Goal: Transaction & Acquisition: Purchase product/service

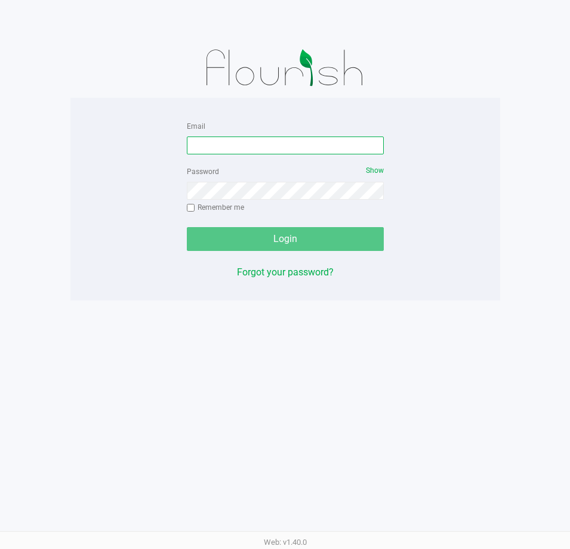
click at [214, 141] on input "Email" at bounding box center [285, 146] width 197 height 18
type input "[EMAIL_ADDRESS][DOMAIN_NAME]"
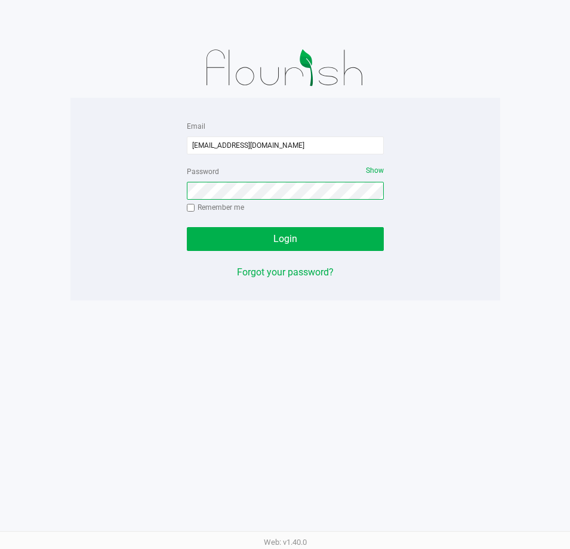
click at [187, 227] on button "Login" at bounding box center [285, 239] width 197 height 24
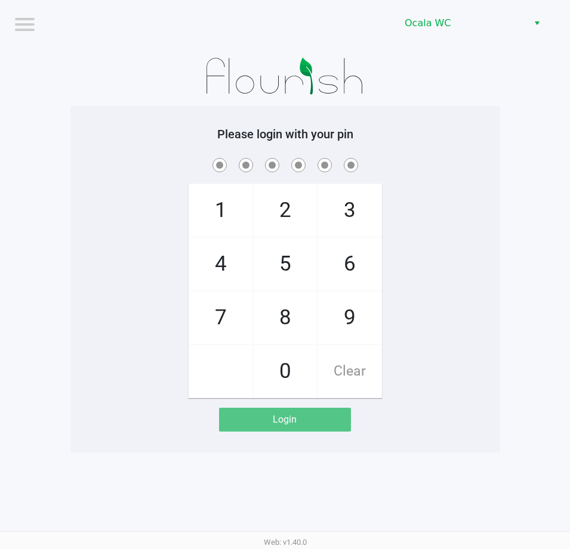
drag, startPoint x: 492, startPoint y: 199, endPoint x: 516, endPoint y: 223, distance: 34.6
click at [502, 223] on app-pos-login-wrapper "Logout Ocala WC Please login with your pin 1 4 7 2 5 8 0 3 6 9 Clear Login" at bounding box center [285, 226] width 570 height 453
checkbox input "true"
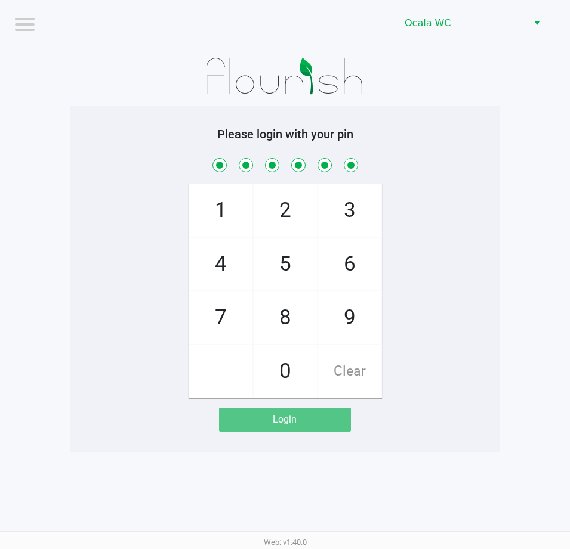
checkbox input "true"
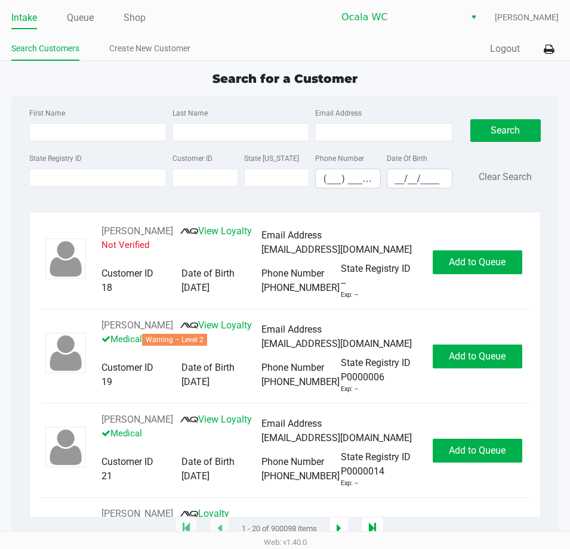
click at [166, 78] on div "Search for a Customer" at bounding box center [284, 79] width 565 height 18
type input "[PERSON_NAME]"
type input "[DATE]"
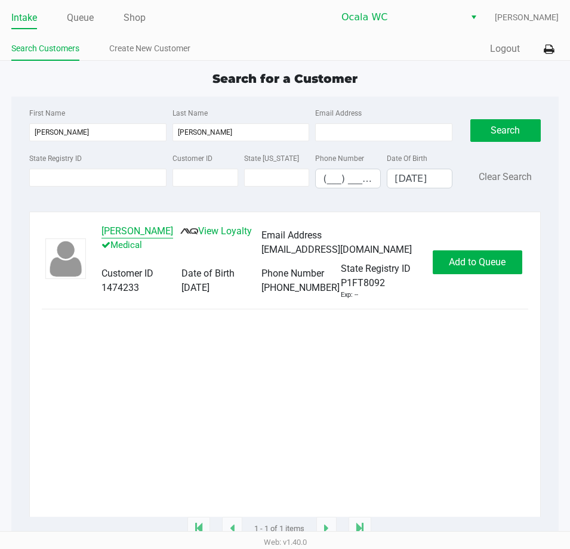
click at [138, 229] on button "[PERSON_NAME]" at bounding box center [137, 231] width 72 height 14
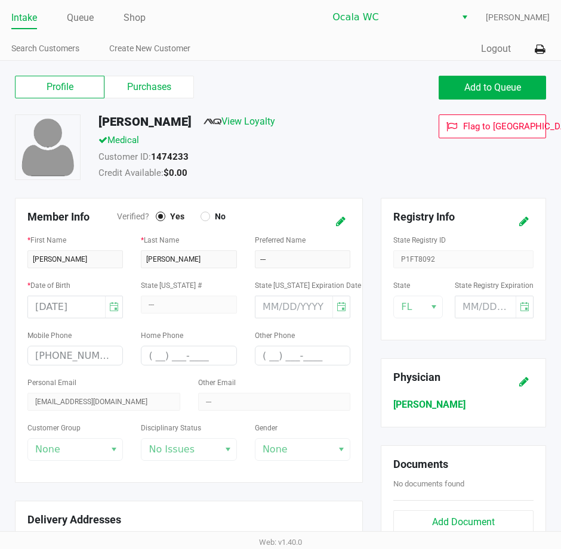
click at [166, 93] on label "Purchases" at bounding box center [148, 87] width 89 height 23
click at [0, 0] on 1 "Purchases" at bounding box center [0, 0] width 0 height 0
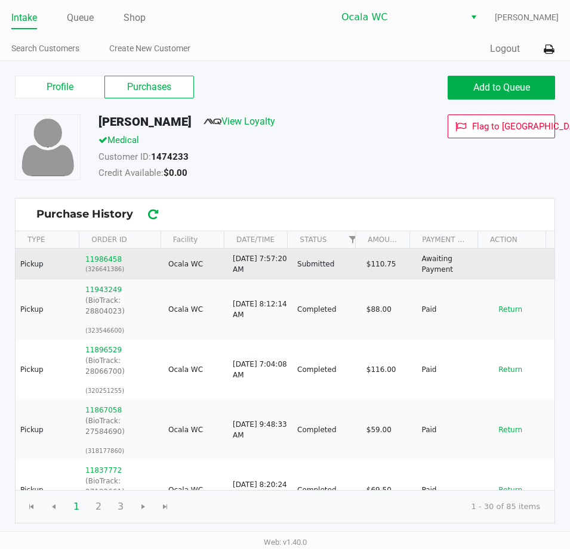
click at [97, 249] on td "11986458 (326641386)" at bounding box center [121, 264] width 83 height 31
click at [105, 261] on button "11986458" at bounding box center [103, 259] width 36 height 11
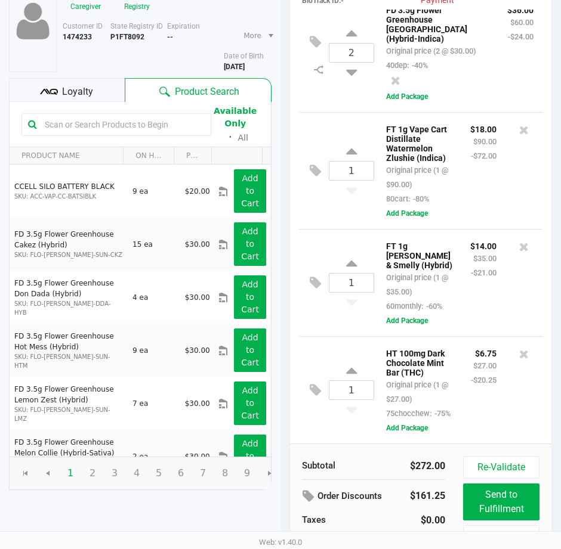
scroll to position [125, 0]
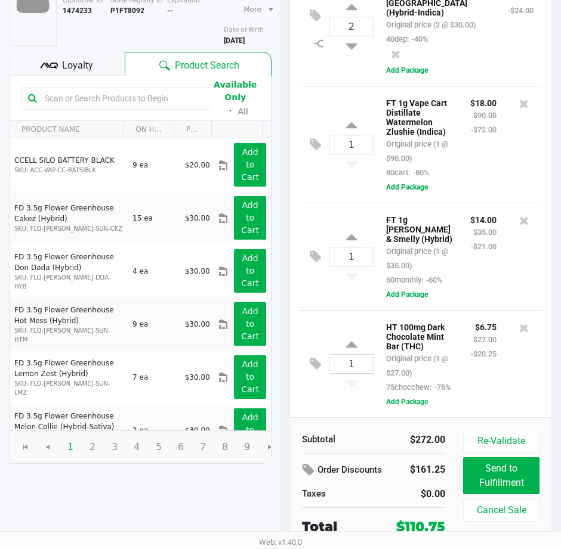
click at [91, 65] on span "Loyalty" at bounding box center [77, 65] width 31 height 14
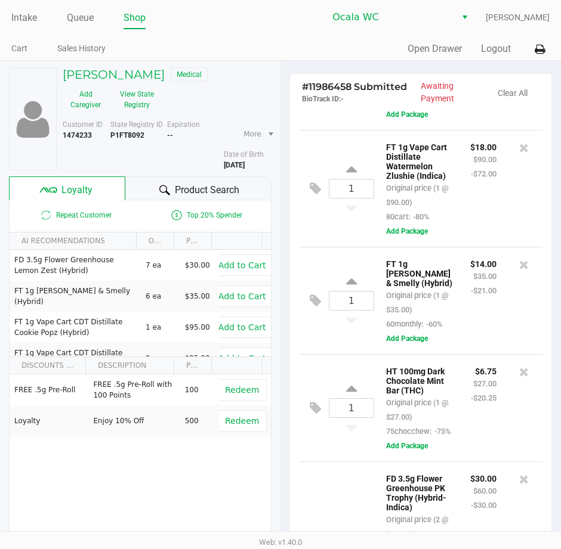
scroll to position [286, 0]
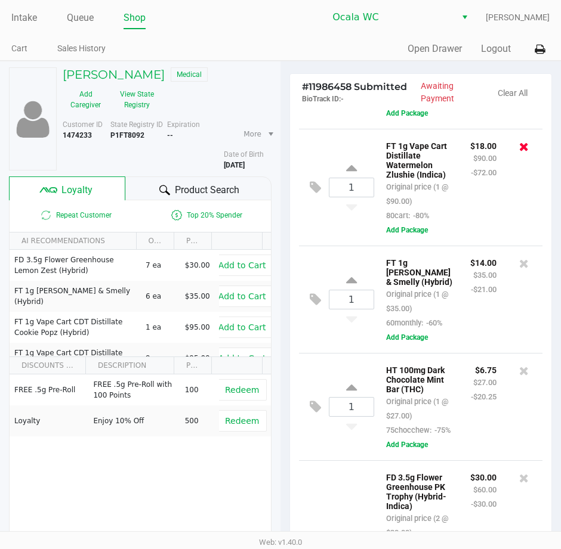
click at [519, 153] on icon at bounding box center [524, 147] width 10 height 12
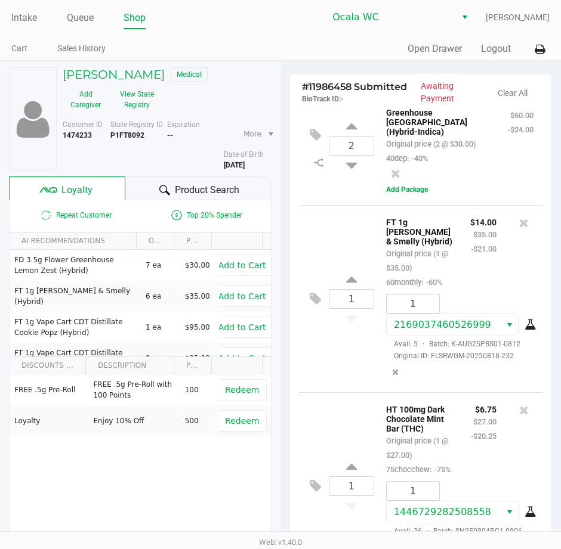
scroll to position [418, 0]
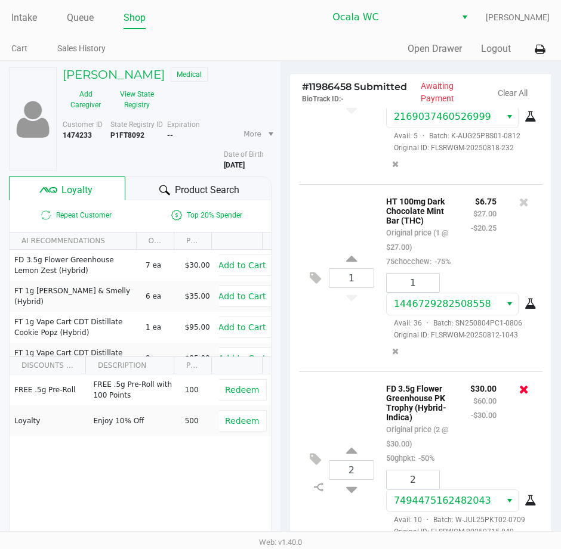
click at [519, 395] on icon at bounding box center [524, 390] width 10 height 12
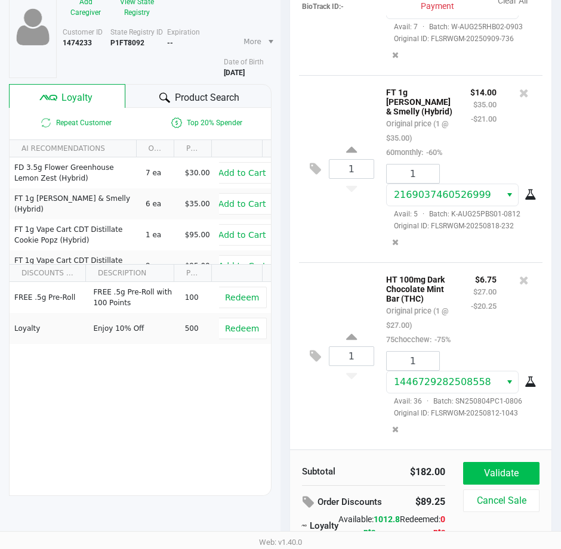
scroll to position [150, 0]
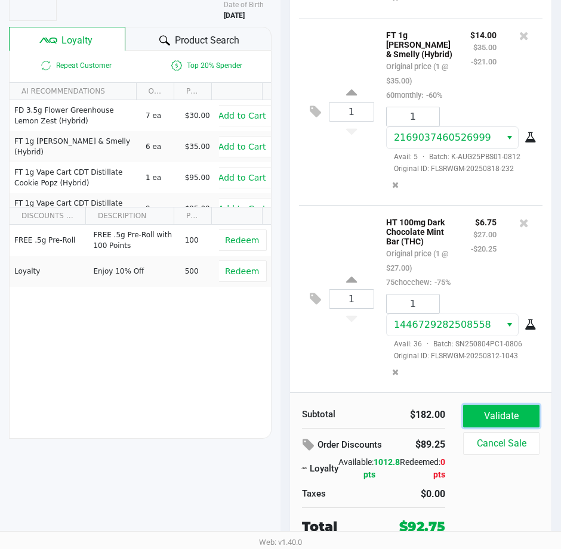
click at [515, 415] on button "Validate" at bounding box center [501, 416] width 76 height 23
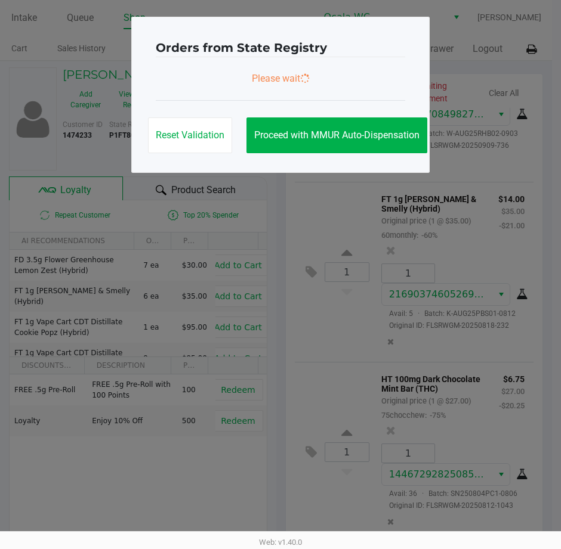
scroll to position [0, 0]
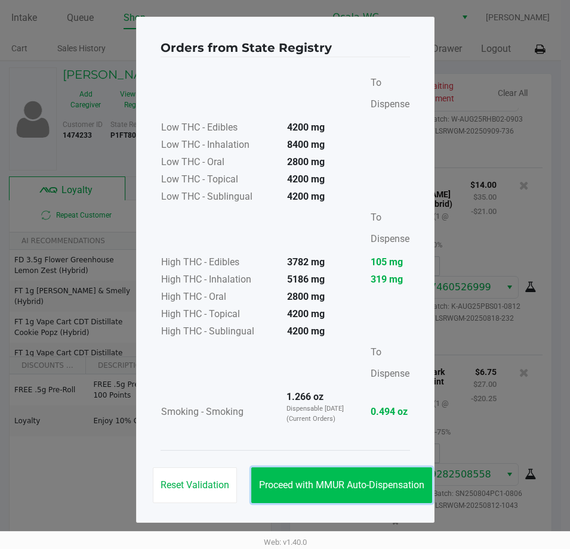
click at [354, 471] on button "Proceed with MMUR Auto-Dispensation" at bounding box center [341, 486] width 181 height 36
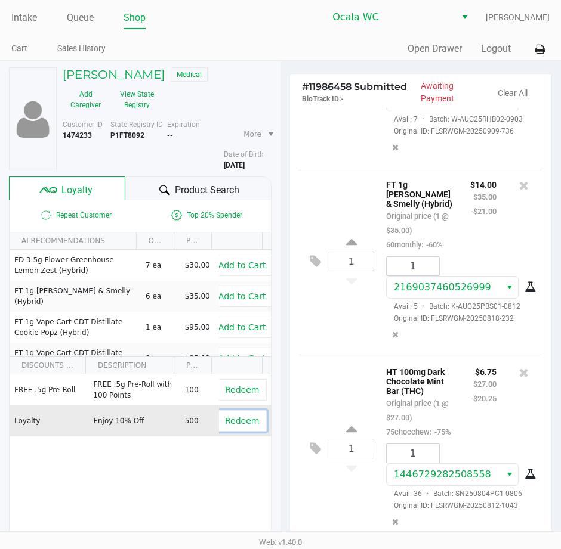
drag, startPoint x: 225, startPoint y: 419, endPoint x: 223, endPoint y: 428, distance: 8.5
click at [225, 421] on span "Redeem" at bounding box center [242, 421] width 34 height 10
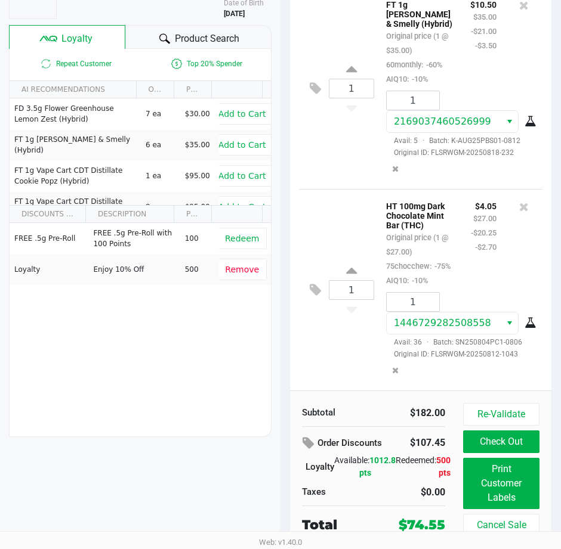
scroll to position [458, 0]
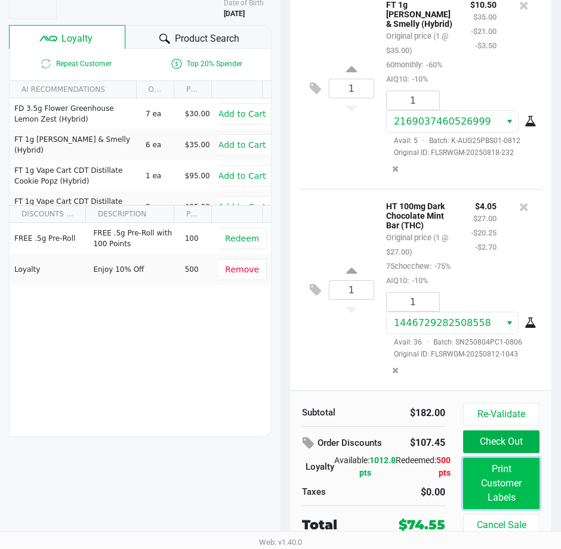
click at [511, 493] on button "Print Customer Labels" at bounding box center [501, 483] width 76 height 51
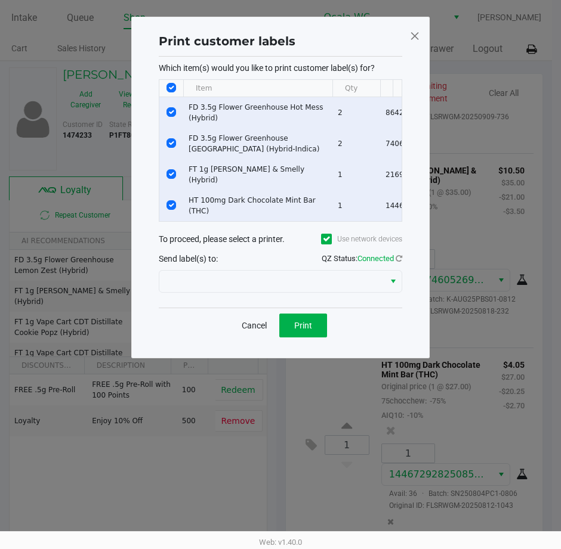
scroll to position [0, 0]
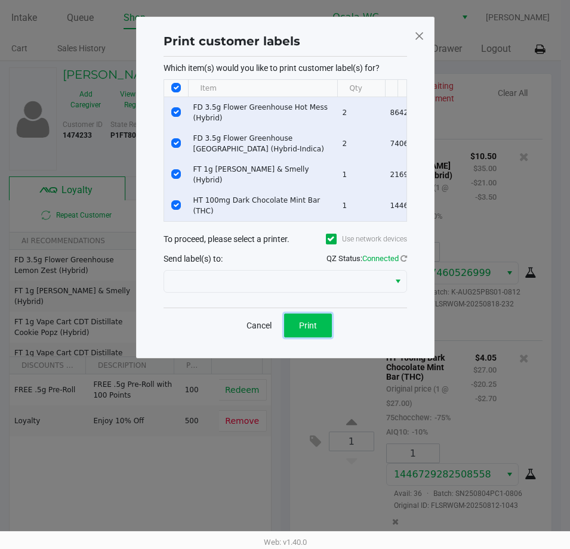
click at [316, 329] on span "Print" at bounding box center [308, 326] width 18 height 10
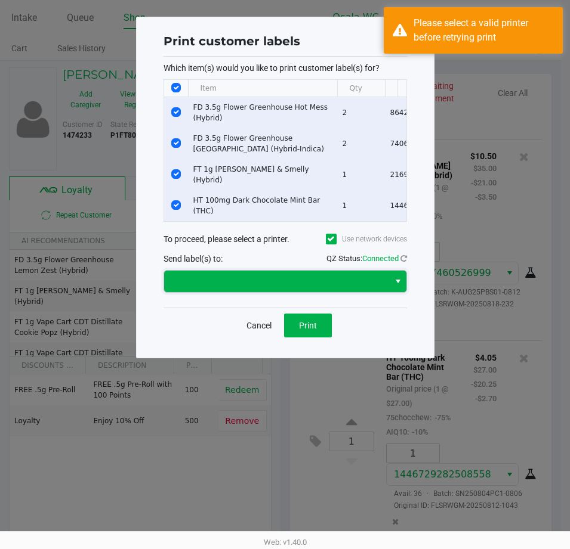
click at [236, 286] on span at bounding box center [276, 281] width 211 height 14
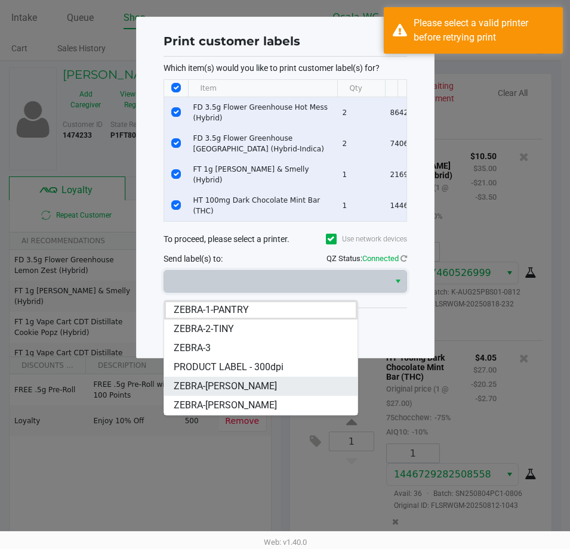
click at [271, 387] on span "ZEBRA-BRANDY-CLARK" at bounding box center [225, 386] width 103 height 14
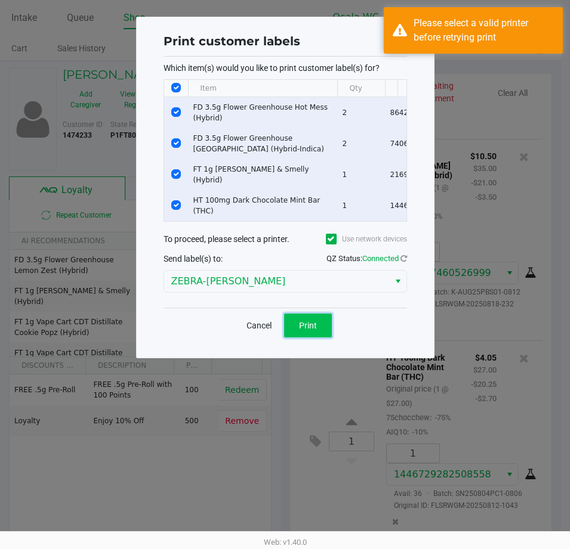
click at [304, 329] on span "Print" at bounding box center [308, 326] width 18 height 10
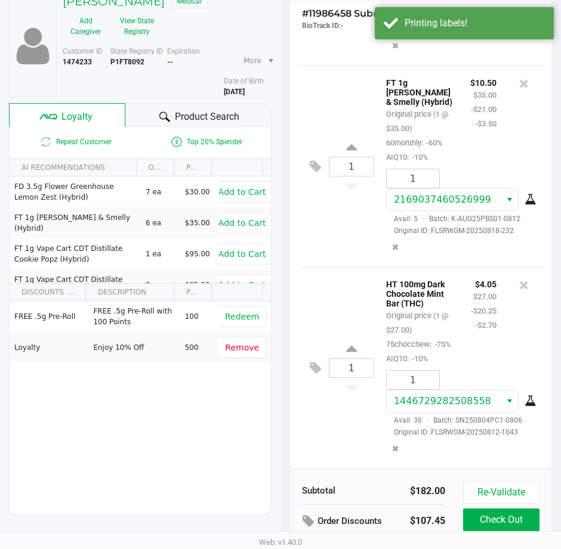
scroll to position [152, 0]
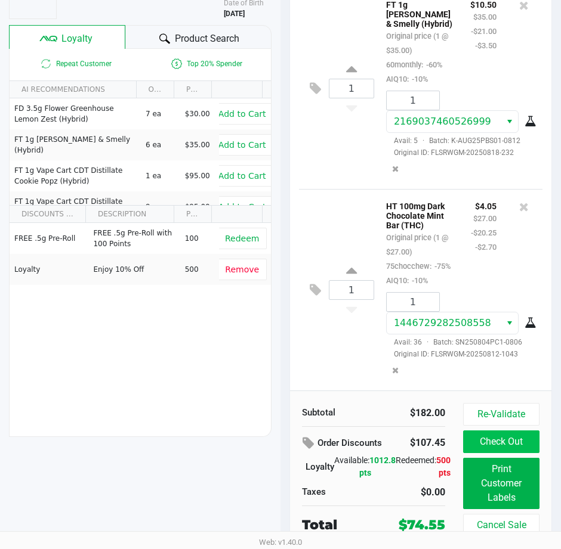
click at [522, 442] on button "Check Out" at bounding box center [501, 442] width 76 height 23
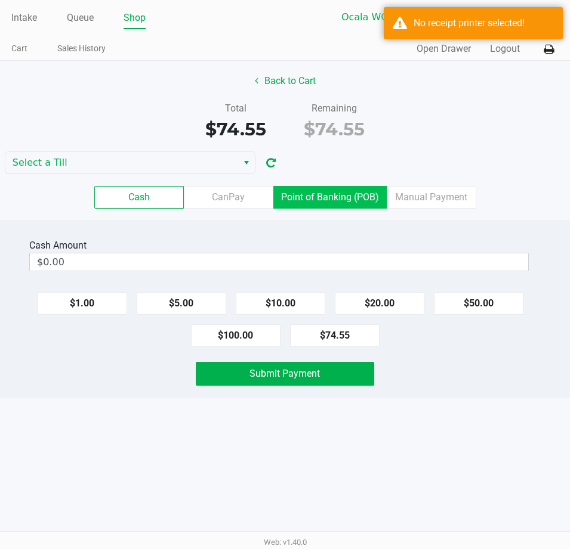
click at [338, 190] on label "Point of Banking (POB)" at bounding box center [329, 197] width 113 height 23
click at [0, 0] on 7 "Point of Banking (POB)" at bounding box center [0, 0] width 0 height 0
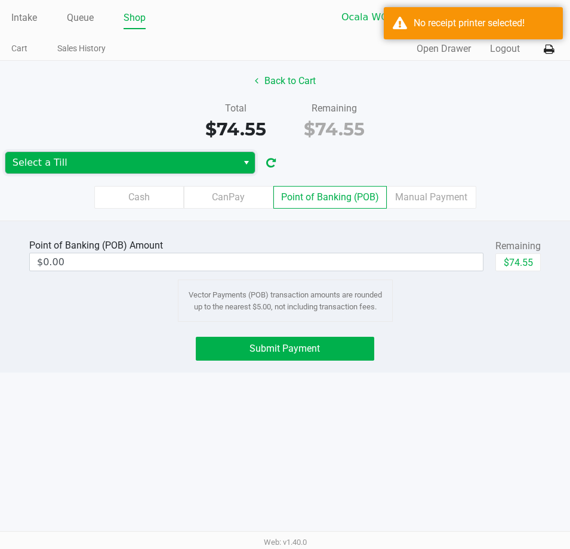
click at [69, 173] on span "Select a Till" at bounding box center [121, 162] width 232 height 21
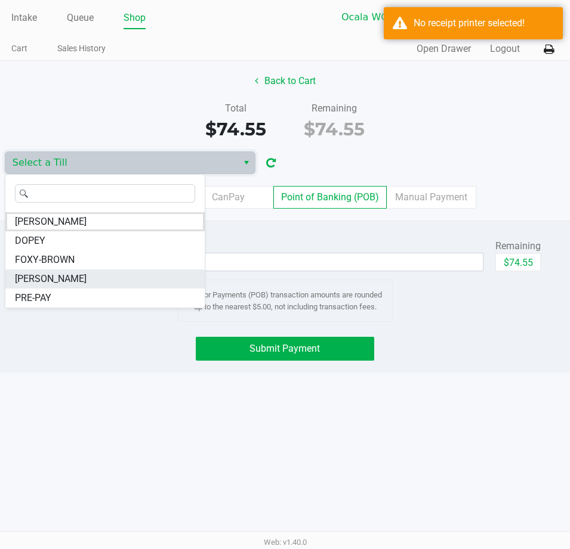
click at [66, 280] on span "[PERSON_NAME]" at bounding box center [51, 279] width 72 height 14
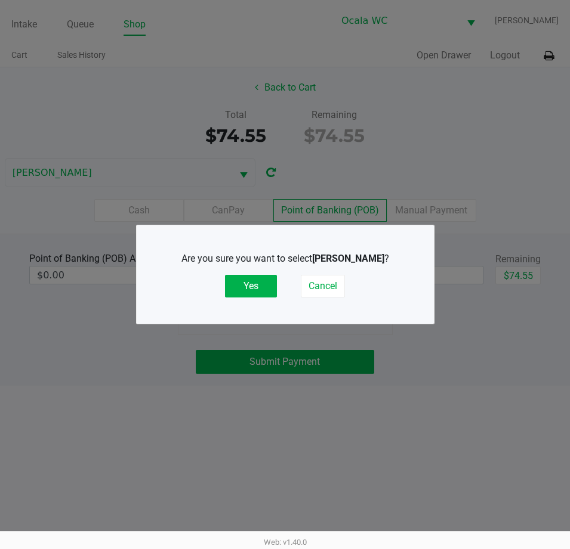
click at [247, 285] on button "Yes" at bounding box center [251, 286] width 52 height 23
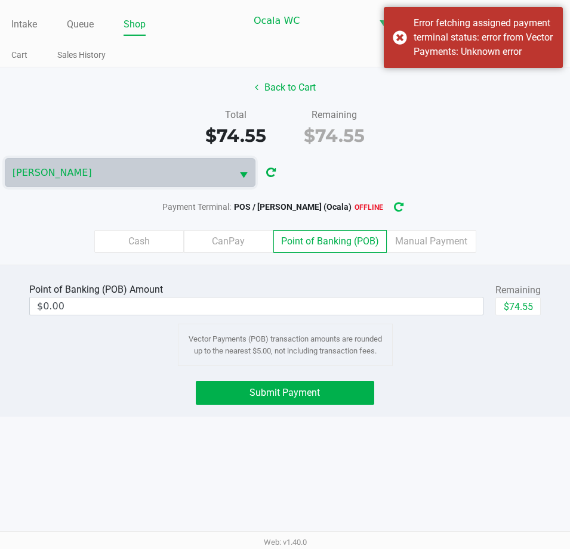
click at [395, 199] on button "button" at bounding box center [398, 207] width 19 height 22
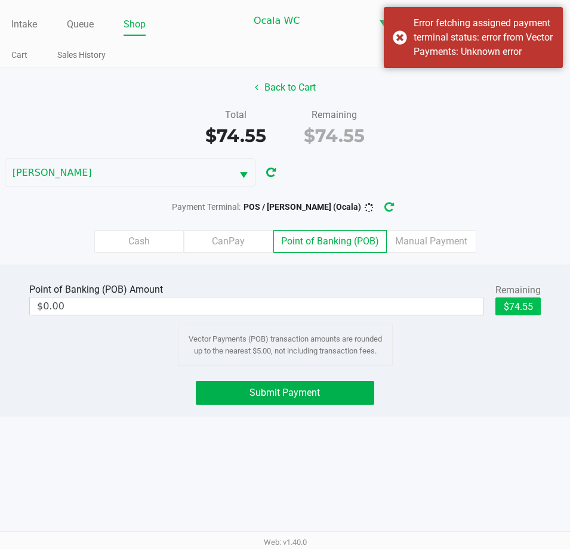
click at [532, 308] on button "$74.55" at bounding box center [517, 307] width 45 height 18
type input "$74.55"
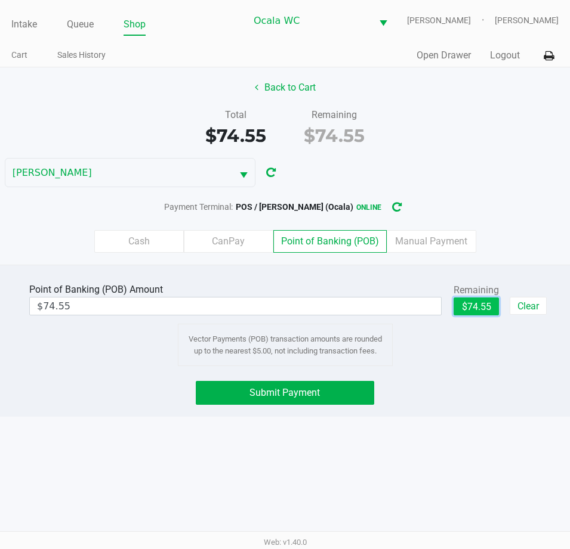
click at [482, 308] on button "$74.55" at bounding box center [475, 307] width 45 height 18
click at [311, 394] on span "Submit Payment" at bounding box center [284, 392] width 70 height 11
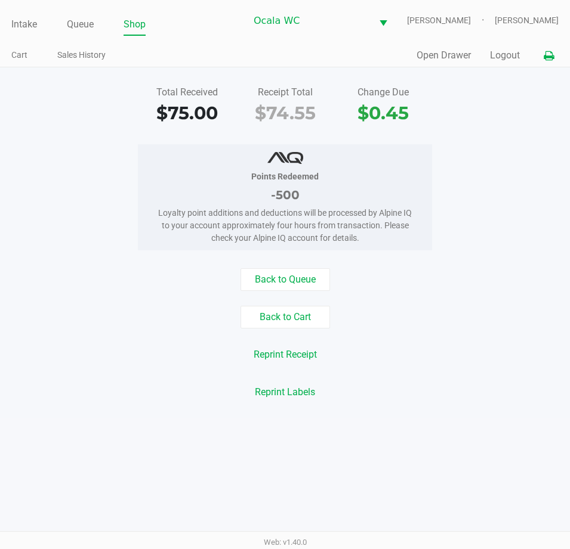
click at [549, 50] on button at bounding box center [549, 56] width 20 height 22
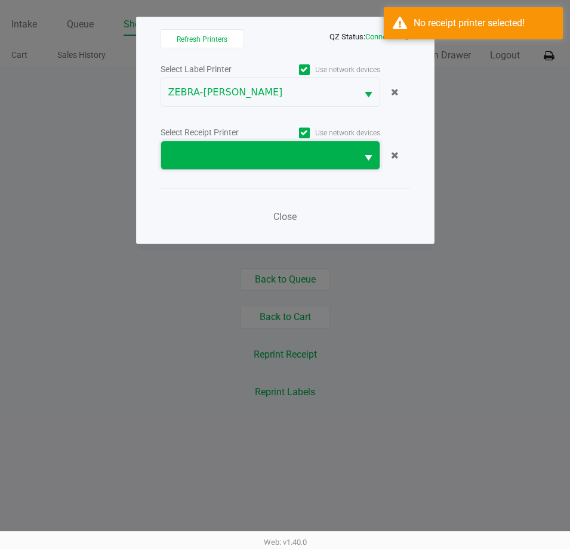
click at [316, 147] on span at bounding box center [259, 155] width 196 height 28
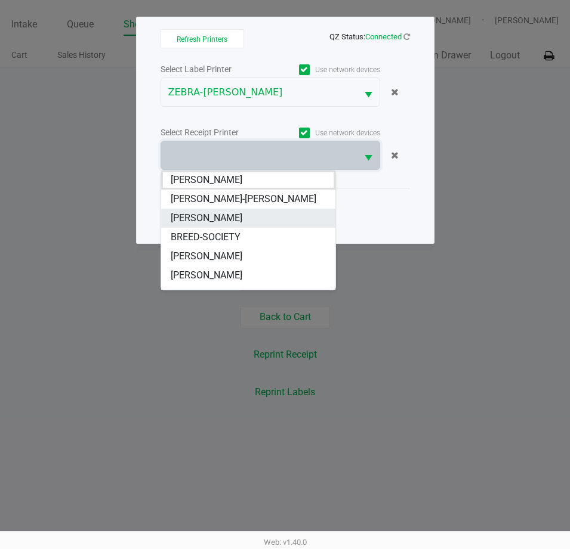
click at [279, 220] on li "[PERSON_NAME]" at bounding box center [248, 218] width 174 height 19
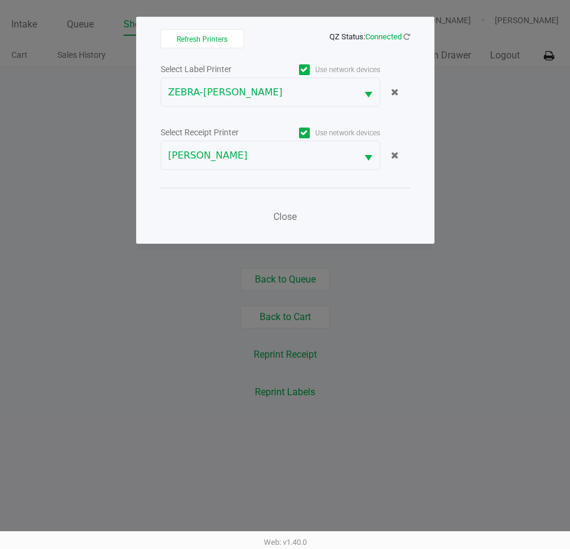
click at [343, 222] on div "Close" at bounding box center [284, 210] width 249 height 44
drag, startPoint x: 409, startPoint y: 38, endPoint x: 410, endPoint y: 63, distance: 24.5
click at [410, 40] on div "Refresh Printers QZ Status: Connected Select Label Printer Use network devices …" at bounding box center [285, 130] width 298 height 227
click at [290, 215] on span "Close" at bounding box center [284, 216] width 23 height 11
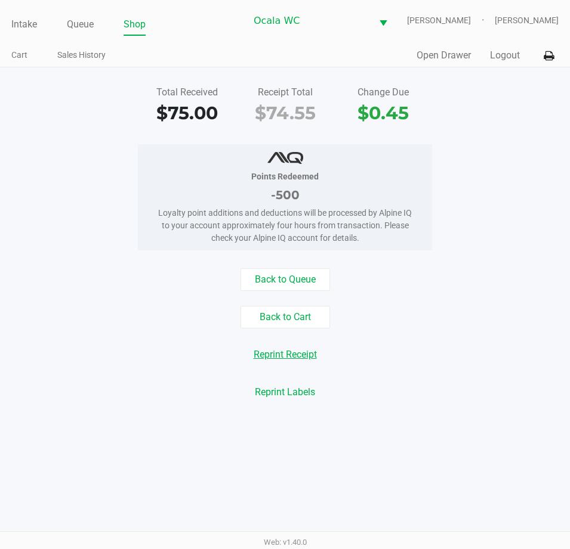
click at [288, 354] on button "Reprint Receipt" at bounding box center [285, 355] width 79 height 23
click at [446, 60] on button "Open Drawer" at bounding box center [443, 55] width 54 height 14
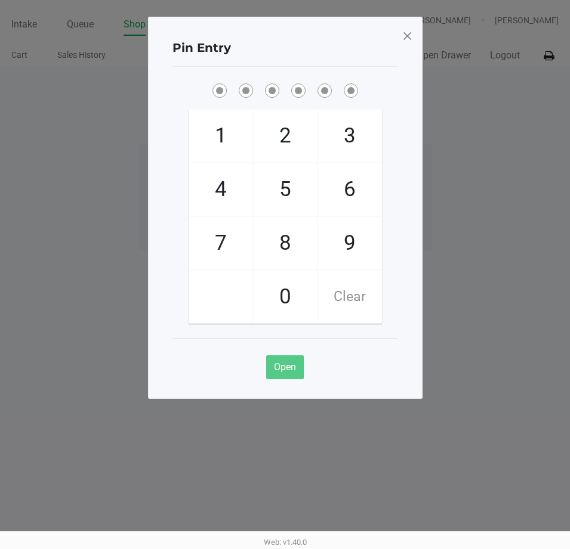
click at [504, 163] on ngb-modal-window "Pin Entry 1 4 7 2 5 8 0 3 6 9 Clear Open" at bounding box center [285, 274] width 570 height 549
checkbox input "true"
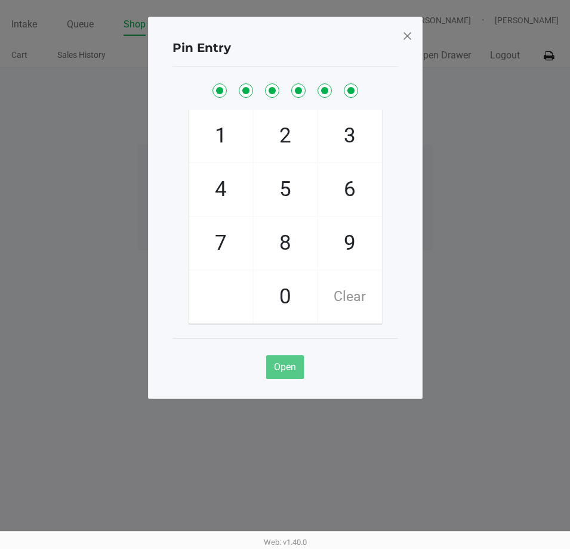
checkbox input "true"
click at [409, 27] on span at bounding box center [406, 35] width 11 height 19
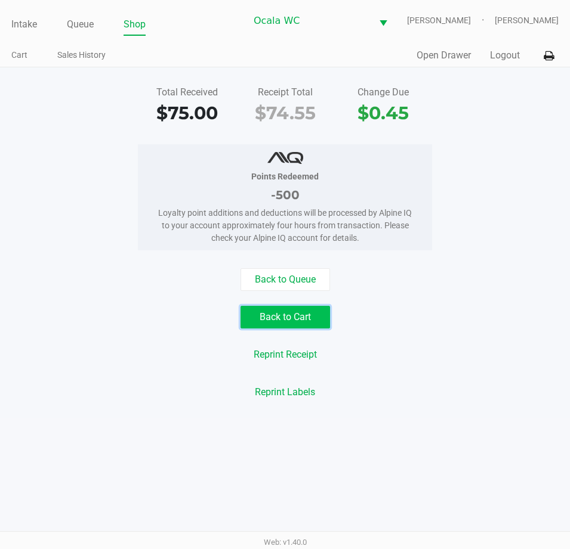
click at [290, 325] on button "Back to Cart" at bounding box center [284, 317] width 89 height 23
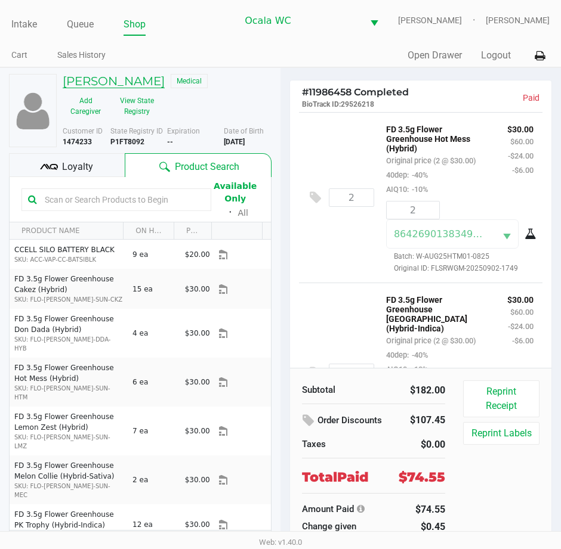
click at [128, 87] on h5 "MICHAEL BAILEY" at bounding box center [114, 81] width 102 height 14
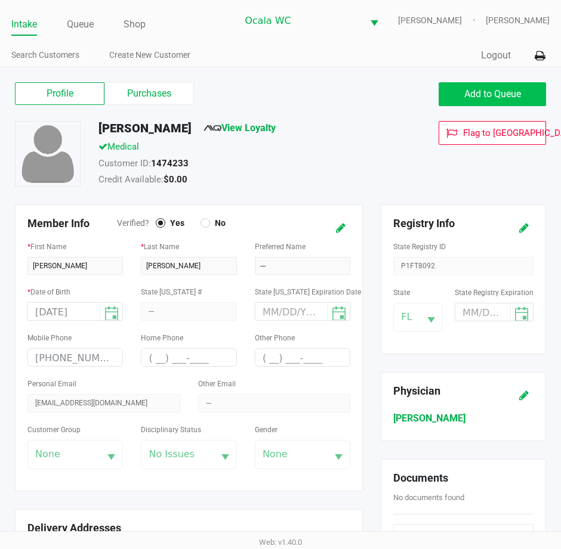
click at [520, 95] on span "Add to Queue" at bounding box center [492, 93] width 57 height 11
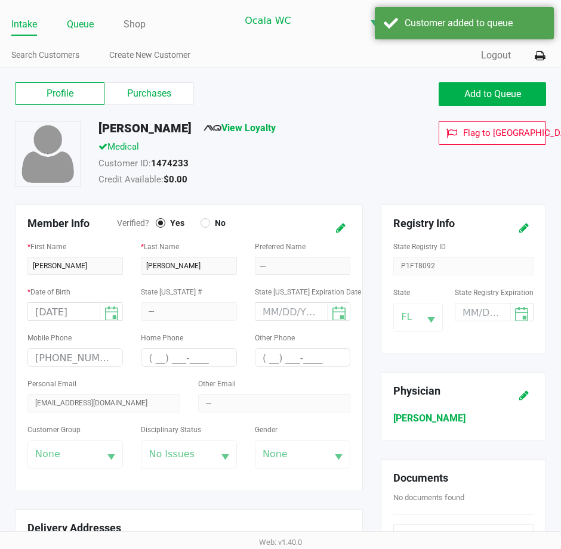
click at [82, 19] on link "Queue" at bounding box center [80, 24] width 27 height 17
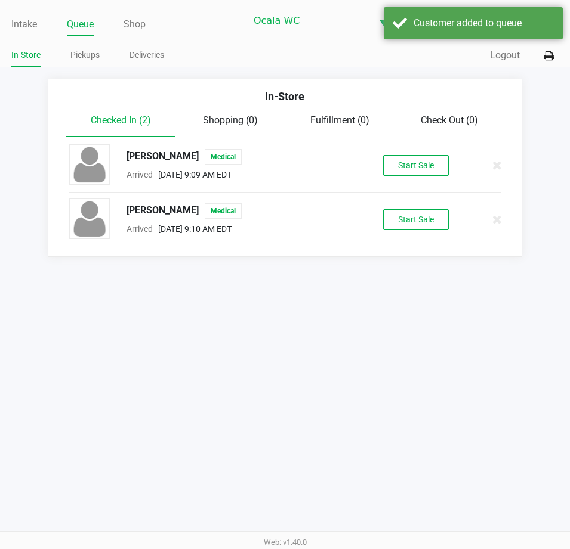
click at [421, 221] on button "Start Sale" at bounding box center [416, 219] width 66 height 21
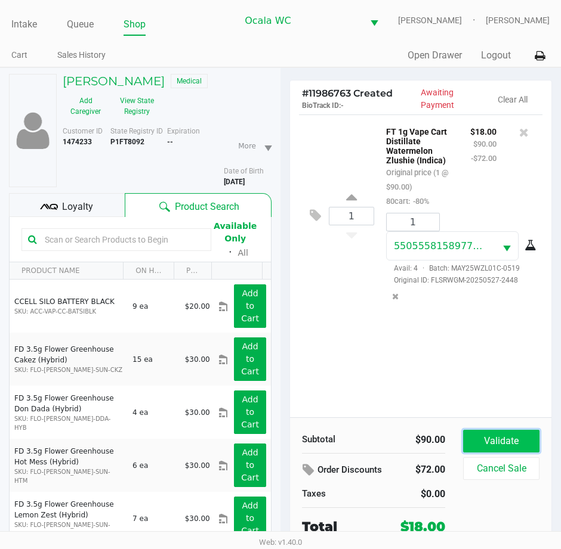
click at [495, 434] on button "Validate" at bounding box center [501, 441] width 76 height 23
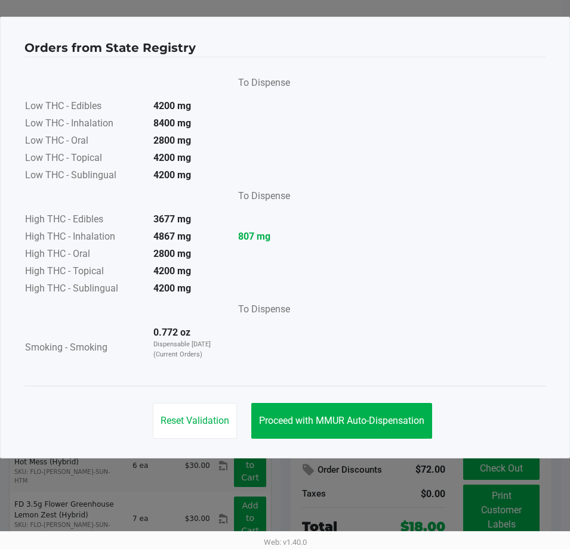
click at [360, 422] on span "Proceed with MMUR Auto-Dispensation" at bounding box center [341, 420] width 165 height 11
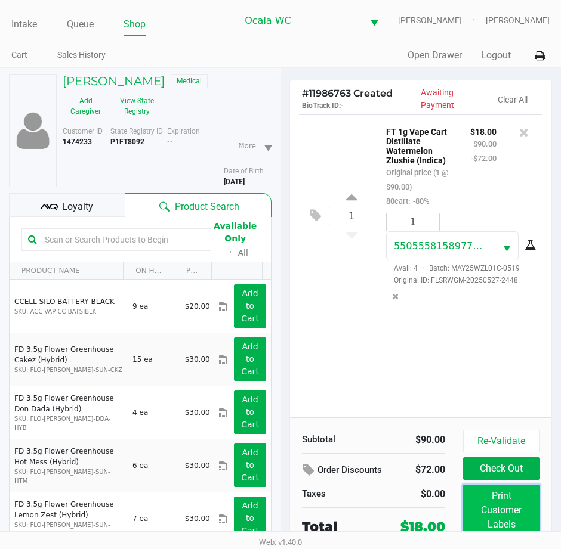
click at [516, 506] on button "Print Customer Labels" at bounding box center [501, 510] width 76 height 51
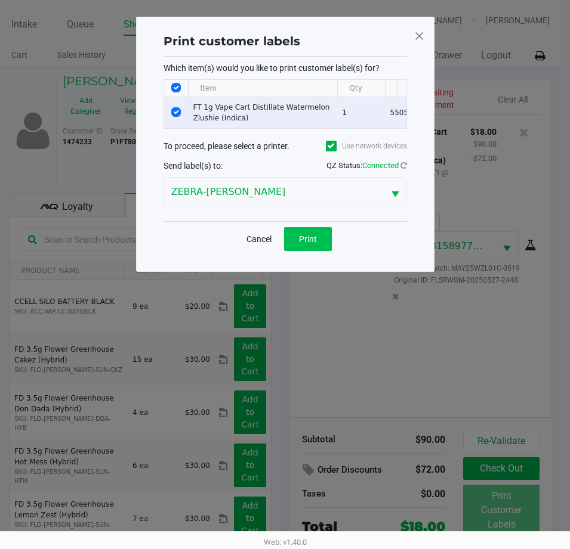
click at [309, 243] on span "Print" at bounding box center [308, 239] width 18 height 10
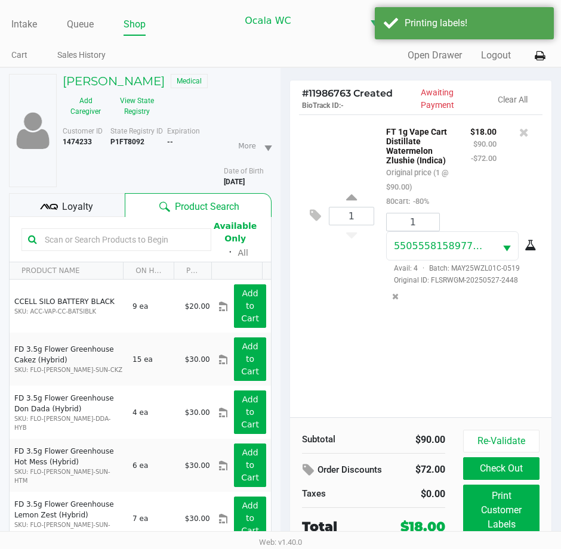
click at [516, 472] on button "Check Out" at bounding box center [501, 469] width 76 height 23
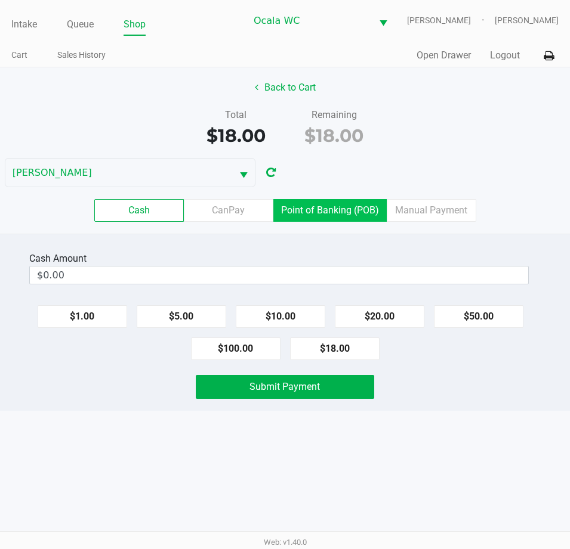
click at [367, 208] on label "Point of Banking (POB)" at bounding box center [329, 210] width 113 height 23
click at [0, 0] on 7 "Point of Banking (POB)" at bounding box center [0, 0] width 0 height 0
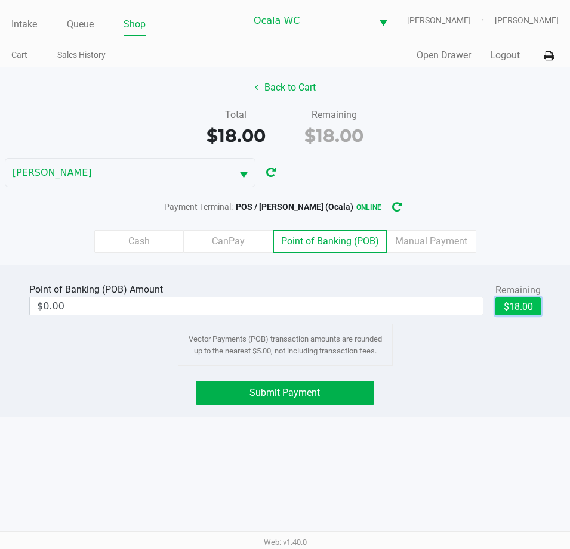
click at [529, 307] on button "$18.00" at bounding box center [517, 307] width 45 height 18
type input "$18.00"
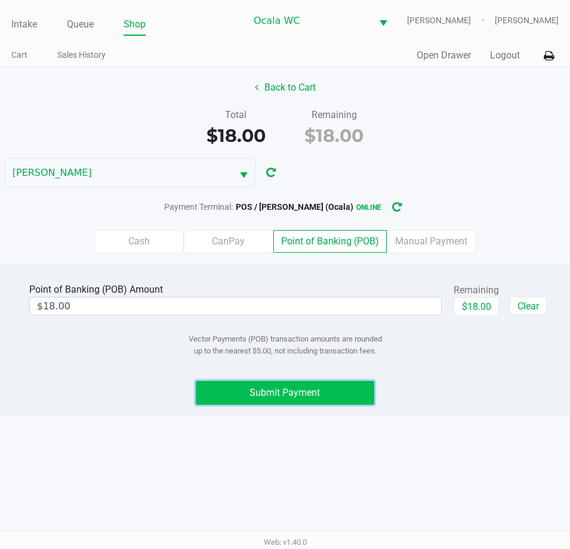
click at [312, 388] on span "Submit Payment" at bounding box center [284, 392] width 70 height 11
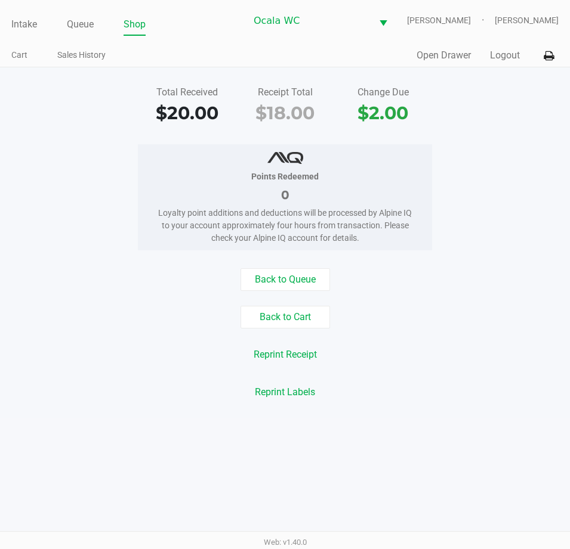
click at [28, 22] on link "Intake" at bounding box center [24, 24] width 26 height 17
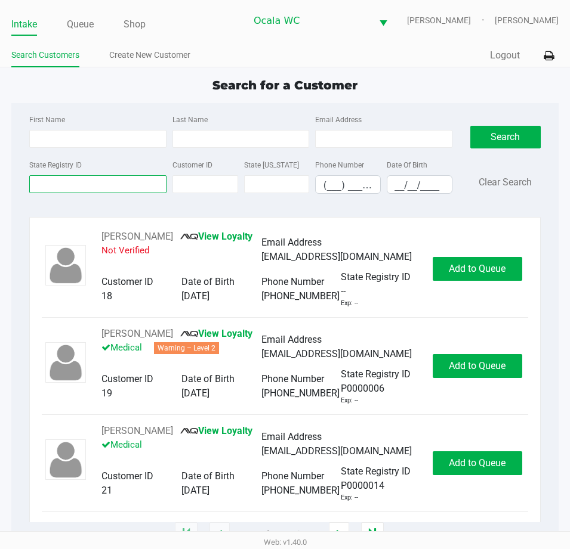
click at [51, 186] on input "State Registry ID" at bounding box center [97, 184] width 137 height 18
type input "p4fr9476"
click at [487, 132] on button "Search" at bounding box center [505, 137] width 70 height 23
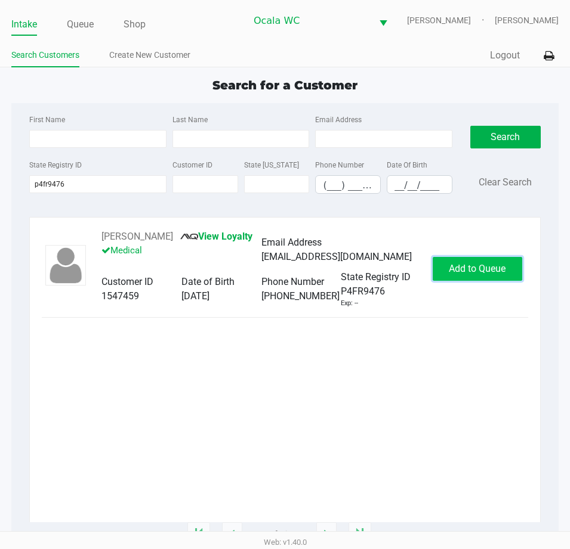
click at [472, 274] on span "Add to Queue" at bounding box center [477, 268] width 57 height 11
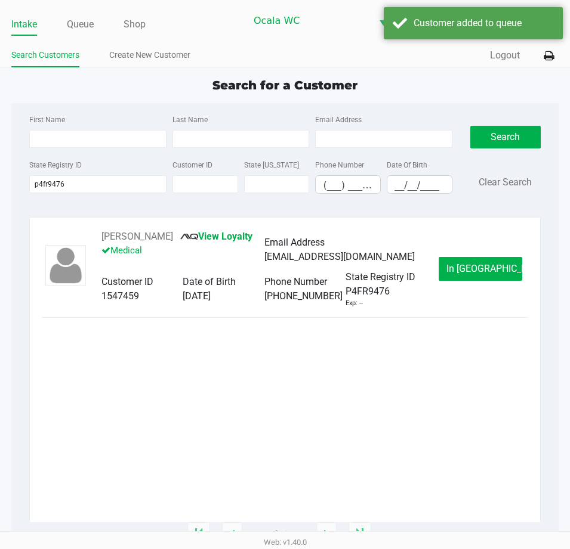
click at [80, 21] on link "Queue" at bounding box center [80, 24] width 27 height 17
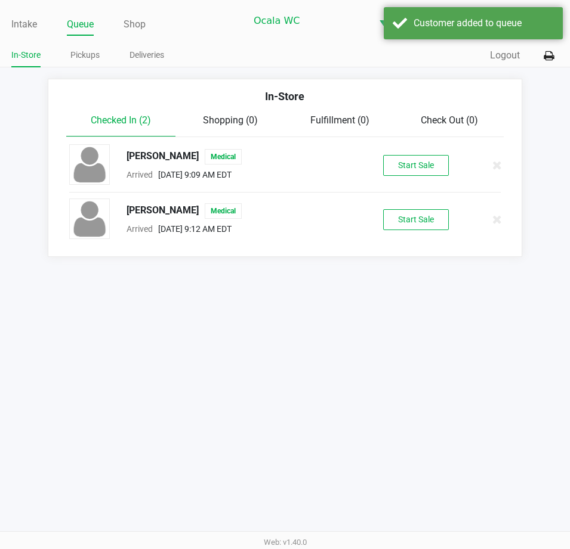
click at [406, 212] on button "Start Sale" at bounding box center [416, 219] width 66 height 21
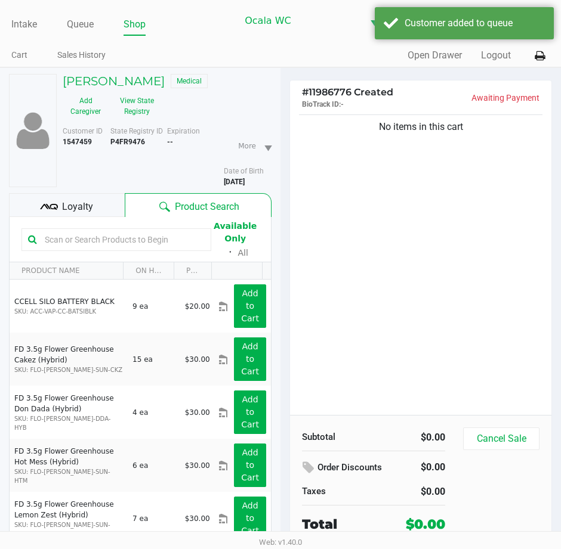
click at [64, 198] on div "Loyalty" at bounding box center [67, 205] width 116 height 24
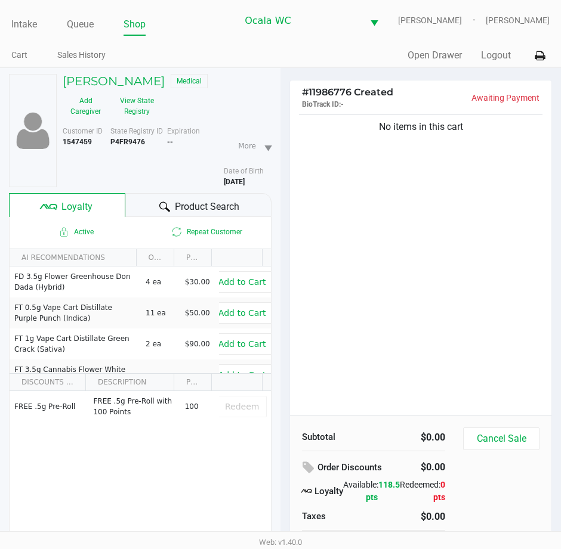
click at [421, 277] on div "No items in this cart" at bounding box center [420, 263] width 261 height 303
click at [124, 75] on h5 "Caleb Kaminski" at bounding box center [114, 81] width 102 height 14
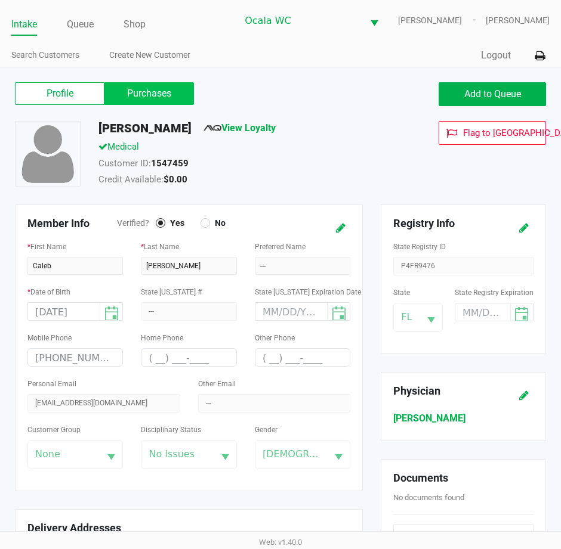
click at [158, 89] on label "Purchases" at bounding box center [148, 93] width 89 height 23
click at [0, 0] on 1 "Purchases" at bounding box center [0, 0] width 0 height 0
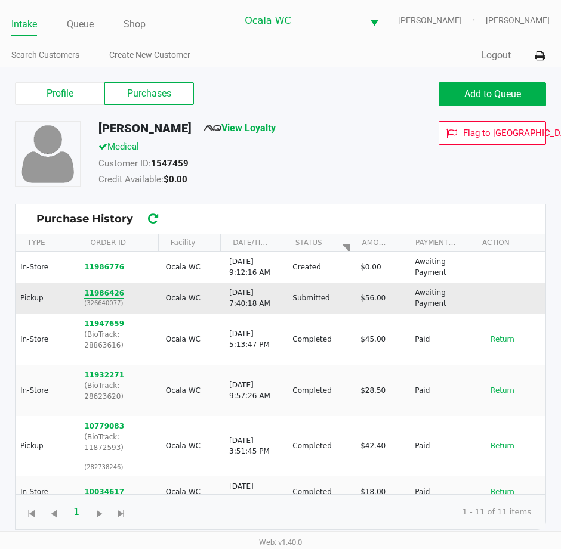
click at [109, 292] on button "11986426" at bounding box center [104, 293] width 40 height 11
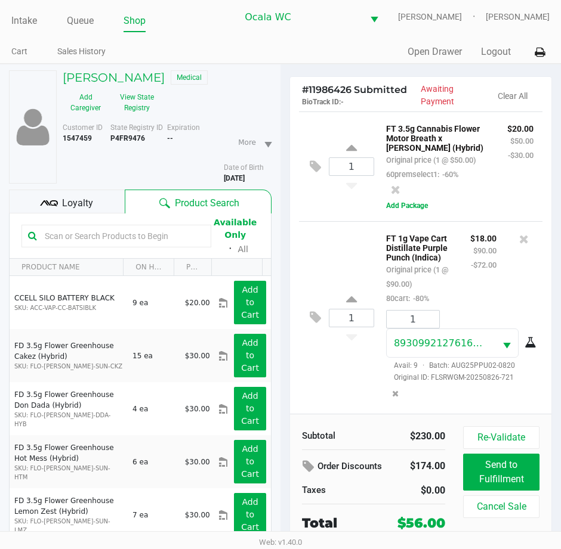
scroll to position [62, 0]
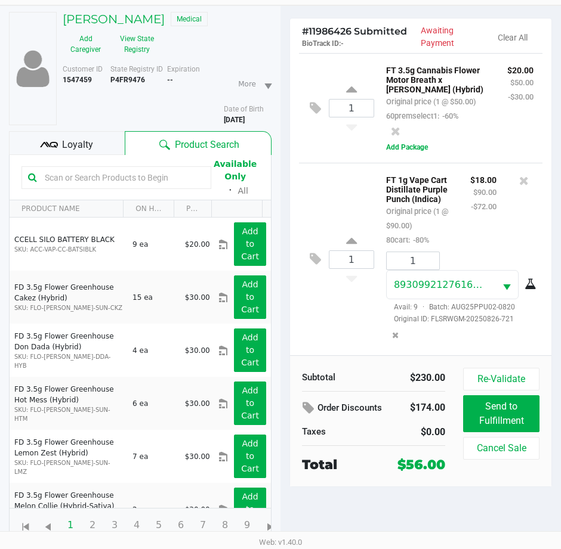
click at [74, 145] on span "Loyalty" at bounding box center [77, 145] width 31 height 14
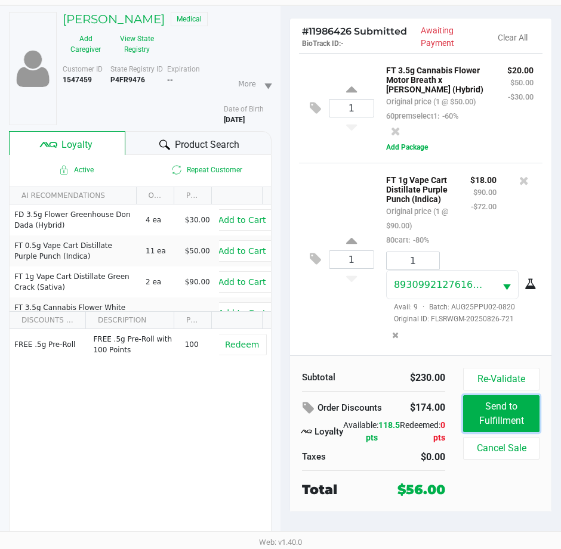
drag, startPoint x: 486, startPoint y: 410, endPoint x: 389, endPoint y: 299, distance: 147.1
click at [376, 324] on div "# 11986426 Submitted BioTrack ID: - Awaiting Payment Clear All 1 FT 1g Vape Car…" at bounding box center [420, 265] width 262 height 495
click at [499, 375] on button "Re-Validate" at bounding box center [501, 379] width 76 height 23
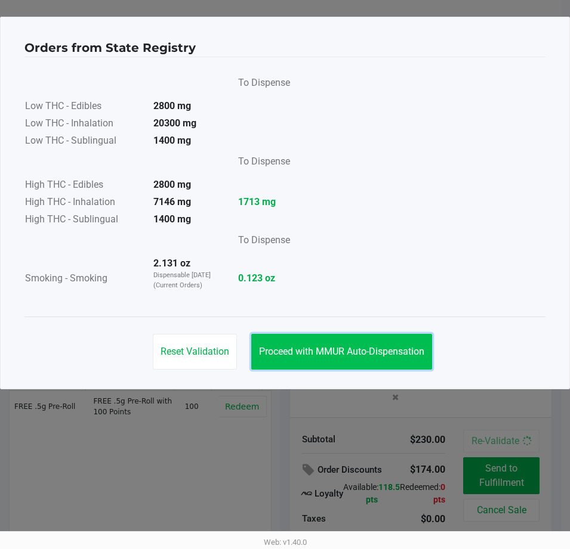
click at [389, 357] on span "Proceed with MMUR Auto-Dispensation" at bounding box center [341, 351] width 165 height 11
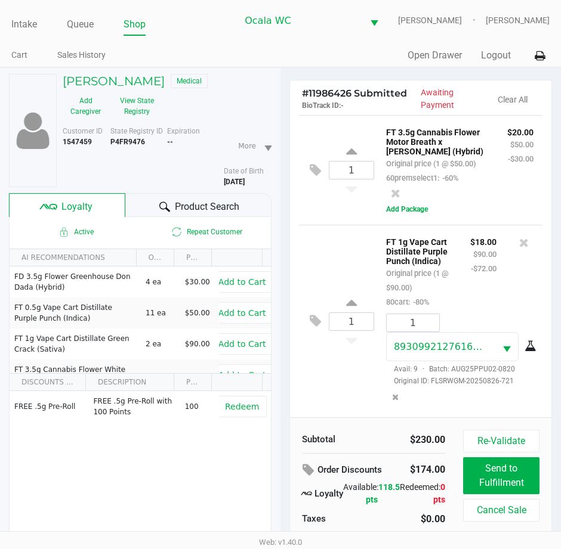
scroll to position [62, 0]
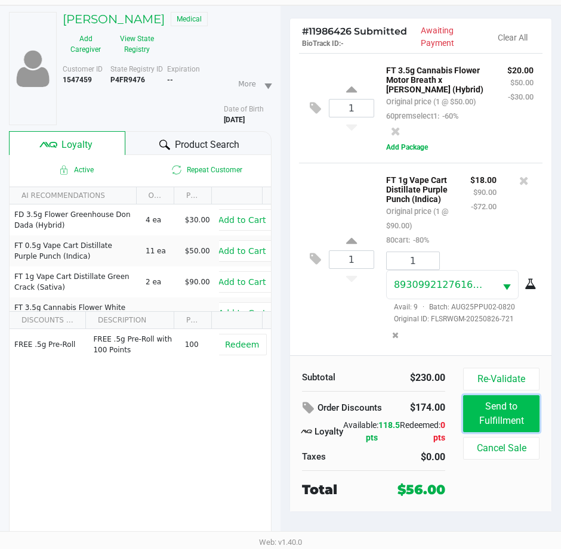
click at [517, 420] on button "Send to Fulfillment" at bounding box center [501, 413] width 76 height 37
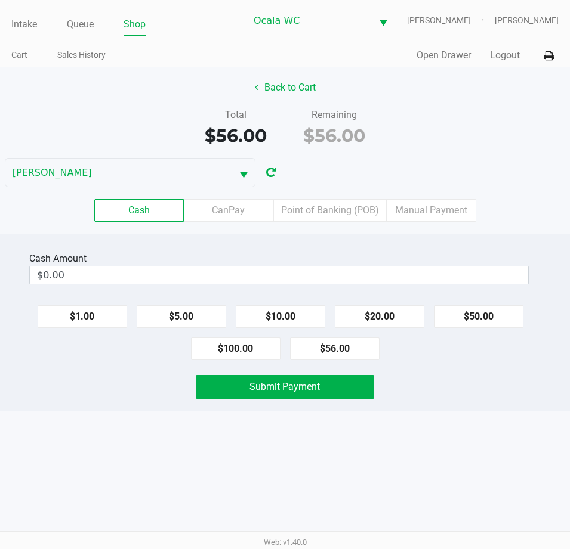
click at [432, 154] on div "Back to Cart Total $56.00 Remaining $56.00 BRANDY-CLARK Cash CanPay Point of Ba…" at bounding box center [285, 150] width 570 height 166
click at [199, 247] on div "Cash Amount $0.00 $1.00 $5.00 $10.00 $20.00 $50.00 $100.00 $56.00 Submit Payment" at bounding box center [285, 322] width 570 height 177
click at [337, 357] on button "$56.00" at bounding box center [334, 349] width 89 height 23
type input "$56.00"
click at [295, 379] on button "Submit Payment" at bounding box center [285, 387] width 178 height 24
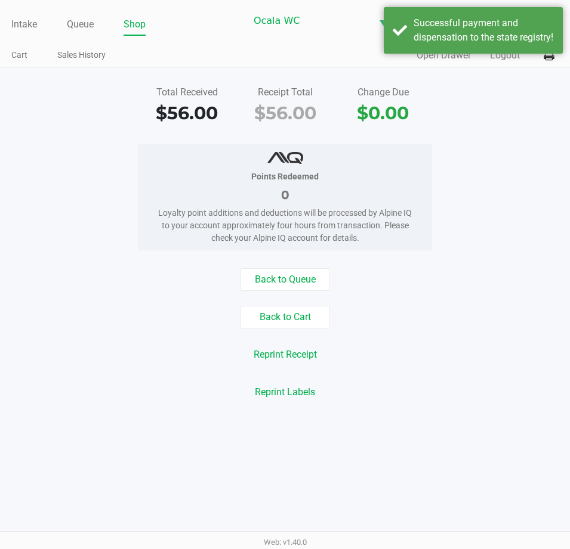
click at [287, 397] on button "Reprint Labels" at bounding box center [285, 392] width 76 height 23
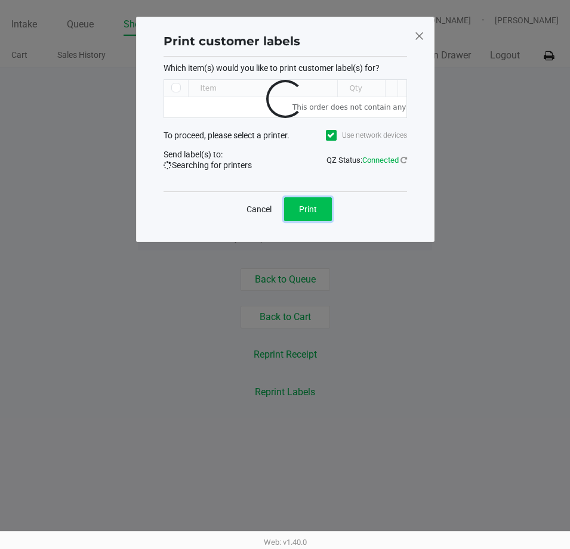
click at [310, 221] on button "Print" at bounding box center [308, 209] width 48 height 24
click at [257, 219] on button "Cancel" at bounding box center [259, 209] width 41 height 24
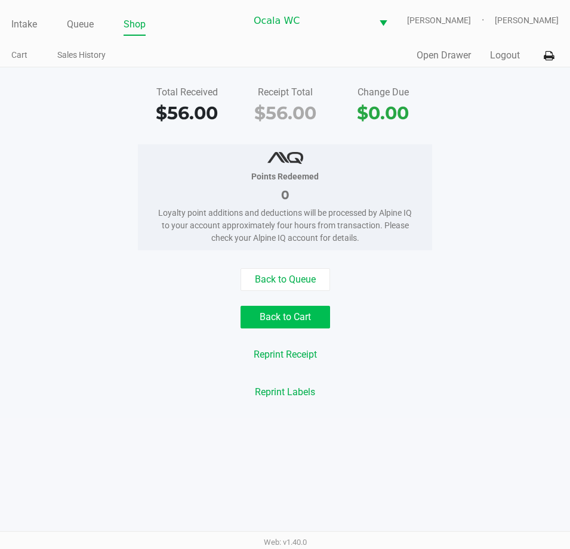
click at [285, 317] on button "Back to Cart" at bounding box center [284, 317] width 89 height 23
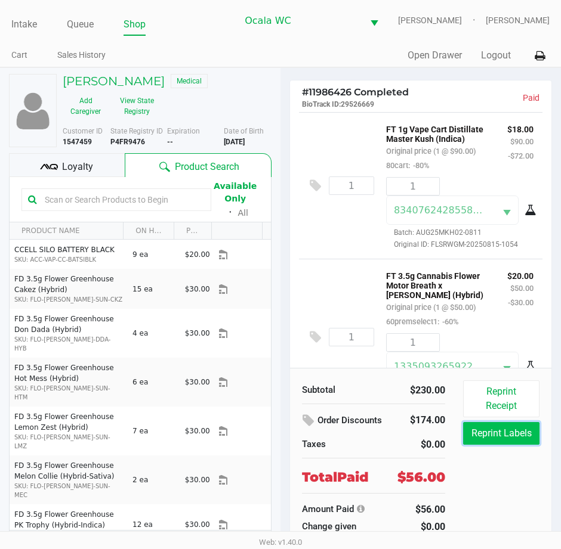
click at [515, 434] on button "Reprint Labels" at bounding box center [501, 433] width 76 height 23
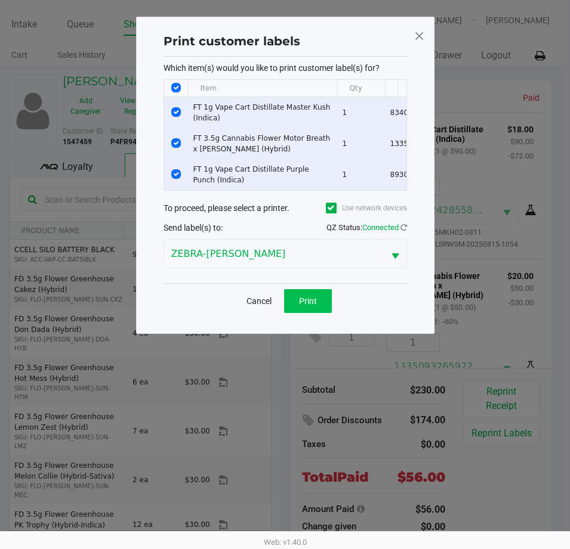
click at [308, 299] on button "Print" at bounding box center [308, 301] width 48 height 24
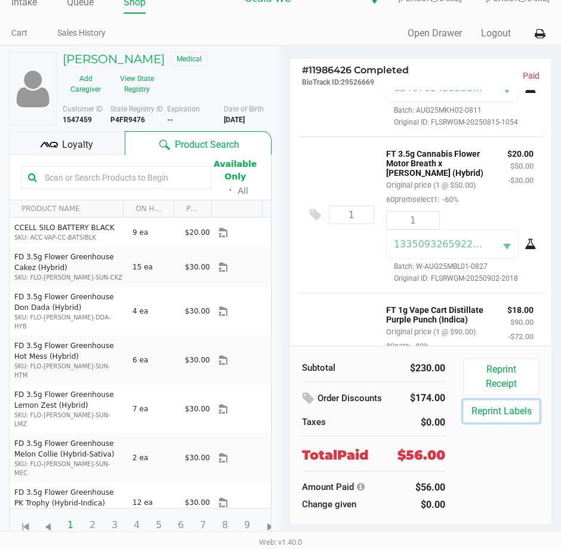
scroll to position [218, 0]
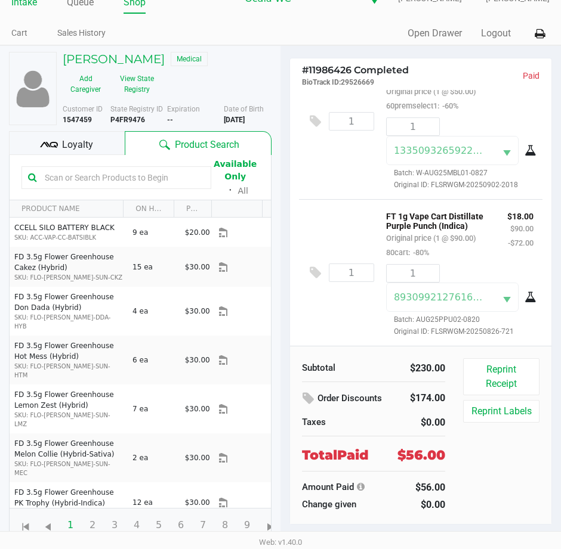
click at [26, 8] on link "Intake" at bounding box center [24, 2] width 26 height 17
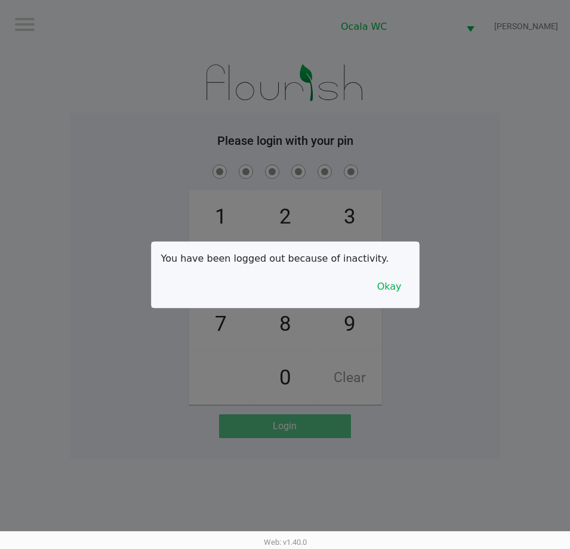
click at [395, 293] on button "Okay" at bounding box center [389, 287] width 40 height 23
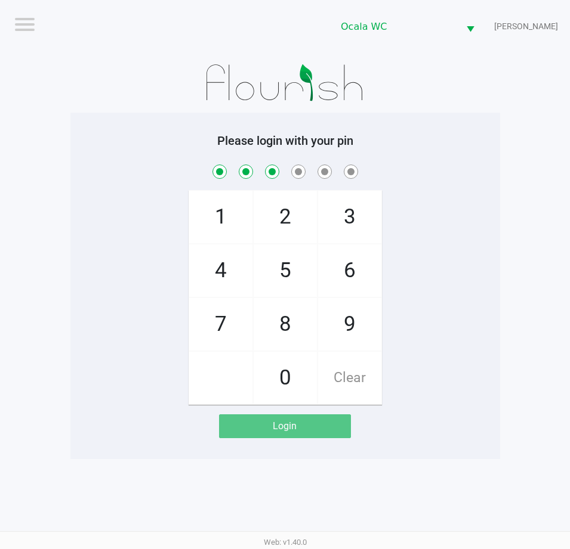
checkbox input "true"
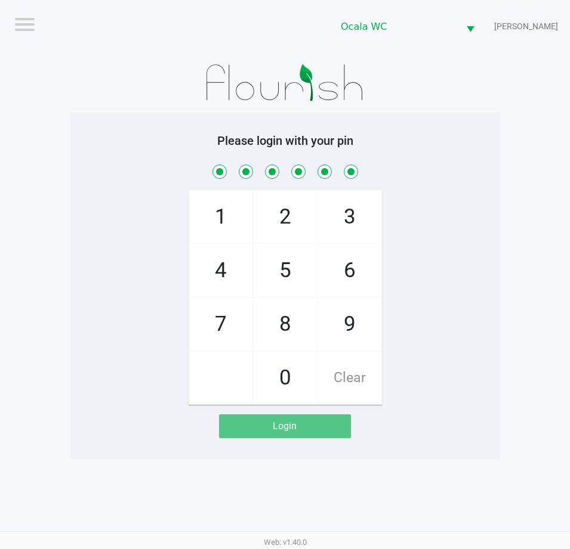
checkbox input "true"
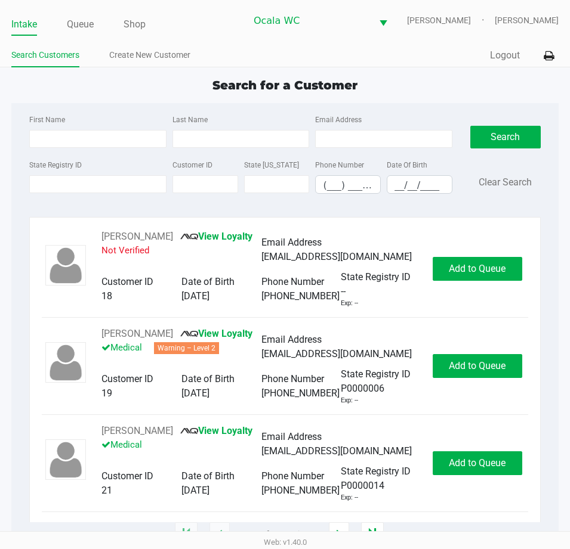
click at [57, 164] on label "State Registry ID" at bounding box center [55, 165] width 52 height 11
click at [57, 175] on input "State Registry ID" at bounding box center [97, 184] width 137 height 18
type input "p6rr4268"
click at [523, 128] on button "Search" at bounding box center [505, 137] width 70 height 23
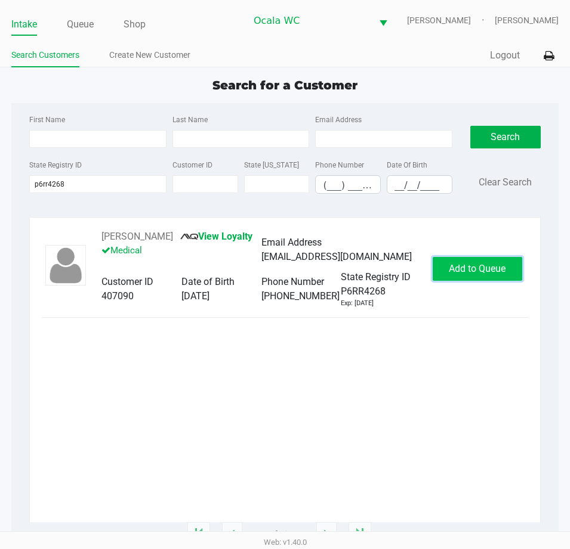
click at [484, 270] on span "Add to Queue" at bounding box center [477, 268] width 57 height 11
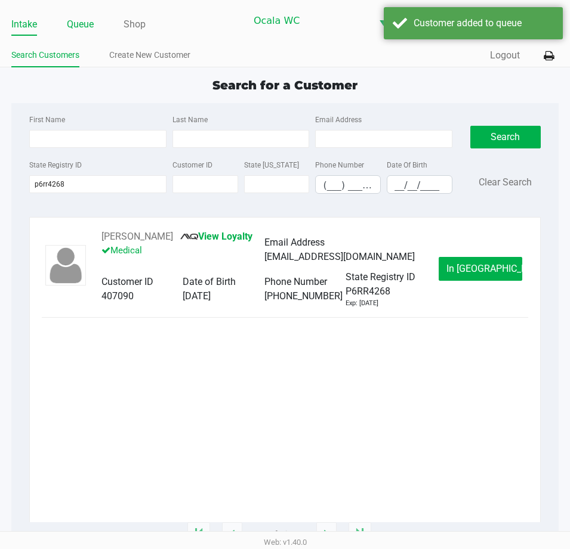
click at [79, 32] on link "Queue" at bounding box center [80, 24] width 27 height 17
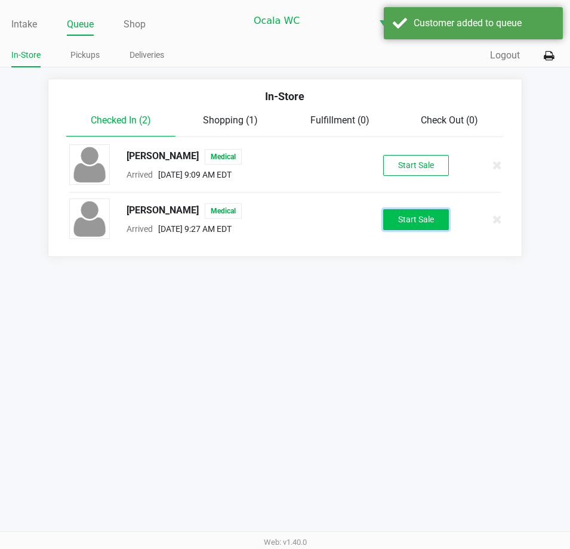
click at [414, 215] on button "Start Sale" at bounding box center [416, 219] width 66 height 21
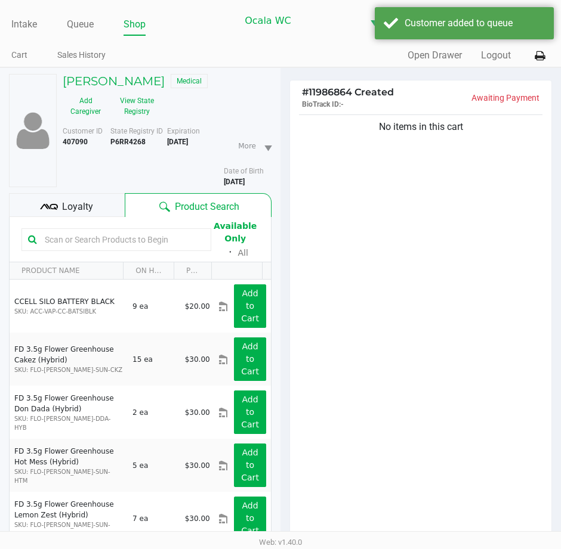
click at [106, 211] on div "Loyalty" at bounding box center [67, 205] width 116 height 24
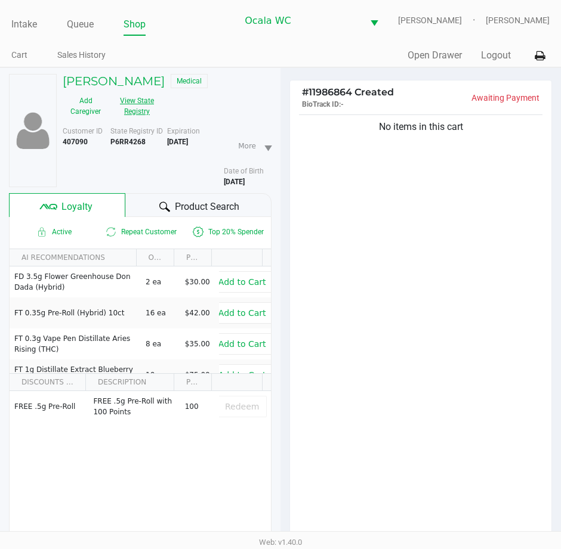
click at [135, 101] on button "View State Registry" at bounding box center [134, 106] width 50 height 30
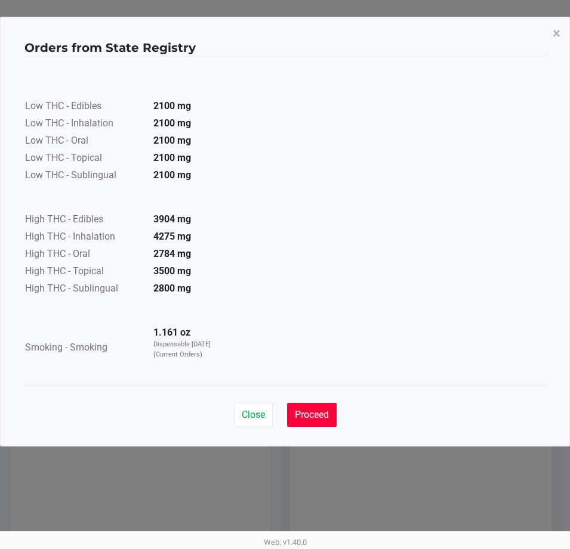
click at [300, 423] on button "Proceed" at bounding box center [312, 415] width 50 height 24
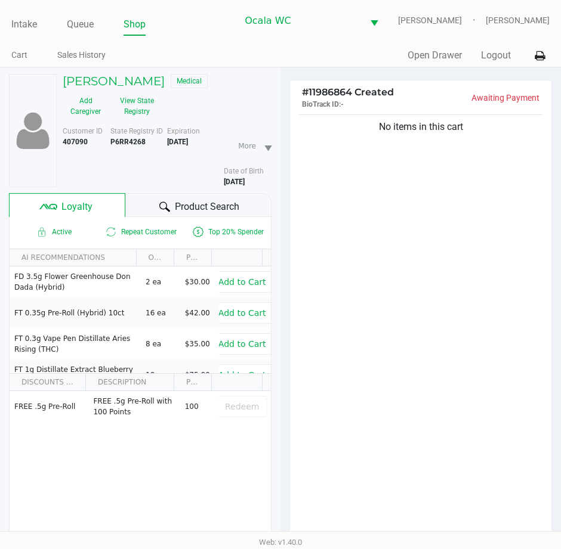
click at [175, 209] on span "Product Search" at bounding box center [207, 207] width 64 height 14
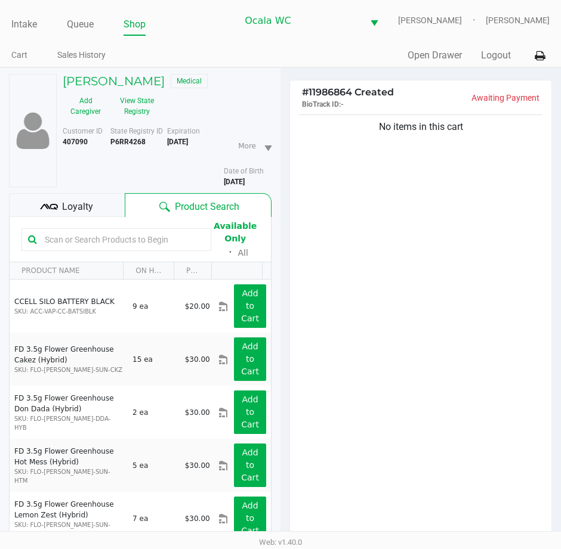
click at [106, 239] on input "text" at bounding box center [122, 240] width 165 height 18
click at [143, 106] on button "View State Registry" at bounding box center [134, 106] width 50 height 30
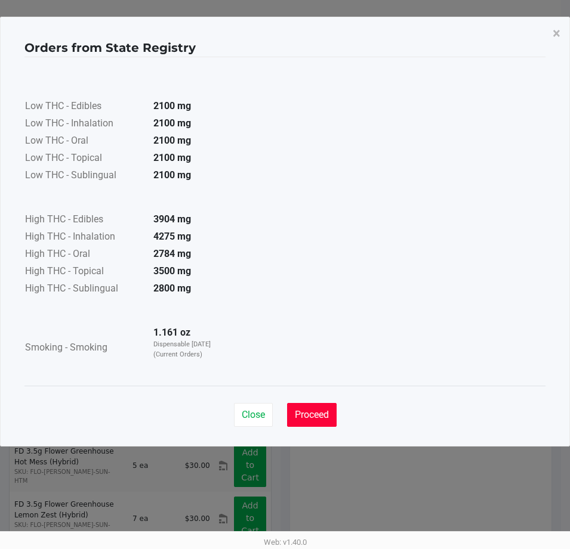
click at [314, 412] on span "Proceed" at bounding box center [312, 414] width 34 height 11
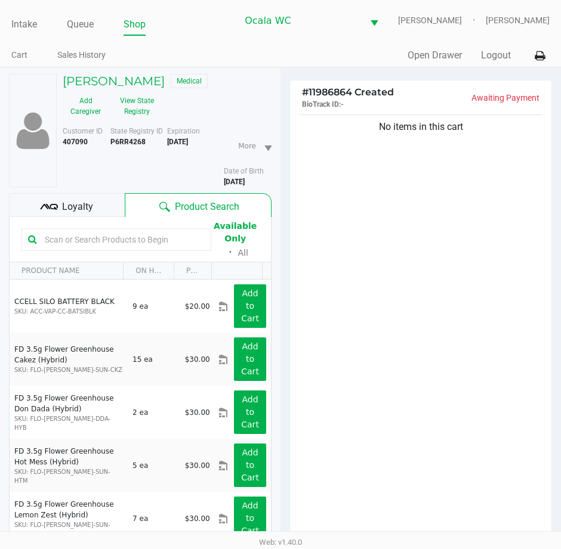
click at [75, 237] on input "text" at bounding box center [122, 240] width 165 height 18
click at [90, 238] on input "text" at bounding box center [122, 240] width 165 height 18
click at [492, 282] on div "No items in this cart" at bounding box center [420, 329] width 261 height 434
click at [107, 236] on input "text" at bounding box center [122, 240] width 165 height 18
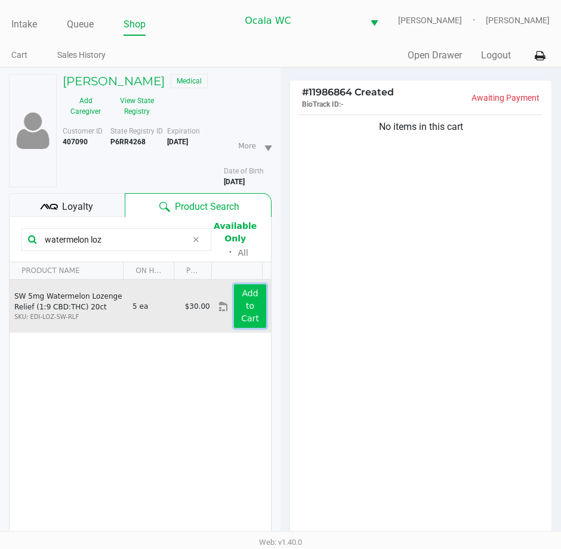
click at [244, 312] on button "Add to Cart" at bounding box center [250, 307] width 32 height 44
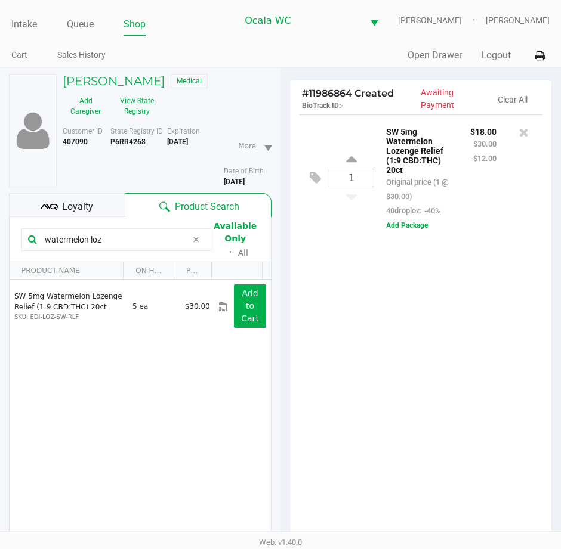
drag, startPoint x: 89, startPoint y: 237, endPoint x: -5, endPoint y: 234, distance: 94.9
click at [0, 234] on html "Intake Queue Shop Ocala WC BRANDY-CLARK Marjorie Hern Cart Sales History Quick …" at bounding box center [280, 274] width 561 height 549
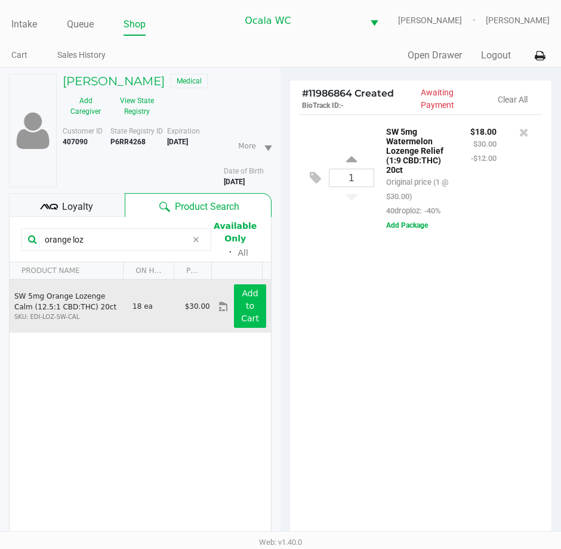
type input "orange loz"
click at [251, 313] on button "Add to Cart" at bounding box center [250, 307] width 32 height 44
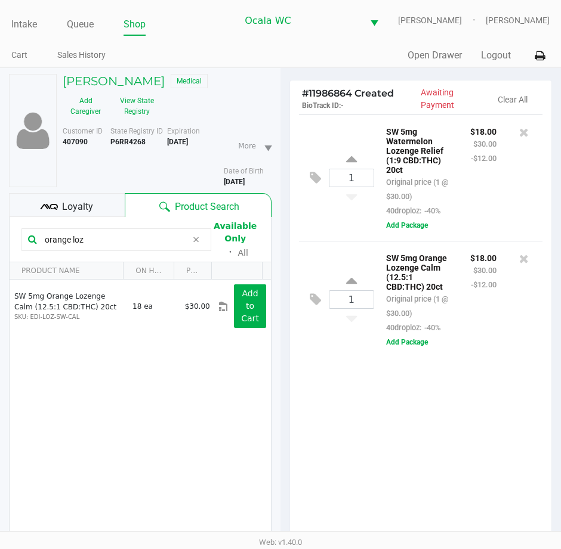
drag, startPoint x: 90, startPoint y: 239, endPoint x: -5, endPoint y: 100, distance: 168.6
click at [0, 100] on html "Intake Queue Shop Ocala WC BRANDY-CLARK Marjorie Hern Cart Sales History Quick …" at bounding box center [280, 274] width 561 height 549
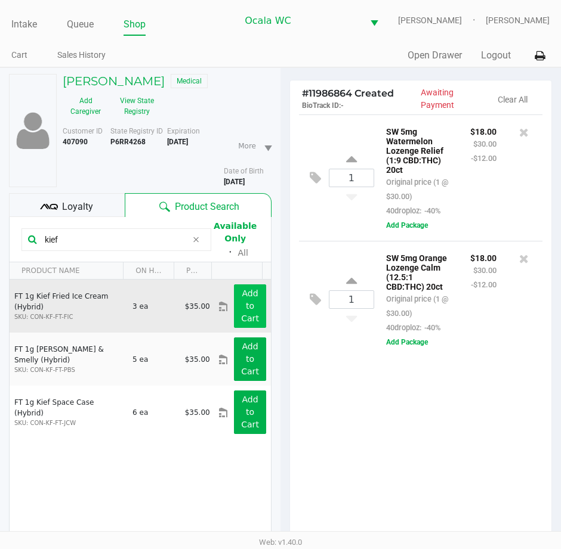
type input "kief"
click at [252, 296] on button "Add to Cart" at bounding box center [250, 307] width 32 height 44
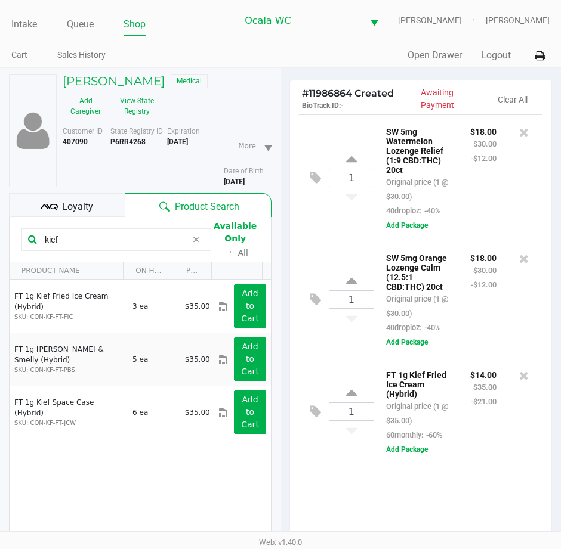
drag, startPoint x: 70, startPoint y: 237, endPoint x: -5, endPoint y: 164, distance: 104.6
click at [0, 164] on html "Intake Queue Shop Ocala WC BRANDY-CLARK Marjorie Hern Cart Sales History Quick …" at bounding box center [280, 274] width 561 height 549
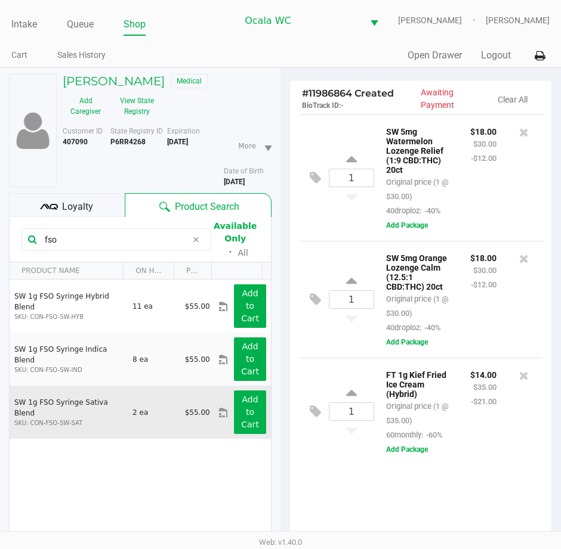
type input "fso"
click at [260, 400] on div "Add to Cart" at bounding box center [250, 413] width 50 height 44
click at [251, 414] on button "Add to Cart" at bounding box center [250, 413] width 32 height 44
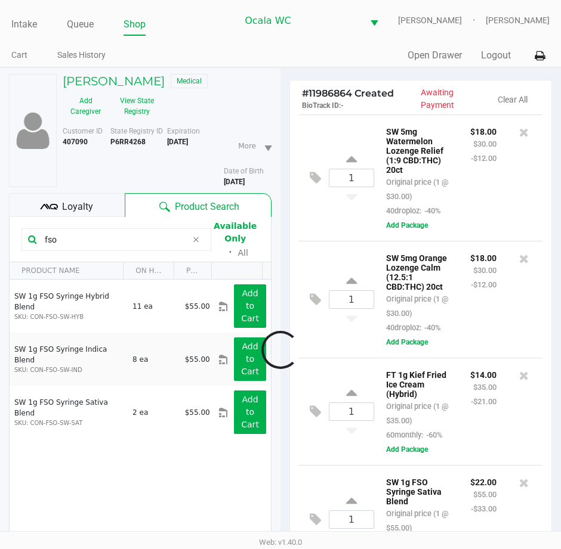
scroll to position [86, 0]
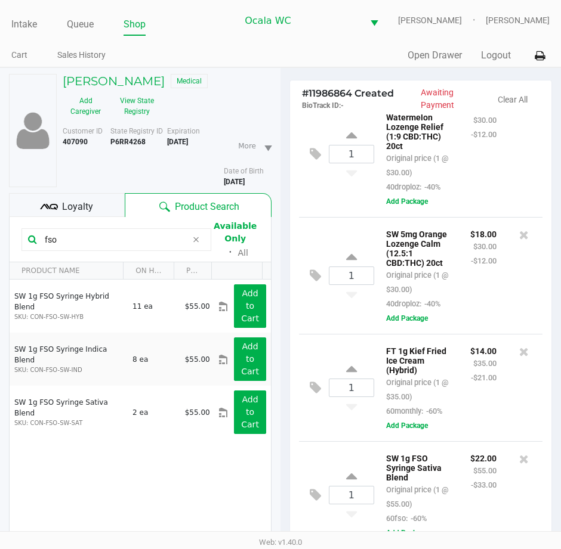
drag, startPoint x: 85, startPoint y: 240, endPoint x: -5, endPoint y: 213, distance: 94.0
click at [0, 213] on html "Intake Queue Shop Ocala WC BRANDY-CLARK Marjorie Hern Cart Sales History Quick …" at bounding box center [280, 274] width 561 height 549
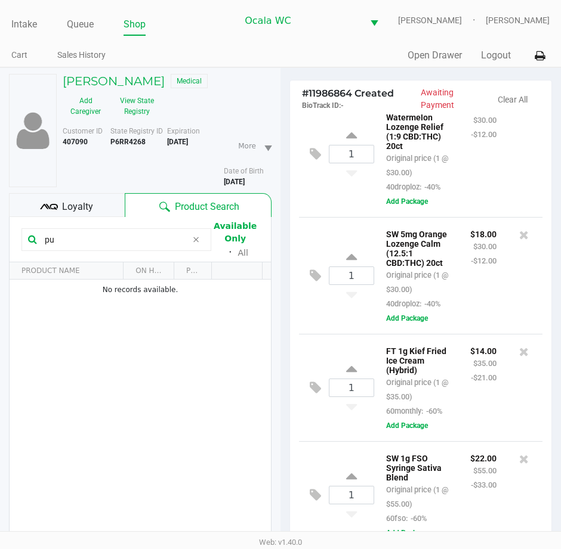
type input "p"
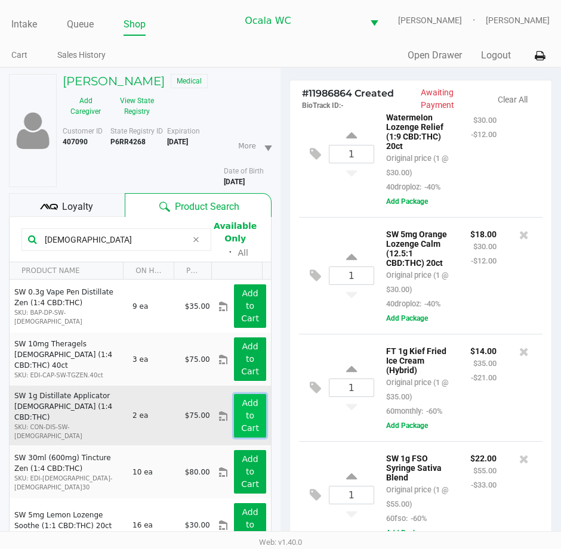
click at [241, 418] on app-button-loader "Add to Cart" at bounding box center [250, 415] width 18 height 35
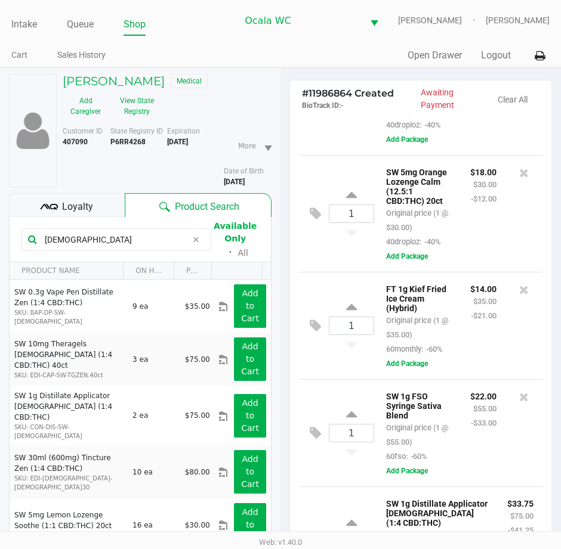
scroll to position [205, 0]
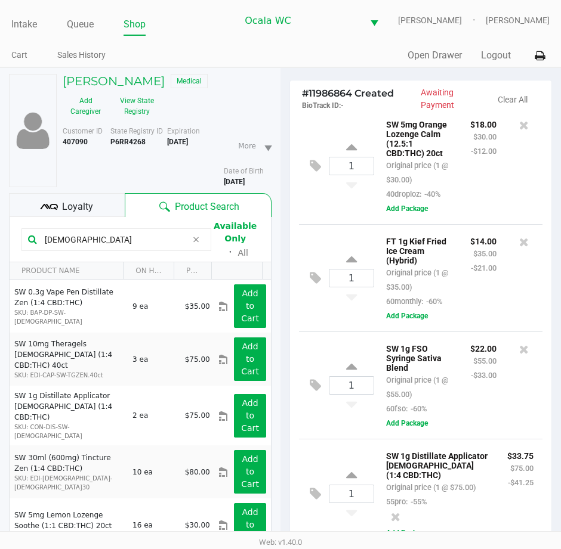
click at [0, 60] on html "Intake Queue Shop Ocala WC BRANDY-CLARK Marjorie Hern Cart Sales History Quick …" at bounding box center [280, 274] width 561 height 549
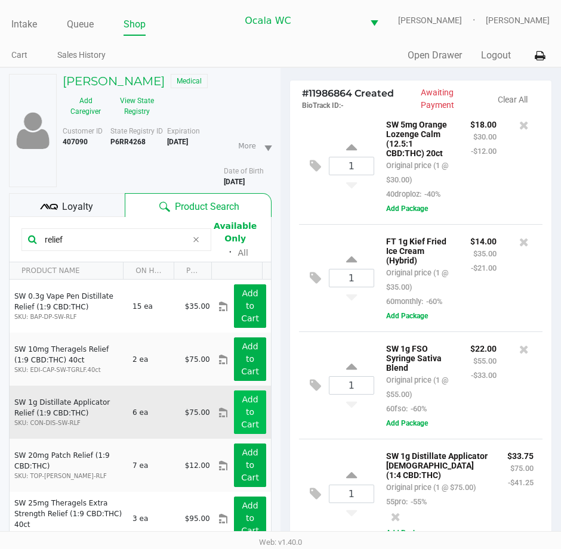
type input "relief"
click at [234, 418] on button "Add to Cart" at bounding box center [250, 413] width 32 height 44
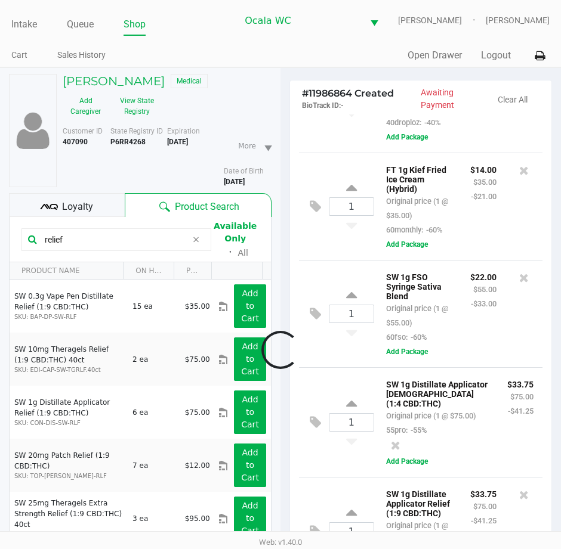
scroll to position [335, 0]
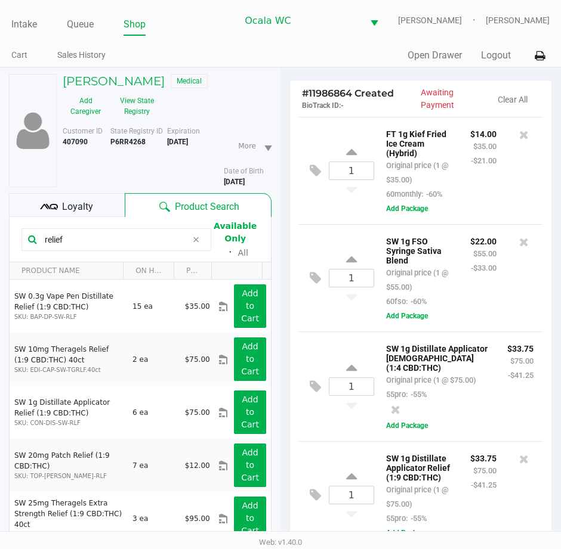
click at [0, 197] on html "Intake Queue Shop Ocala WC BRANDY-CLARK Marjorie Hern Cart Sales History Quick …" at bounding box center [280, 274] width 561 height 549
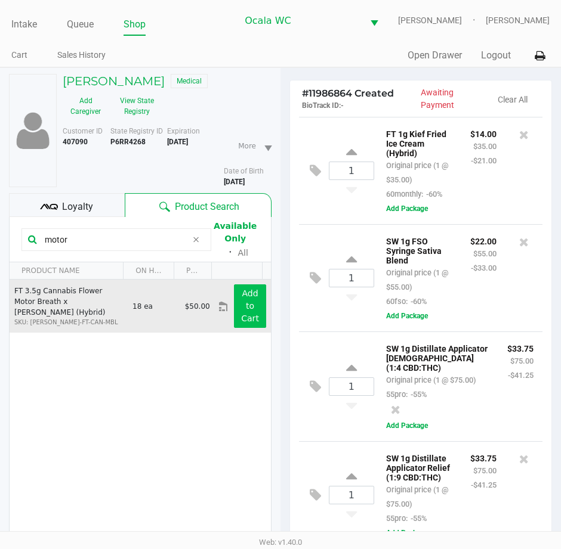
type input "motor"
click at [257, 308] on button "Add to Cart" at bounding box center [250, 307] width 32 height 44
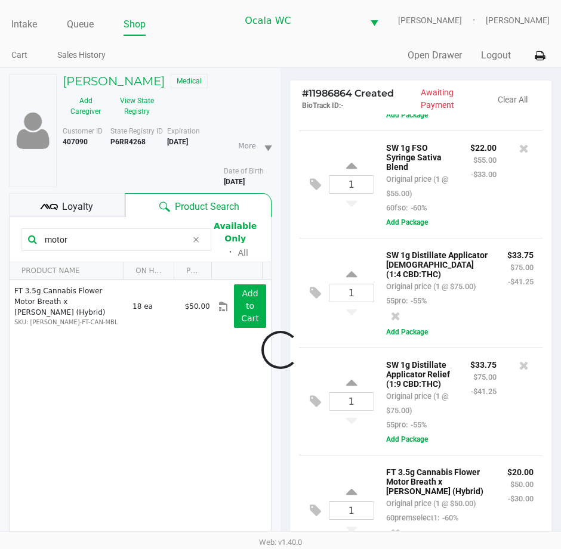
scroll to position [478, 0]
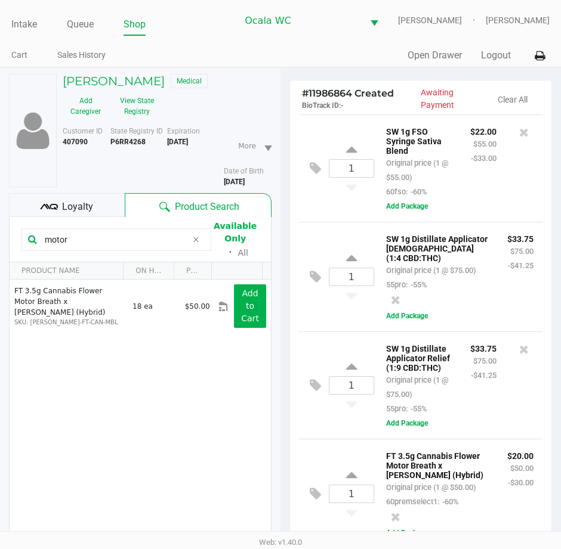
drag, startPoint x: 82, startPoint y: 240, endPoint x: -5, endPoint y: 238, distance: 87.1
click at [0, 238] on html "Intake Queue Shop Ocala WC BRANDY-CLARK Marjorie Hern Cart Sales History Quick …" at bounding box center [280, 274] width 561 height 549
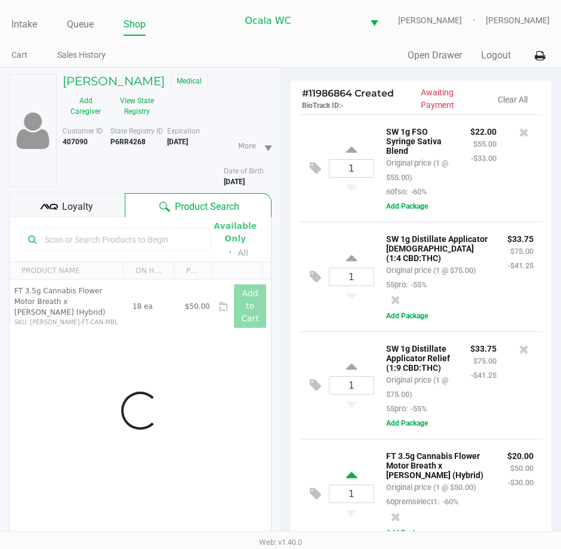
click at [356, 470] on icon at bounding box center [351, 477] width 11 height 15
type input "2"
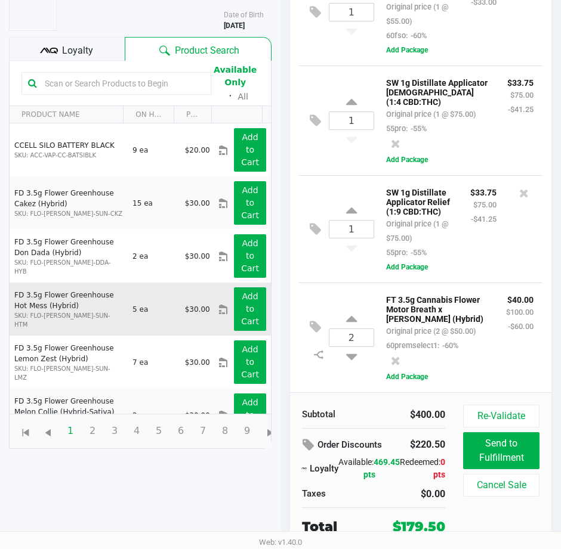
scroll to position [0, 0]
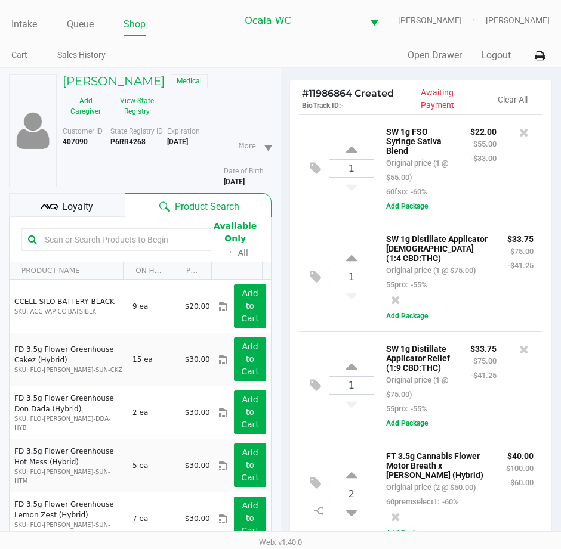
drag, startPoint x: 69, startPoint y: 191, endPoint x: 68, endPoint y: 202, distance: 10.8
click at [68, 193] on div "DAWN DYBIEC Medical Add Caregiver View State Registry Customer ID 407090 State …" at bounding box center [140, 339] width 262 height 543
click at [69, 206] on span "Loyalty" at bounding box center [77, 207] width 31 height 14
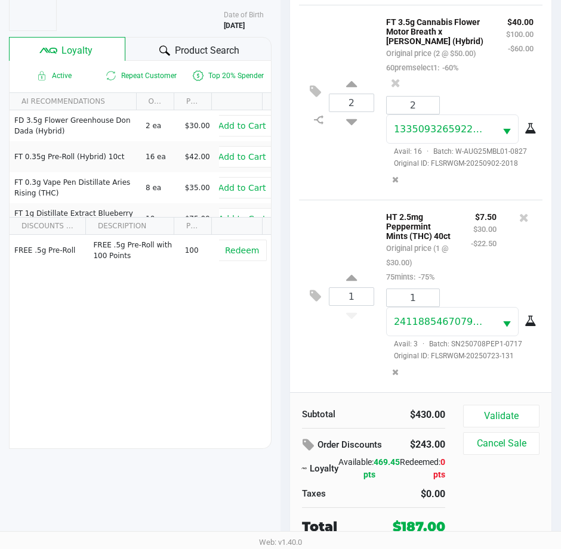
scroll to position [1294, 0]
drag, startPoint x: 515, startPoint y: 413, endPoint x: 440, endPoint y: 277, distance: 155.1
click at [440, 277] on div "# 11986864 Created BioTrack ID: - Awaiting Payment Clear All 1 SW 5mg Watermelo…" at bounding box center [420, 237] width 262 height 626
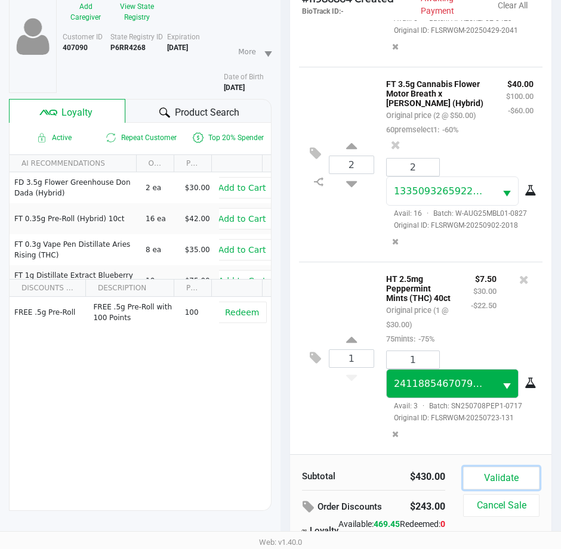
scroll to position [156, 0]
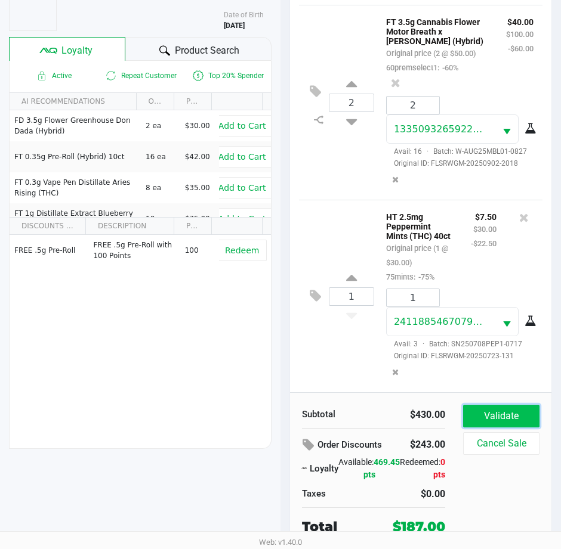
click at [498, 418] on button "Validate" at bounding box center [501, 416] width 76 height 23
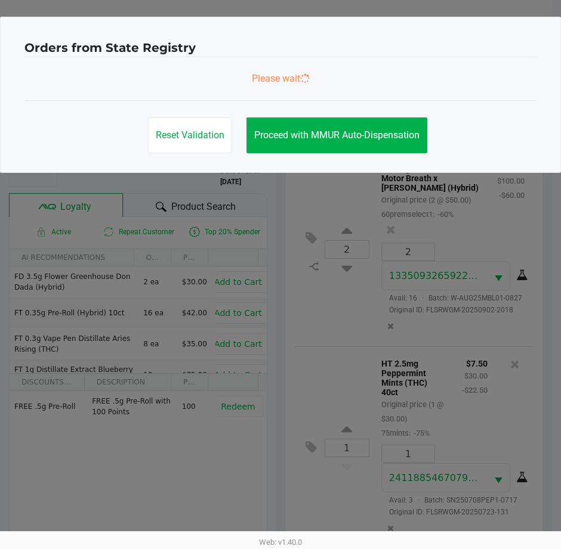
scroll to position [0, 0]
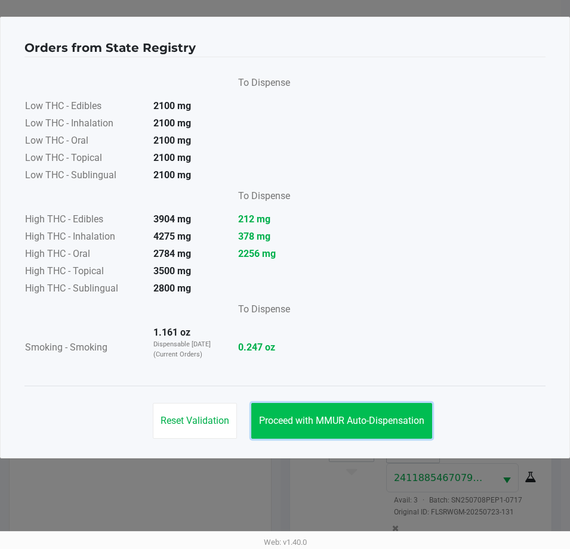
click at [406, 415] on span "Proceed with MMUR Auto-Dispensation" at bounding box center [341, 420] width 165 height 11
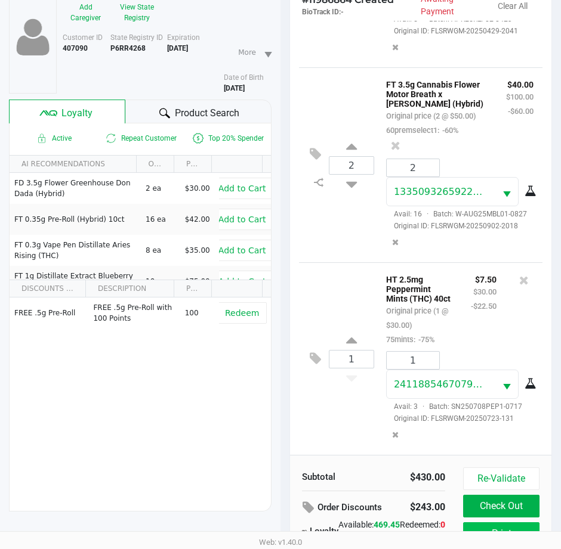
scroll to position [158, 0]
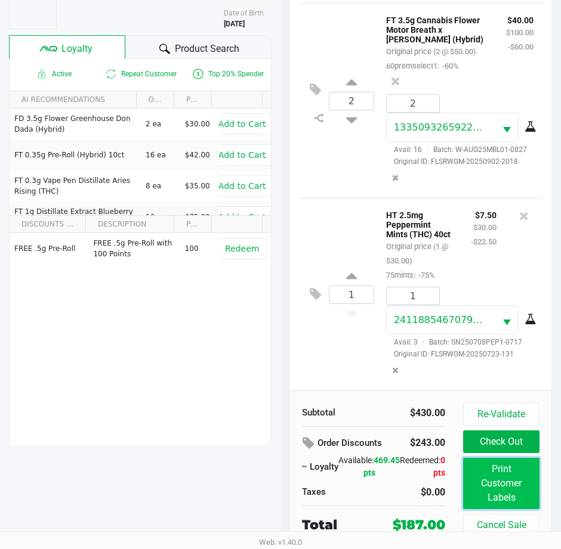
click at [509, 490] on button "Print Customer Labels" at bounding box center [501, 483] width 76 height 51
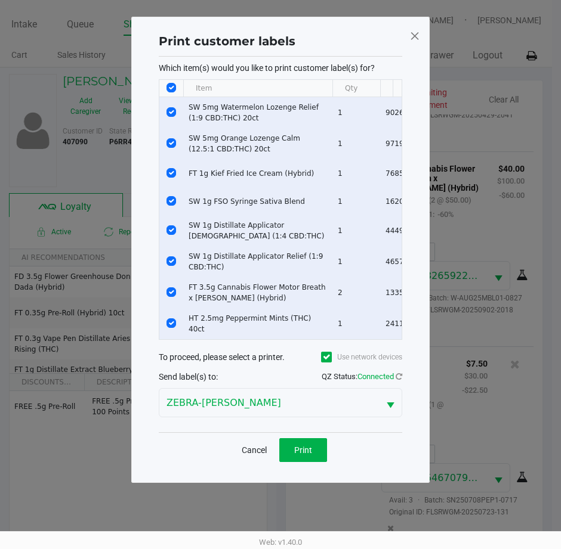
scroll to position [0, 0]
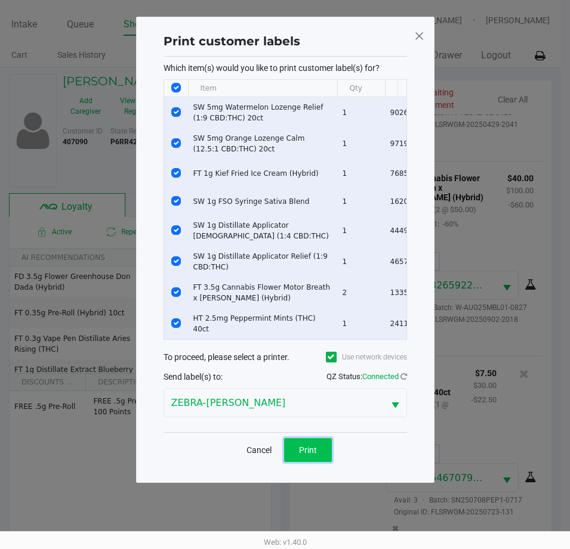
click at [292, 455] on button "Print" at bounding box center [308, 450] width 48 height 24
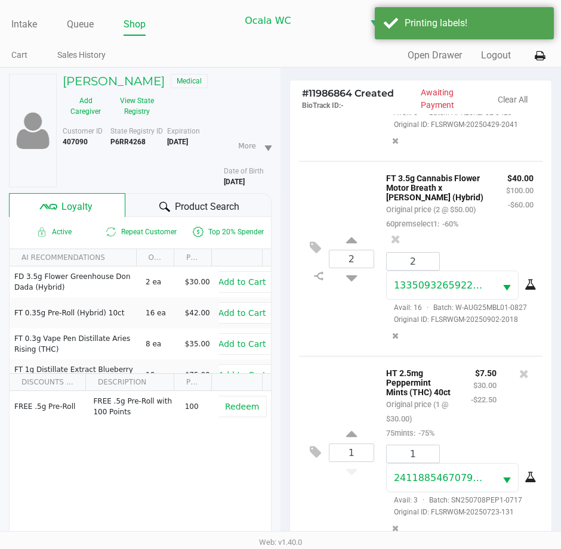
scroll to position [158, 0]
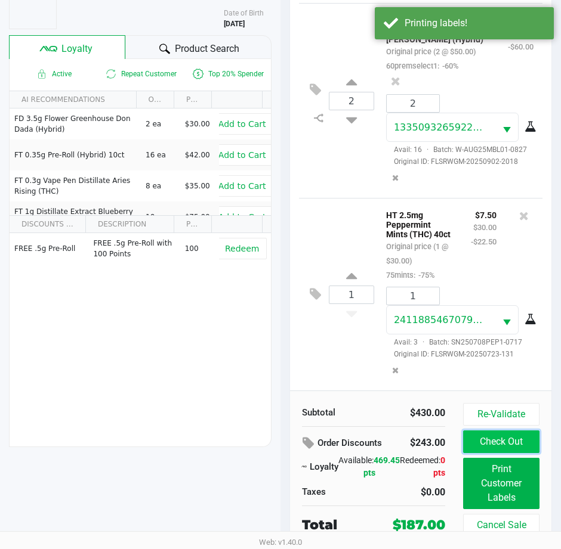
click at [505, 433] on button "Check Out" at bounding box center [501, 442] width 76 height 23
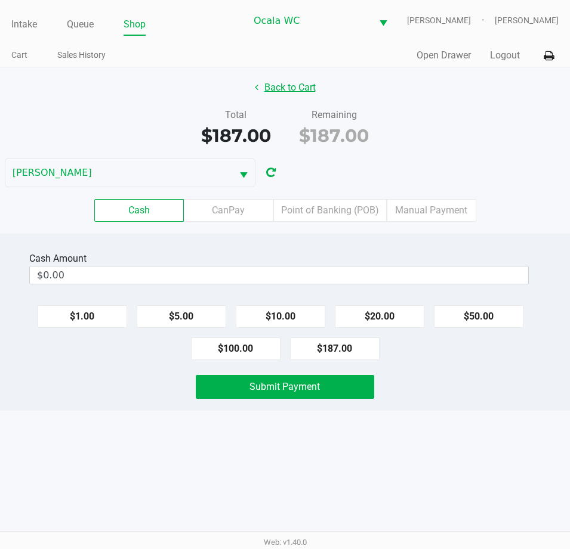
click at [308, 85] on button "Back to Cart" at bounding box center [285, 87] width 76 height 23
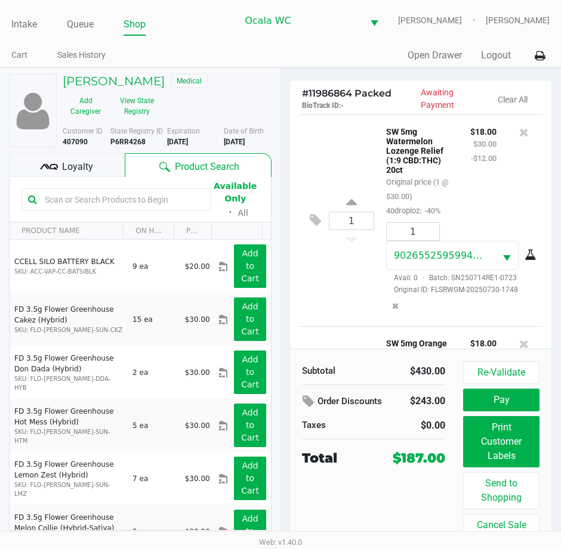
click at [91, 170] on span "Loyalty" at bounding box center [77, 167] width 31 height 14
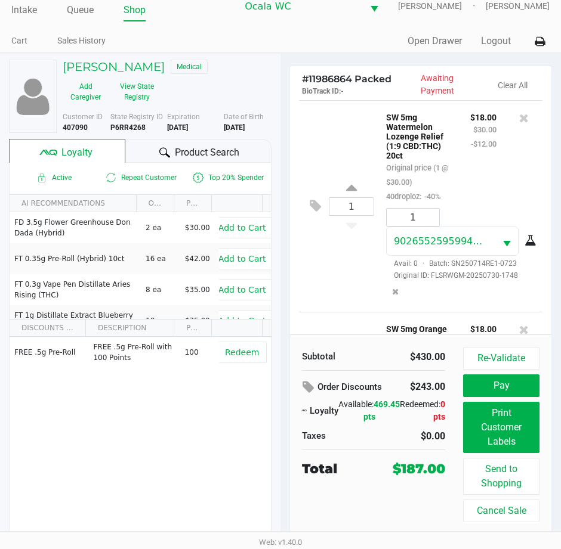
scroll to position [22, 0]
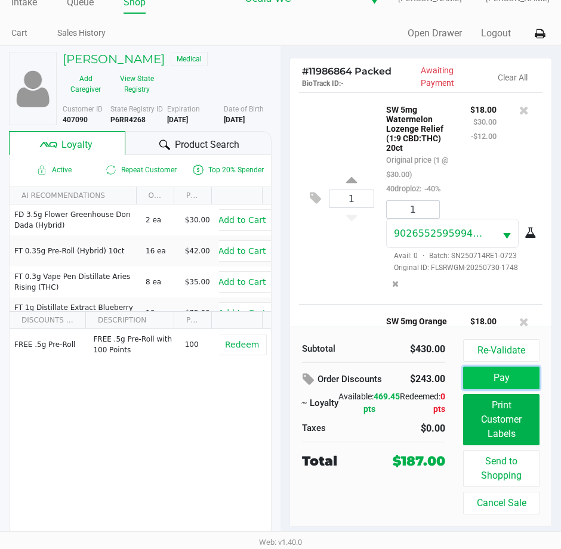
click at [516, 378] on button "Pay" at bounding box center [501, 378] width 76 height 23
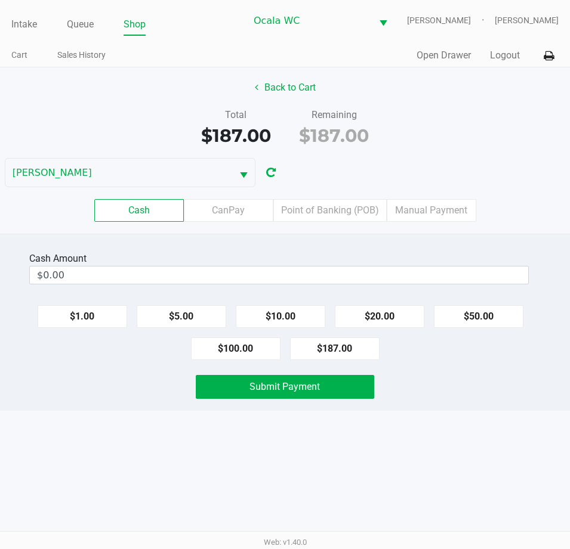
click at [349, 211] on label "Point of Banking (POB)" at bounding box center [329, 210] width 113 height 23
click at [0, 0] on 7 "Point of Banking (POB)" at bounding box center [0, 0] width 0 height 0
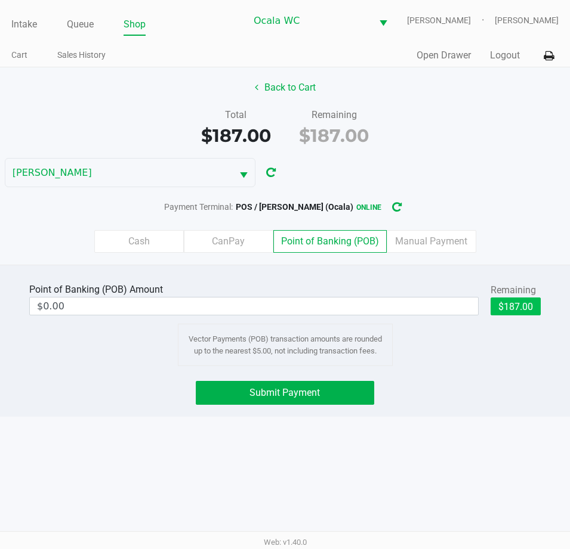
click at [523, 308] on button "$187.00" at bounding box center [515, 307] width 50 height 18
type input "$187.00"
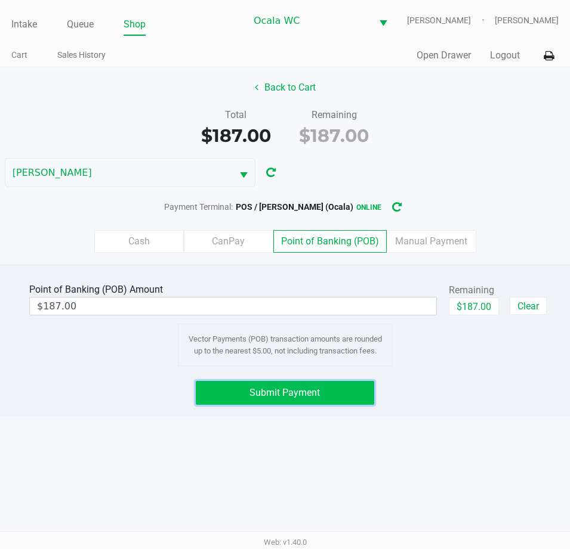
click at [260, 396] on span "Submit Payment" at bounding box center [284, 392] width 70 height 11
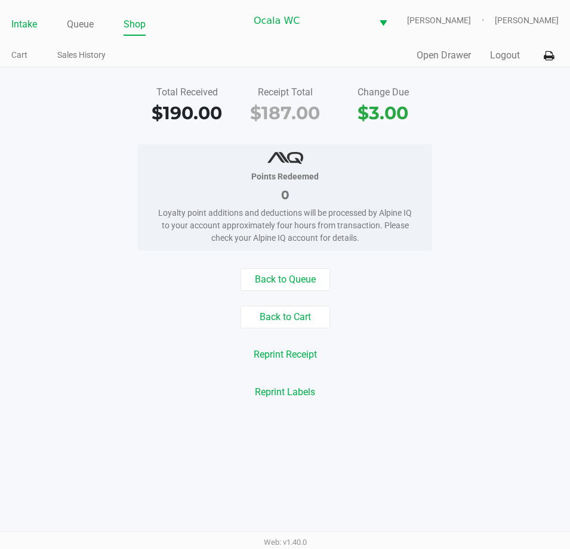
click at [18, 26] on link "Intake" at bounding box center [24, 24] width 26 height 17
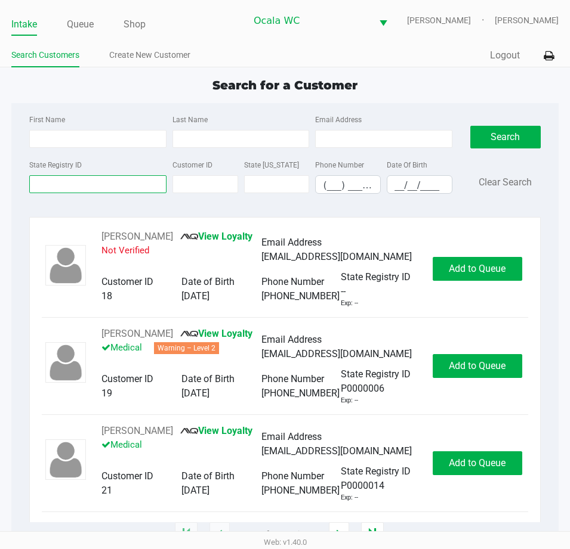
click at [85, 183] on input "State Registry ID" at bounding box center [97, 184] width 137 height 18
type input "p4mx2594"
click at [502, 129] on button "Search" at bounding box center [505, 137] width 70 height 23
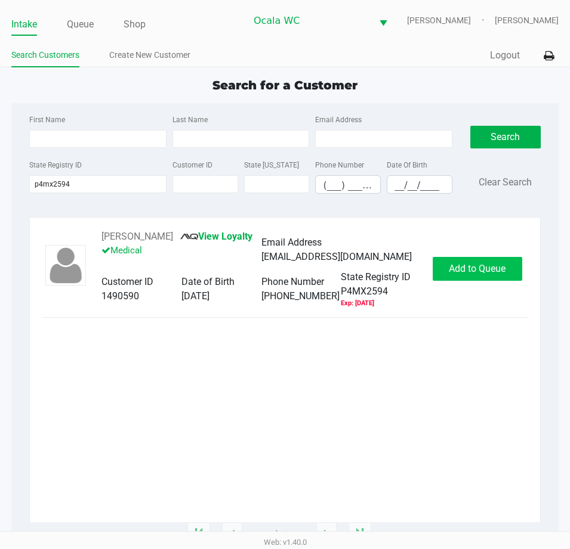
click at [482, 270] on span "Add to Queue" at bounding box center [477, 268] width 57 height 11
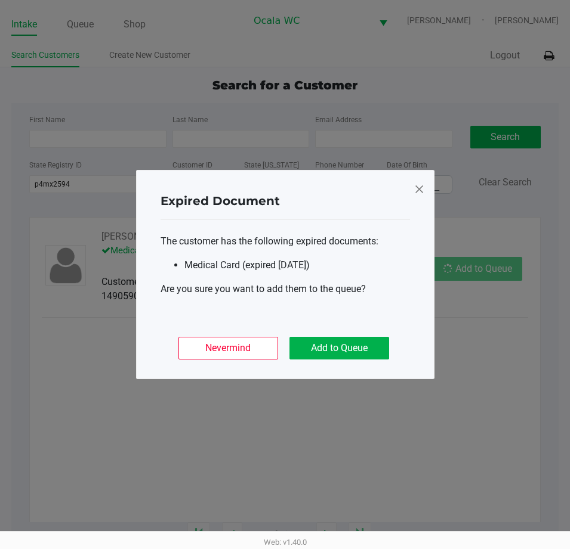
click at [342, 346] on button "Add to Queue" at bounding box center [339, 348] width 100 height 23
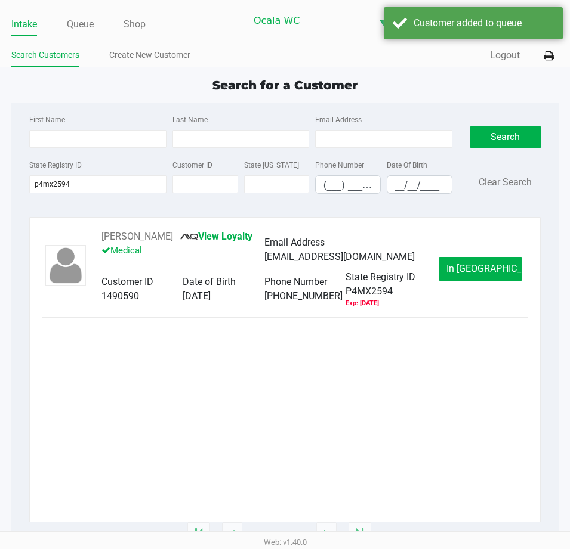
click at [88, 27] on link "Queue" at bounding box center [80, 24] width 27 height 17
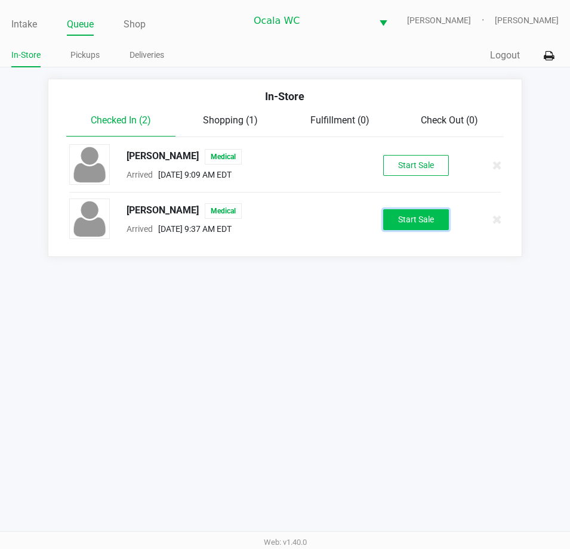
click at [424, 222] on button "Start Sale" at bounding box center [416, 219] width 66 height 21
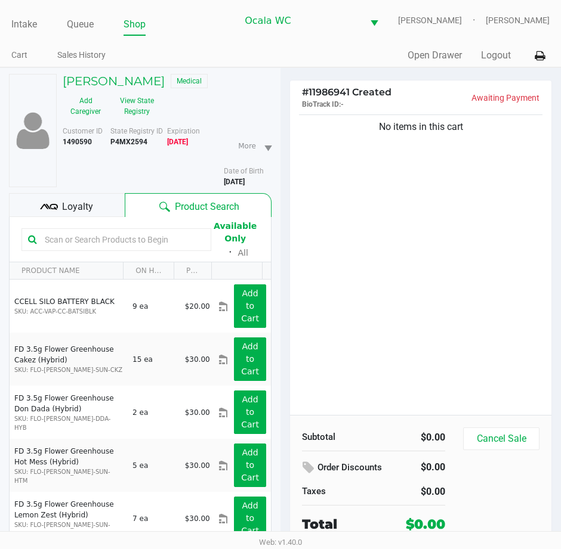
click at [137, 113] on button "View State Registry" at bounding box center [134, 106] width 50 height 30
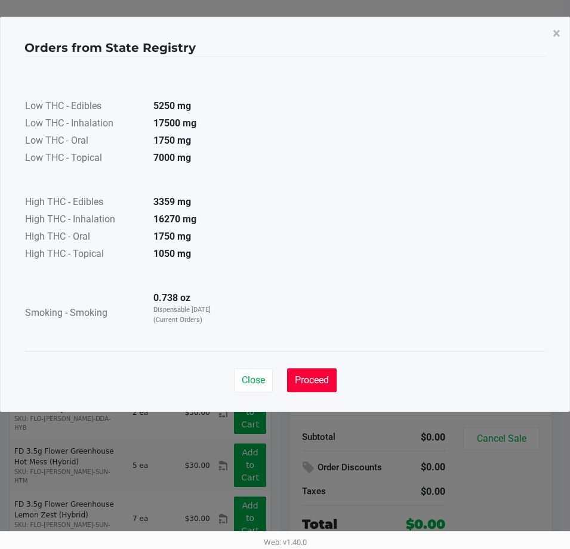
click at [314, 388] on button "Proceed" at bounding box center [312, 381] width 50 height 24
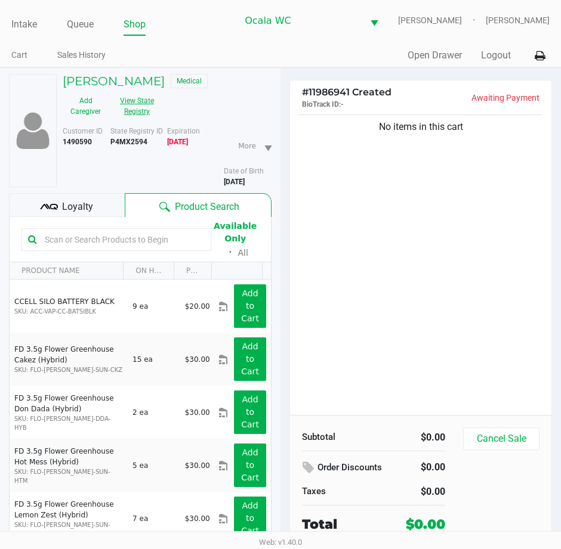
click at [70, 219] on div "Available Only ᛫ All" at bounding box center [139, 239] width 237 height 41
click at [76, 200] on span "Loyalty" at bounding box center [77, 207] width 31 height 14
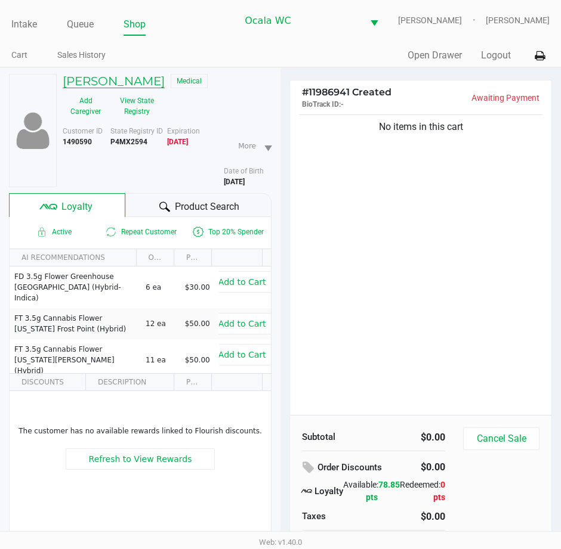
click at [109, 86] on h5 "Carla Larocque" at bounding box center [114, 81] width 102 height 14
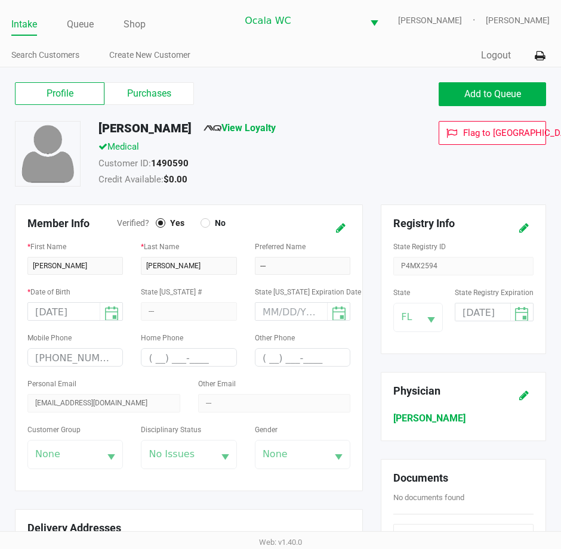
click at [146, 94] on label "Purchases" at bounding box center [148, 93] width 89 height 23
click at [0, 0] on 1 "Purchases" at bounding box center [0, 0] width 0 height 0
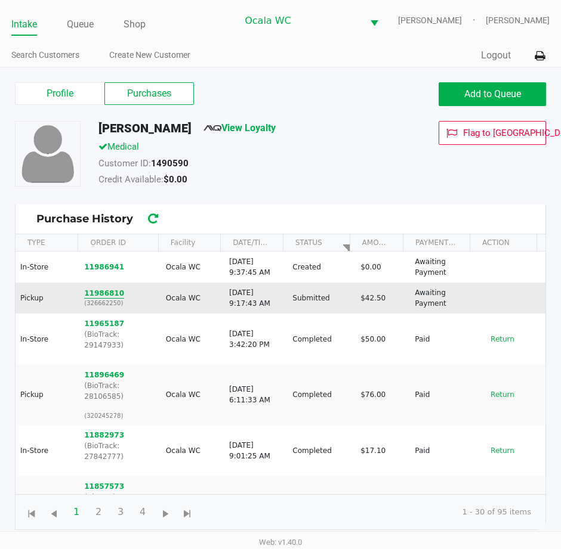
click at [95, 293] on button "11986810" at bounding box center [104, 293] width 40 height 11
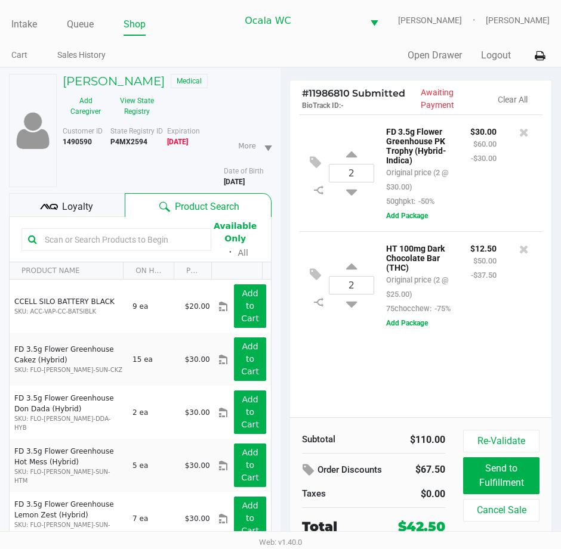
click at [82, 214] on div "Loyalty" at bounding box center [67, 205] width 116 height 24
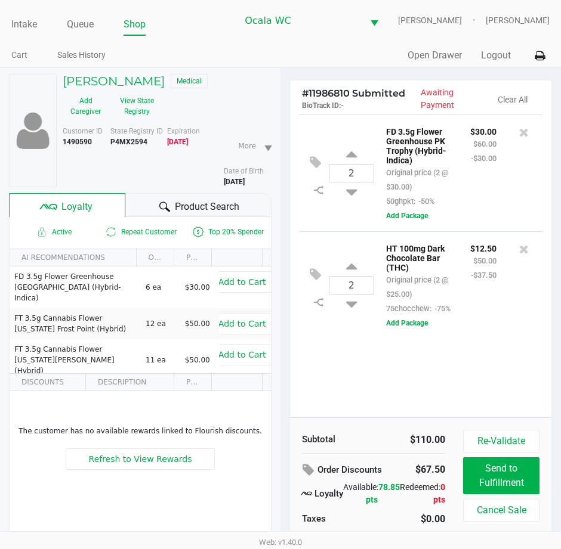
click at [123, 457] on span "Refresh to View Rewards" at bounding box center [140, 460] width 103 height 10
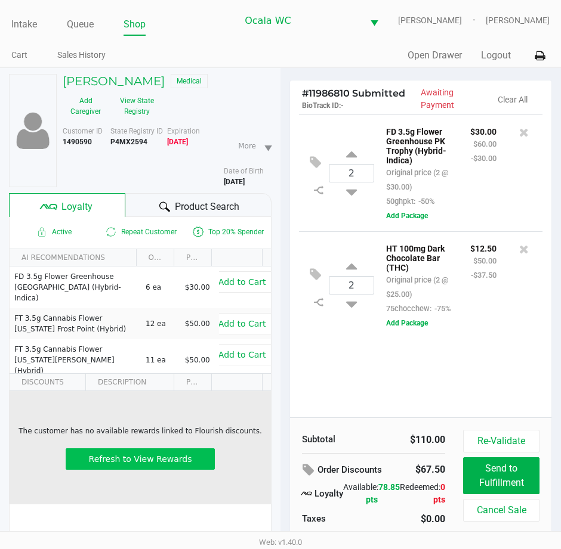
click at [149, 468] on button "Refresh to View Rewards" at bounding box center [140, 459] width 149 height 21
click at [493, 383] on div "2 FD 3.5g Flower Greenhouse PK Trophy (Hybrid-Indica) Original price (2 @ $30.0…" at bounding box center [420, 266] width 261 height 303
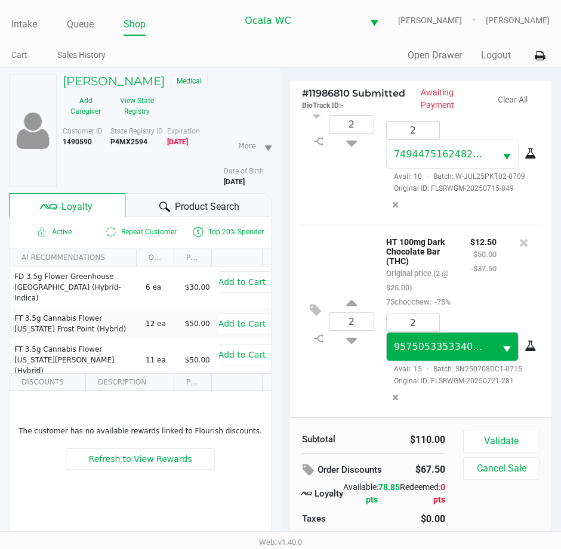
scroll to position [125, 0]
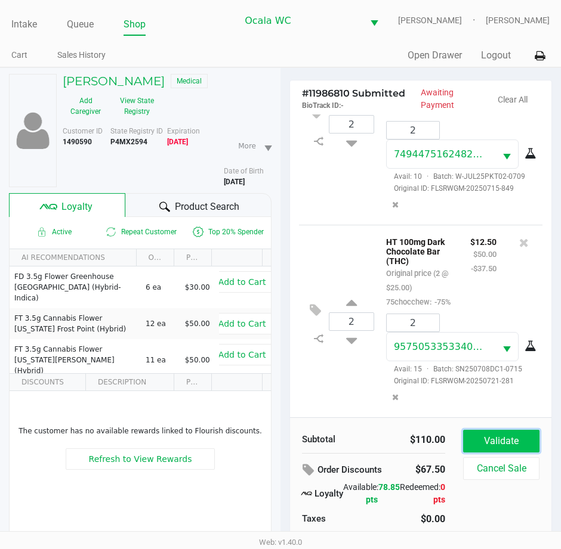
click at [488, 452] on button "Validate" at bounding box center [501, 441] width 76 height 23
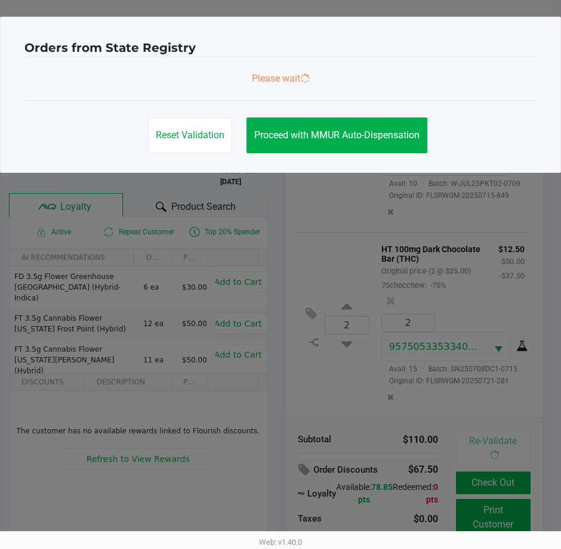
click at [492, 438] on body "Intake Queue Shop Ocala WC BRANDY-CLARK Marjorie Hern Cart Sales History Quick …" at bounding box center [280, 265] width 561 height 531
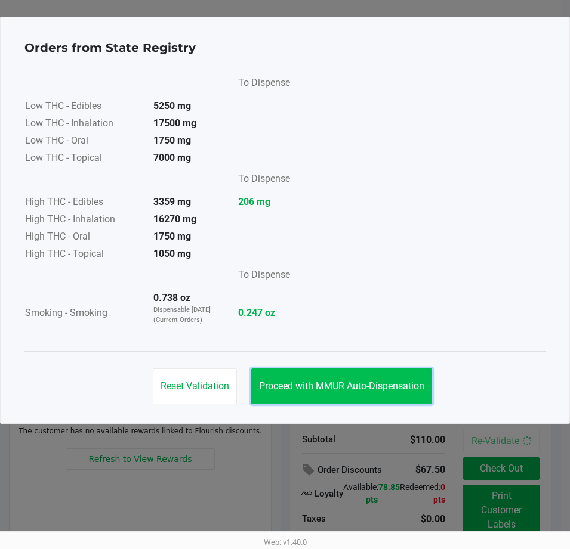
click at [393, 379] on button "Proceed with MMUR Auto-Dispensation" at bounding box center [341, 387] width 181 height 36
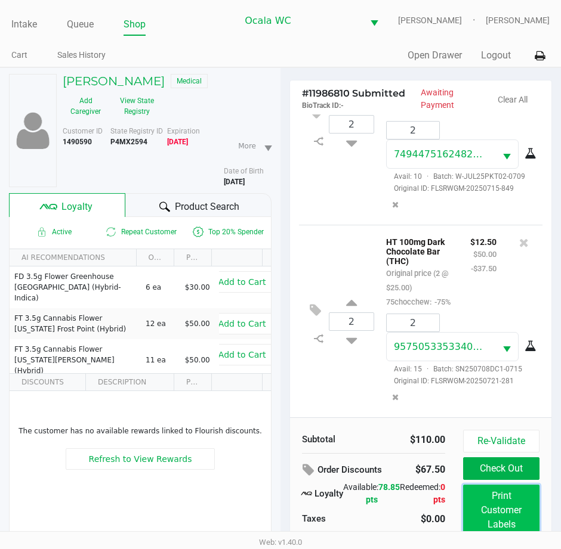
click at [481, 500] on button "Print Customer Labels" at bounding box center [501, 510] width 76 height 51
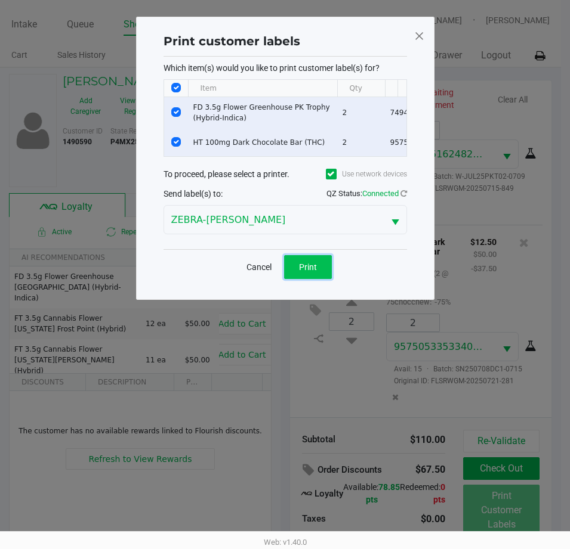
click at [311, 279] on button "Print" at bounding box center [308, 267] width 48 height 24
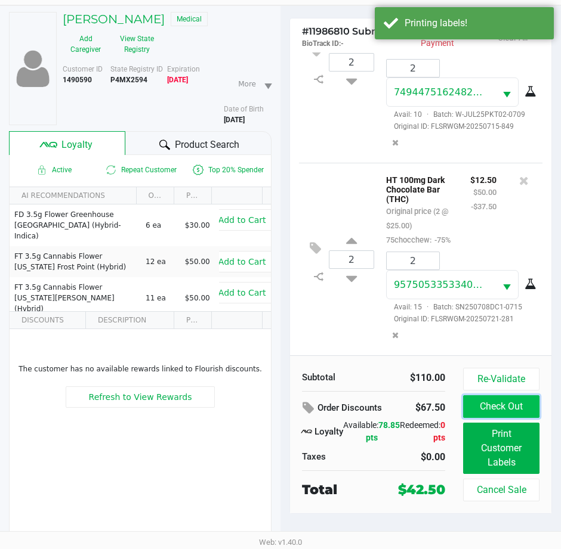
click at [496, 407] on button "Check Out" at bounding box center [501, 406] width 76 height 23
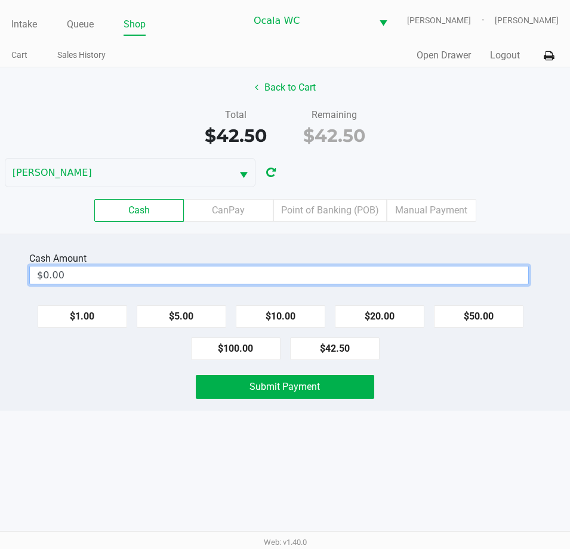
click at [156, 271] on input "$0.00" at bounding box center [279, 275] width 498 height 17
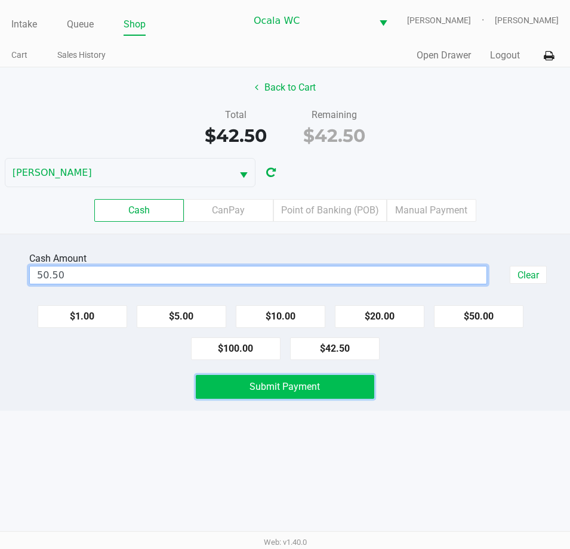
click at [290, 395] on button "Submit Payment" at bounding box center [285, 387] width 178 height 24
type input "$50.50"
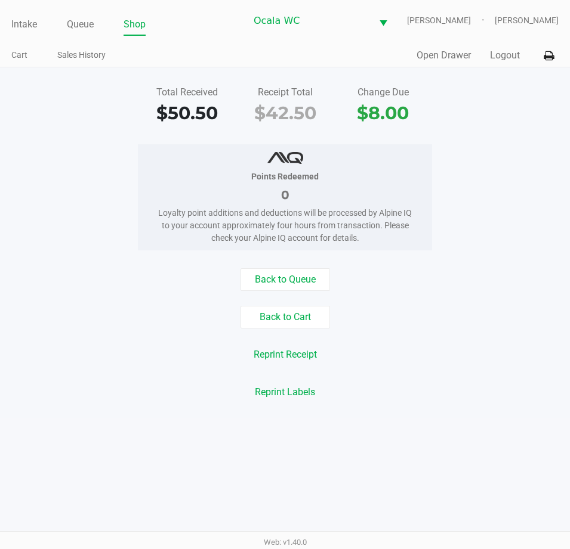
click at [11, 29] on link "Intake" at bounding box center [24, 24] width 26 height 17
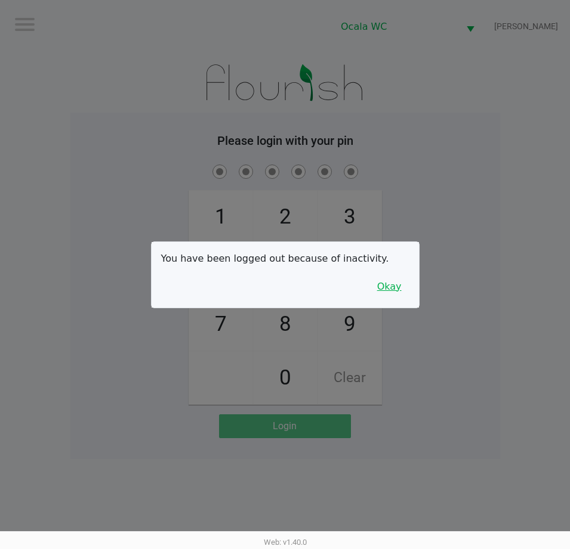
click at [396, 292] on button "Okay" at bounding box center [389, 287] width 40 height 23
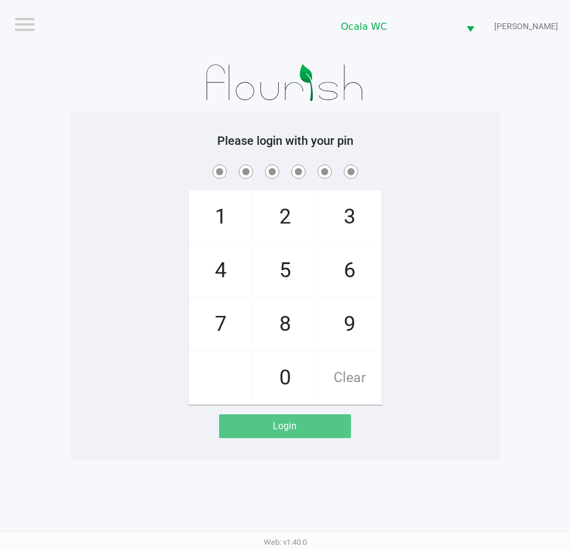
click at [445, 318] on div "1 4 7 2 5 8 0 3 6 9 Clear" at bounding box center [284, 283] width 429 height 243
checkbox input "true"
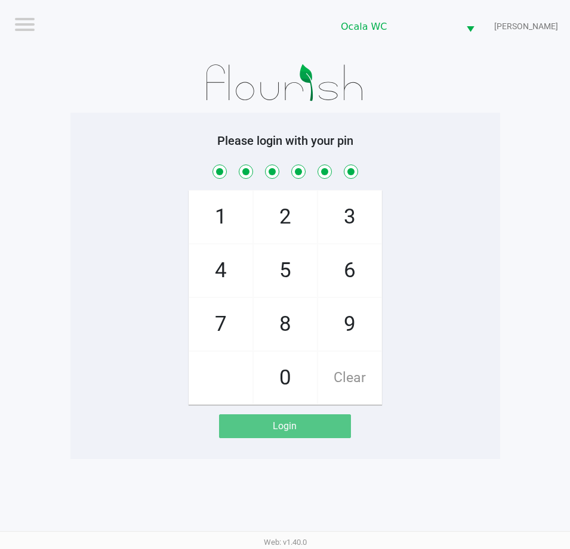
checkbox input "true"
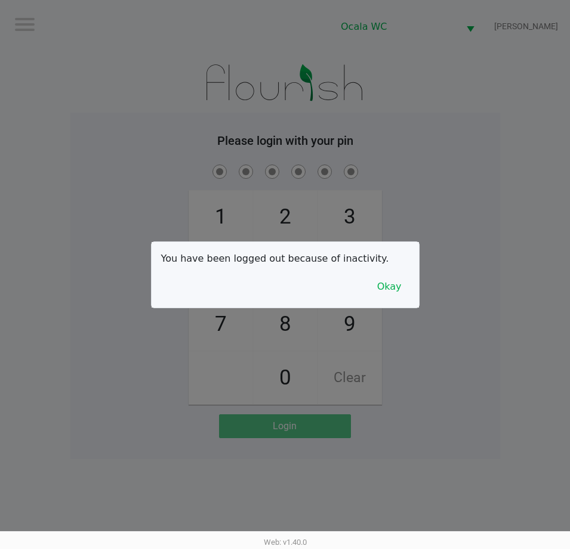
click at [384, 278] on button "Okay" at bounding box center [389, 287] width 40 height 23
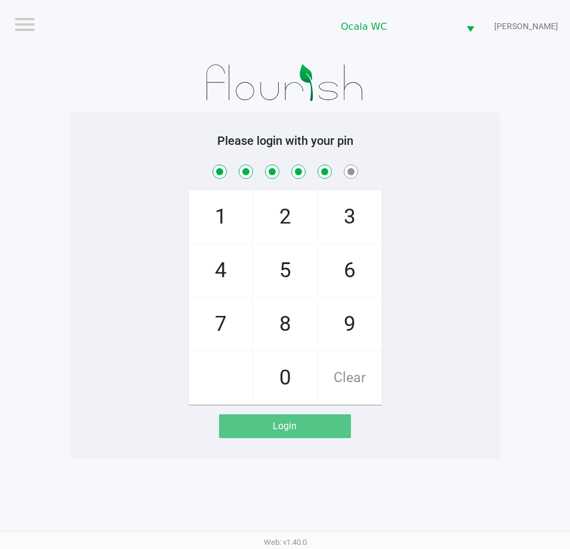
checkbox input "true"
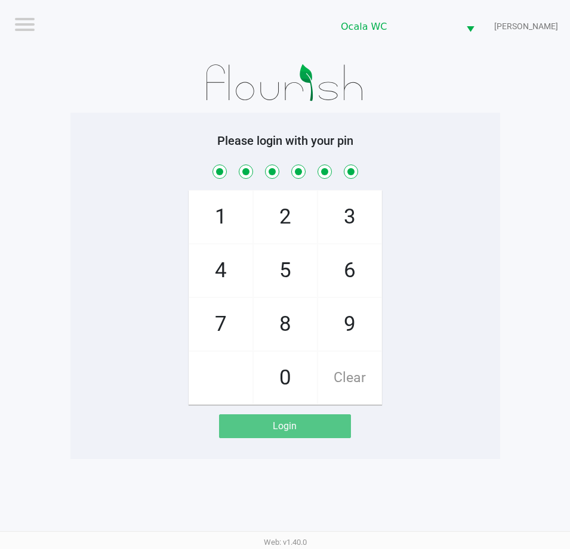
checkbox input "true"
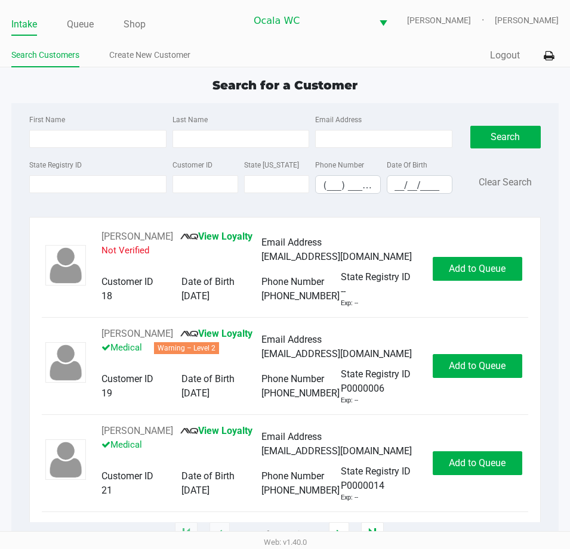
click at [271, 45] on div "Search Customers Create New Customer" at bounding box center [147, 56] width 273 height 22
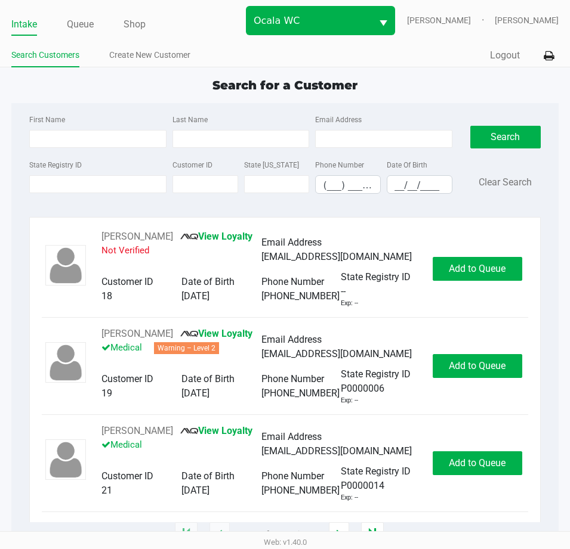
type input "ROSE-MARIE"
type input "SANDOR"
type input "08/25/1953"
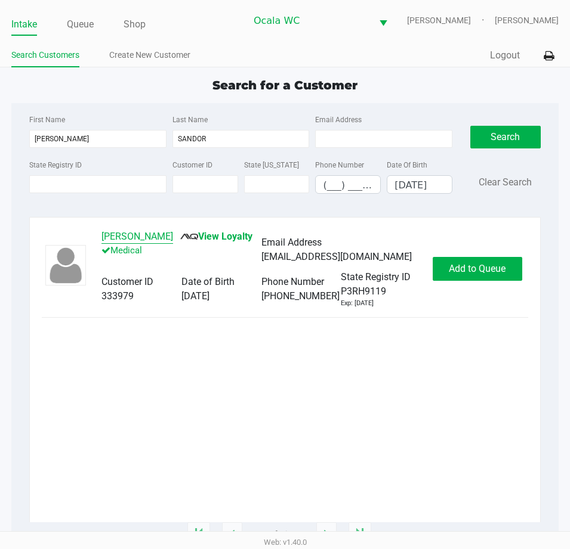
click at [173, 235] on button "ROSE-MARIE SANDOR" at bounding box center [137, 237] width 72 height 14
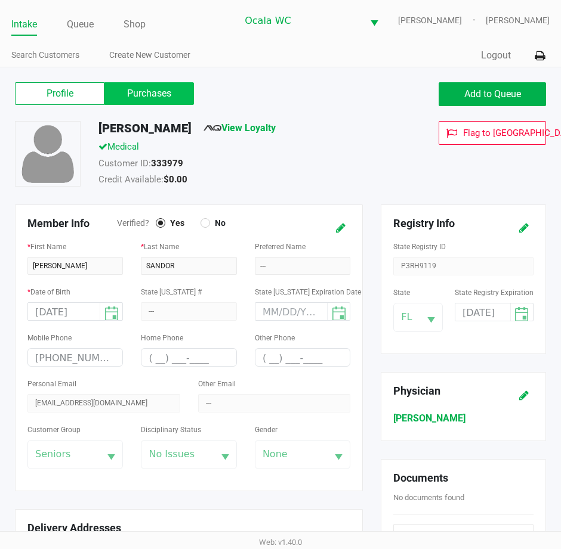
click at [138, 98] on label "Purchases" at bounding box center [148, 93] width 89 height 23
click at [0, 0] on 1 "Purchases" at bounding box center [0, 0] width 0 height 0
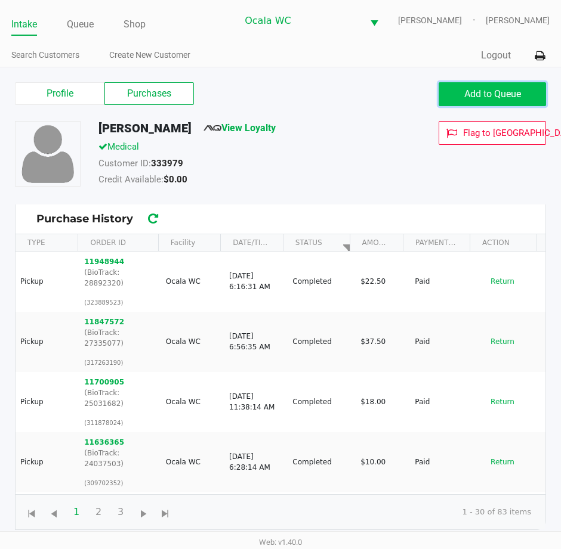
click at [533, 92] on button "Add to Queue" at bounding box center [491, 94] width 107 height 24
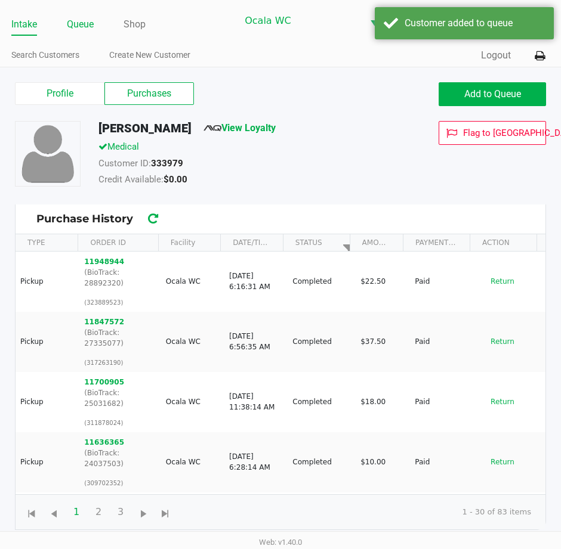
click at [92, 18] on link "Queue" at bounding box center [80, 24] width 27 height 17
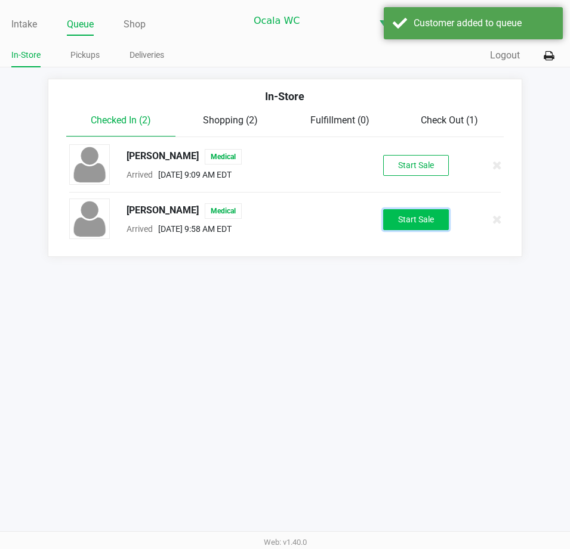
click at [420, 225] on button "Start Sale" at bounding box center [416, 219] width 66 height 21
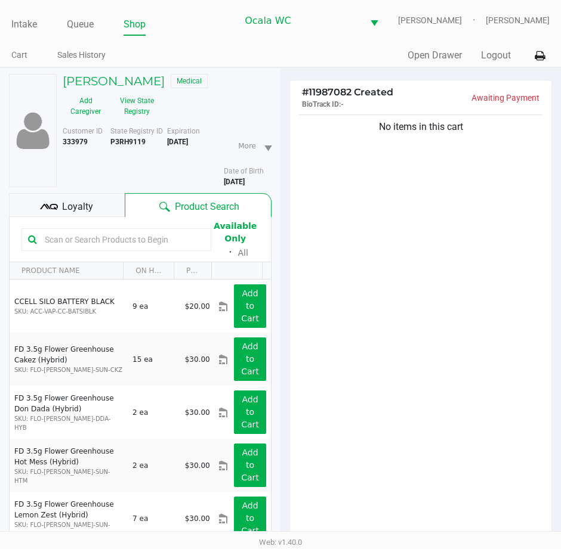
click at [135, 239] on input "text" at bounding box center [122, 240] width 165 height 18
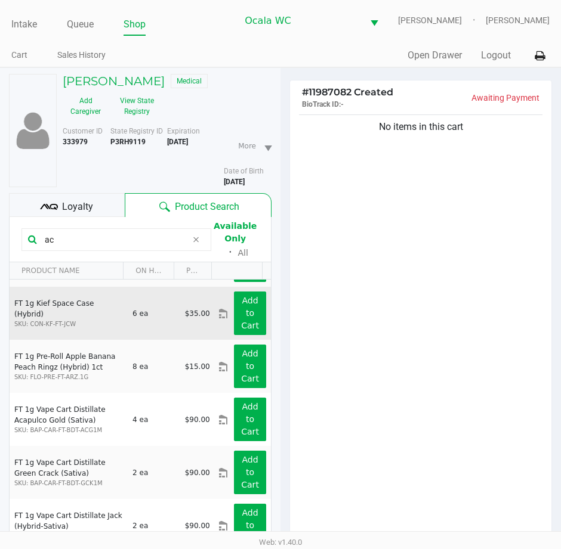
scroll to position [954, 0]
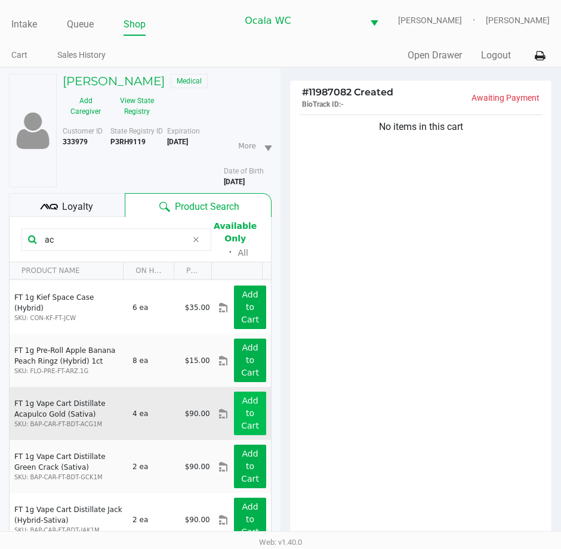
type input "ac"
click at [248, 412] on button "Add to Cart" at bounding box center [250, 414] width 32 height 44
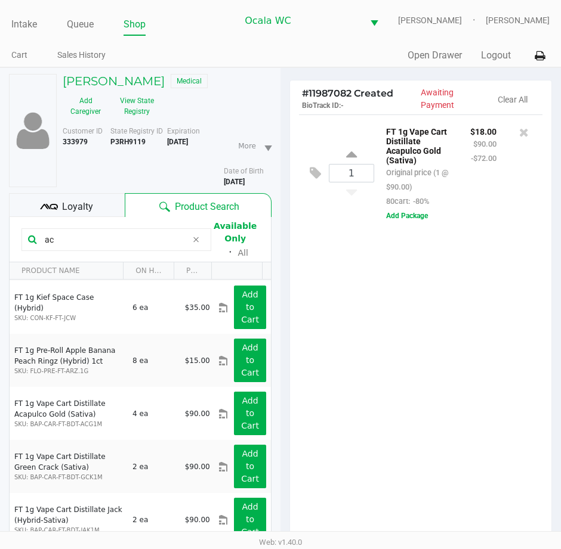
drag, startPoint x: 80, startPoint y: 239, endPoint x: -5, endPoint y: 225, distance: 86.5
click at [0, 225] on html "Intake Queue Shop Ocala WC BRANDY-CLARK Marjorie Hern Cart Sales History Quick …" at bounding box center [280, 274] width 561 height 549
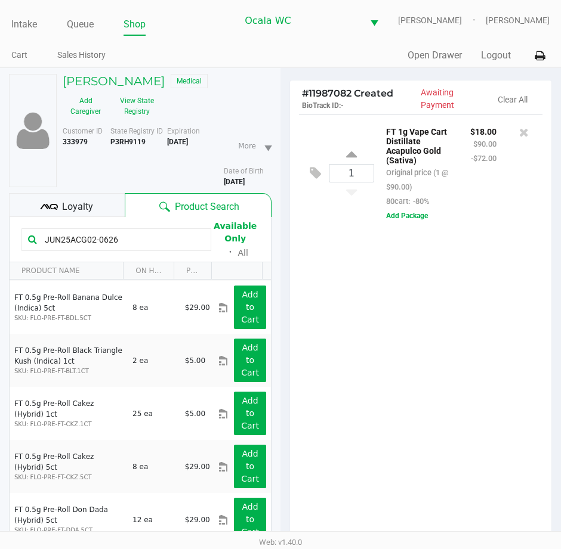
type input "JUN25ACG02-0626"
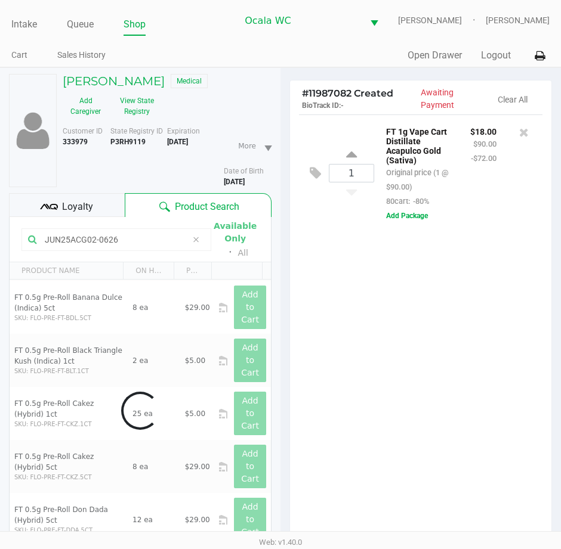
scroll to position [0, 0]
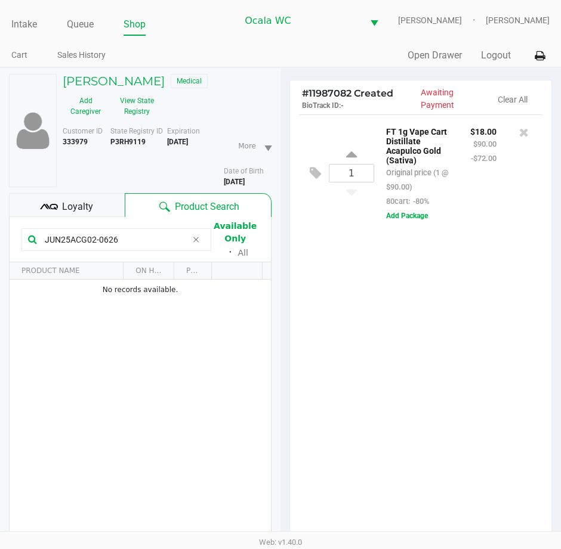
drag, startPoint x: 386, startPoint y: 359, endPoint x: 395, endPoint y: 361, distance: 9.8
click at [388, 358] on div "1 FT 1g Vape Cart Distillate Acapulco Gold (Sativa) Original price (1 @ $90.00)…" at bounding box center [420, 332] width 261 height 434
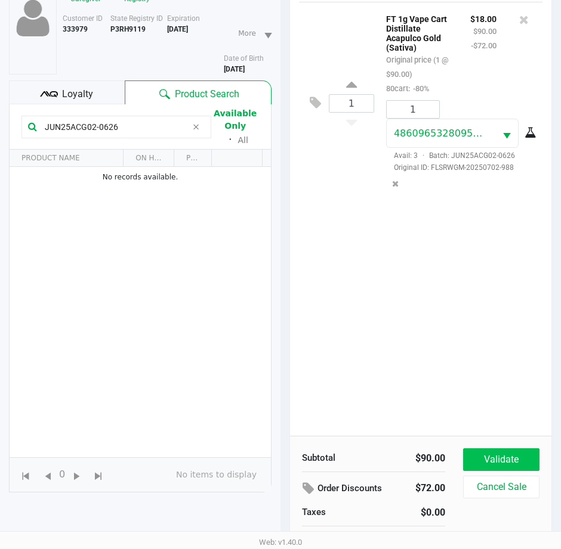
scroll to position [131, 0]
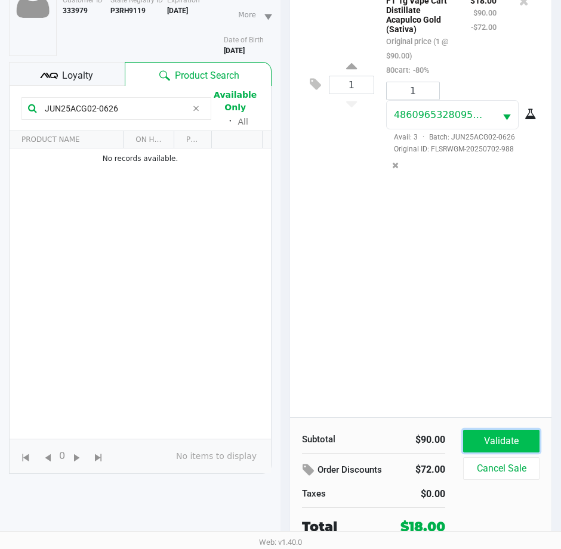
click at [478, 447] on button "Validate" at bounding box center [501, 441] width 76 height 23
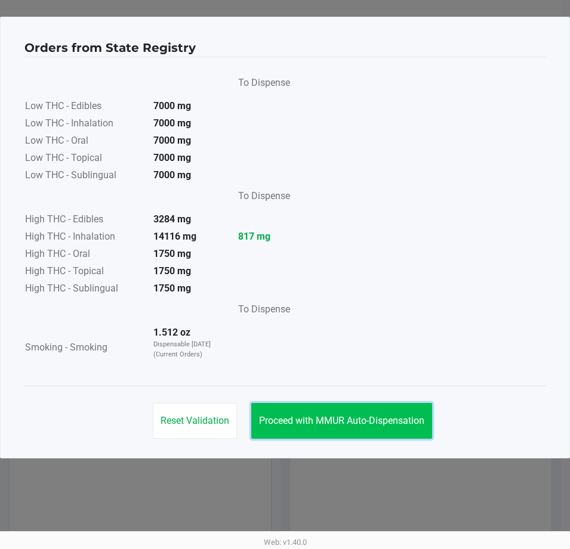
click at [387, 419] on span "Proceed with MMUR Auto-Dispensation" at bounding box center [341, 420] width 165 height 11
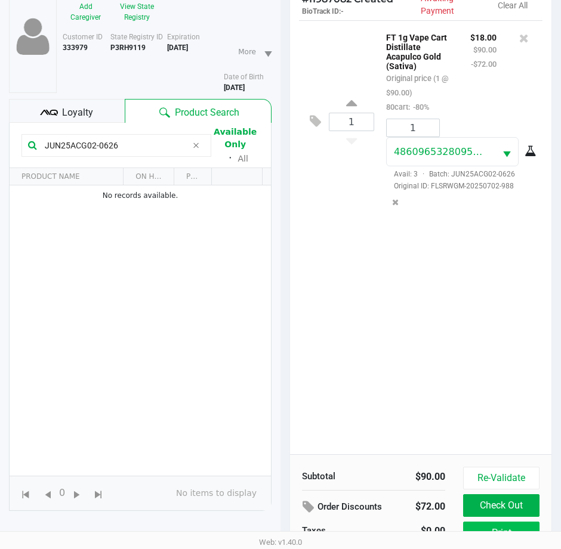
scroll to position [158, 0]
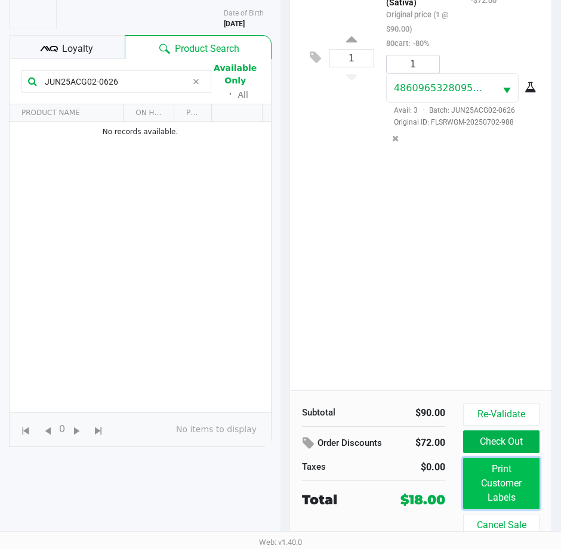
click at [535, 490] on button "Print Customer Labels" at bounding box center [501, 483] width 76 height 51
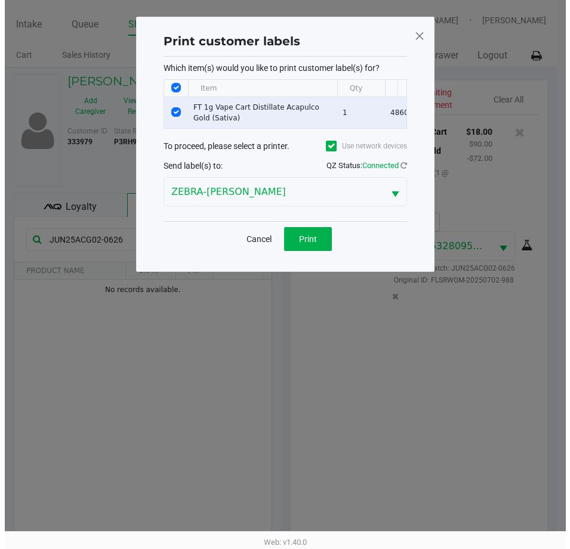
scroll to position [0, 0]
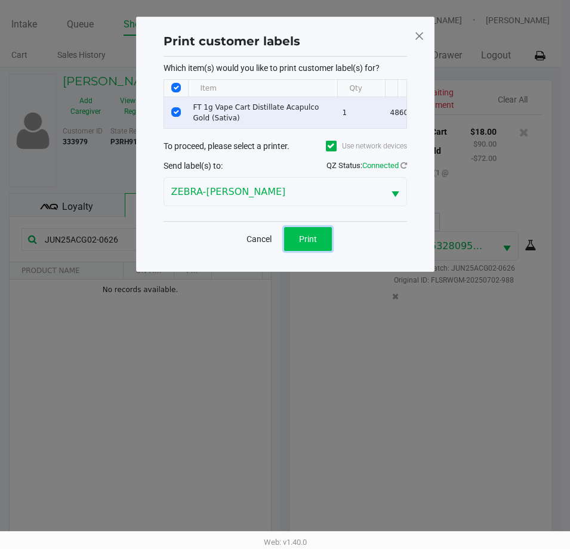
click at [323, 246] on button "Print" at bounding box center [308, 239] width 48 height 24
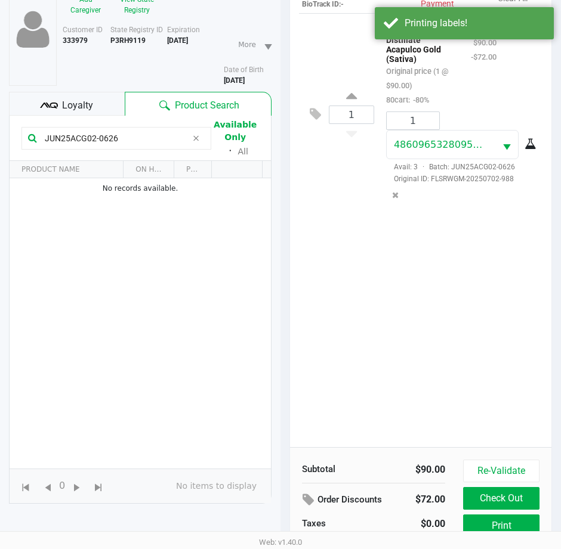
scroll to position [158, 0]
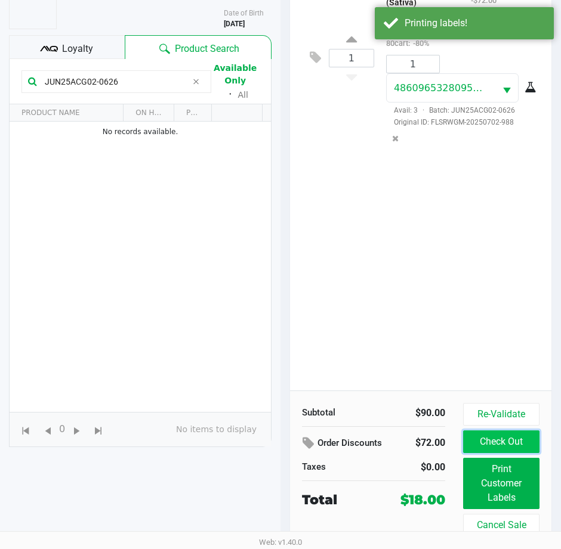
click at [513, 442] on button "Check Out" at bounding box center [501, 442] width 76 height 23
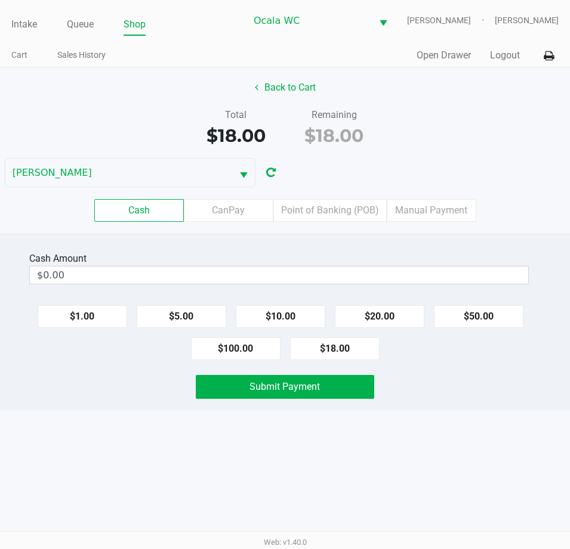
click at [498, 131] on div "Total $18.00 Remaining $18.00" at bounding box center [285, 128] width 588 height 41
click at [395, 323] on button "$20.00" at bounding box center [379, 316] width 89 height 23
type input "$20.00"
click at [309, 394] on button "Submit Payment" at bounding box center [285, 387] width 178 height 24
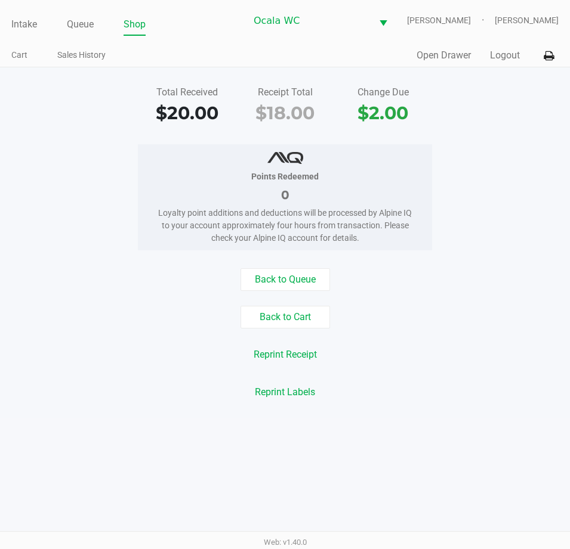
click at [511, 384] on div "Reprint Labels" at bounding box center [285, 392] width 588 height 23
click at [305, 319] on button "Back to Cart" at bounding box center [284, 317] width 89 height 23
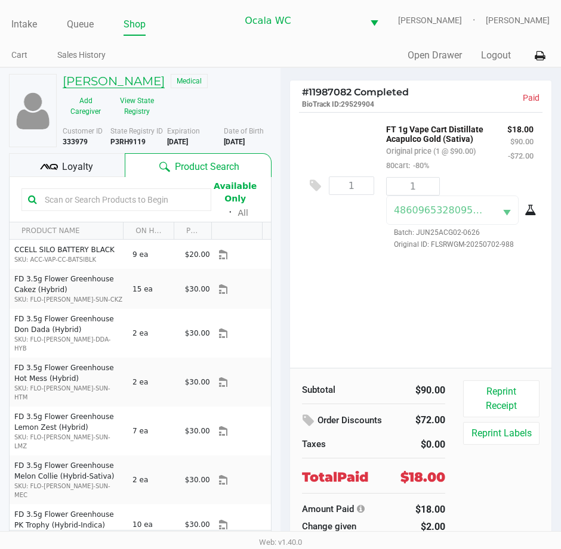
click at [159, 79] on h5 "ROSE-MARIE SANDOR" at bounding box center [114, 81] width 102 height 14
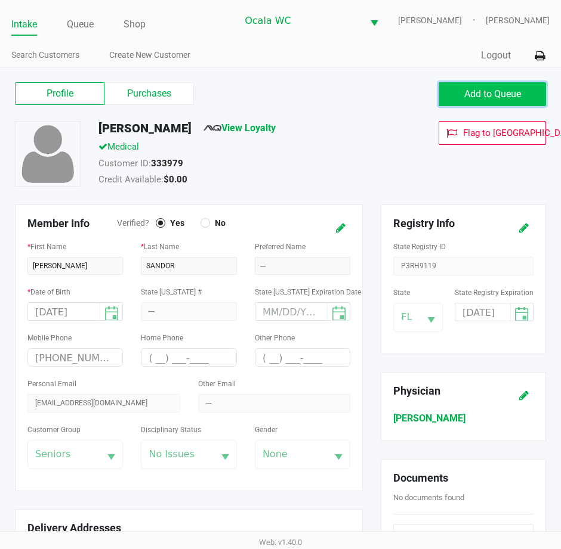
click at [471, 100] on button "Add to Queue" at bounding box center [491, 94] width 107 height 24
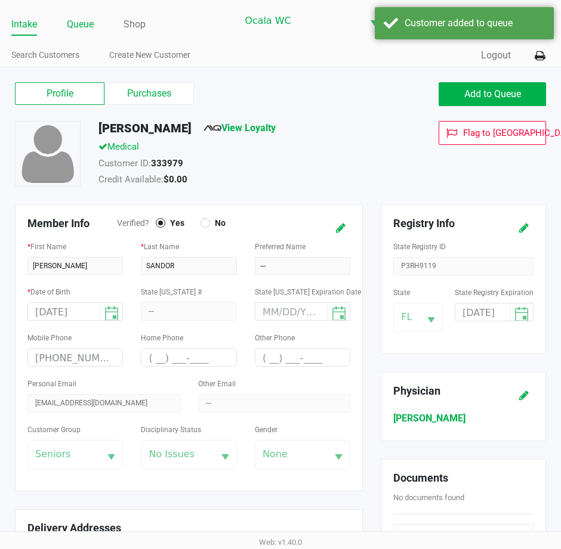
click at [81, 28] on link "Queue" at bounding box center [80, 24] width 27 height 17
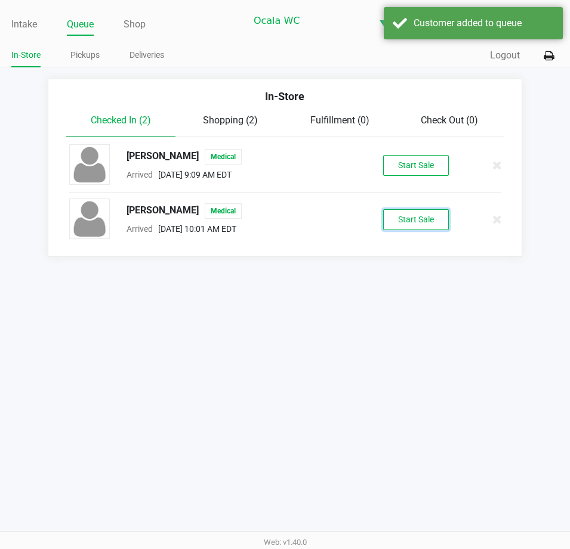
drag, startPoint x: 410, startPoint y: 213, endPoint x: 265, endPoint y: 246, distance: 148.2
click at [395, 233] on div "ROSE-MARIE SANDOR Medical Arrived Sep 22, 2025 10:01 AM EDT Start Sale" at bounding box center [285, 220] width 450 height 42
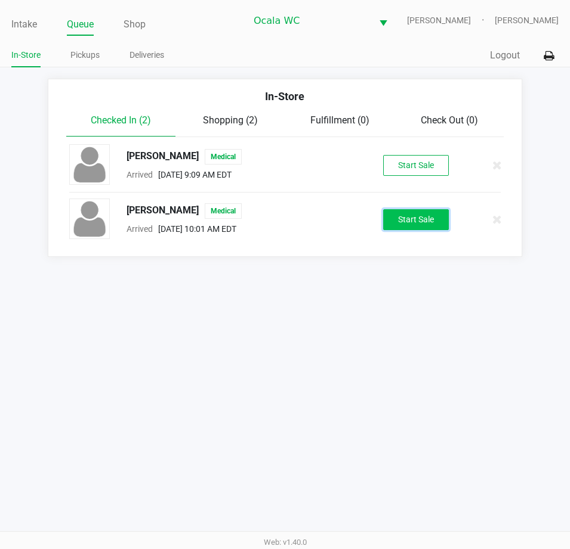
click at [415, 220] on button "Start Sale" at bounding box center [416, 219] width 66 height 21
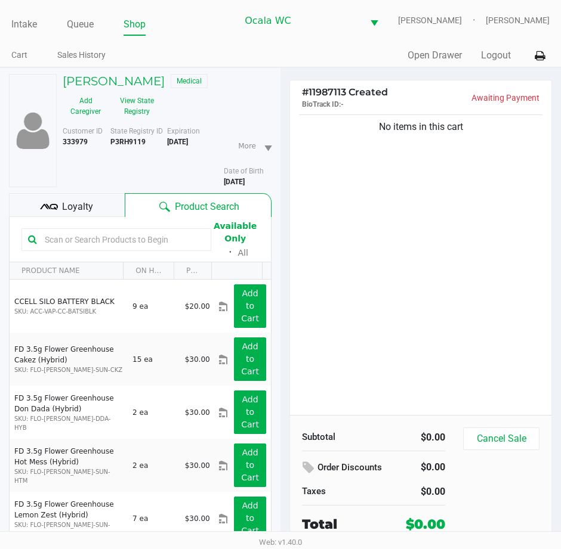
drag, startPoint x: 522, startPoint y: 202, endPoint x: 507, endPoint y: 221, distance: 24.7
click at [520, 205] on div "No items in this cart" at bounding box center [420, 263] width 261 height 303
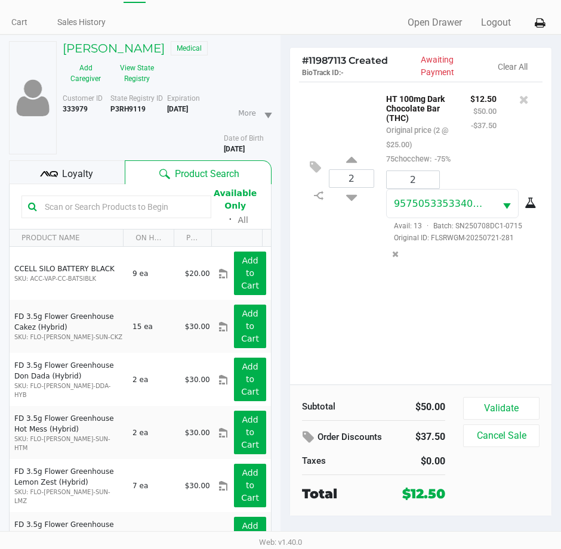
scroll to position [62, 0]
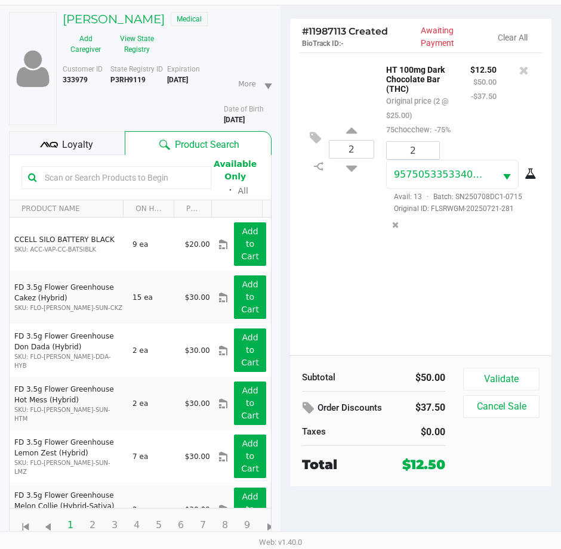
click at [511, 366] on div "Subtotal $50.00 Order Discounts $37.50 Taxes $0.00 Total $12.50 Validate Cancel…" at bounding box center [420, 421] width 261 height 131
click at [514, 376] on button "Validate" at bounding box center [501, 379] width 76 height 23
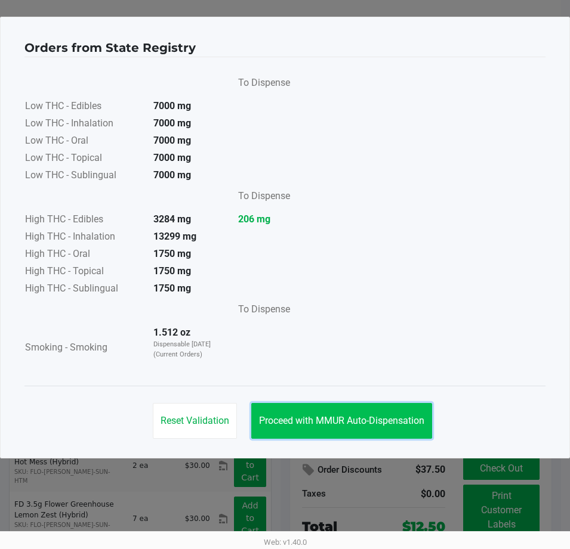
click at [367, 422] on span "Proceed with MMUR Auto-Dispensation" at bounding box center [341, 420] width 165 height 11
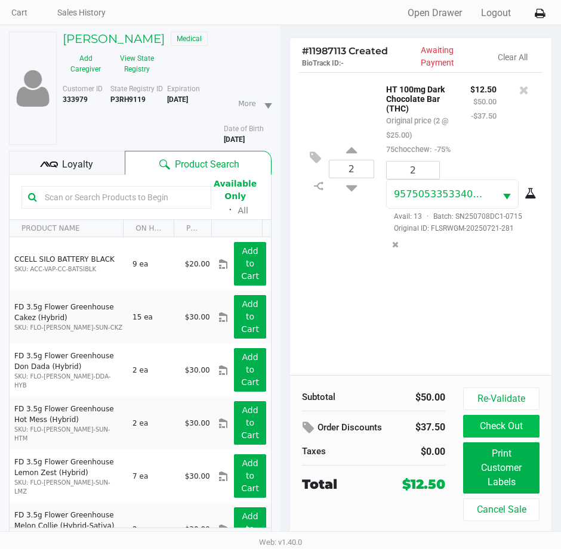
scroll to position [62, 0]
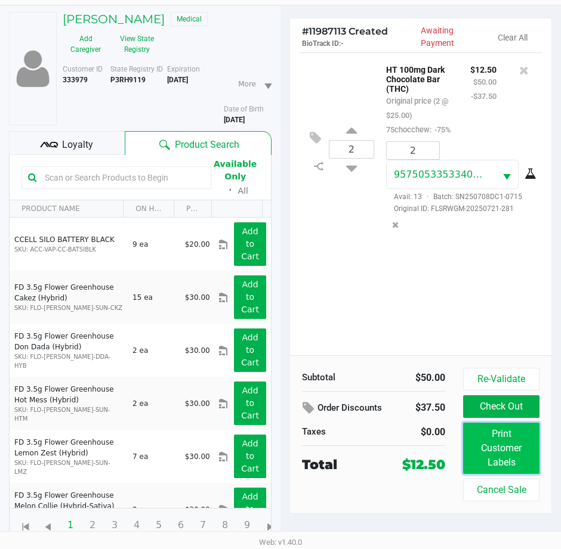
click at [499, 443] on button "Print Customer Labels" at bounding box center [501, 448] width 76 height 51
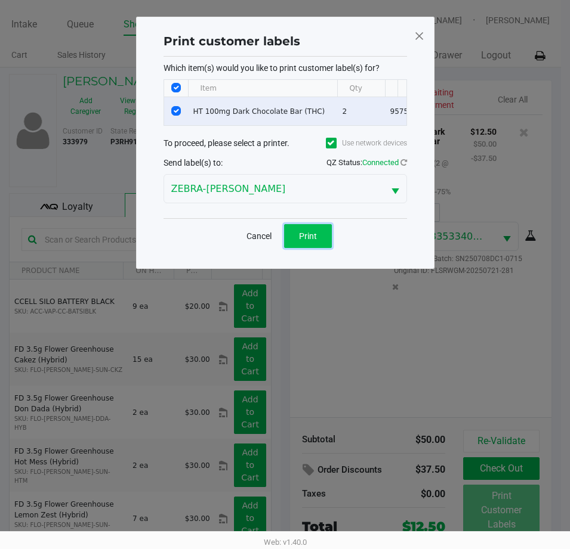
click at [293, 238] on button "Print" at bounding box center [308, 236] width 48 height 24
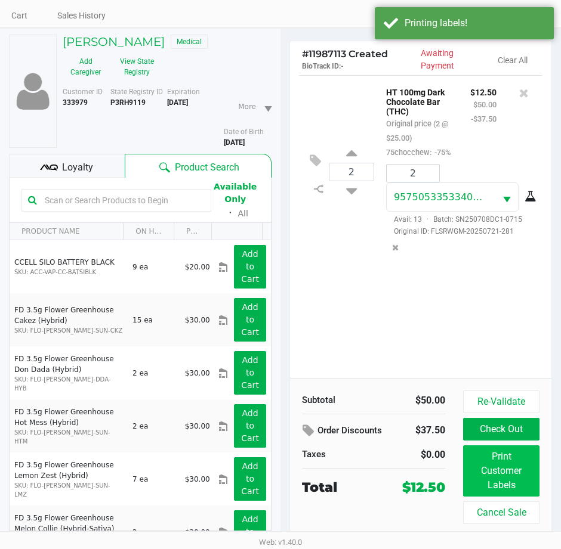
scroll to position [62, 0]
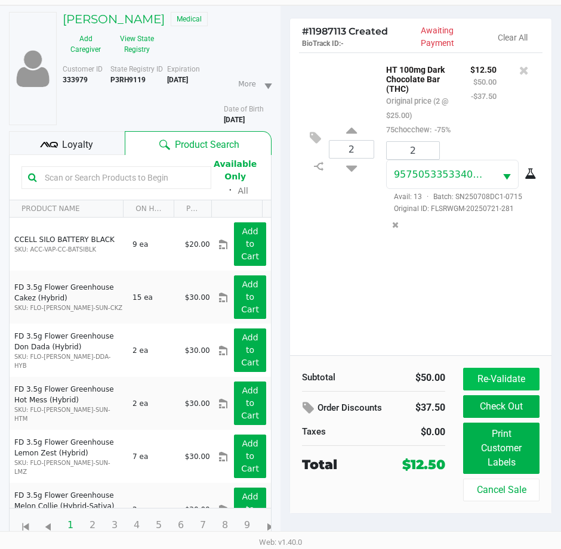
click at [527, 375] on button "Re-Validate" at bounding box center [501, 379] width 76 height 23
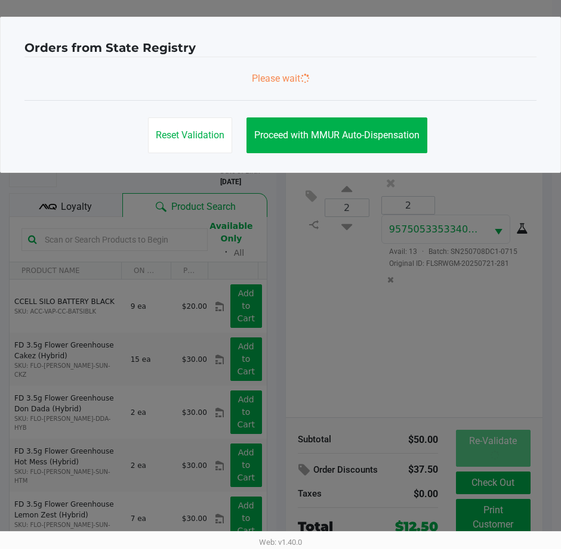
scroll to position [0, 0]
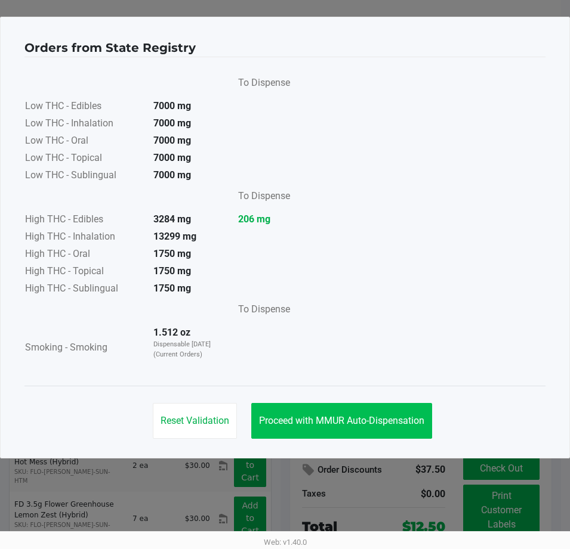
click at [362, 410] on button "Proceed with MMUR Auto-Dispensation" at bounding box center [341, 421] width 181 height 36
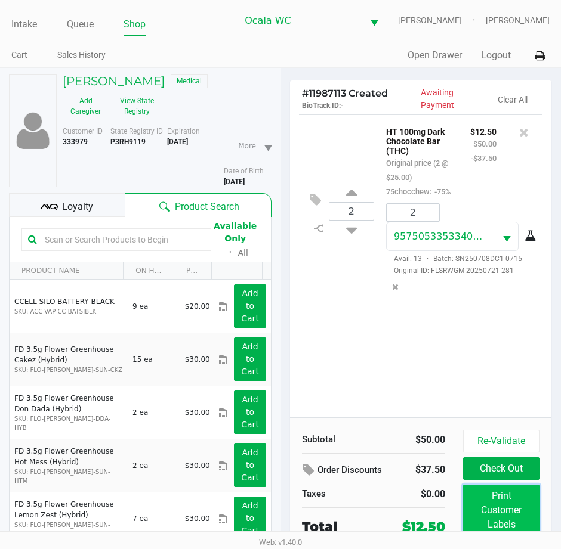
click at [508, 512] on button "Print Customer Labels" at bounding box center [501, 510] width 76 height 51
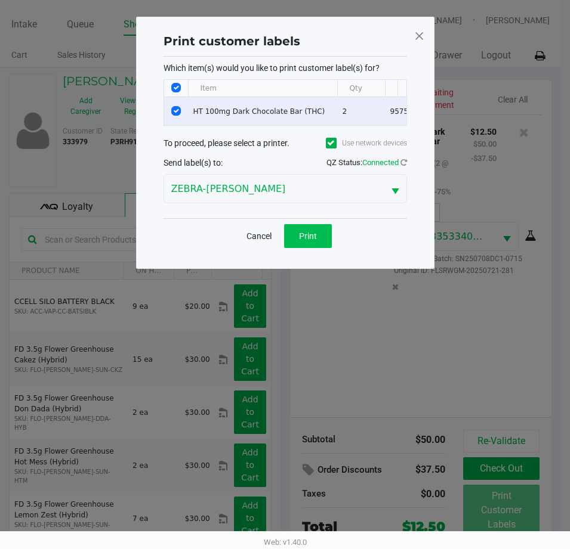
click at [309, 241] on span "Print" at bounding box center [308, 236] width 18 height 10
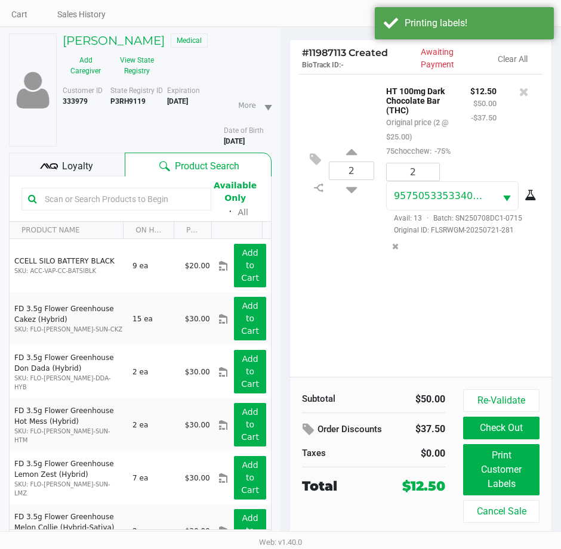
scroll to position [62, 0]
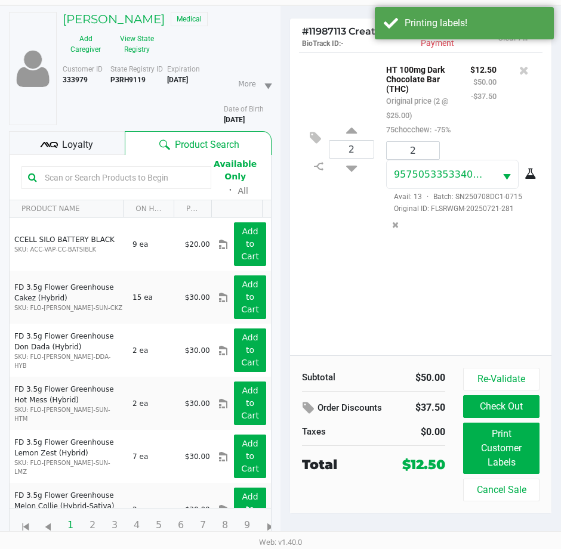
click at [522, 410] on button "Check Out" at bounding box center [501, 406] width 76 height 23
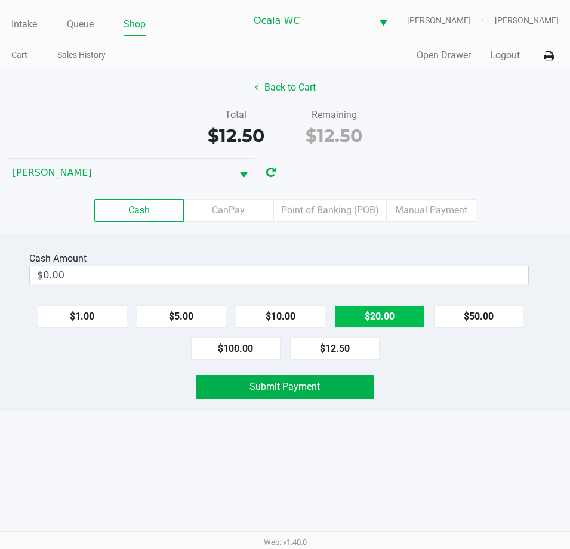
click at [395, 315] on button "$20.00" at bounding box center [379, 316] width 89 height 23
type input "$20.00"
click at [295, 390] on span "Submit Payment" at bounding box center [284, 386] width 70 height 11
click at [296, 391] on div "Submit Payment" at bounding box center [285, 387] width 178 height 24
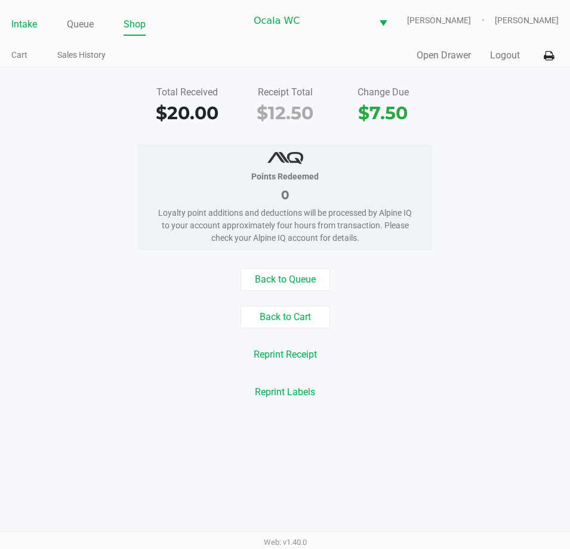
click at [36, 21] on link "Intake" at bounding box center [24, 24] width 26 height 17
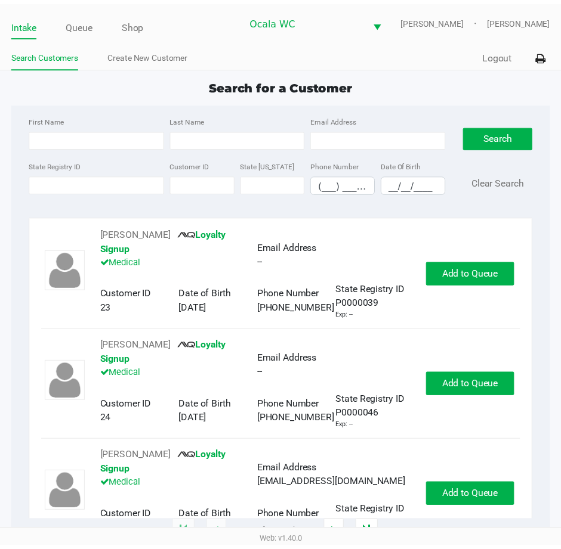
scroll to position [358, 0]
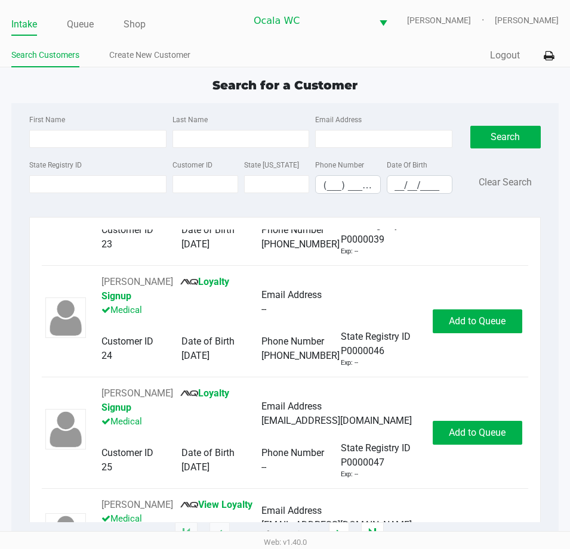
click at [242, 30] on ul "Intake Queue Shop" at bounding box center [128, 25] width 234 height 20
click at [94, 98] on div "Search for a Customer First Name Last Name Email Address State Registry ID Cust…" at bounding box center [284, 305] width 547 height 459
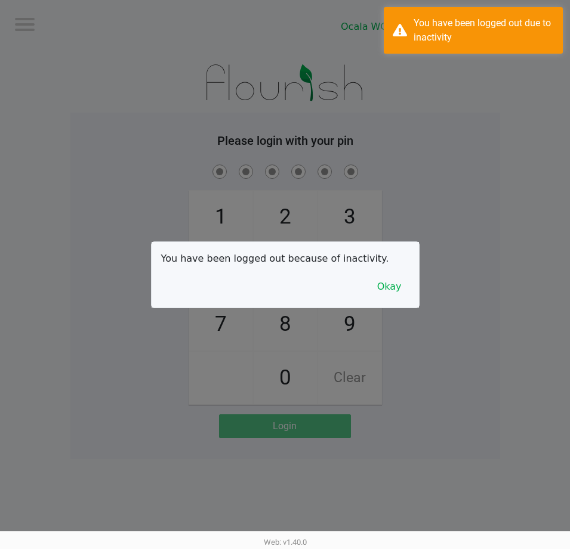
click at [409, 279] on button "Okay" at bounding box center [389, 287] width 40 height 23
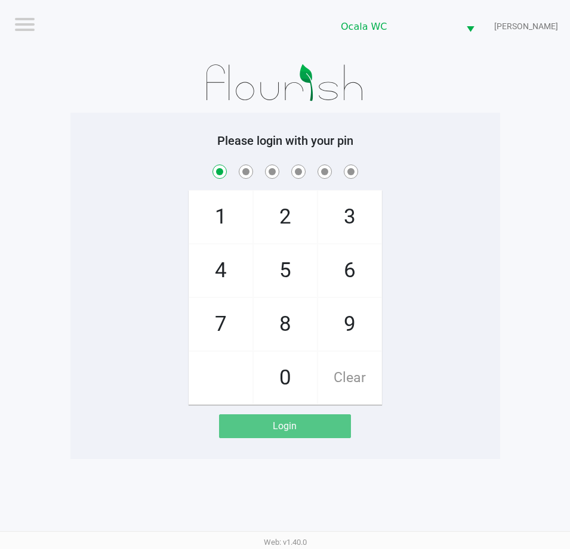
checkbox input "true"
click at [470, 276] on div "1 4 7 2 5 8 0 3 6 9 Clear" at bounding box center [284, 283] width 429 height 243
checkbox input "true"
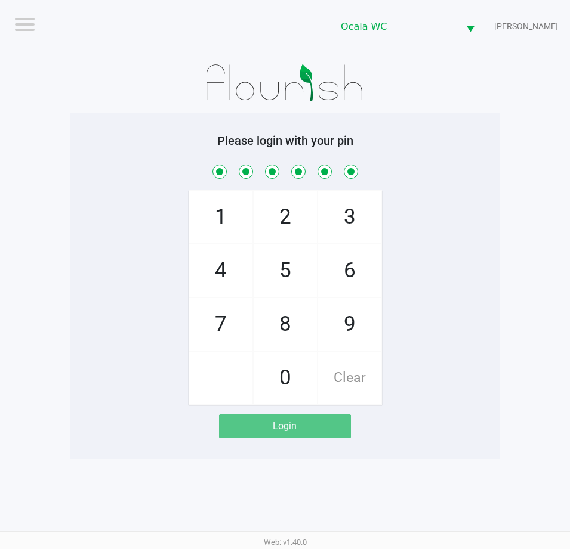
checkbox input "true"
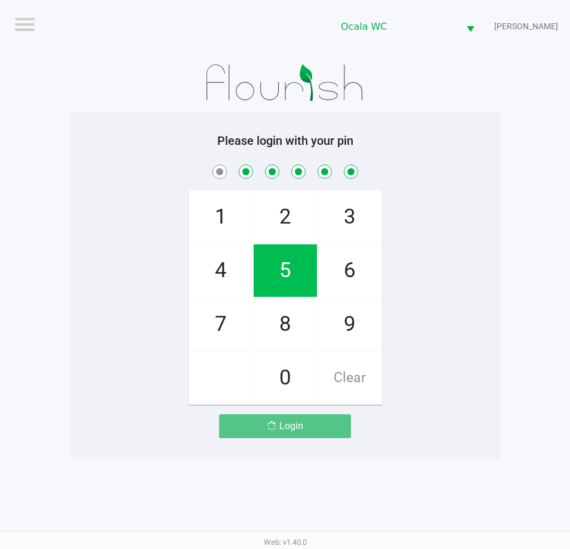
checkbox input "false"
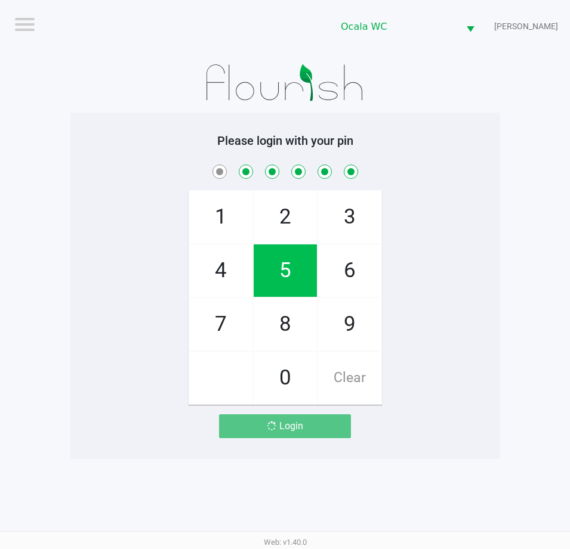
checkbox input "false"
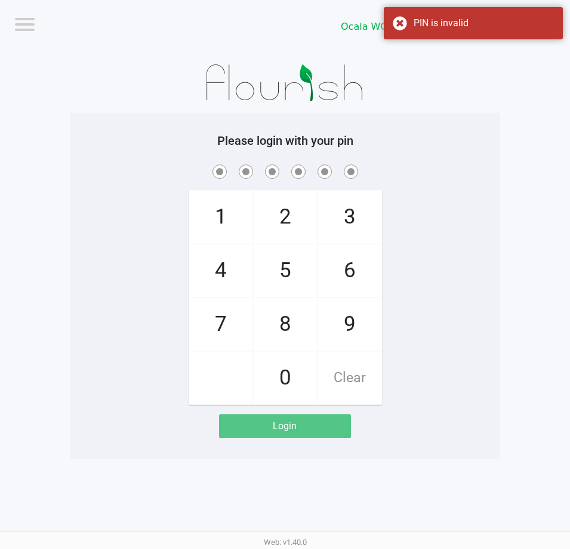
checkbox input "true"
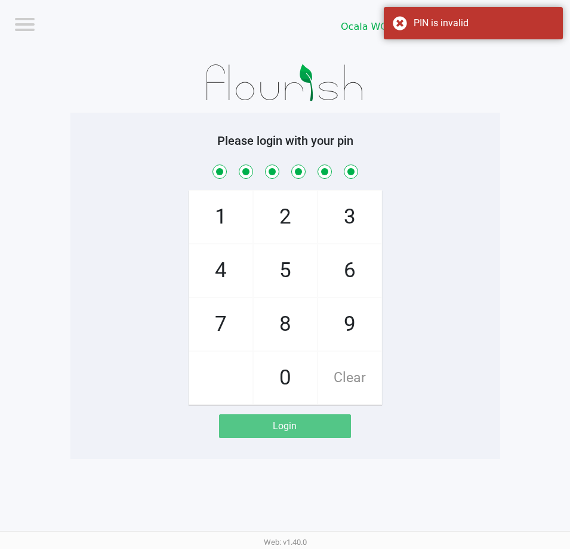
checkbox input "true"
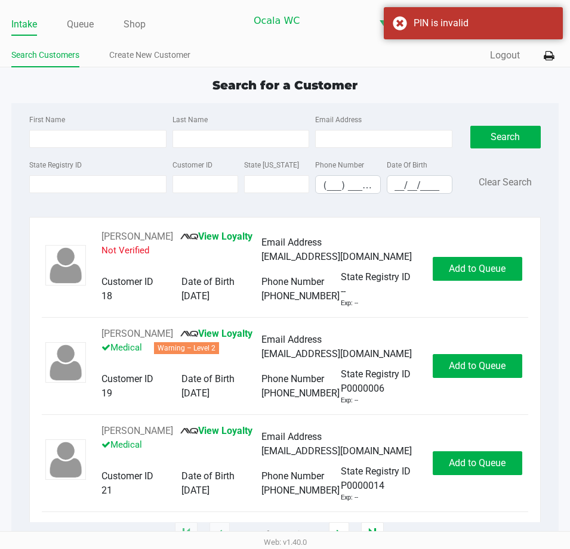
type input "DANIEL"
type input "NOBLE"
type input "07/24/1953"
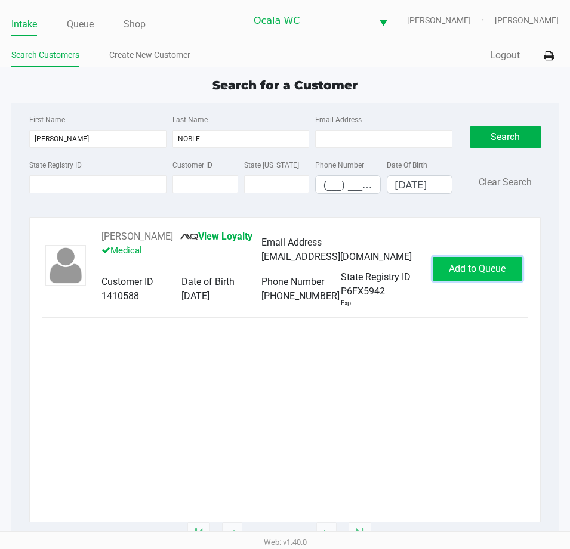
click at [477, 277] on button "Add to Queue" at bounding box center [476, 269] width 89 height 24
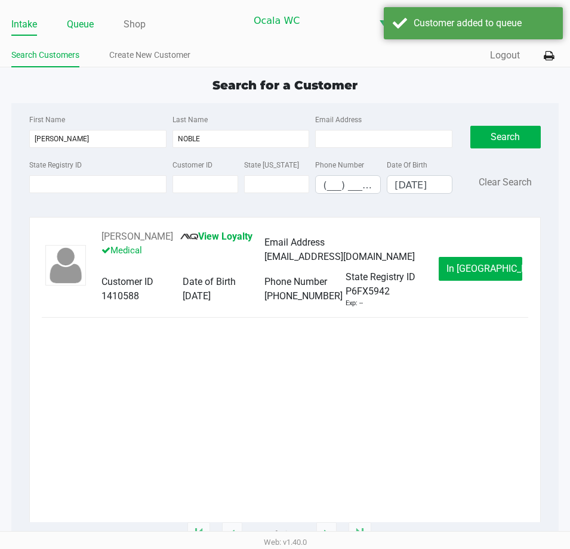
click at [77, 21] on link "Queue" at bounding box center [80, 24] width 27 height 17
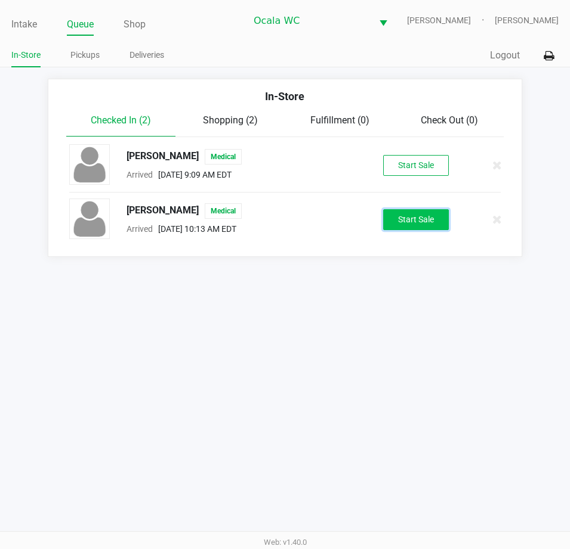
click at [437, 214] on button "Start Sale" at bounding box center [416, 219] width 66 height 21
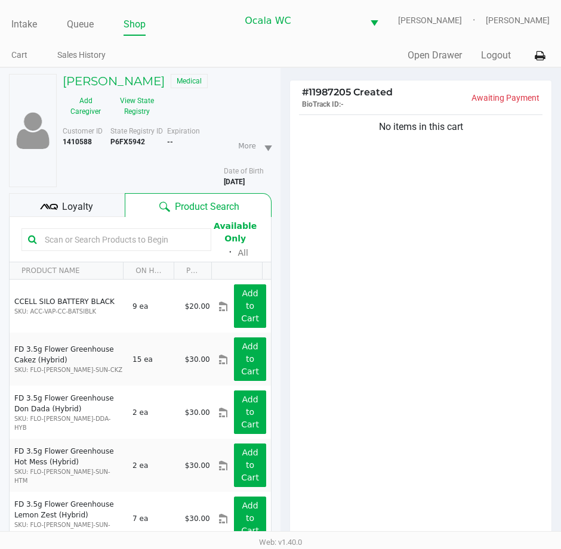
click at [81, 210] on span "Loyalty" at bounding box center [77, 207] width 31 height 14
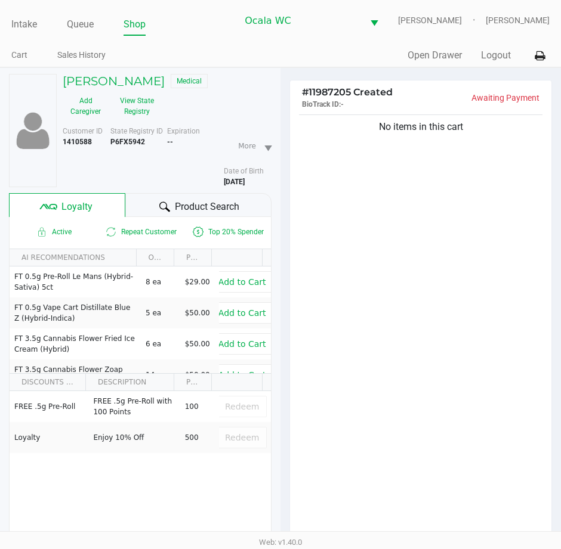
click at [181, 214] on span "Product Search" at bounding box center [207, 207] width 64 height 14
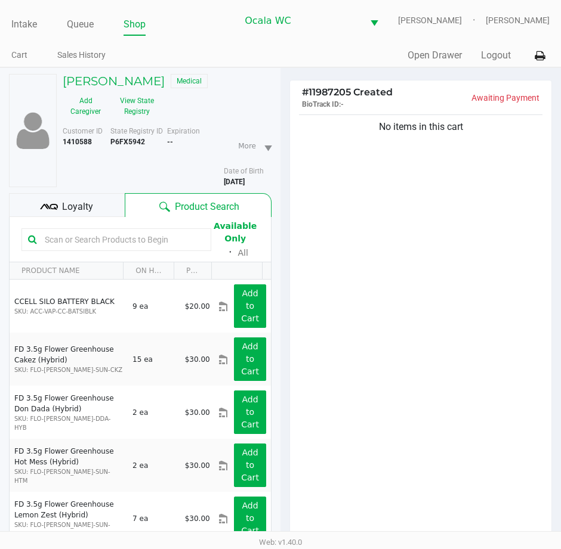
click at [103, 240] on input "text" at bounding box center [122, 240] width 165 height 18
click at [64, 206] on span "Loyalty" at bounding box center [77, 207] width 31 height 14
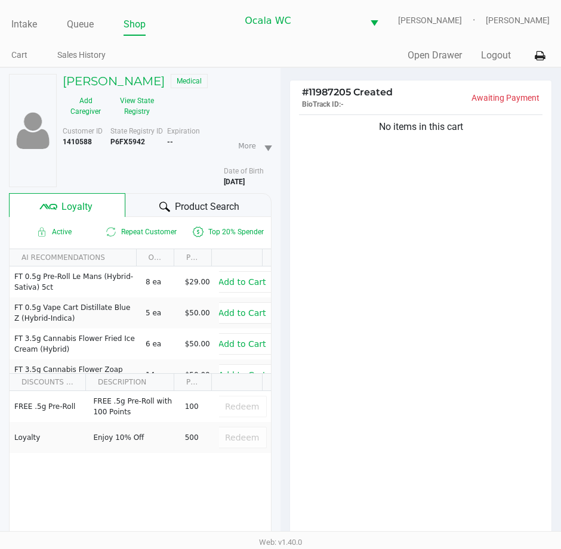
click at [227, 206] on span "Product Search" at bounding box center [207, 207] width 64 height 14
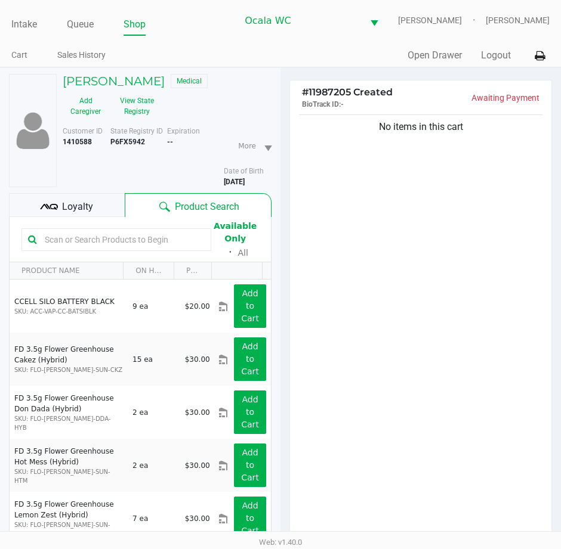
click at [376, 222] on div "No items in this cart" at bounding box center [420, 329] width 261 height 434
click at [146, 249] on div at bounding box center [116, 239] width 190 height 23
click at [145, 239] on input "text" at bounding box center [122, 240] width 165 height 18
click at [427, 224] on div "No items in this cart" at bounding box center [420, 329] width 261 height 434
click at [52, 232] on input "text" at bounding box center [122, 240] width 165 height 18
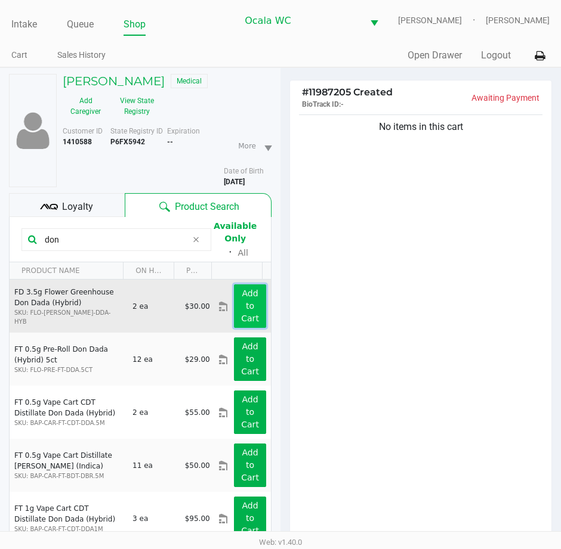
click at [242, 302] on app-button-loader "Add to Cart" at bounding box center [250, 306] width 18 height 35
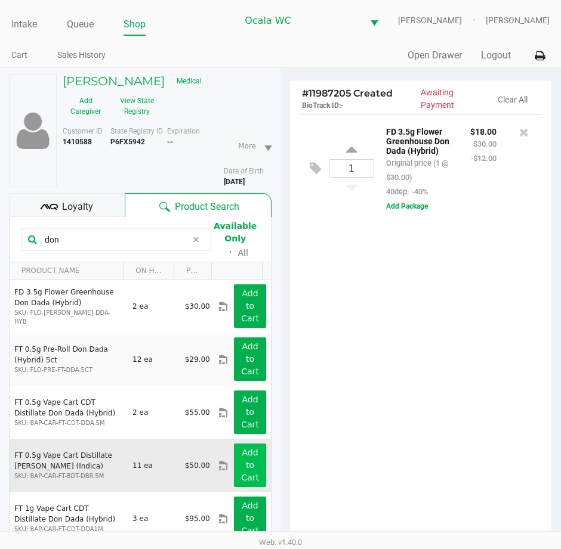
scroll to position [27, 0]
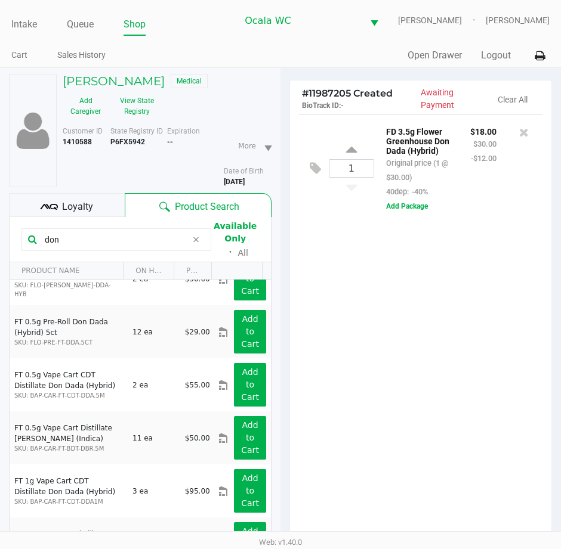
drag, startPoint x: 78, startPoint y: 238, endPoint x: -5, endPoint y: 238, distance: 82.9
click at [0, 238] on html "Intake Queue Shop Ocala WC BRANDY-CLARK Marjorie Hern Cart Sales History Quick …" at bounding box center [280, 274] width 561 height 549
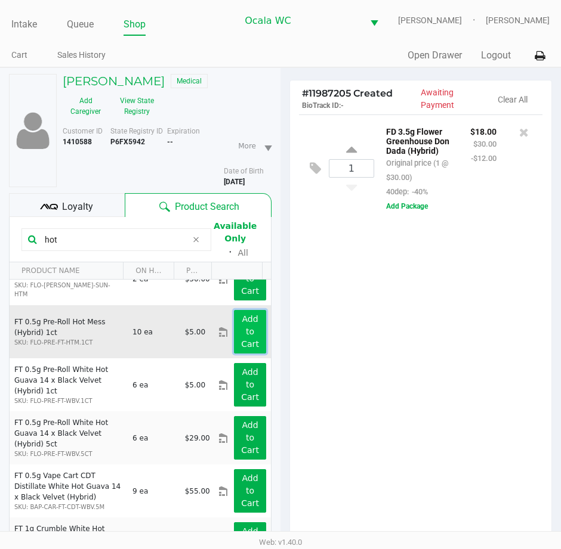
click at [234, 339] on button "Add to Cart" at bounding box center [250, 332] width 32 height 44
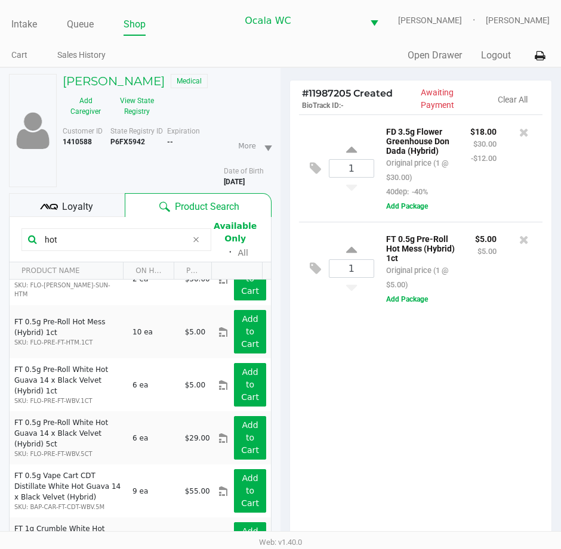
drag, startPoint x: 99, startPoint y: 241, endPoint x: -5, endPoint y: 258, distance: 105.8
click at [0, 258] on html "Intake Queue Shop Ocala WC BRANDY-CLARK Marjorie Hern Cart Sales History Quick …" at bounding box center [280, 274] width 561 height 549
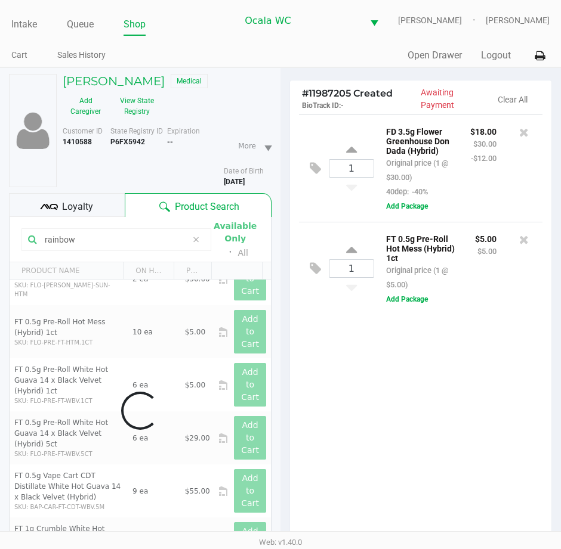
scroll to position [0, 0]
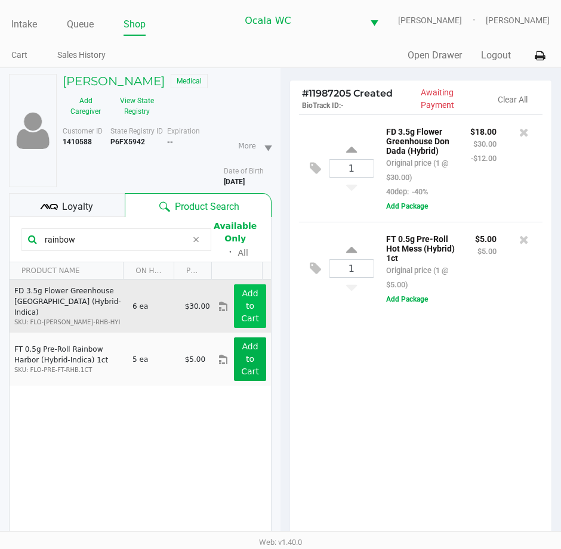
type input "rainbow"
click at [243, 311] on app-button-loader "Add to Cart" at bounding box center [250, 306] width 18 height 35
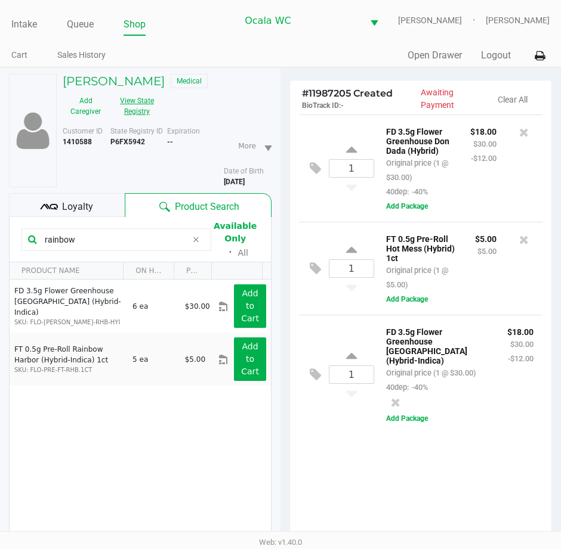
click at [141, 108] on button "View State Registry" at bounding box center [134, 106] width 50 height 30
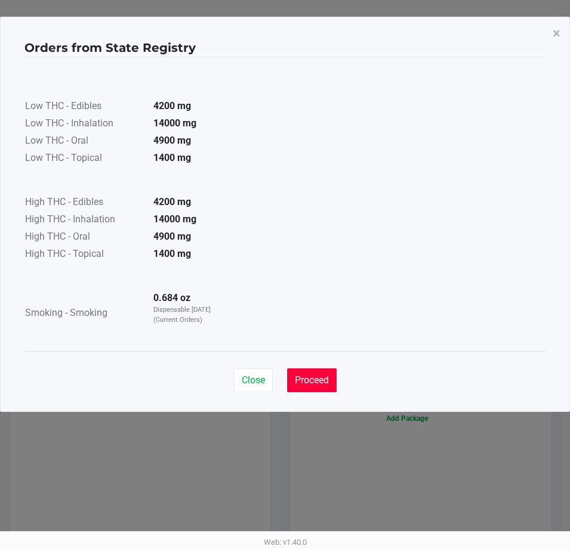
click at [326, 379] on span "Proceed" at bounding box center [312, 380] width 34 height 11
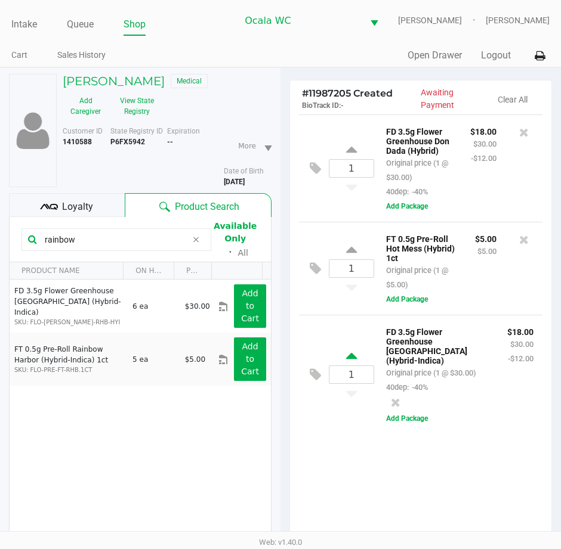
click at [351, 355] on icon at bounding box center [351, 358] width 11 height 15
type input "2"
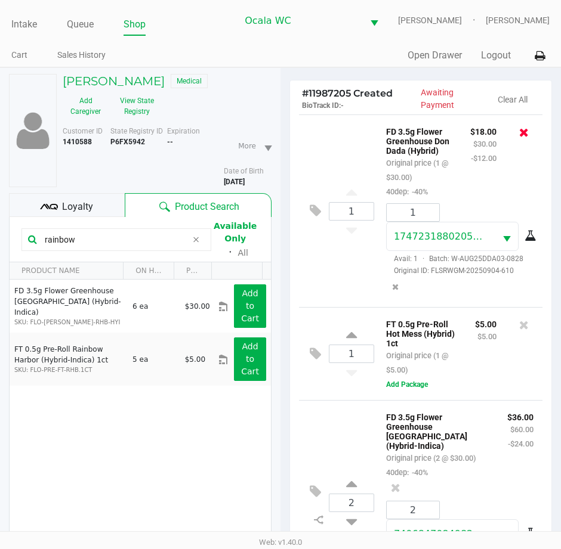
click at [519, 136] on icon at bounding box center [524, 132] width 10 height 12
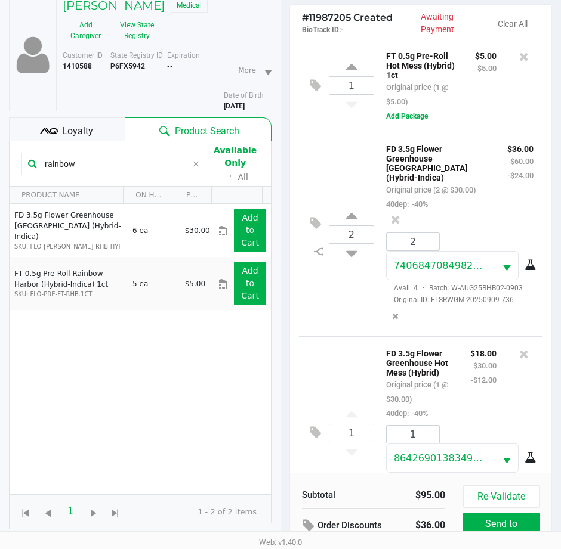
scroll to position [37, 0]
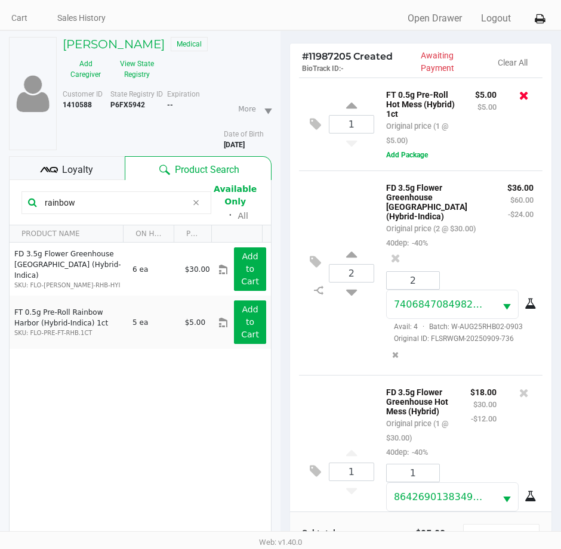
click at [519, 96] on icon at bounding box center [524, 95] width 10 height 12
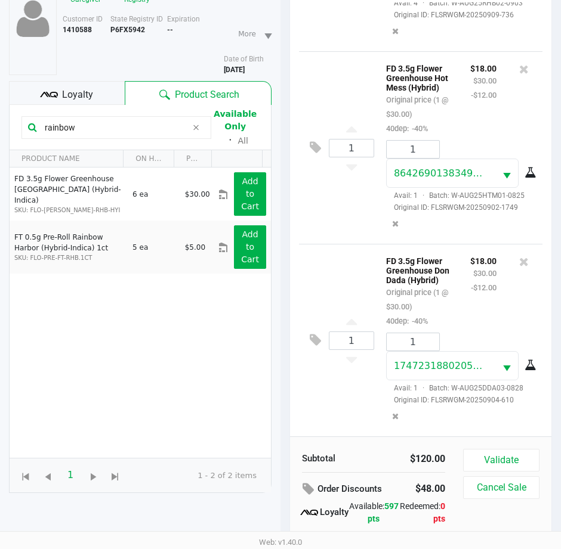
scroll to position [156, 0]
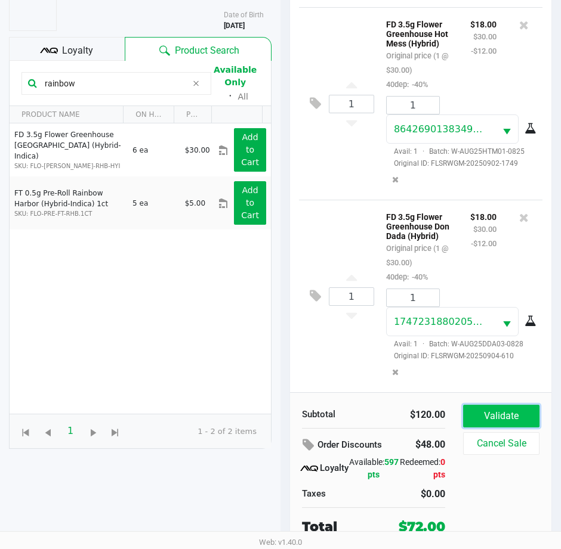
click at [495, 407] on button "Validate" at bounding box center [501, 416] width 76 height 23
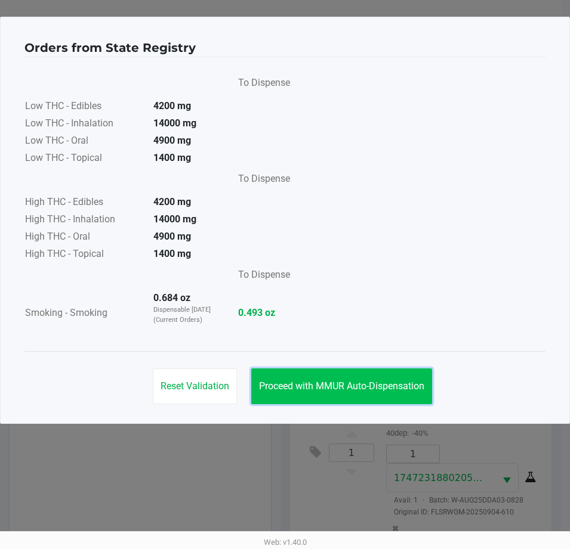
click at [346, 382] on span "Proceed with MMUR Auto-Dispensation" at bounding box center [341, 386] width 165 height 11
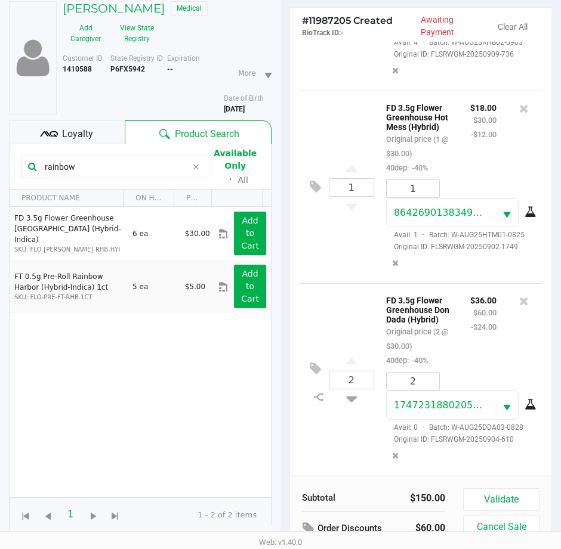
scroll to position [156, 0]
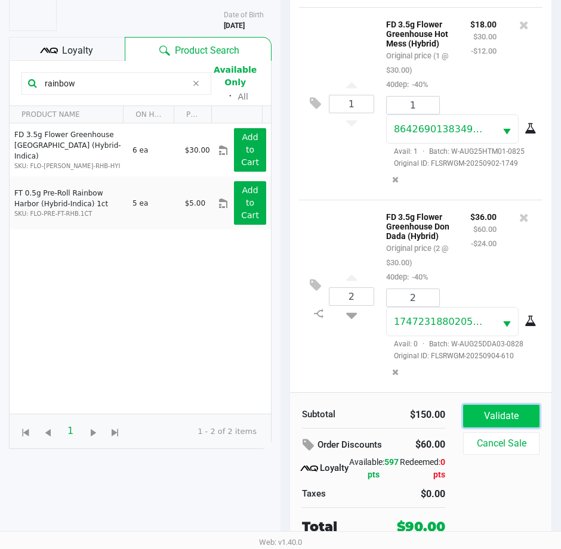
click at [489, 422] on button "Validate" at bounding box center [501, 416] width 76 height 23
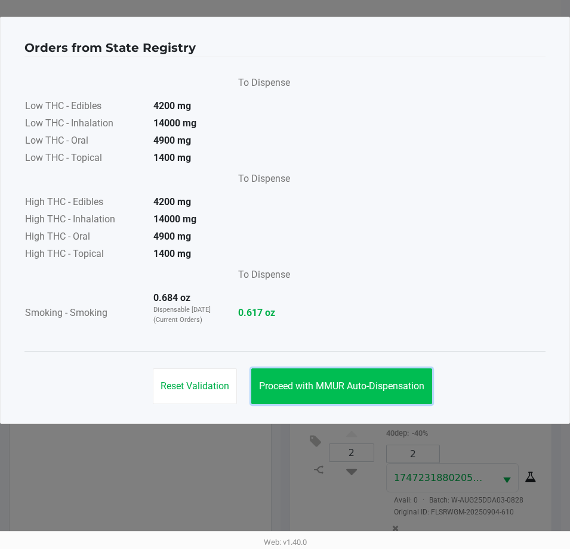
click at [346, 387] on span "Proceed with MMUR Auto-Dispensation" at bounding box center [341, 386] width 165 height 11
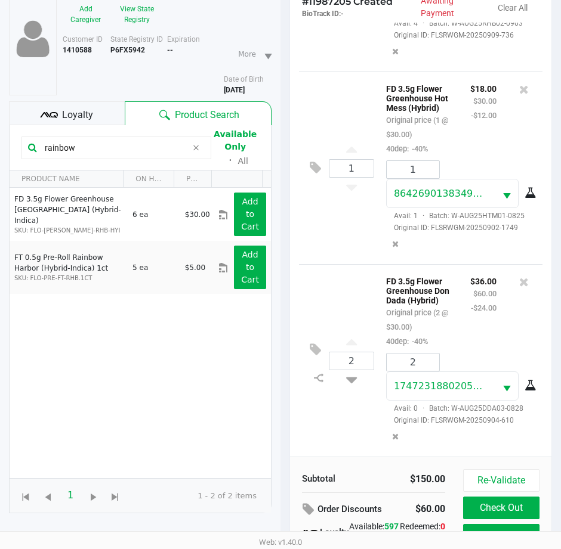
scroll to position [158, 0]
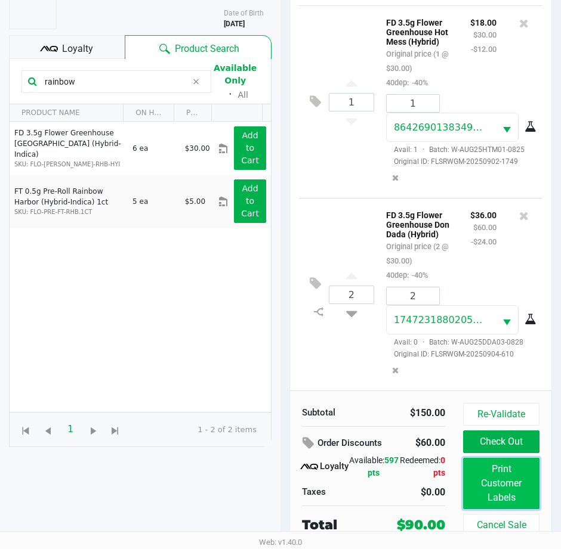
click at [488, 489] on button "Print Customer Labels" at bounding box center [501, 483] width 76 height 51
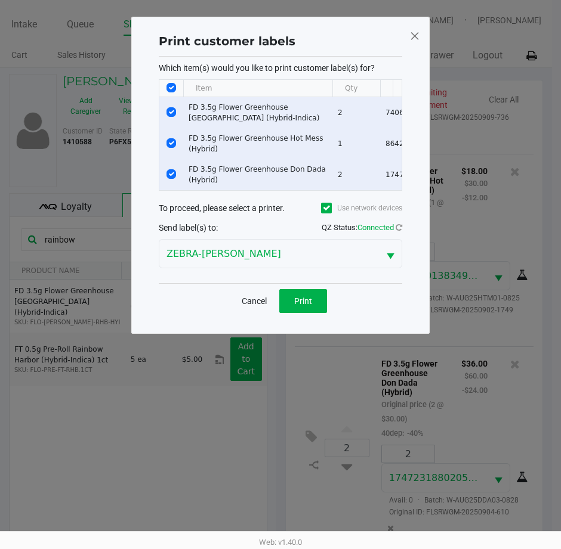
scroll to position [0, 0]
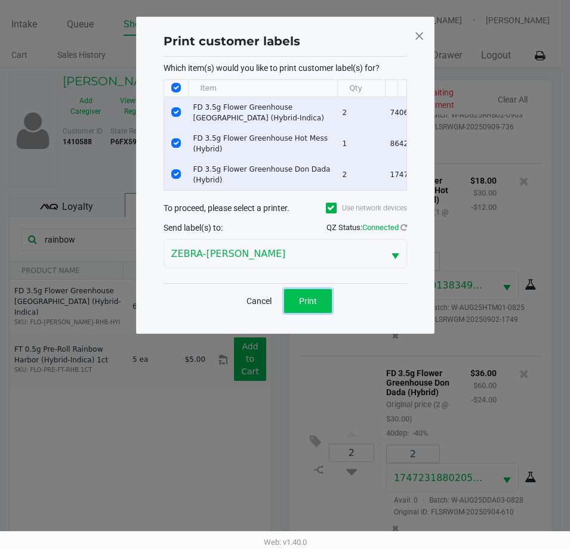
click at [301, 306] on span "Print" at bounding box center [308, 301] width 18 height 10
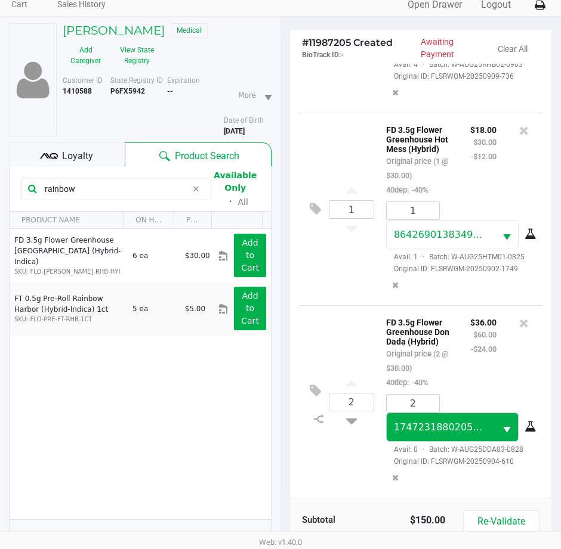
scroll to position [158, 0]
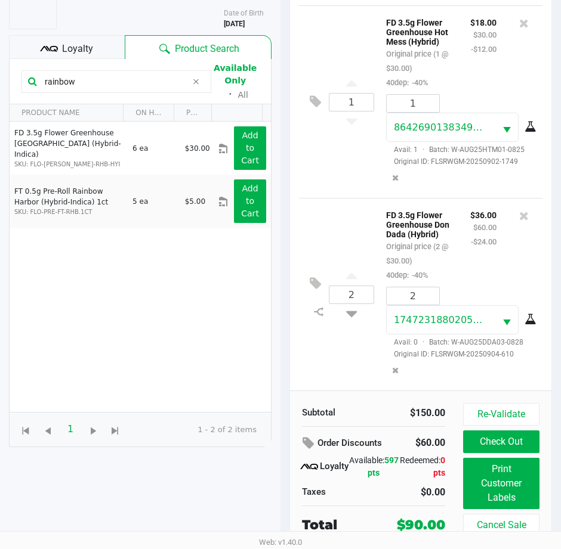
click at [85, 44] on span "Loyalty" at bounding box center [77, 49] width 31 height 14
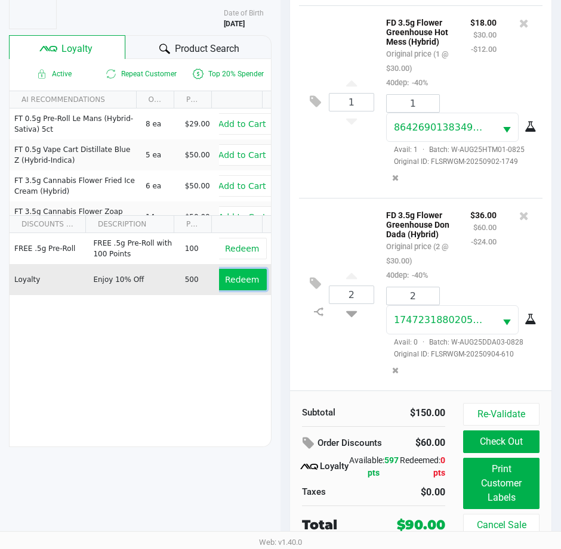
click at [217, 280] on button "Redeem" at bounding box center [242, 279] width 50 height 21
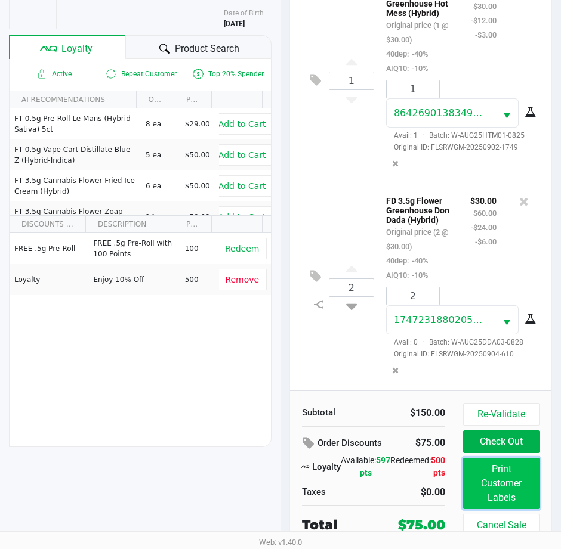
click at [485, 489] on button "Print Customer Labels" at bounding box center [501, 483] width 76 height 51
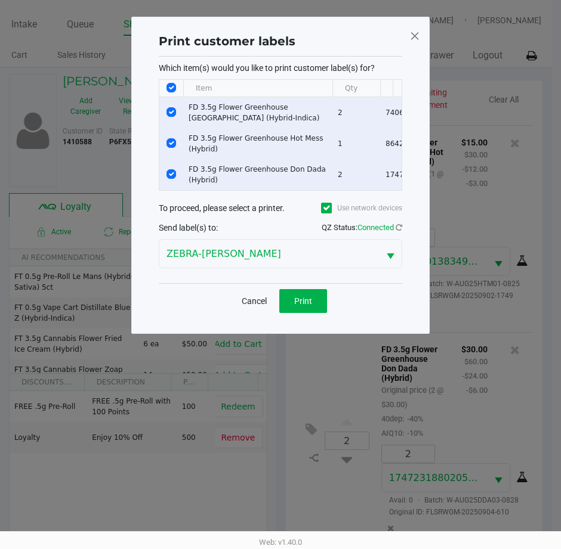
scroll to position [0, 0]
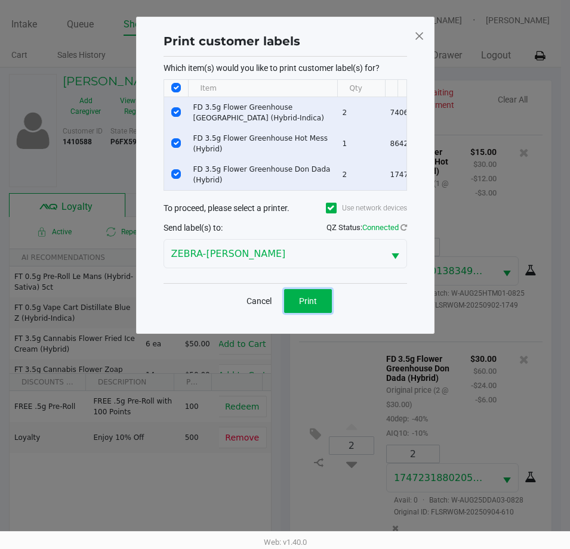
click at [317, 310] on button "Print" at bounding box center [308, 301] width 48 height 24
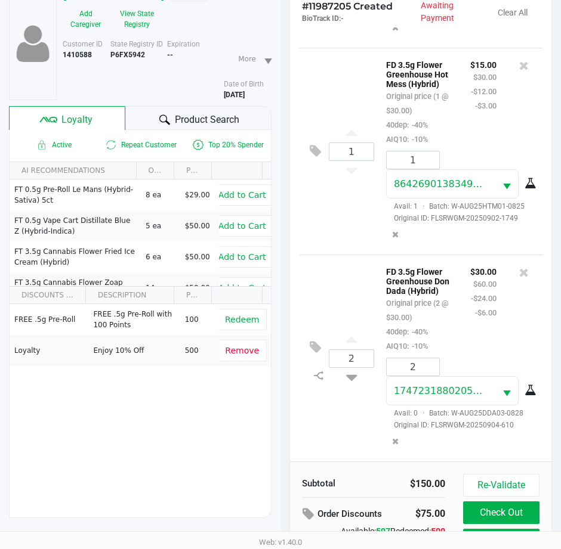
scroll to position [158, 0]
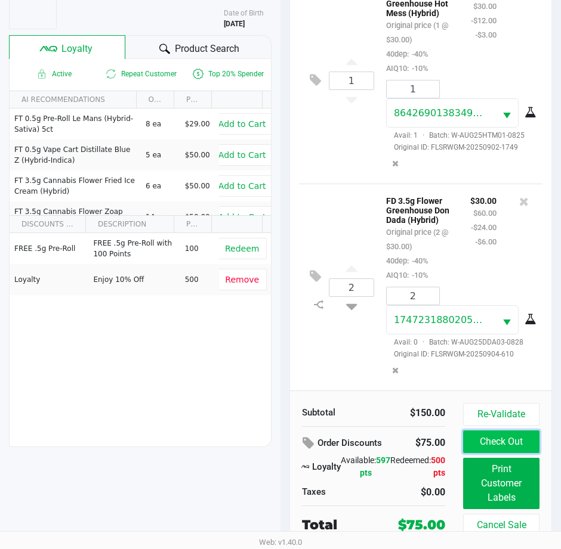
click at [500, 444] on button "Check Out" at bounding box center [501, 442] width 76 height 23
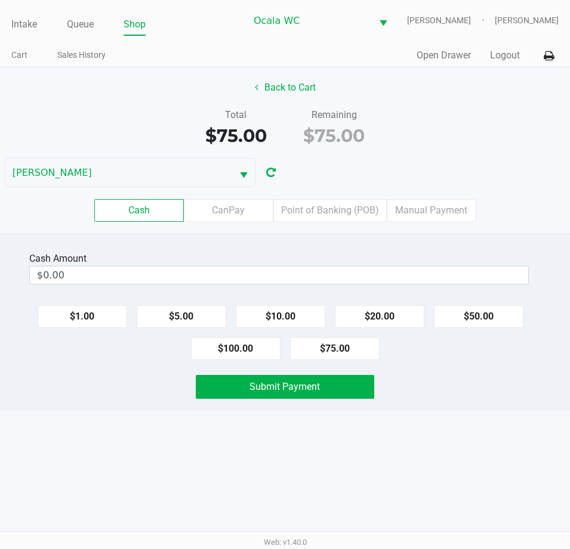
click at [484, 317] on button "$50.00" at bounding box center [478, 316] width 89 height 23
click at [366, 314] on button "$20.00" at bounding box center [379, 316] width 89 height 23
click at [281, 315] on button "$10.00" at bounding box center [280, 316] width 89 height 23
type input "$80.00"
click at [301, 391] on span "Submit Payment" at bounding box center [284, 386] width 70 height 11
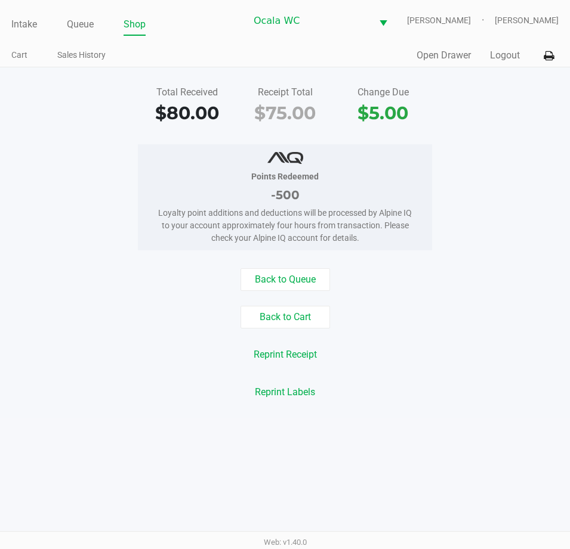
click at [23, 28] on link "Intake" at bounding box center [24, 24] width 26 height 17
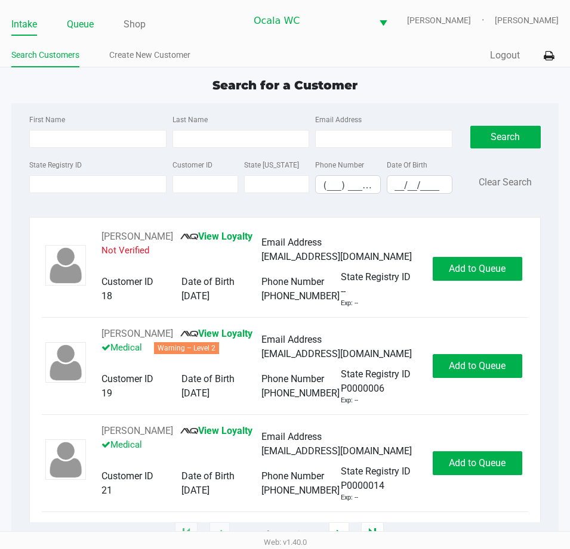
click at [70, 19] on link "Queue" at bounding box center [80, 24] width 27 height 17
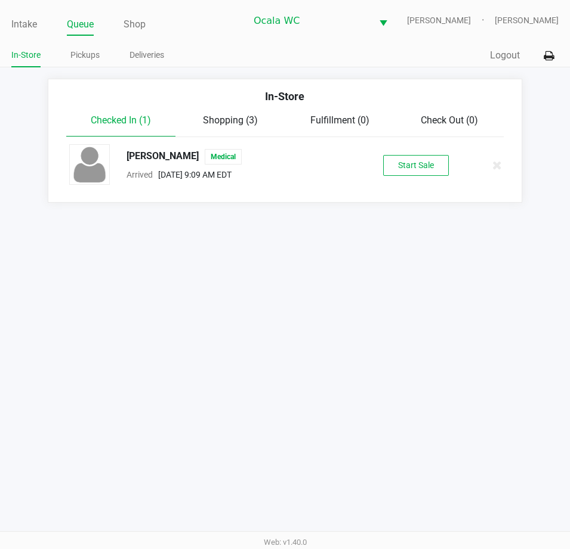
click at [497, 171] on button at bounding box center [497, 165] width 11 height 15
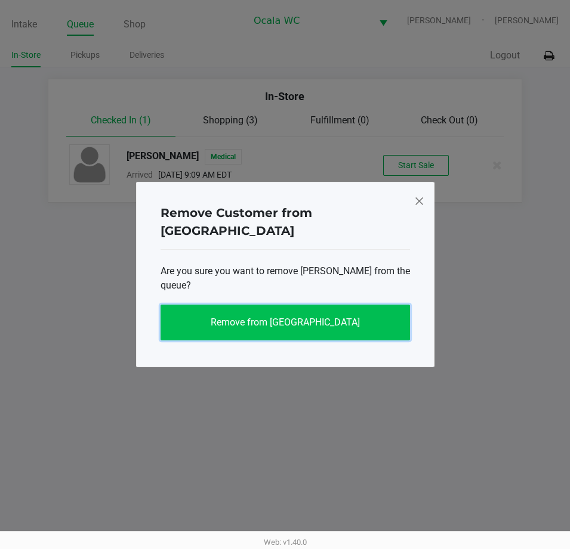
click at [278, 317] on span "Remove from Queue" at bounding box center [285, 322] width 149 height 11
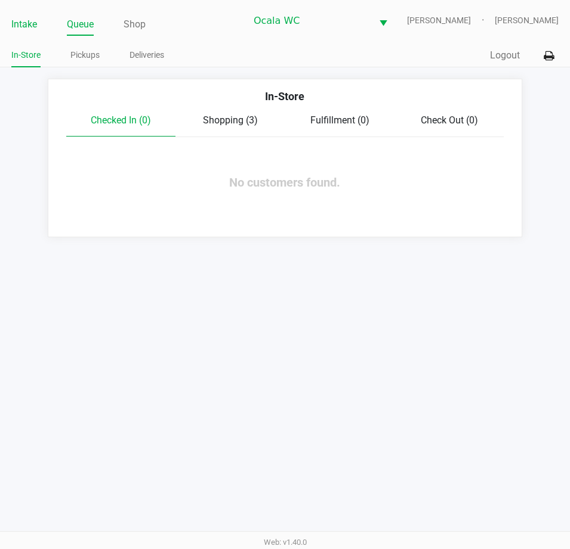
click at [17, 26] on link "Intake" at bounding box center [24, 24] width 26 height 17
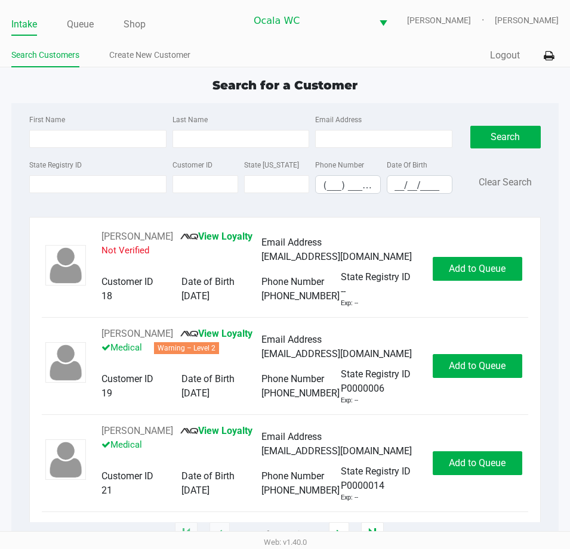
click at [73, 94] on div "Search for a Customer" at bounding box center [284, 85] width 565 height 18
click at [80, 165] on label "State Registry ID" at bounding box center [55, 165] width 52 height 11
click at [80, 175] on input "State Registry ID" at bounding box center [97, 184] width 137 height 18
click at [65, 186] on input "State Registry ID" at bounding box center [97, 184] width 137 height 18
type input "p1tx0091"
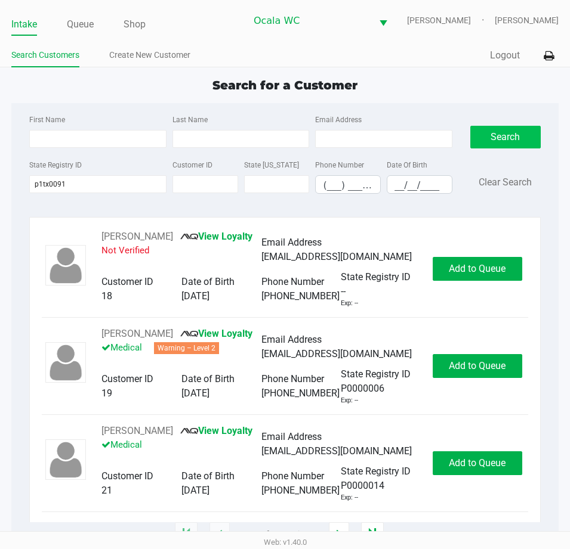
click at [495, 137] on button "Search" at bounding box center [505, 137] width 70 height 23
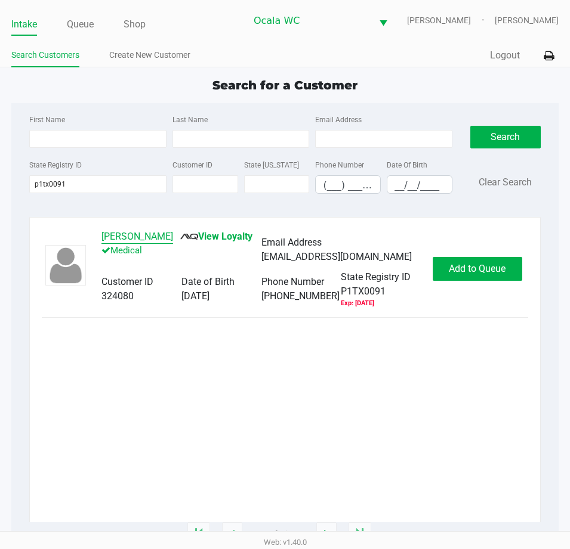
click at [139, 239] on button "Thomas O'brien" at bounding box center [137, 237] width 72 height 14
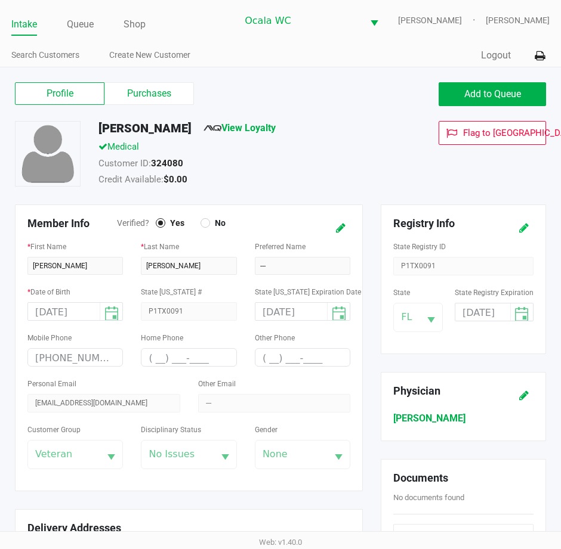
click at [521, 229] on button at bounding box center [523, 228] width 19 height 22
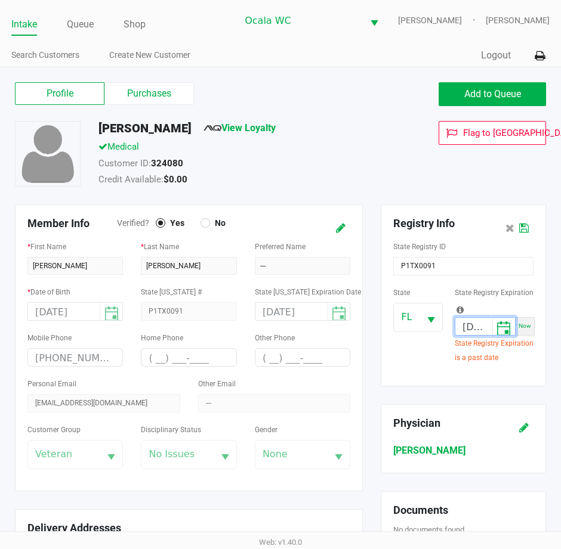
click at [484, 329] on input "07/21/2025" at bounding box center [473, 327] width 37 height 18
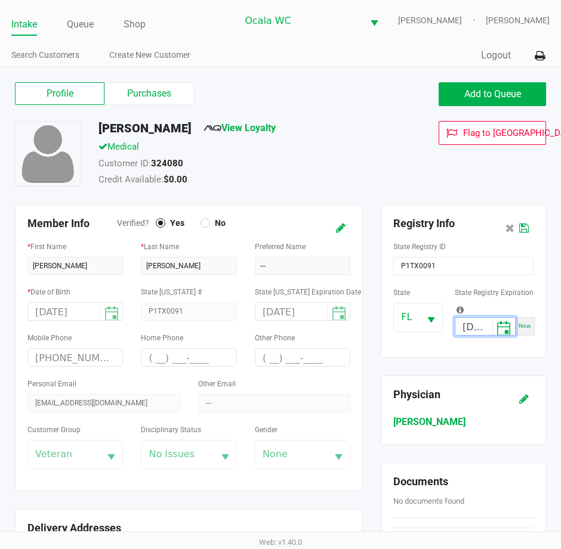
type input "07/23/2026"
click at [524, 228] on icon at bounding box center [524, 228] width 10 height 8
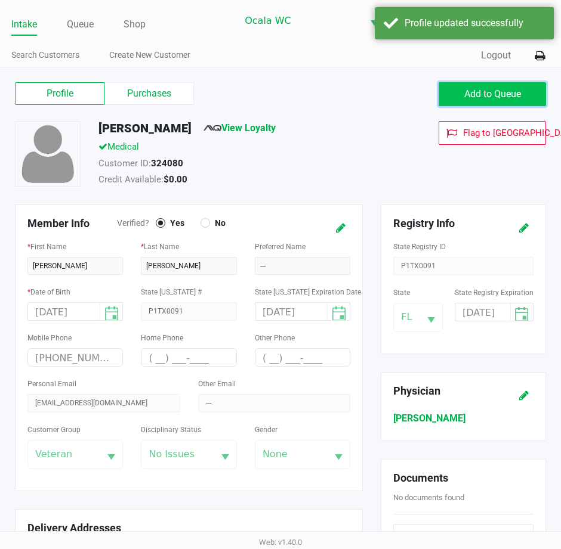
click at [532, 94] on button "Add to Queue" at bounding box center [491, 94] width 107 height 24
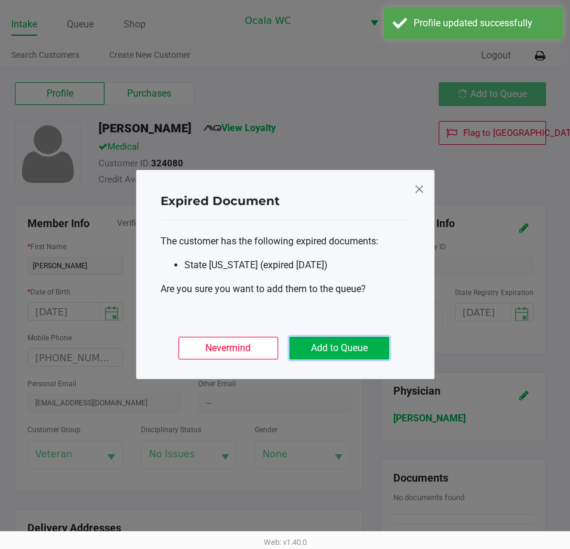
click at [330, 347] on button "Add to Queue" at bounding box center [339, 348] width 100 height 23
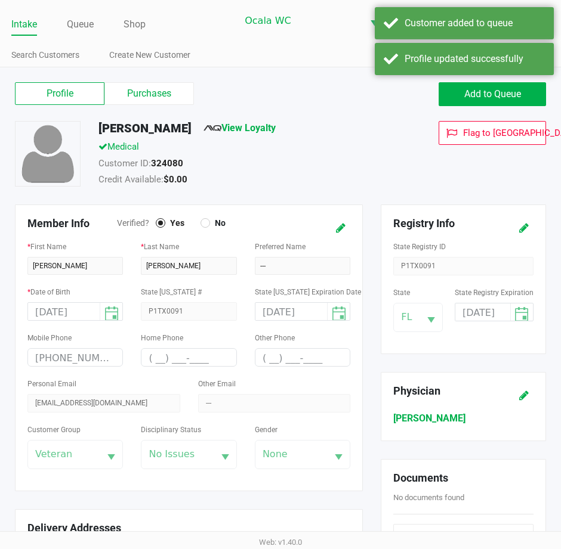
click at [144, 81] on div "Profile Purchases Add to Queue" at bounding box center [280, 100] width 549 height 42
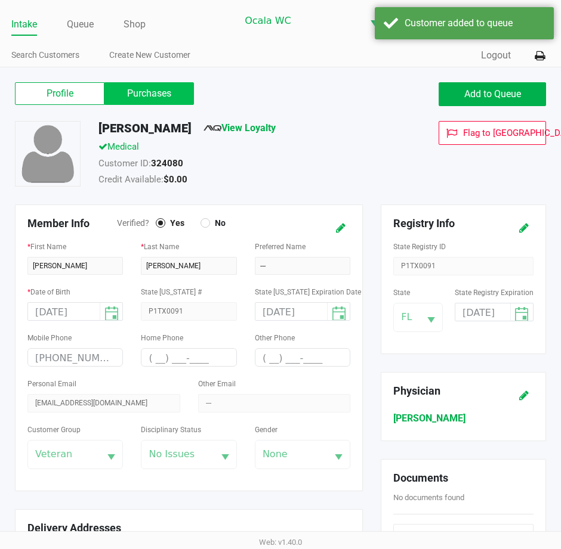
click at [157, 91] on label "Purchases" at bounding box center [148, 93] width 89 height 23
click at [0, 0] on 1 "Purchases" at bounding box center [0, 0] width 0 height 0
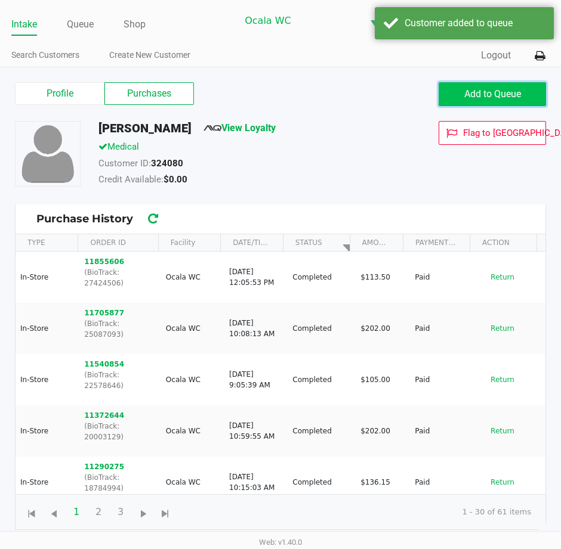
click at [471, 103] on button "Add to Queue" at bounding box center [491, 94] width 107 height 24
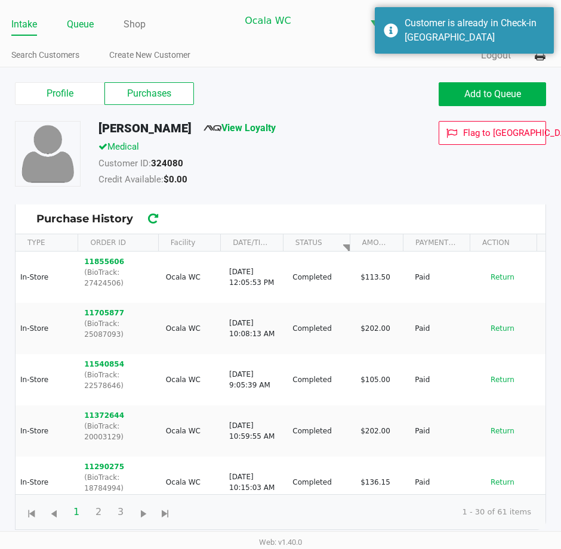
click at [82, 23] on link "Queue" at bounding box center [80, 24] width 27 height 17
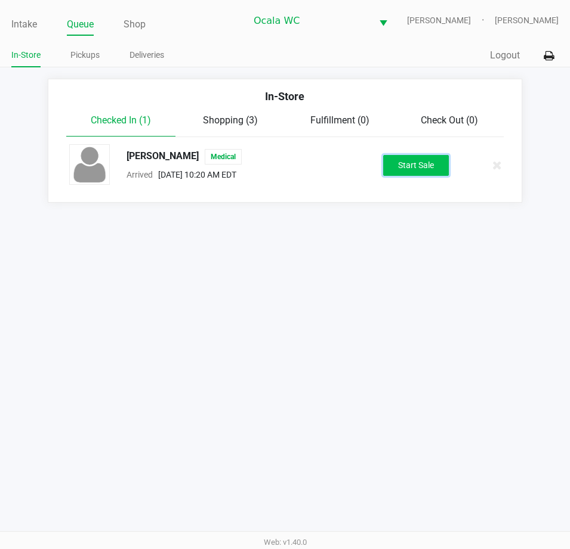
click at [409, 169] on button "Start Sale" at bounding box center [416, 165] width 66 height 21
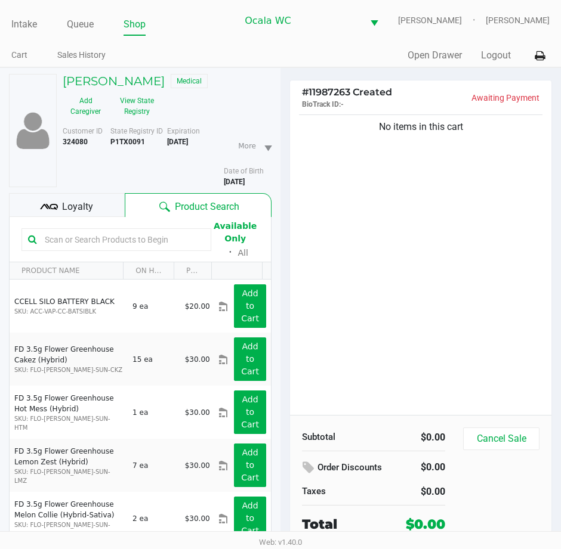
click at [113, 231] on input "text" at bounding box center [122, 240] width 165 height 18
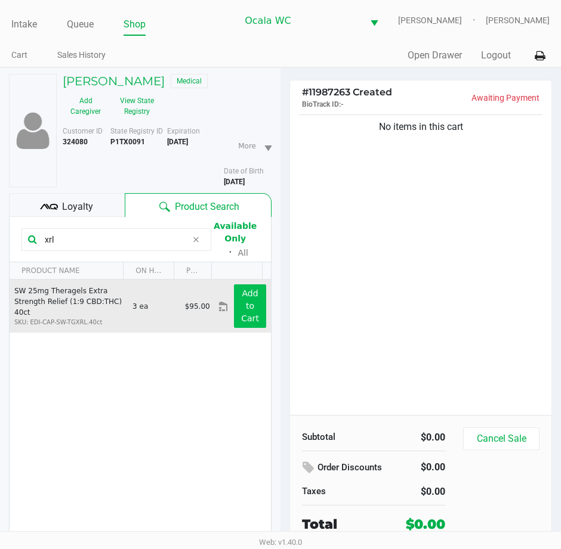
type input "xrl"
click at [241, 310] on app-button-loader "Add to Cart" at bounding box center [250, 306] width 18 height 35
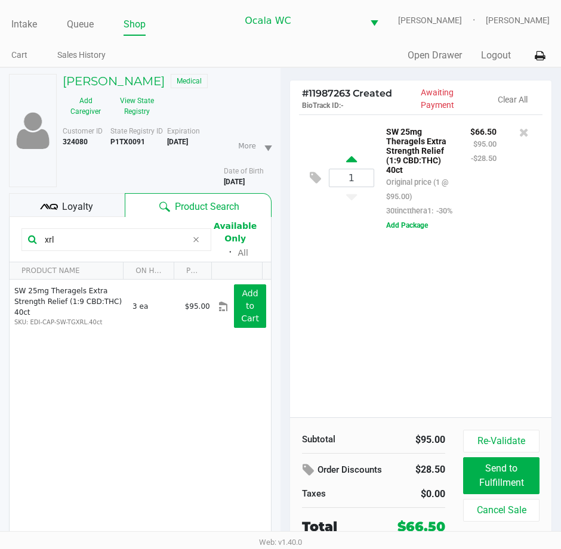
click at [353, 169] on icon at bounding box center [351, 161] width 11 height 15
type input "2"
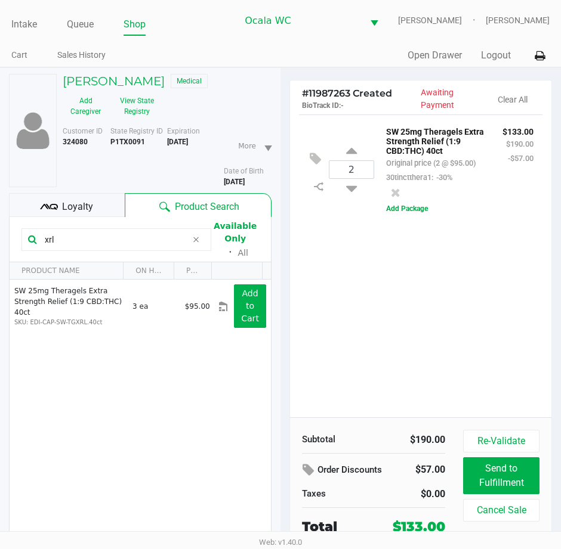
drag, startPoint x: 85, startPoint y: 242, endPoint x: -5, endPoint y: 191, distance: 103.4
click at [0, 191] on html "Intake Queue Shop Ocala WC BRANDY-CLARK Marjorie Hern Cart Sales History Quick …" at bounding box center [280, 274] width 561 height 549
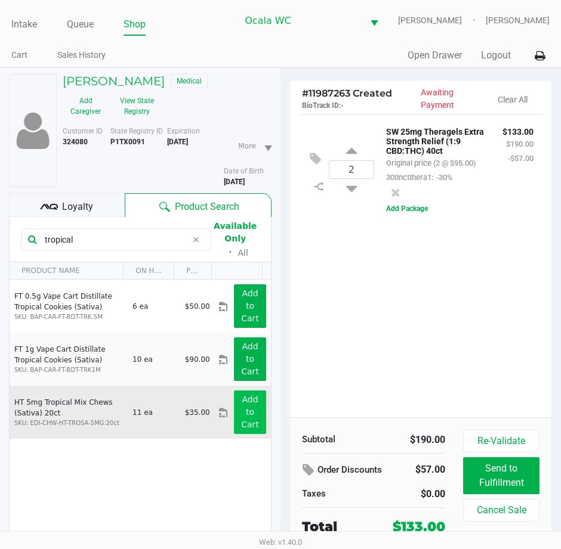
type input "tropical"
click at [254, 403] on button "Add to Cart" at bounding box center [250, 413] width 32 height 44
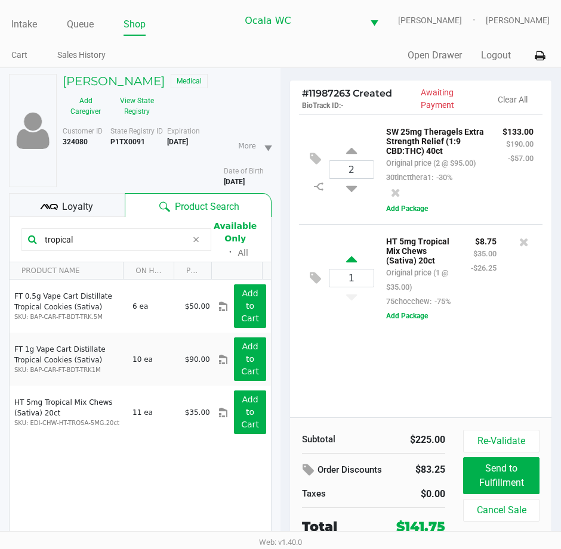
click at [353, 269] on icon at bounding box center [351, 261] width 11 height 15
type input "2"
drag, startPoint x: 101, startPoint y: 242, endPoint x: -5, endPoint y: 119, distance: 162.3
click at [0, 119] on html "Intake Queue Shop Ocala WC BRANDY-CLARK Marjorie Hern Cart Sales History Quick …" at bounding box center [280, 274] width 561 height 549
type input "n"
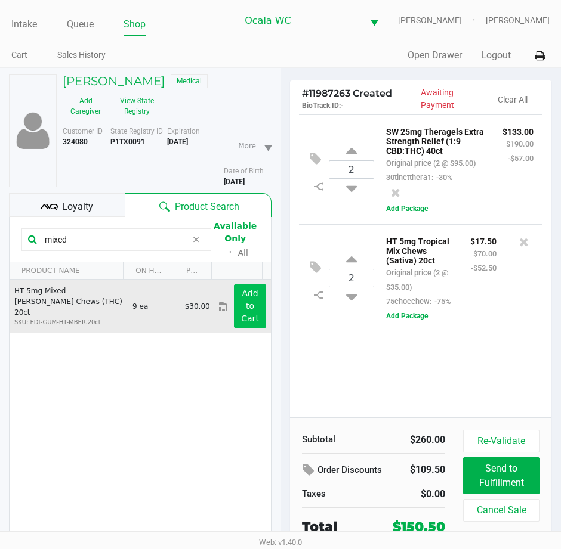
type input "mixed"
click at [251, 308] on button "Add to Cart" at bounding box center [250, 307] width 32 height 44
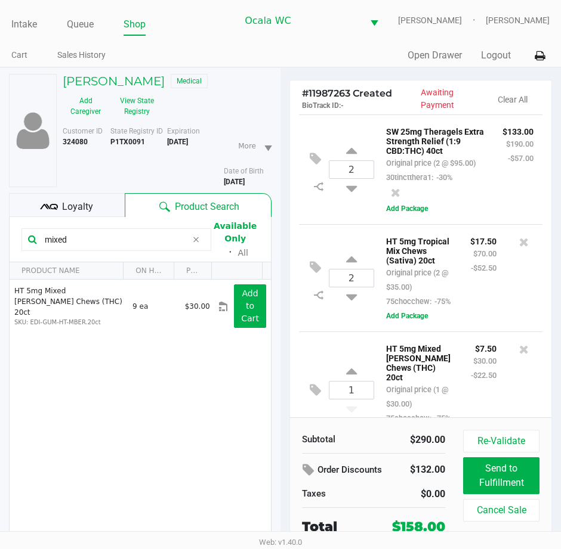
scroll to position [118, 0]
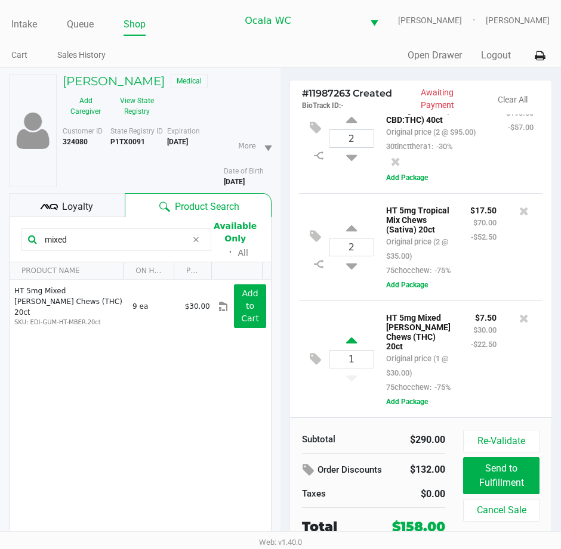
drag, startPoint x: 356, startPoint y: 338, endPoint x: 347, endPoint y: 342, distance: 9.3
click at [347, 342] on icon at bounding box center [351, 342] width 11 height 15
type input "2"
click at [0, 186] on html "Intake Queue Shop Ocala WC BRANDY-CLARK Marjorie Hern Cart Sales History Quick …" at bounding box center [280, 274] width 561 height 549
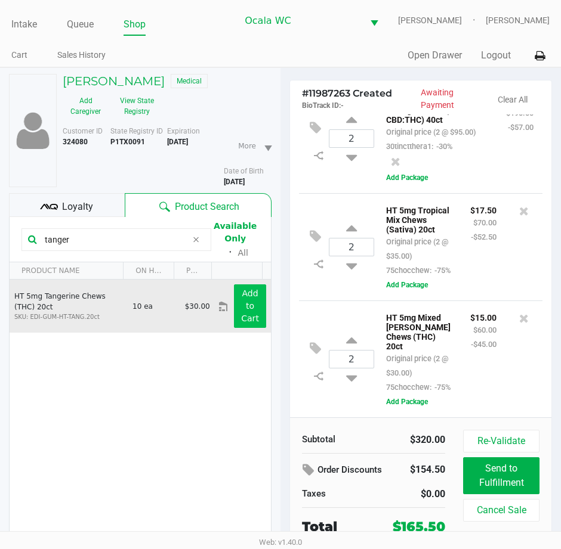
type input "tanger"
click at [234, 314] on button "Add to Cart" at bounding box center [250, 307] width 32 height 44
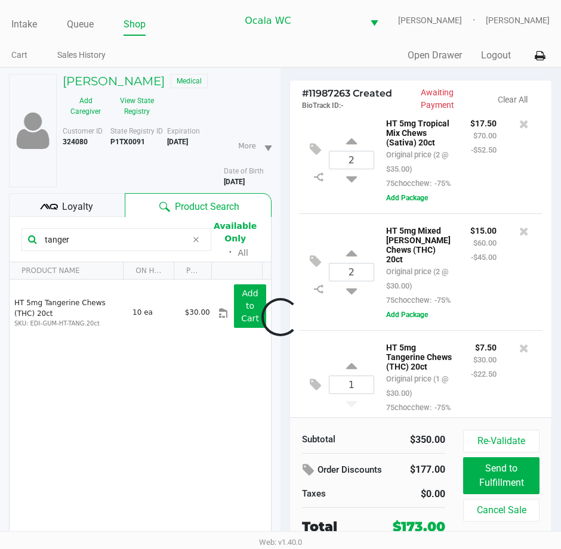
scroll to position [252, 0]
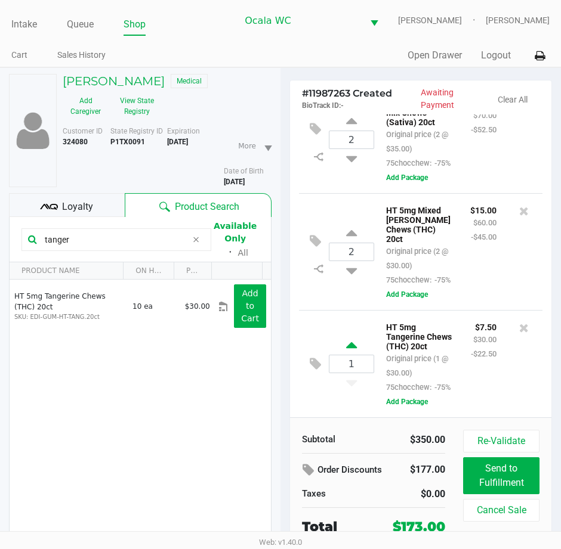
click at [350, 340] on icon at bounding box center [351, 347] width 11 height 15
type input "2"
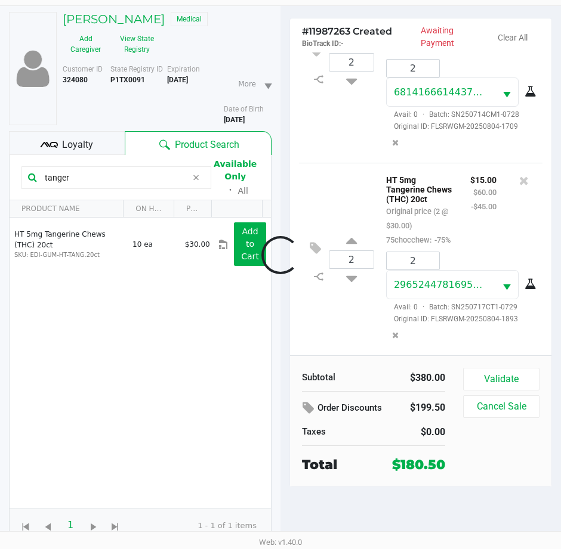
scroll to position [607, 0]
click at [511, 381] on button "Validate" at bounding box center [501, 379] width 76 height 23
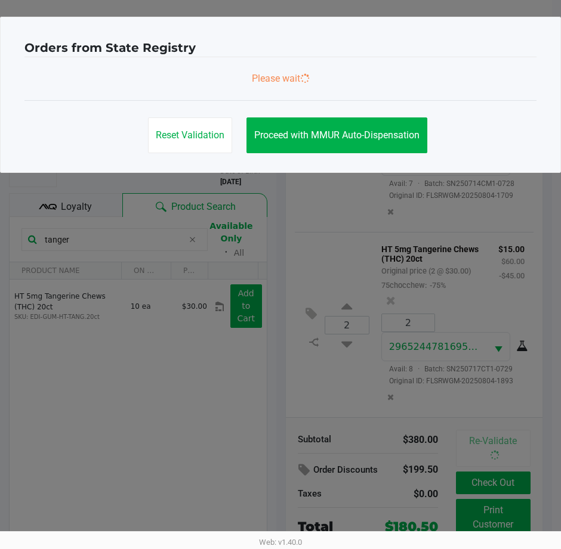
scroll to position [0, 0]
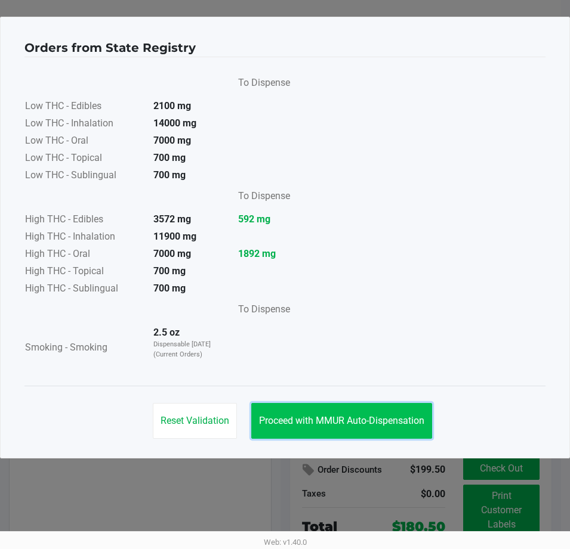
click at [363, 415] on span "Proceed with MMUR Auto-Dispensation" at bounding box center [341, 420] width 165 height 11
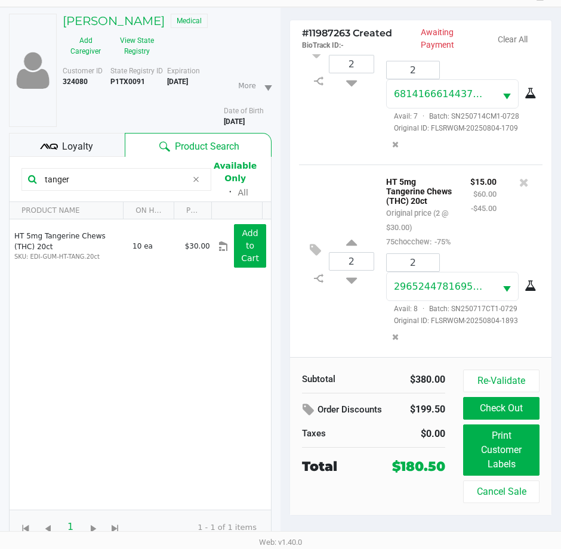
scroll to position [62, 0]
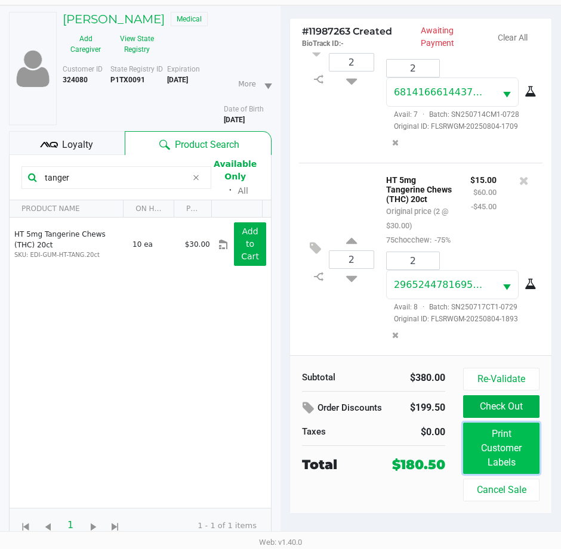
click at [516, 443] on button "Print Customer Labels" at bounding box center [501, 448] width 76 height 51
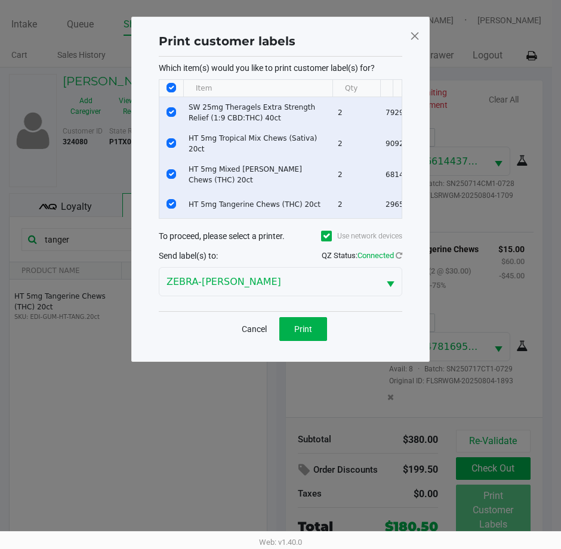
scroll to position [0, 0]
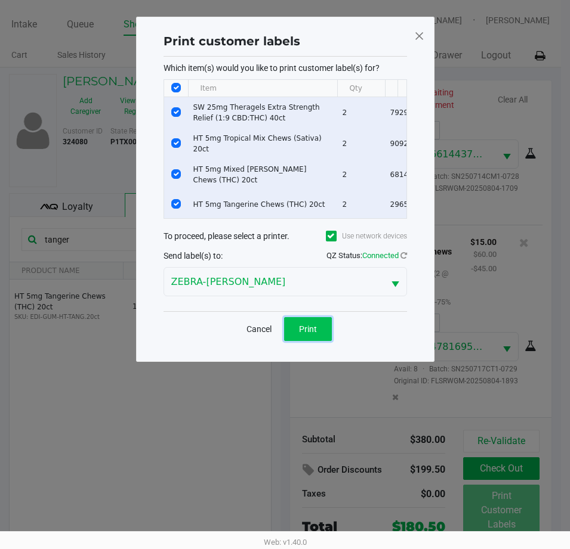
click at [305, 325] on button "Print" at bounding box center [308, 329] width 48 height 24
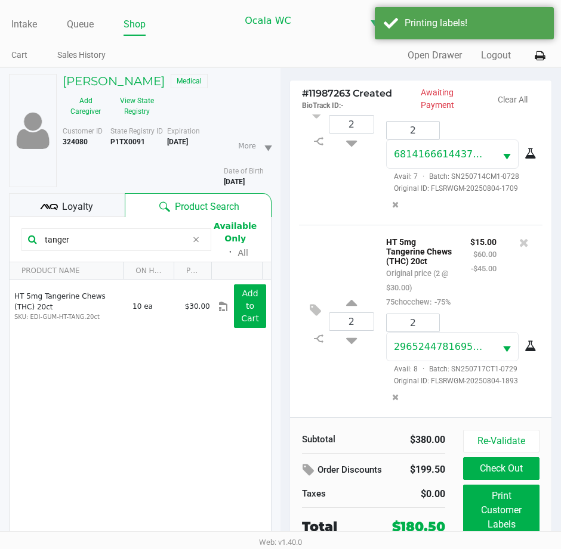
click at [85, 203] on span "Loyalty" at bounding box center [77, 207] width 31 height 14
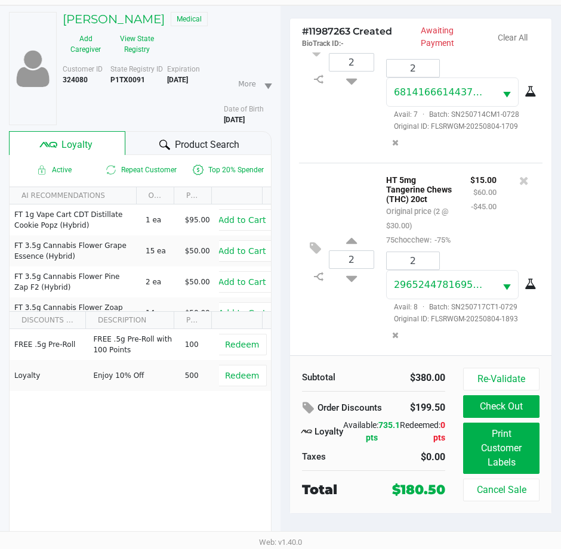
scroll to position [607, 0]
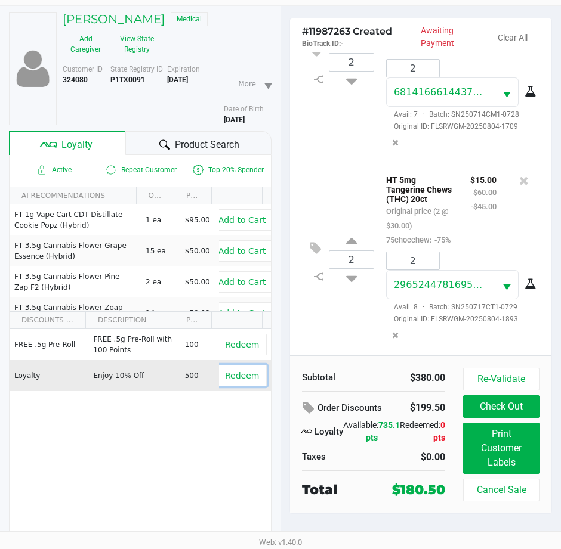
click at [225, 381] on span "Redeem" at bounding box center [242, 376] width 34 height 10
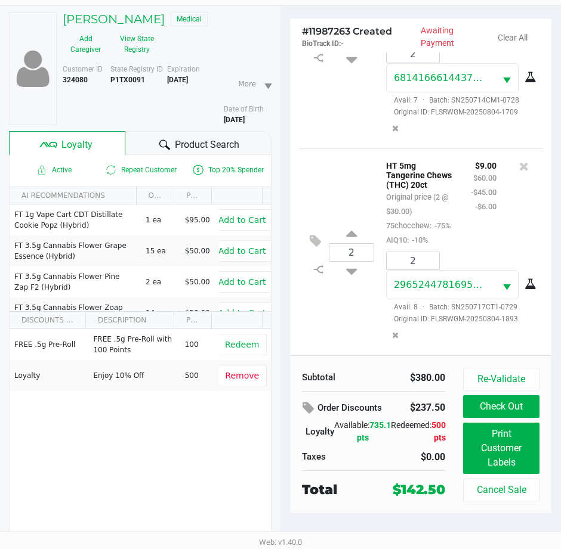
scroll to position [665, 0]
drag, startPoint x: 503, startPoint y: 445, endPoint x: 184, endPoint y: 323, distance: 341.8
click at [209, 346] on div "Thomas O'brien Medical Add Caregiver View State Registry Customer ID 324080 Sta…" at bounding box center [280, 277] width 561 height 544
click at [514, 412] on button "Check Out" at bounding box center [501, 406] width 76 height 23
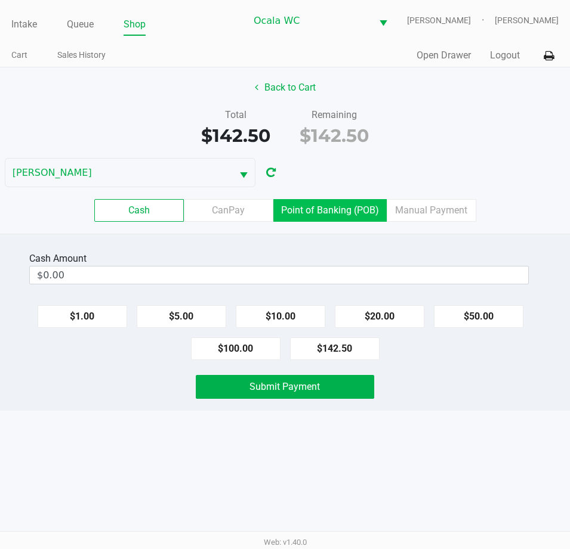
click at [342, 212] on label "Point of Banking (POB)" at bounding box center [329, 210] width 113 height 23
click at [0, 0] on 7 "Point of Banking (POB)" at bounding box center [0, 0] width 0 height 0
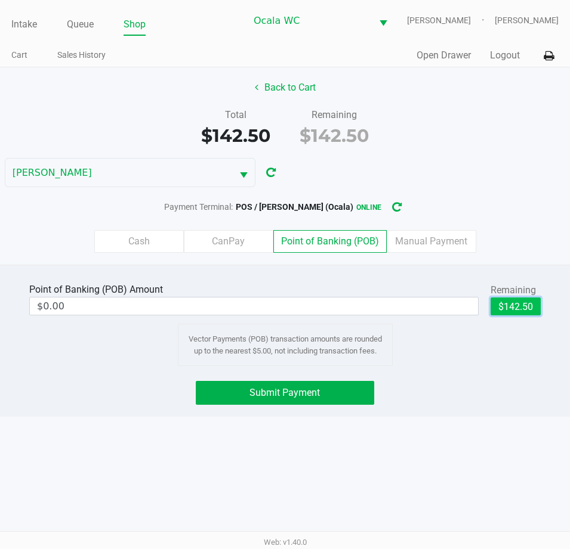
click at [499, 304] on button "$142.50" at bounding box center [515, 307] width 50 height 18
type input "$142.50"
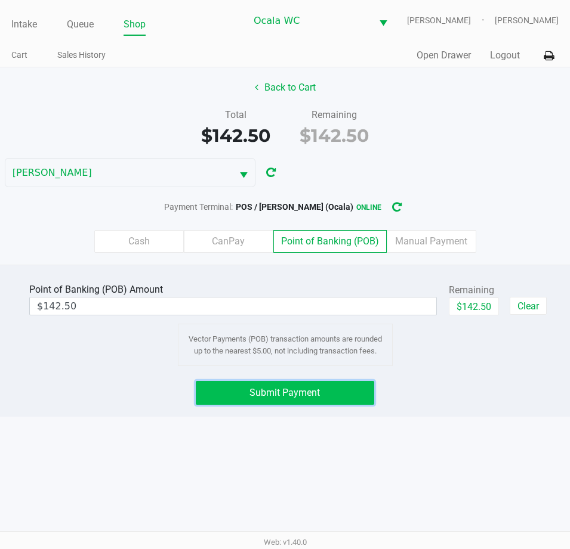
click at [350, 394] on button "Submit Payment" at bounding box center [285, 393] width 178 height 24
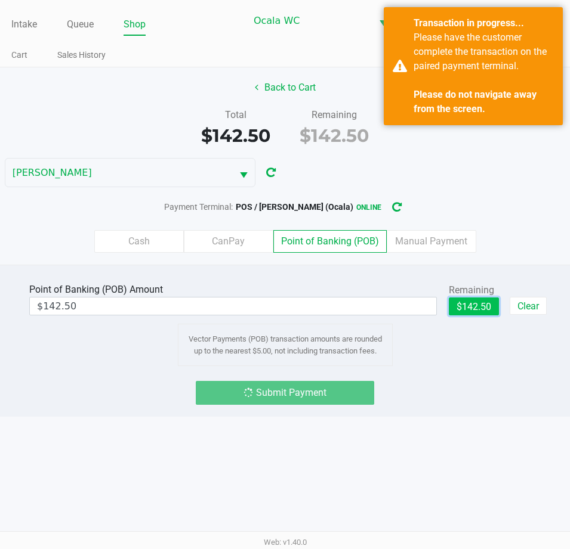
click at [477, 306] on button "$142.50" at bounding box center [474, 307] width 50 height 18
click at [318, 395] on div "Submit Payment" at bounding box center [285, 393] width 178 height 24
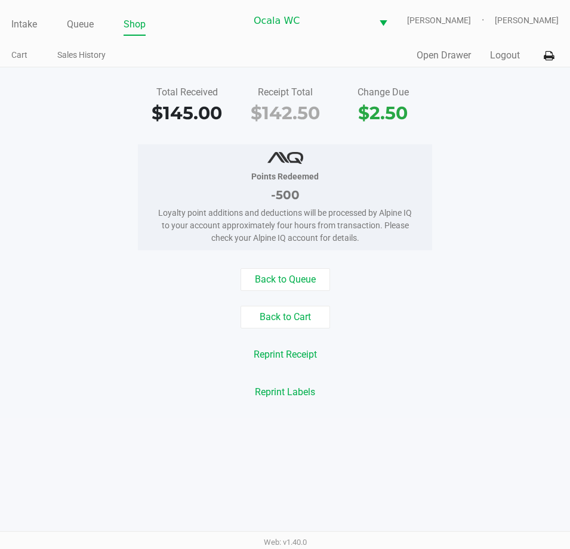
click at [294, 316] on button "Back to Cart" at bounding box center [284, 317] width 89 height 23
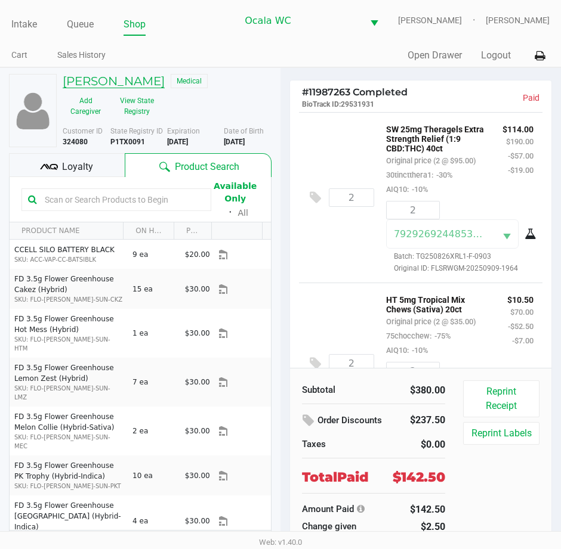
click at [120, 84] on h5 "Thomas O'brien" at bounding box center [114, 81] width 102 height 14
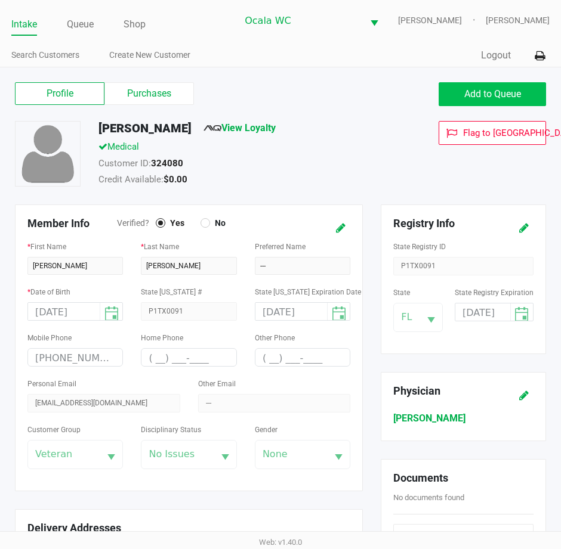
click at [509, 94] on span "Add to Queue" at bounding box center [492, 93] width 57 height 11
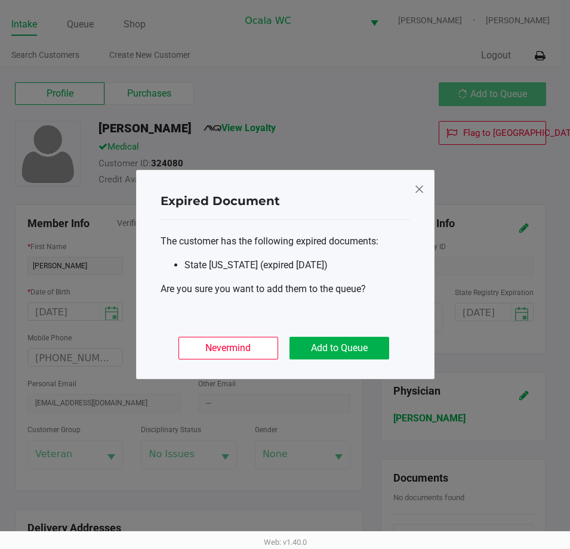
click at [330, 349] on button "Add to Queue" at bounding box center [339, 348] width 100 height 23
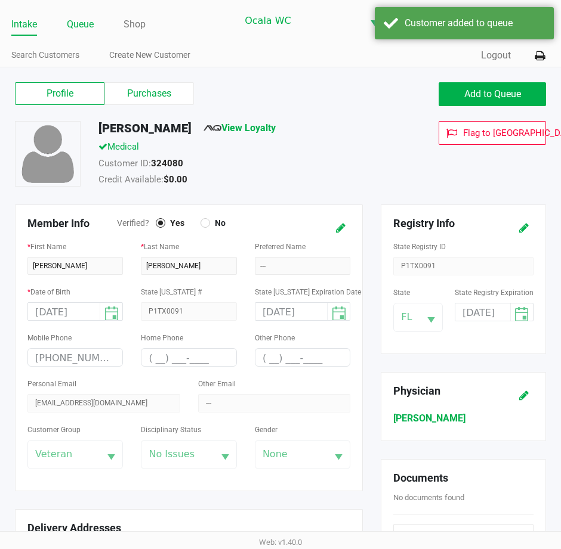
click at [71, 18] on link "Queue" at bounding box center [80, 24] width 27 height 17
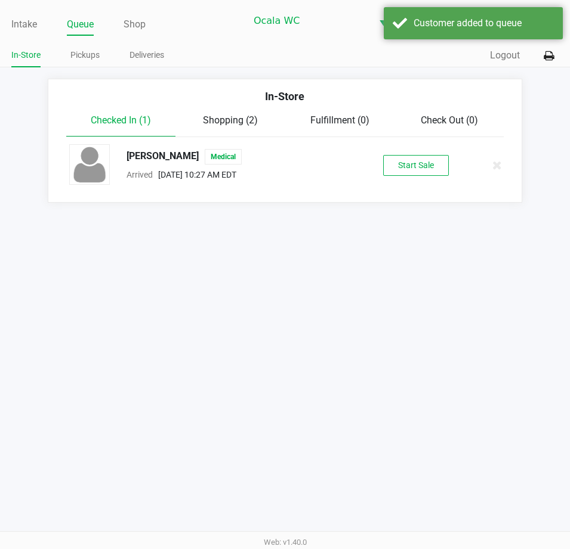
click at [419, 167] on button "Start Sale" at bounding box center [416, 165] width 66 height 21
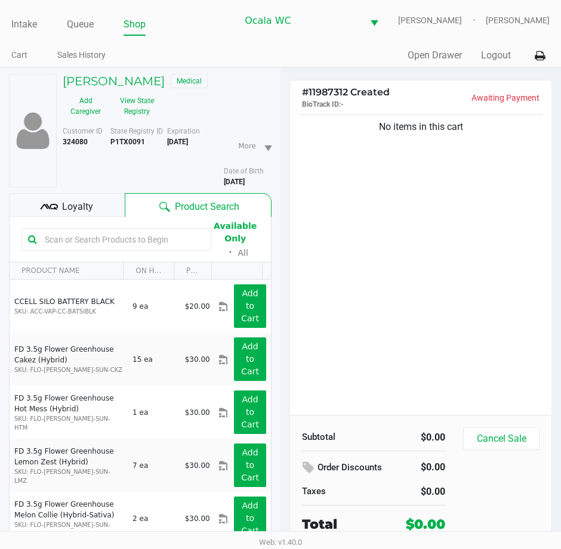
scroll to position [62, 0]
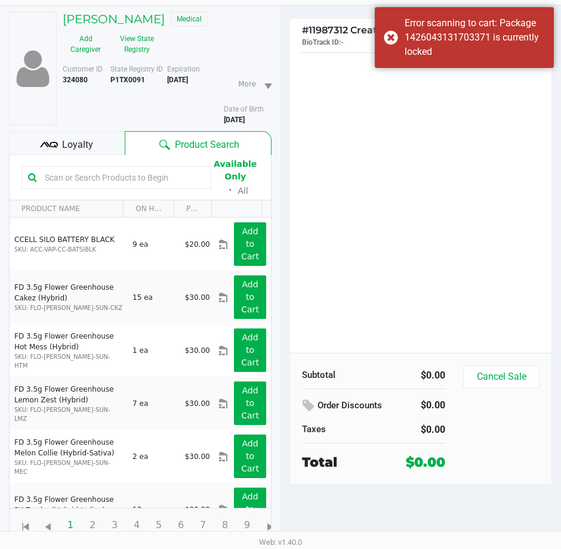
click at [470, 203] on div "No items in this cart" at bounding box center [420, 201] width 261 height 303
click at [72, 173] on input "text" at bounding box center [122, 178] width 165 height 18
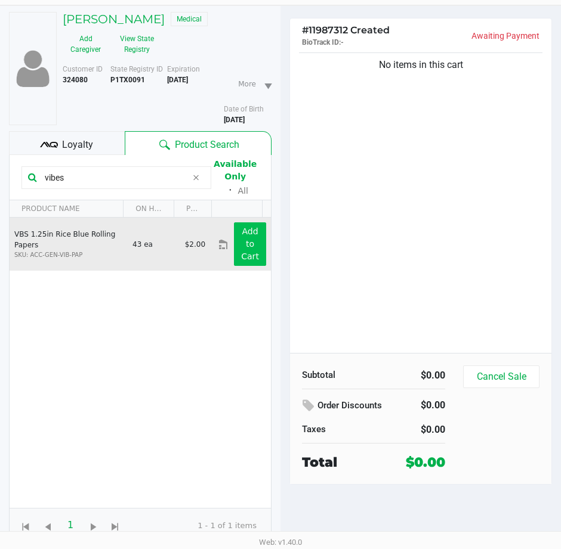
type input "vibes"
click at [245, 238] on button "Add to Cart" at bounding box center [250, 244] width 32 height 44
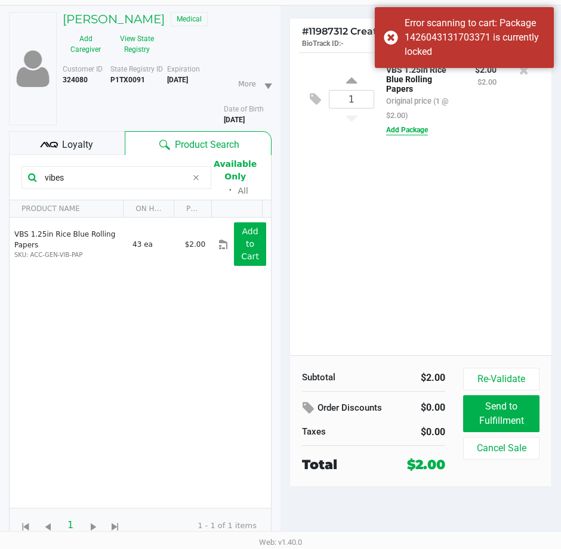
click at [397, 128] on button "Add Package" at bounding box center [407, 130] width 42 height 11
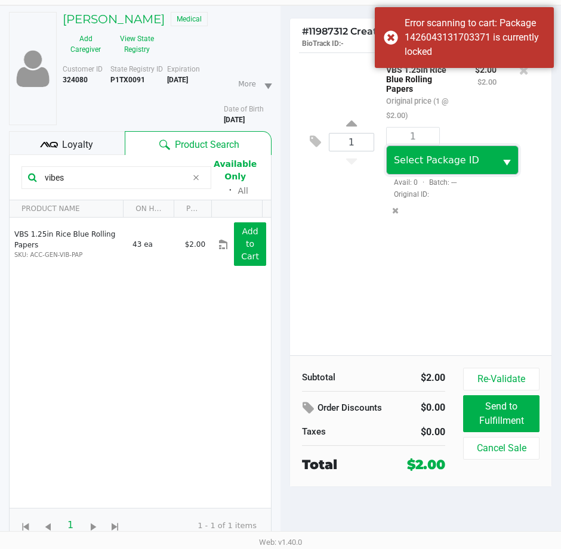
click at [470, 159] on span "Select Package ID" at bounding box center [441, 160] width 94 height 14
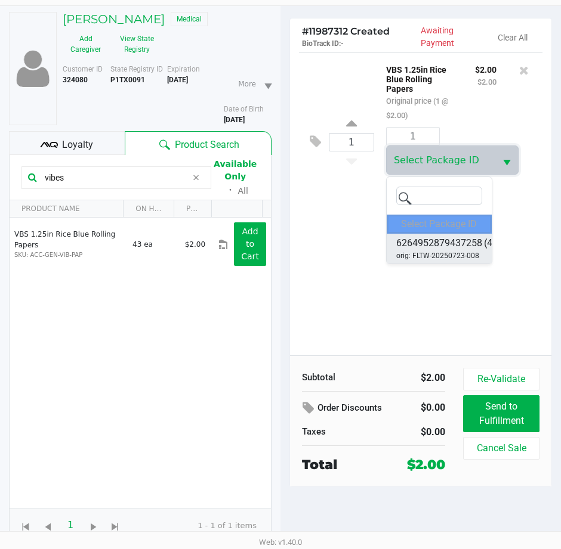
click at [438, 257] on span "orig: FLTW-20250723-008" at bounding box center [437, 256] width 83 height 11
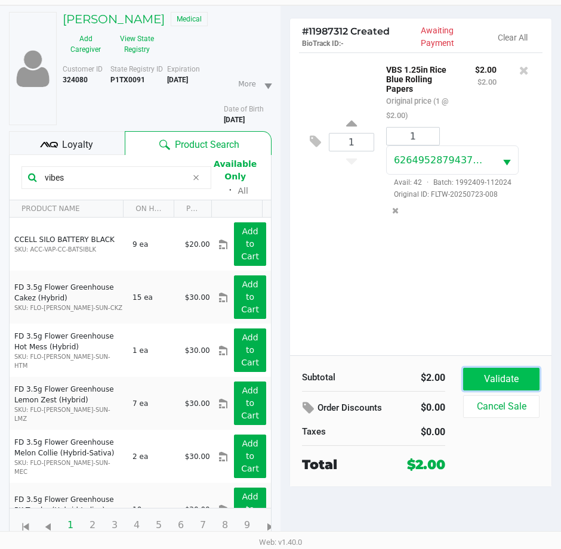
click at [509, 370] on button "Validate" at bounding box center [501, 379] width 76 height 23
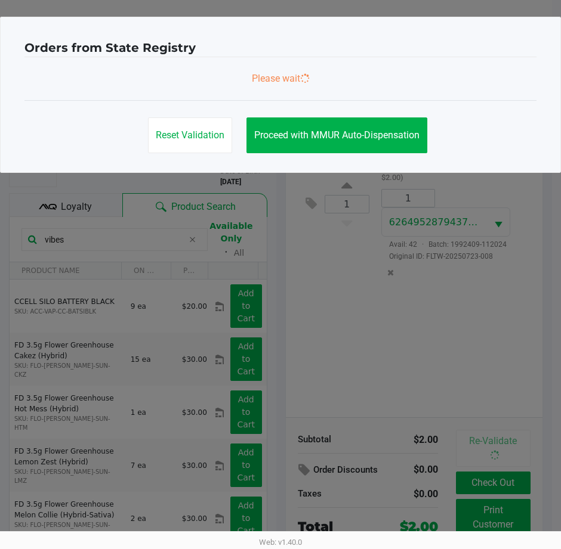
scroll to position [0, 0]
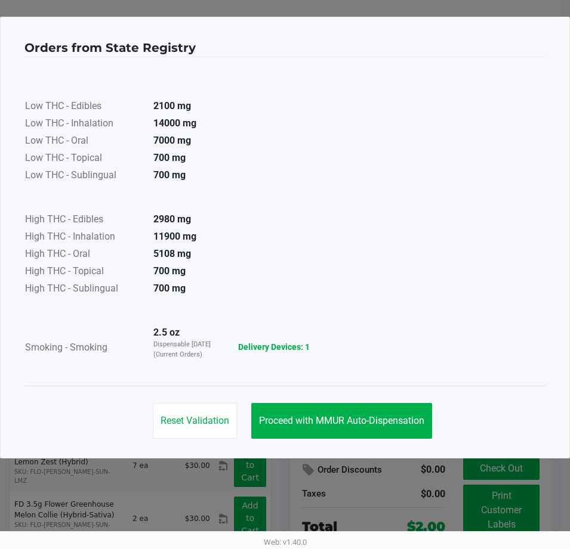
click at [361, 410] on button "Proceed with MMUR Auto-Dispensation" at bounding box center [341, 421] width 181 height 36
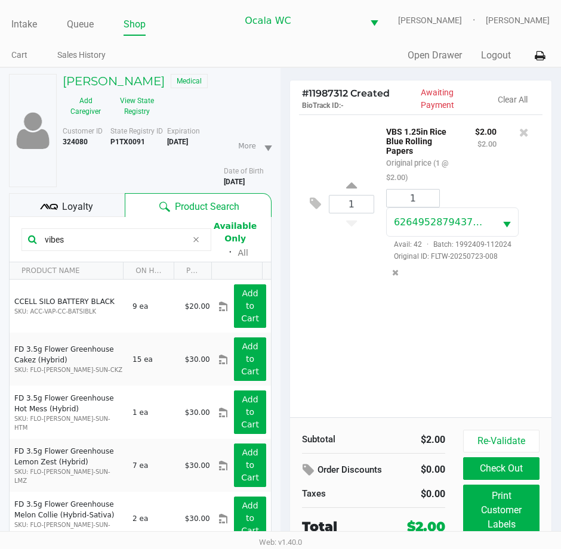
scroll to position [62, 0]
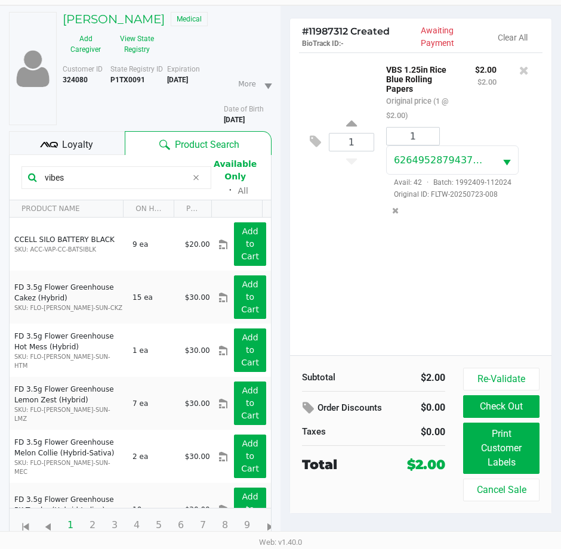
click at [507, 409] on button "Check Out" at bounding box center [501, 406] width 76 height 23
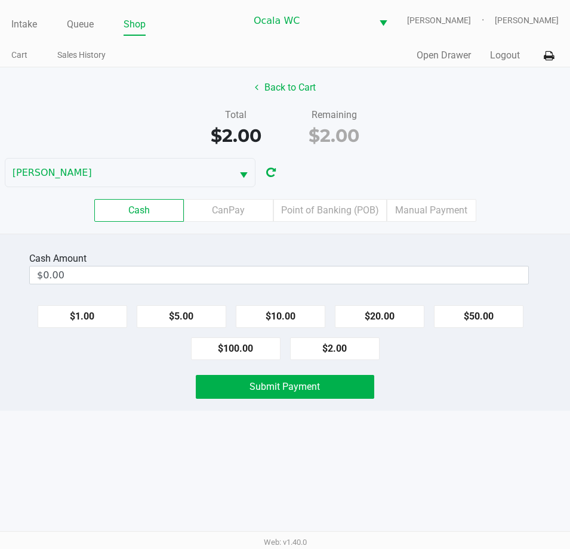
click at [386, 317] on button "$20.00" at bounding box center [379, 316] width 89 height 23
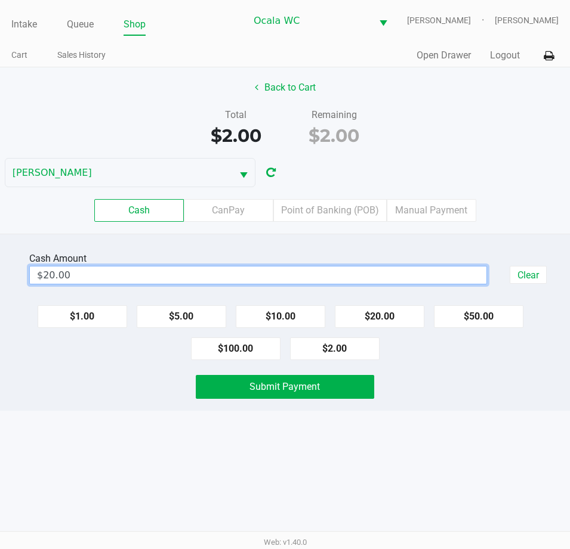
click at [92, 280] on input "$20.00" at bounding box center [258, 275] width 456 height 17
click at [254, 397] on button "Submit Payment" at bounding box center [285, 387] width 178 height 24
type input "$2.00"
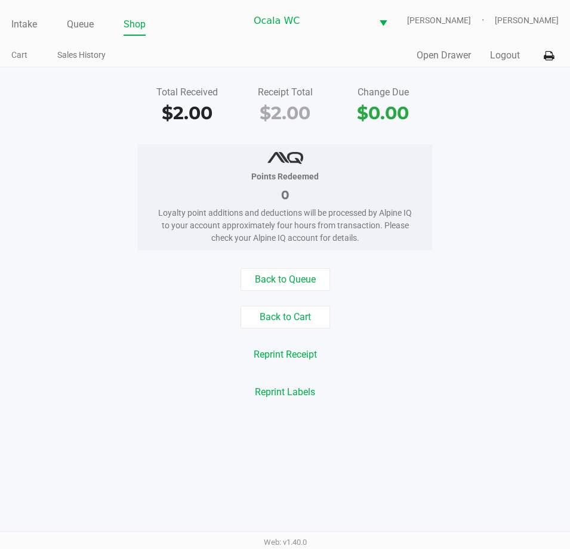
click at [503, 349] on div "Reprint Receipt" at bounding box center [285, 355] width 588 height 23
click at [33, 26] on link "Intake" at bounding box center [24, 24] width 26 height 17
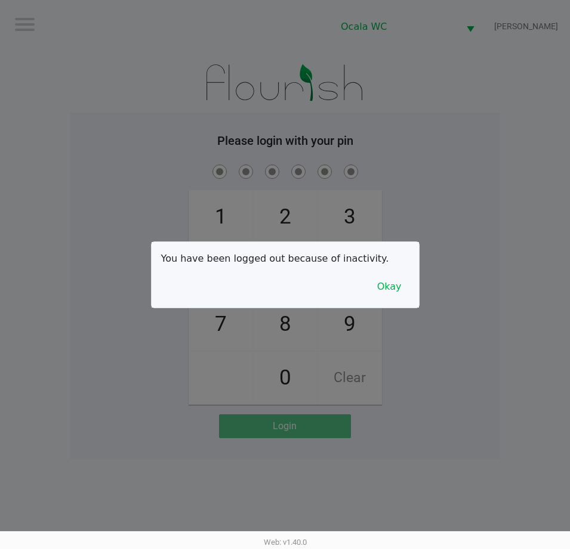
drag, startPoint x: 413, startPoint y: 117, endPoint x: 468, endPoint y: 243, distance: 137.3
click at [422, 121] on div at bounding box center [285, 274] width 570 height 549
click at [386, 280] on button "Okay" at bounding box center [389, 287] width 40 height 23
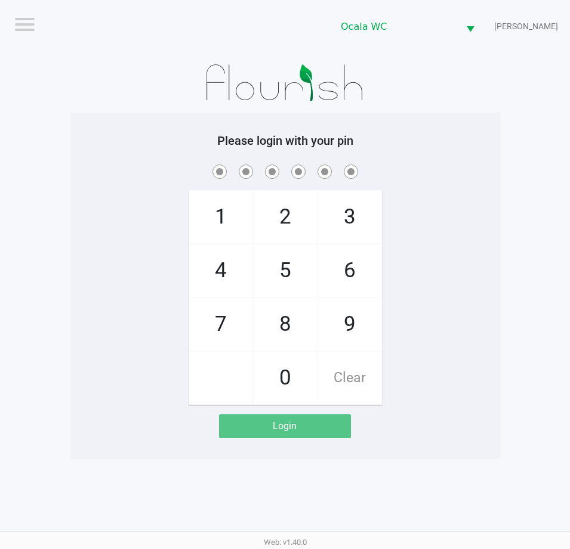
click at [423, 280] on div "1 4 7 2 5 8 0 3 6 9 Clear" at bounding box center [284, 283] width 429 height 243
checkbox input "true"
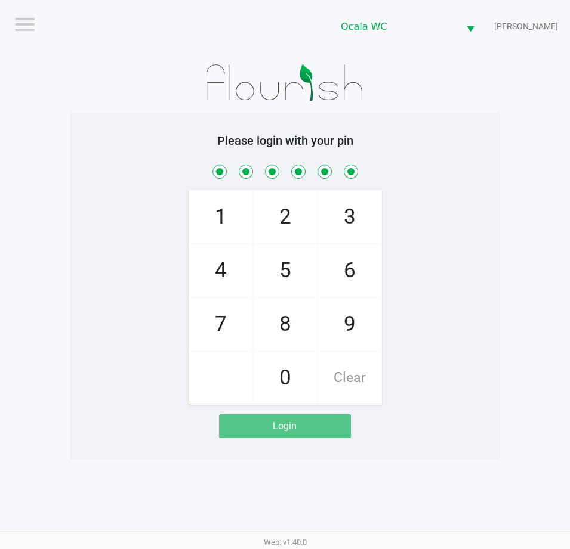
checkbox input "true"
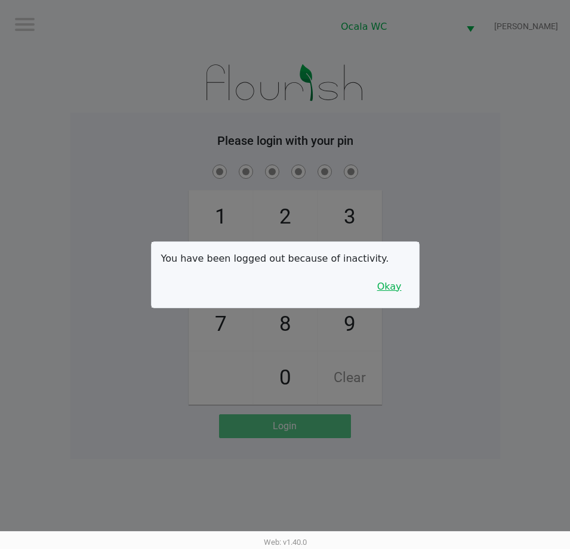
click at [389, 294] on button "Okay" at bounding box center [389, 287] width 40 height 23
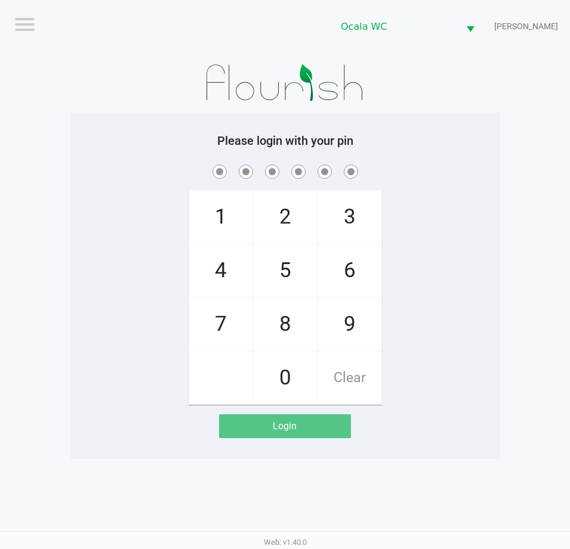
drag, startPoint x: 467, startPoint y: 153, endPoint x: 479, endPoint y: 152, distance: 12.0
click at [471, 153] on div "Please login with your pin 1 4 7 2 5 8 0 3 6 9 Clear Login" at bounding box center [284, 286] width 429 height 305
click at [419, 203] on div "1 4 7 2 5 8 0 3 6 9 Clear" at bounding box center [284, 283] width 429 height 243
checkbox input "true"
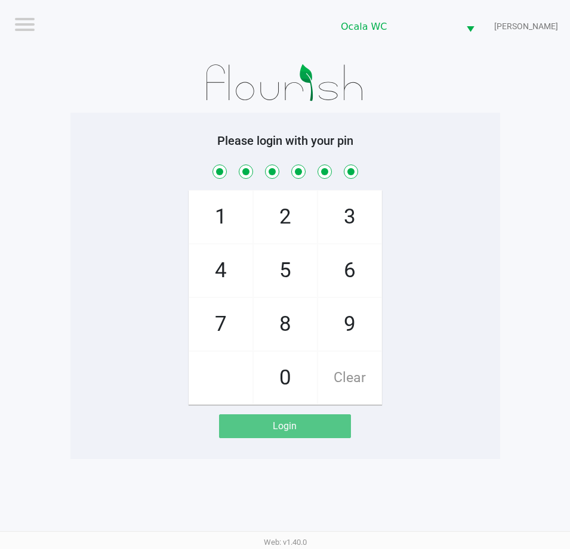
checkbox input "true"
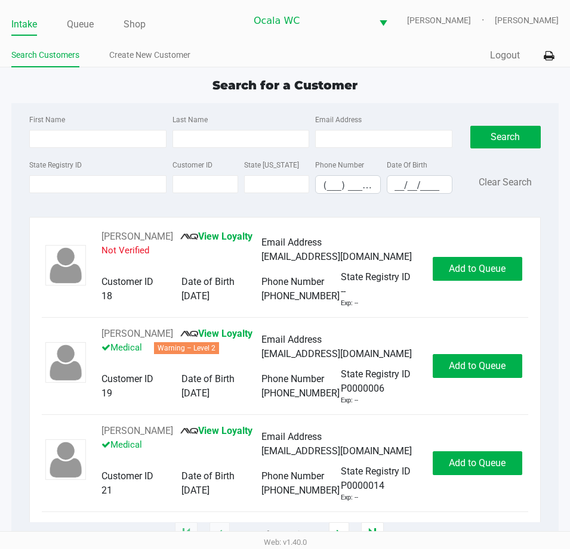
click at [435, 62] on div "Quick Sale Logout" at bounding box center [421, 56] width 273 height 22
click at [123, 183] on input "State Registry ID" at bounding box center [97, 184] width 137 height 18
type input "p1xh9145"
click at [506, 126] on button "Search" at bounding box center [505, 137] width 70 height 23
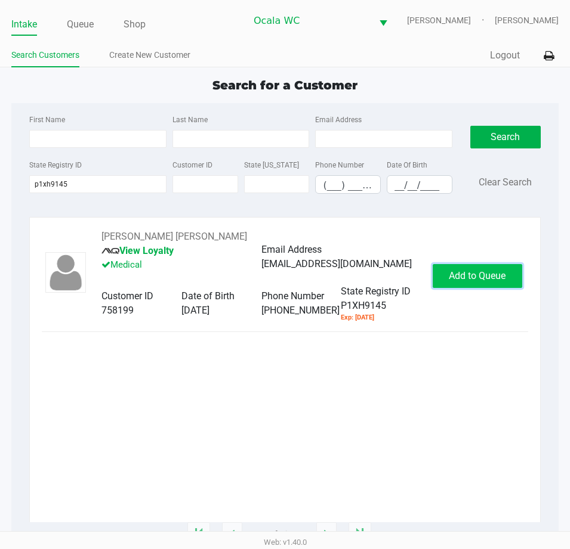
click at [446, 271] on button "Add to Queue" at bounding box center [476, 276] width 89 height 24
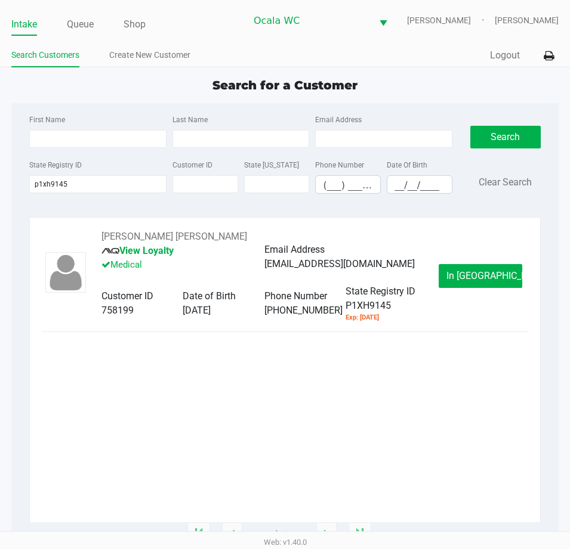
drag, startPoint x: 81, startPoint y: 18, endPoint x: 106, endPoint y: 21, distance: 25.2
click at [81, 19] on link "Queue" at bounding box center [80, 24] width 27 height 17
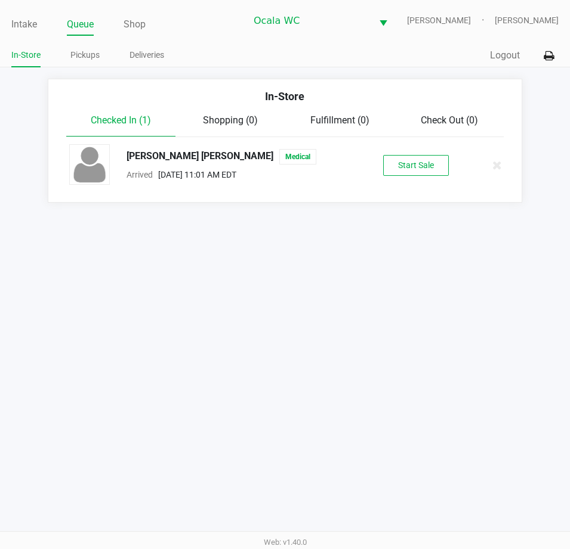
click at [407, 149] on div "John Michael Roberts Medical Arrived Sep 22, 2025 11:01 AM EDT Start Sale" at bounding box center [285, 165] width 450 height 42
click at [410, 159] on button "Start Sale" at bounding box center [416, 165] width 66 height 21
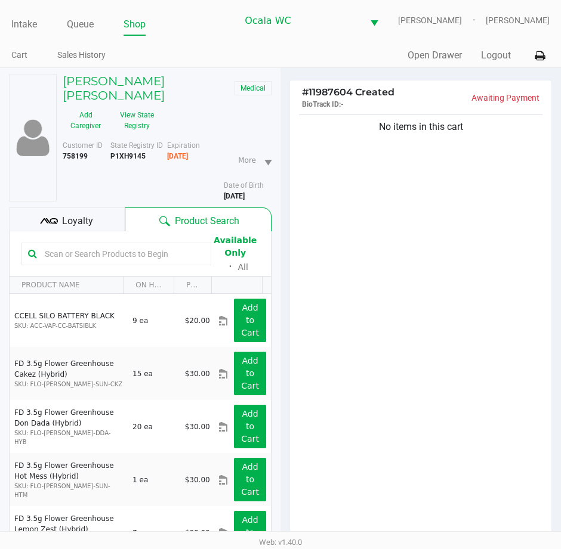
click at [86, 214] on span "Loyalty" at bounding box center [77, 221] width 31 height 14
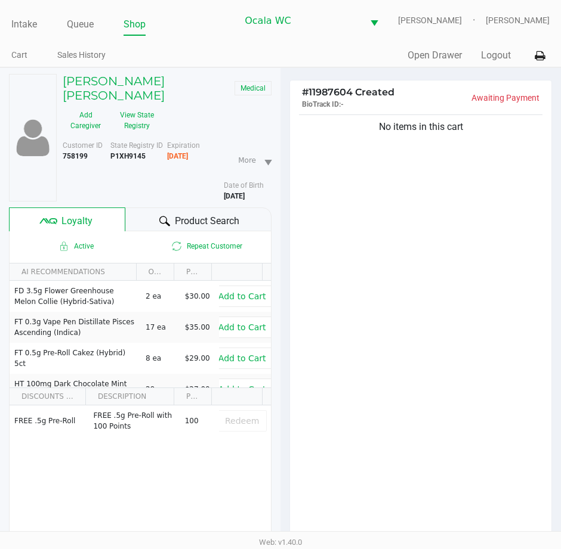
click at [209, 214] on span "Product Search" at bounding box center [207, 221] width 64 height 14
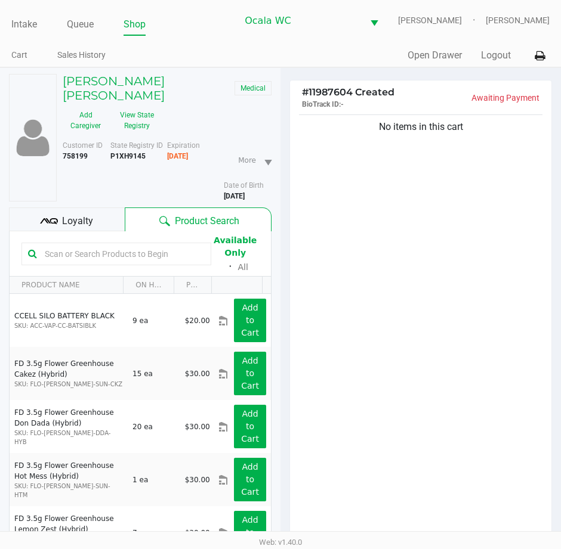
click at [104, 245] on input "text" at bounding box center [122, 254] width 165 height 18
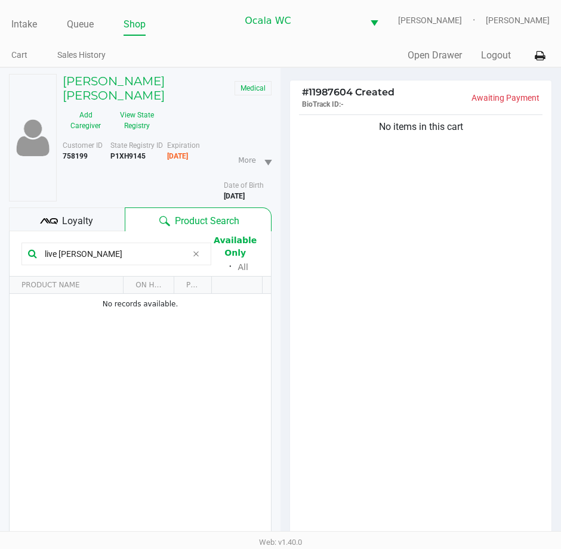
click at [134, 245] on input "live rosin cj" at bounding box center [113, 254] width 147 height 18
drag, startPoint x: 125, startPoint y: 236, endPoint x: -5, endPoint y: 189, distance: 138.9
click at [0, 189] on html "Intake Queue Shop Ocala WC BRANDY-CLARK Marjorie Hern Cart Sales History Quick …" at bounding box center [280, 274] width 561 height 549
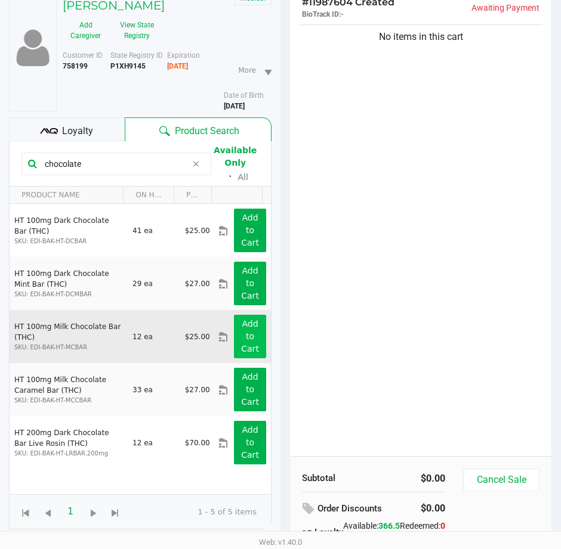
scroll to position [119, 0]
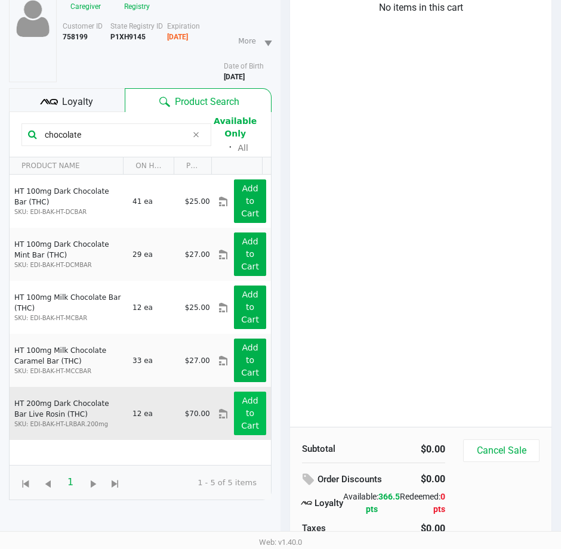
type input "chocolate"
click at [240, 406] on button "Add to Cart" at bounding box center [250, 414] width 32 height 44
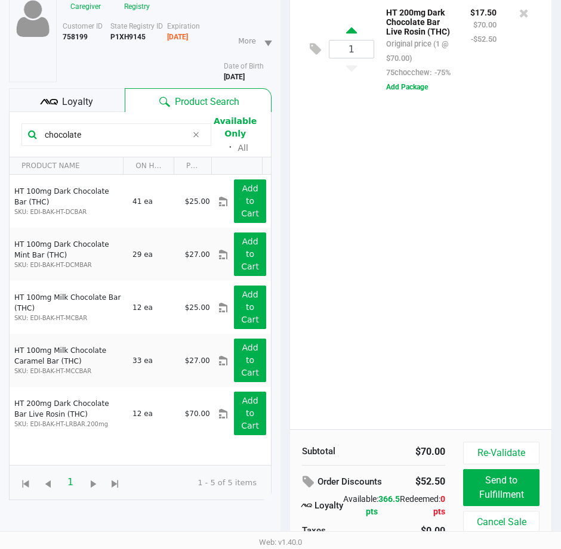
click at [356, 40] on icon at bounding box center [351, 32] width 11 height 15
type input "2"
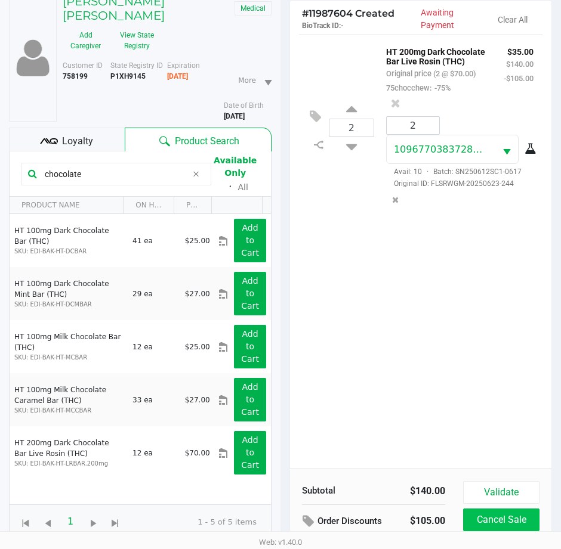
scroll to position [156, 0]
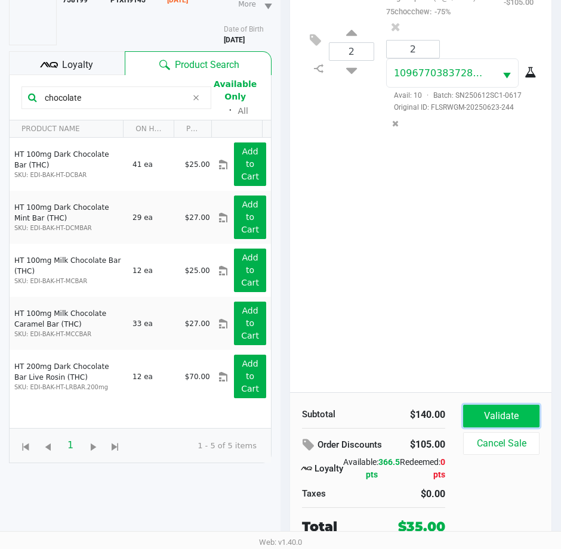
click at [513, 416] on button "Validate" at bounding box center [501, 416] width 76 height 23
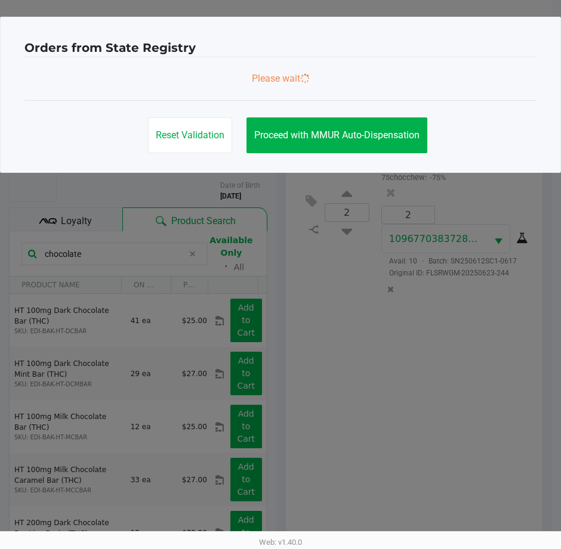
scroll to position [0, 0]
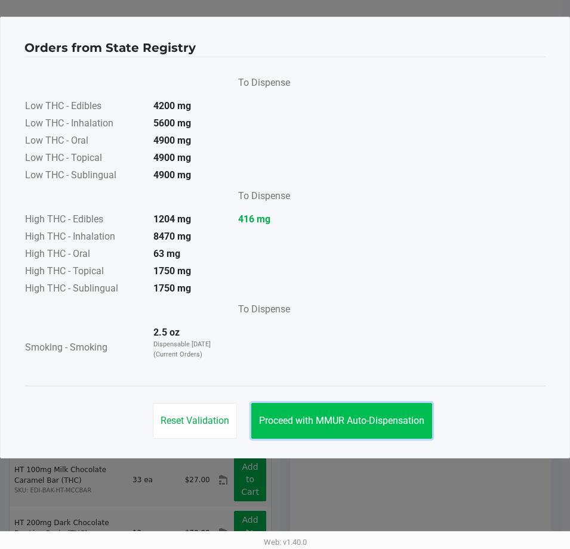
click at [390, 415] on span "Proceed with MMUR Auto-Dispensation" at bounding box center [341, 420] width 165 height 11
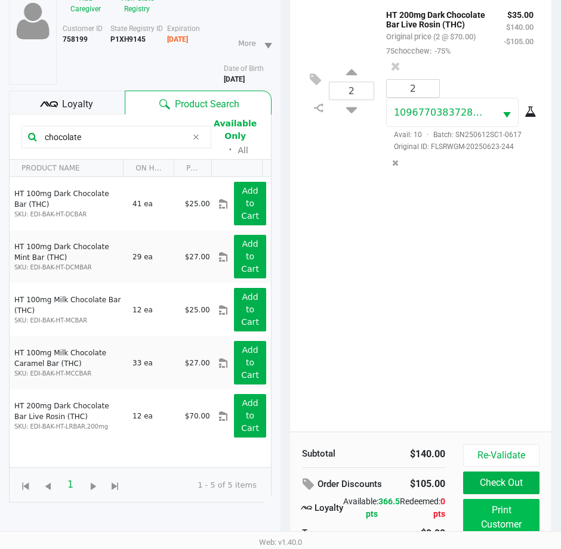
scroll to position [158, 0]
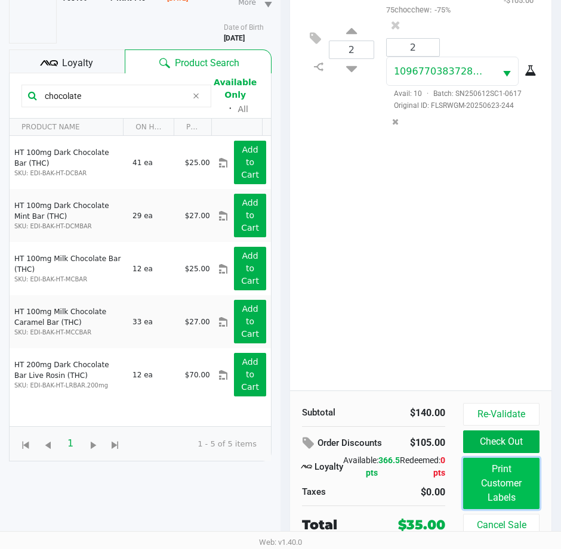
click at [503, 480] on button "Print Customer Labels" at bounding box center [501, 483] width 76 height 51
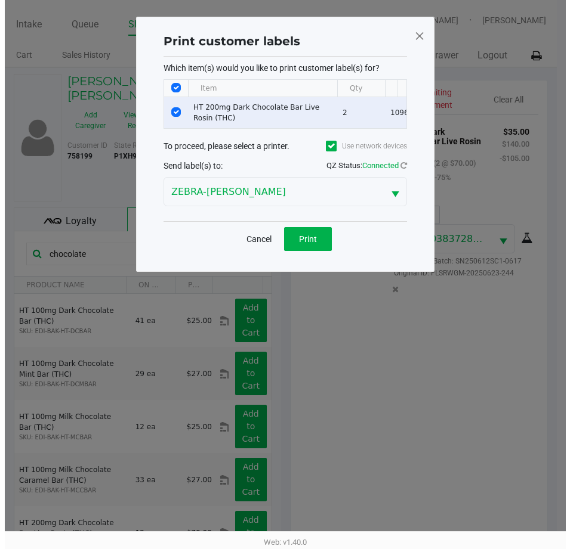
scroll to position [0, 0]
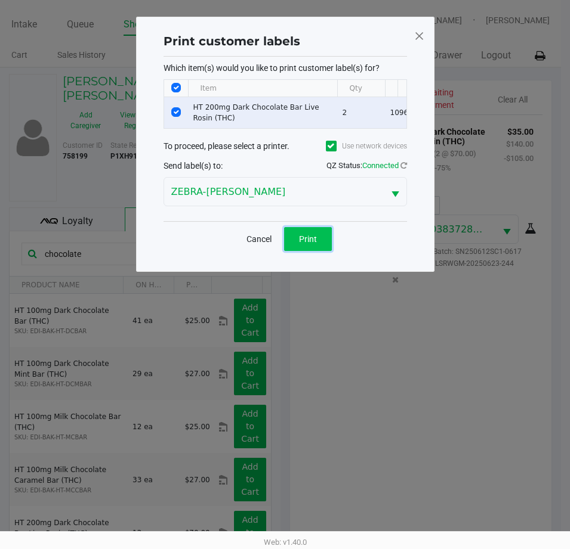
click at [305, 244] on span "Print" at bounding box center [308, 239] width 18 height 10
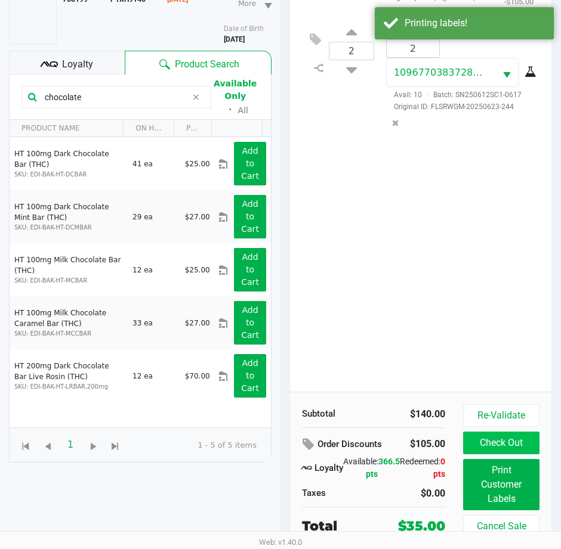
scroll to position [158, 0]
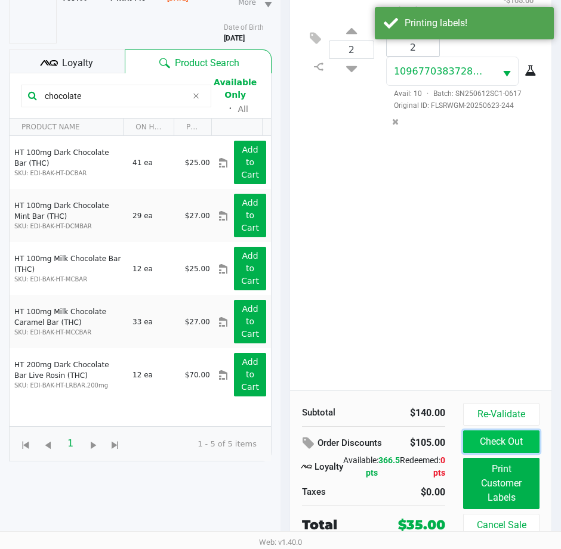
click at [477, 449] on button "Check Out" at bounding box center [501, 442] width 76 height 23
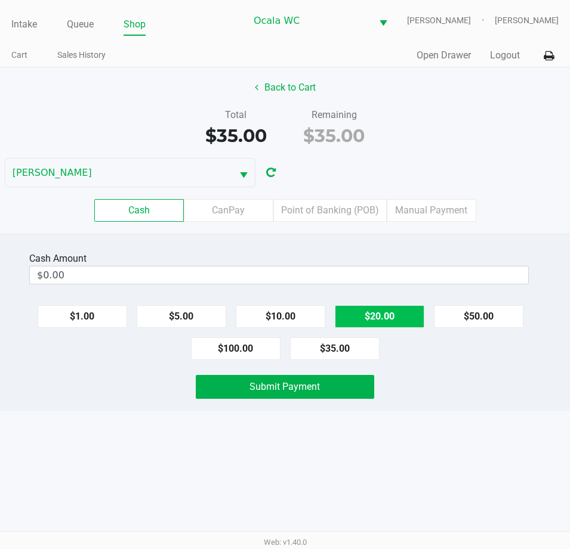
click at [387, 314] on button "$20.00" at bounding box center [379, 316] width 89 height 23
click at [385, 316] on button "$20.00" at bounding box center [379, 316] width 89 height 23
type input "$40.00"
click at [281, 394] on button "Submit Payment" at bounding box center [285, 387] width 178 height 24
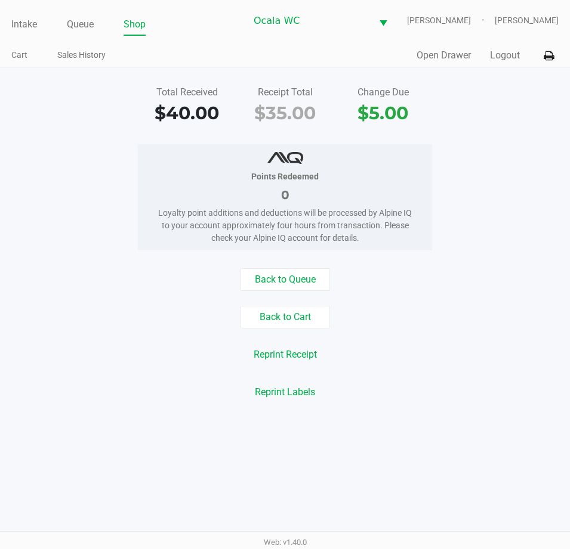
click at [489, 292] on div "Back to Queue Back to Cart Reprint Receipt Reprint Labels" at bounding box center [285, 335] width 588 height 135
click at [24, 27] on link "Intake" at bounding box center [24, 24] width 26 height 17
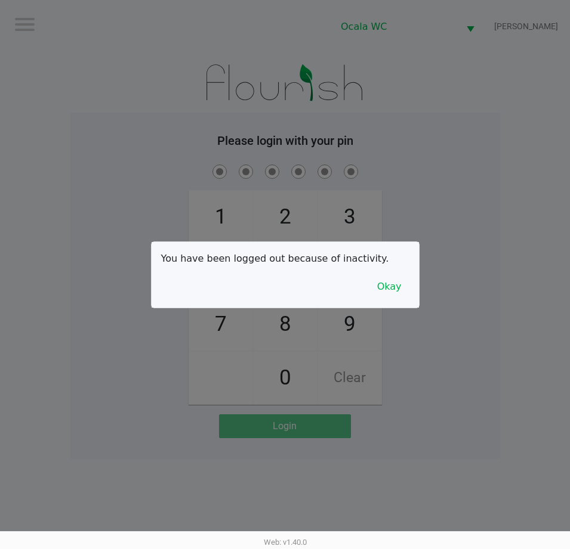
drag, startPoint x: 514, startPoint y: 204, endPoint x: 493, endPoint y: 233, distance: 35.9
click at [511, 215] on div at bounding box center [285, 274] width 570 height 549
click at [396, 289] on button "Okay" at bounding box center [389, 287] width 40 height 23
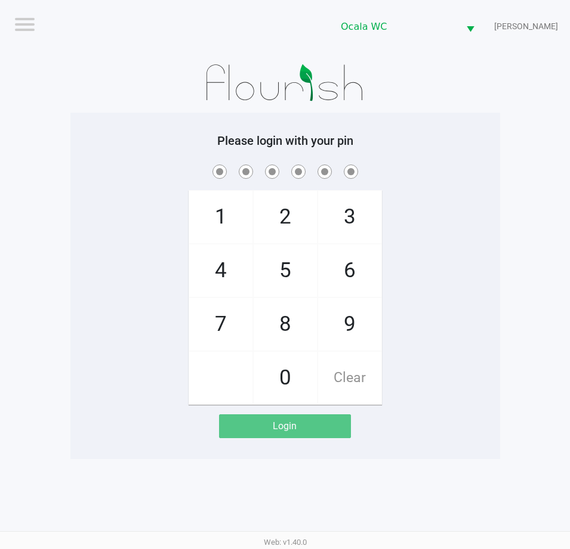
click at [455, 433] on app-pos-login "Please login with your pin 1 4 7 2 5 8 0 3 6 9 Clear Login" at bounding box center [285, 286] width 412 height 305
checkbox input "true"
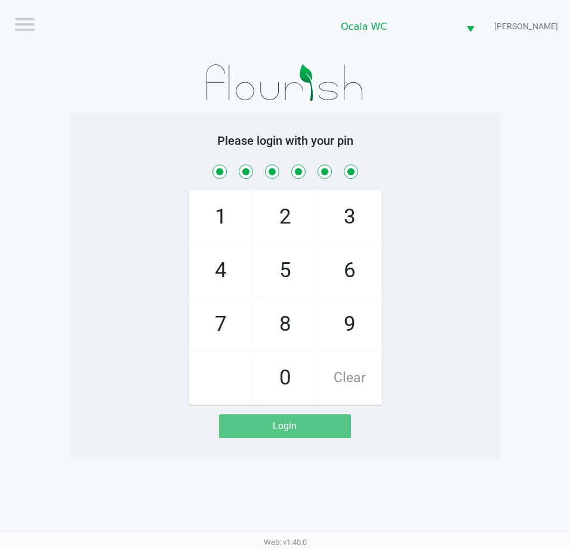
checkbox input "true"
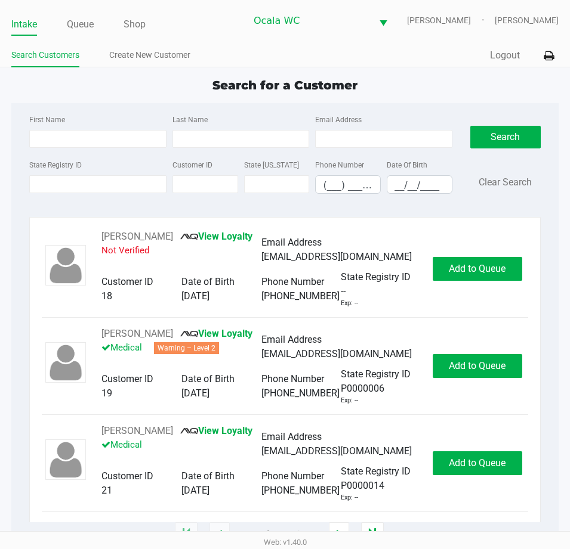
click at [132, 80] on div "Search for a Customer" at bounding box center [284, 85] width 565 height 18
click at [73, 183] on input "State Registry ID" at bounding box center [97, 184] width 137 height 18
type input "p0tk0955"
click at [508, 135] on button "Search" at bounding box center [505, 137] width 70 height 23
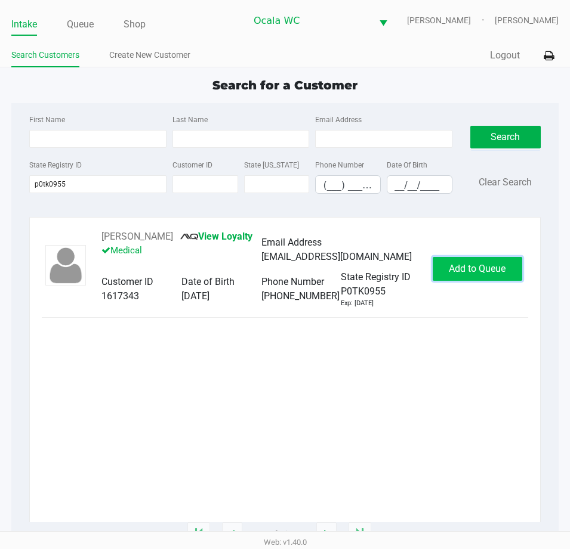
click at [508, 273] on button "Add to Queue" at bounding box center [476, 269] width 89 height 24
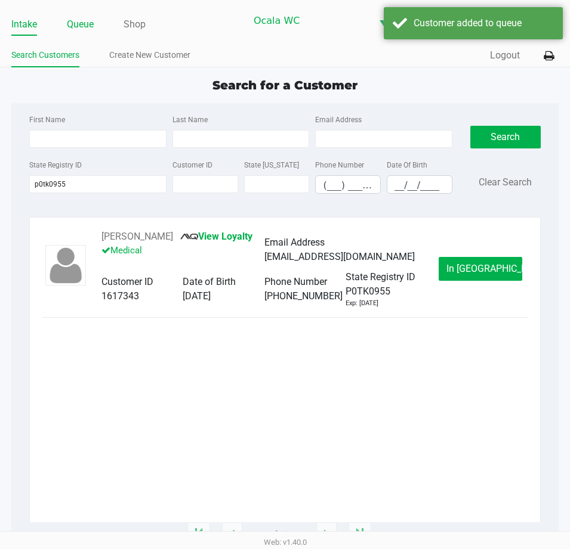
click at [89, 21] on link "Queue" at bounding box center [80, 24] width 27 height 17
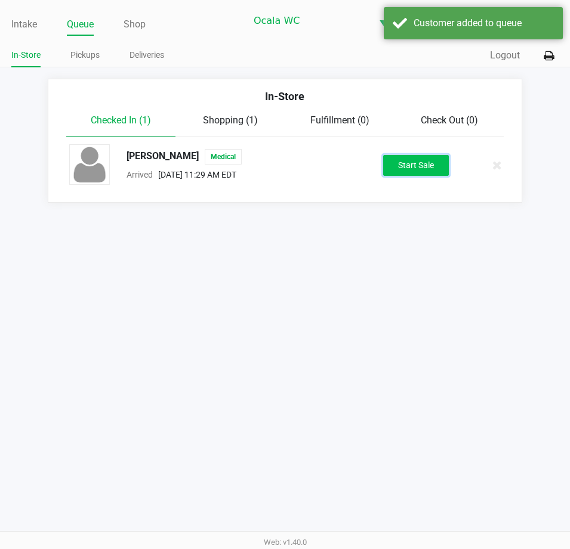
click at [428, 168] on button "Start Sale" at bounding box center [416, 165] width 66 height 21
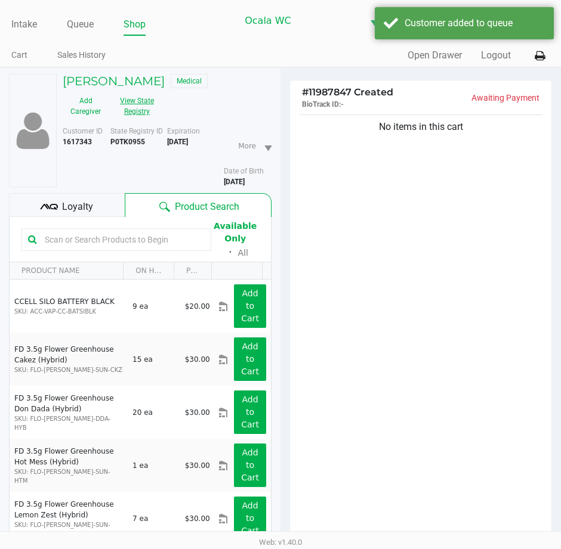
click at [128, 107] on button "View State Registry" at bounding box center [134, 106] width 50 height 30
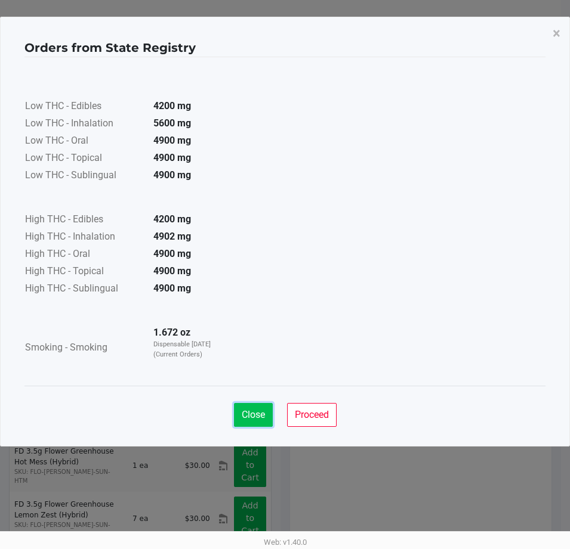
click at [257, 414] on span "Close" at bounding box center [253, 414] width 23 height 11
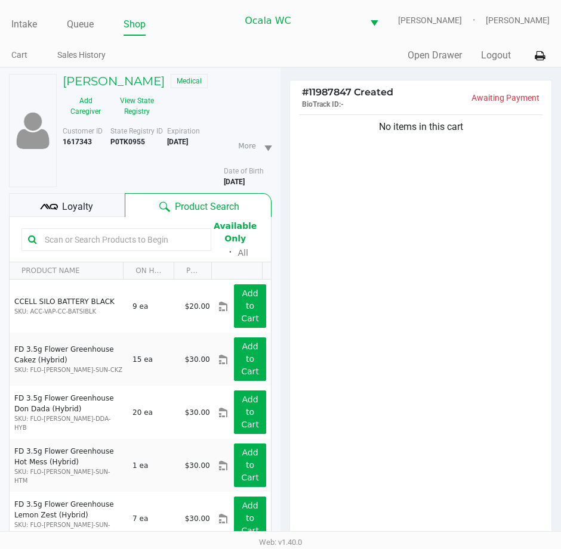
click at [123, 237] on input "text" at bounding box center [122, 240] width 165 height 18
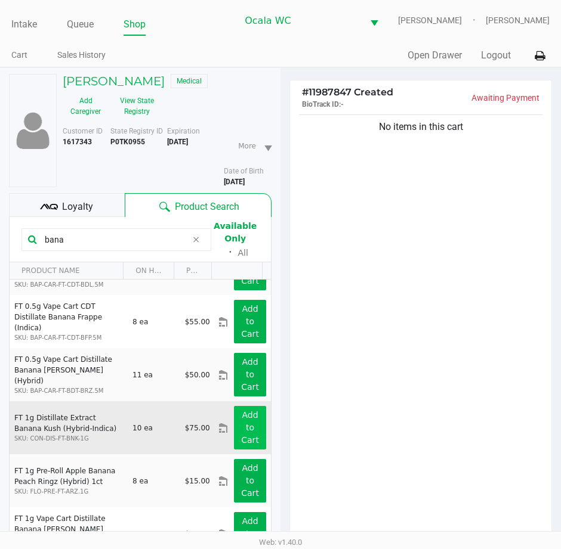
scroll to position [119, 0]
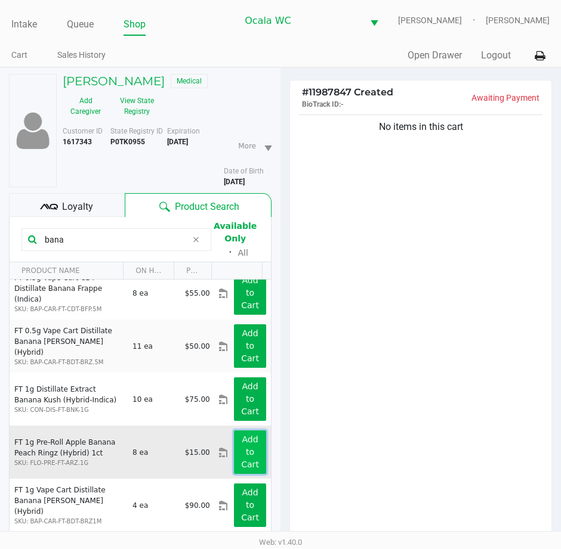
click at [236, 447] on button "Add to Cart" at bounding box center [250, 453] width 32 height 44
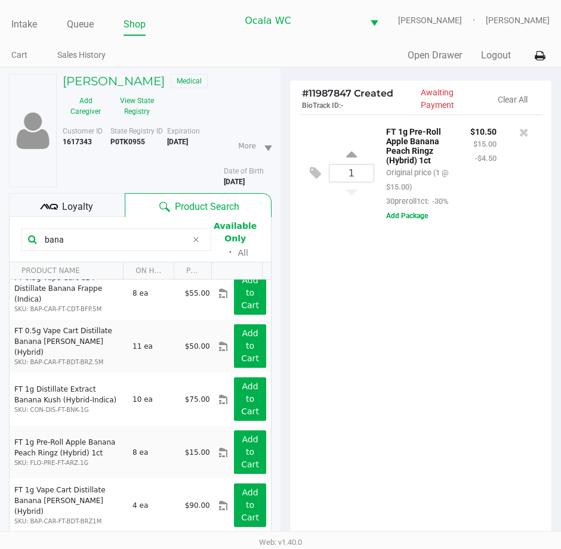
drag, startPoint x: 55, startPoint y: 242, endPoint x: -5, endPoint y: 90, distance: 163.8
click at [0, 90] on html "Intake Queue Shop Ocala WC BRANDY-CLARK Marjorie Hern Cart Sales History Quick …" at bounding box center [280, 274] width 561 height 549
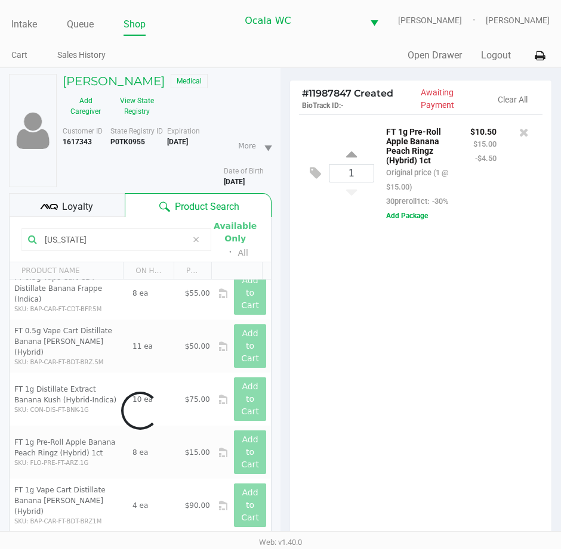
scroll to position [0, 0]
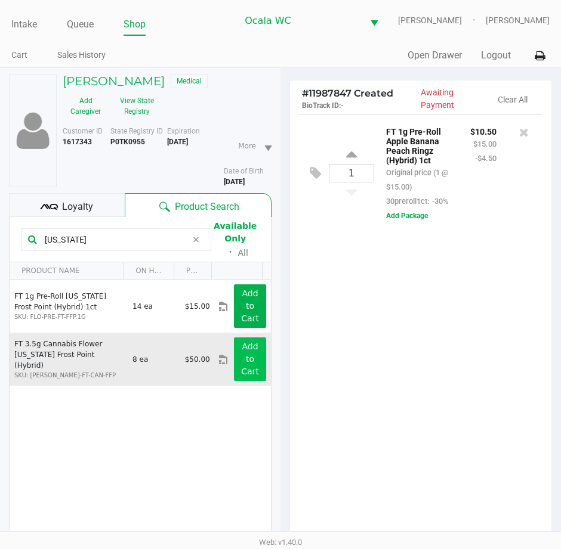
type input "florida"
click at [252, 366] on button "Add to Cart" at bounding box center [250, 360] width 32 height 44
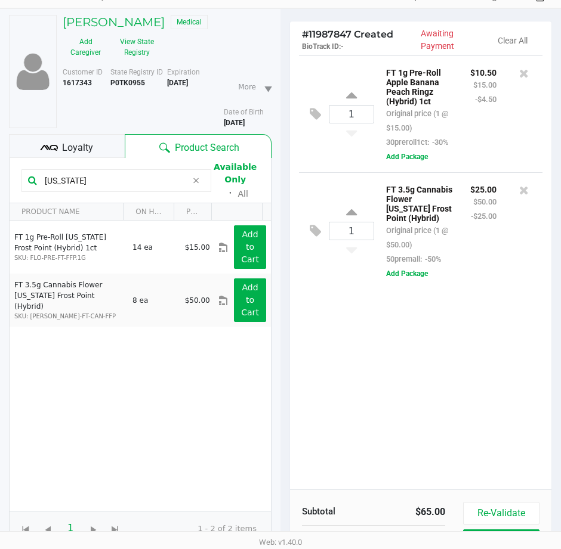
scroll to position [131, 0]
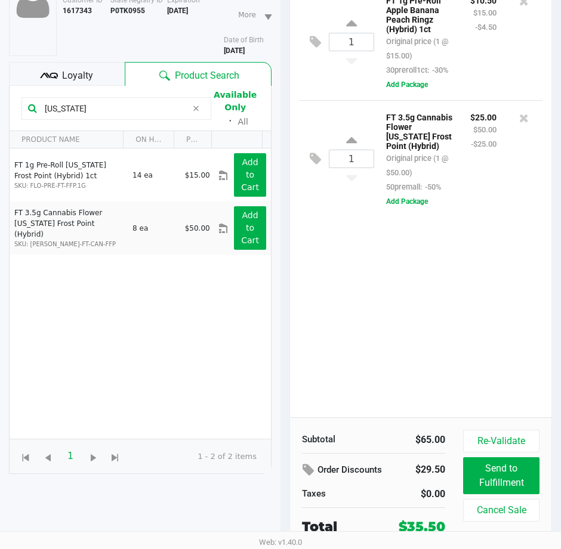
click at [69, 78] on span "Loyalty" at bounding box center [77, 76] width 31 height 14
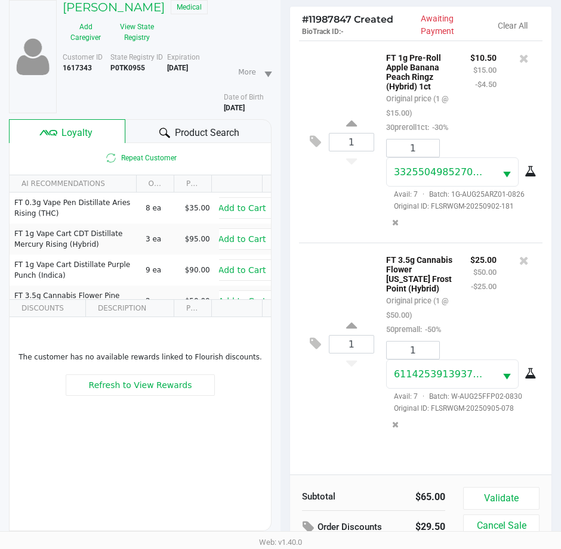
scroll to position [156, 0]
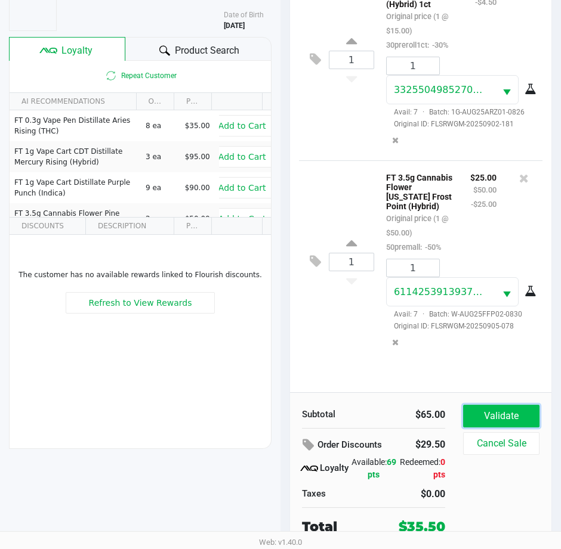
click at [474, 417] on button "Validate" at bounding box center [501, 416] width 76 height 23
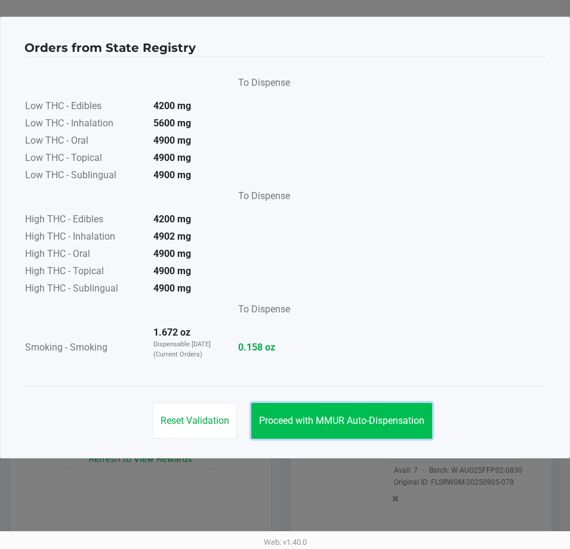
click at [388, 415] on button "Proceed with MMUR Auto-Dispensation" at bounding box center [341, 421] width 181 height 36
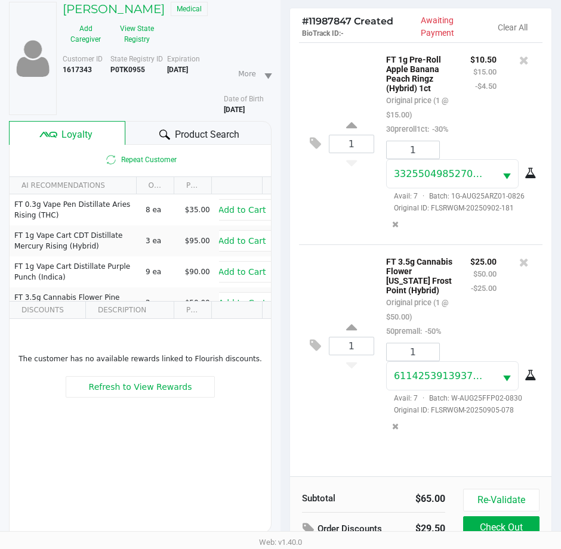
scroll to position [158, 0]
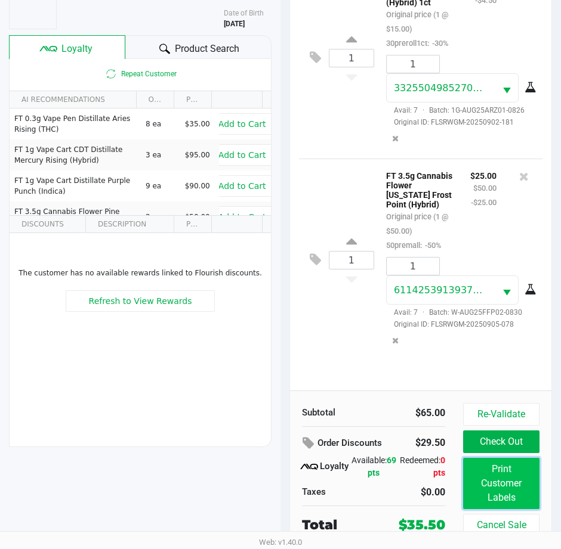
click at [513, 484] on button "Print Customer Labels" at bounding box center [501, 483] width 76 height 51
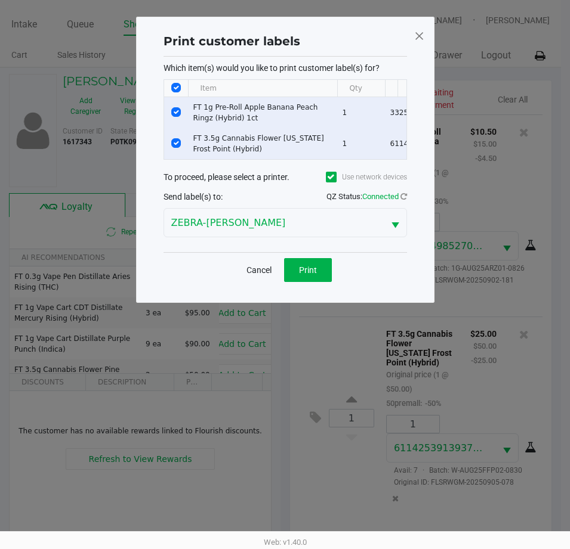
click at [312, 262] on div "Cancel Print" at bounding box center [284, 269] width 243 height 35
click at [311, 275] on span "Print" at bounding box center [308, 270] width 18 height 10
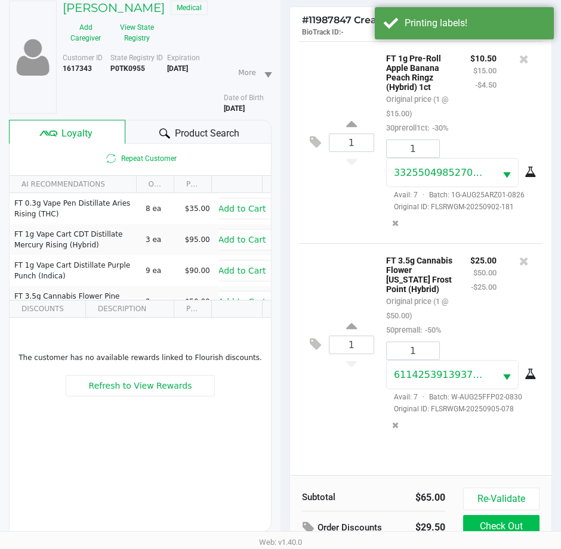
scroll to position [158, 0]
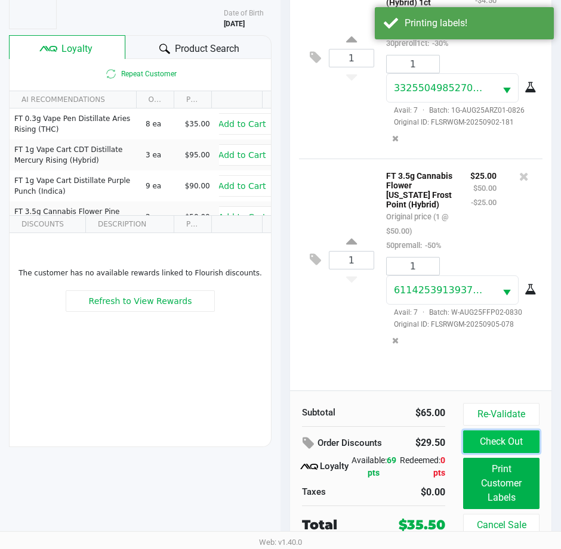
click at [511, 440] on button "Check Out" at bounding box center [501, 442] width 76 height 23
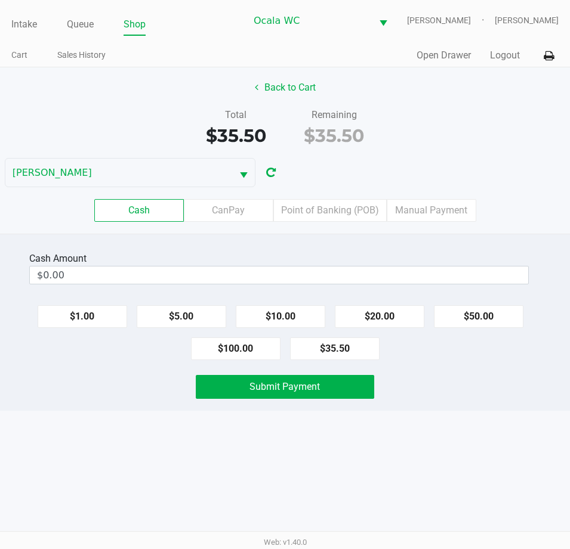
click at [391, 313] on button "$20.00" at bounding box center [379, 316] width 89 height 23
click at [403, 305] on button "$20.00" at bounding box center [379, 316] width 89 height 23
click at [400, 308] on button "$20.00" at bounding box center [379, 316] width 89 height 23
click at [525, 280] on button "Clear" at bounding box center [527, 275] width 37 height 18
click at [381, 314] on button "$20.00" at bounding box center [379, 316] width 89 height 23
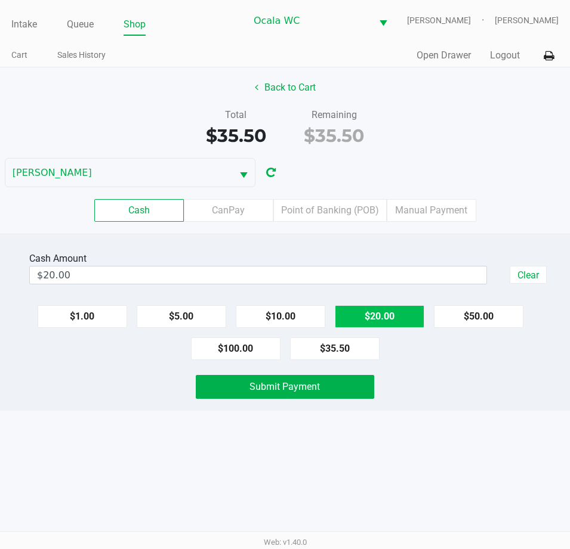
click at [381, 317] on button "$20.00" at bounding box center [379, 316] width 89 height 23
type input "$40.00"
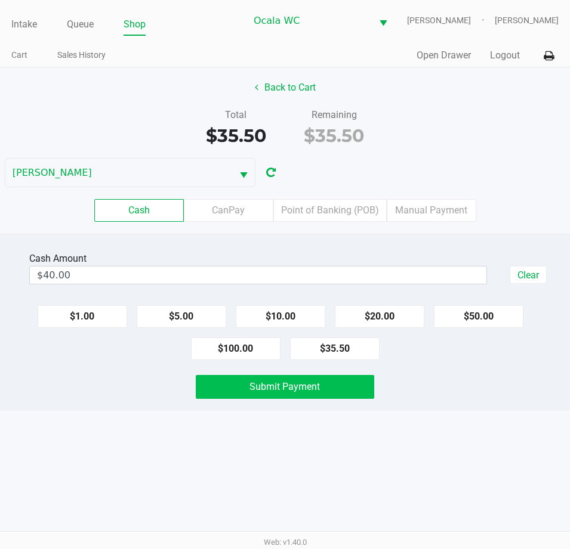
click at [293, 381] on span "Submit Payment" at bounding box center [284, 386] width 70 height 11
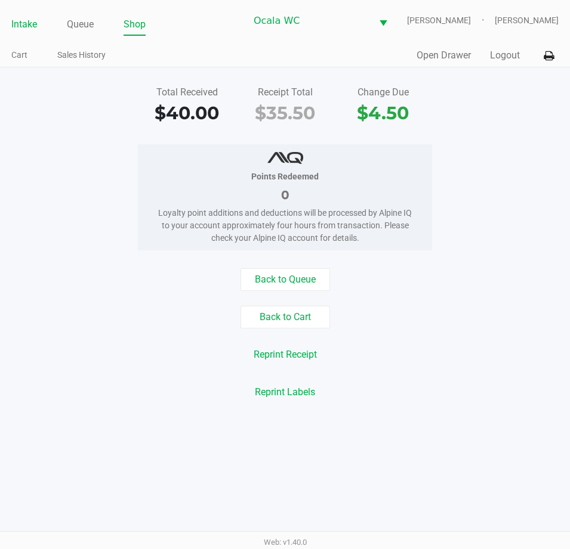
click at [17, 20] on link "Intake" at bounding box center [24, 24] width 26 height 17
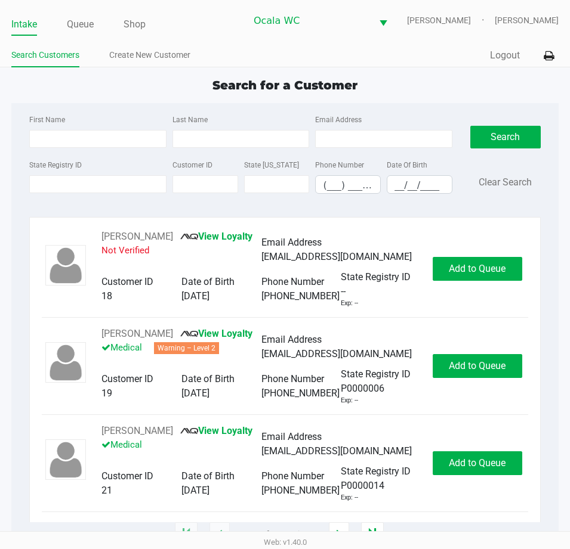
click at [286, 47] on div "Quick Sale Logout" at bounding box center [421, 56] width 273 height 22
click at [108, 81] on div "Search for a Customer" at bounding box center [284, 85] width 565 height 18
drag, startPoint x: 109, startPoint y: 186, endPoint x: 108, endPoint y: 154, distance: 31.0
click at [106, 184] on input "State Registry ID" at bounding box center [97, 184] width 137 height 18
type input "p4fr8973"
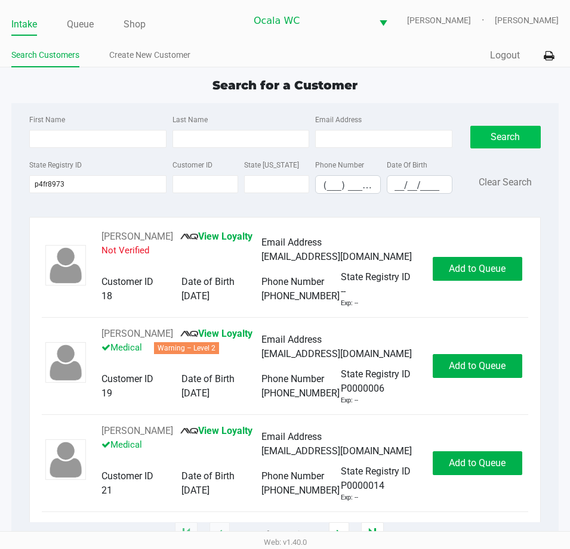
click at [523, 143] on button "Search" at bounding box center [505, 137] width 70 height 23
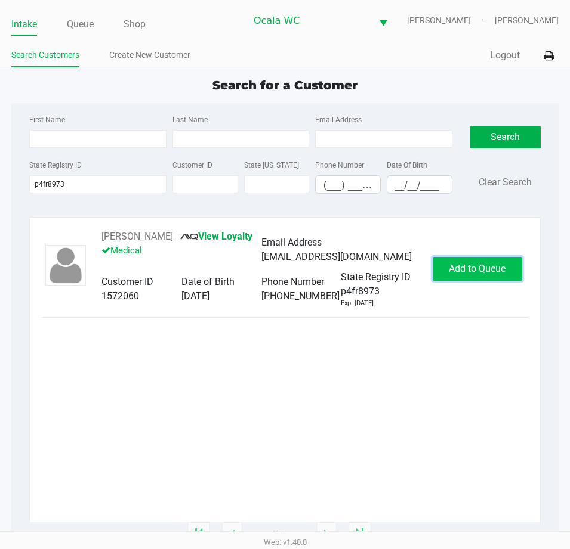
click at [480, 270] on span "Add to Queue" at bounding box center [477, 268] width 57 height 11
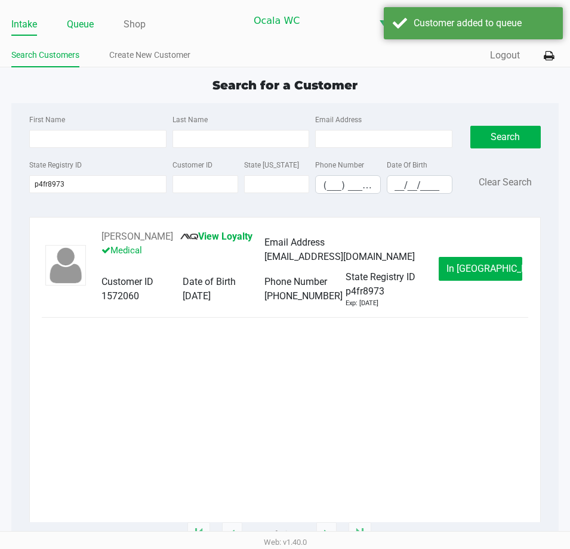
click at [89, 23] on link "Queue" at bounding box center [80, 24] width 27 height 17
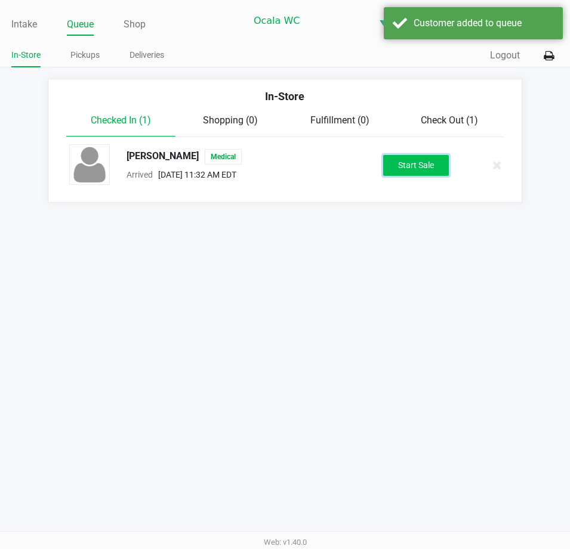
click at [421, 174] on button "Start Sale" at bounding box center [416, 165] width 66 height 21
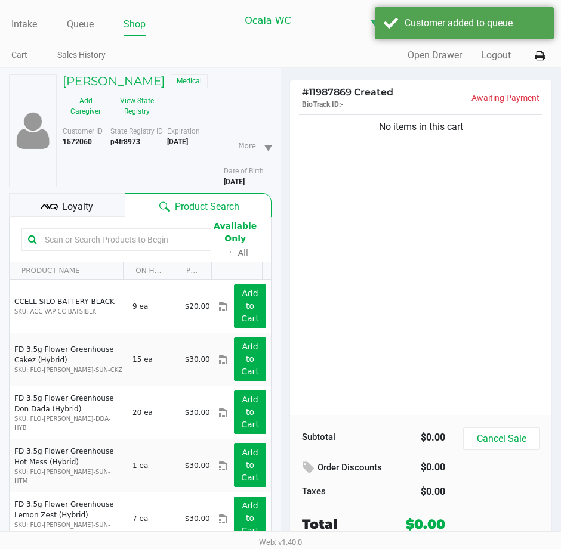
click at [82, 212] on span "Loyalty" at bounding box center [77, 207] width 31 height 14
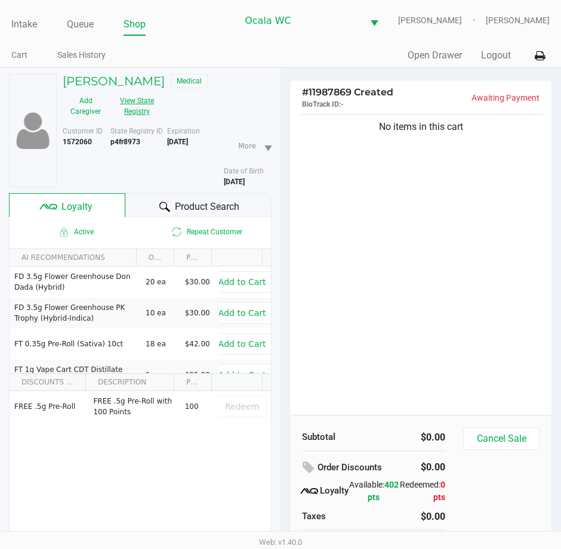
click at [135, 113] on button "View State Registry" at bounding box center [134, 106] width 50 height 30
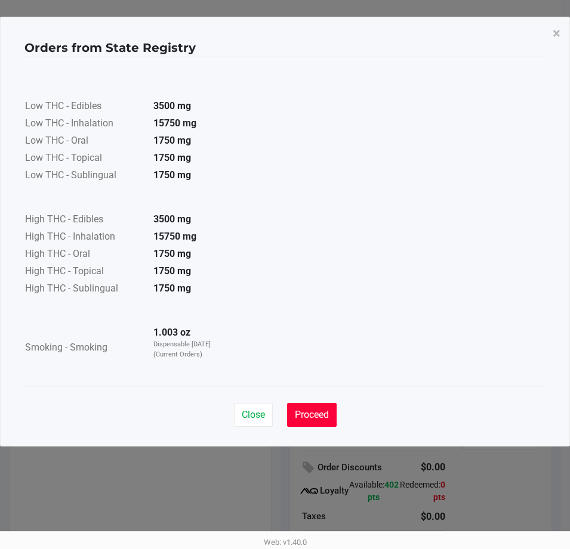
click at [325, 412] on span "Proceed" at bounding box center [312, 414] width 34 height 11
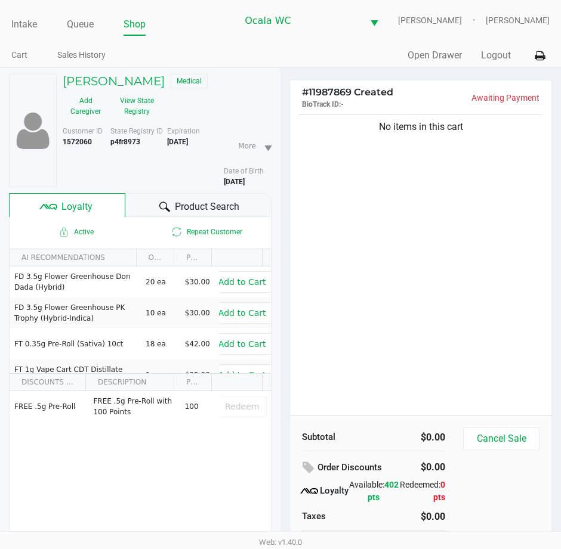
click at [478, 283] on div "No items in this cart" at bounding box center [420, 263] width 261 height 303
click at [229, 203] on span "Product Search" at bounding box center [207, 207] width 64 height 14
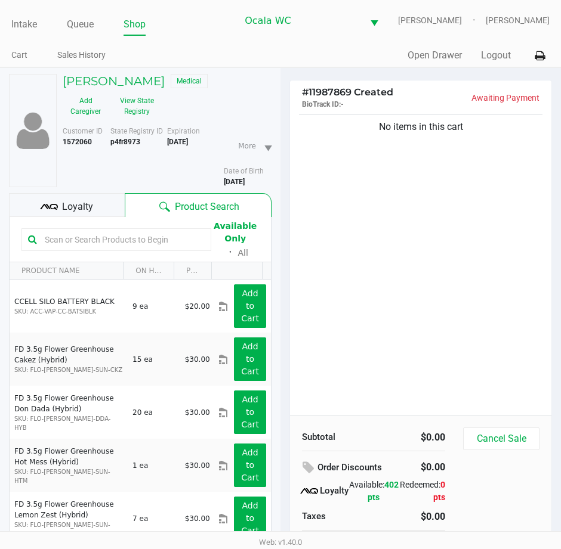
click at [110, 240] on input "text" at bounding box center [122, 240] width 165 height 18
click at [327, 203] on div "No items in this cart" at bounding box center [420, 263] width 261 height 303
click at [81, 213] on span "Loyalty" at bounding box center [77, 207] width 31 height 14
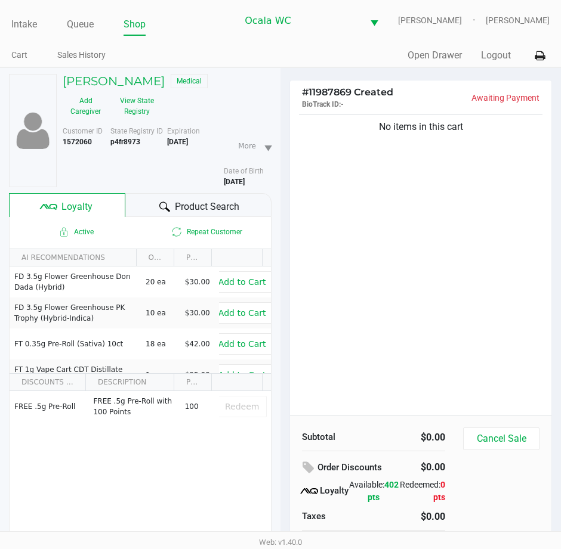
click at [217, 206] on span "Product Search" at bounding box center [207, 207] width 64 height 14
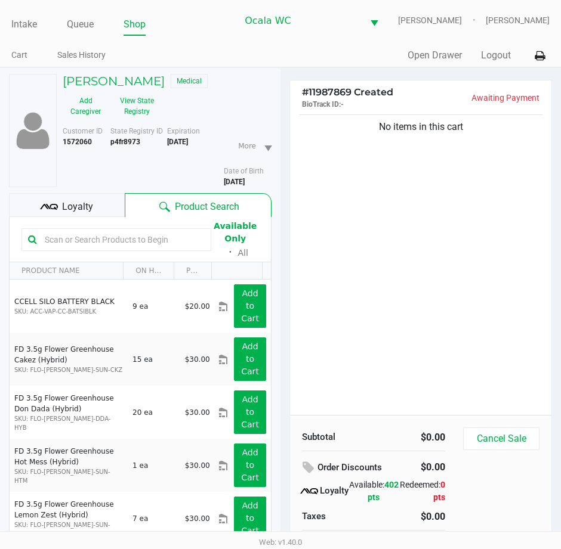
click at [127, 244] on input "text" at bounding box center [122, 240] width 165 height 18
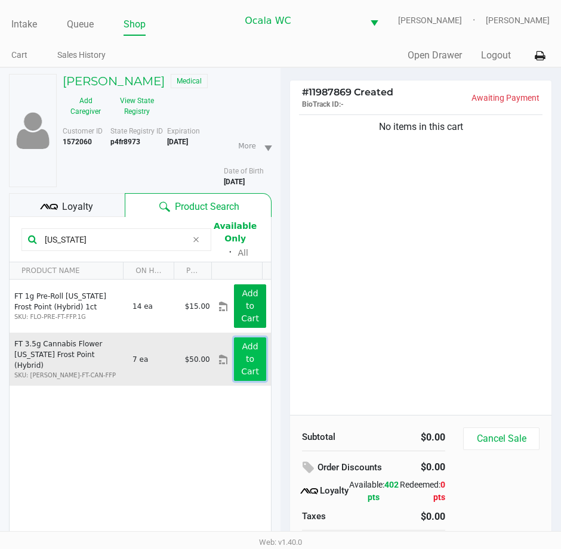
click at [234, 354] on button "Add to Cart" at bounding box center [250, 360] width 32 height 44
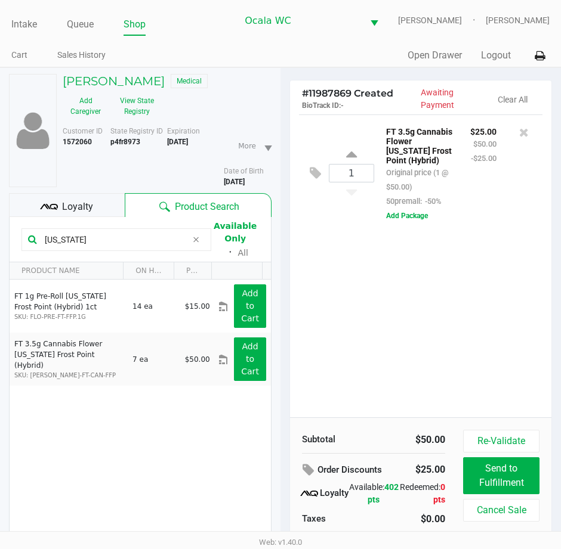
drag, startPoint x: 107, startPoint y: 238, endPoint x: -5, endPoint y: 162, distance: 136.2
click at [0, 162] on html "Intake Queue Shop Ocala WC BRANDY-CLARK Marjorie Hern Cart Sales History Quick …" at bounding box center [280, 274] width 561 height 549
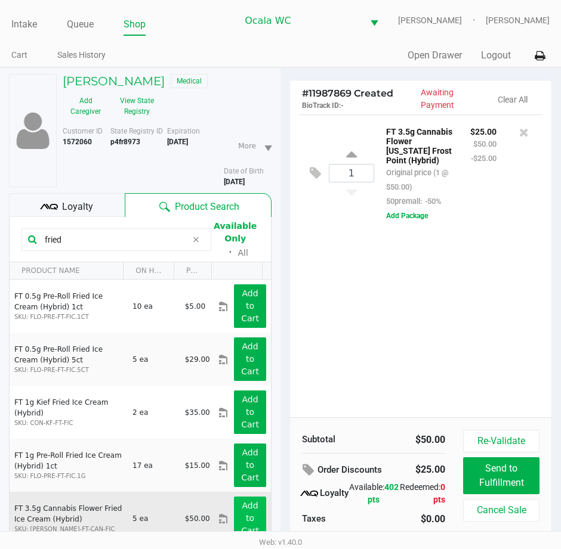
type input "fried"
click at [248, 505] on app-button-loader "Add to Cart" at bounding box center [250, 518] width 18 height 35
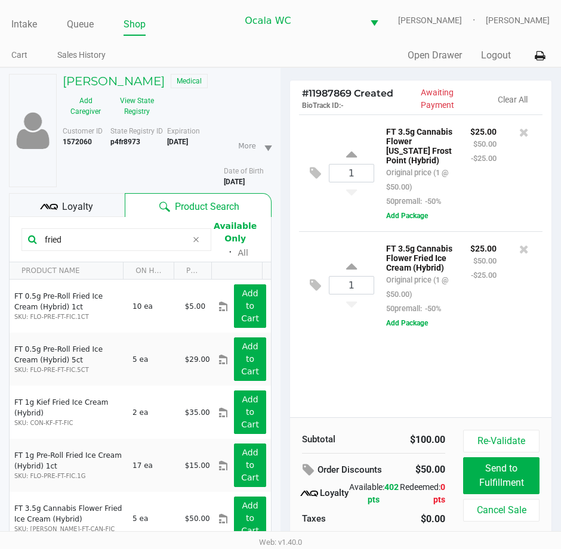
click at [50, 203] on icon at bounding box center [49, 207] width 18 height 18
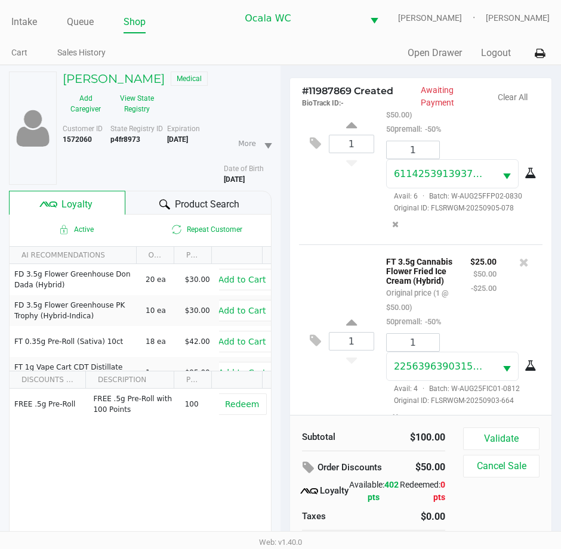
scroll to position [155, 0]
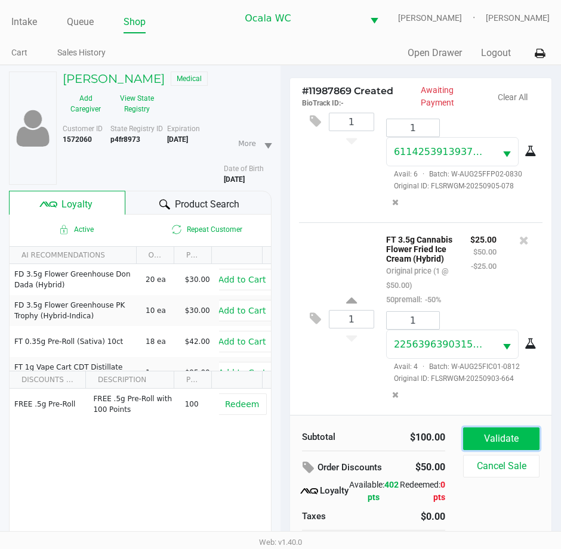
click at [521, 431] on button "Validate" at bounding box center [501, 439] width 76 height 23
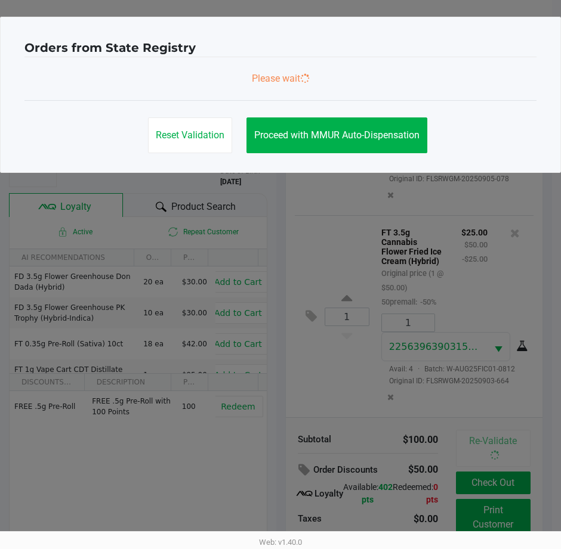
scroll to position [0, 0]
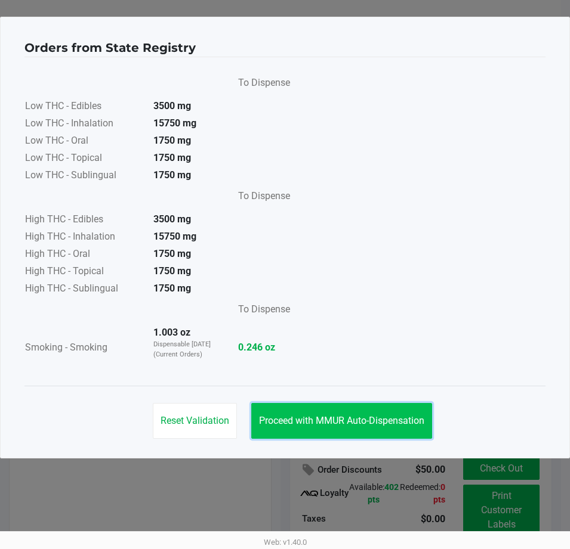
click at [313, 422] on span "Proceed with MMUR Auto-Dispensation" at bounding box center [341, 420] width 165 height 11
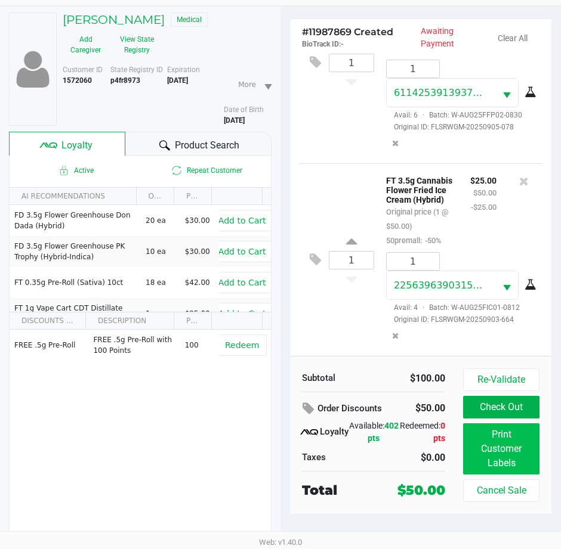
scroll to position [62, 0]
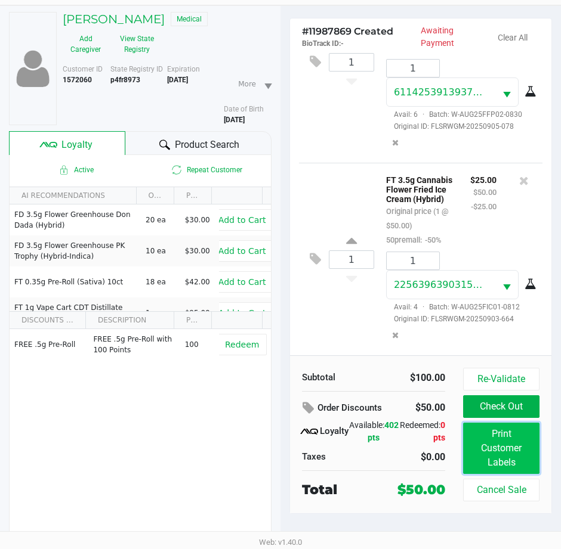
click at [504, 450] on button "Print Customer Labels" at bounding box center [501, 448] width 76 height 51
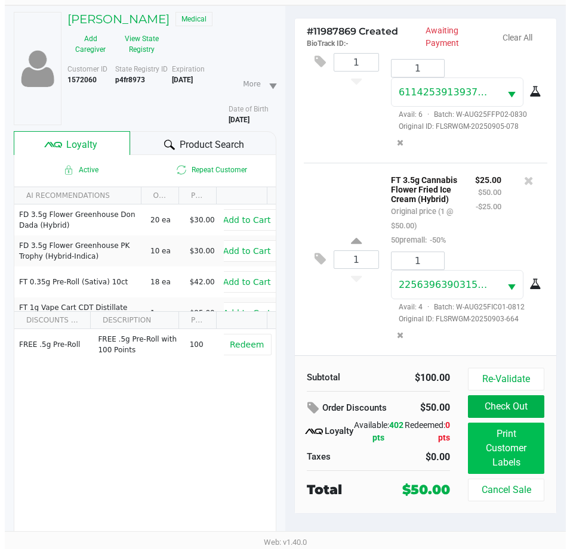
scroll to position [0, 0]
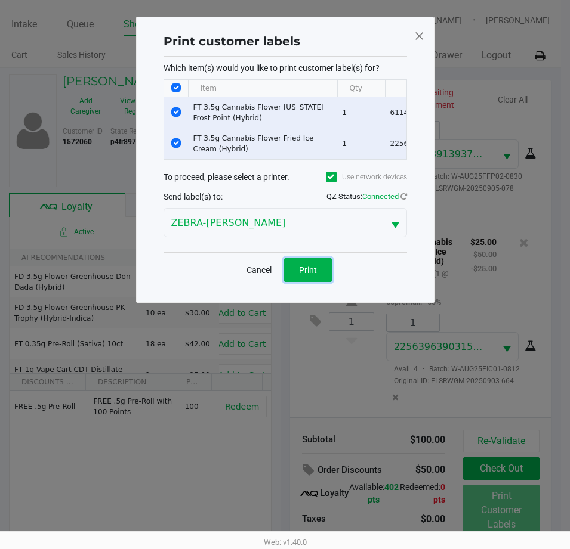
drag, startPoint x: 296, startPoint y: 275, endPoint x: 303, endPoint y: 276, distance: 7.3
click at [296, 276] on button "Print" at bounding box center [308, 270] width 48 height 24
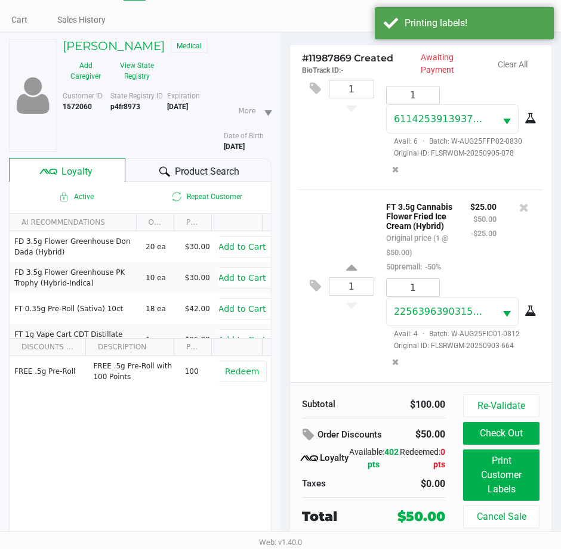
scroll to position [62, 0]
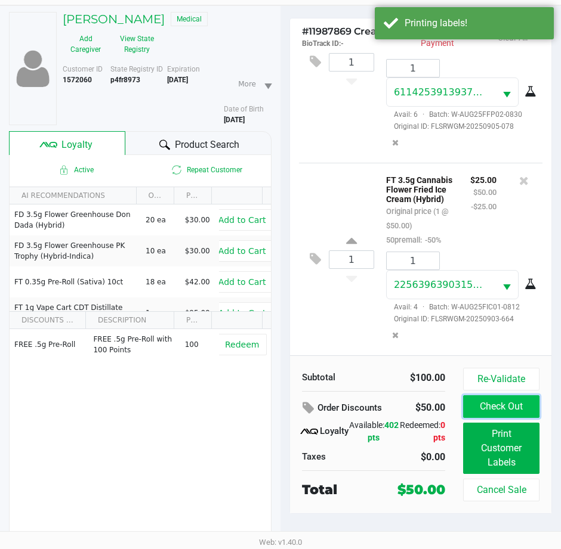
click at [499, 405] on button "Check Out" at bounding box center [501, 406] width 76 height 23
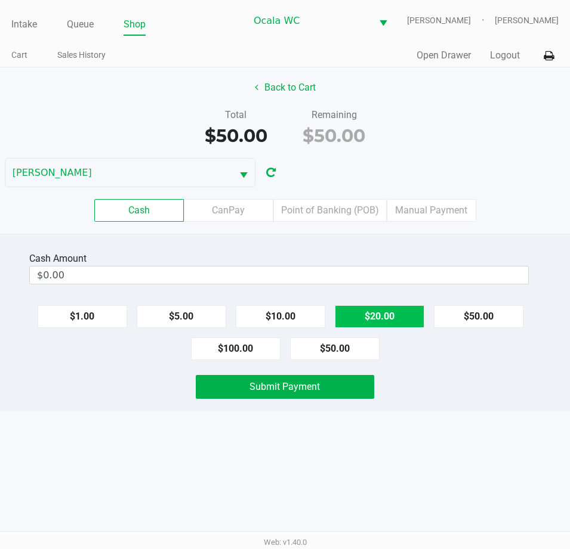
click at [388, 311] on button "$20.00" at bounding box center [379, 316] width 89 height 23
click at [379, 308] on button "$20.00" at bounding box center [379, 316] width 89 height 23
click at [373, 314] on button "$20.00" at bounding box center [379, 316] width 89 height 23
type input "$60.00"
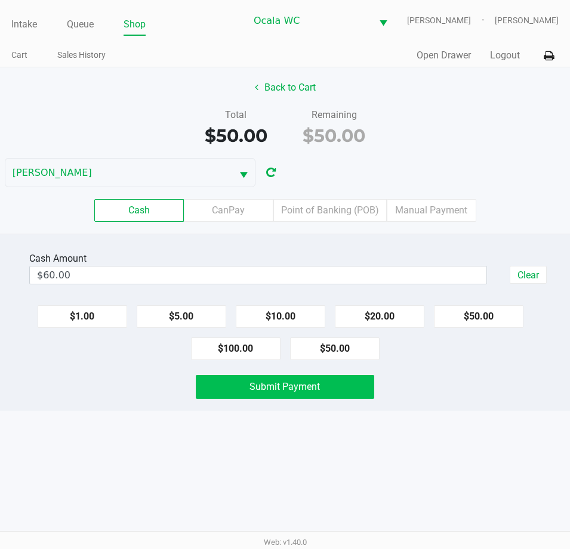
click at [289, 397] on button "Submit Payment" at bounding box center [285, 387] width 178 height 24
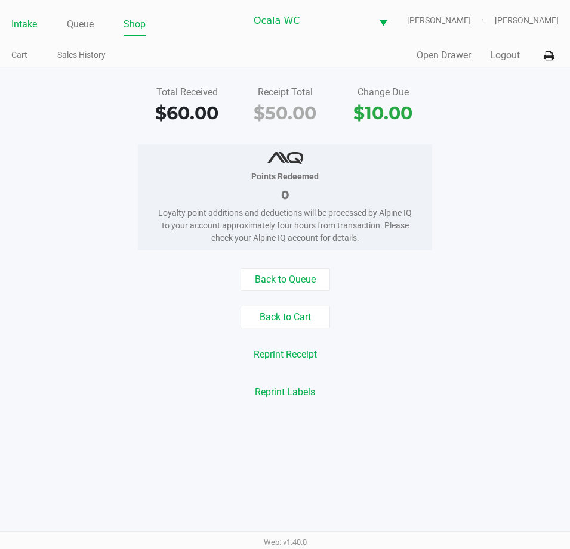
click at [19, 17] on link "Intake" at bounding box center [24, 24] width 26 height 17
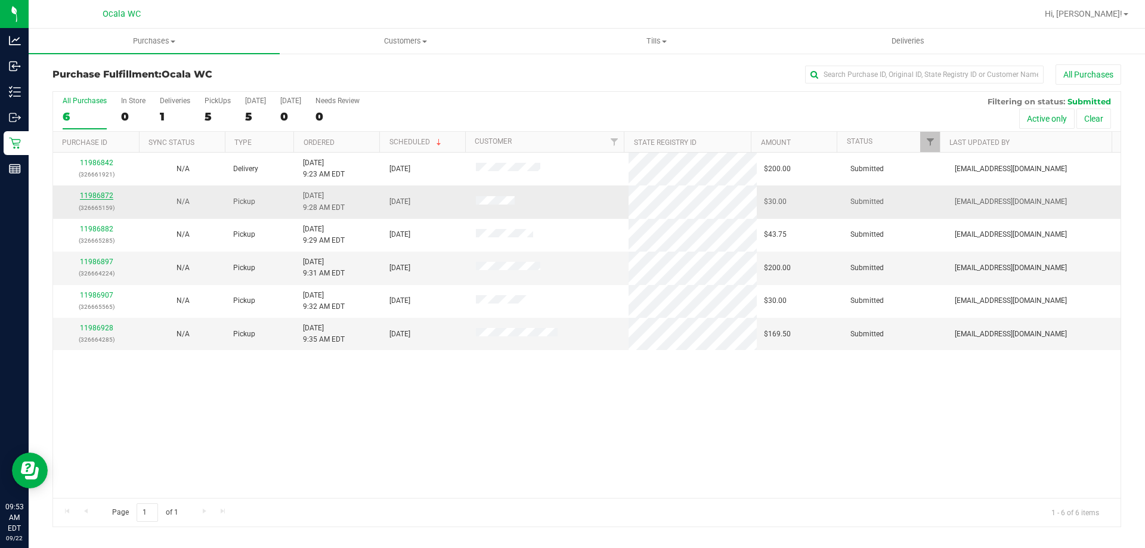
click at [100, 193] on link "11986872" at bounding box center [96, 195] width 33 height 8
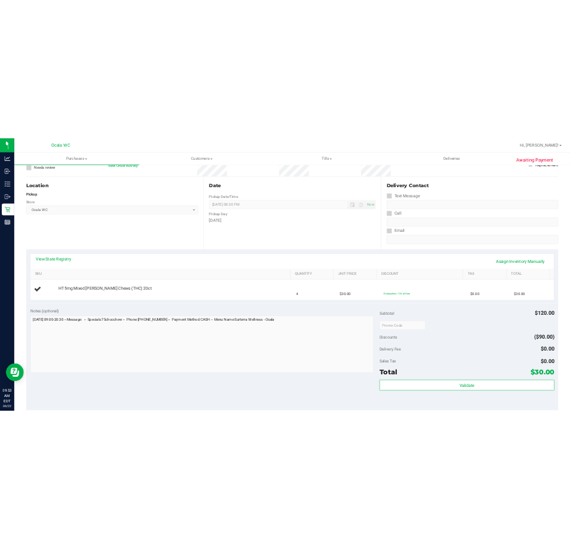
scroll to position [119, 0]
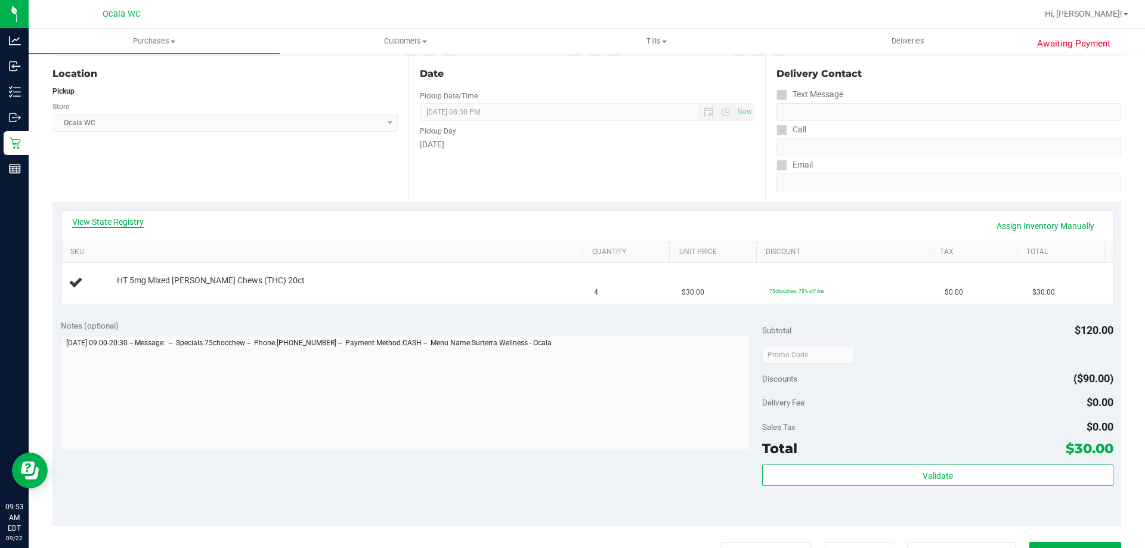
click at [98, 223] on link "View State Registry" at bounding box center [108, 222] width 72 height 12
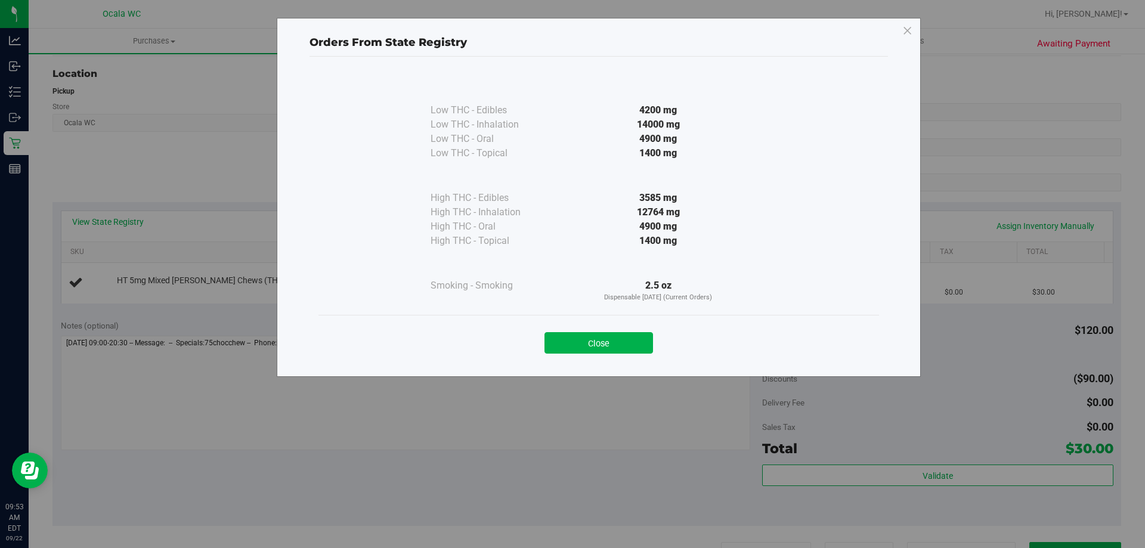
click at [603, 330] on div "Close" at bounding box center [598, 340] width 543 height 30
click at [614, 347] on button "Close" at bounding box center [599, 342] width 109 height 21
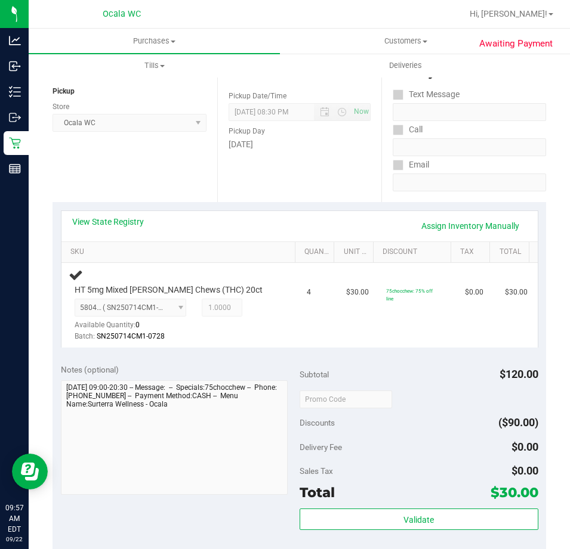
click at [366, 353] on div "View State Registry Assign Inventory Manually SKU Quantity Unit Price Discount …" at bounding box center [298, 279] width 493 height 154
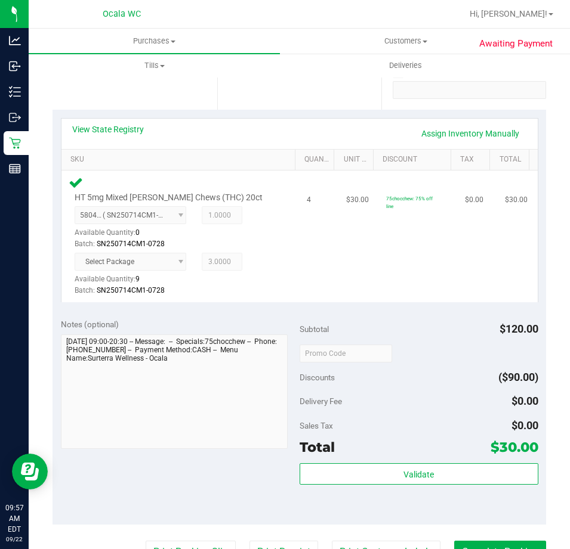
scroll to position [298, 0]
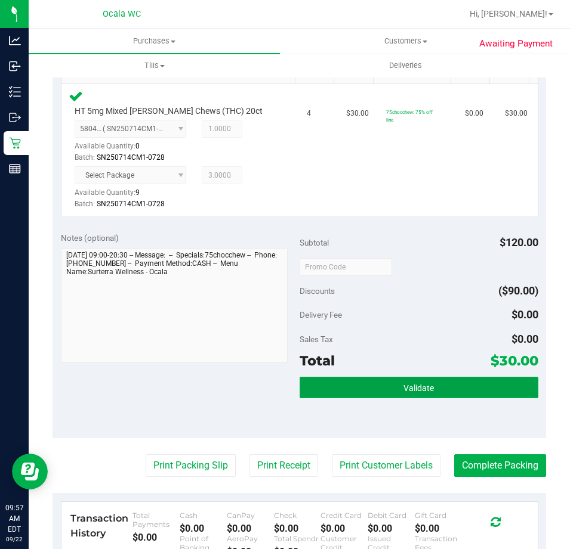
click at [418, 391] on span "Validate" at bounding box center [418, 389] width 30 height 10
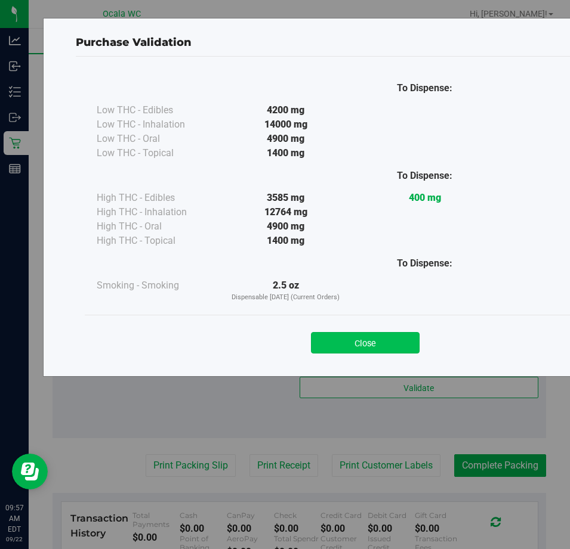
click at [354, 343] on button "Close" at bounding box center [365, 342] width 109 height 21
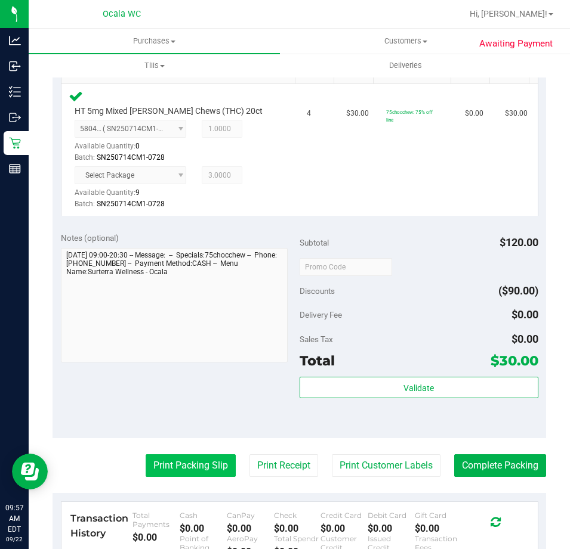
click at [209, 458] on button "Print Packing Slip" at bounding box center [191, 466] width 90 height 23
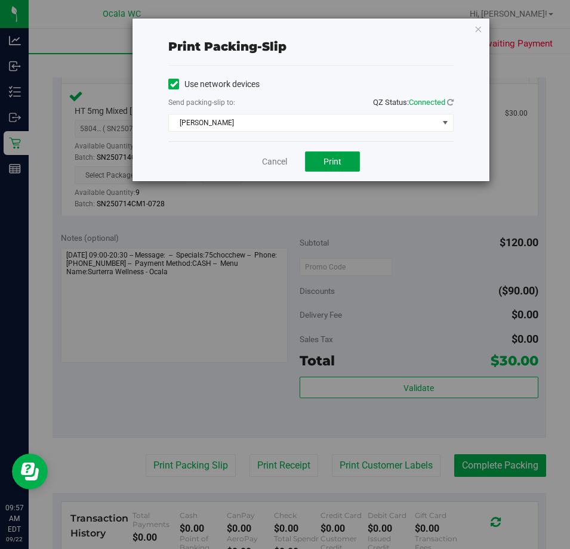
click at [352, 160] on button "Print" at bounding box center [332, 162] width 55 height 20
click at [285, 157] on link "Cancel" at bounding box center [274, 162] width 25 height 13
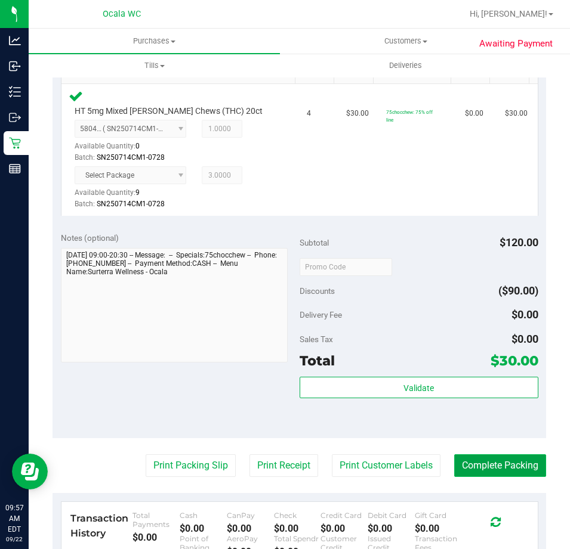
click at [479, 471] on button "Complete Packing" at bounding box center [500, 466] width 92 height 23
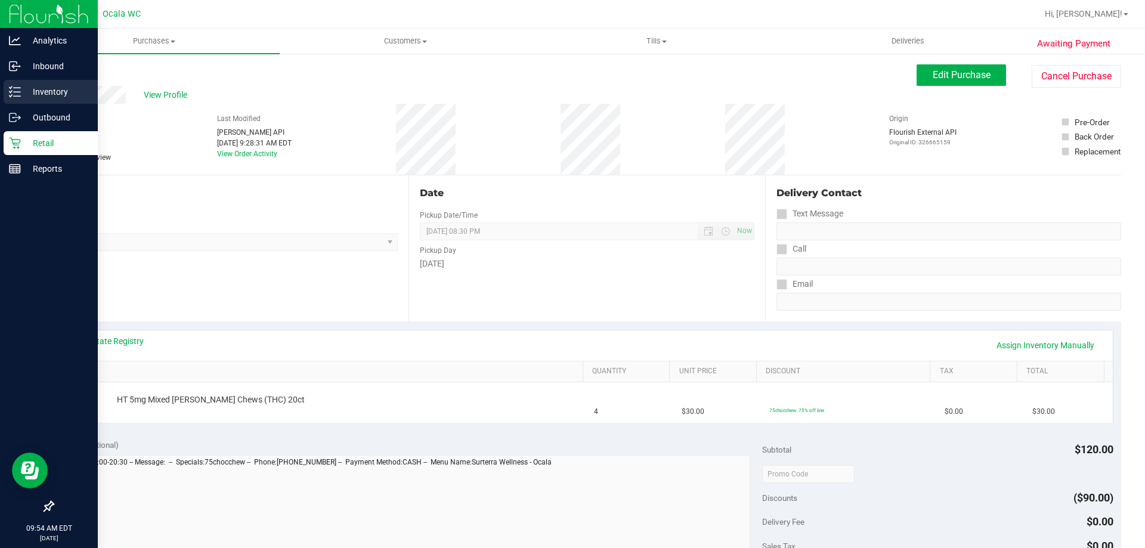
click at [52, 87] on p "Inventory" at bounding box center [57, 92] width 72 height 14
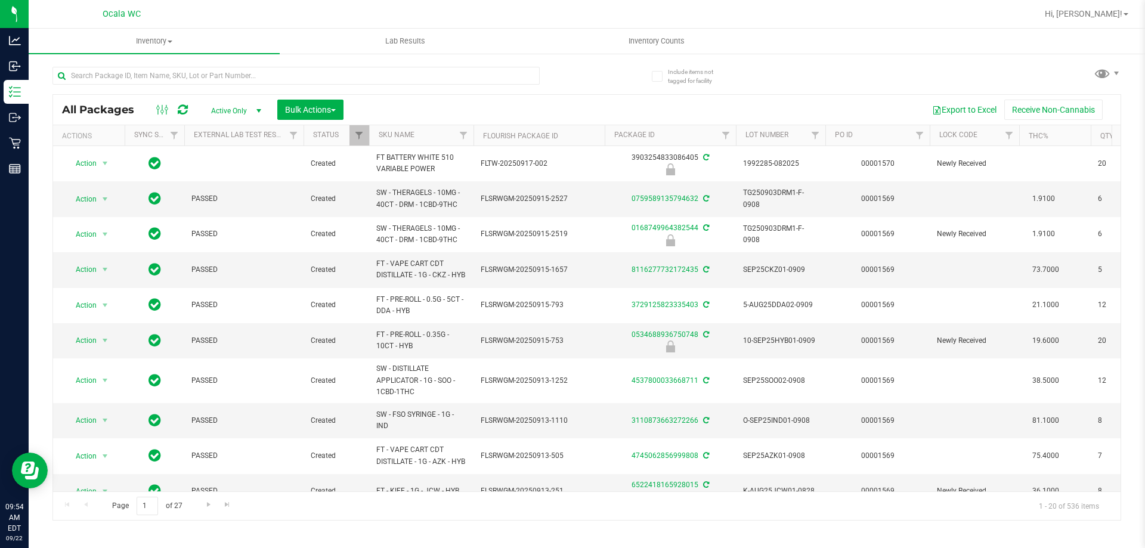
click at [127, 61] on div at bounding box center [319, 75] width 534 height 38
click at [128, 91] on div at bounding box center [295, 80] width 487 height 27
click at [126, 81] on input "text" at bounding box center [295, 76] width 487 height 18
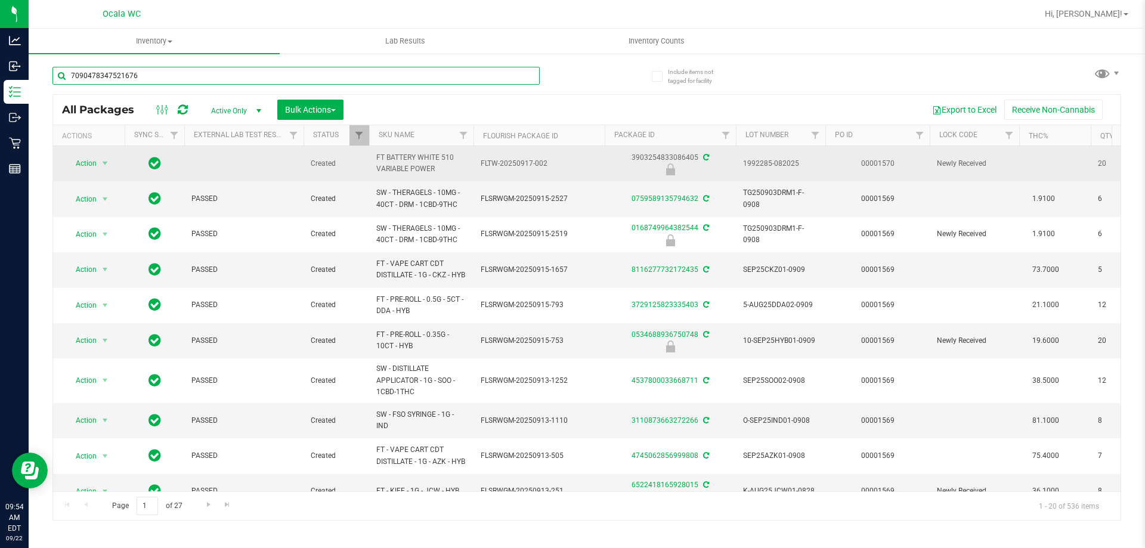
type input "7090478347521676"
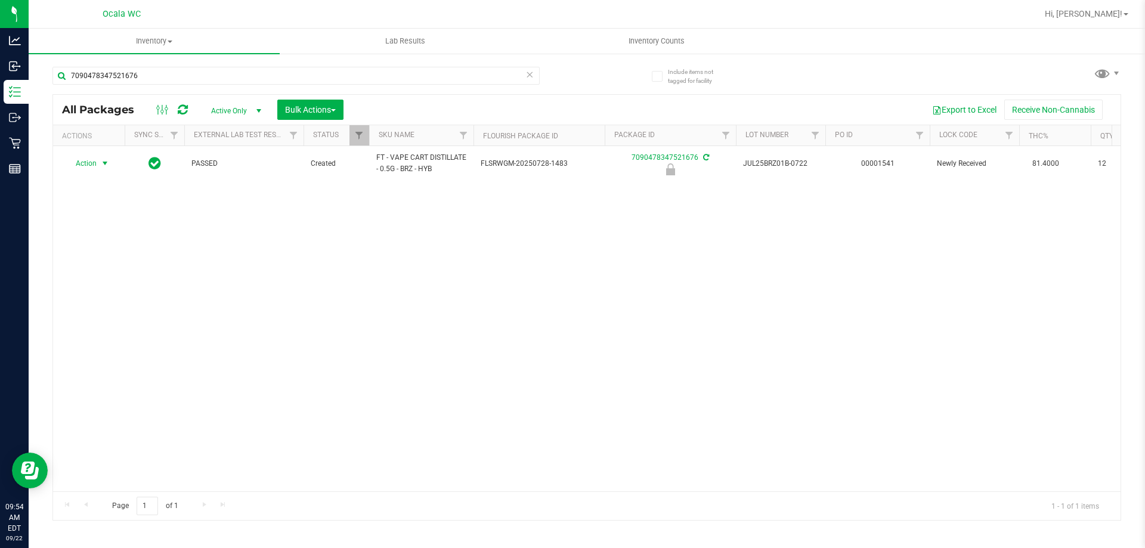
click at [92, 159] on span "Action" at bounding box center [81, 163] width 32 height 17
click at [92, 296] on li "Unlock package" at bounding box center [104, 305] width 76 height 18
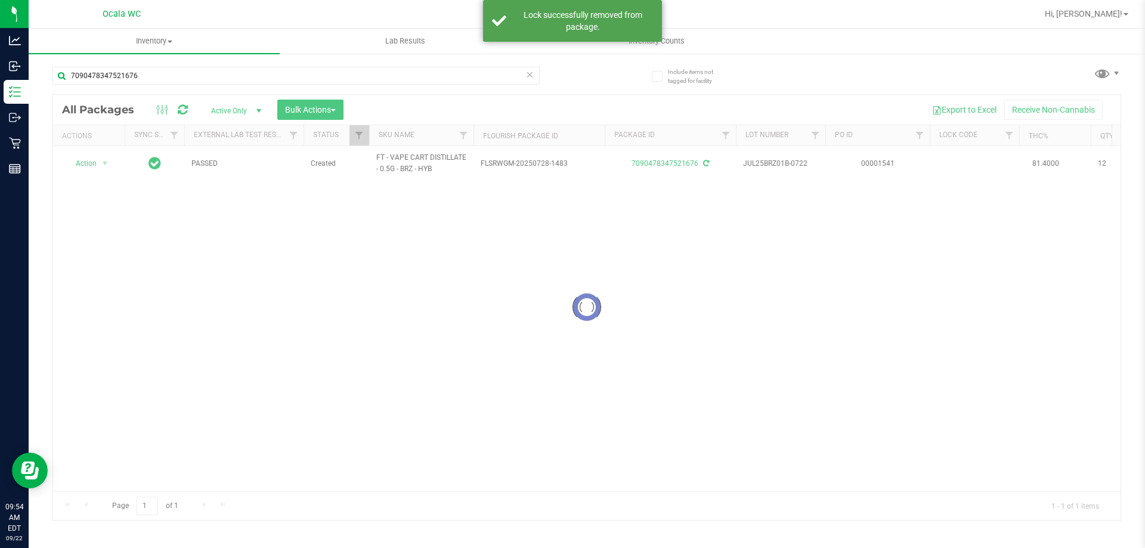
click at [97, 165] on div at bounding box center [587, 307] width 1068 height 425
click at [92, 162] on span "Action" at bounding box center [81, 163] width 32 height 17
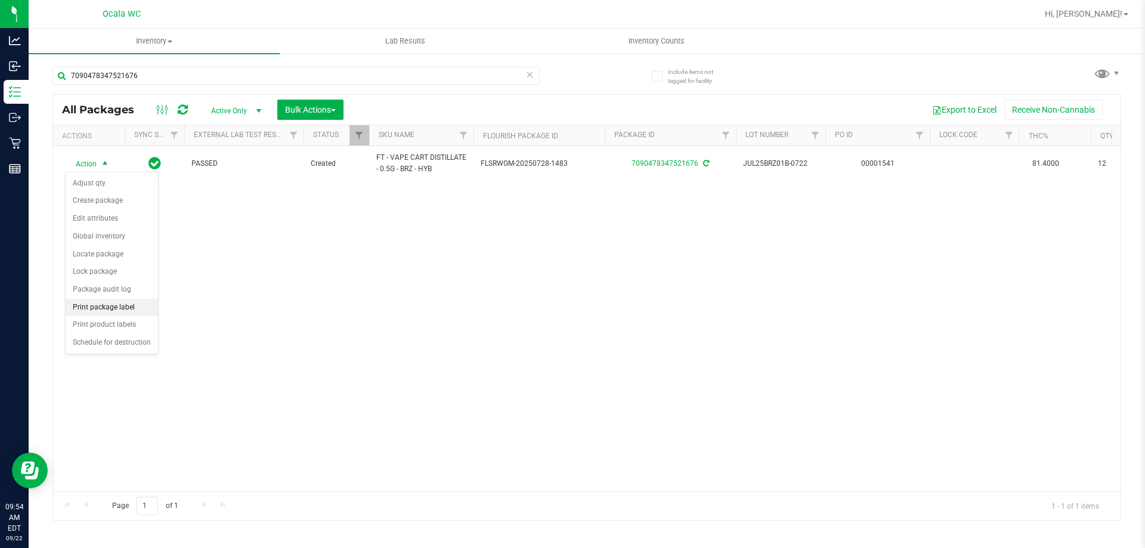
click at [106, 314] on li "Print package label" at bounding box center [112, 308] width 92 height 18
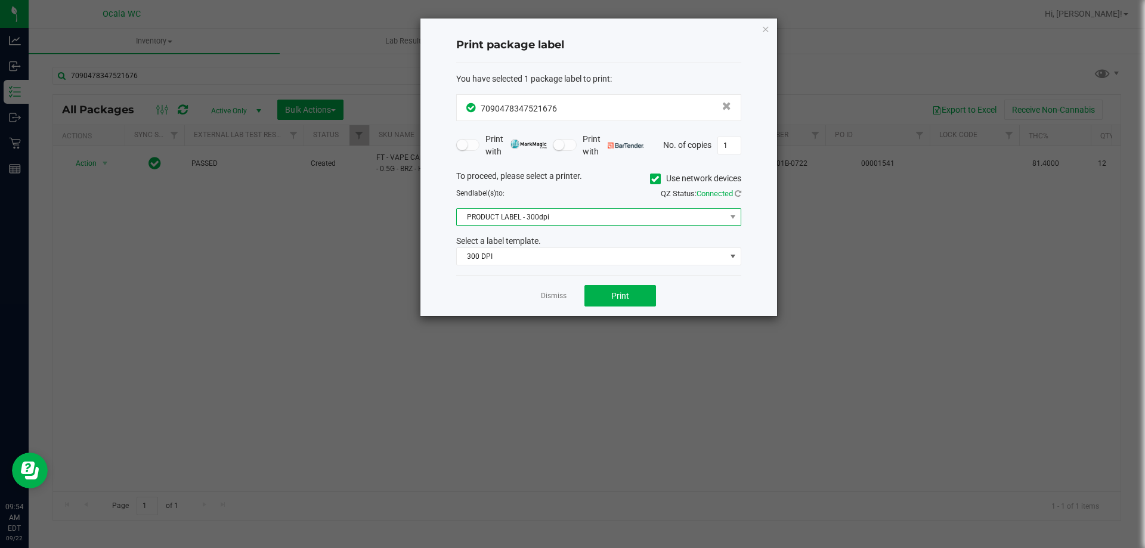
drag, startPoint x: 520, startPoint y: 224, endPoint x: 512, endPoint y: 225, distance: 8.0
click at [520, 223] on span "PRODUCT LABEL - 300dpi" at bounding box center [591, 217] width 269 height 17
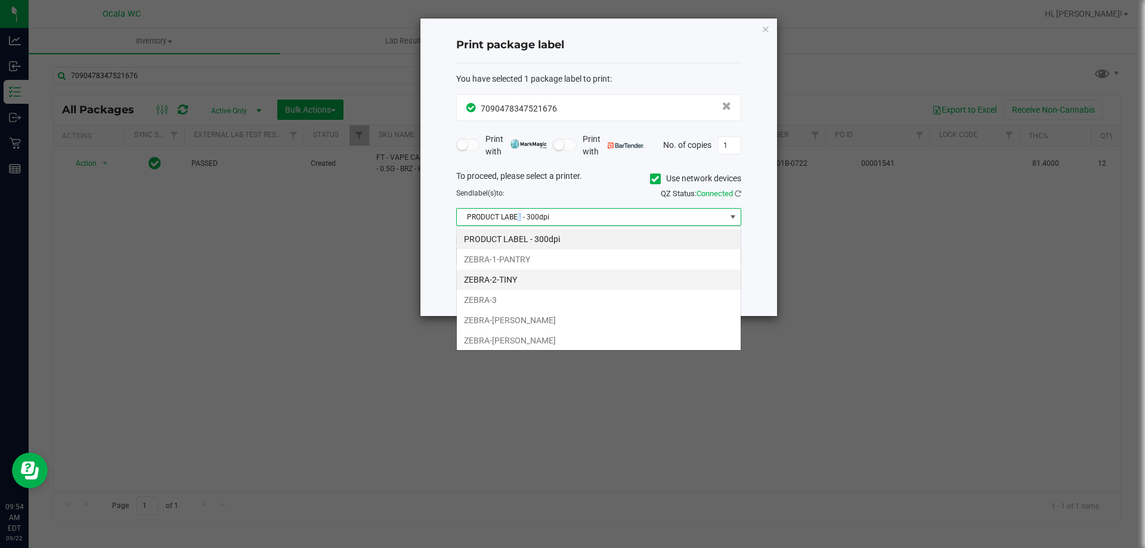
scroll to position [18, 285]
click at [497, 323] on li "ZEBRA-BRANDY-CLARK" at bounding box center [599, 320] width 284 height 20
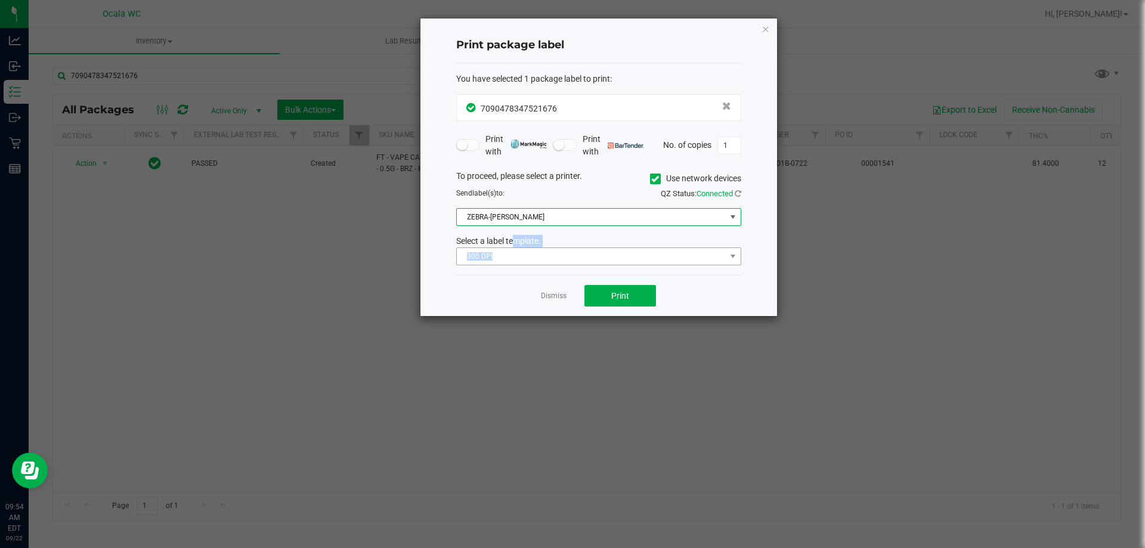
click at [507, 255] on div "Select a label template. 300 DPI" at bounding box center [598, 250] width 303 height 30
click at [503, 257] on span "300 DPI" at bounding box center [591, 256] width 269 height 17
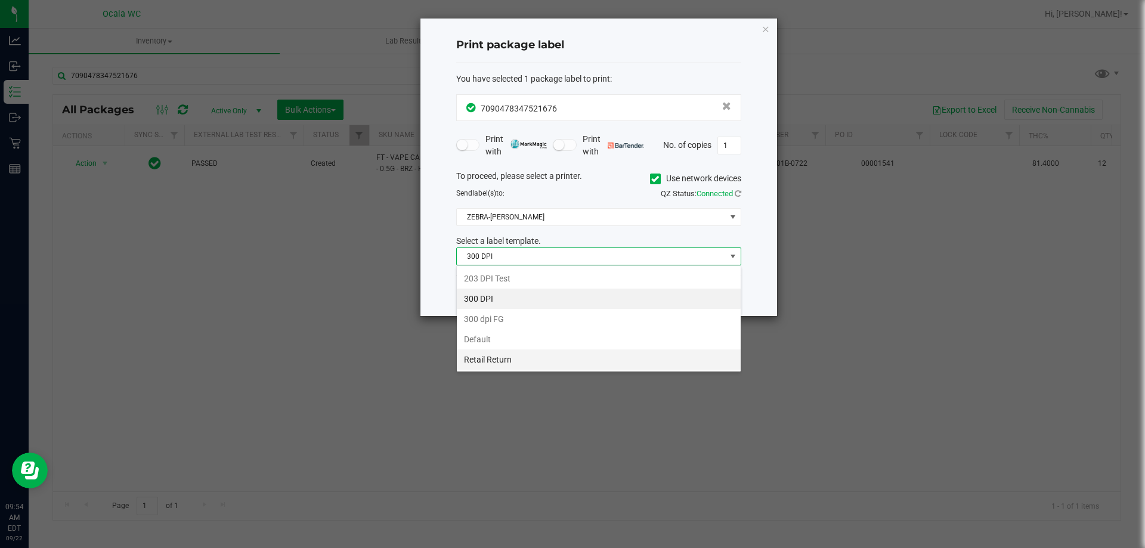
click at [497, 359] on li "Retail Return" at bounding box center [599, 360] width 284 height 20
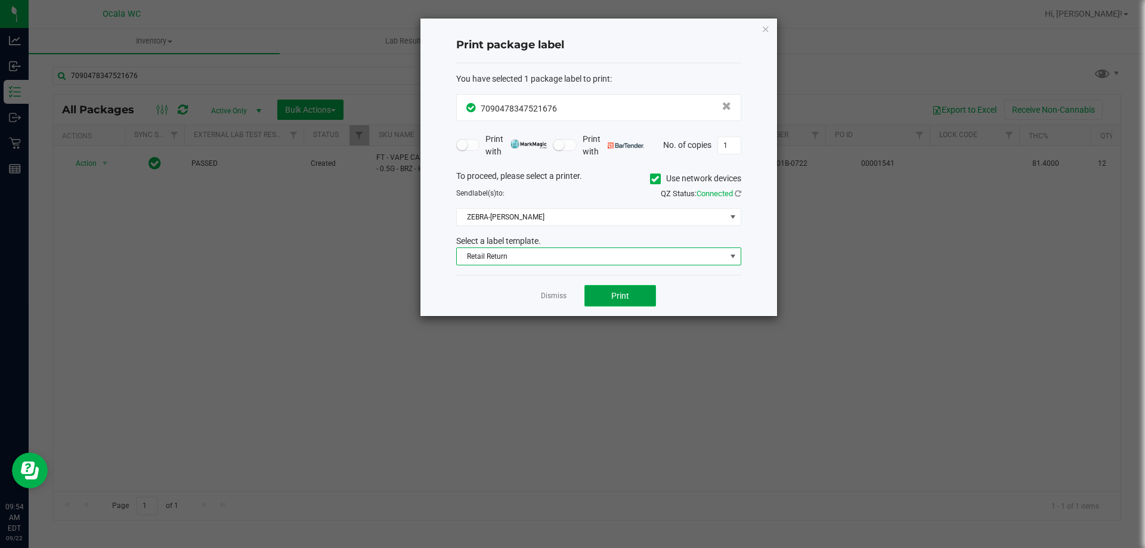
click at [629, 302] on button "Print" at bounding box center [621, 295] width 72 height 21
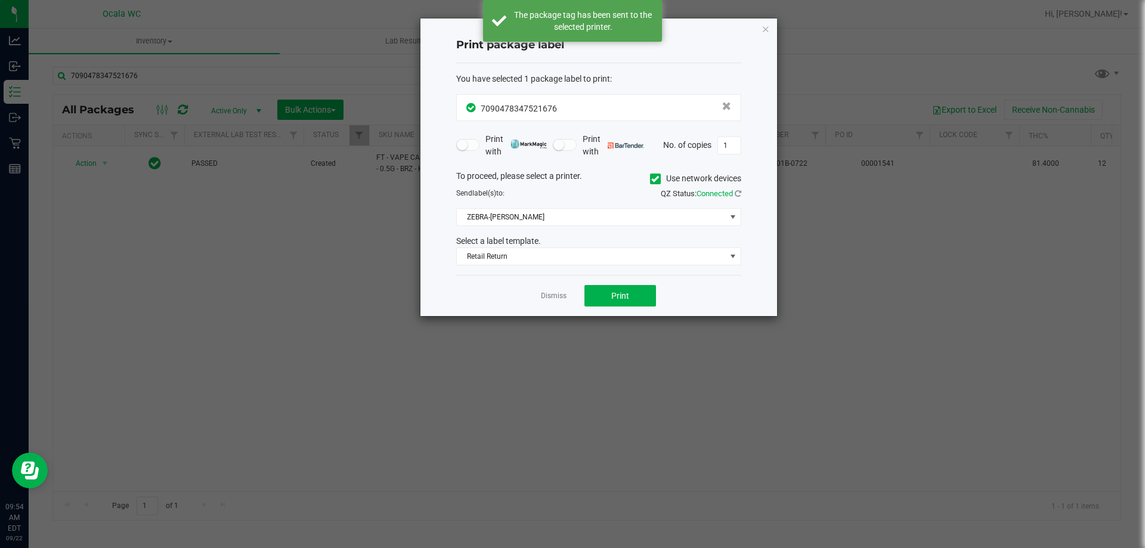
drag, startPoint x: 768, startPoint y: 31, endPoint x: 748, endPoint y: 29, distance: 20.4
click at [767, 32] on icon "button" at bounding box center [766, 28] width 8 height 14
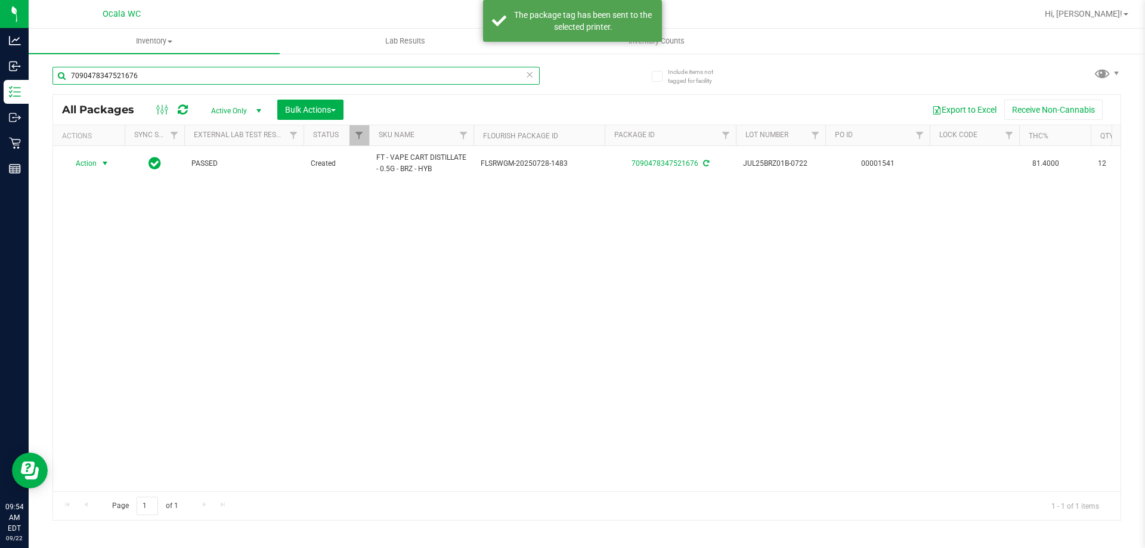
click at [200, 72] on input "7090478347521676" at bounding box center [295, 76] width 487 height 18
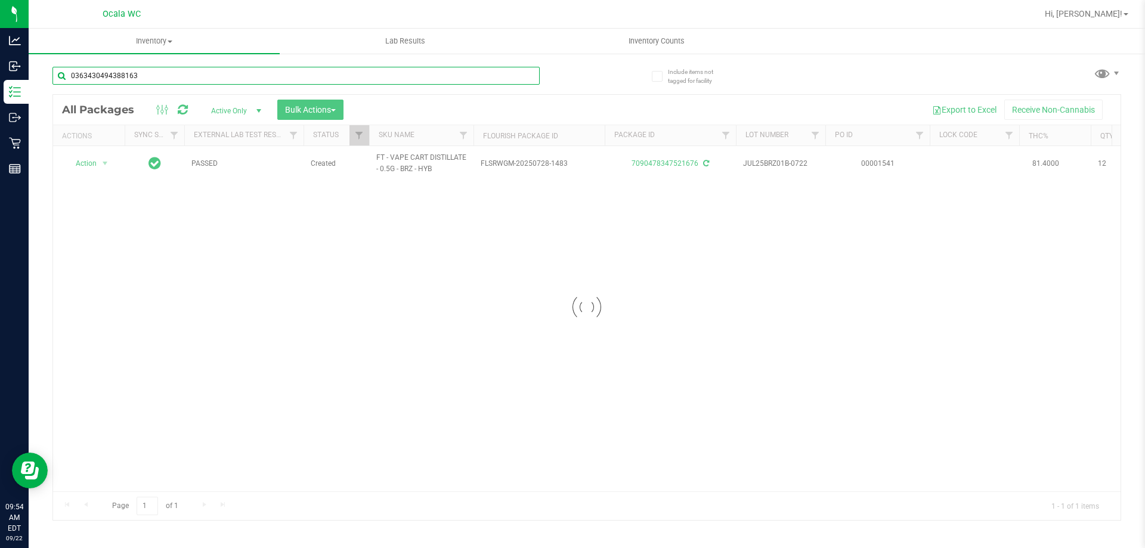
type input "0363430494388163"
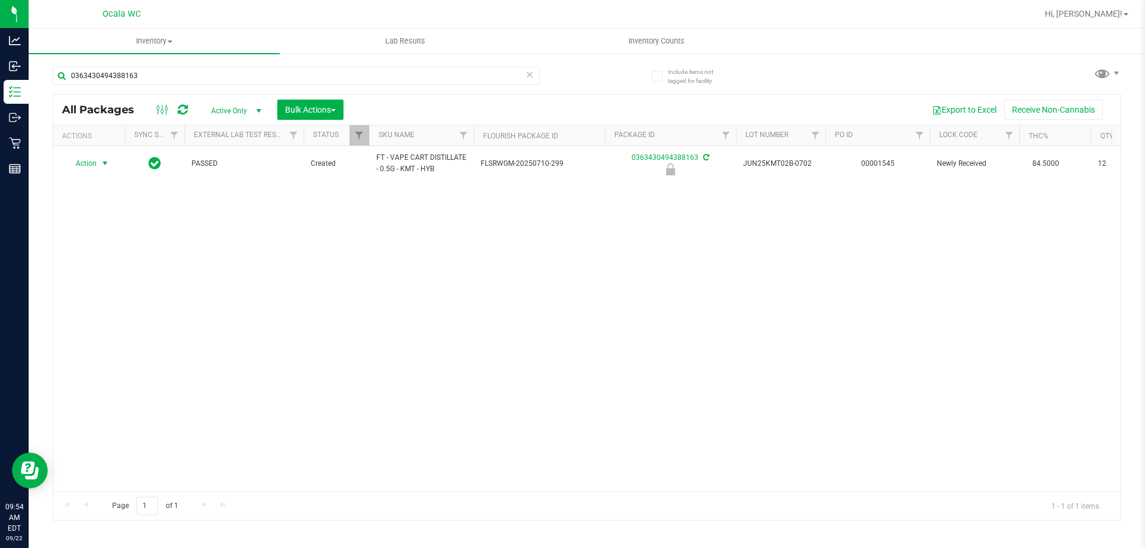
click at [89, 164] on span "Action" at bounding box center [81, 163] width 32 height 17
click at [116, 296] on li "Unlock package" at bounding box center [104, 305] width 76 height 18
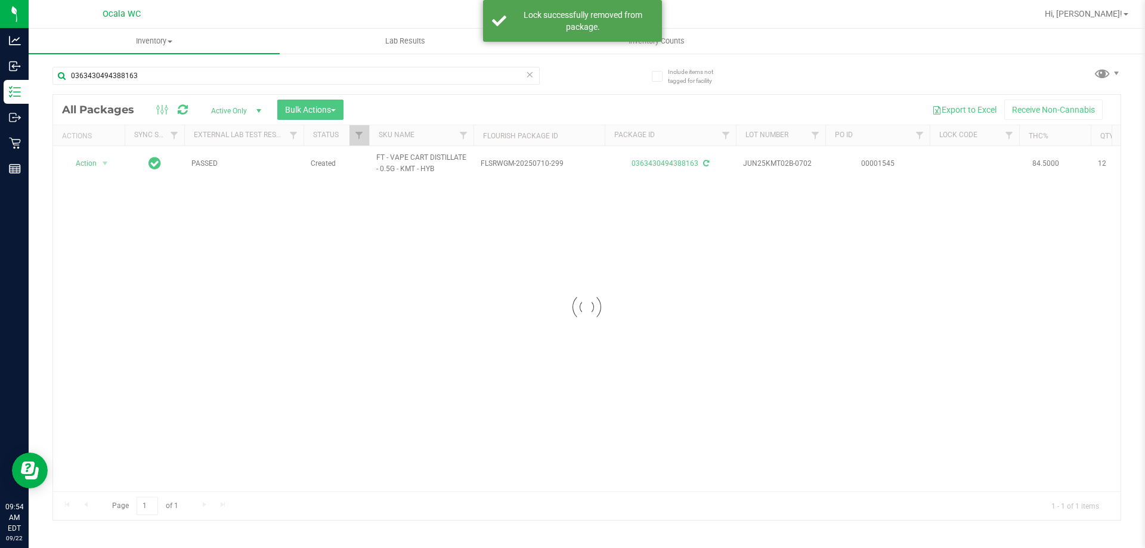
click at [95, 162] on div at bounding box center [587, 307] width 1068 height 425
click at [95, 162] on span "Action" at bounding box center [81, 163] width 32 height 17
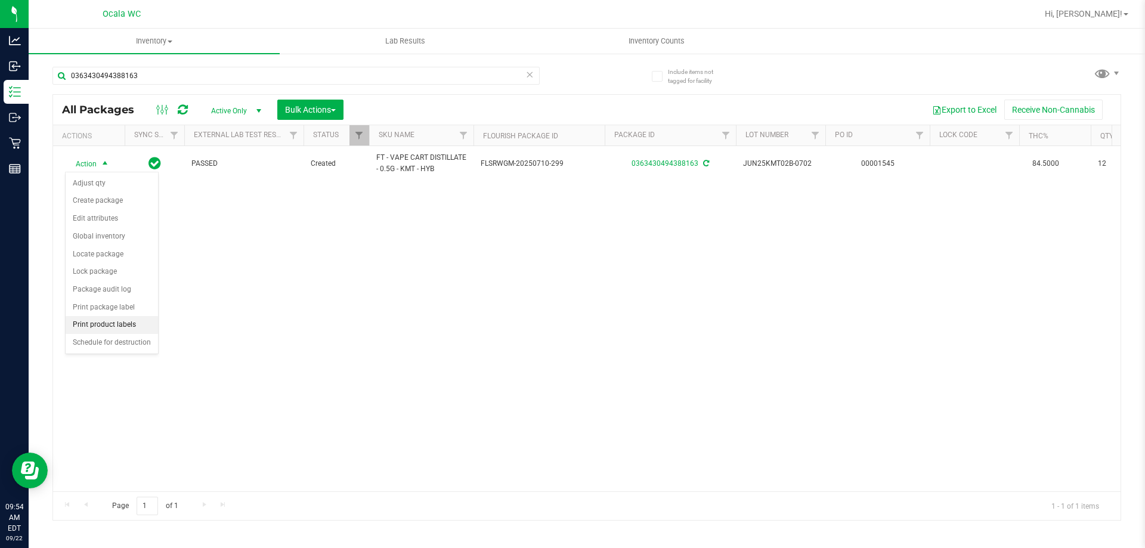
click at [110, 318] on li "Print product labels" at bounding box center [112, 325] width 92 height 18
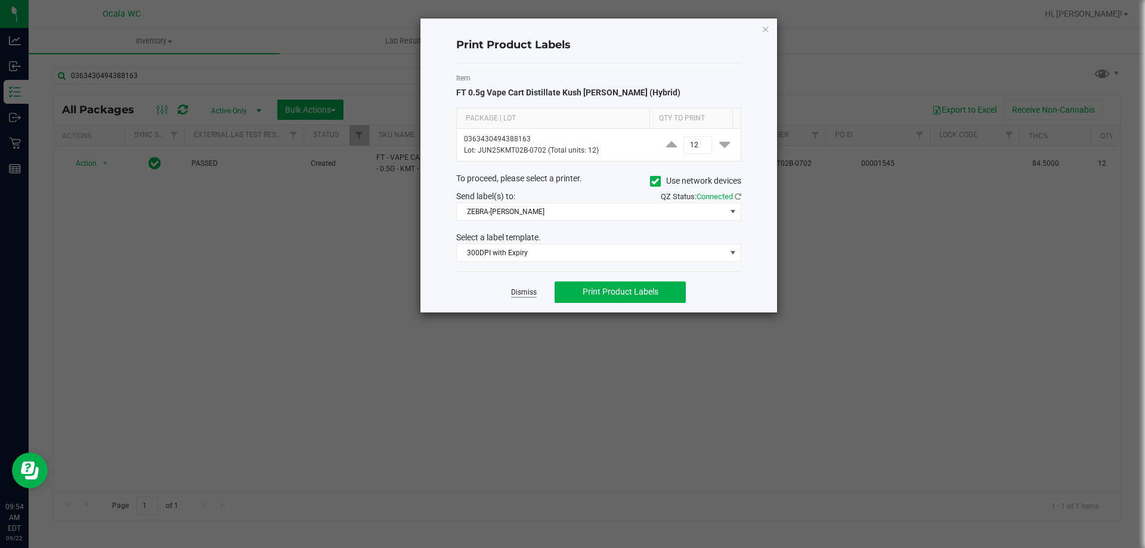
click at [526, 296] on link "Dismiss" at bounding box center [524, 293] width 26 height 10
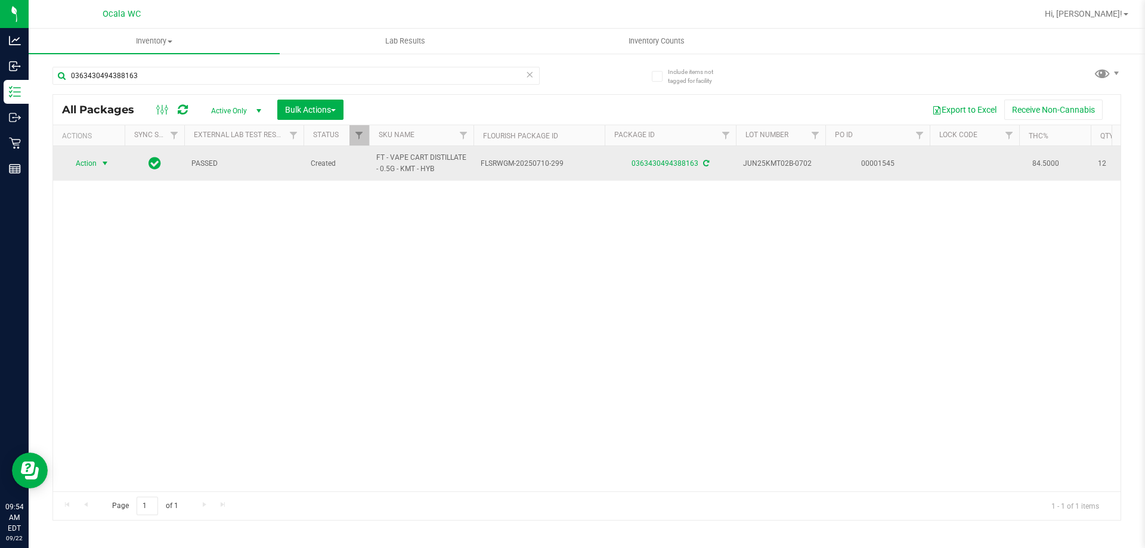
click at [106, 167] on span "select" at bounding box center [105, 164] width 10 height 10
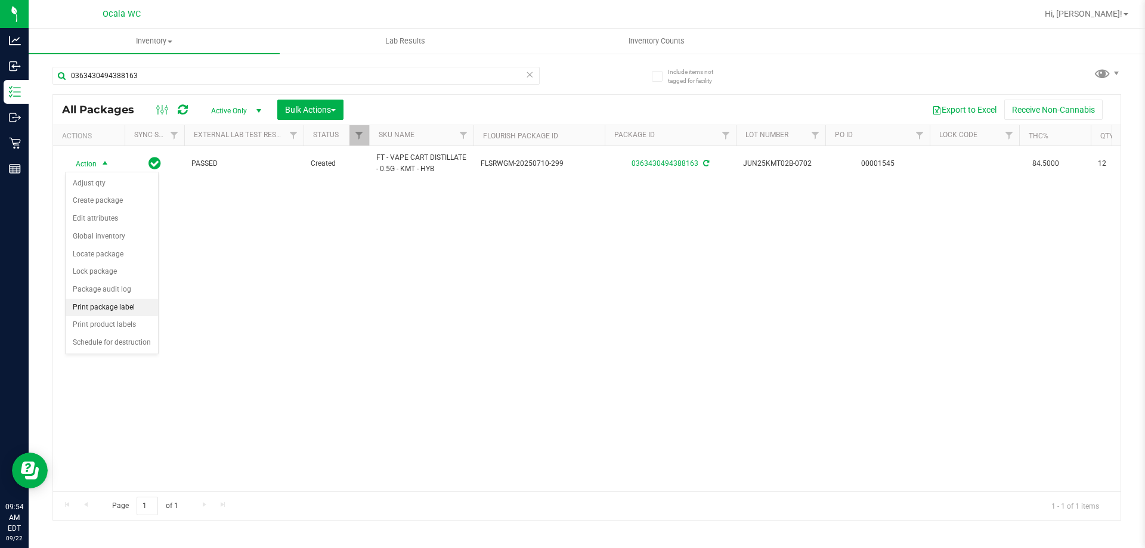
click at [103, 305] on li "Print package label" at bounding box center [112, 308] width 92 height 18
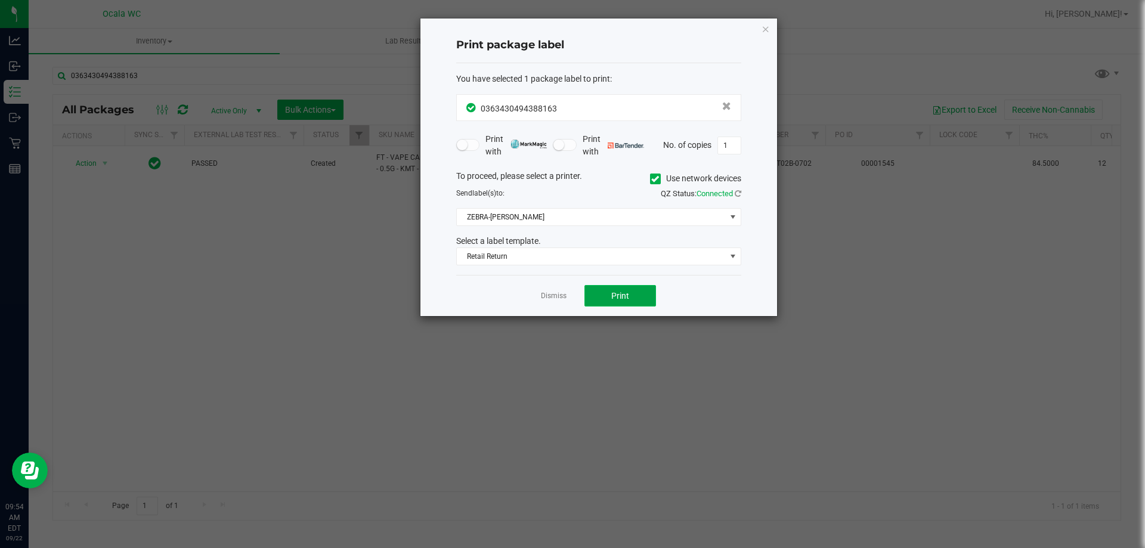
click at [598, 289] on button "Print" at bounding box center [621, 295] width 72 height 21
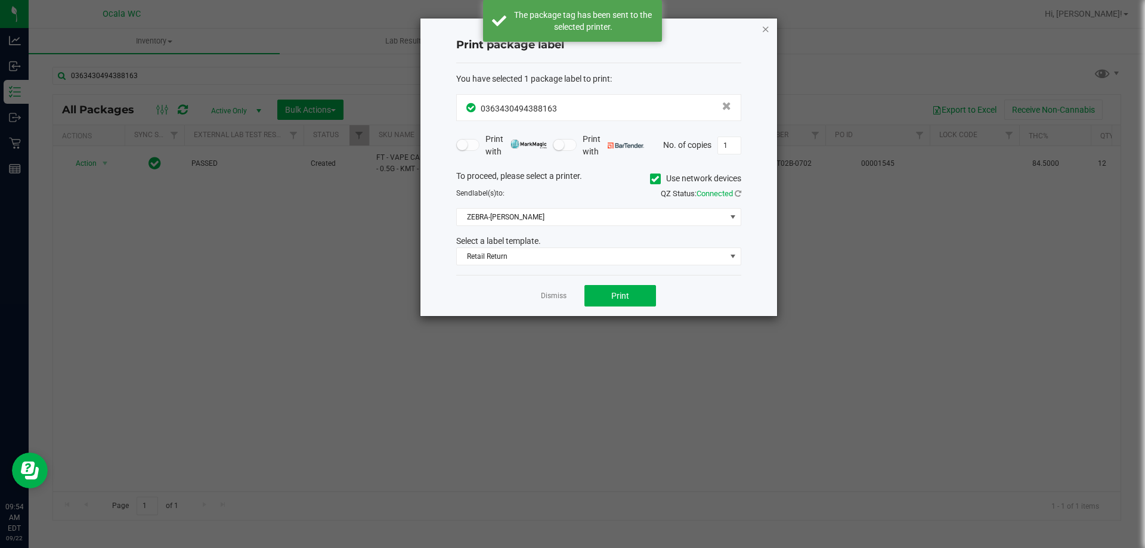
click at [770, 24] on icon "button" at bounding box center [766, 28] width 8 height 14
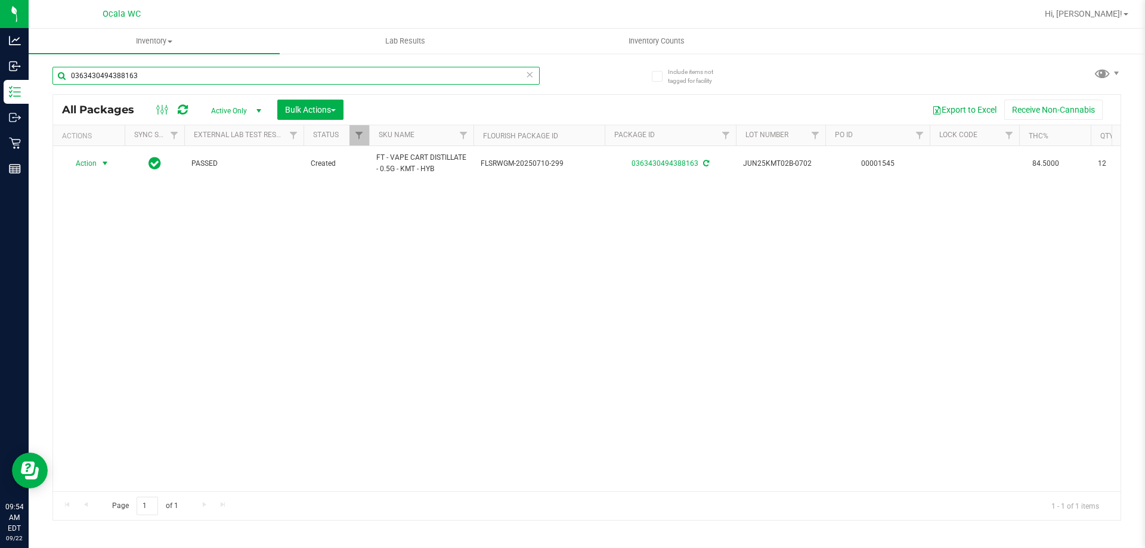
click at [245, 84] on input "0363430494388163" at bounding box center [295, 76] width 487 height 18
type input "6868475501027107"
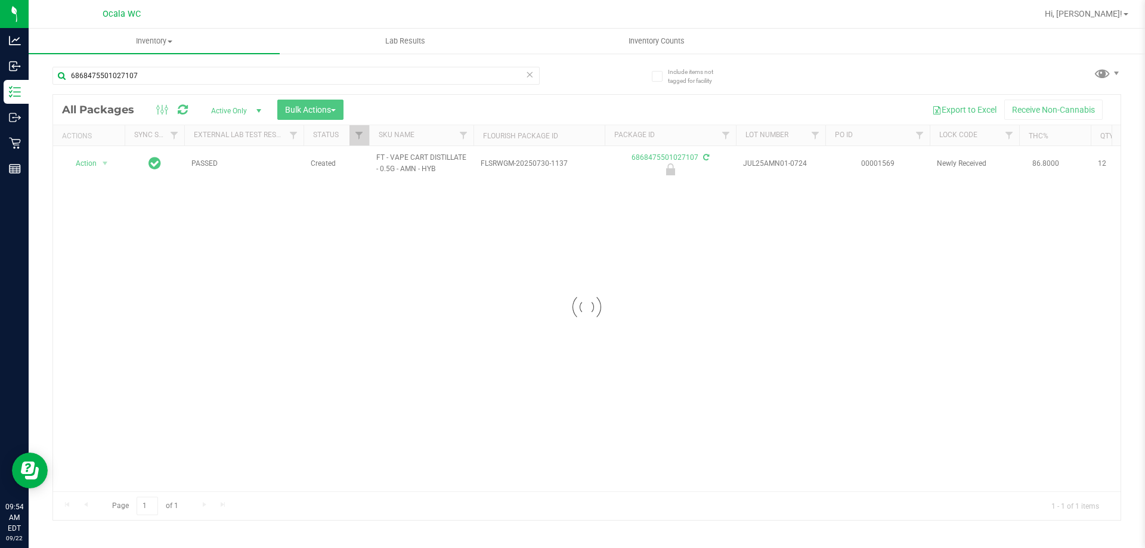
click at [81, 162] on div at bounding box center [587, 307] width 1068 height 425
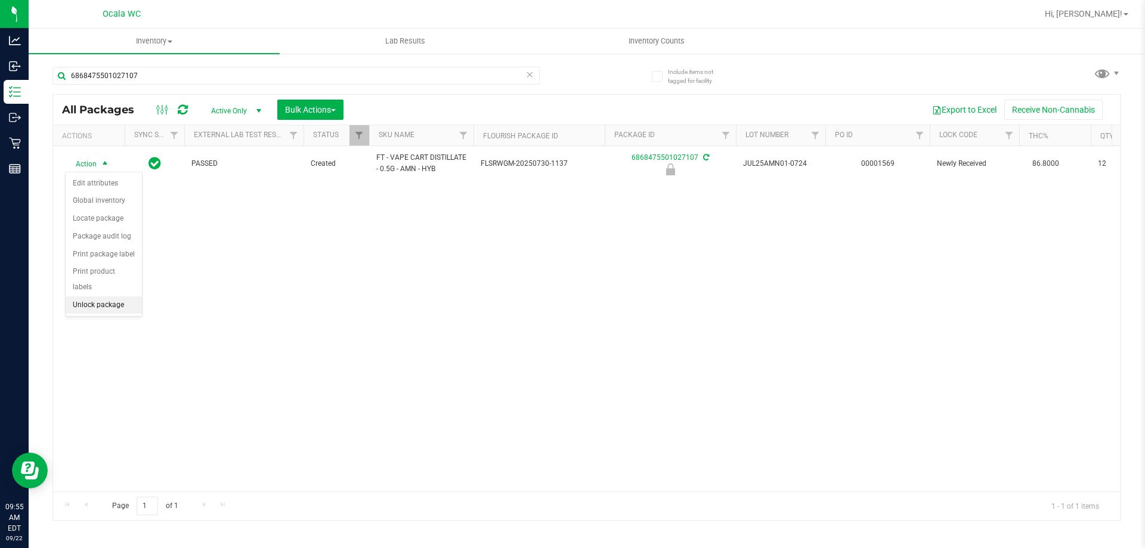
click at [108, 296] on li "Unlock package" at bounding box center [104, 305] width 76 height 18
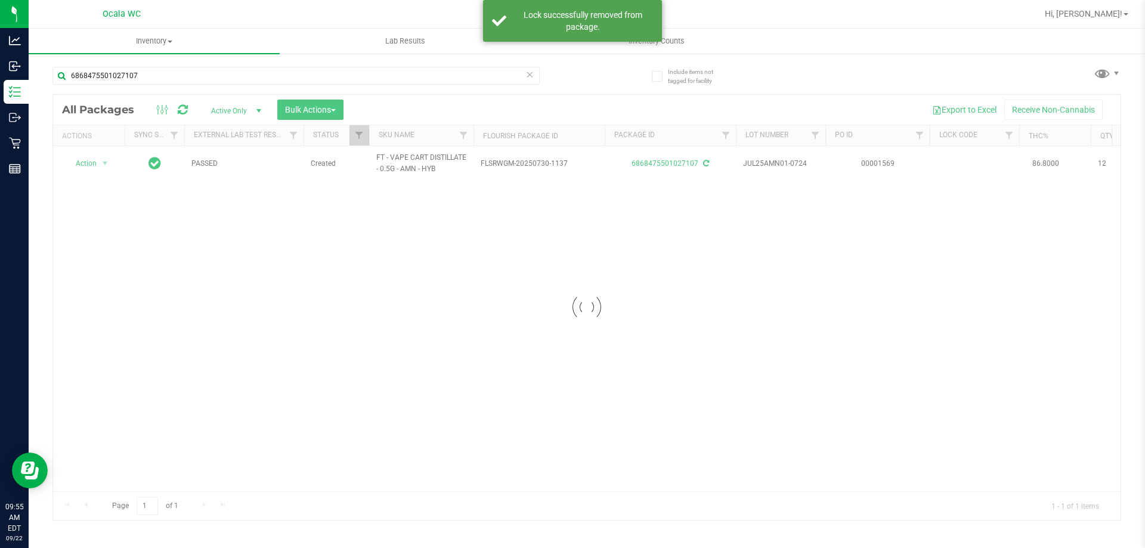
click at [100, 162] on div at bounding box center [587, 307] width 1068 height 425
click at [100, 162] on span "select" at bounding box center [105, 164] width 10 height 10
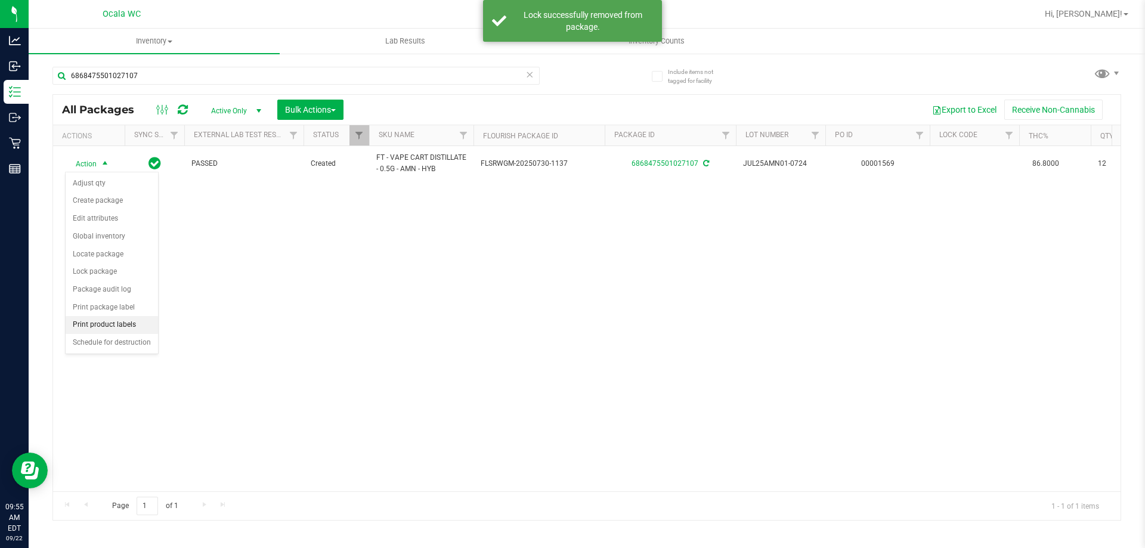
click at [101, 318] on li "Print product labels" at bounding box center [112, 325] width 92 height 18
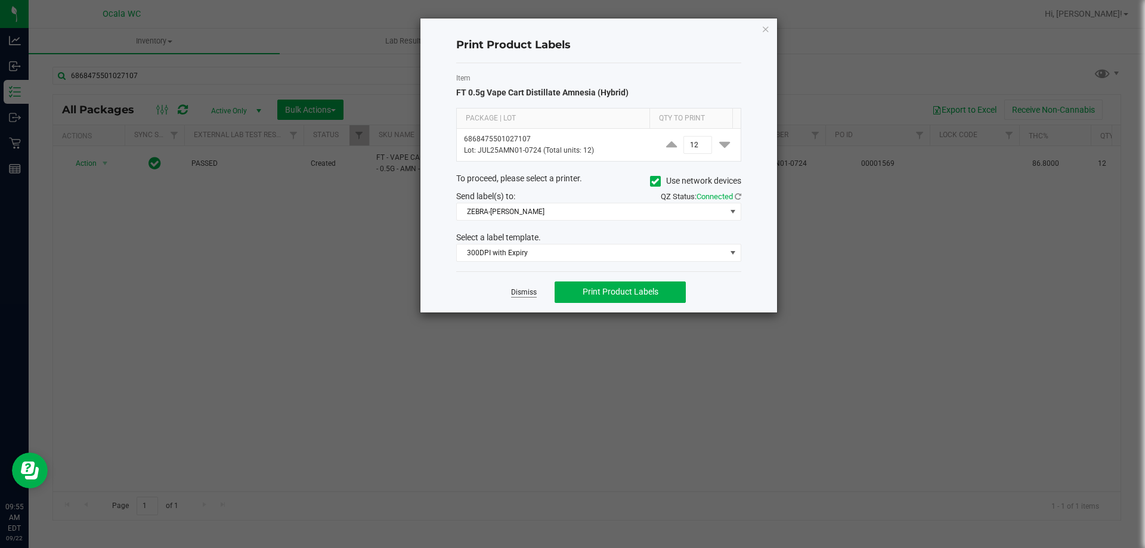
click at [517, 289] on link "Dismiss" at bounding box center [524, 293] width 26 height 10
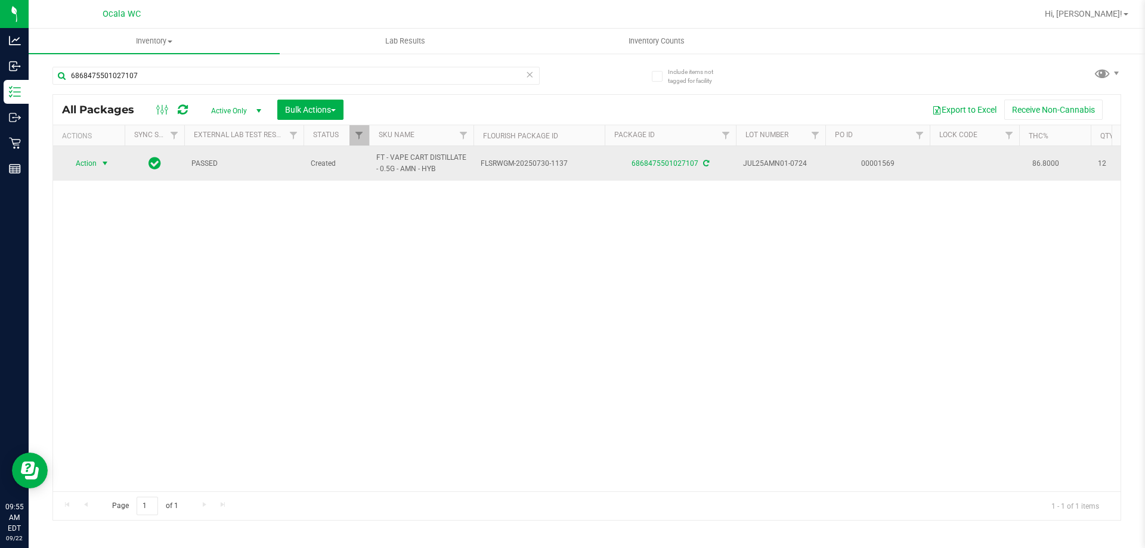
click at [105, 162] on span "select" at bounding box center [105, 164] width 10 height 10
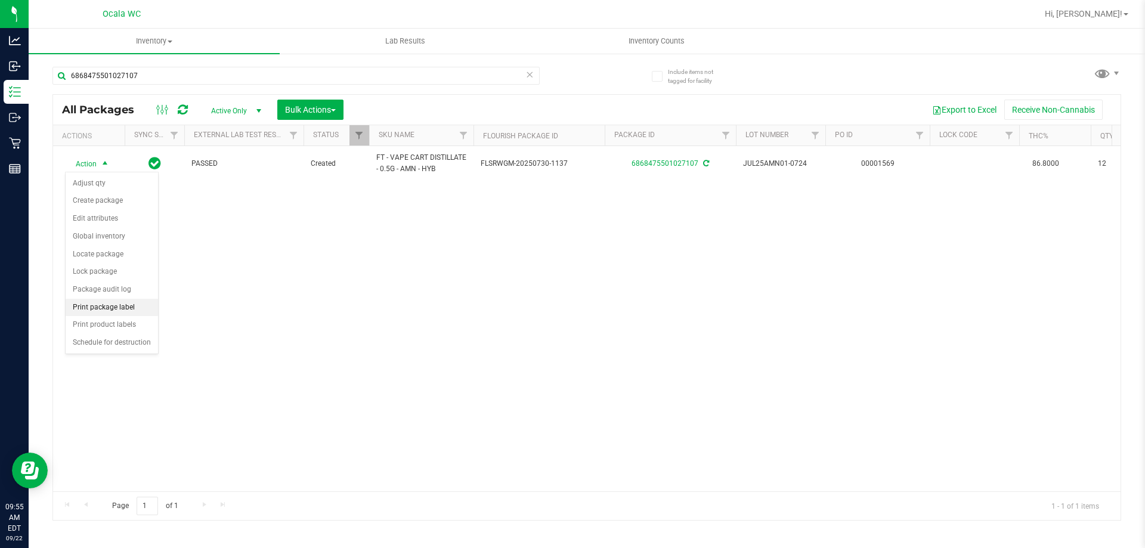
click at [120, 308] on li "Print package label" at bounding box center [112, 308] width 92 height 18
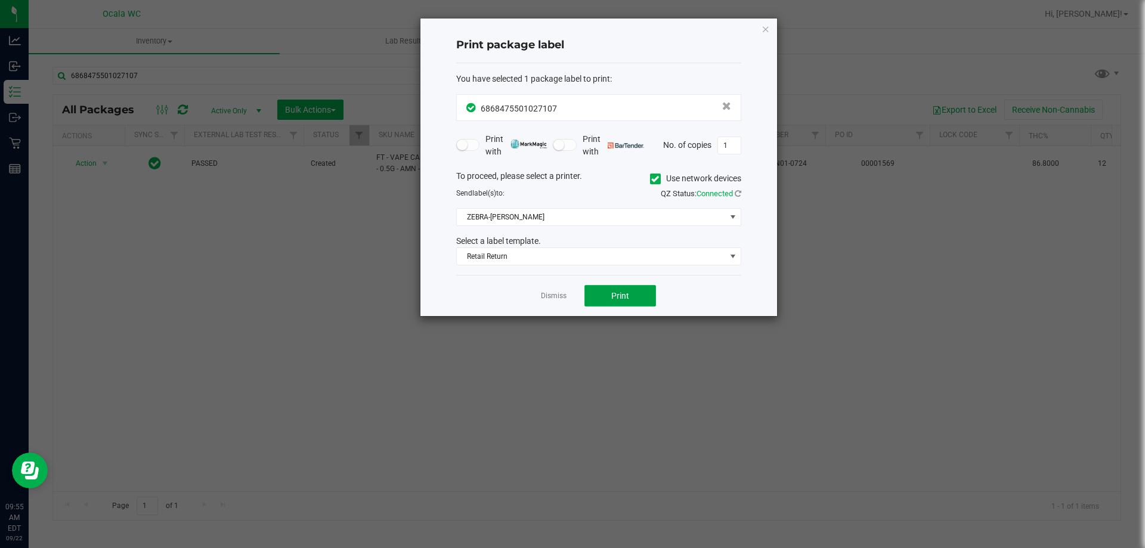
click at [603, 293] on button "Print" at bounding box center [621, 295] width 72 height 21
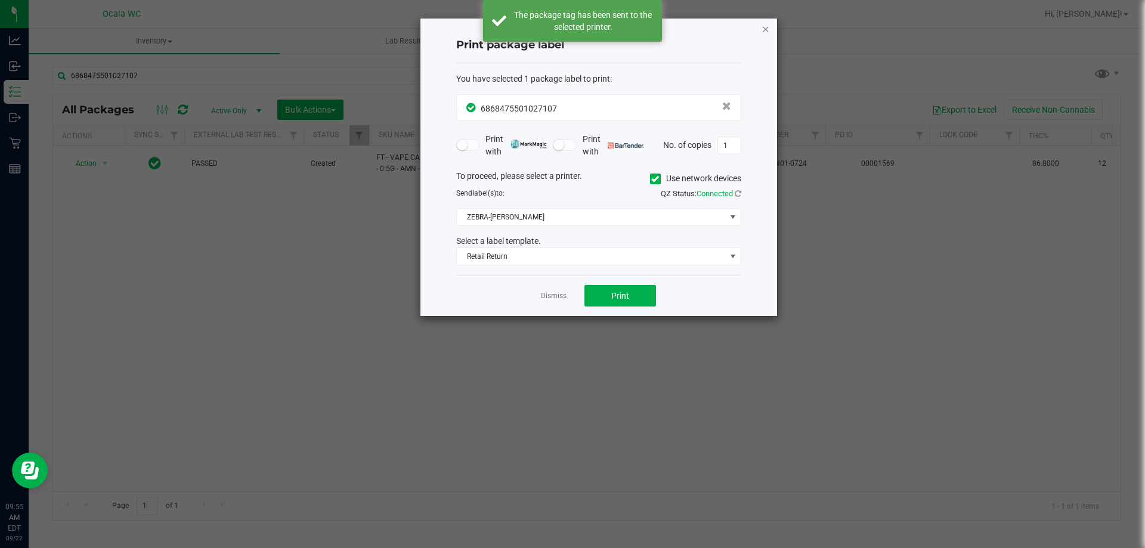
click at [766, 26] on icon "button" at bounding box center [766, 28] width 8 height 14
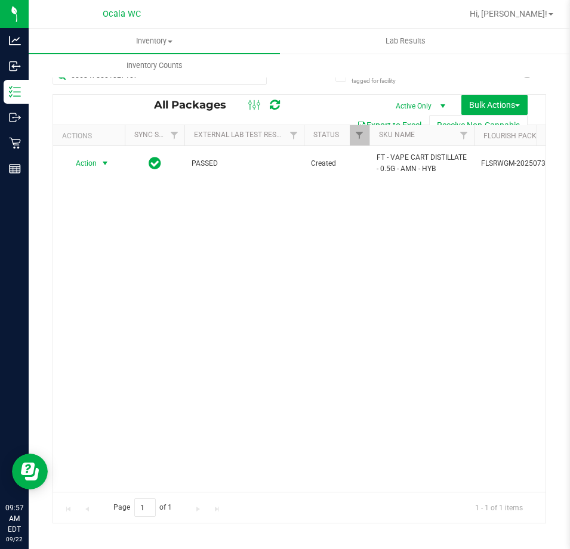
click at [261, 320] on div "Action Action Adjust qty Create package Edit attributes Global inventory Locate…" at bounding box center [299, 319] width 492 height 346
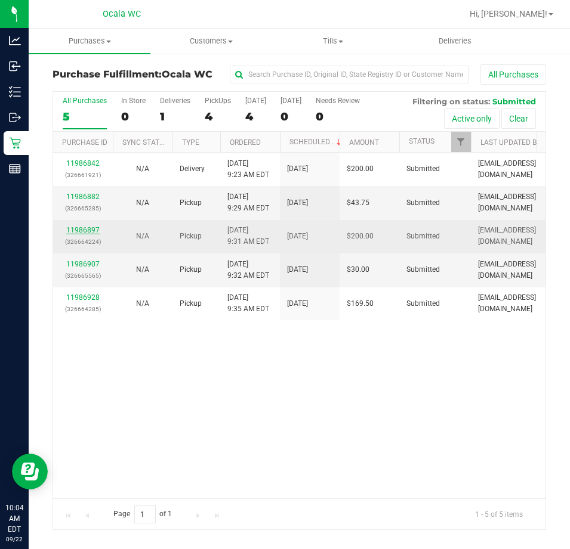
click at [84, 227] on link "11986897" at bounding box center [82, 230] width 33 height 8
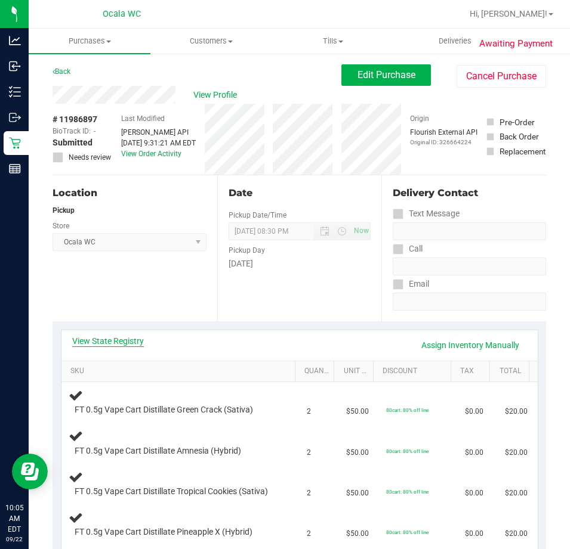
click at [121, 344] on link "View State Registry" at bounding box center [108, 341] width 72 height 12
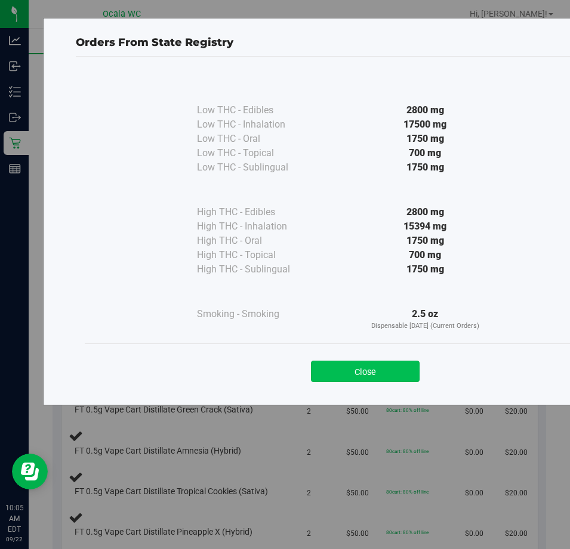
click at [404, 376] on button "Close" at bounding box center [365, 371] width 109 height 21
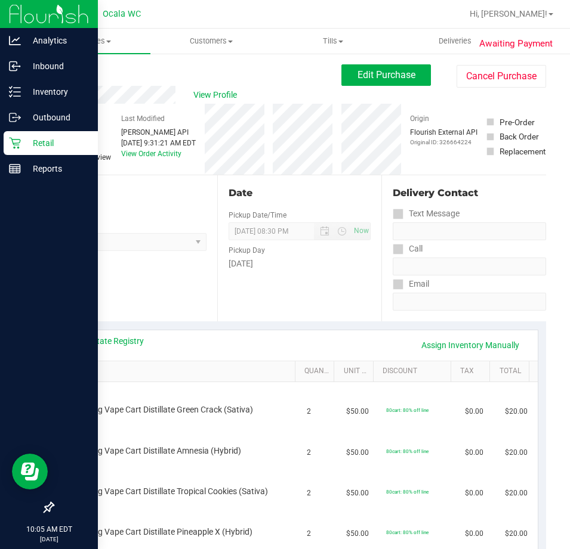
click at [17, 141] on icon at bounding box center [15, 143] width 12 height 12
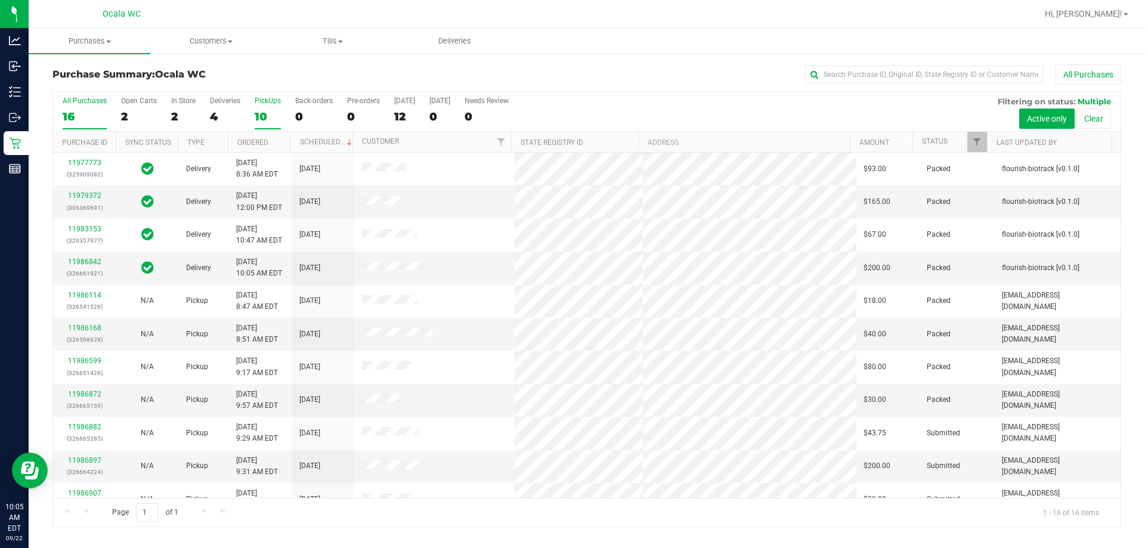
click at [271, 112] on div "10" at bounding box center [268, 117] width 26 height 14
click at [0, 0] on input "PickUps 10" at bounding box center [0, 0] width 0 height 0
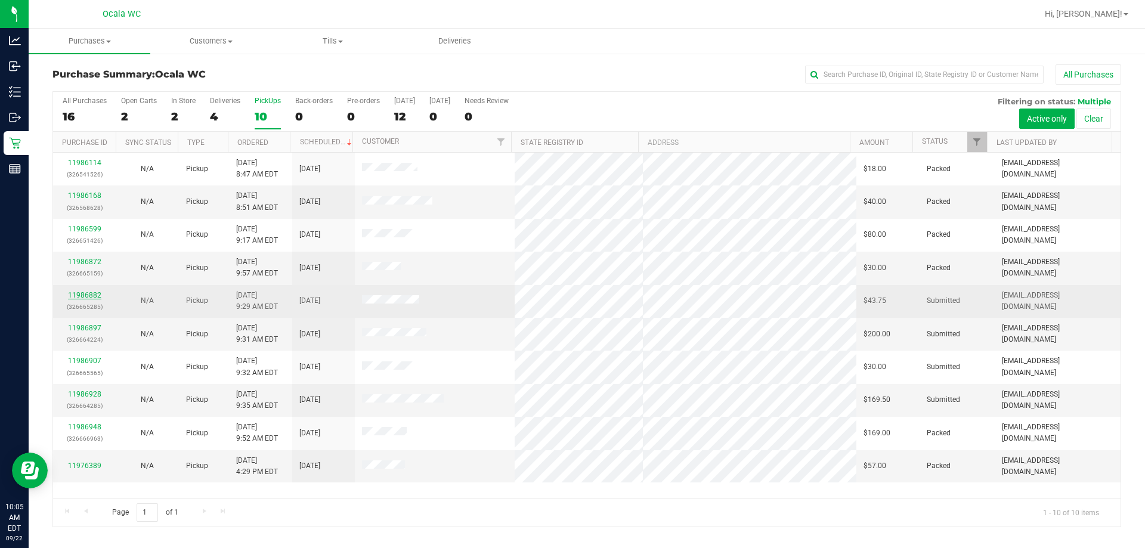
click at [88, 298] on link "11986882" at bounding box center [84, 295] width 33 height 8
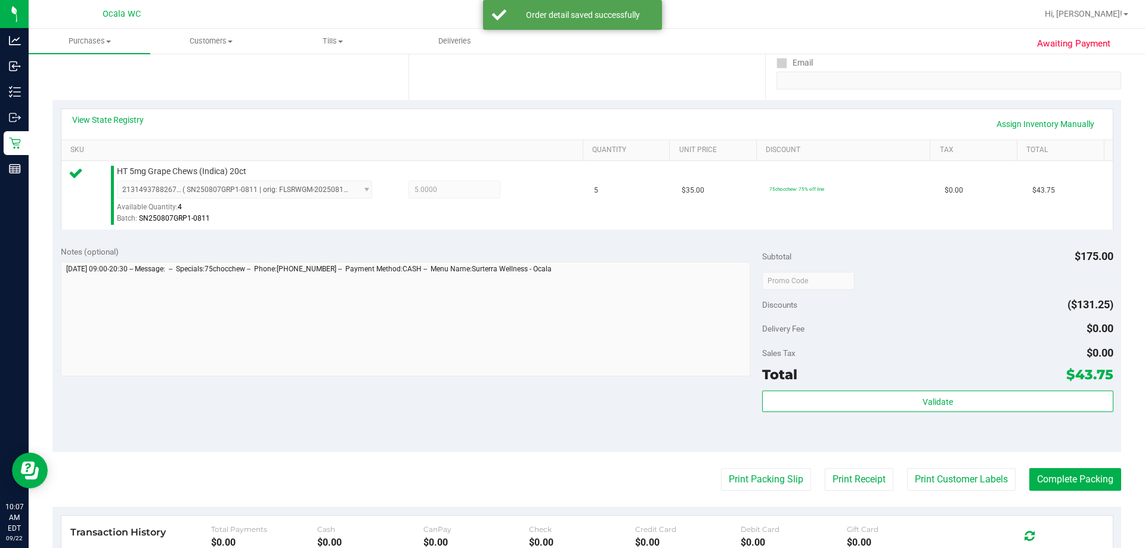
scroll to position [239, 0]
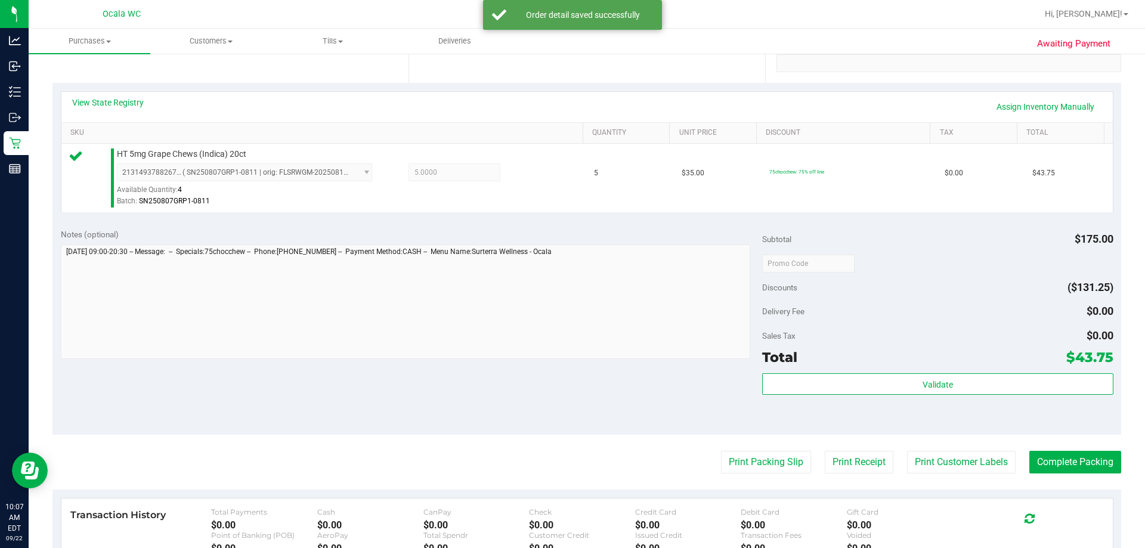
click at [569, 404] on div "Validate" at bounding box center [937, 400] width 351 height 54
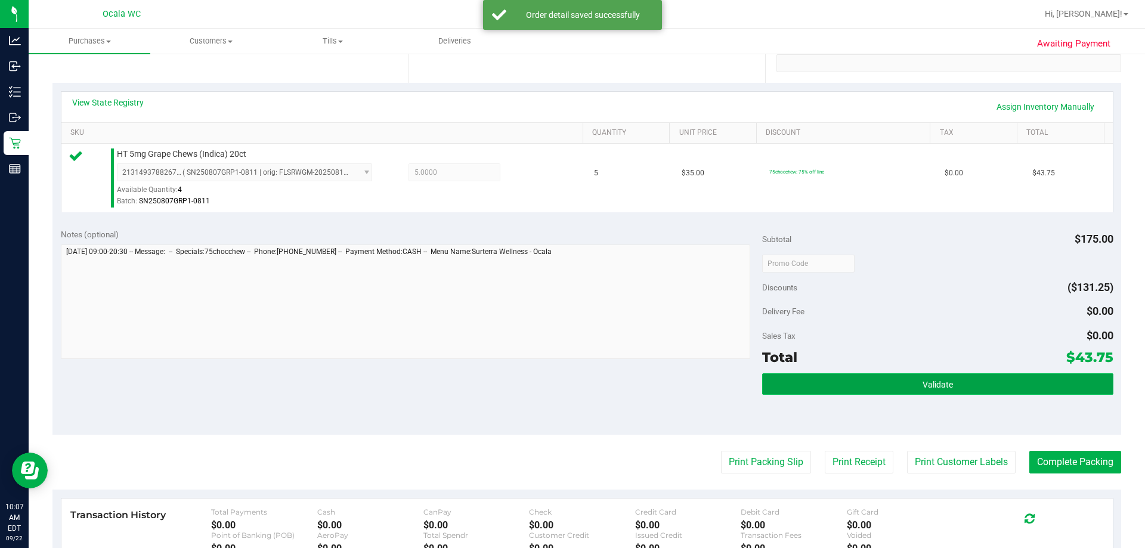
click at [569, 382] on button "Validate" at bounding box center [937, 383] width 351 height 21
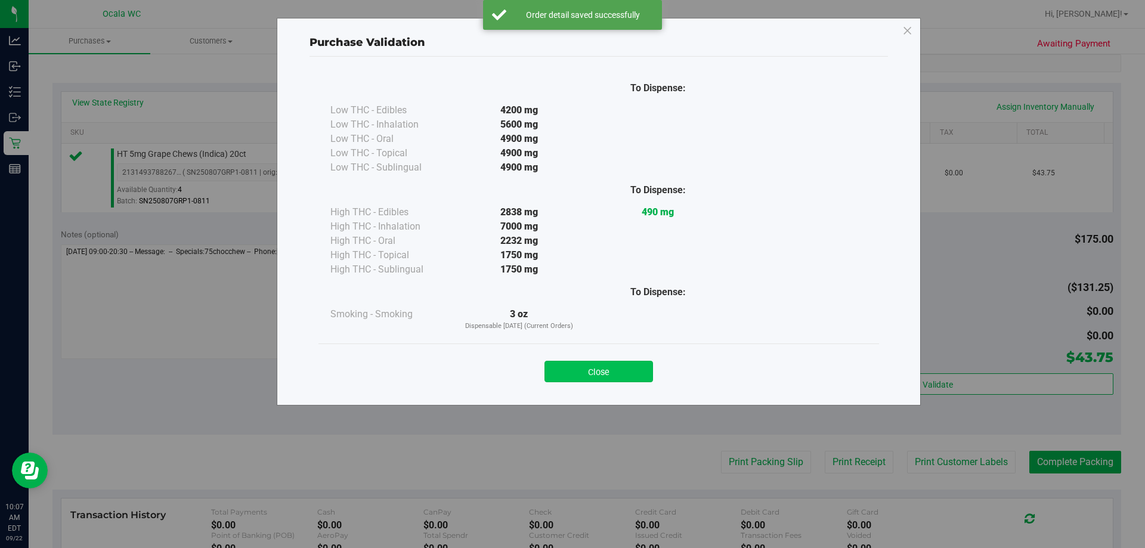
click at [569, 366] on button "Close" at bounding box center [599, 371] width 109 height 21
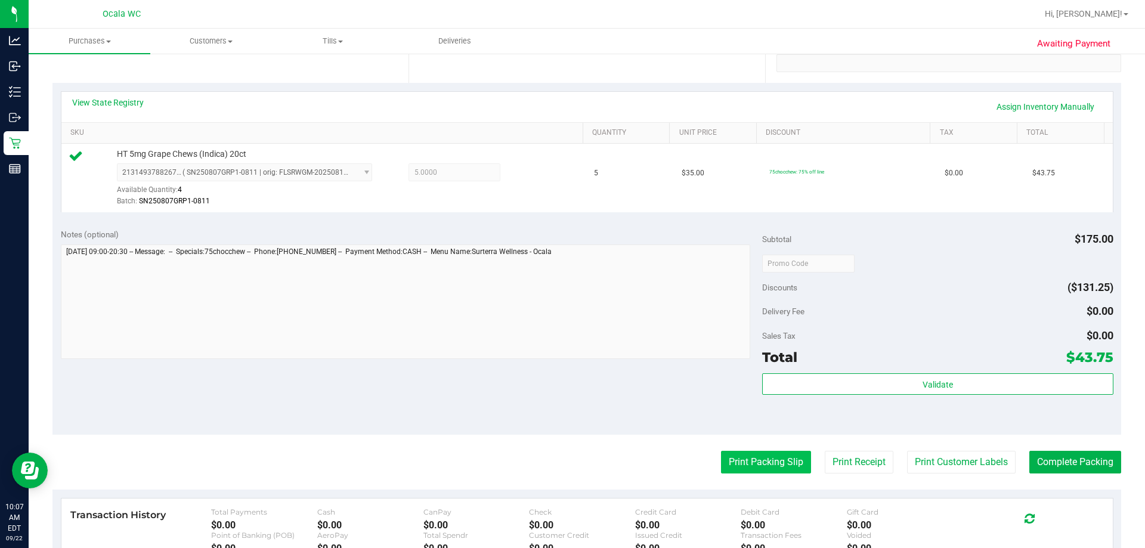
drag, startPoint x: 751, startPoint y: 450, endPoint x: 755, endPoint y: 456, distance: 6.8
click at [569, 452] on purchase-details "Back Edit Purchase Cancel Purchase View Profile # 11986882 BioTrack ID: - Submi…" at bounding box center [586, 269] width 1069 height 887
click at [569, 458] on button "Print Packing Slip" at bounding box center [766, 462] width 90 height 23
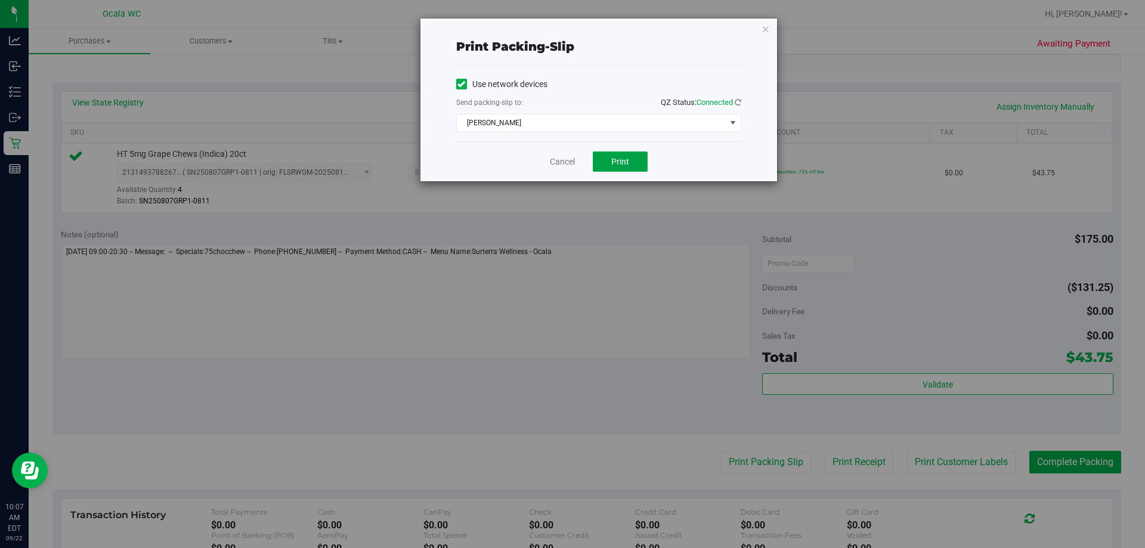
drag, startPoint x: 626, startPoint y: 156, endPoint x: 612, endPoint y: 209, distance: 55.4
click at [569, 155] on button "Print" at bounding box center [620, 162] width 55 height 20
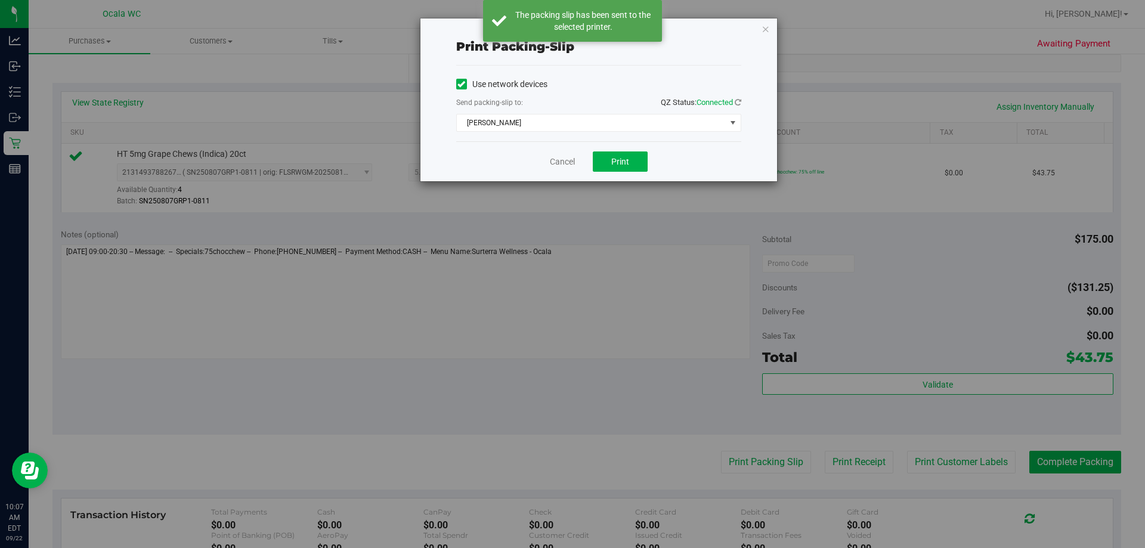
click at [539, 291] on div "Print packing-slip Use network devices Send packing-slip to: QZ Status: Connect…" at bounding box center [577, 274] width 1154 height 548
click at [566, 156] on link "Cancel" at bounding box center [562, 162] width 25 height 13
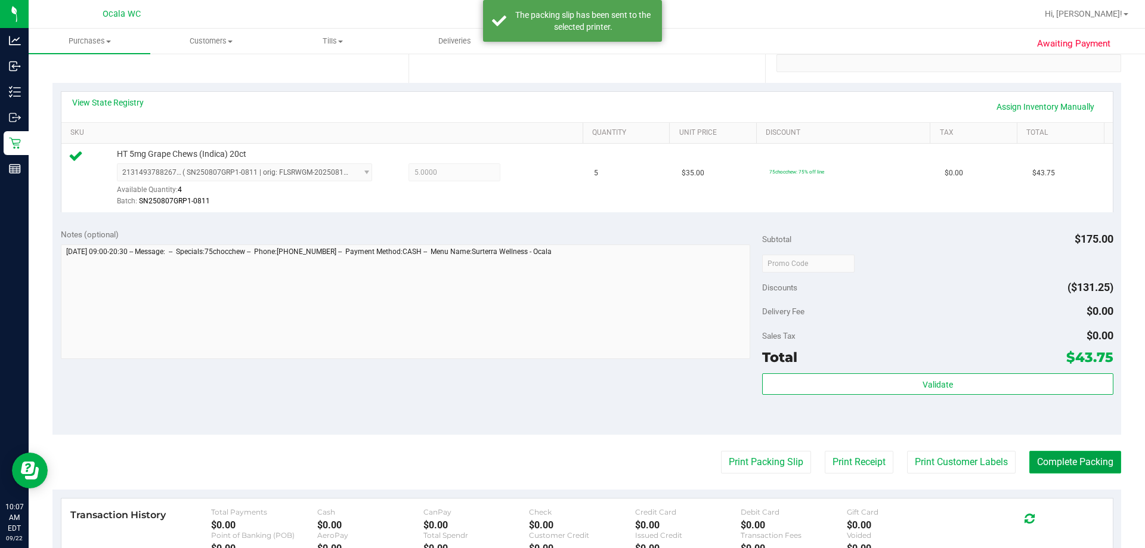
click at [569, 471] on button "Complete Packing" at bounding box center [1076, 462] width 92 height 23
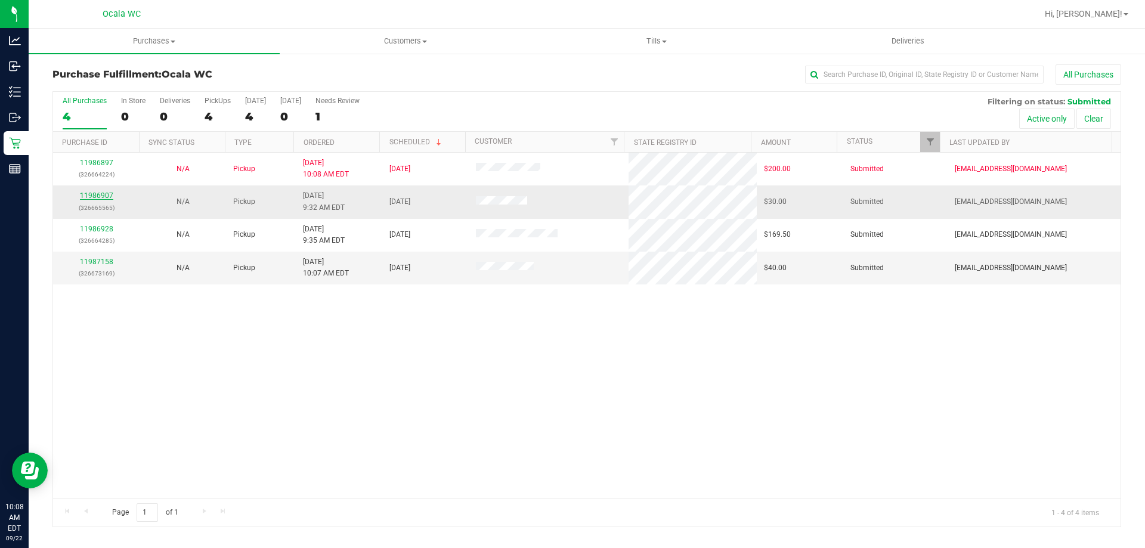
click at [95, 193] on link "11986907" at bounding box center [96, 195] width 33 height 8
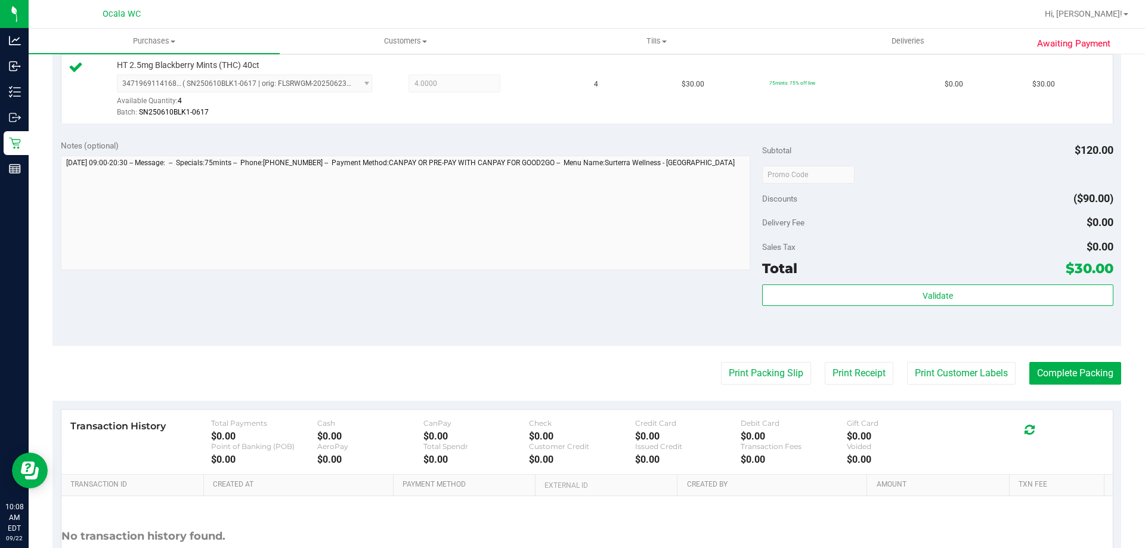
scroll to position [358, 0]
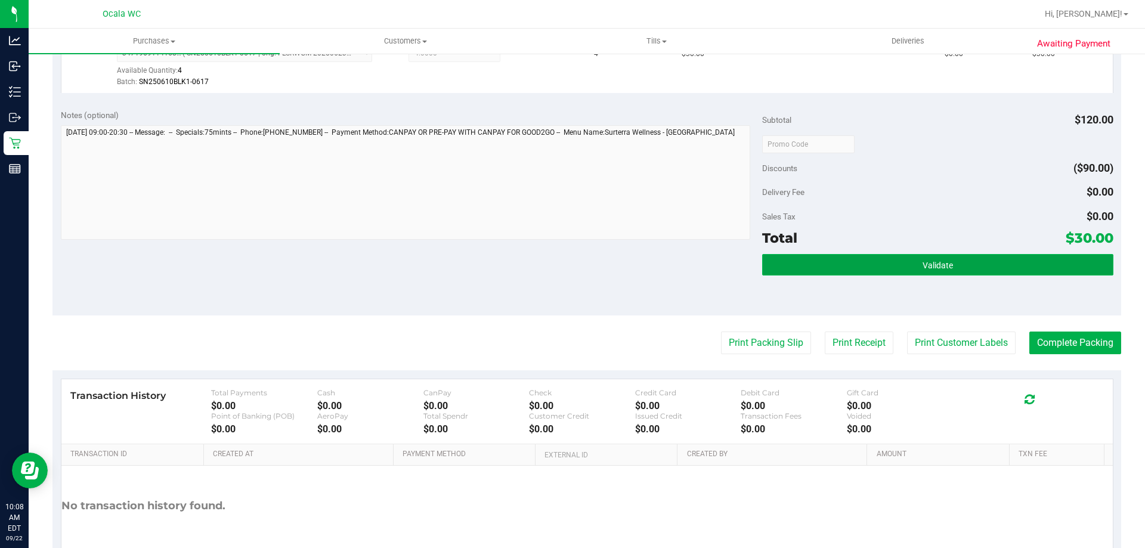
click at [913, 267] on button "Validate" at bounding box center [937, 264] width 351 height 21
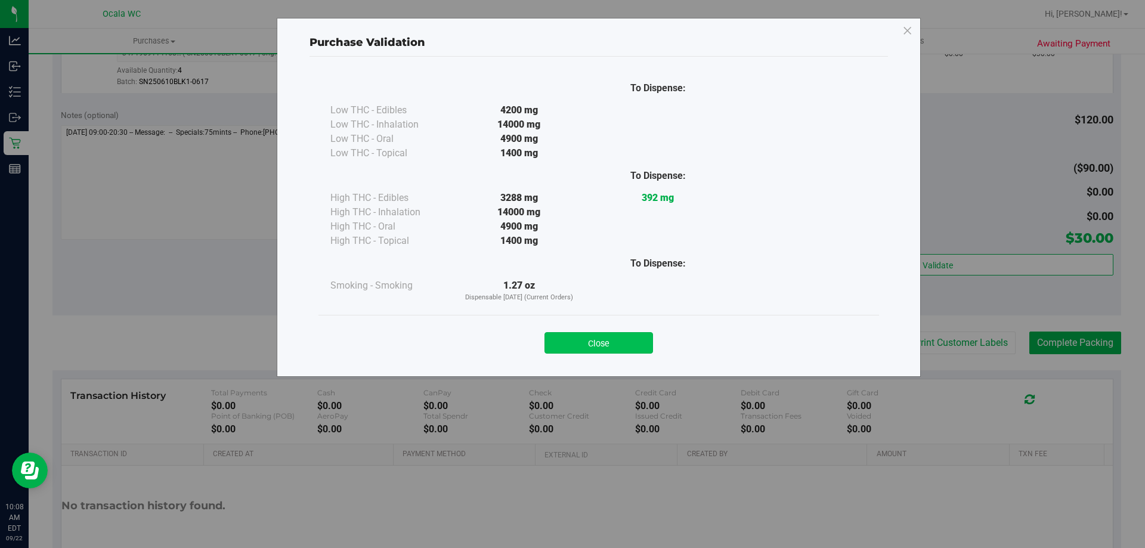
click at [593, 338] on button "Close" at bounding box center [599, 342] width 109 height 21
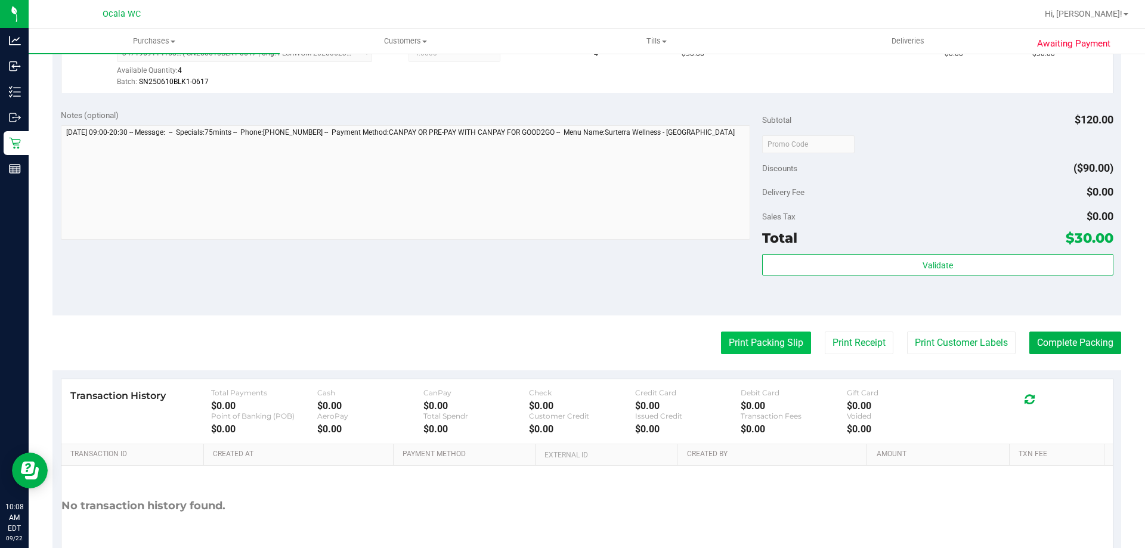
click at [771, 333] on button "Print Packing Slip" at bounding box center [766, 343] width 90 height 23
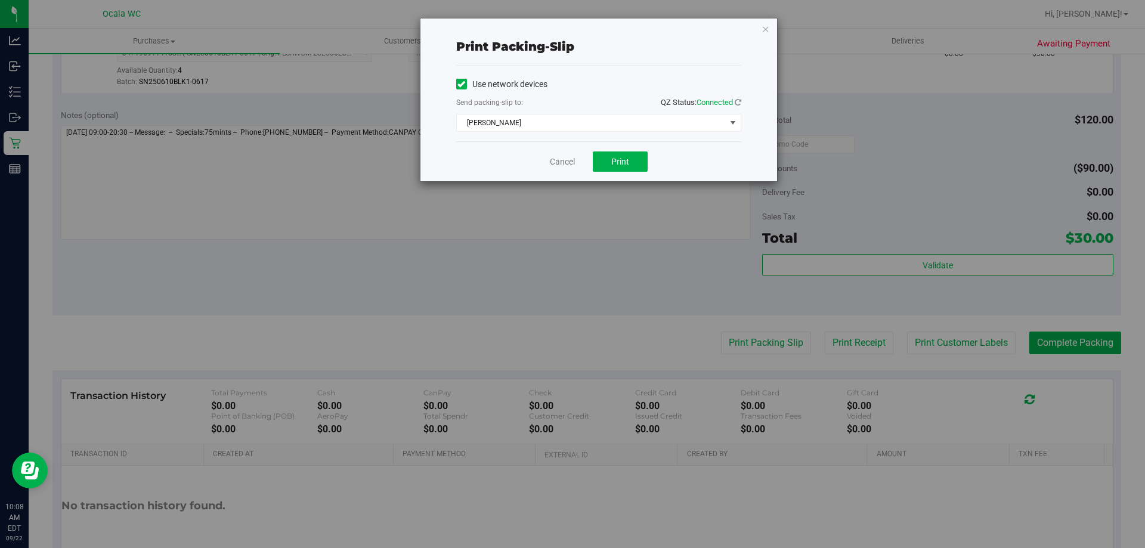
click at [613, 150] on div "Cancel Print" at bounding box center [598, 161] width 285 height 40
click at [620, 158] on span "Print" at bounding box center [620, 162] width 18 height 10
click at [568, 162] on link "Cancel" at bounding box center [562, 162] width 25 height 13
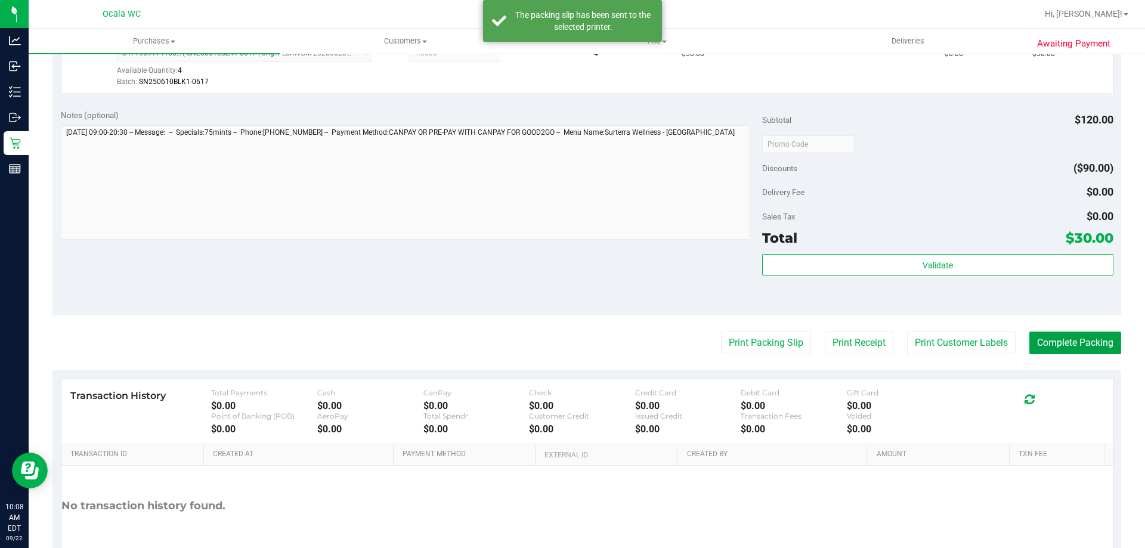
click at [1053, 348] on button "Complete Packing" at bounding box center [1076, 343] width 92 height 23
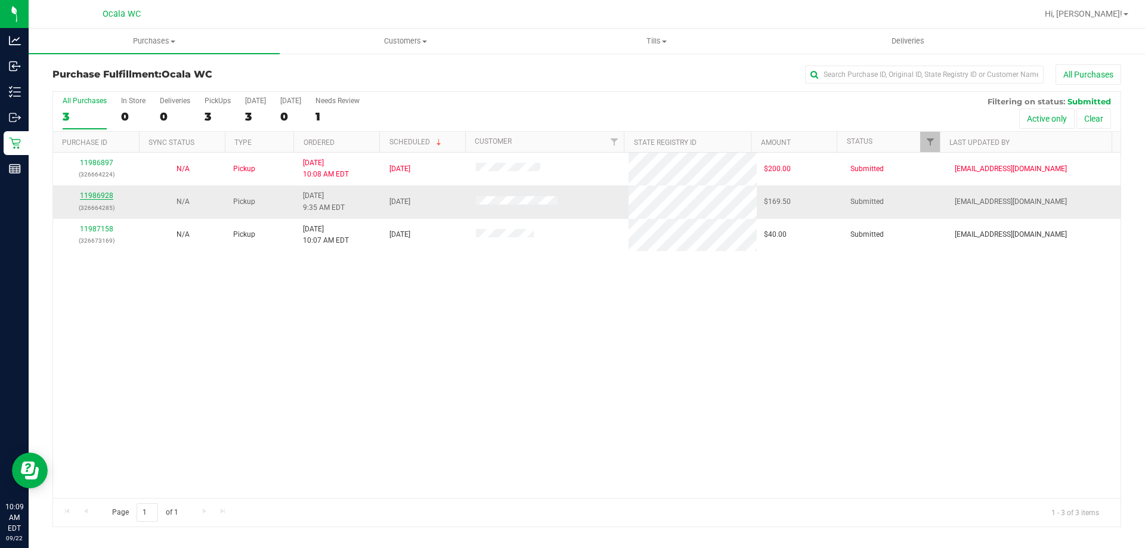
click at [104, 192] on link "11986928" at bounding box center [96, 195] width 33 height 8
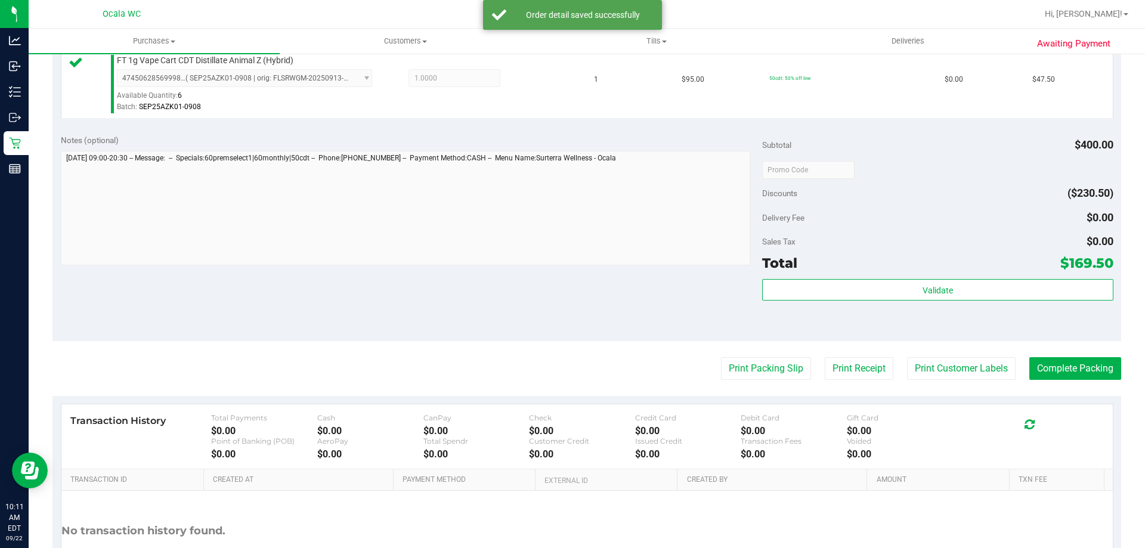
scroll to position [477, 0]
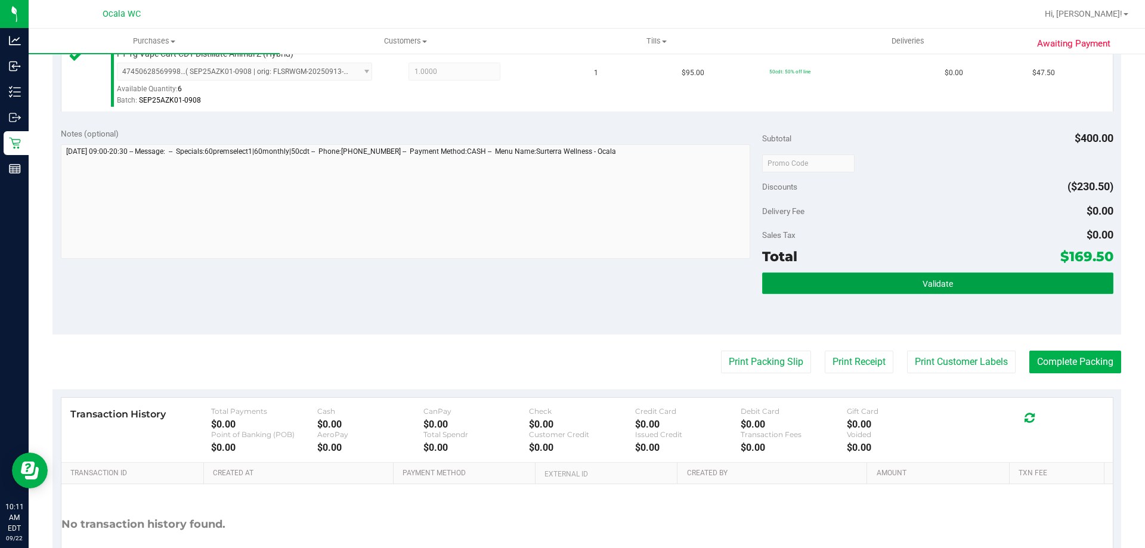
click at [990, 288] on button "Validate" at bounding box center [937, 283] width 351 height 21
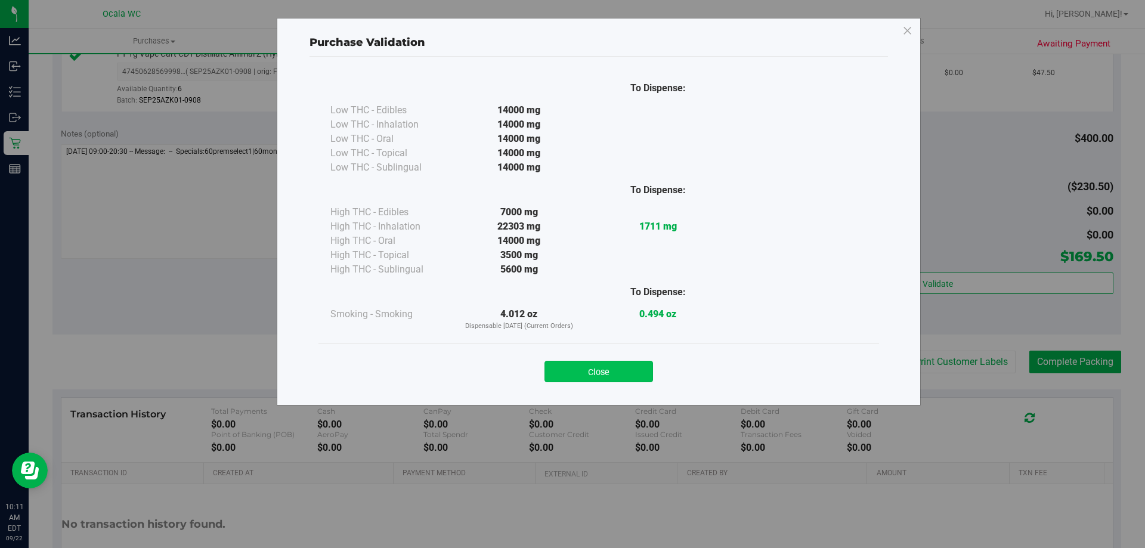
click at [612, 366] on button "Close" at bounding box center [599, 371] width 109 height 21
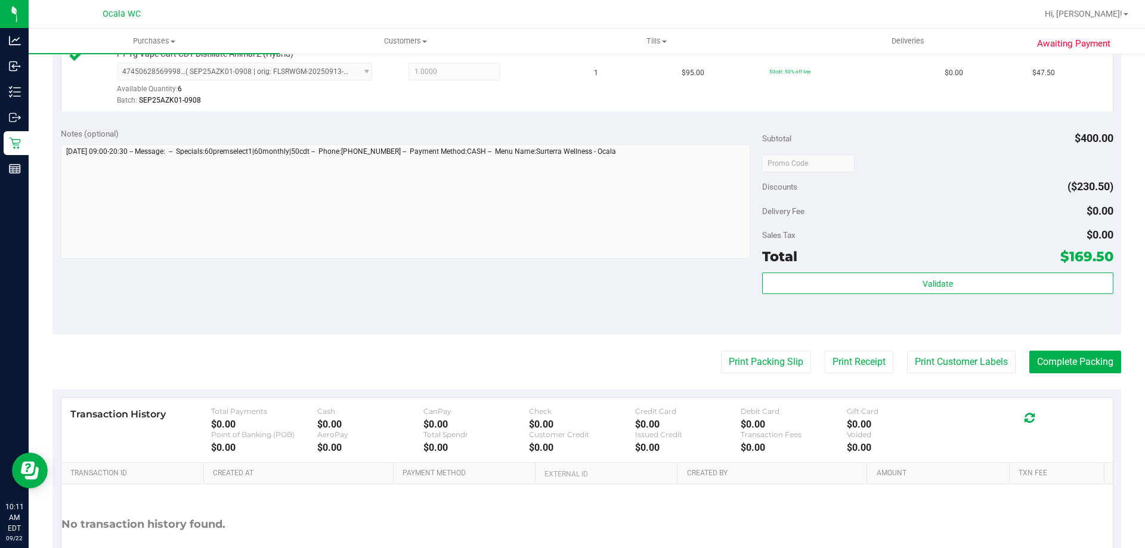
click at [806, 366] on div "Print Packing Slip Print Receipt Print Customer Labels Complete Packing" at bounding box center [586, 362] width 1069 height 23
click at [786, 361] on button "Print Packing Slip" at bounding box center [766, 362] width 90 height 23
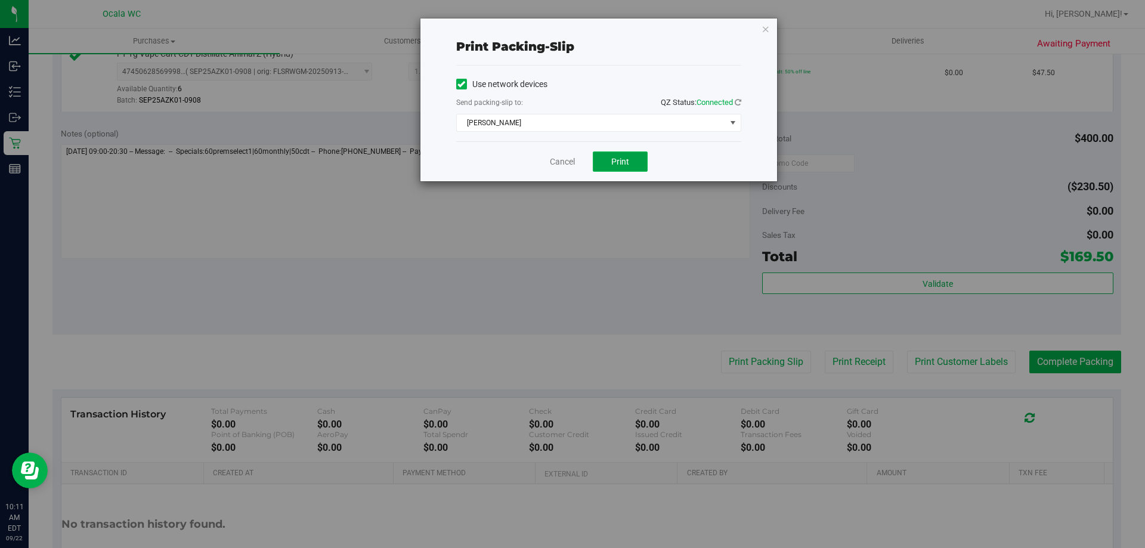
click at [610, 163] on button "Print" at bounding box center [620, 162] width 55 height 20
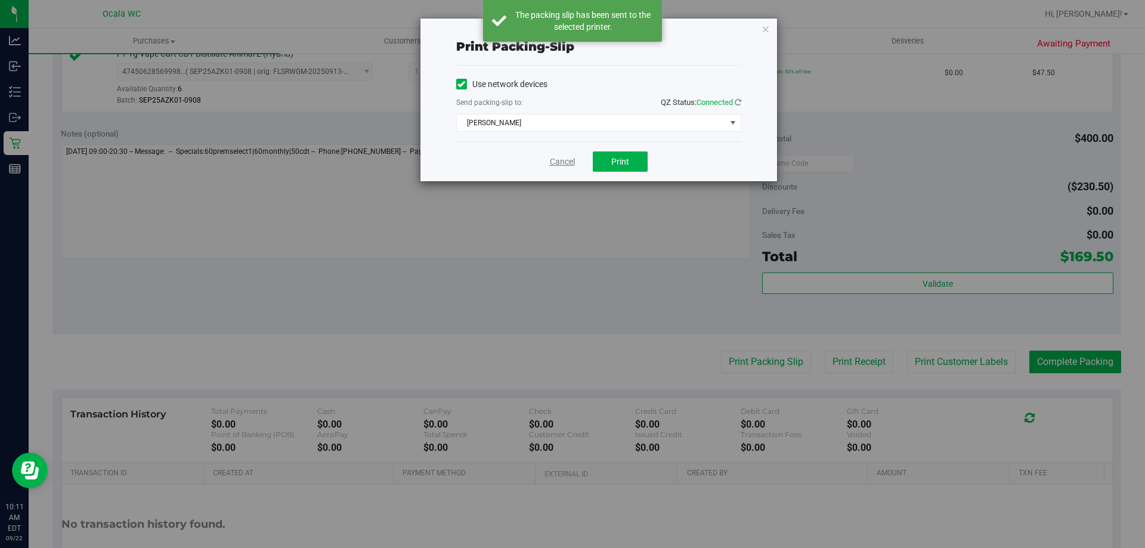
click at [565, 162] on link "Cancel" at bounding box center [562, 162] width 25 height 13
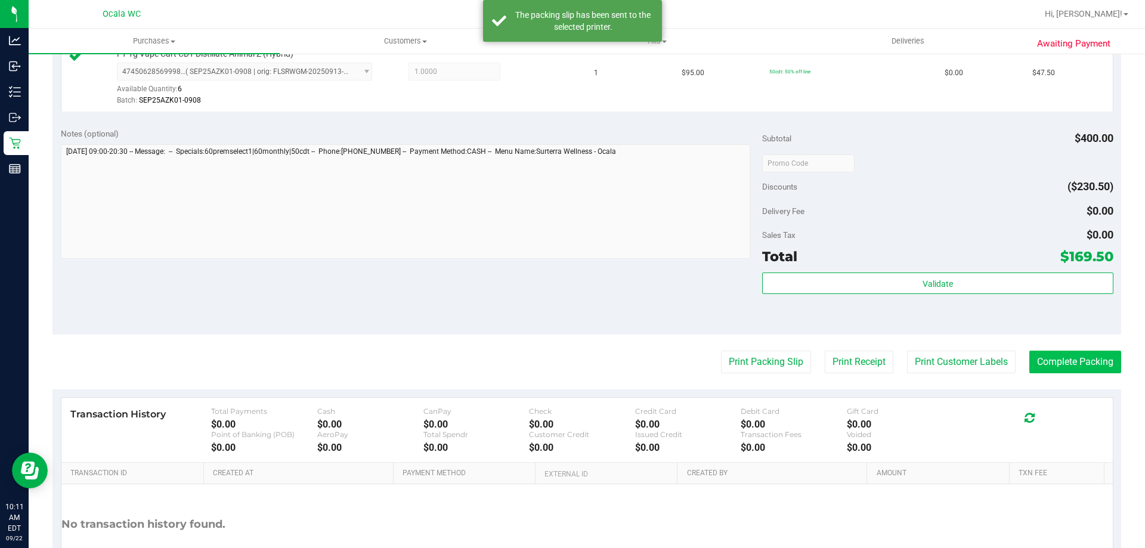
drag, startPoint x: 1064, startPoint y: 378, endPoint x: 1066, endPoint y: 366, distance: 11.5
click at [1064, 377] on purchase-details "Back Edit Purchase Cancel Purchase View Profile # 11986928 BioTrack ID: - Submi…" at bounding box center [586, 99] width 1069 height 1025
click at [1068, 363] on button "Complete Packing" at bounding box center [1076, 362] width 92 height 23
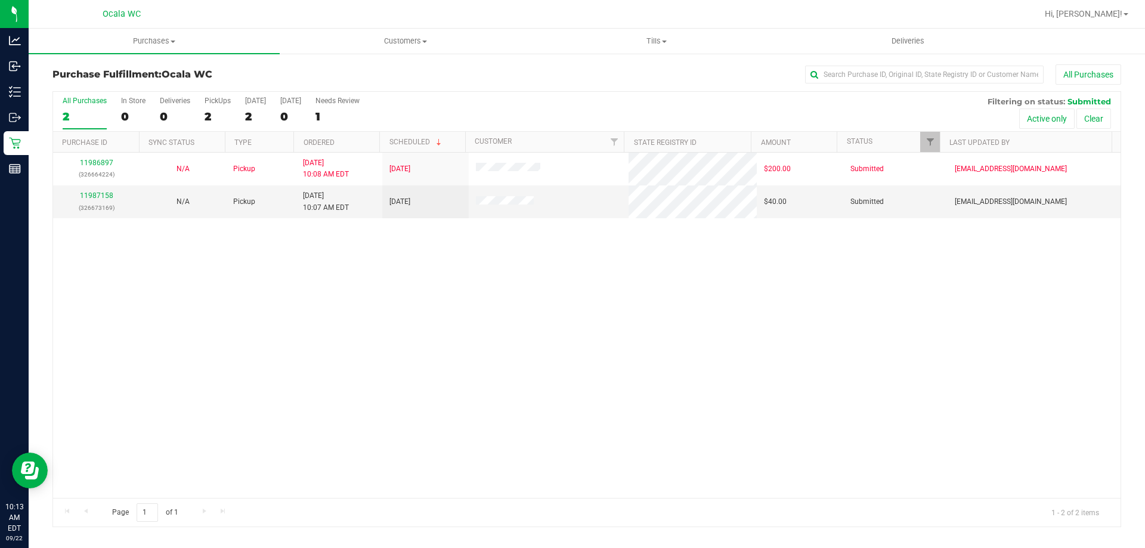
click at [832, 359] on div "11986897 (326664224) N/A Pickup 9/22/2025 10:08 AM EDT 9/22/2025 $200.00 Submit…" at bounding box center [587, 325] width 1068 height 345
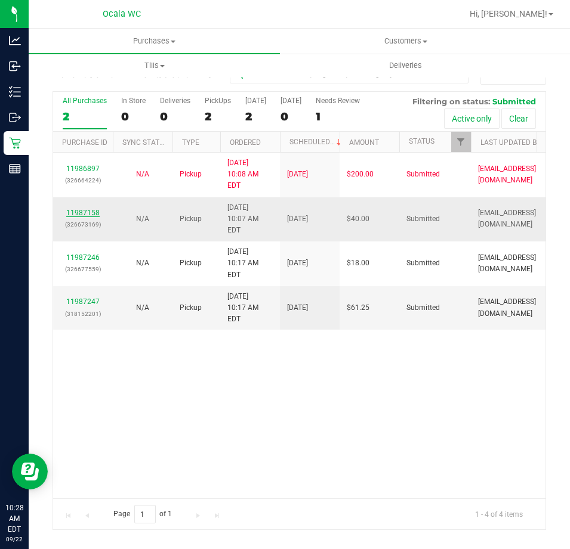
click at [92, 209] on link "11987158" at bounding box center [82, 213] width 33 height 8
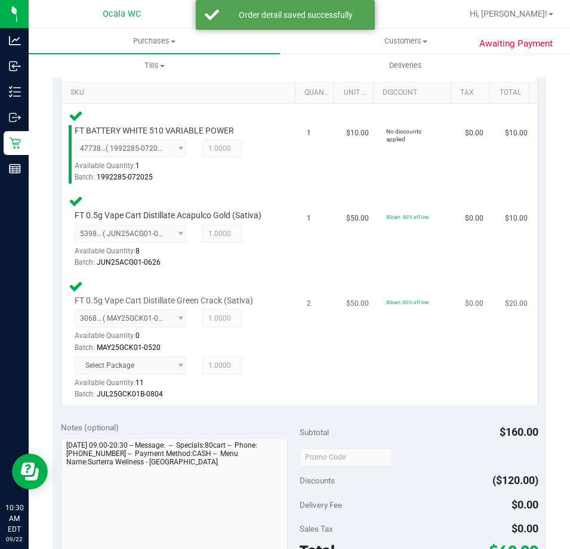
scroll to position [418, 0]
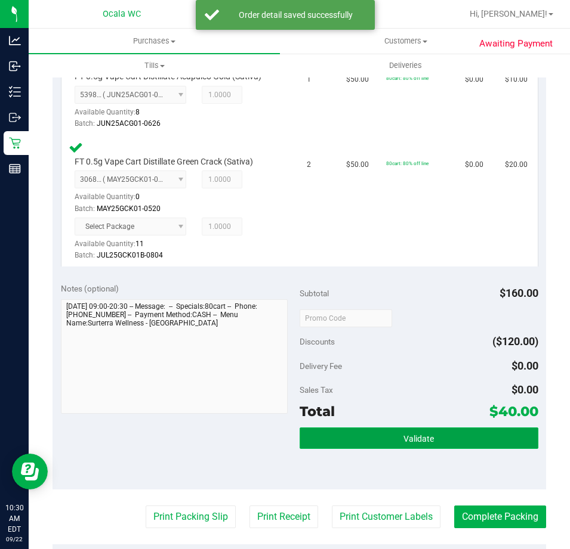
click at [462, 437] on button "Validate" at bounding box center [418, 438] width 239 height 21
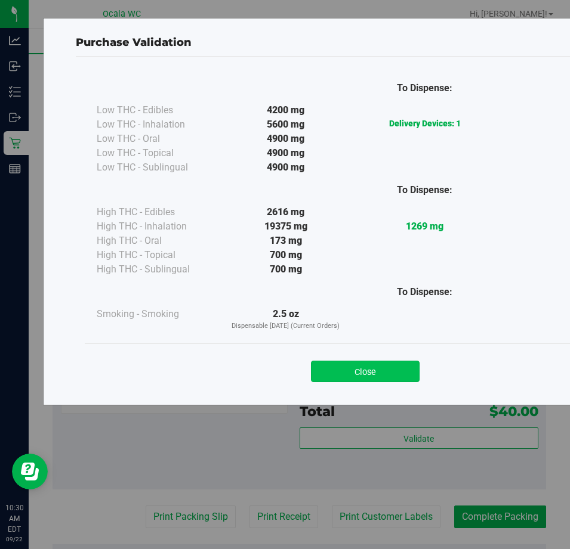
click at [348, 378] on button "Close" at bounding box center [365, 371] width 109 height 21
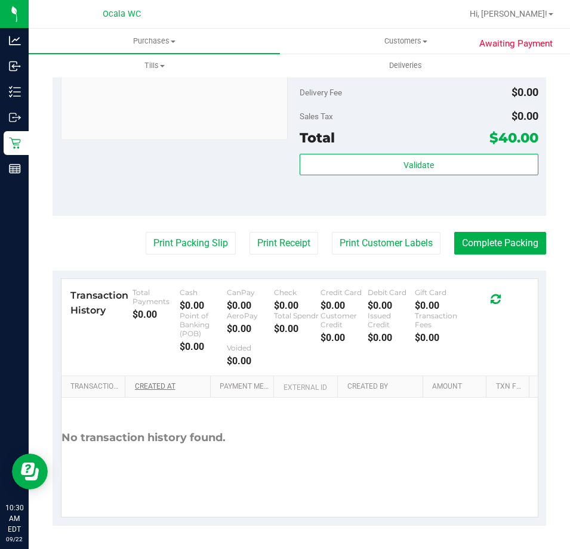
scroll to position [692, 0]
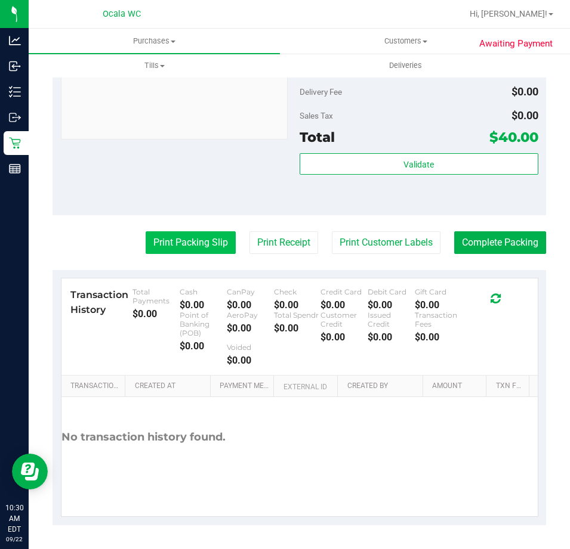
click at [208, 239] on button "Print Packing Slip" at bounding box center [191, 242] width 90 height 23
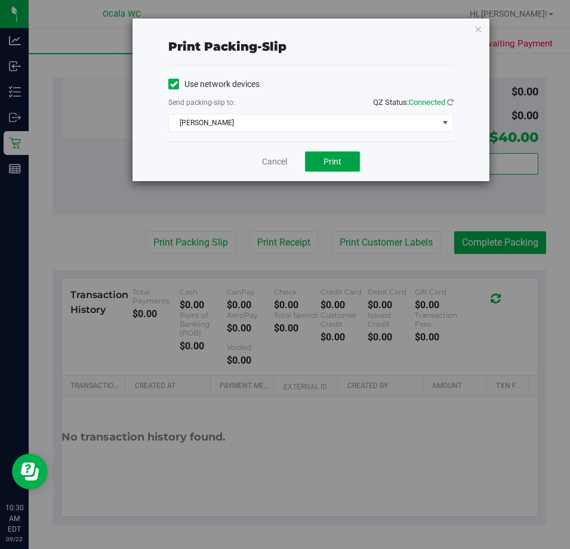
click at [351, 159] on button "Print" at bounding box center [332, 162] width 55 height 20
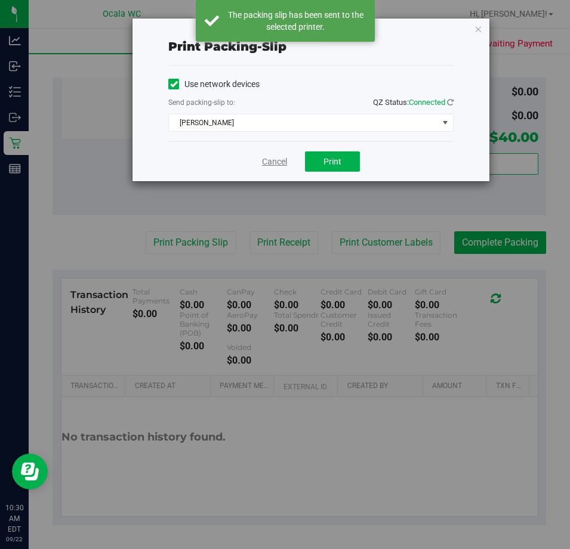
click at [279, 160] on link "Cancel" at bounding box center [274, 162] width 25 height 13
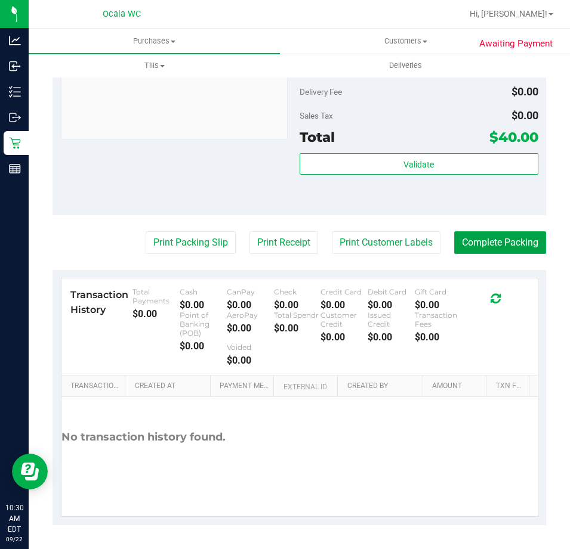
click at [483, 245] on button "Complete Packing" at bounding box center [500, 242] width 92 height 23
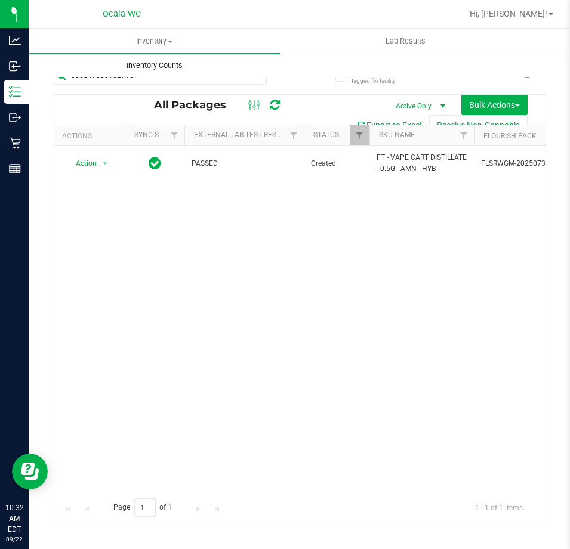
click at [154, 73] on uib-tab-heading "Inventory Counts" at bounding box center [154, 66] width 250 height 24
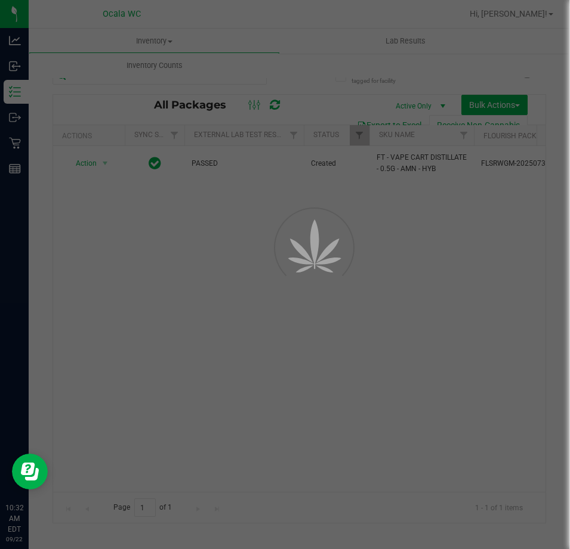
click at [159, 71] on div at bounding box center [285, 274] width 570 height 549
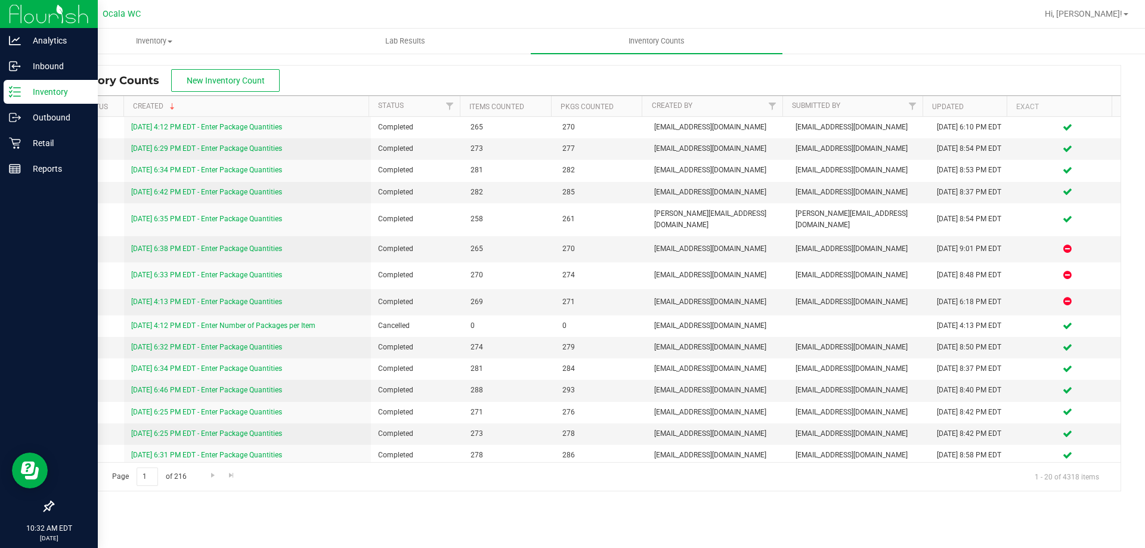
click at [19, 89] on icon at bounding box center [15, 92] width 12 height 12
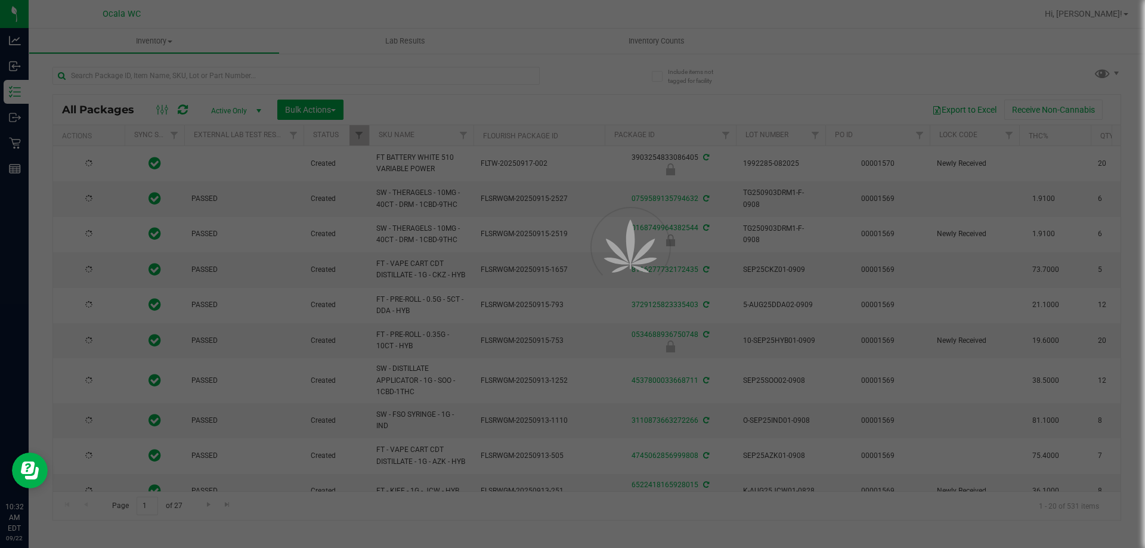
click at [214, 77] on div at bounding box center [572, 274] width 1145 height 548
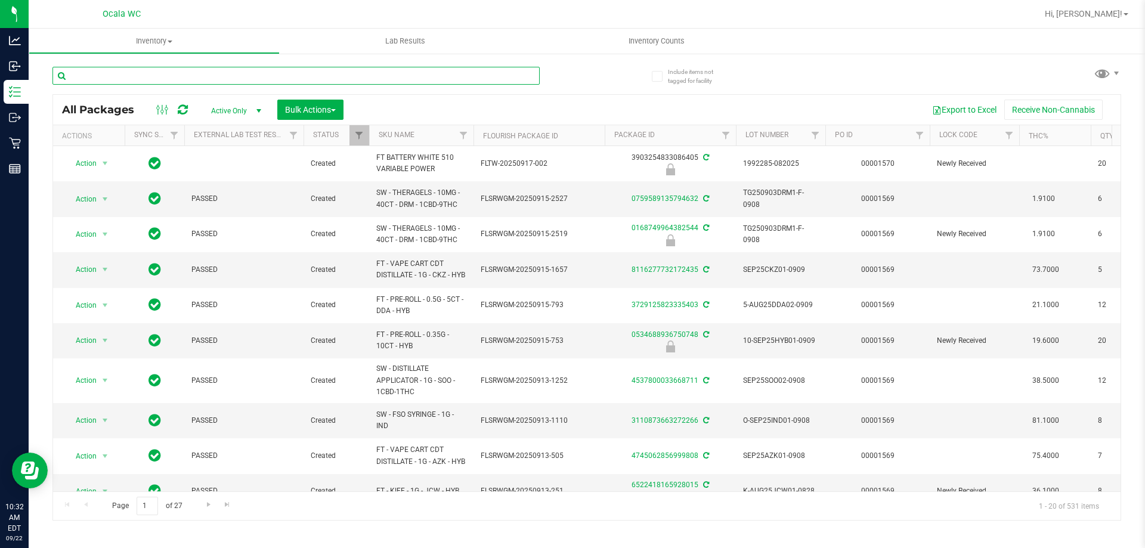
click at [214, 77] on input "text" at bounding box center [295, 76] width 487 height 18
type input "7898718612369772"
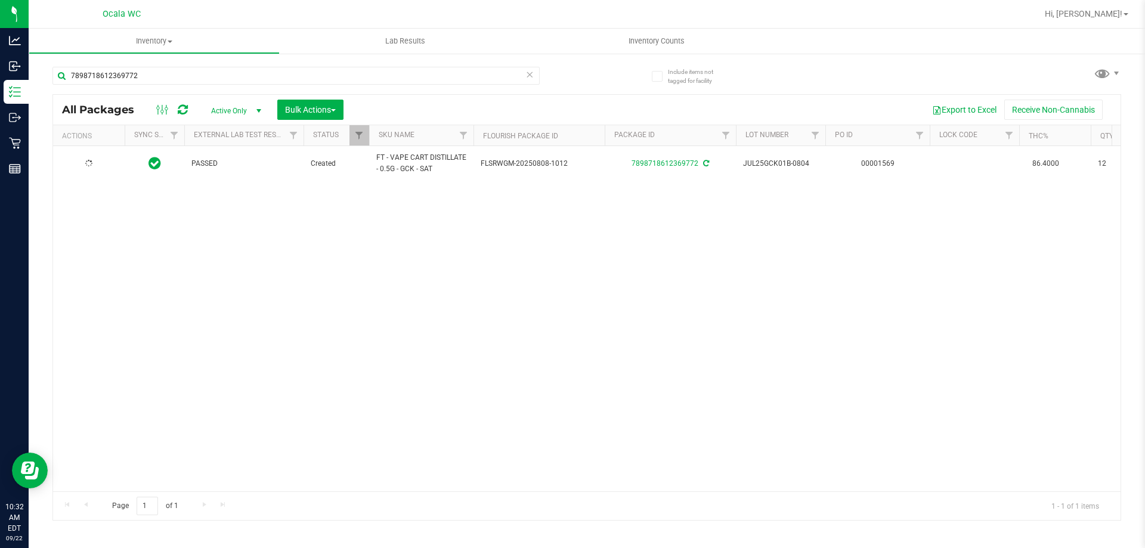
click at [84, 159] on div at bounding box center [88, 163] width 57 height 11
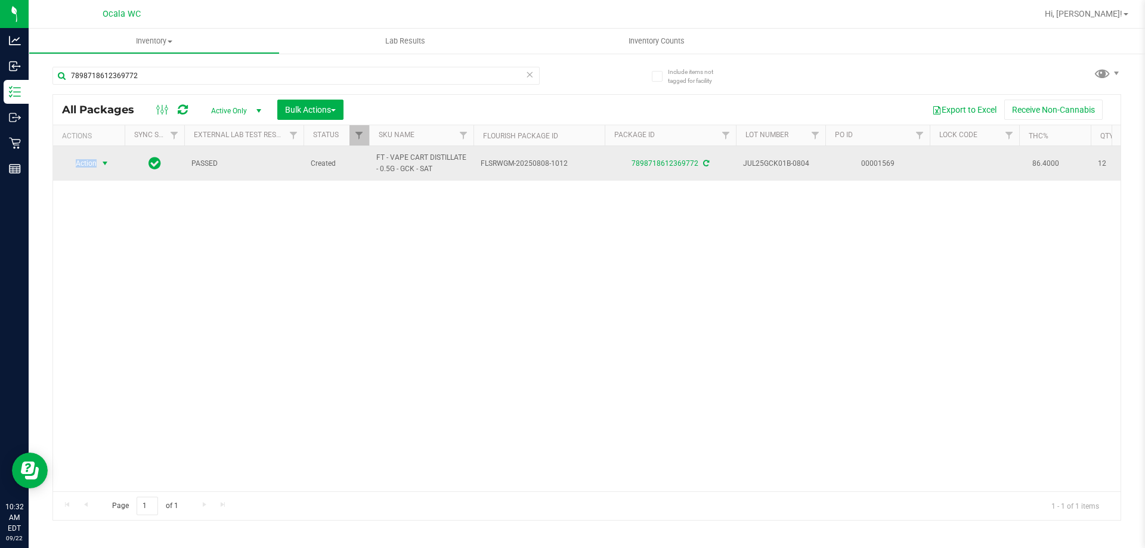
click at [84, 160] on span "Action" at bounding box center [81, 163] width 32 height 17
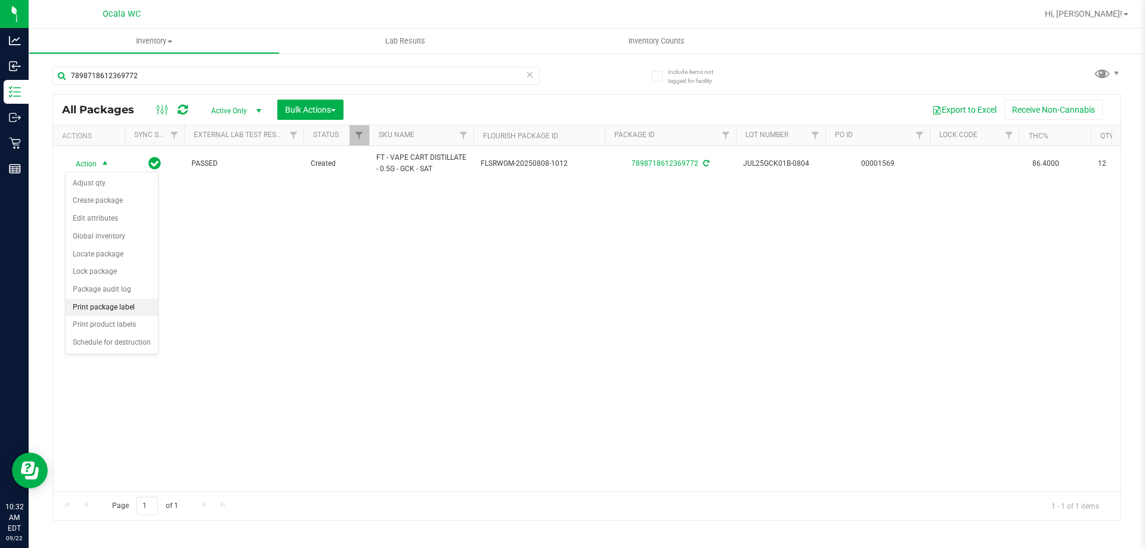
click at [139, 307] on li "Print package label" at bounding box center [112, 308] width 92 height 18
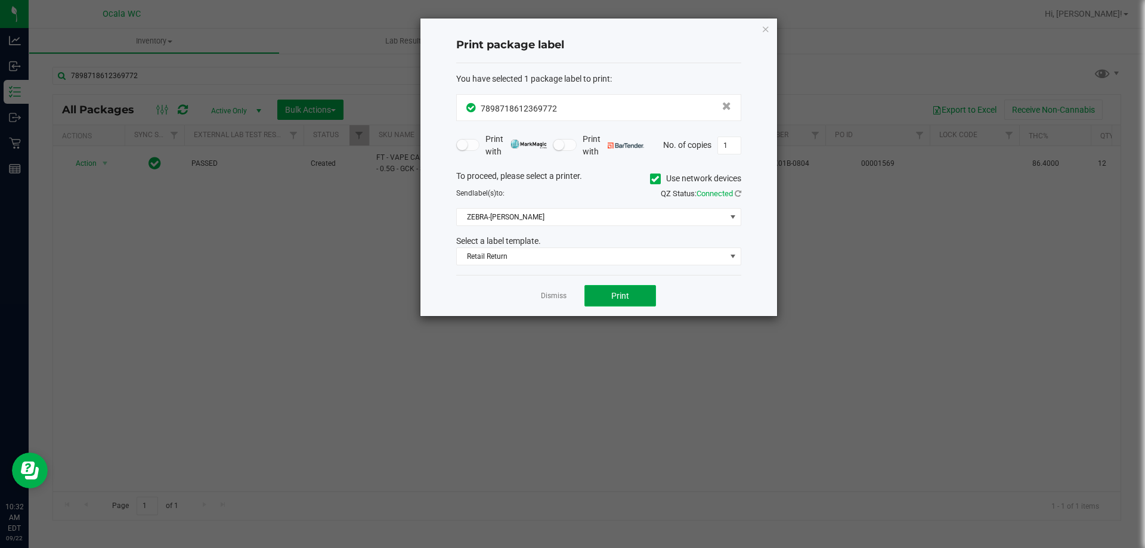
click at [569, 303] on button "Print" at bounding box center [621, 295] width 72 height 21
click at [558, 292] on link "Dismiss" at bounding box center [554, 296] width 26 height 10
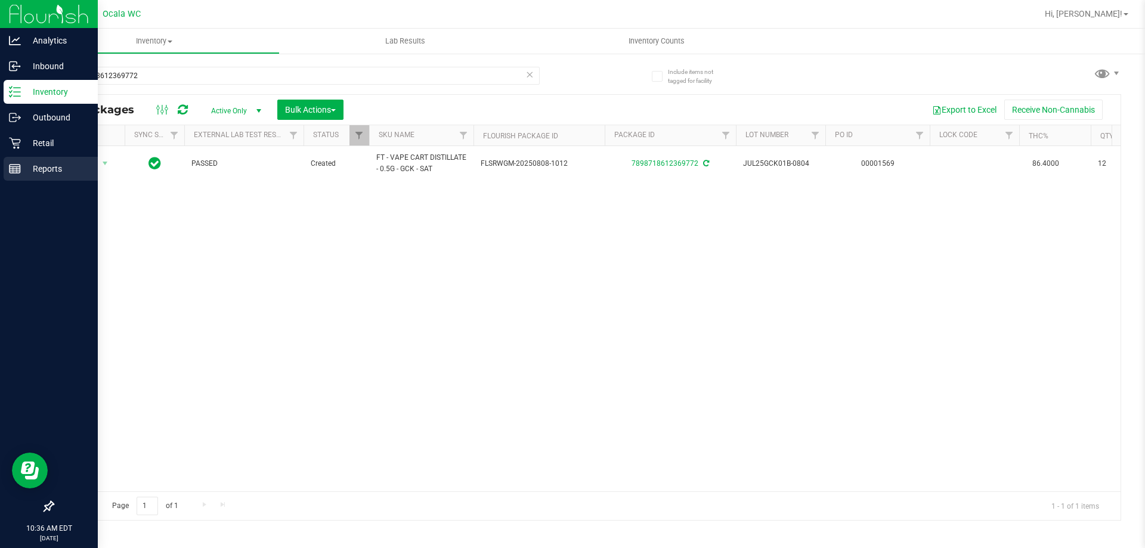
click at [41, 161] on div "Reports" at bounding box center [51, 169] width 94 height 24
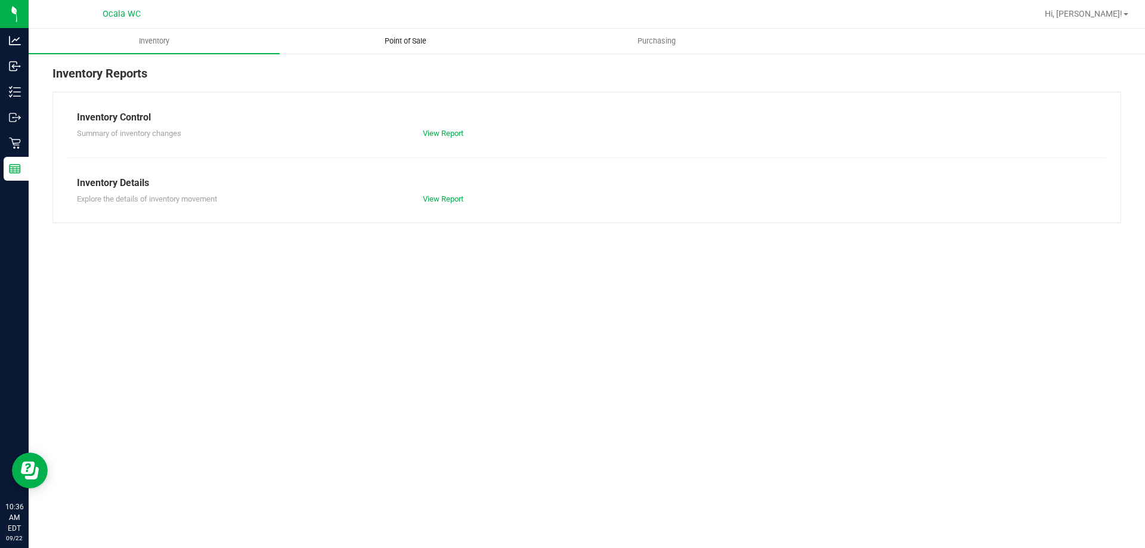
click at [423, 36] on span "Point of Sale" at bounding box center [406, 41] width 74 height 11
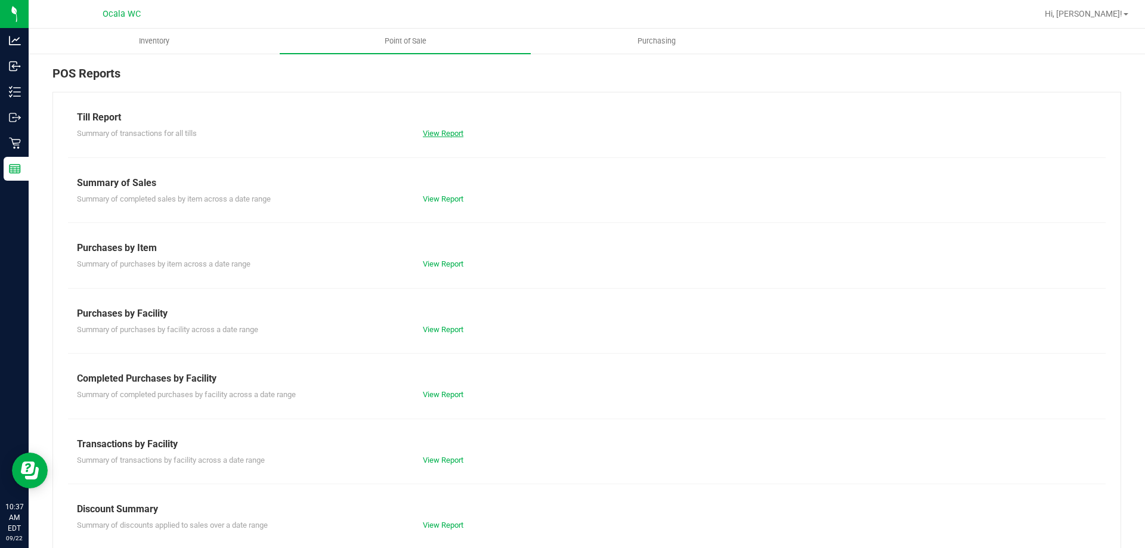
click at [446, 131] on link "View Report" at bounding box center [443, 133] width 41 height 9
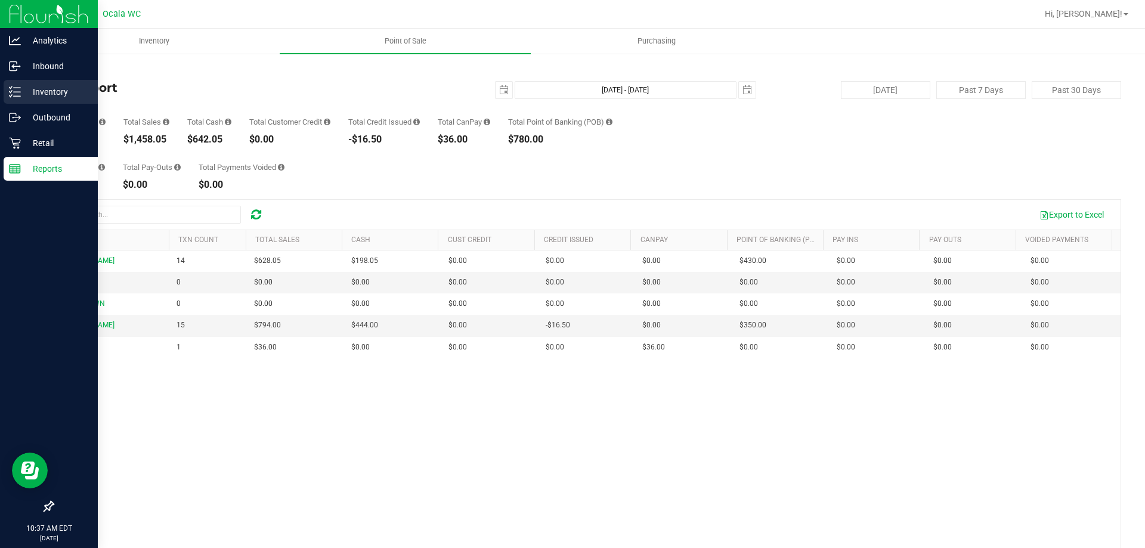
click at [3, 86] on link "Inventory" at bounding box center [49, 93] width 98 height 26
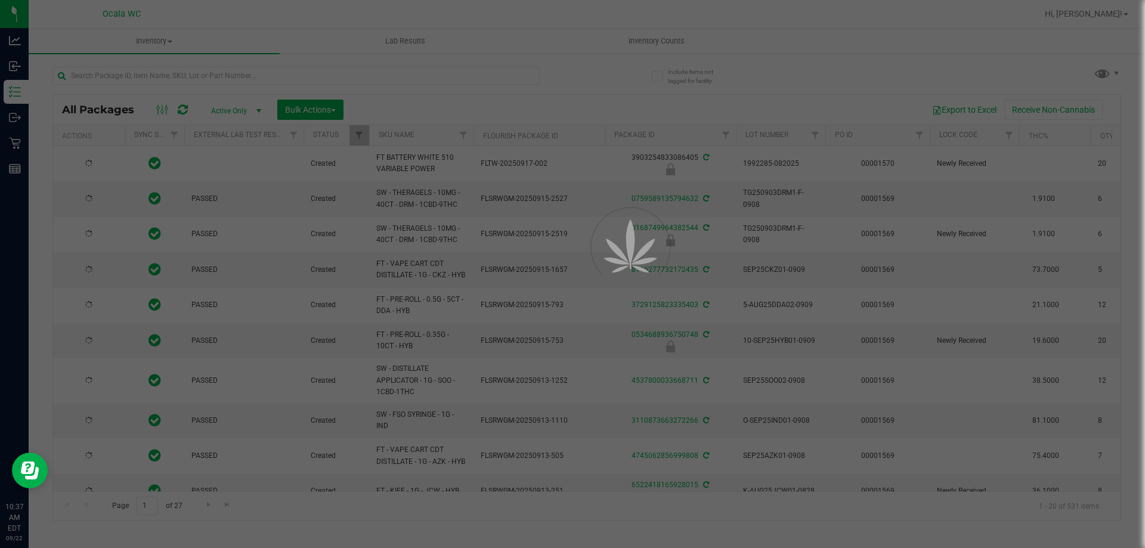
click at [132, 74] on div at bounding box center [572, 274] width 1145 height 548
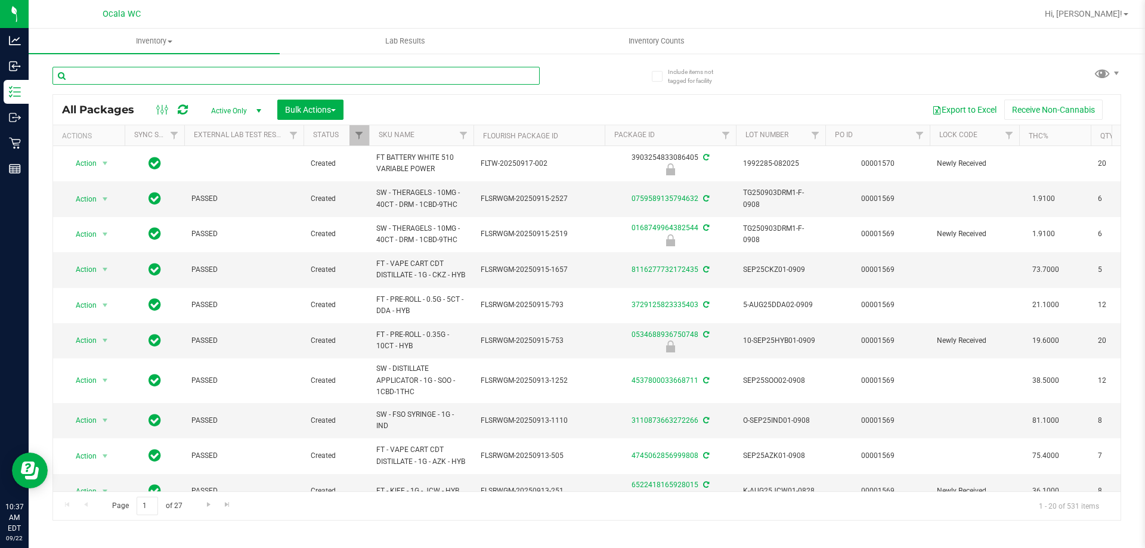
click at [132, 74] on input "text" at bounding box center [295, 76] width 487 height 18
type input "3124338549314313"
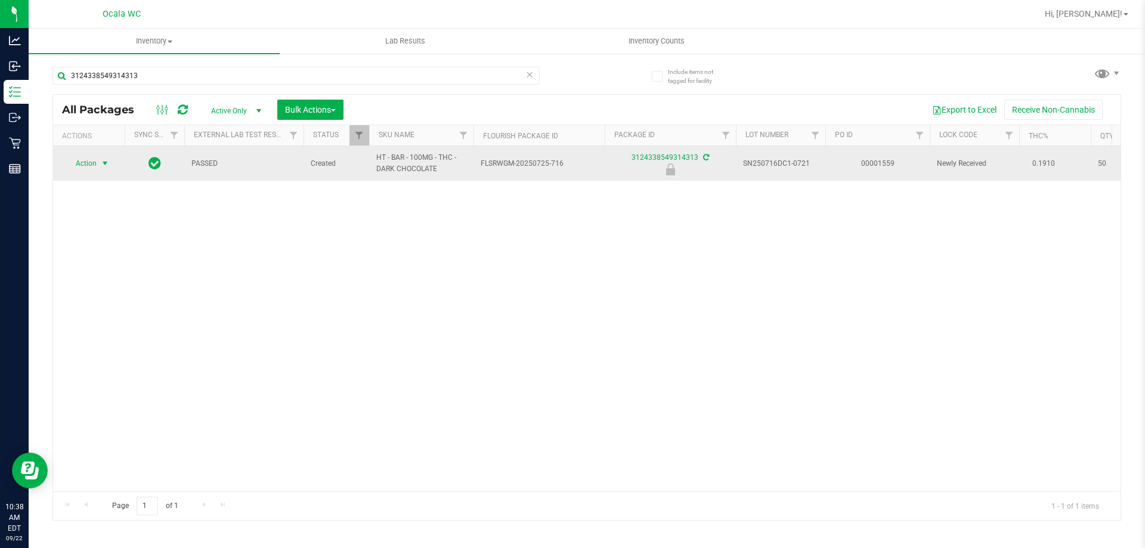
click at [82, 160] on span "Action" at bounding box center [81, 163] width 32 height 17
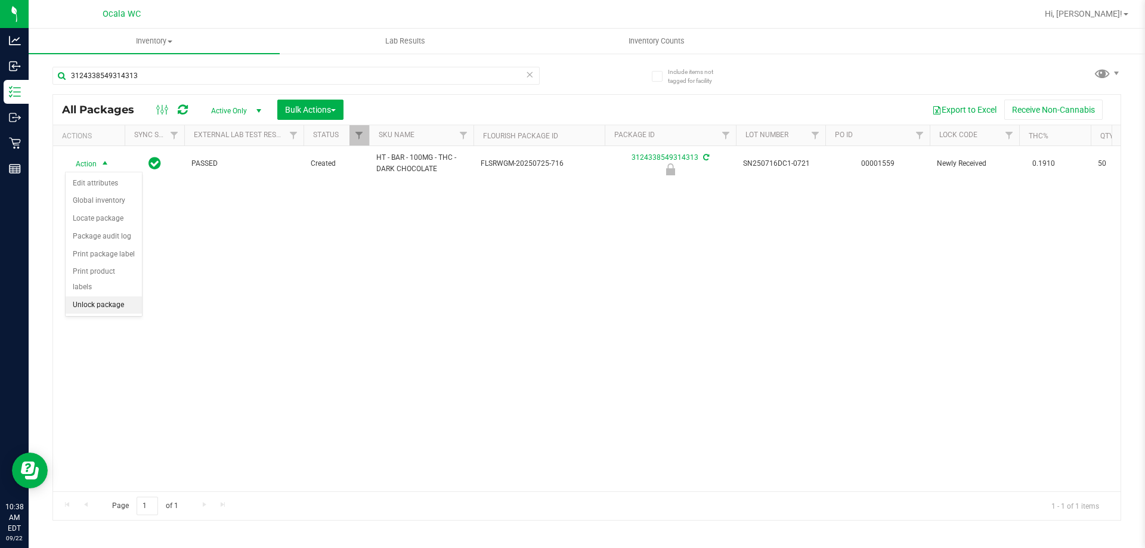
click at [101, 296] on li "Unlock package" at bounding box center [104, 305] width 76 height 18
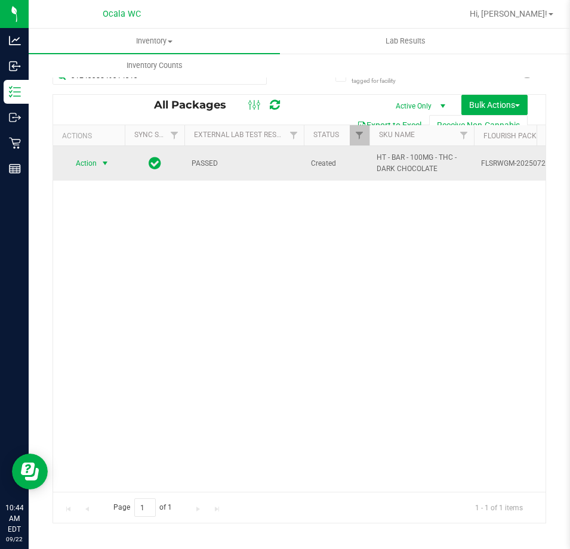
click at [80, 165] on span "Action" at bounding box center [81, 163] width 32 height 17
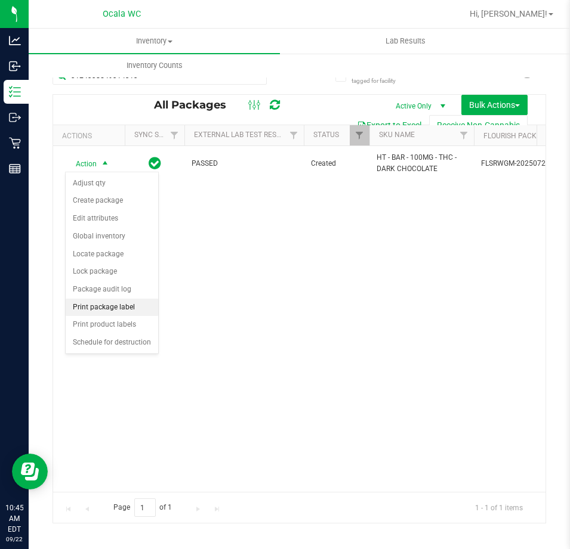
click at [120, 308] on li "Print package label" at bounding box center [112, 308] width 92 height 18
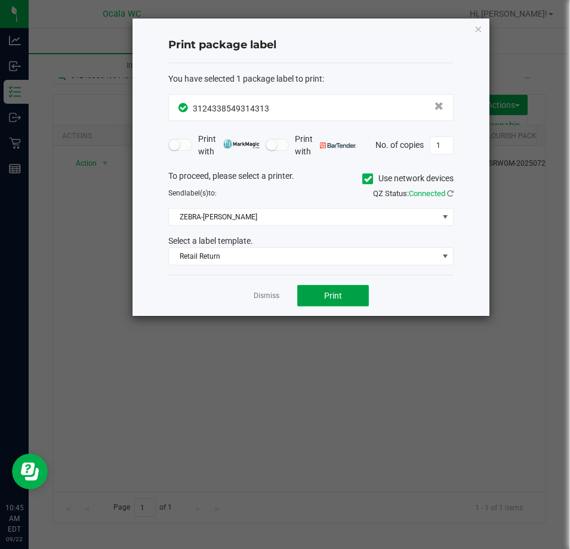
click at [313, 296] on button "Print" at bounding box center [333, 295] width 72 height 21
drag, startPoint x: 543, startPoint y: 406, endPoint x: 251, endPoint y: 330, distance: 302.7
click at [523, 393] on ngb-modal-window "Print package label You have selected 1 package label to print : 31243385493143…" at bounding box center [289, 274] width 579 height 549
click at [262, 295] on link "Dismiss" at bounding box center [267, 296] width 26 height 10
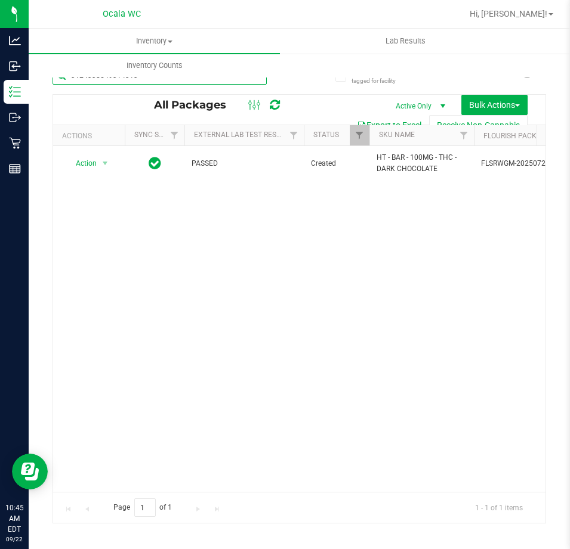
drag, startPoint x: 146, startPoint y: 79, endPoint x: -580, endPoint y: 44, distance: 726.8
click at [0, 44] on html "Analytics Inbound Inventory Outbound Retail Reports 10:45 AM EDT 09/22/2025 09/…" at bounding box center [285, 274] width 570 height 549
type input "1137767713914342"
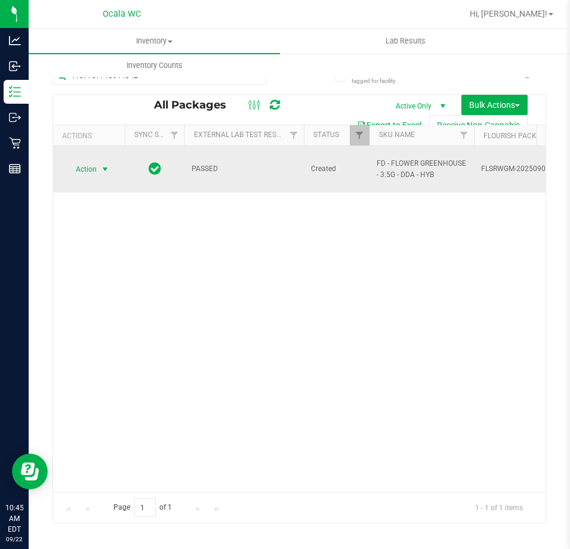
click at [80, 161] on span "Action" at bounding box center [81, 169] width 32 height 17
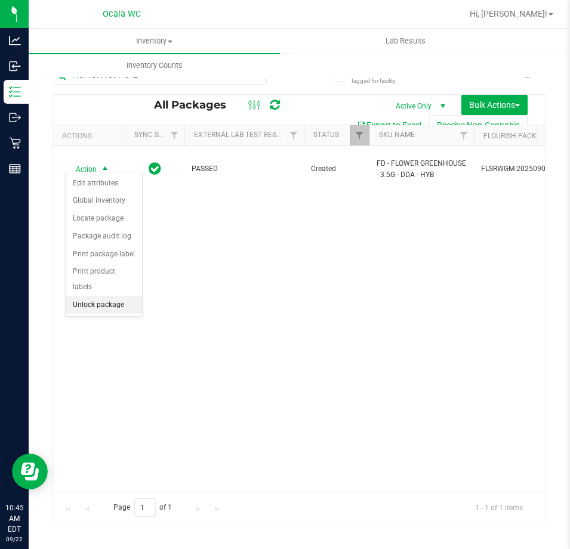
click at [125, 296] on li "Unlock package" at bounding box center [104, 305] width 76 height 18
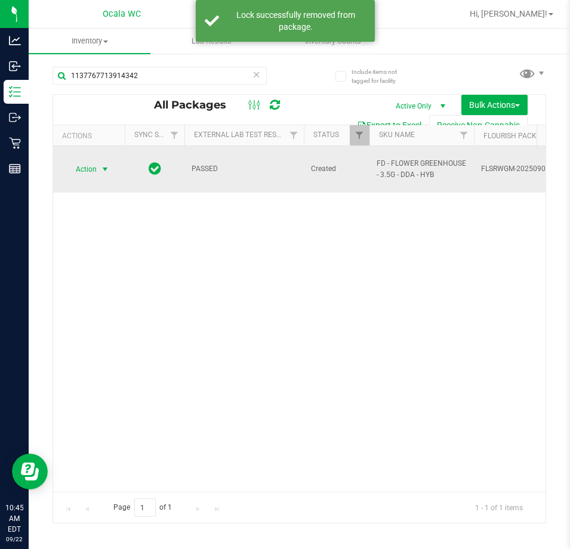
click at [83, 164] on span "Action" at bounding box center [81, 169] width 32 height 17
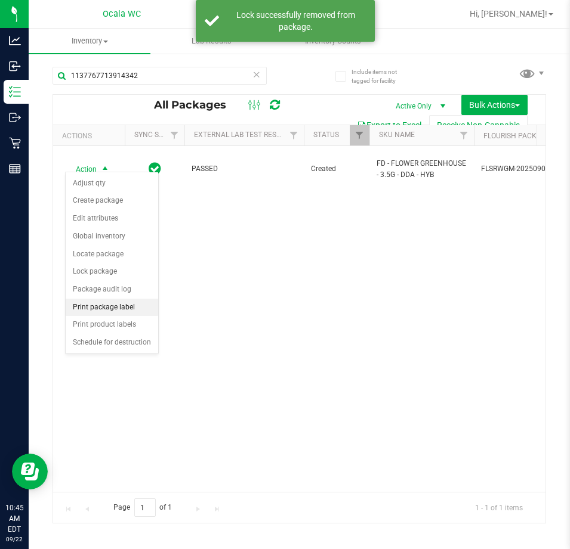
click at [137, 304] on li "Print package label" at bounding box center [112, 308] width 92 height 18
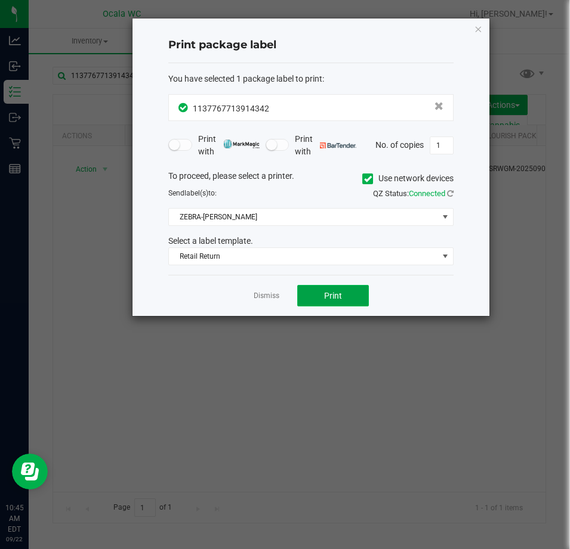
click at [325, 305] on button "Print" at bounding box center [333, 295] width 72 height 21
click at [258, 296] on link "Dismiss" at bounding box center [267, 296] width 26 height 10
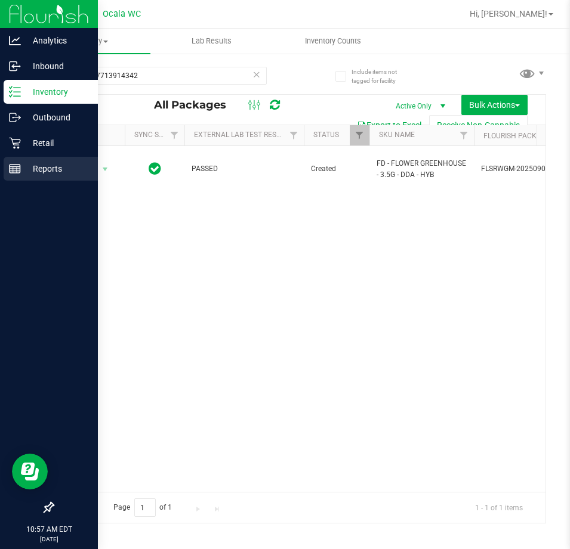
click at [23, 170] on p "Reports" at bounding box center [57, 169] width 72 height 14
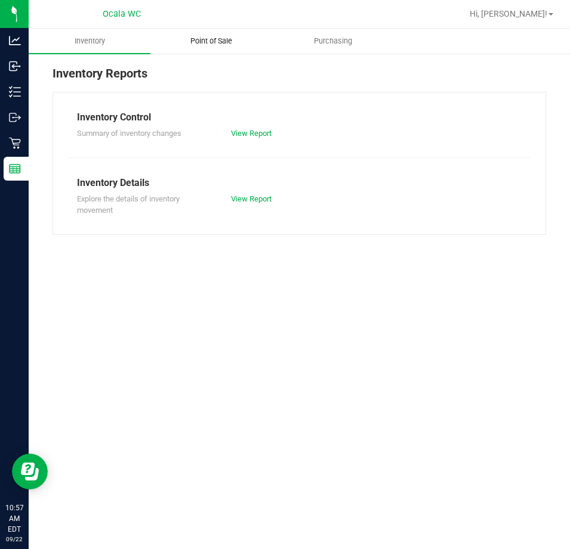
click at [222, 50] on uib-tab-heading "Point of Sale" at bounding box center [211, 41] width 120 height 24
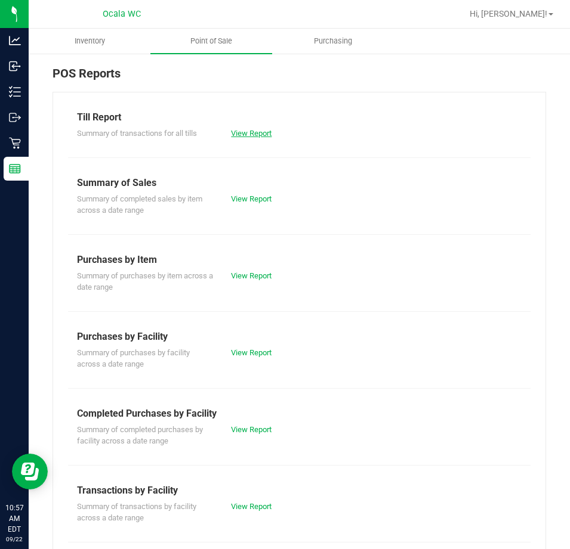
click at [264, 131] on link "View Report" at bounding box center [251, 133] width 41 height 9
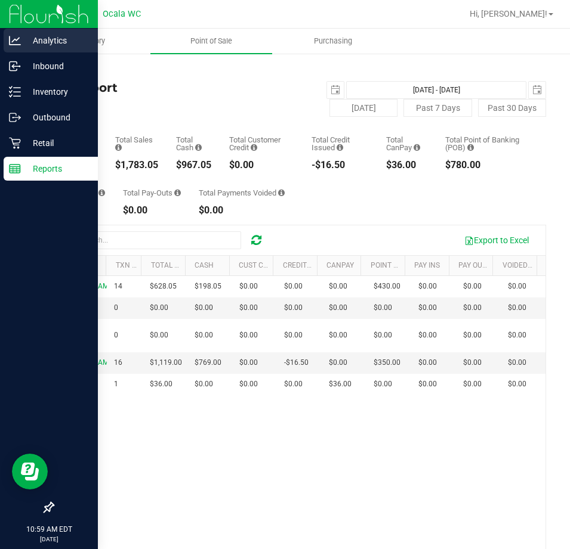
click at [20, 40] on icon at bounding box center [15, 41] width 12 height 12
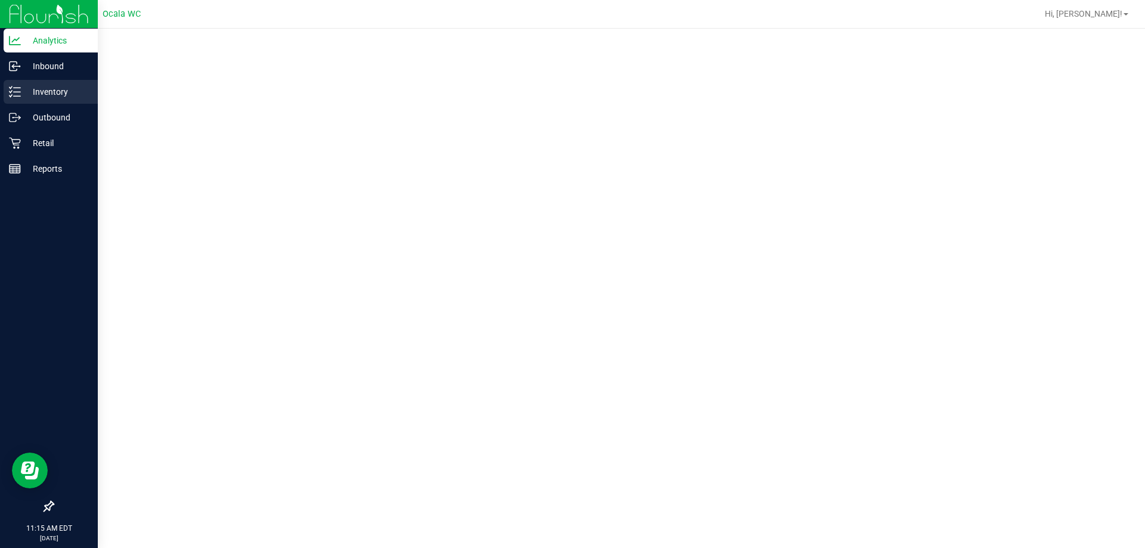
click at [63, 92] on p "Inventory" at bounding box center [57, 92] width 72 height 14
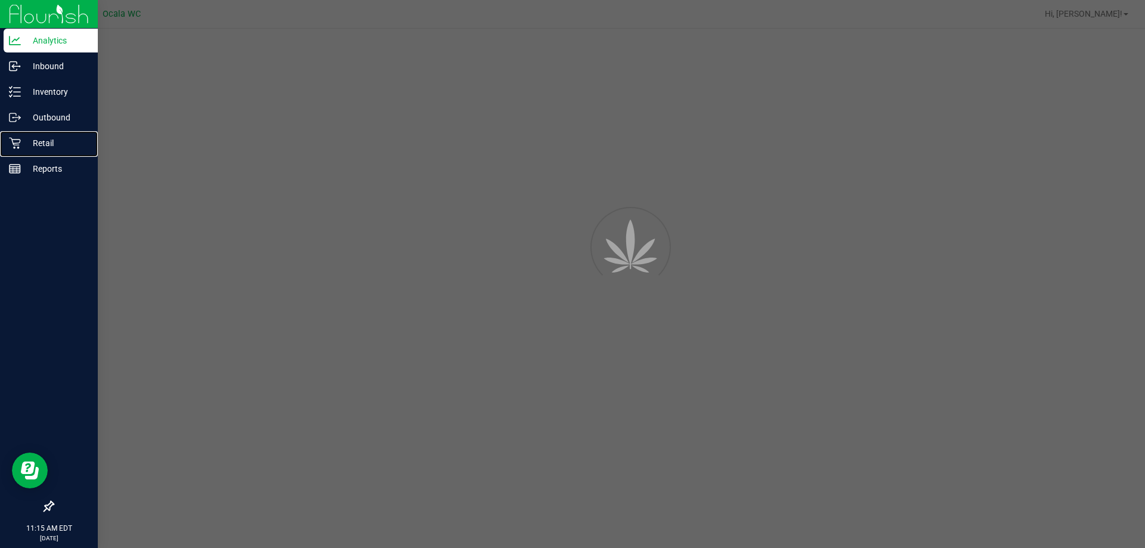
click at [55, 139] on p "Retail" at bounding box center [57, 143] width 72 height 14
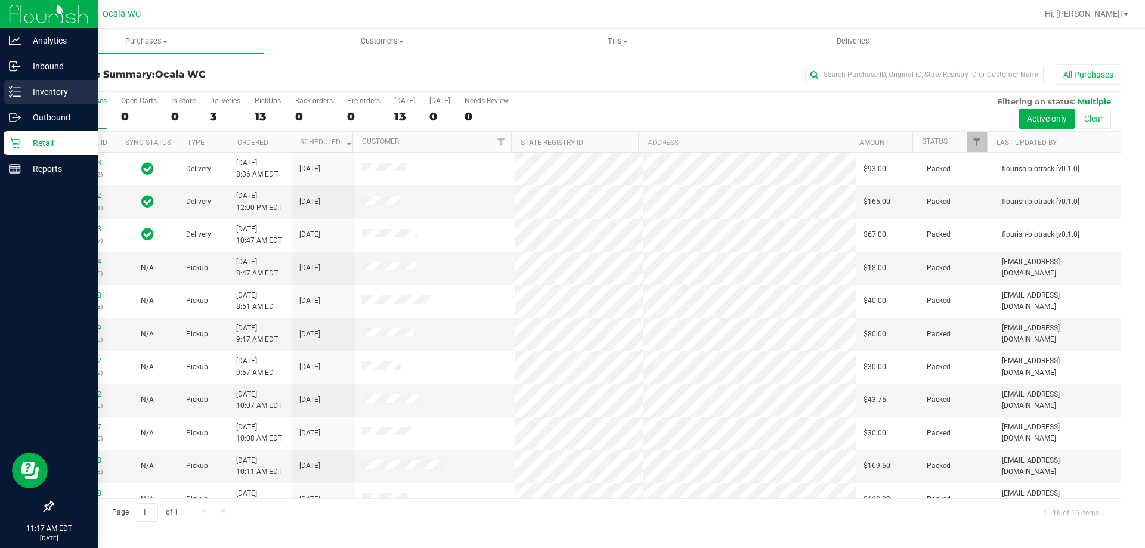
click at [26, 91] on p "Inventory" at bounding box center [57, 92] width 72 height 14
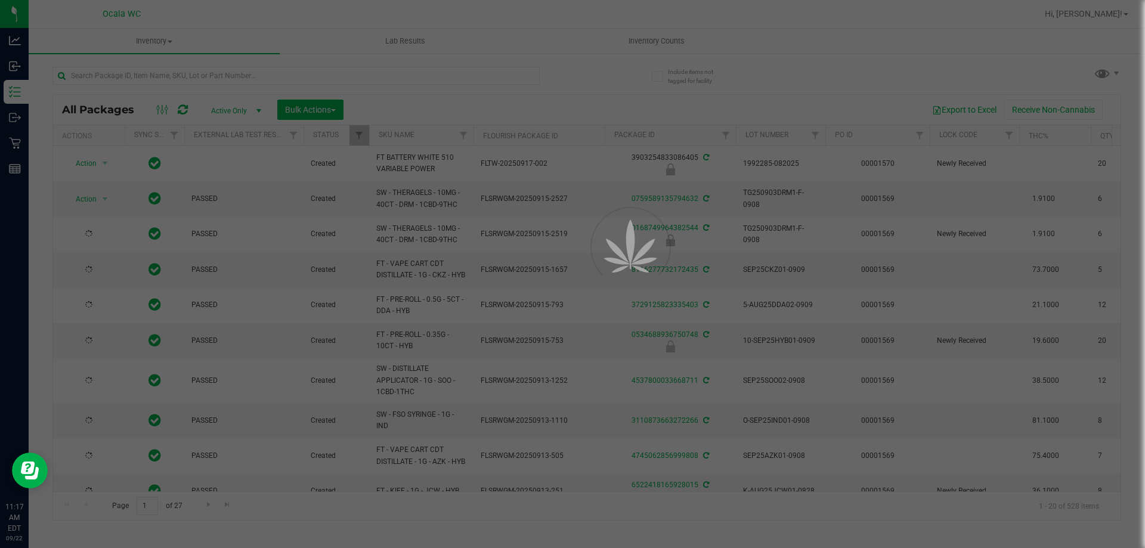
click at [206, 75] on div at bounding box center [572, 274] width 1145 height 548
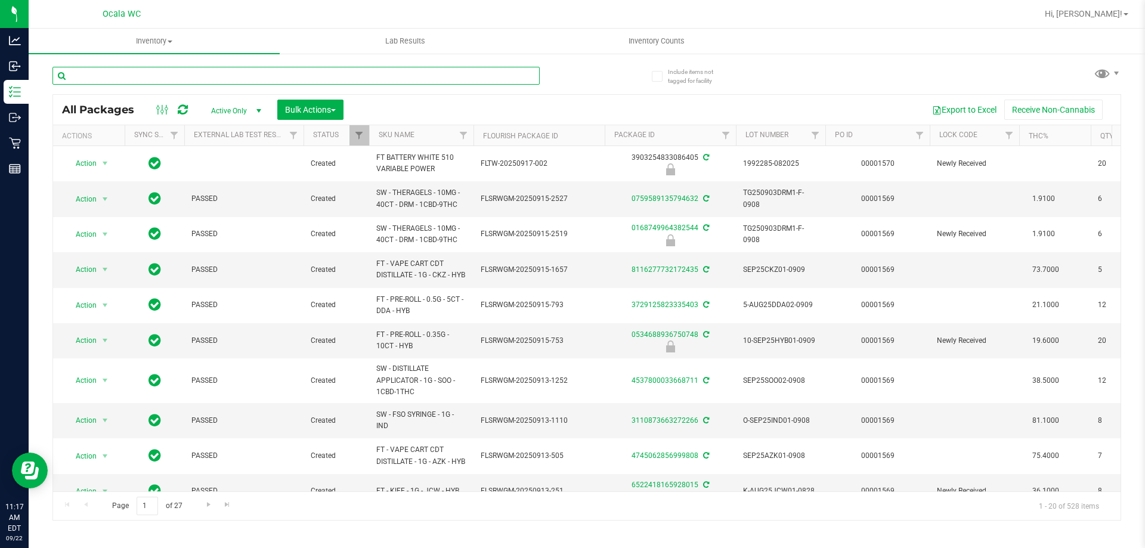
click at [206, 75] on input "text" at bounding box center [295, 76] width 487 height 18
type input "9560097389196292"
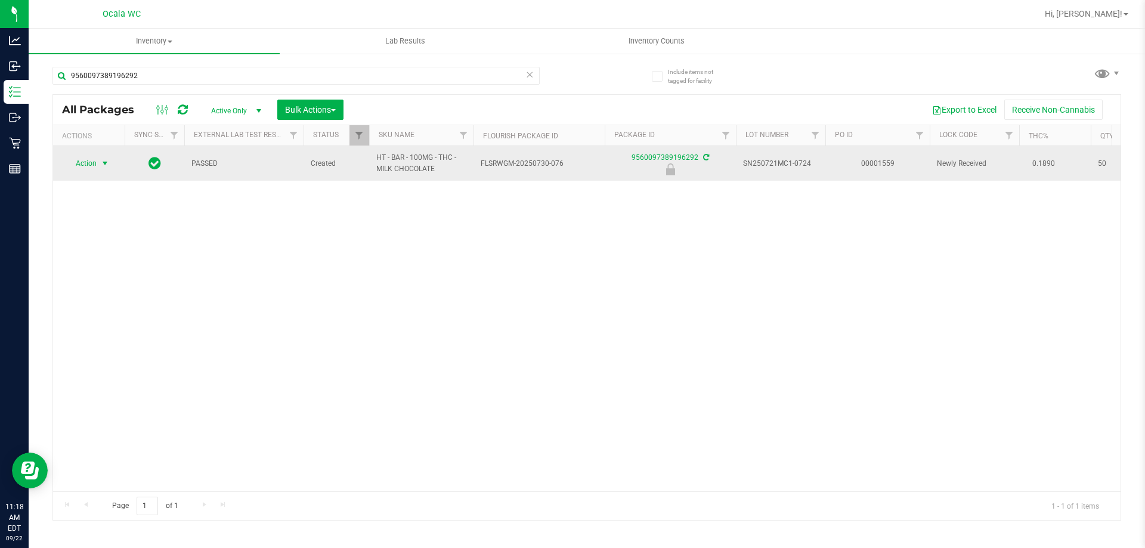
click at [82, 168] on span "Action" at bounding box center [81, 163] width 32 height 17
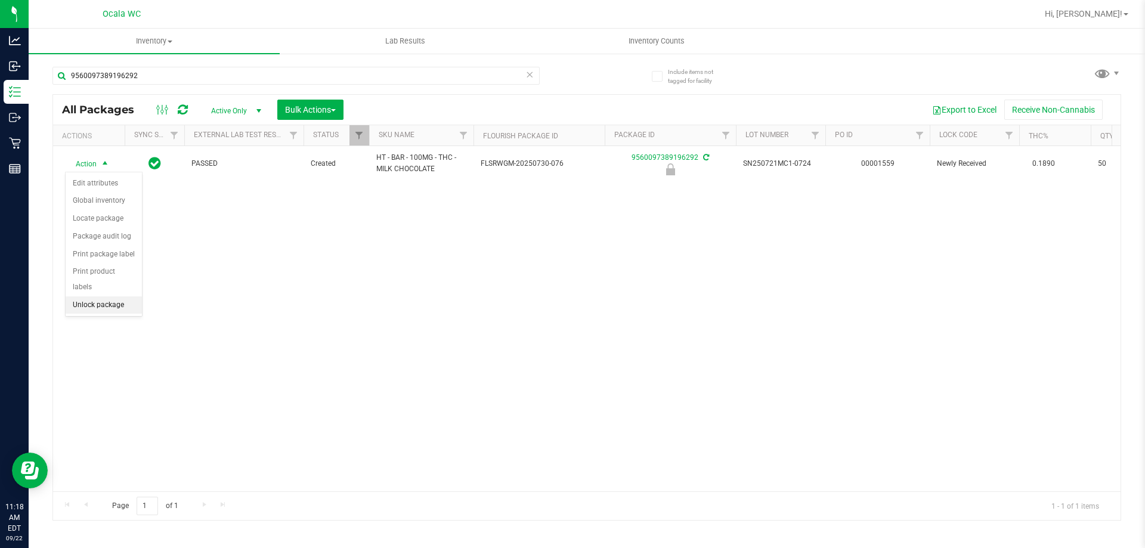
click at [101, 296] on li "Unlock package" at bounding box center [104, 305] width 76 height 18
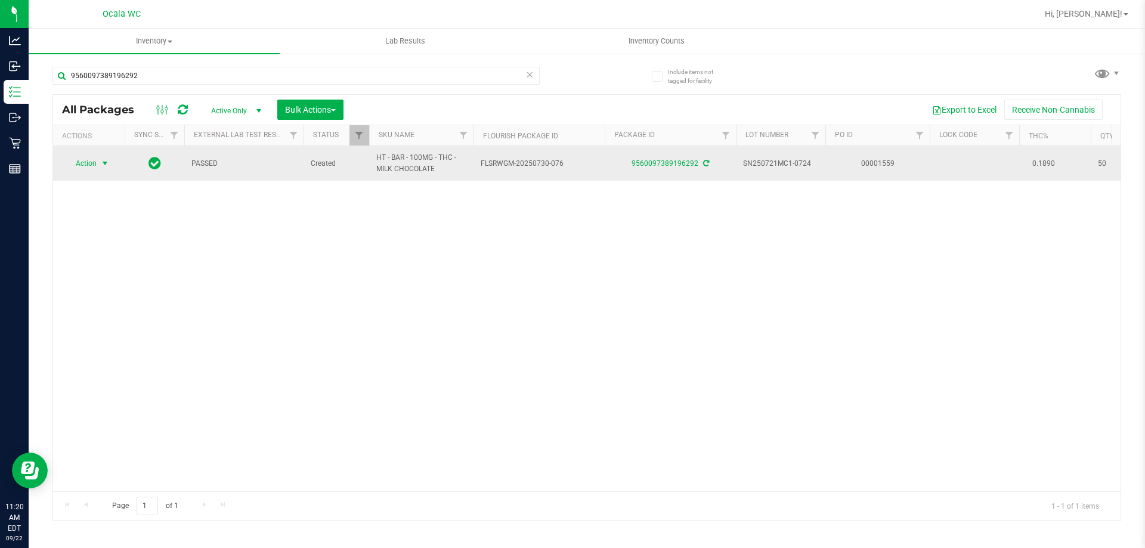
click at [89, 160] on span "Action" at bounding box center [81, 163] width 32 height 17
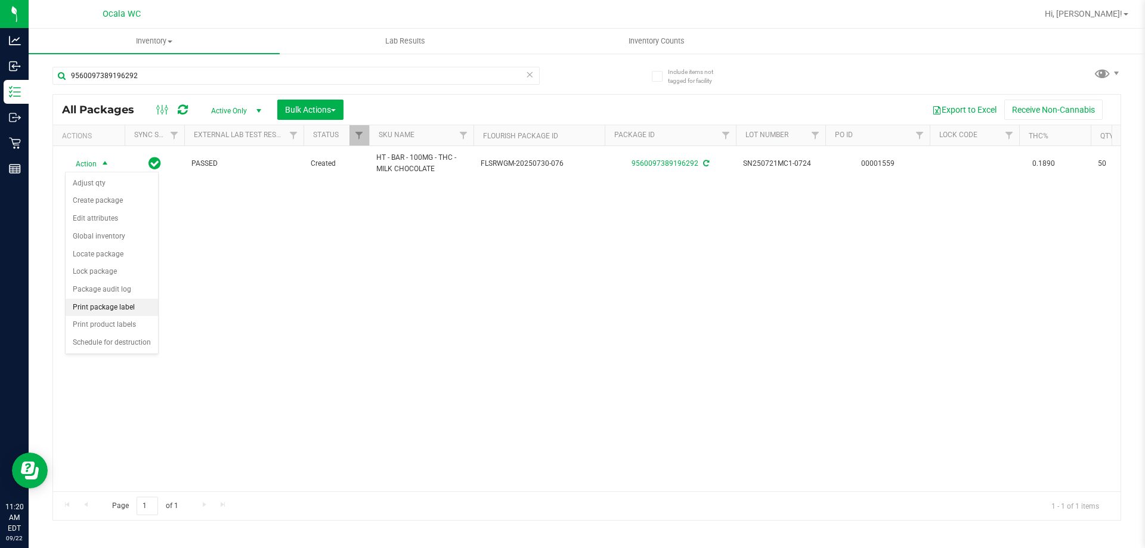
click at [123, 308] on li "Print package label" at bounding box center [112, 308] width 92 height 18
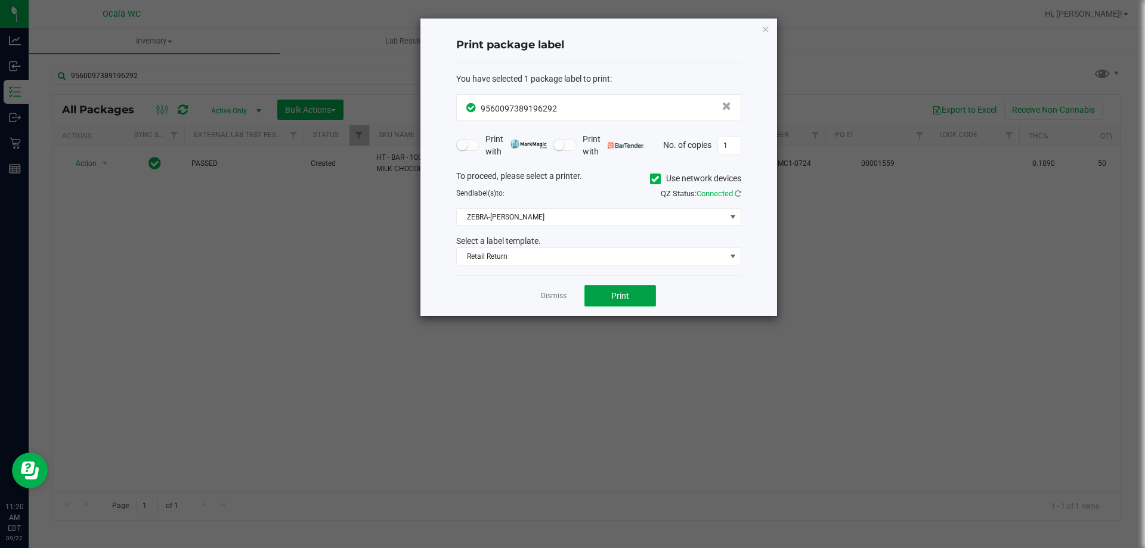
click at [569, 292] on span "Print" at bounding box center [620, 296] width 18 height 10
click at [569, 290] on button "Print" at bounding box center [621, 295] width 72 height 21
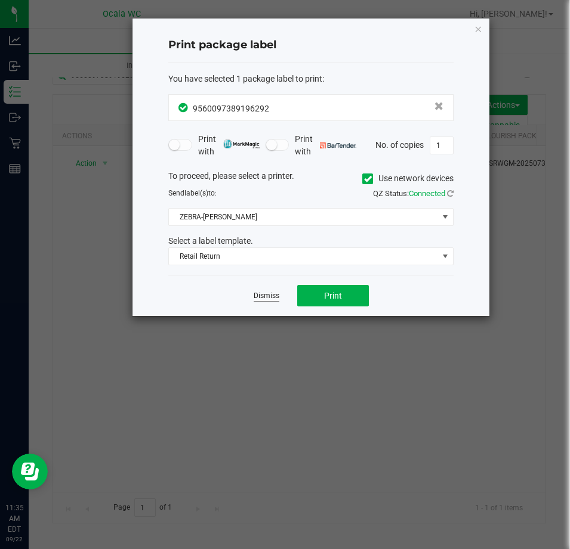
click at [258, 293] on link "Dismiss" at bounding box center [267, 296] width 26 height 10
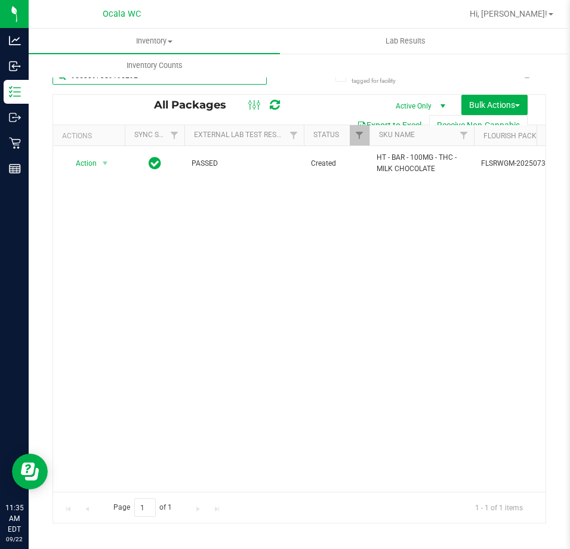
click at [129, 79] on input "9560097389196292" at bounding box center [159, 76] width 214 height 18
type input "6790565026925321"
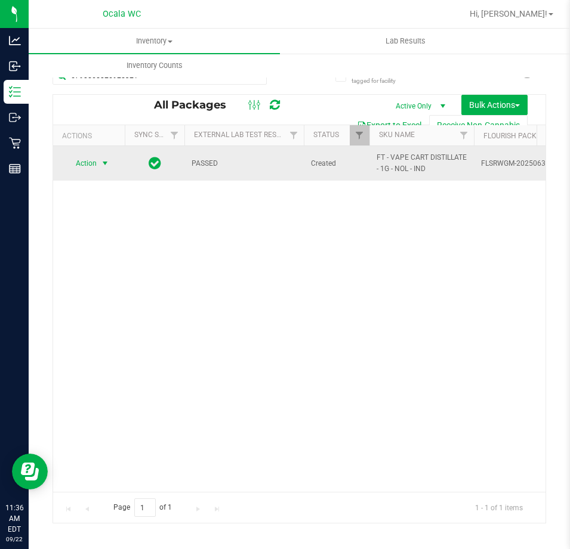
click at [86, 159] on span "Action" at bounding box center [81, 163] width 32 height 17
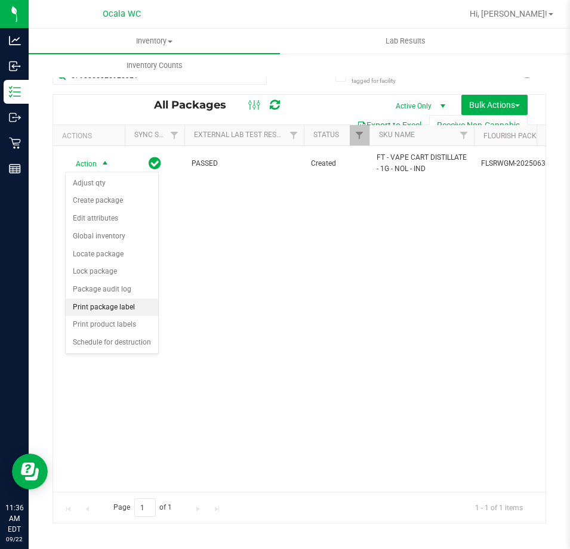
click at [126, 308] on li "Print package label" at bounding box center [112, 308] width 92 height 18
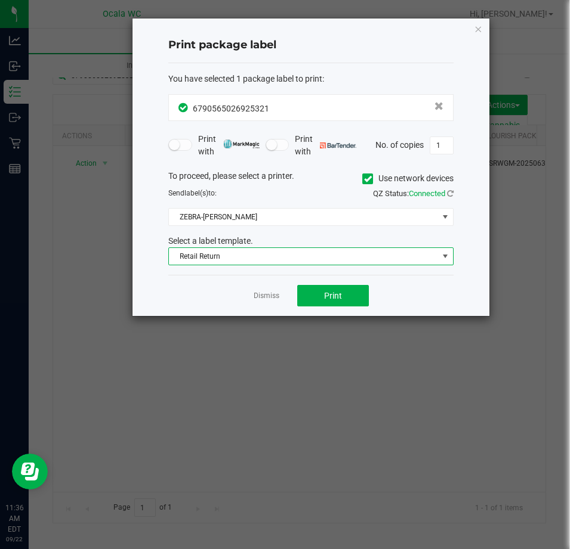
click at [281, 254] on span "Retail Return" at bounding box center [303, 256] width 269 height 17
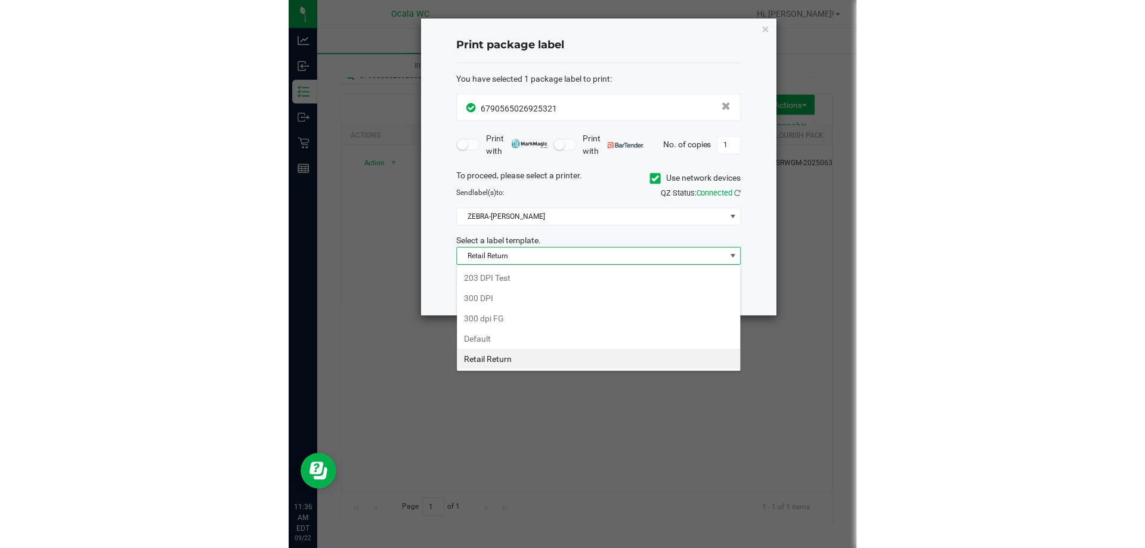
scroll to position [18, 285]
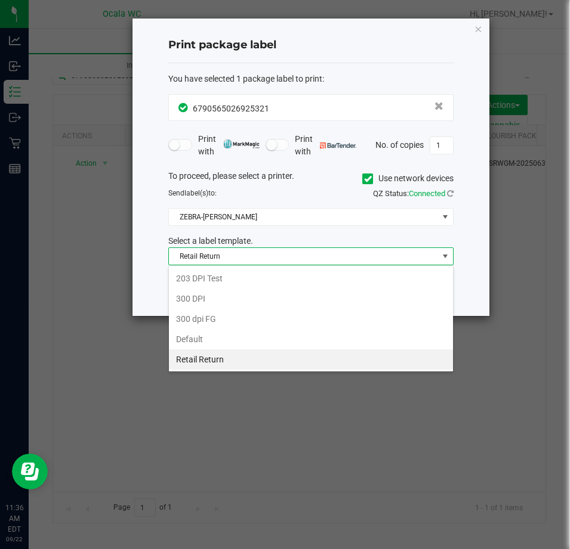
click at [281, 254] on span "Retail Return" at bounding box center [303, 256] width 269 height 17
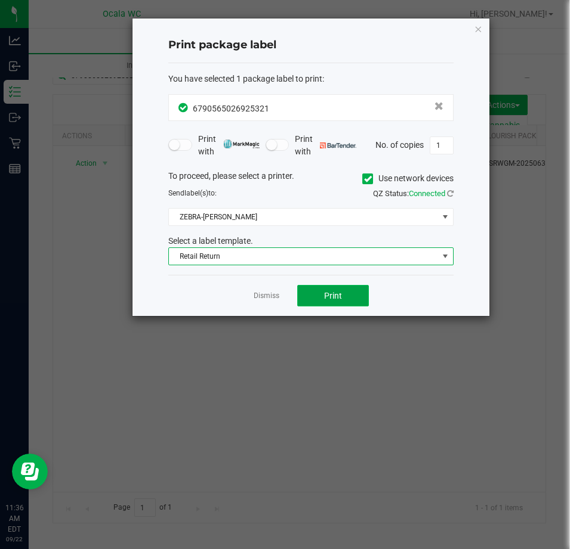
click at [322, 290] on button "Print" at bounding box center [333, 295] width 72 height 21
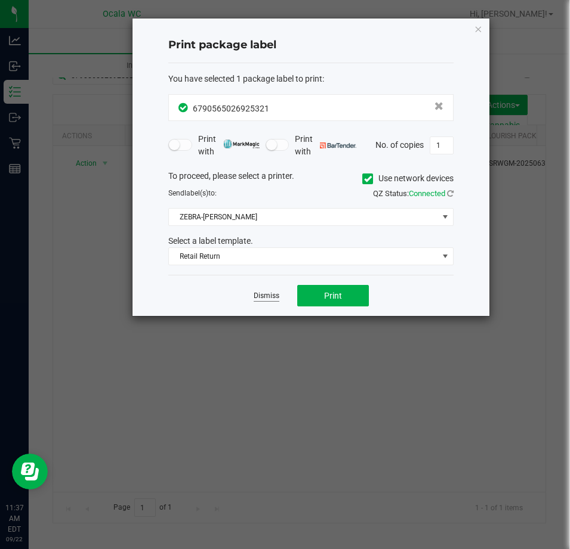
click at [267, 298] on link "Dismiss" at bounding box center [267, 296] width 26 height 10
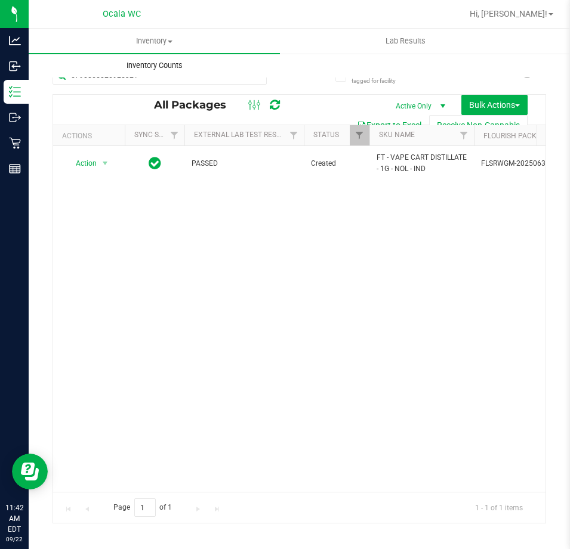
click at [142, 78] on link "Inventory Counts" at bounding box center [154, 65] width 251 height 25
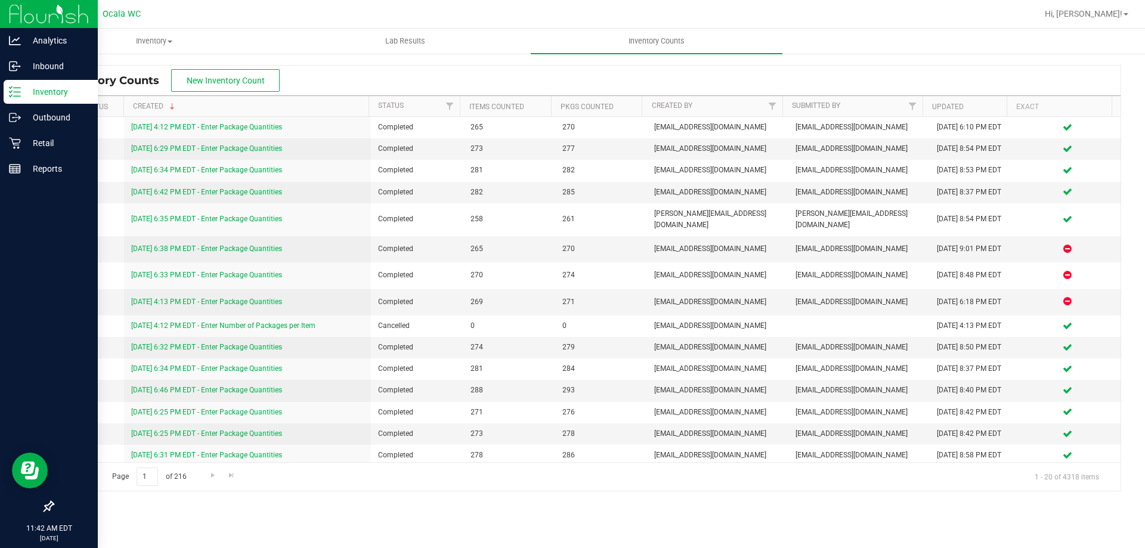
click at [18, 92] on line at bounding box center [17, 92] width 7 height 0
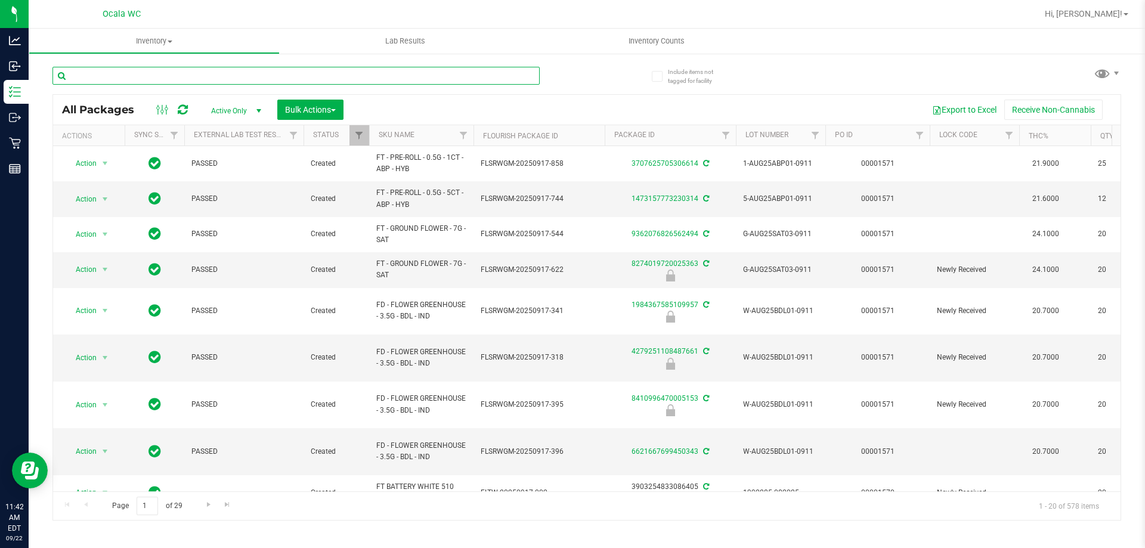
click at [246, 76] on input "text" at bounding box center [295, 76] width 487 height 18
type input "5848894774588956"
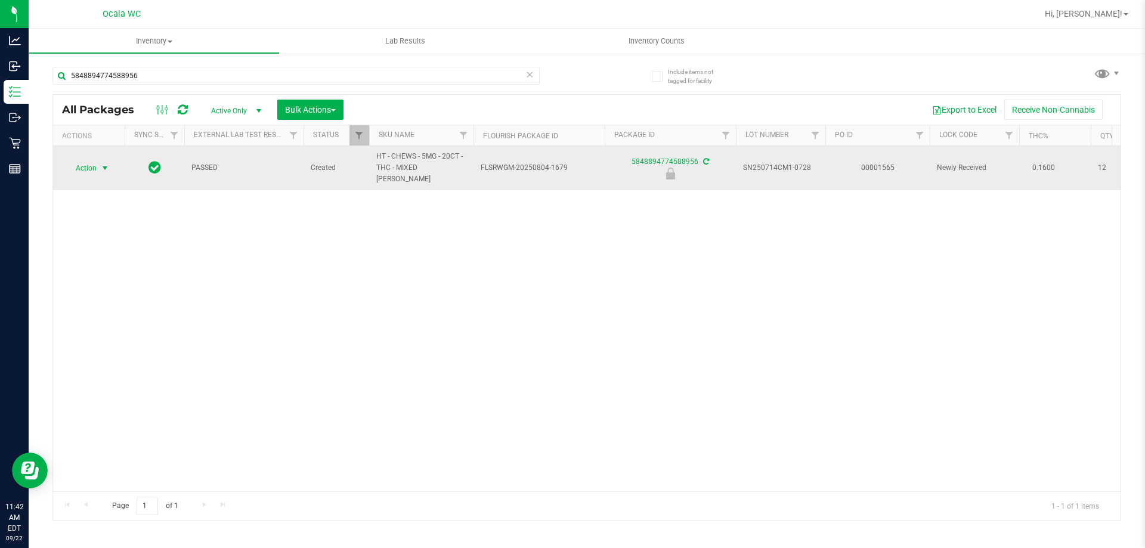
click at [87, 160] on span "Action" at bounding box center [81, 168] width 32 height 17
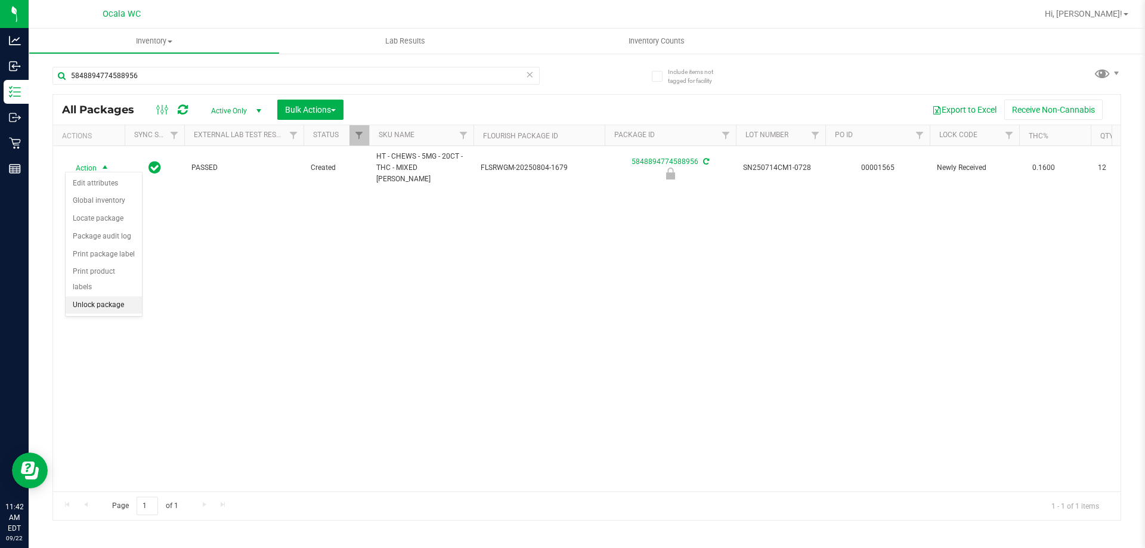
click at [87, 296] on li "Unlock package" at bounding box center [104, 305] width 76 height 18
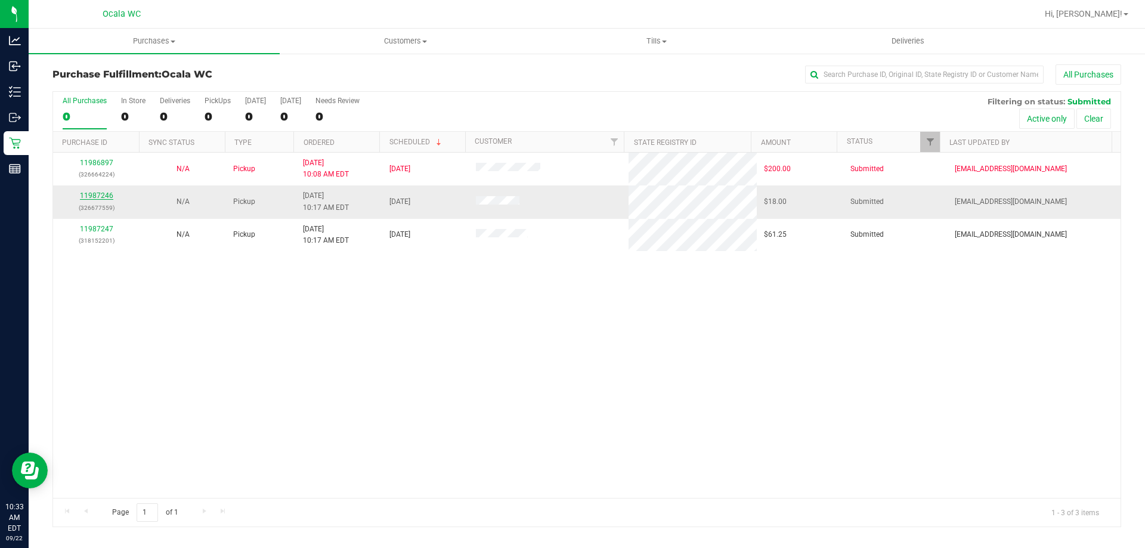
click at [102, 196] on link "11987246" at bounding box center [96, 195] width 33 height 8
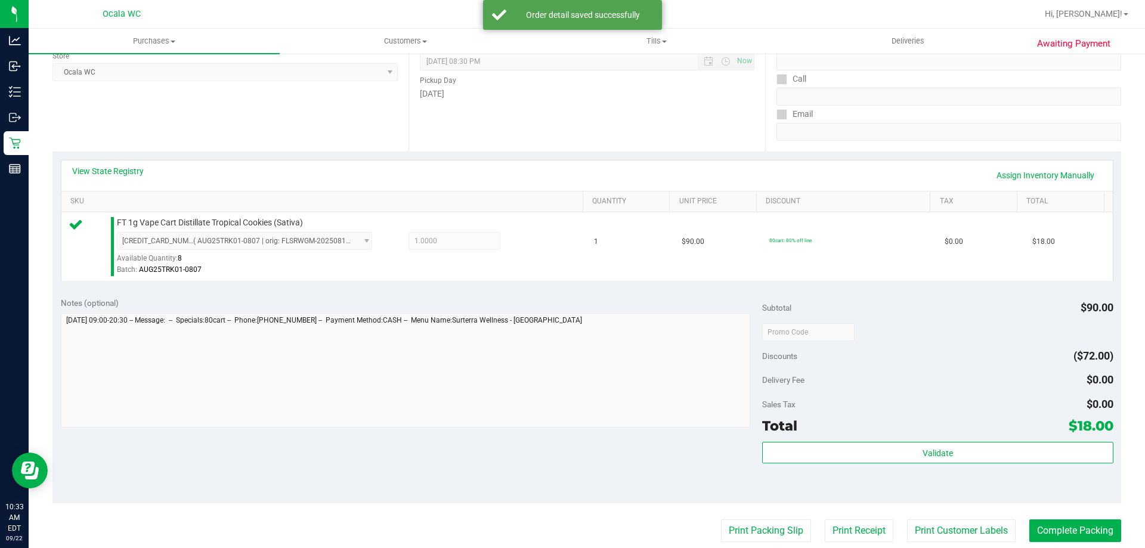
scroll to position [358, 0]
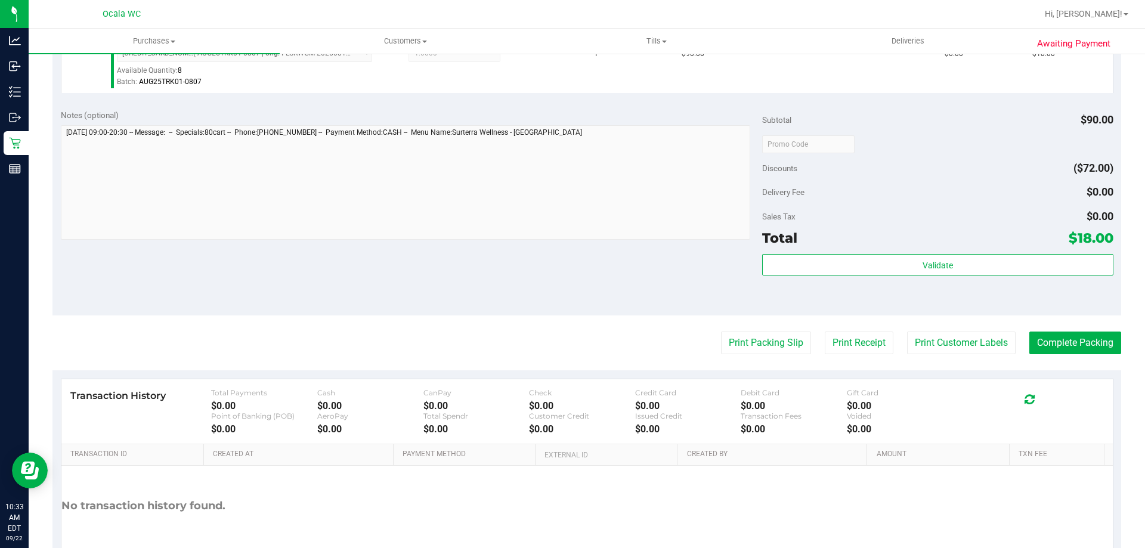
click at [904, 282] on div "Validate" at bounding box center [937, 281] width 351 height 54
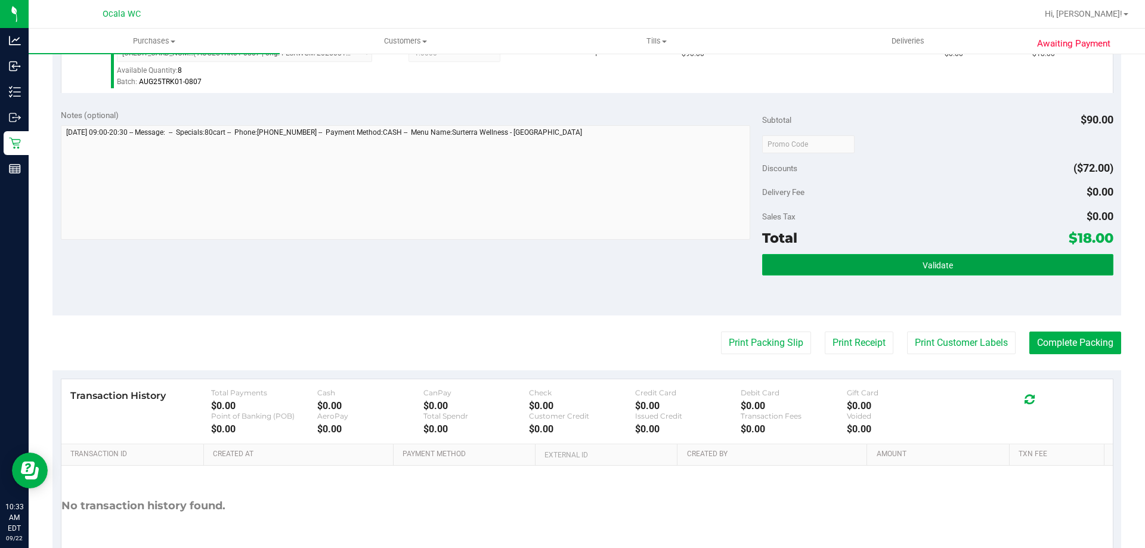
click at [904, 270] on button "Validate" at bounding box center [937, 264] width 351 height 21
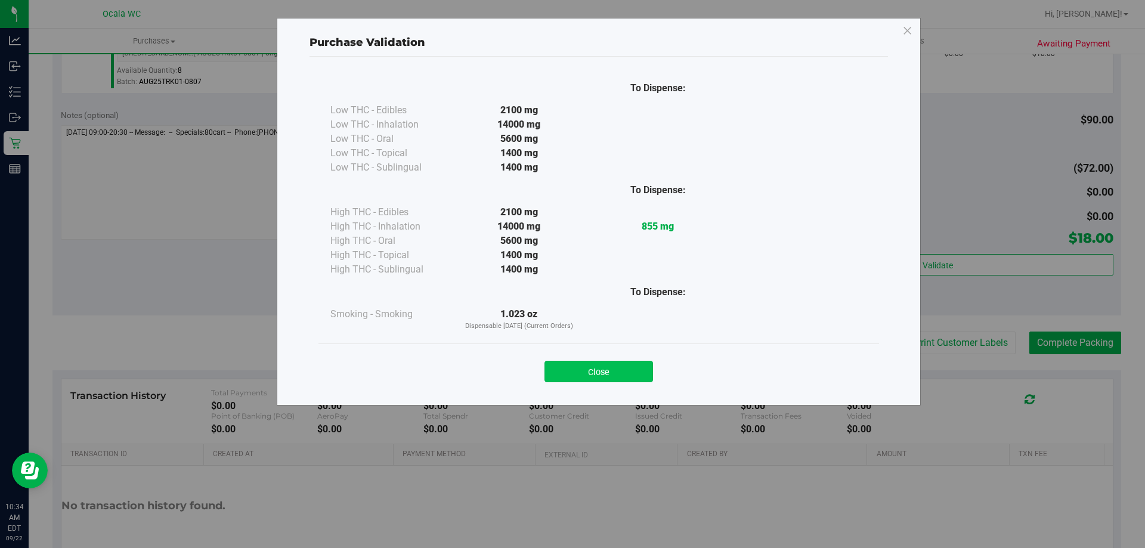
click at [583, 367] on button "Close" at bounding box center [599, 371] width 109 height 21
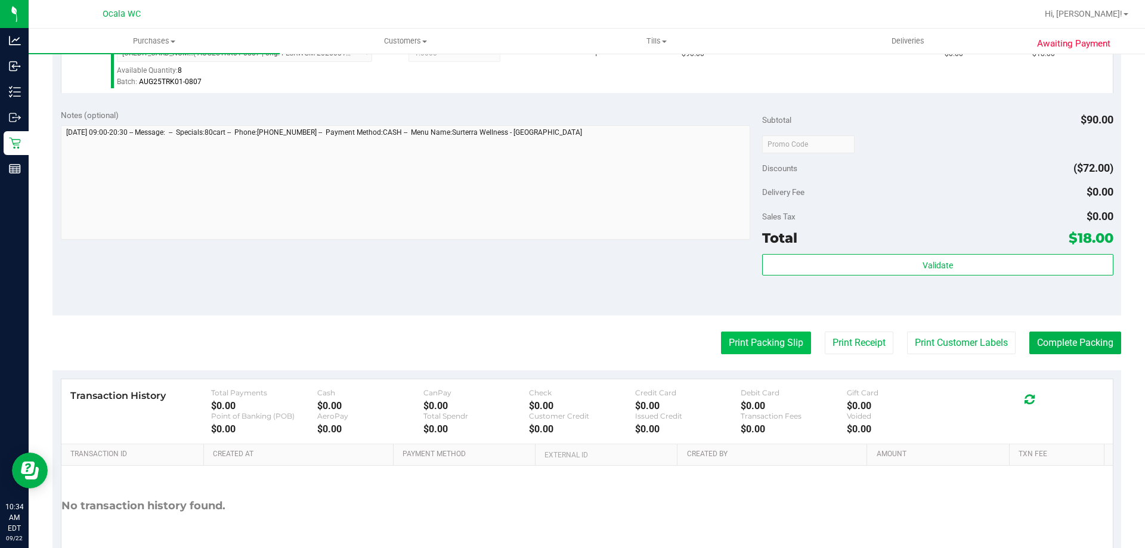
click at [767, 344] on button "Print Packing Slip" at bounding box center [766, 343] width 90 height 23
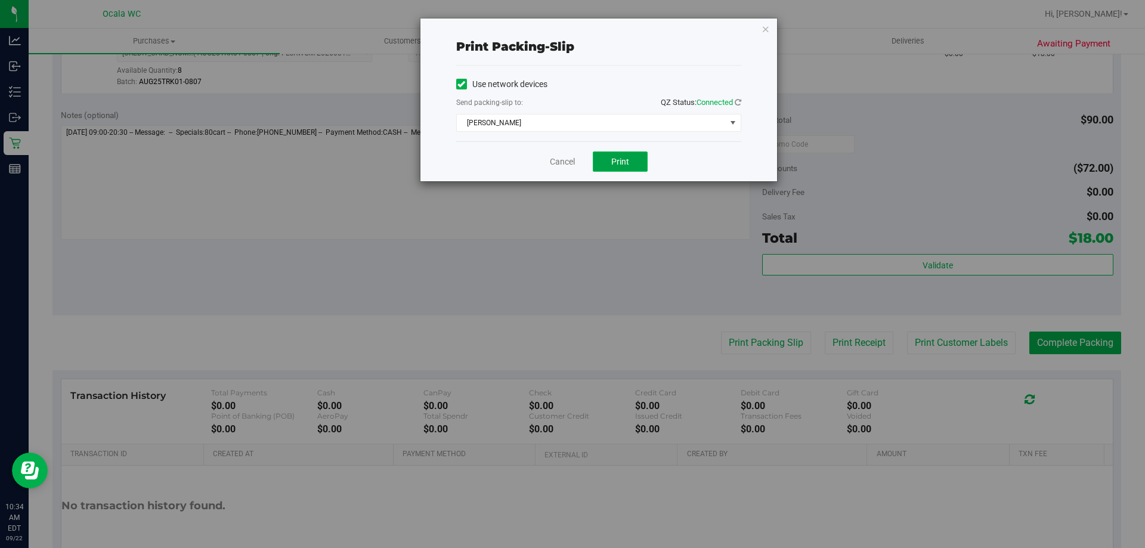
click at [628, 156] on button "Print" at bounding box center [620, 162] width 55 height 20
click at [564, 163] on link "Cancel" at bounding box center [562, 162] width 25 height 13
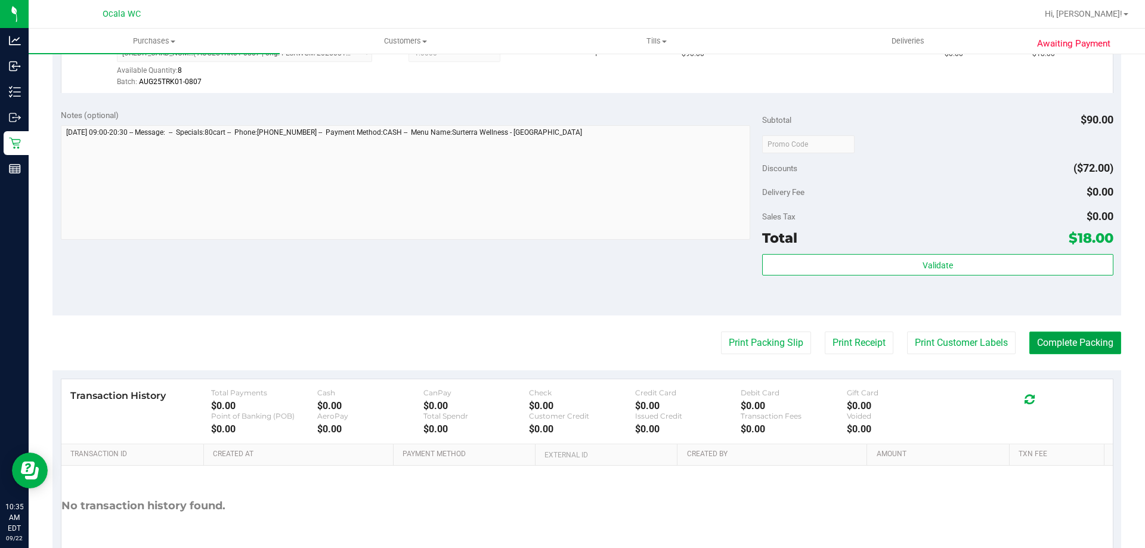
click at [1065, 345] on button "Complete Packing" at bounding box center [1076, 343] width 92 height 23
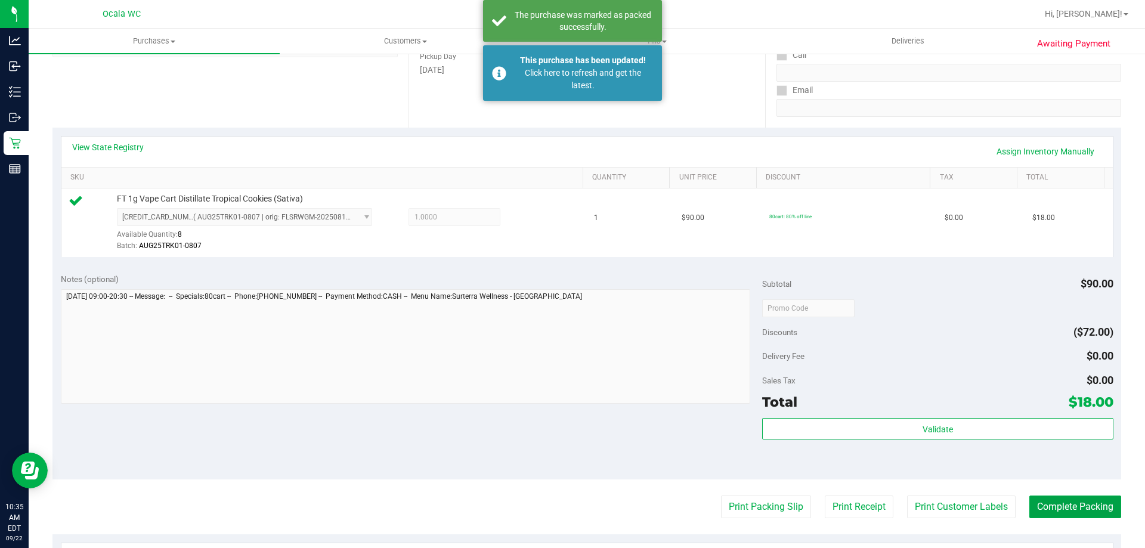
scroll to position [0, 0]
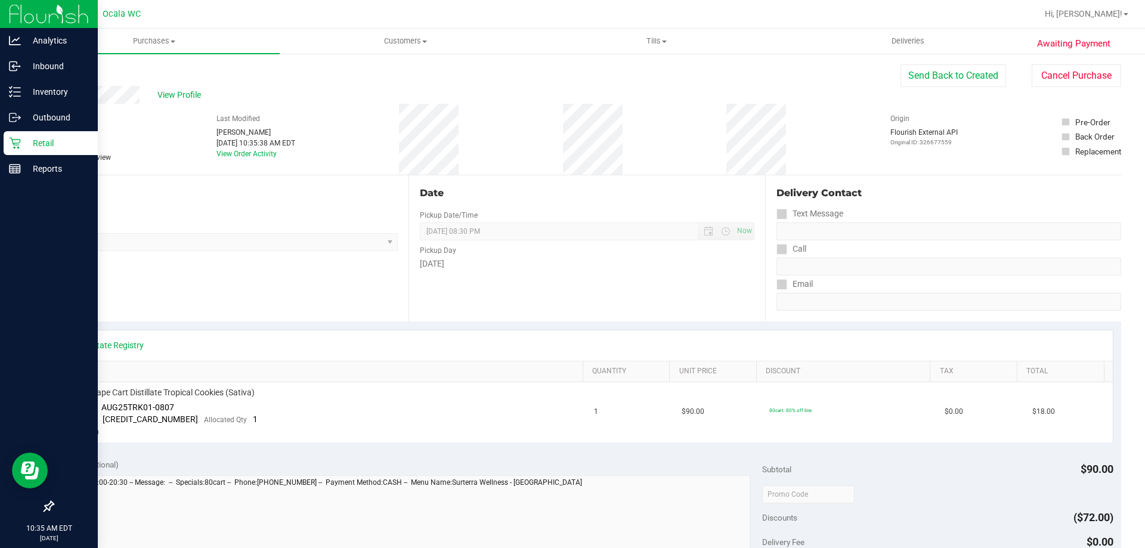
click at [23, 141] on p "Retail" at bounding box center [57, 143] width 72 height 14
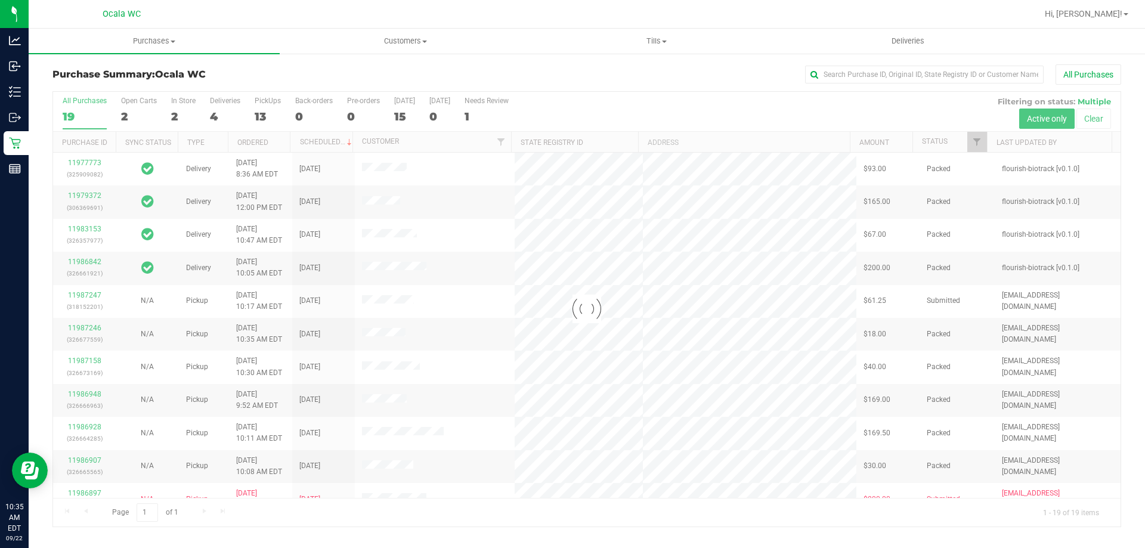
click at [262, 115] on div at bounding box center [587, 309] width 1068 height 435
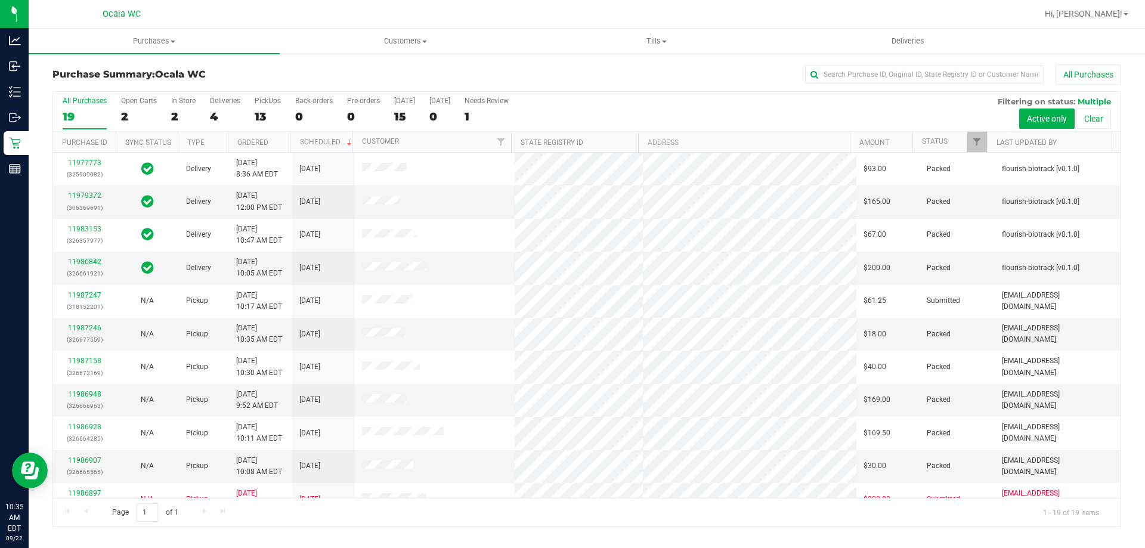
click at [262, 115] on div "13" at bounding box center [268, 117] width 26 height 14
click at [0, 0] on input "PickUps 13" at bounding box center [0, 0] width 0 height 0
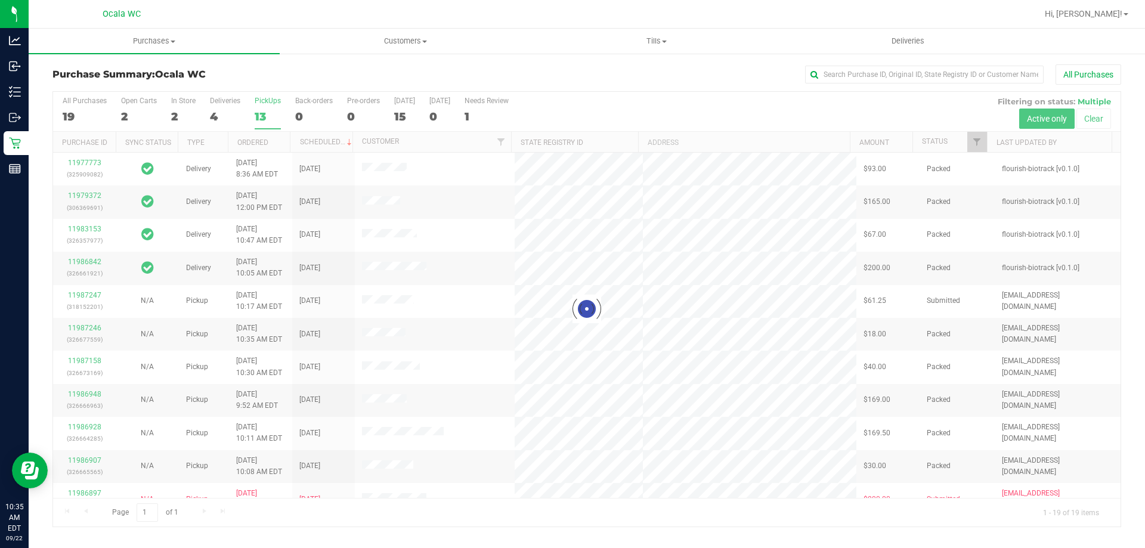
click at [262, 115] on div at bounding box center [587, 309] width 1068 height 435
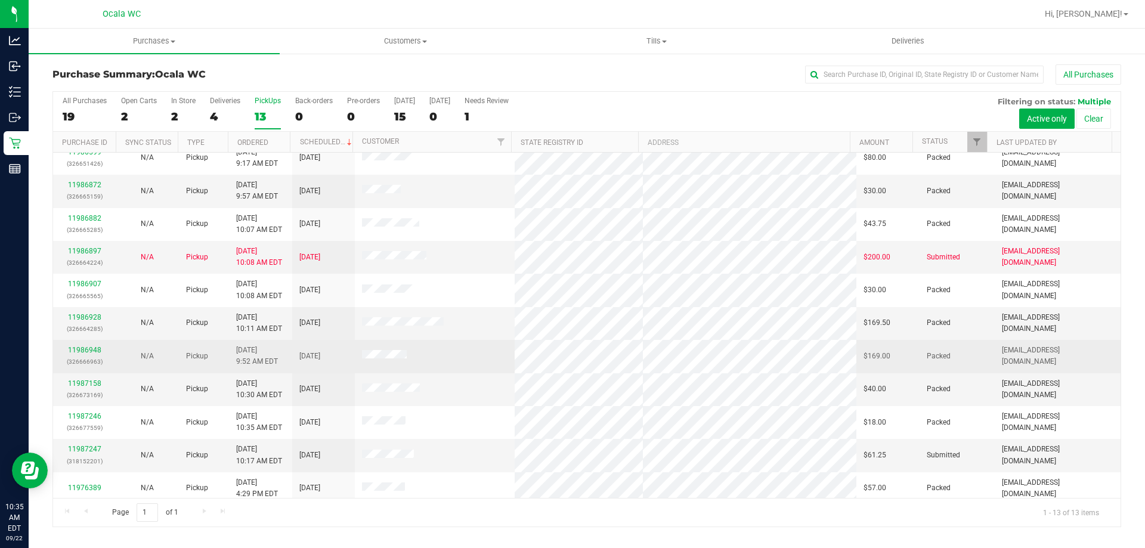
scroll to position [84, 0]
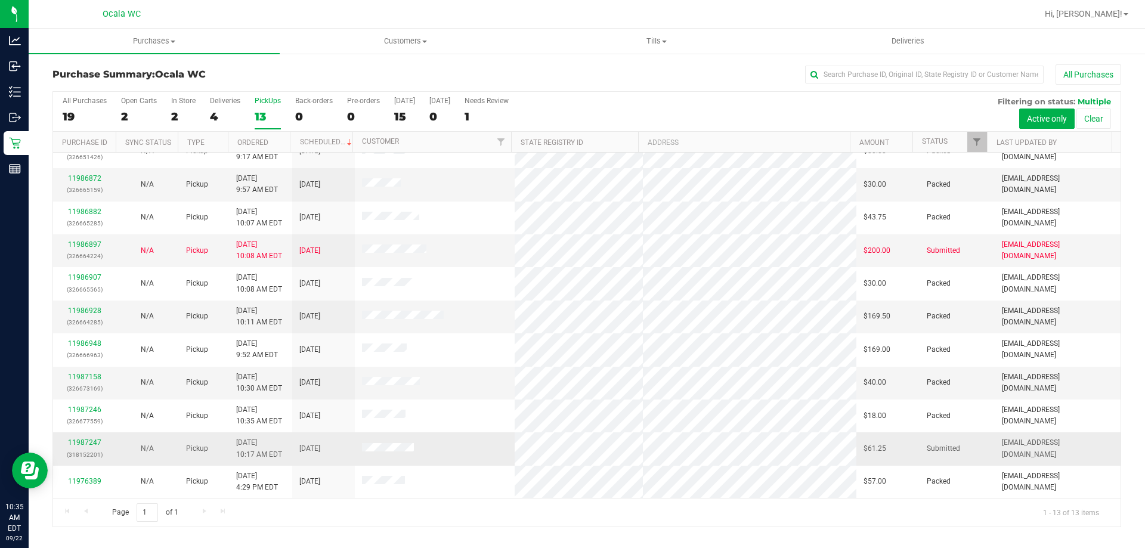
click at [90, 435] on td "11987247 (318152201)" at bounding box center [84, 448] width 63 height 33
click at [94, 440] on link "11987247" at bounding box center [84, 442] width 33 height 8
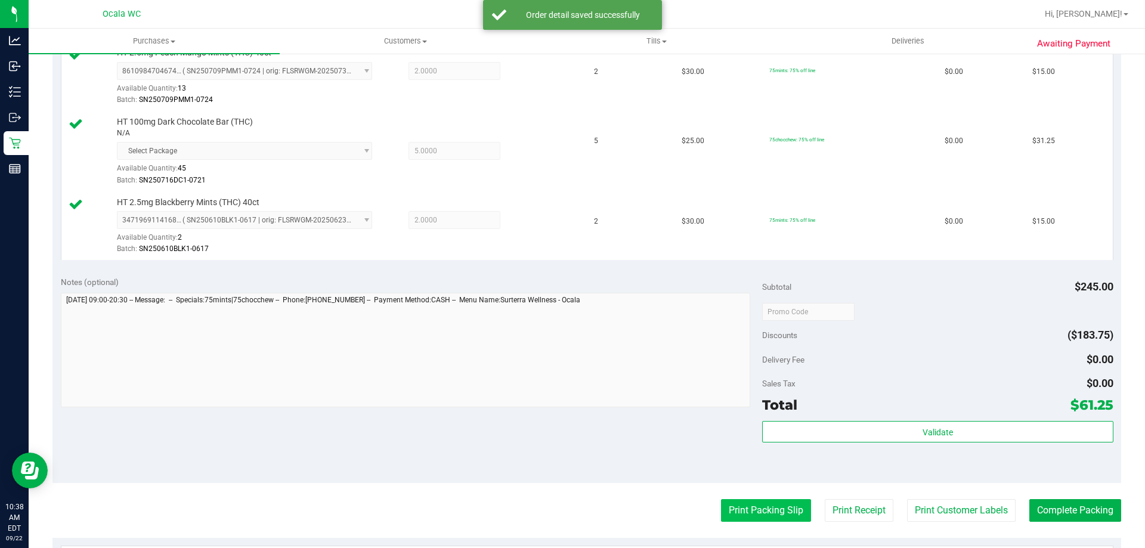
scroll to position [537, 0]
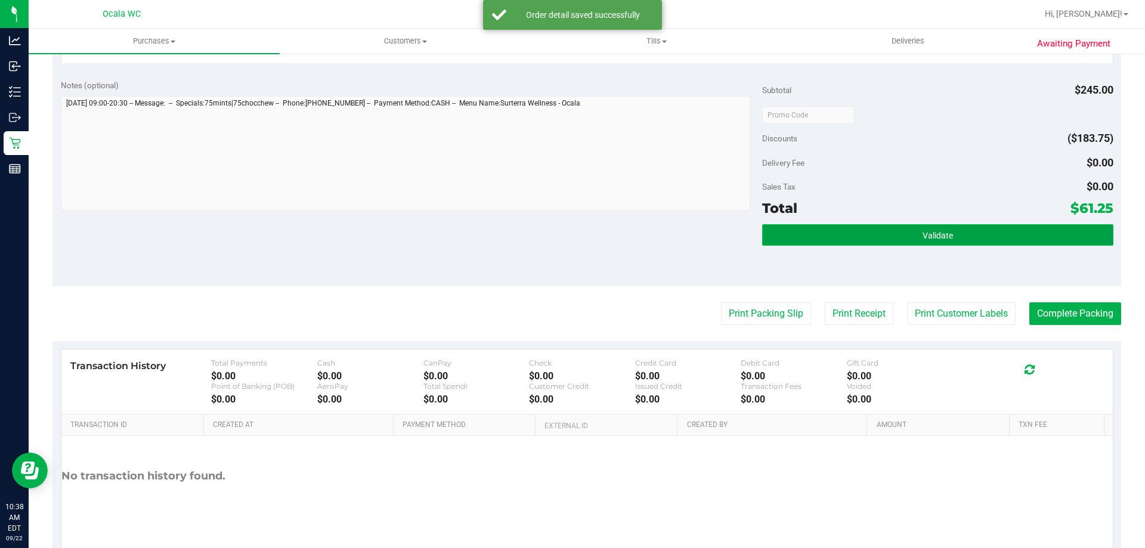
click at [932, 239] on span "Validate" at bounding box center [938, 236] width 30 height 10
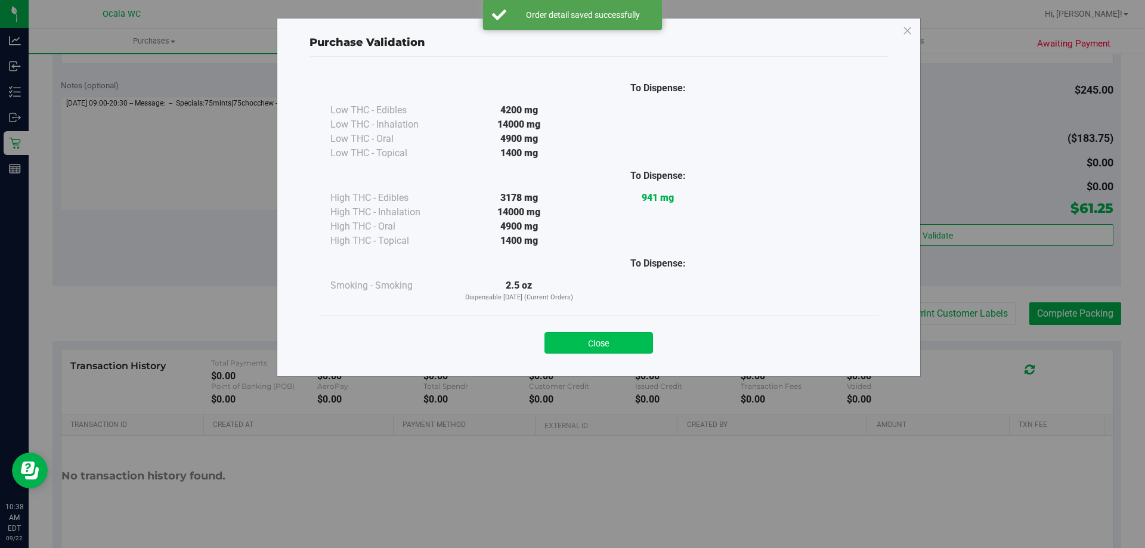
click at [638, 347] on button "Close" at bounding box center [599, 342] width 109 height 21
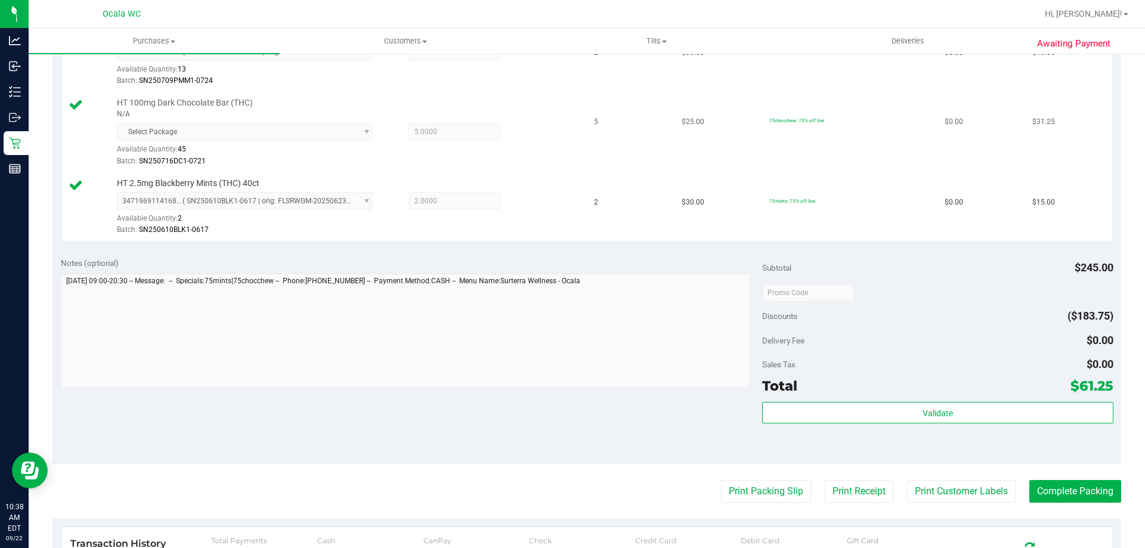
scroll to position [418, 0]
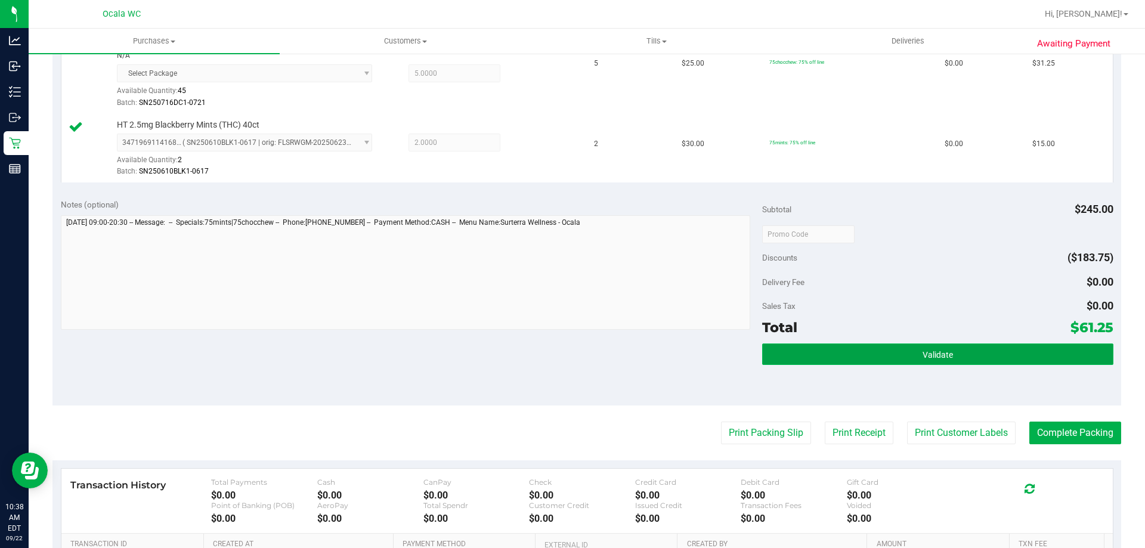
click at [900, 355] on button "Validate" at bounding box center [937, 354] width 351 height 21
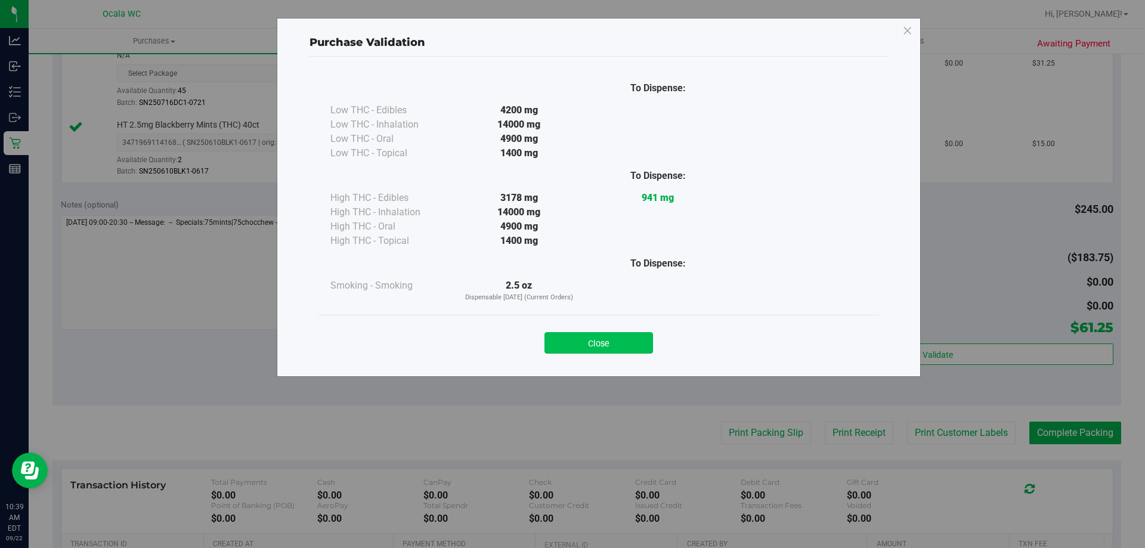
click at [622, 335] on button "Close" at bounding box center [599, 342] width 109 height 21
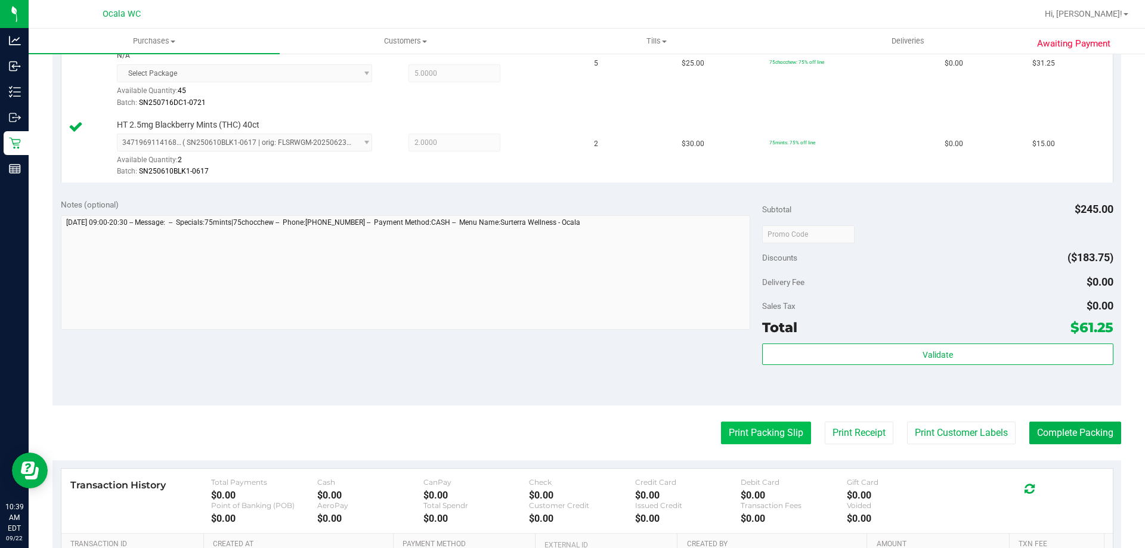
click at [734, 428] on button "Print Packing Slip" at bounding box center [766, 433] width 90 height 23
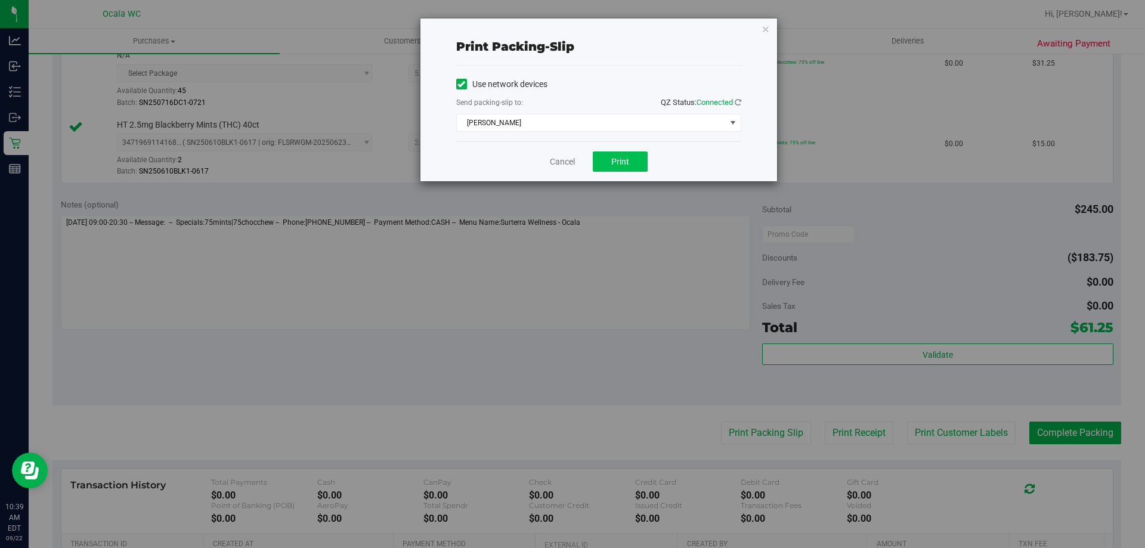
click at [638, 152] on button "Print" at bounding box center [620, 162] width 55 height 20
click at [563, 157] on link "Cancel" at bounding box center [562, 162] width 25 height 13
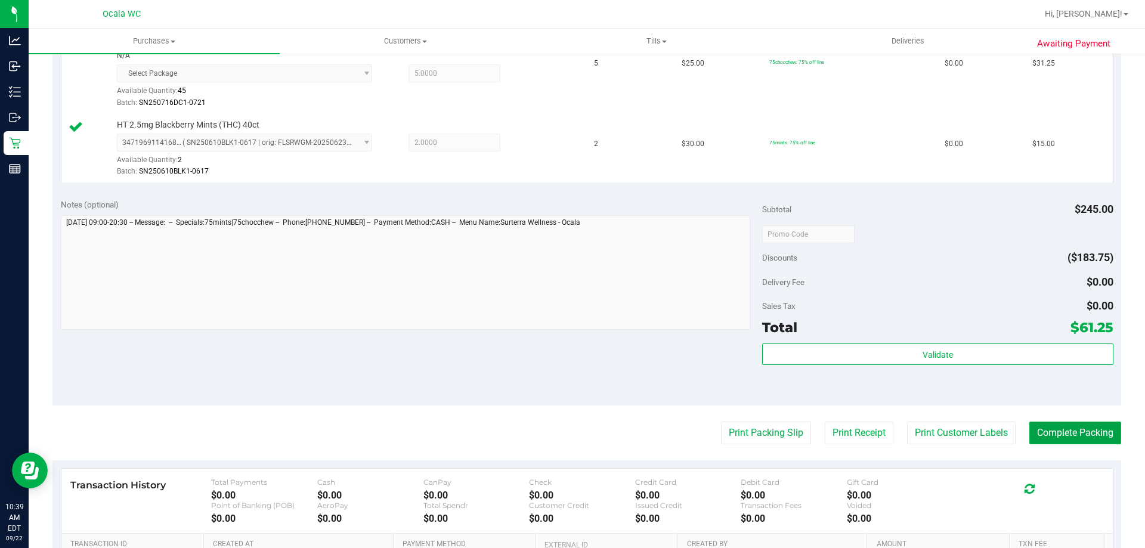
click at [1062, 423] on button "Complete Packing" at bounding box center [1076, 433] width 92 height 23
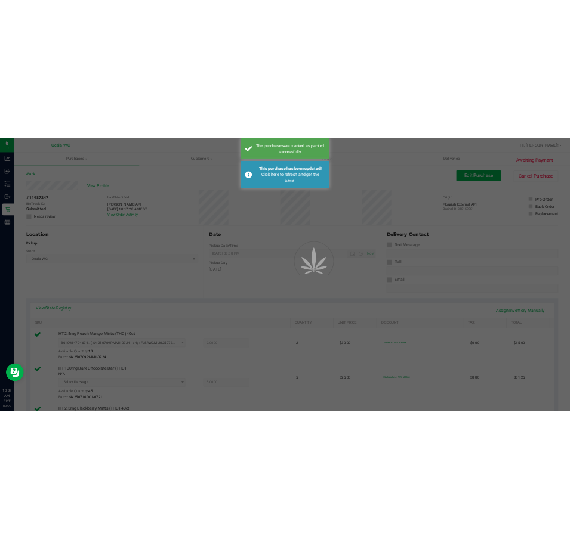
scroll to position [0, 0]
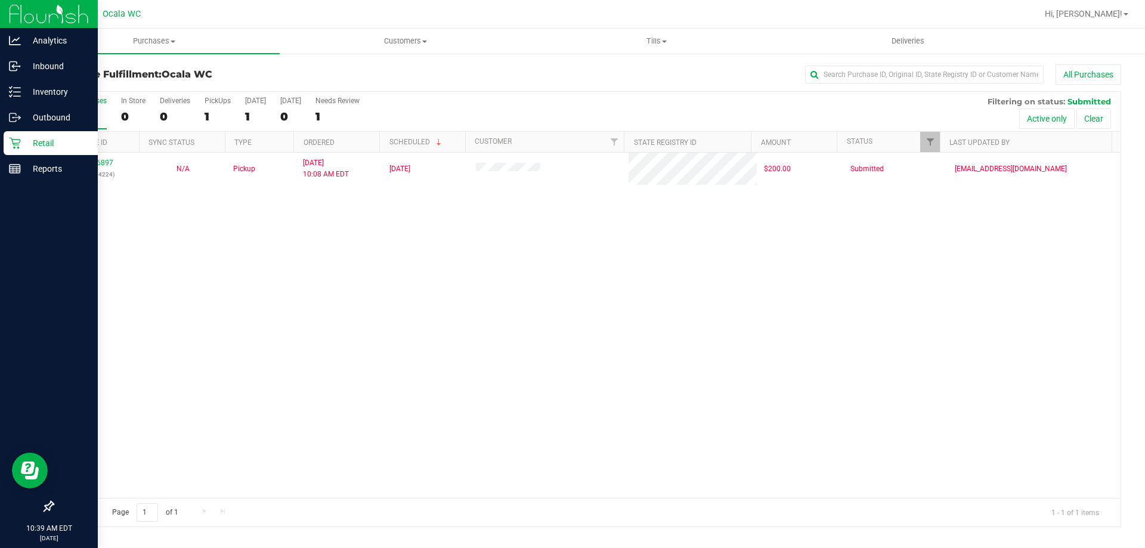
click at [17, 137] on div "Retail" at bounding box center [51, 143] width 94 height 24
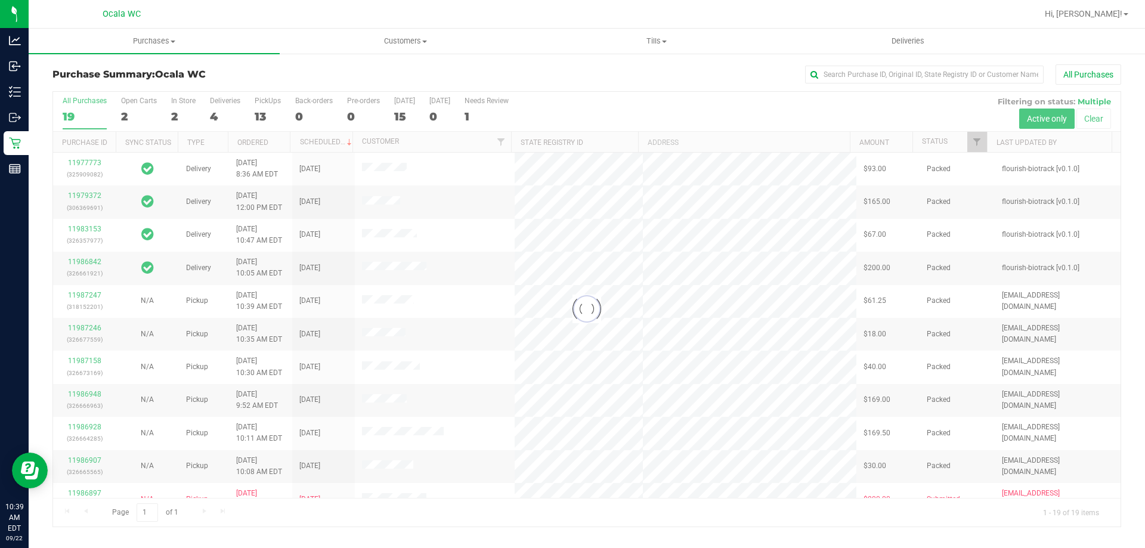
click at [248, 111] on div at bounding box center [587, 309] width 1068 height 435
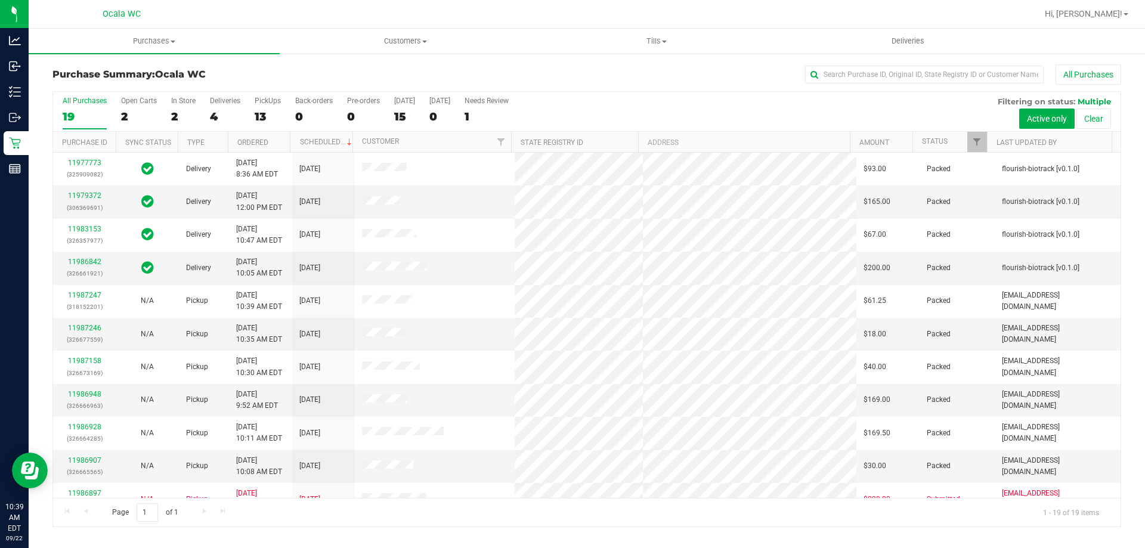
click at [261, 111] on div "13" at bounding box center [268, 117] width 26 height 14
click at [0, 0] on input "PickUps 13" at bounding box center [0, 0] width 0 height 0
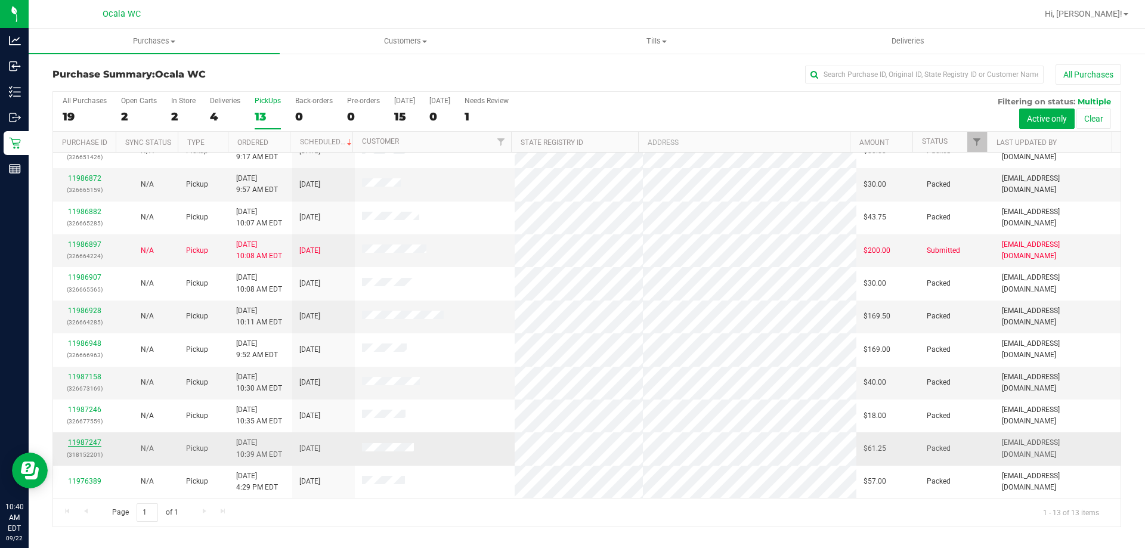
click at [70, 446] on link "11987247" at bounding box center [84, 442] width 33 height 8
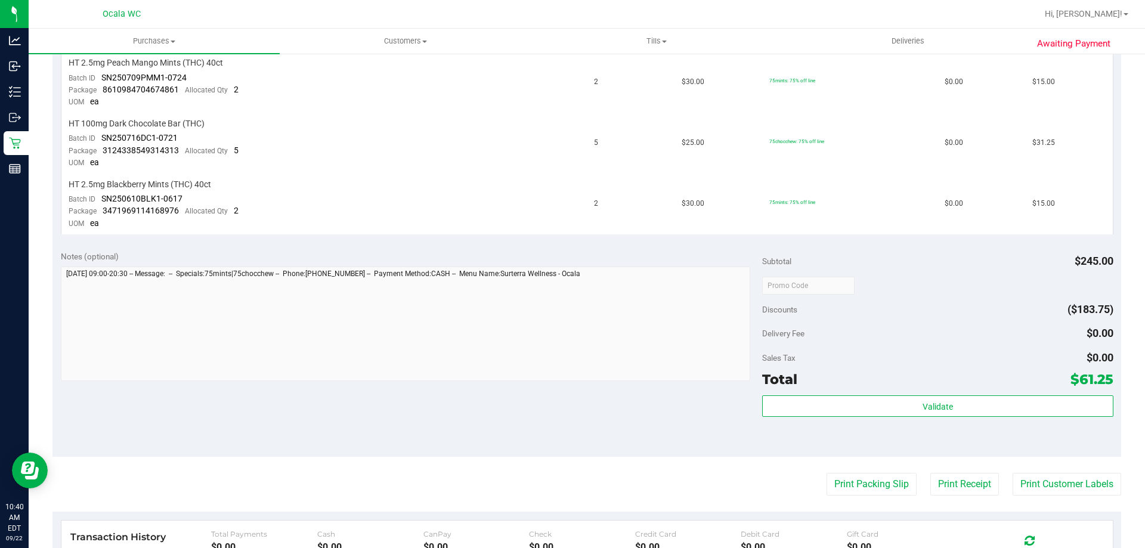
scroll to position [358, 0]
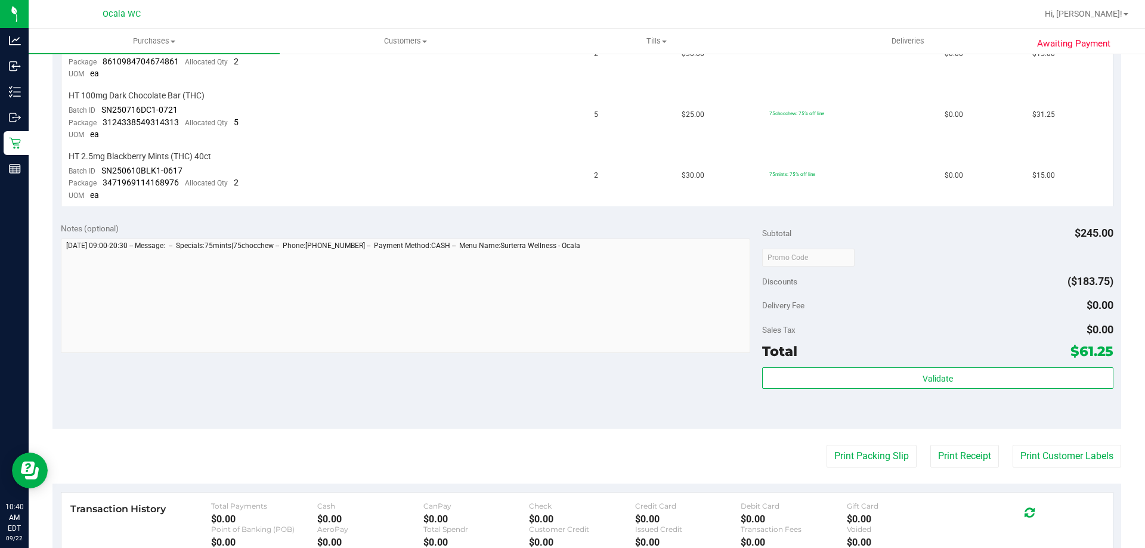
click at [301, 275] on purchase-details "Back Send Back to Created Cancel Purchase View Profile # 11987247 BioTrack ID: …" at bounding box center [586, 207] width 1069 height 1000
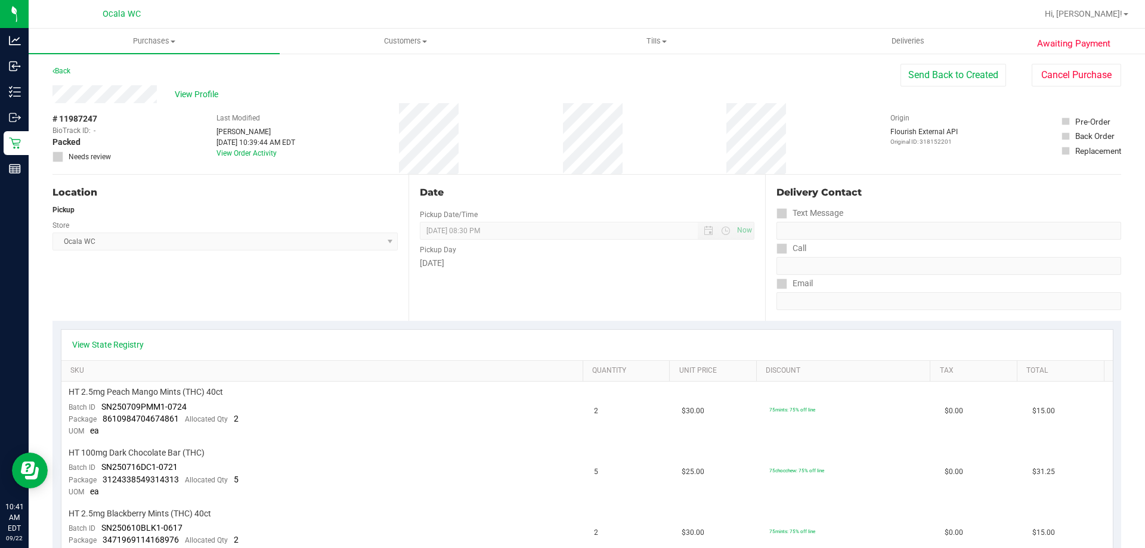
scroll to position [0, 0]
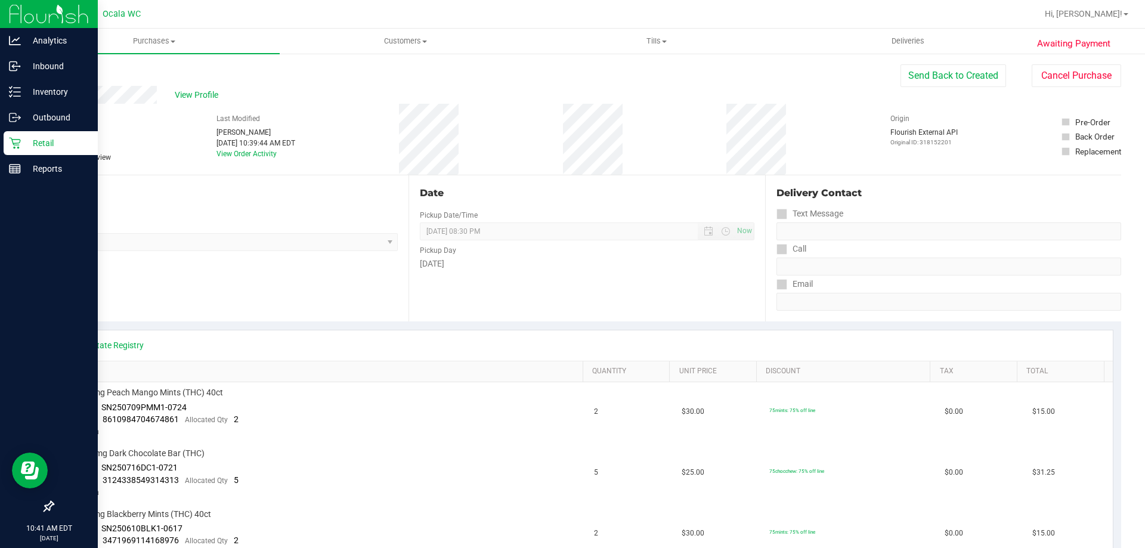
click at [23, 146] on p "Retail" at bounding box center [57, 143] width 72 height 14
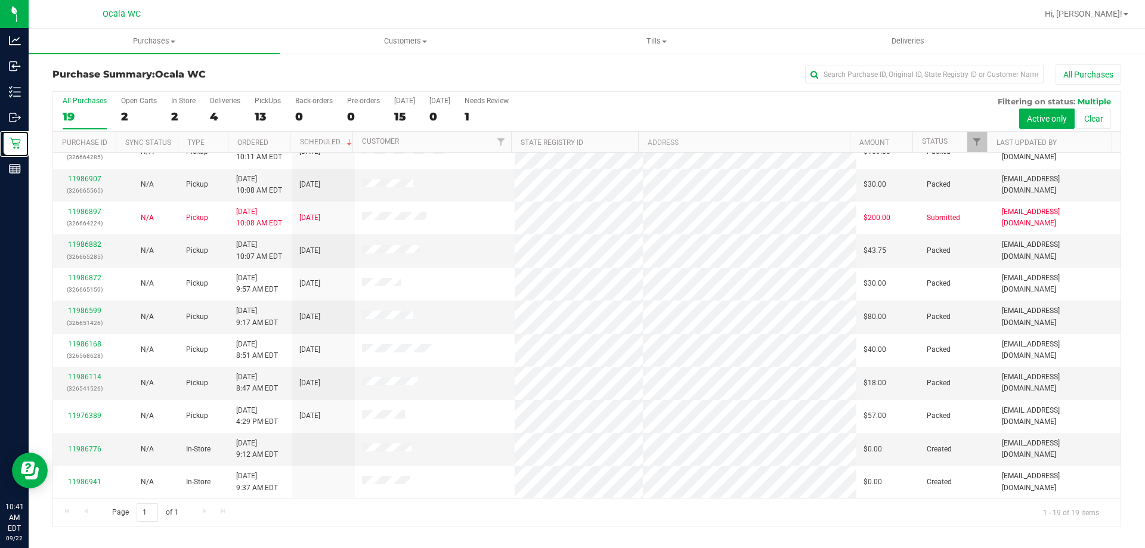
scroll to position [282, 0]
click at [85, 437] on td "11986776" at bounding box center [84, 448] width 63 height 33
click at [101, 444] on div "11986776" at bounding box center [84, 448] width 48 height 11
click at [85, 444] on div "11986776" at bounding box center [84, 448] width 48 height 11
click at [92, 447] on link "11986776" at bounding box center [84, 448] width 33 height 8
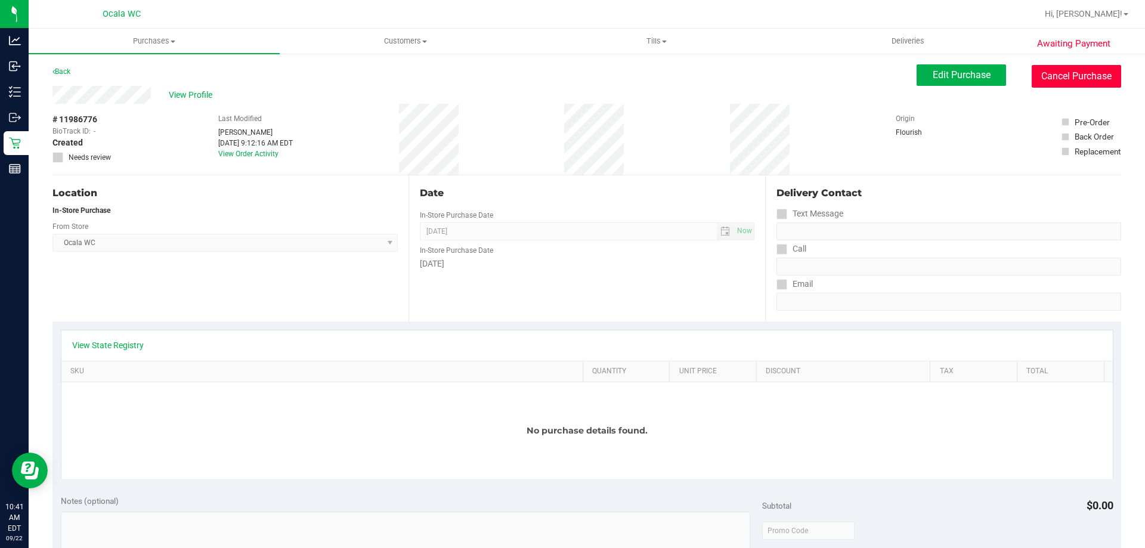
click at [1047, 73] on button "Cancel Purchase" at bounding box center [1076, 76] width 89 height 23
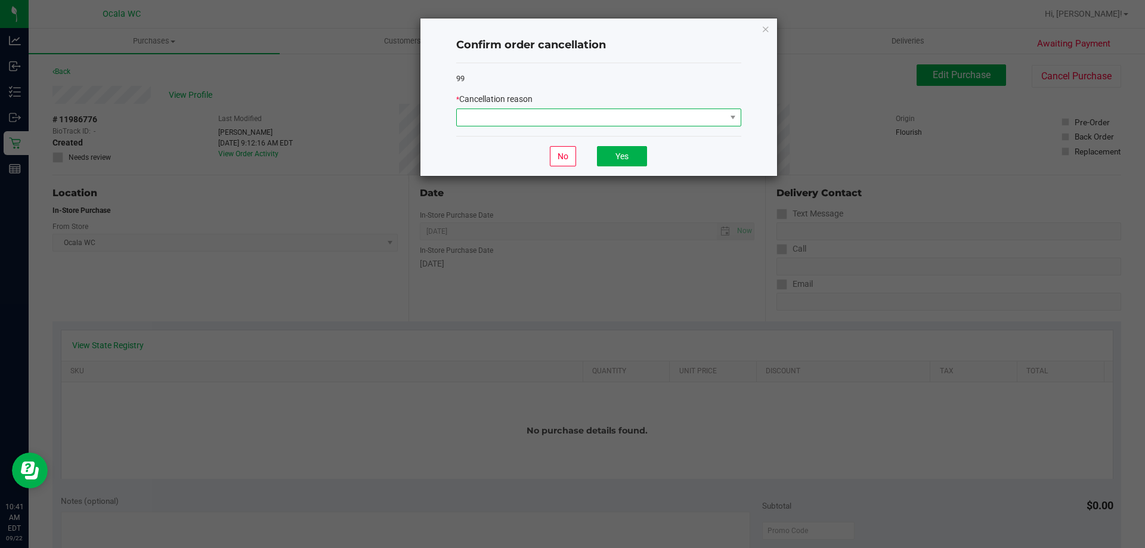
click at [660, 115] on span at bounding box center [591, 117] width 269 height 17
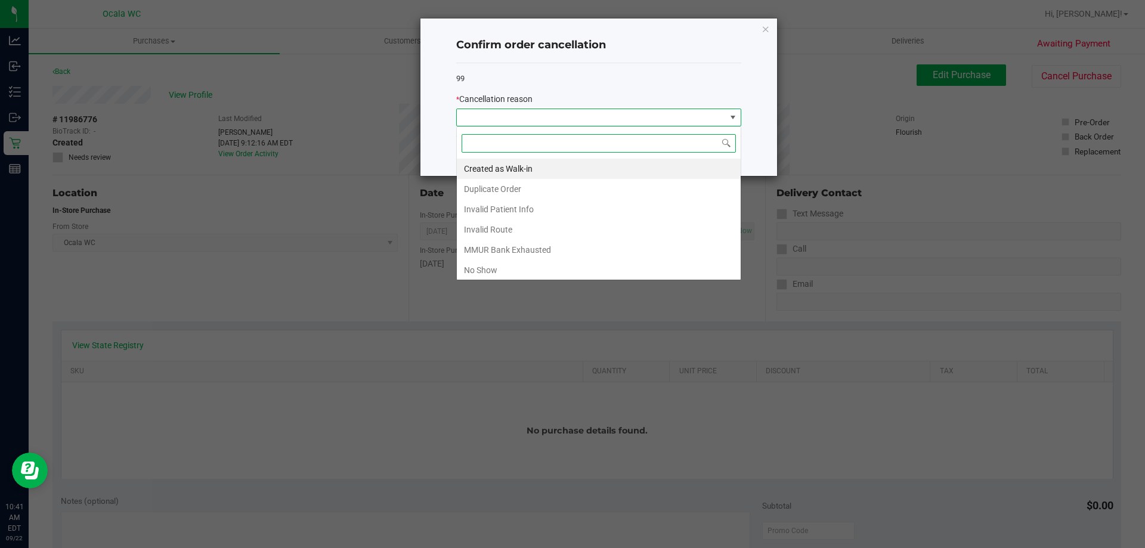
scroll to position [18, 285]
click at [526, 199] on li "Invalid Patient Info" at bounding box center [599, 209] width 284 height 20
click at [526, 199] on ngb-modal-window "Confirm order cancellation 99 * Cancellation reason No Yes" at bounding box center [577, 274] width 1154 height 548
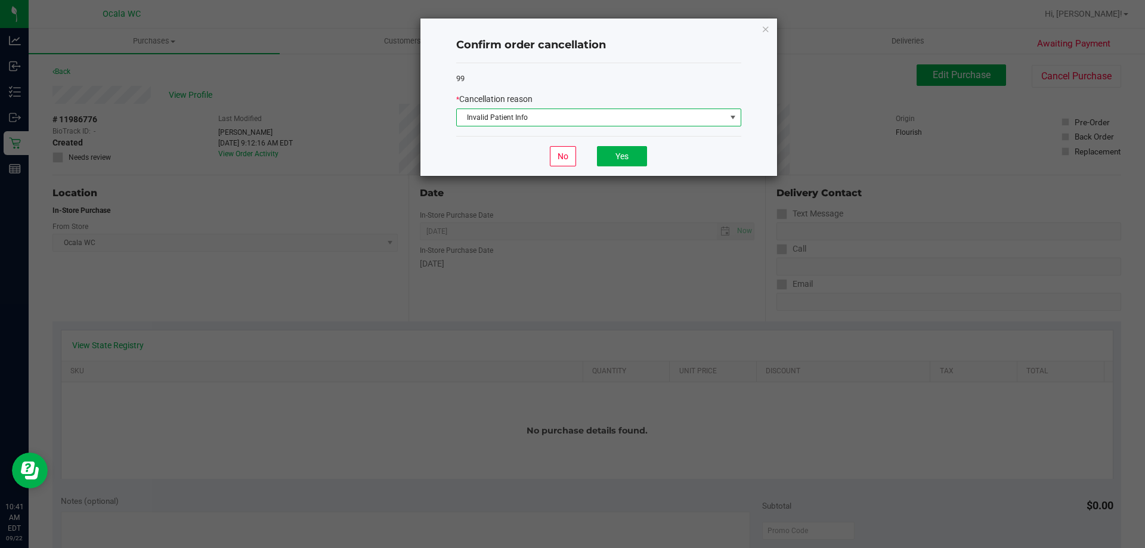
click at [651, 118] on span "Invalid Patient Info" at bounding box center [591, 117] width 269 height 17
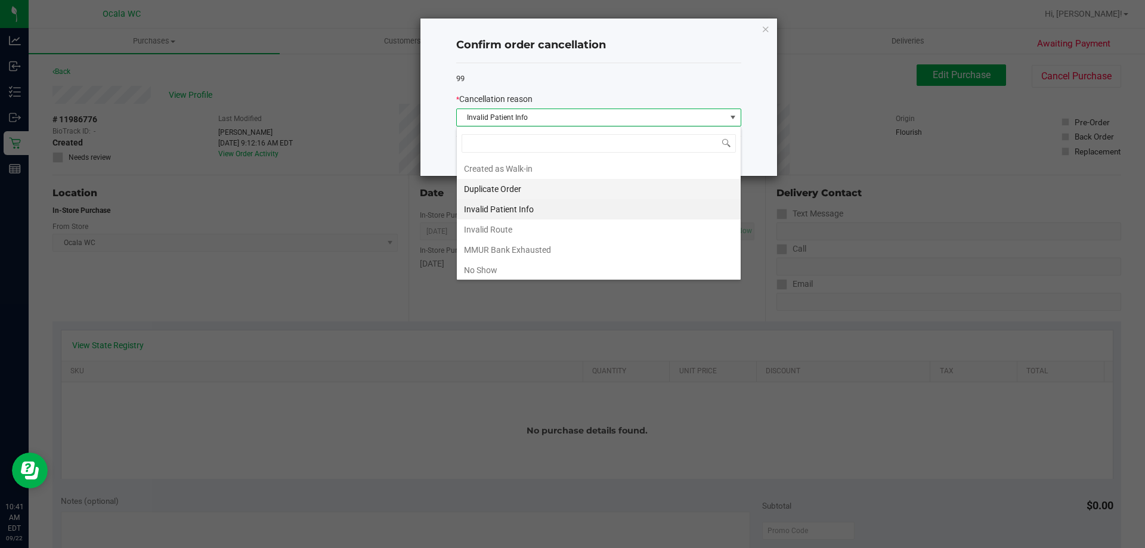
click at [583, 190] on li "Duplicate Order" at bounding box center [599, 189] width 284 height 20
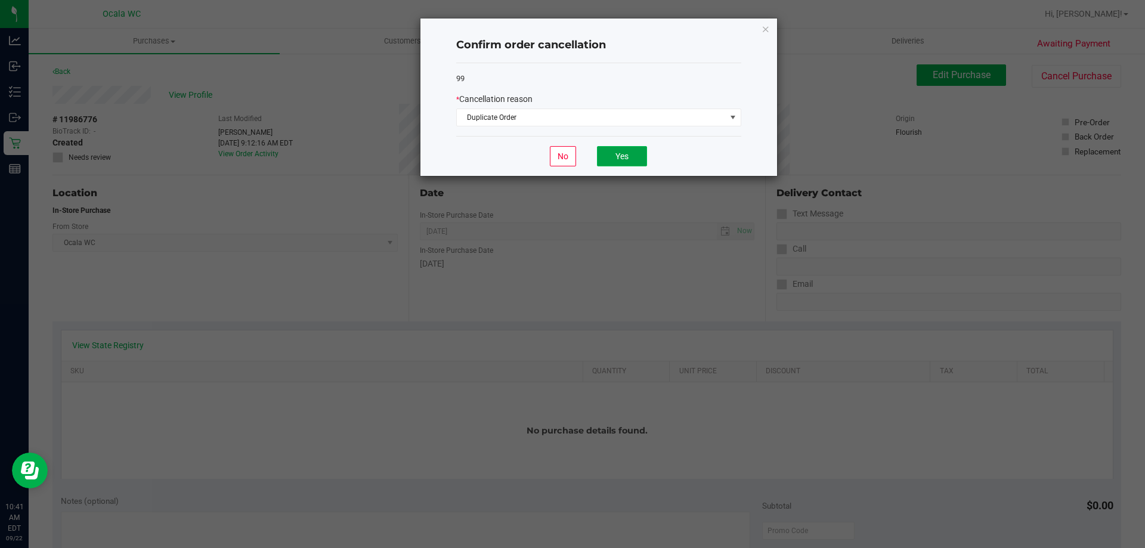
click at [628, 157] on button "Yes" at bounding box center [622, 156] width 50 height 20
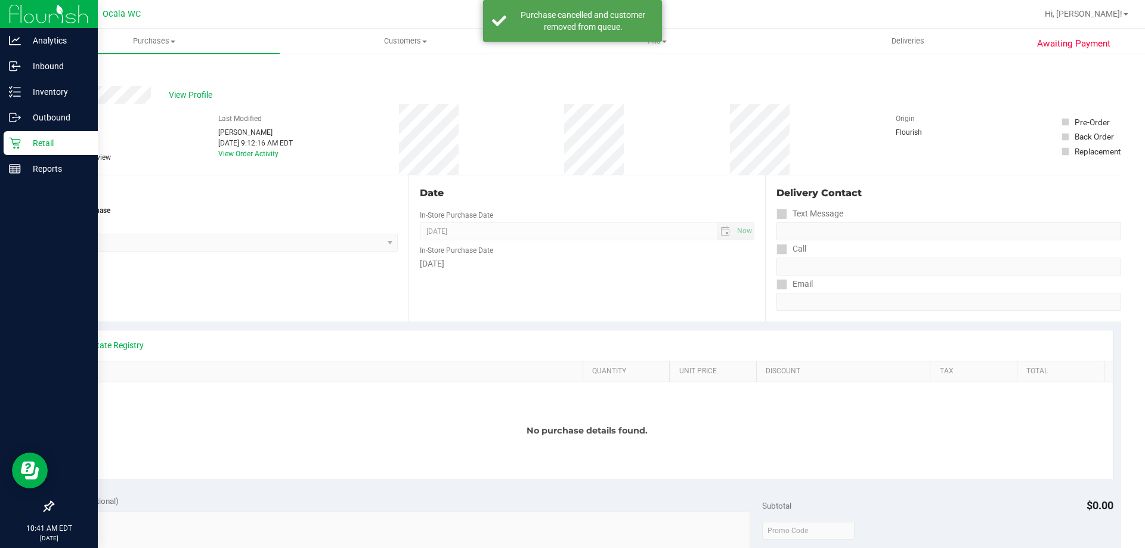
click at [41, 136] on p "Retail" at bounding box center [57, 143] width 72 height 14
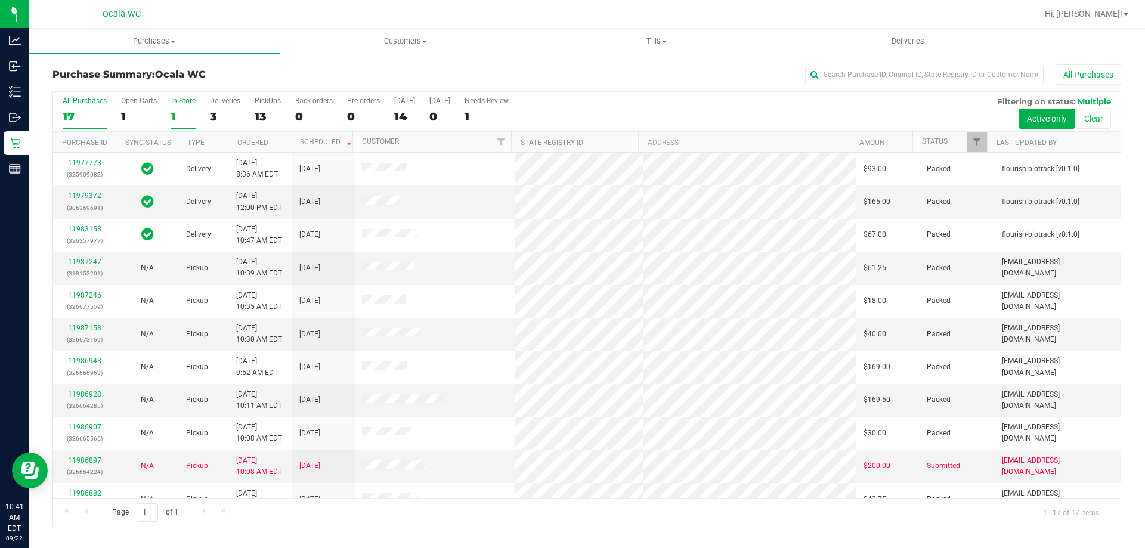
click at [181, 108] on label "In Store 1" at bounding box center [183, 113] width 24 height 33
click at [0, 0] on input "In Store 1" at bounding box center [0, 0] width 0 height 0
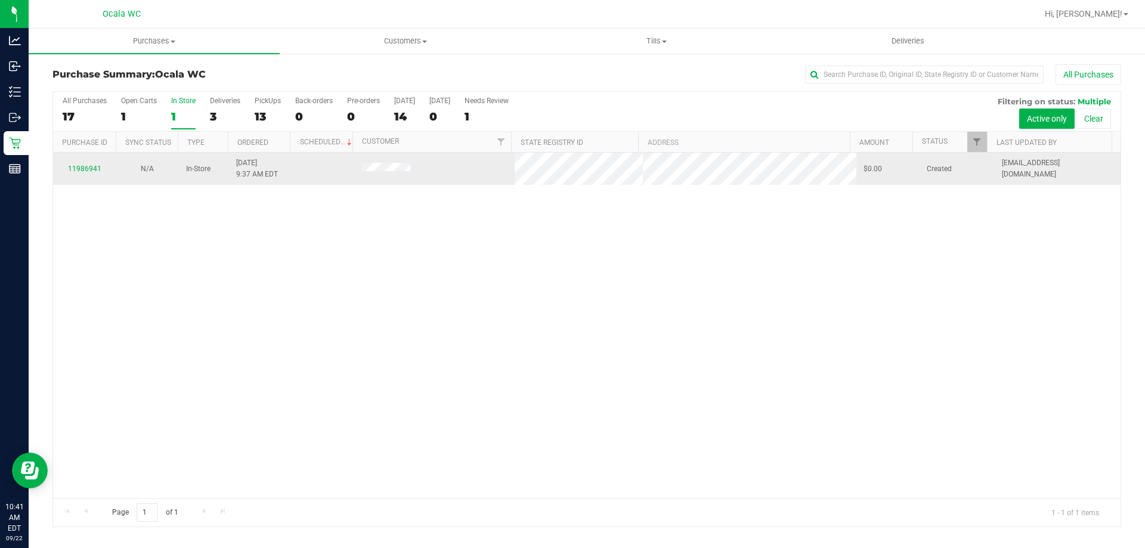
click at [81, 164] on div "11986941" at bounding box center [84, 168] width 48 height 11
click at [82, 175] on td "11986941" at bounding box center [84, 169] width 63 height 32
click at [82, 166] on link "11986941" at bounding box center [84, 169] width 33 height 8
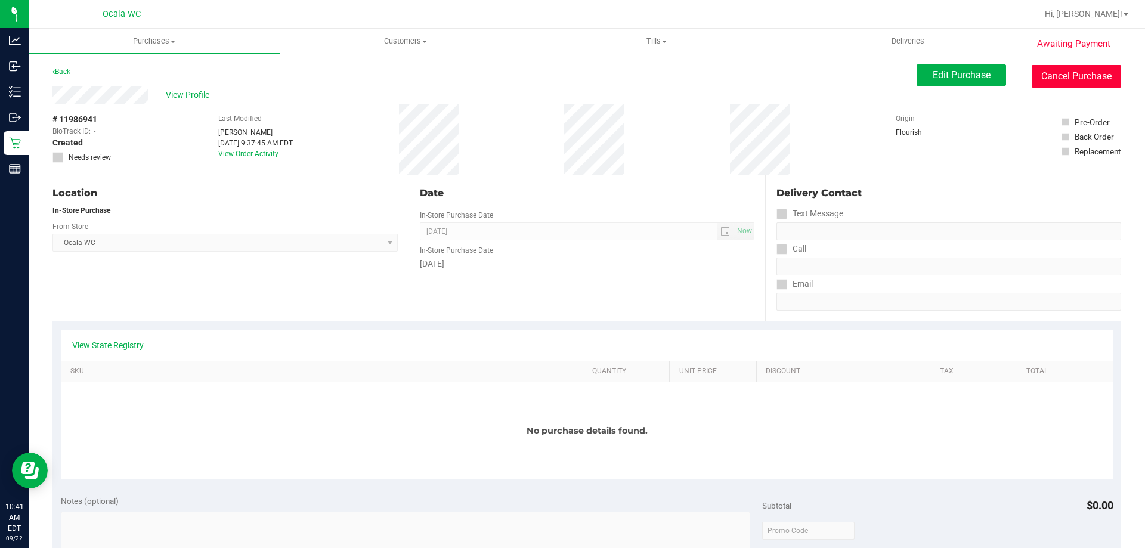
click at [1083, 67] on button "Cancel Purchase" at bounding box center [1076, 76] width 89 height 23
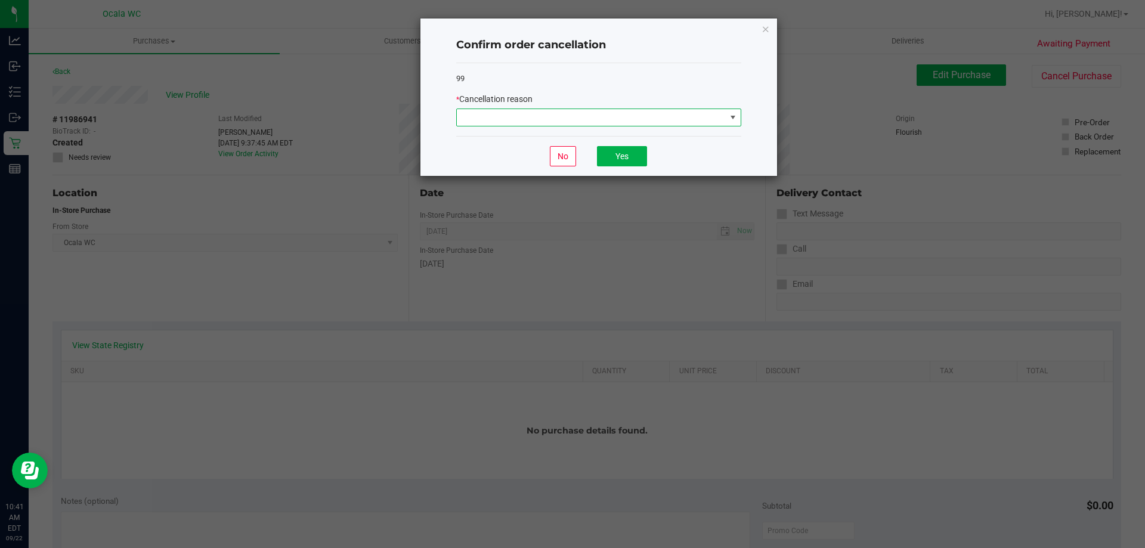
click at [508, 119] on span at bounding box center [591, 117] width 269 height 17
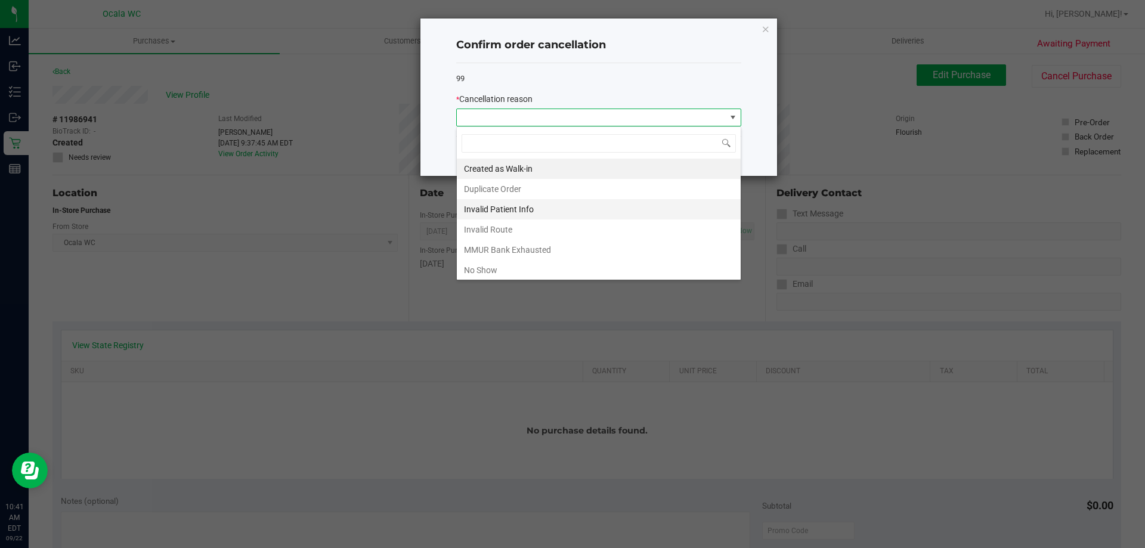
scroll to position [18, 285]
click at [546, 194] on li "Duplicate Order" at bounding box center [599, 189] width 284 height 20
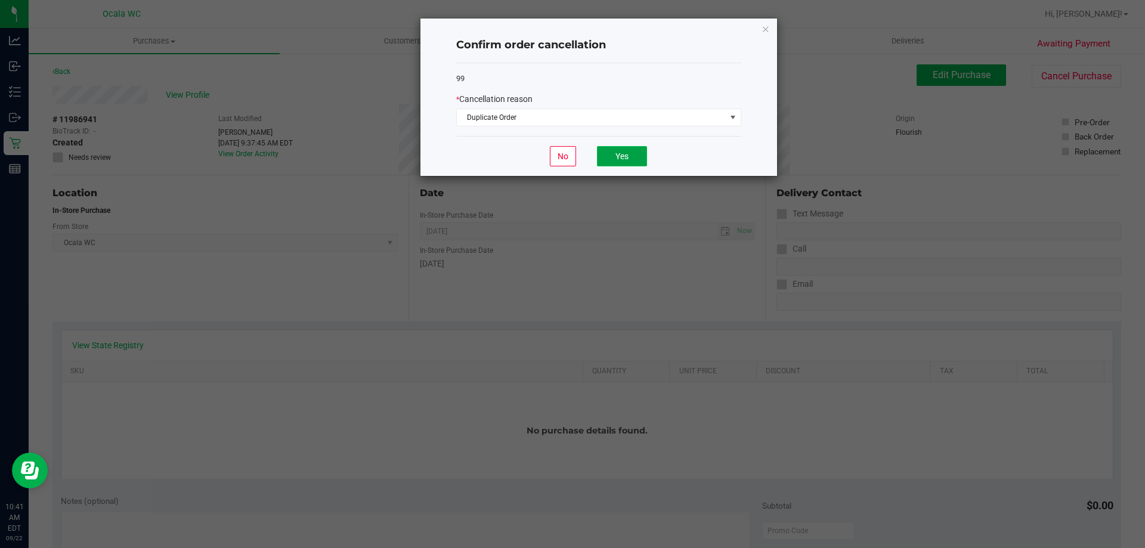
click at [632, 157] on button "Yes" at bounding box center [622, 156] width 50 height 20
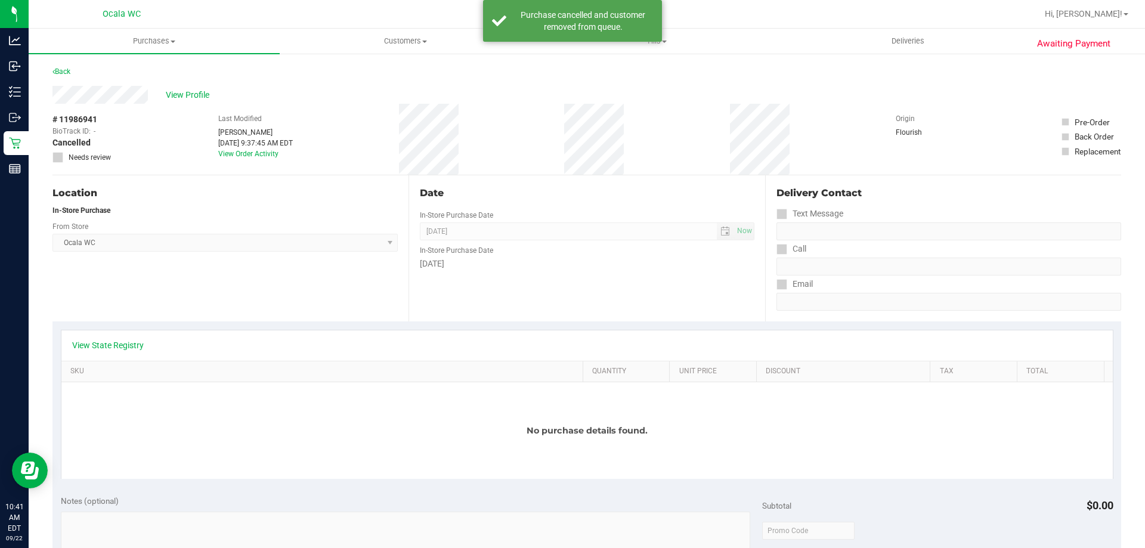
click at [30, 143] on div "Awaiting Payment Back View Profile # 11986941 BioTrack ID: - Cancelled Needs re…" at bounding box center [587, 527] width 1117 height 951
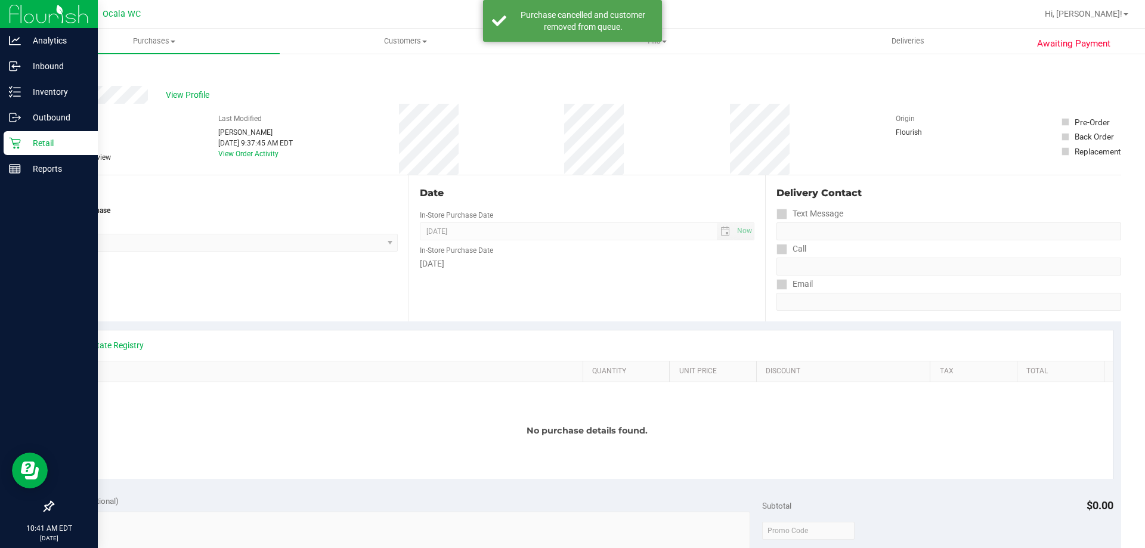
click at [22, 143] on p "Retail" at bounding box center [57, 143] width 72 height 14
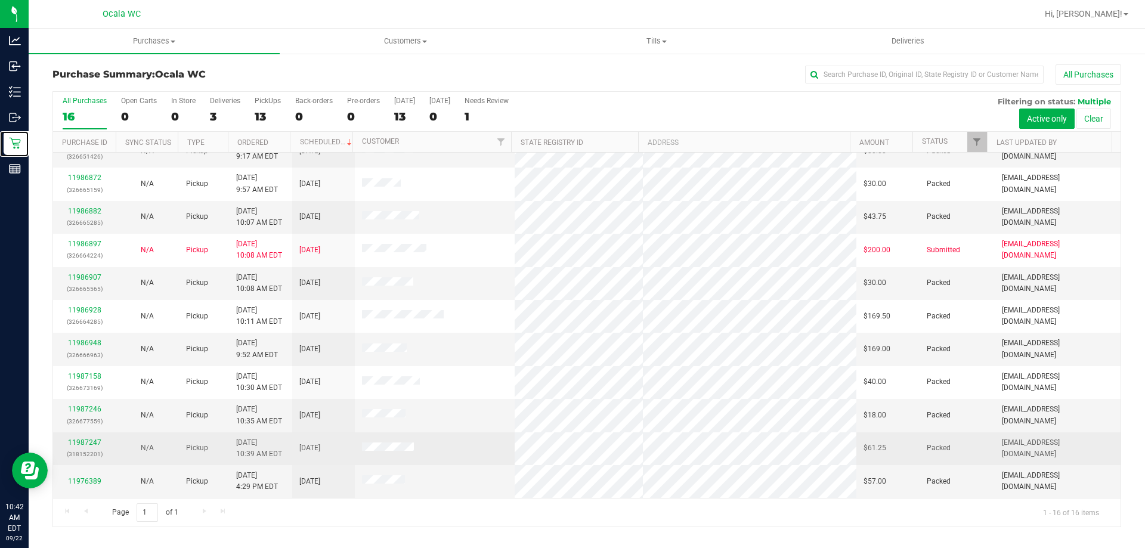
scroll to position [123, 0]
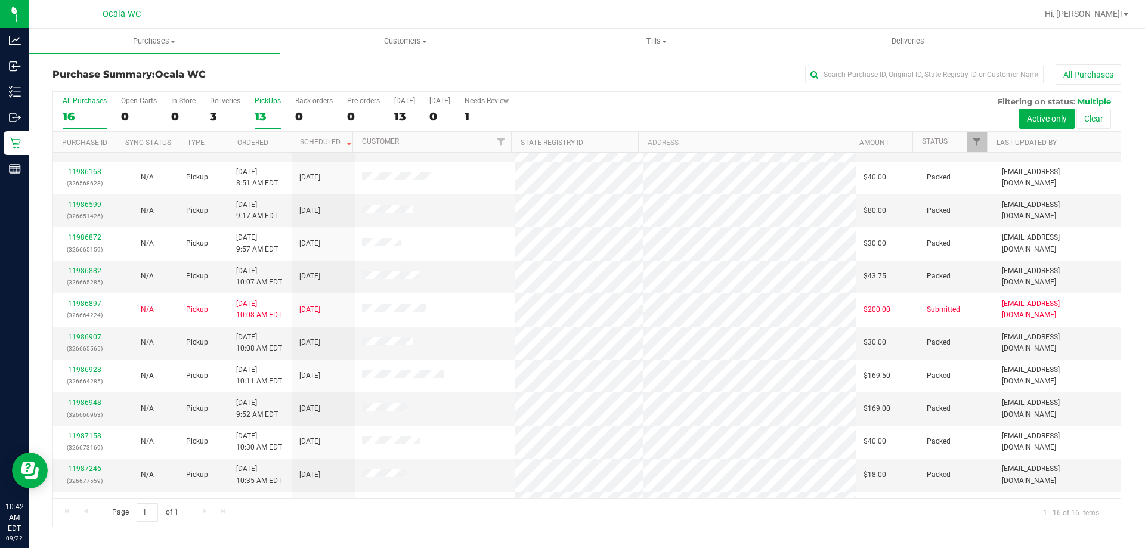
click at [278, 111] on div "13" at bounding box center [268, 117] width 26 height 14
click at [0, 0] on input "PickUps 13" at bounding box center [0, 0] width 0 height 0
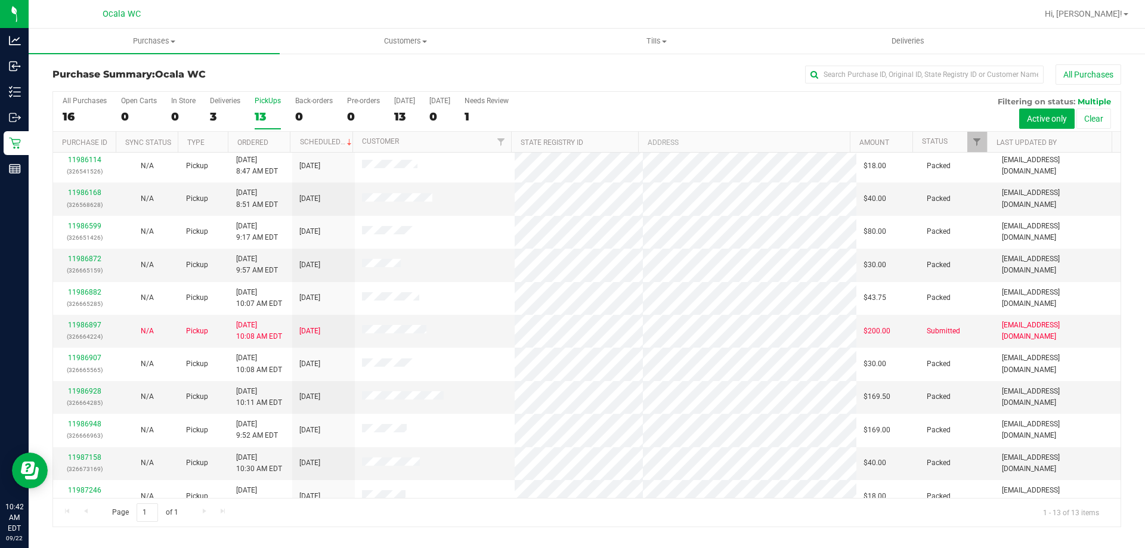
scroll to position [0, 0]
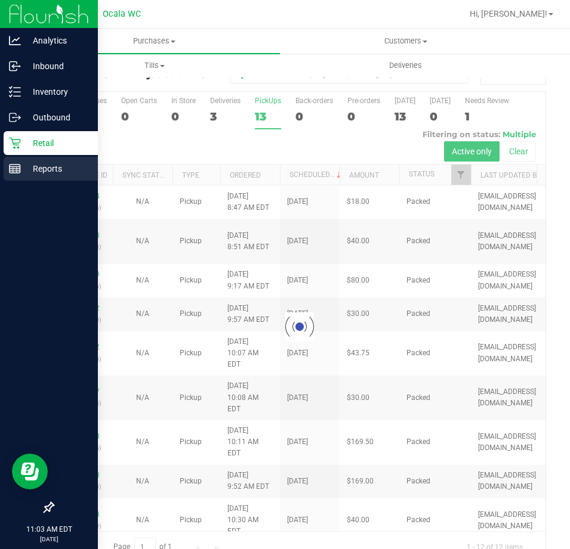
click at [24, 170] on p "Reports" at bounding box center [57, 169] width 72 height 14
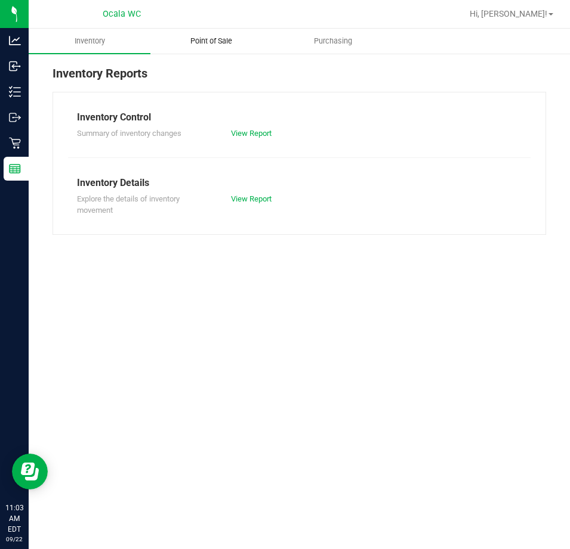
click at [205, 44] on span "Point of Sale" at bounding box center [211, 41] width 74 height 11
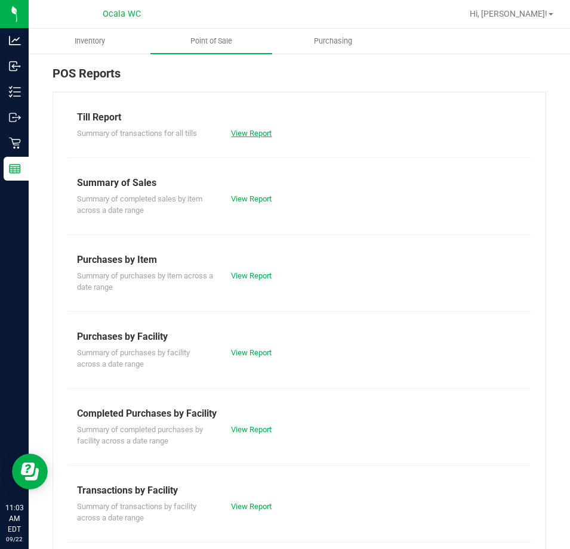
click at [252, 135] on link "View Report" at bounding box center [251, 133] width 41 height 9
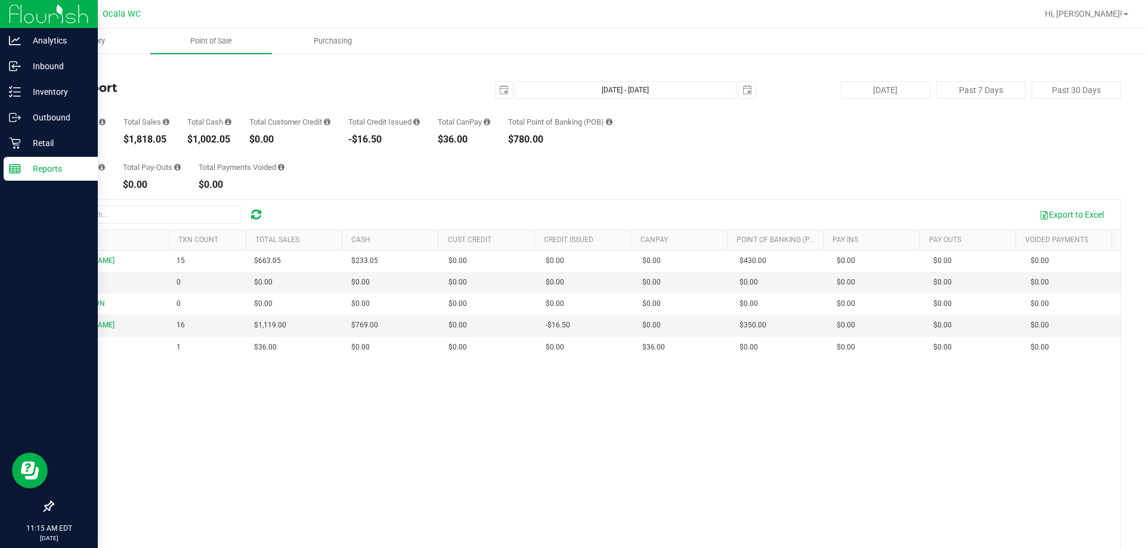
click at [21, 167] on p "Reports" at bounding box center [57, 169] width 72 height 14
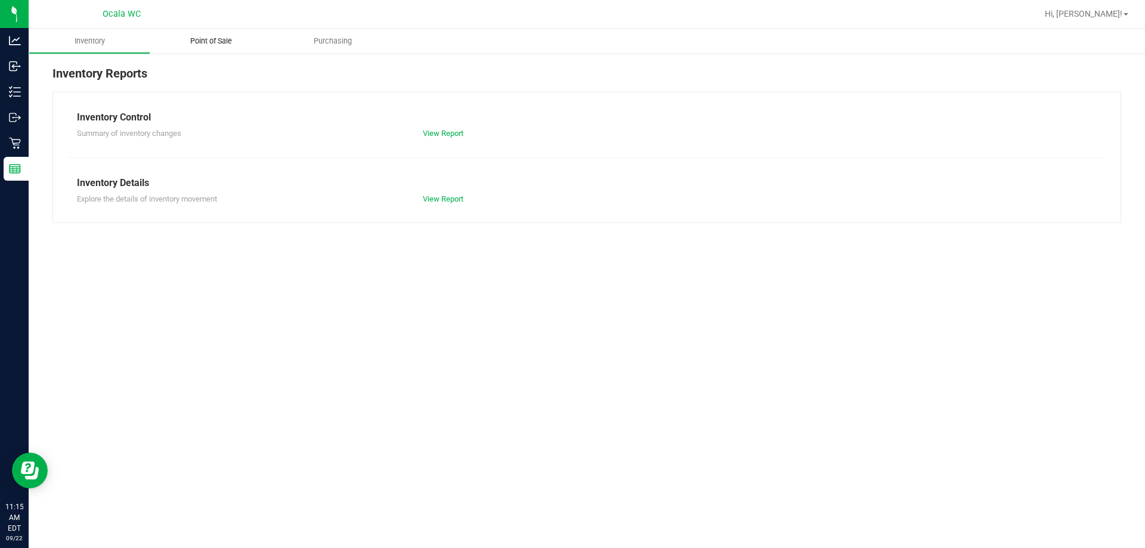
click at [206, 30] on uib-tab-heading "Point of Sale" at bounding box center [211, 41] width 122 height 25
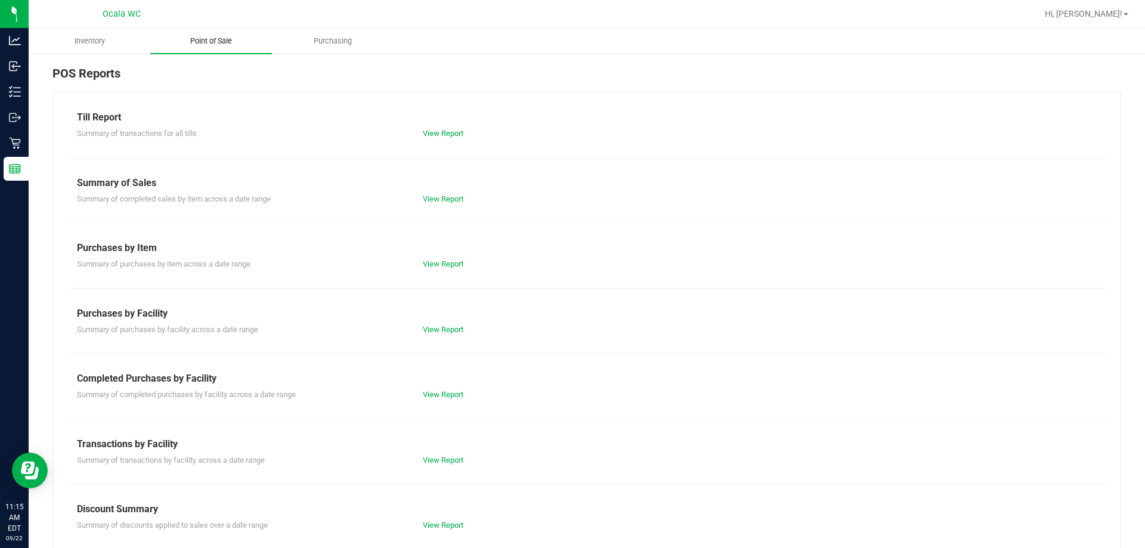
click at [209, 41] on span "Point of Sale" at bounding box center [211, 41] width 74 height 11
click at [438, 132] on link "View Report" at bounding box center [443, 133] width 41 height 9
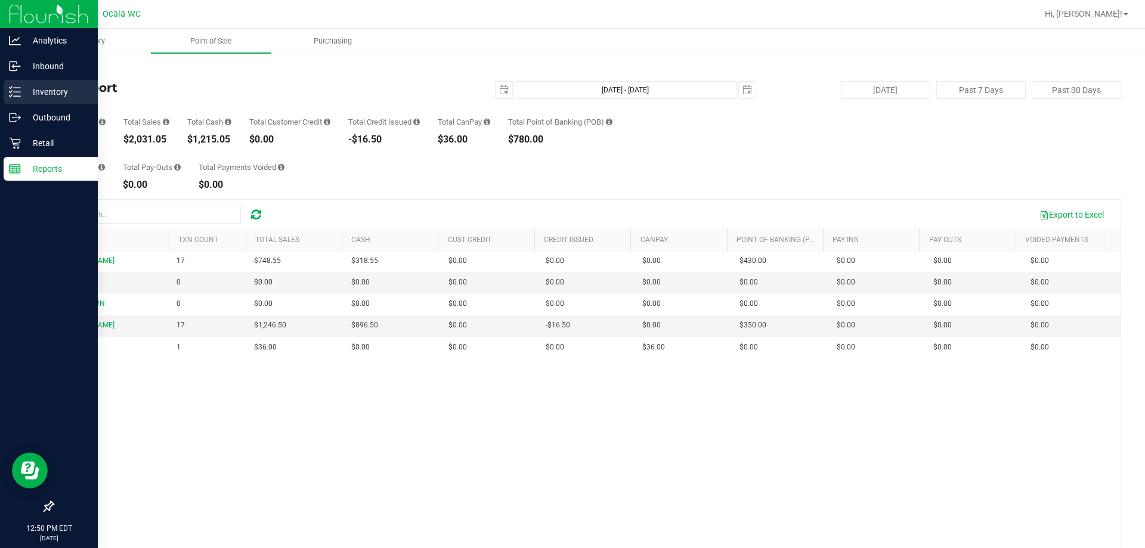
click at [51, 81] on div "Inventory" at bounding box center [51, 92] width 94 height 24
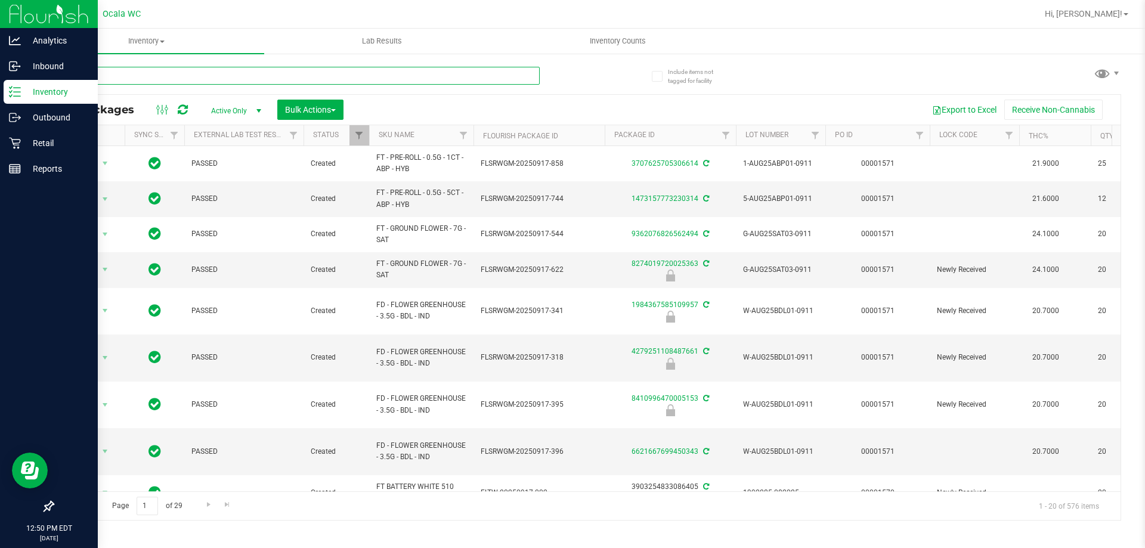
click at [178, 70] on input "text" at bounding box center [295, 76] width 487 height 18
type input "6621667699450343"
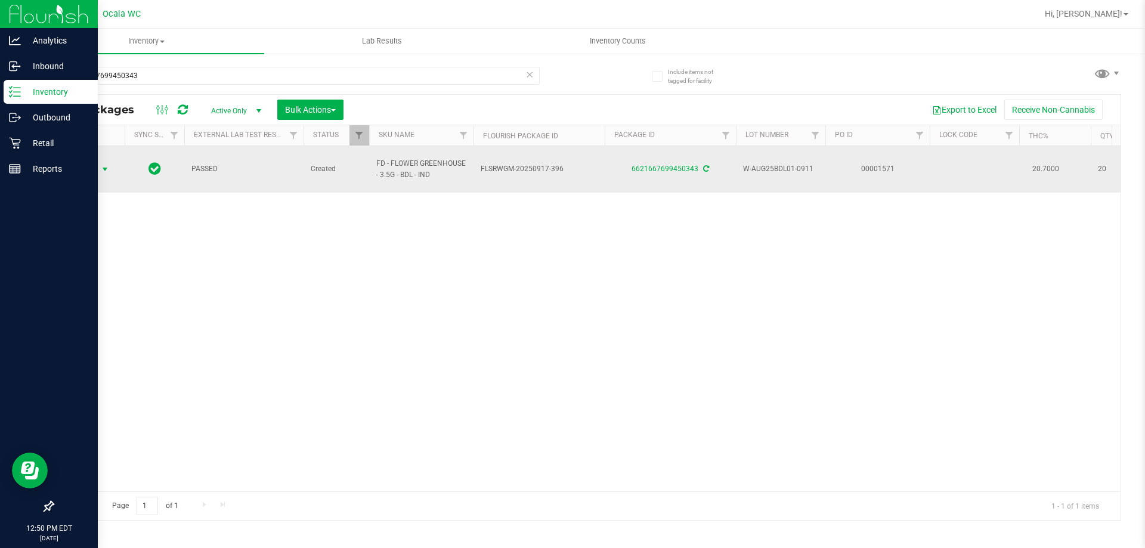
click at [97, 167] on span "Action" at bounding box center [81, 169] width 32 height 17
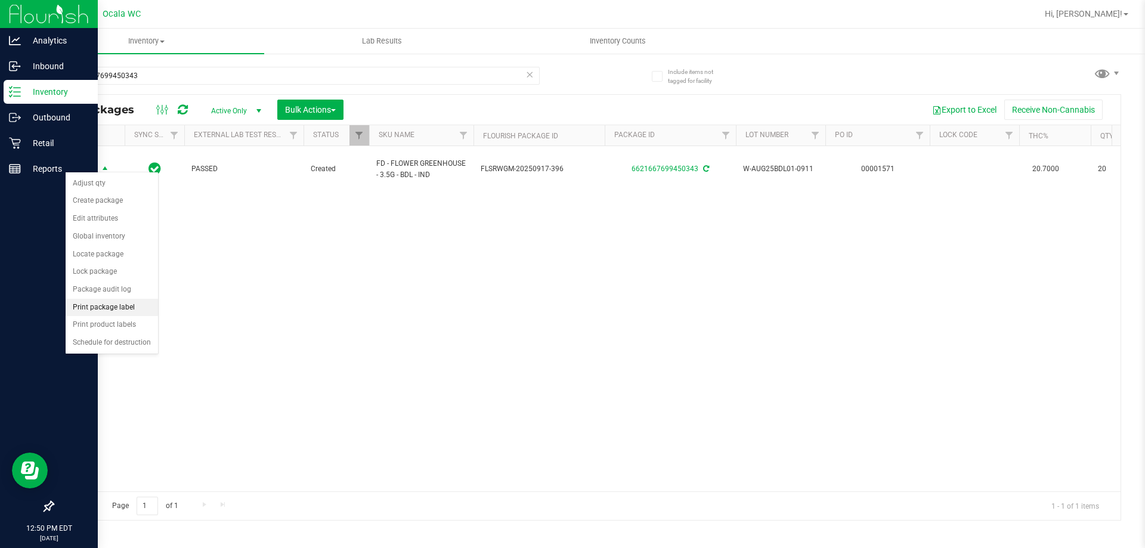
click at [124, 313] on li "Print package label" at bounding box center [112, 308] width 92 height 18
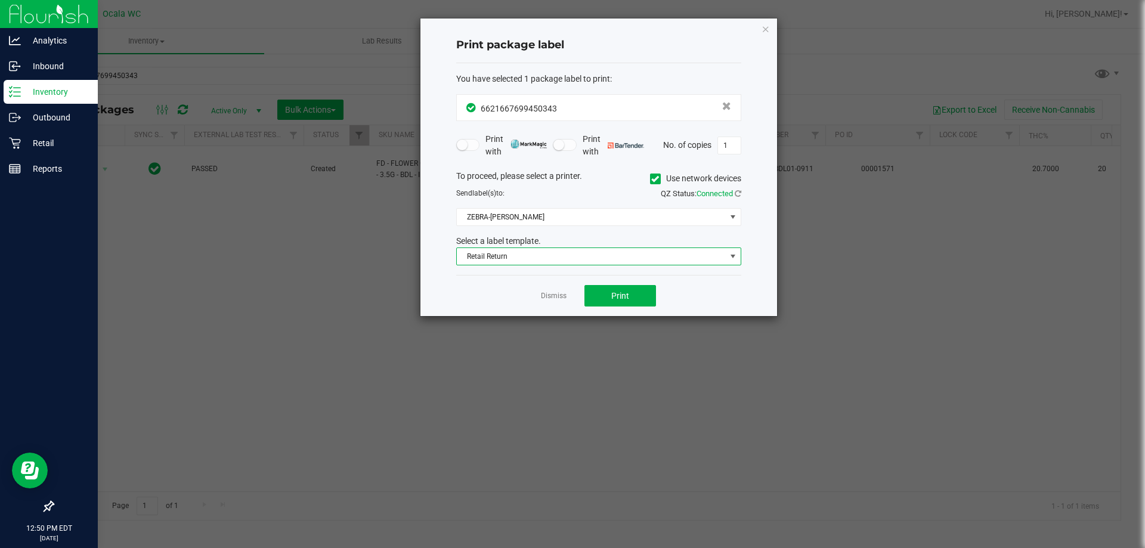
click at [569, 255] on span "Retail Return" at bounding box center [591, 256] width 269 height 17
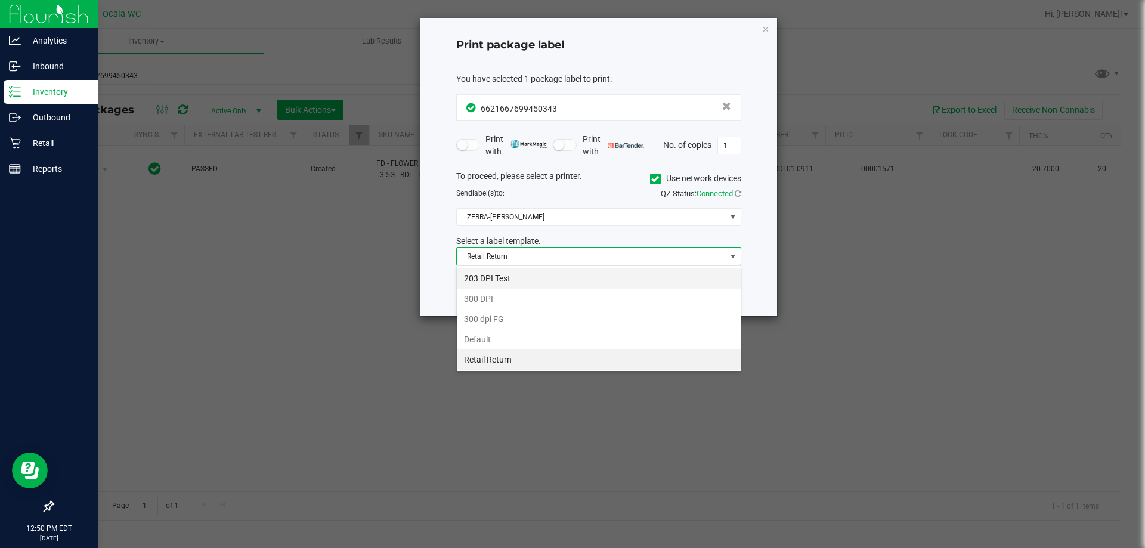
scroll to position [18, 285]
click at [484, 339] on li "Default" at bounding box center [599, 339] width 284 height 20
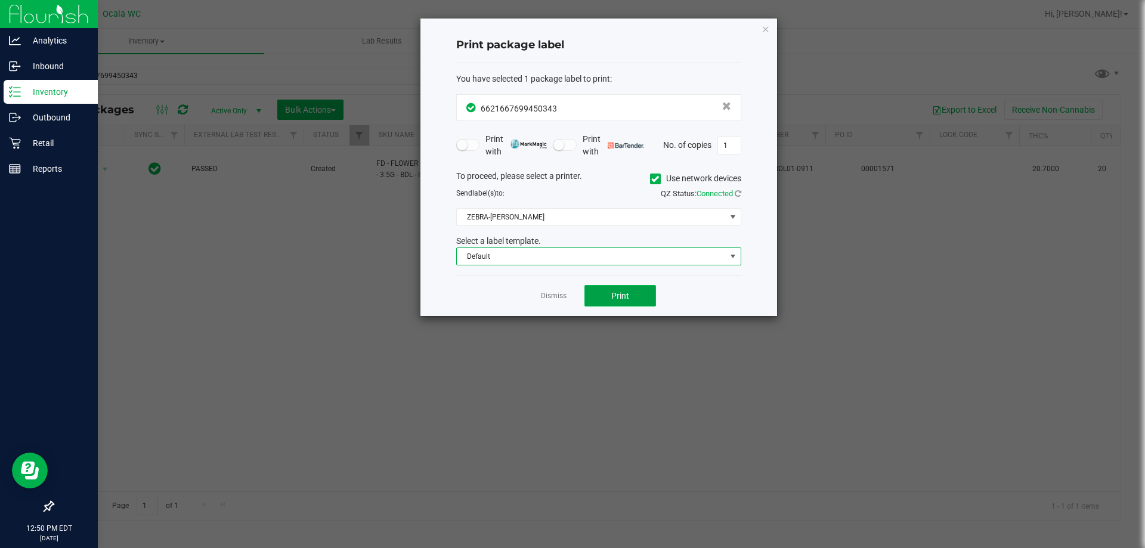
click at [569, 295] on span "Print" at bounding box center [620, 296] width 18 height 10
click at [569, 27] on icon "button" at bounding box center [766, 28] width 8 height 14
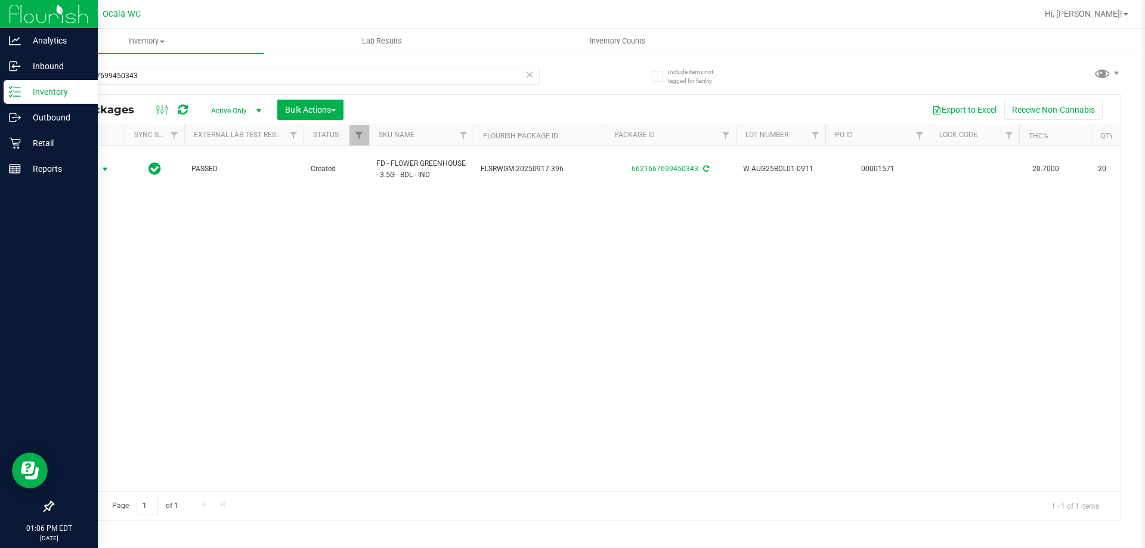
click at [147, 65] on div "6621667699450343" at bounding box center [319, 75] width 534 height 38
click at [160, 85] on div "6621667699450343" at bounding box center [295, 80] width 487 height 27
click at [157, 82] on input "6621667699450343" at bounding box center [295, 76] width 487 height 18
click at [156, 82] on input "6621667699450343" at bounding box center [295, 76] width 487 height 18
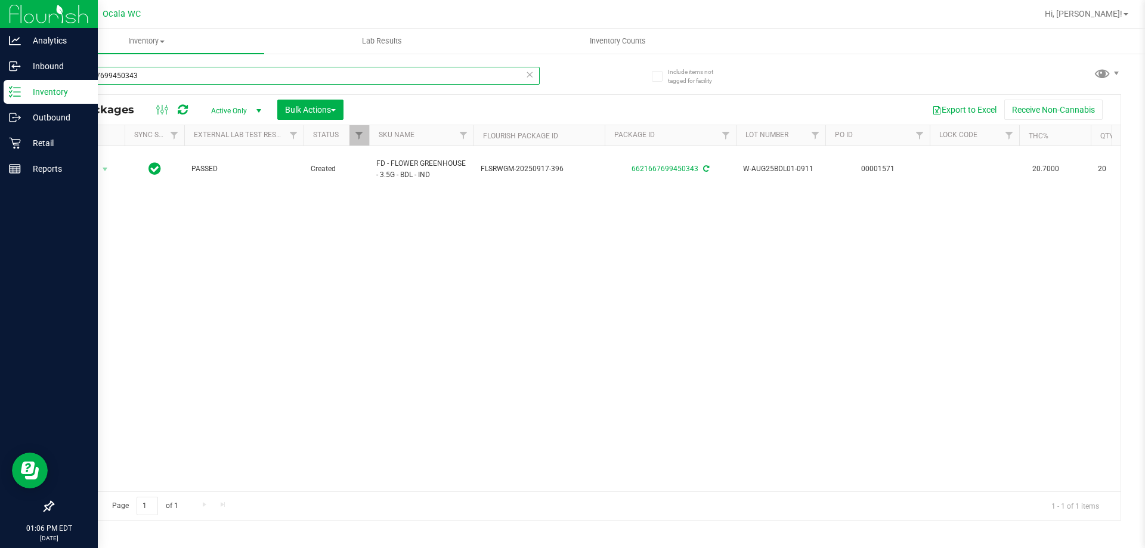
click at [156, 82] on input "6621667699450343" at bounding box center [295, 76] width 487 height 18
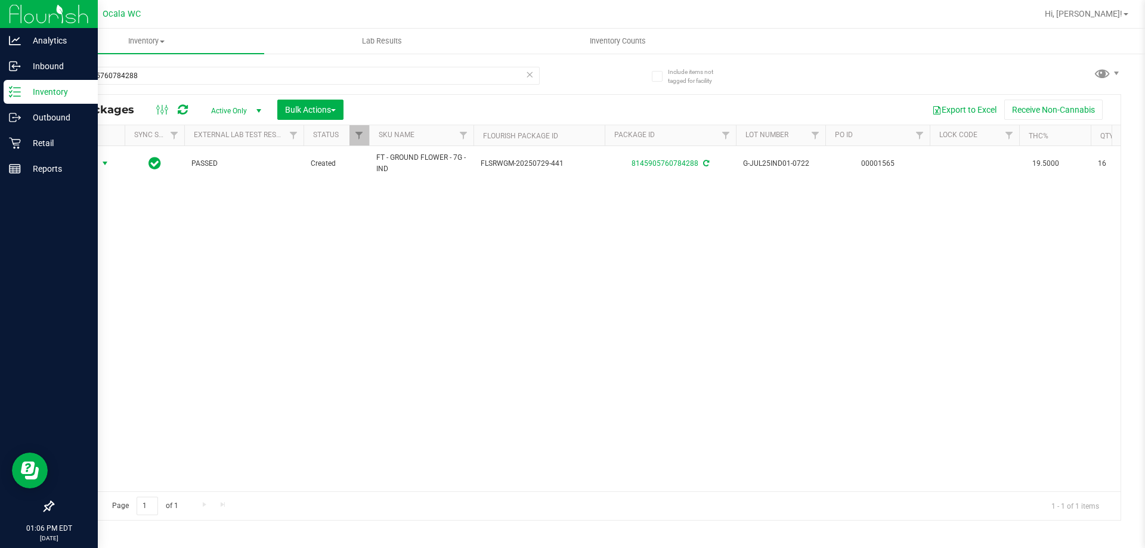
click at [91, 165] on span "Action" at bounding box center [81, 163] width 32 height 17
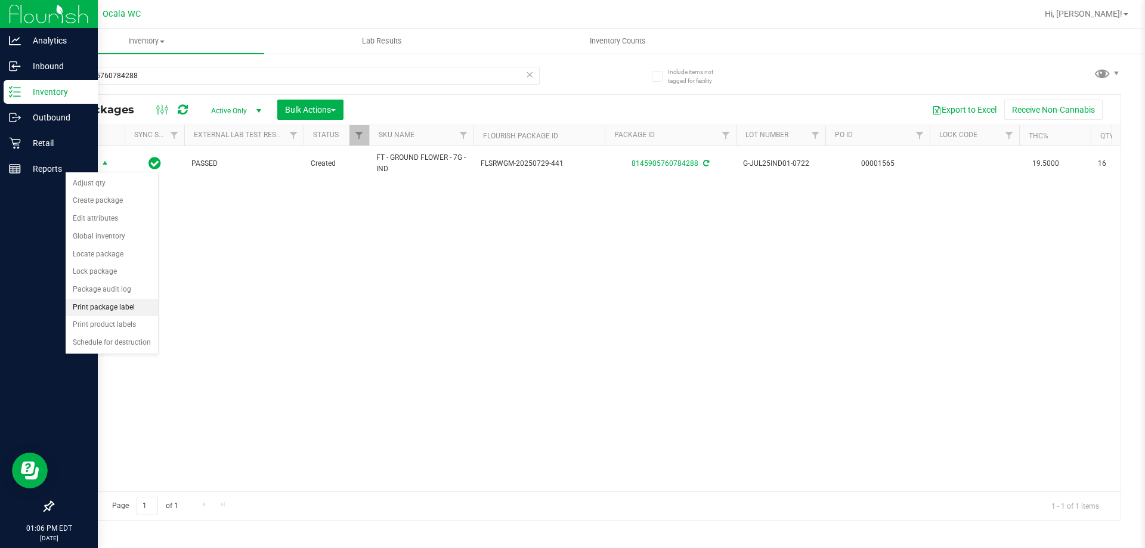
click at [113, 313] on li "Print package label" at bounding box center [112, 308] width 92 height 18
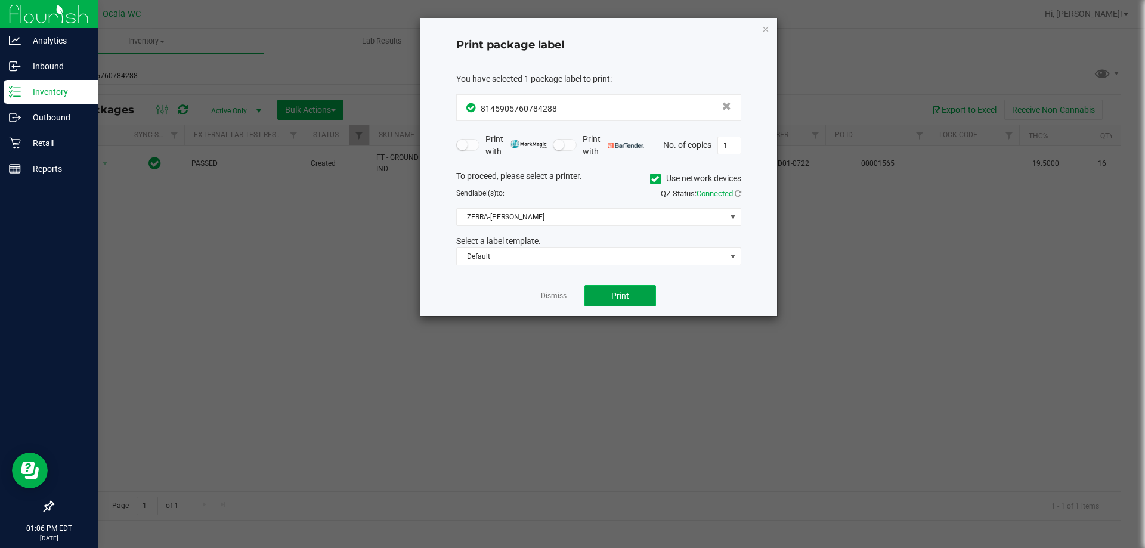
click at [569, 294] on button "Print" at bounding box center [621, 295] width 72 height 21
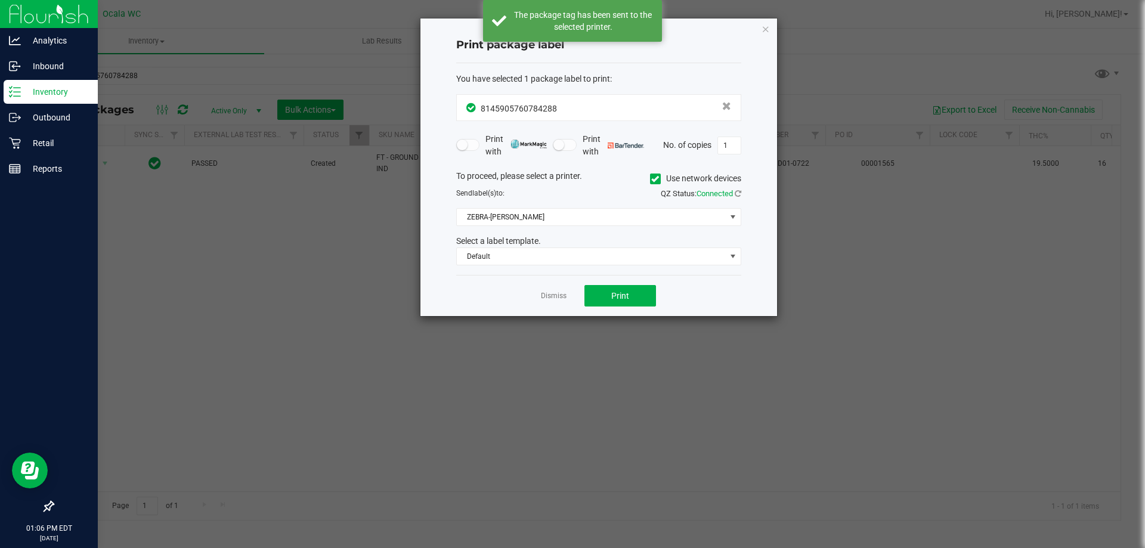
click at [569, 33] on div "Print package label You have selected 1 package label to print : 81459057607842…" at bounding box center [599, 167] width 357 height 298
click at [569, 29] on icon "button" at bounding box center [766, 28] width 8 height 14
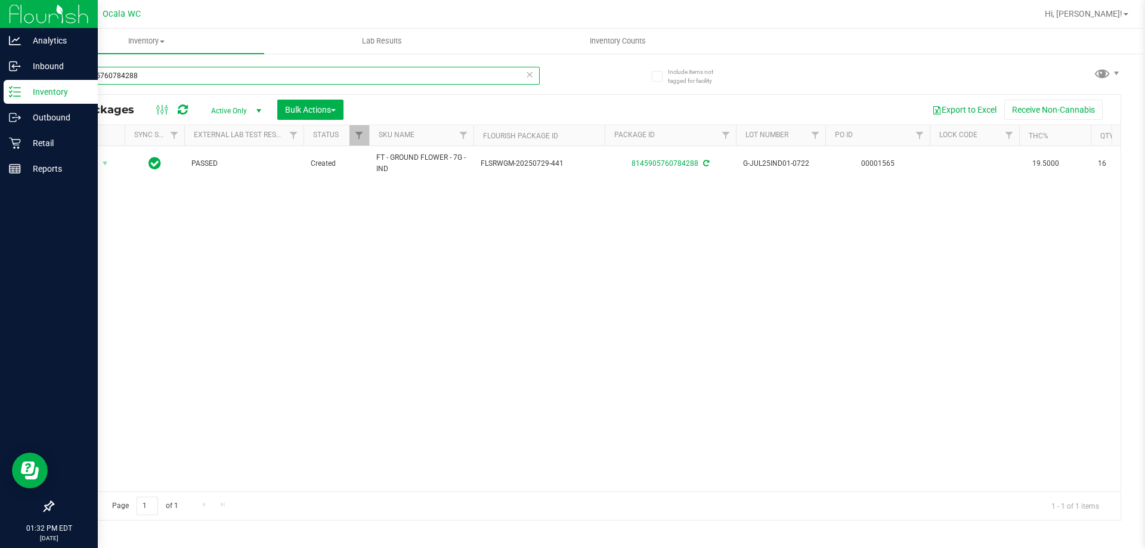
click at [221, 67] on input "8145905760784288" at bounding box center [295, 76] width 487 height 18
type input "1450431312937440"
click at [89, 165] on span "Action" at bounding box center [81, 163] width 32 height 17
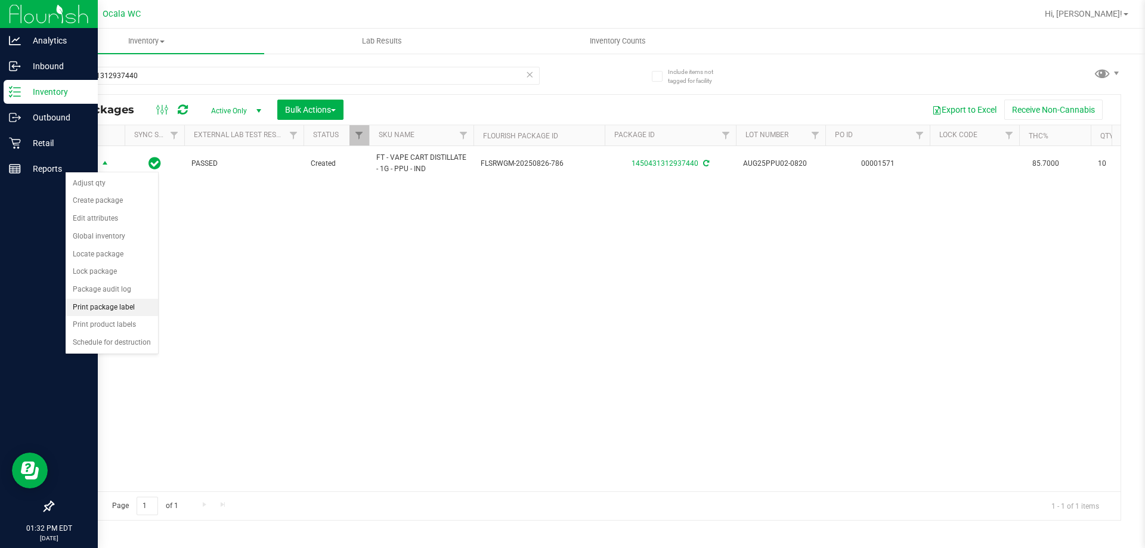
click at [119, 311] on li "Print package label" at bounding box center [112, 308] width 92 height 18
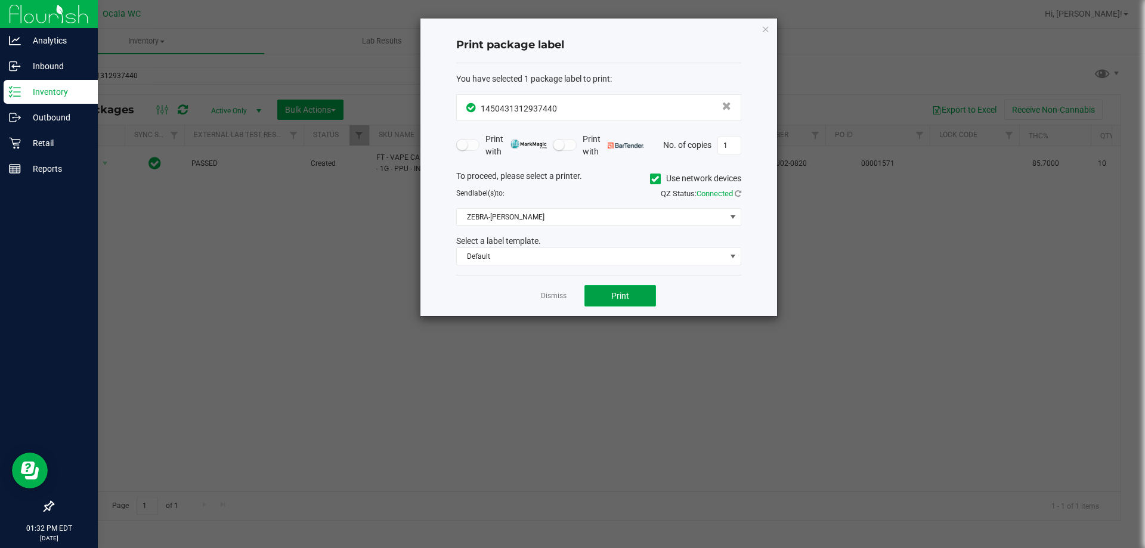
click at [569, 293] on button "Print" at bounding box center [621, 295] width 72 height 21
click at [555, 295] on app-cancel-button "Dismiss" at bounding box center [554, 296] width 26 height 13
click at [555, 297] on link "Dismiss" at bounding box center [554, 296] width 26 height 10
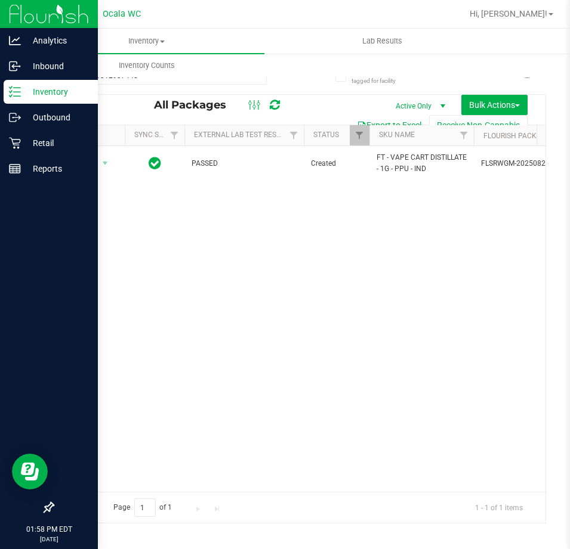
click at [280, 314] on div "Action Action Adjust qty Create package Edit attributes Global inventory Locate…" at bounding box center [299, 319] width 492 height 346
click at [143, 73] on uib-tab-heading "Inventory Counts" at bounding box center [146, 66] width 234 height 24
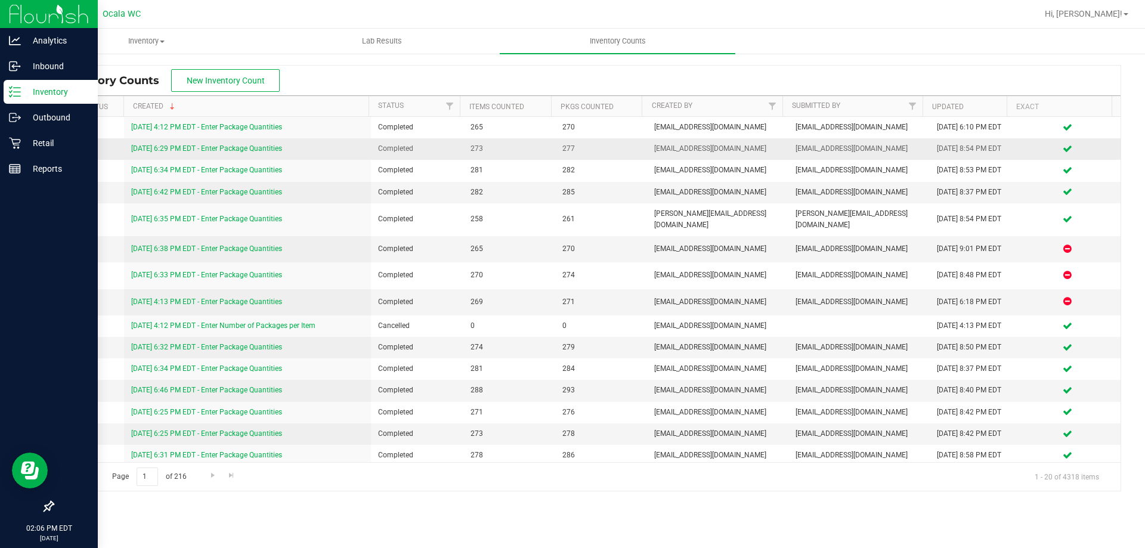
drag, startPoint x: 239, startPoint y: 200, endPoint x: 234, endPoint y: 159, distance: 40.8
click at [234, 159] on td "9/20/25 6:29 PM EDT - Enter Package Quantities" at bounding box center [248, 148] width 248 height 21
click at [58, 92] on p "Inventory" at bounding box center [57, 92] width 72 height 14
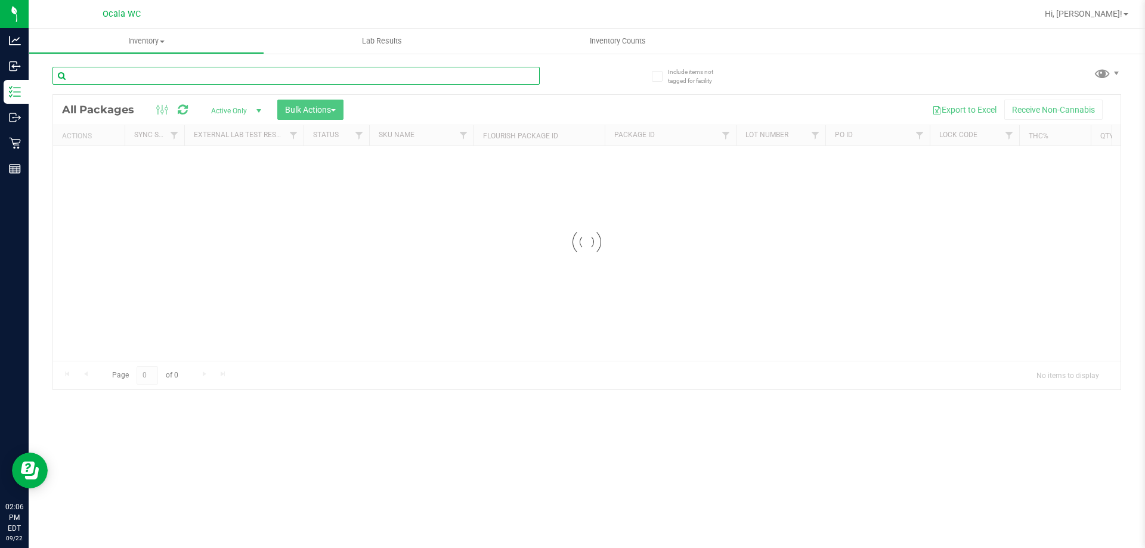
click at [221, 76] on input "text" at bounding box center [295, 76] width 487 height 18
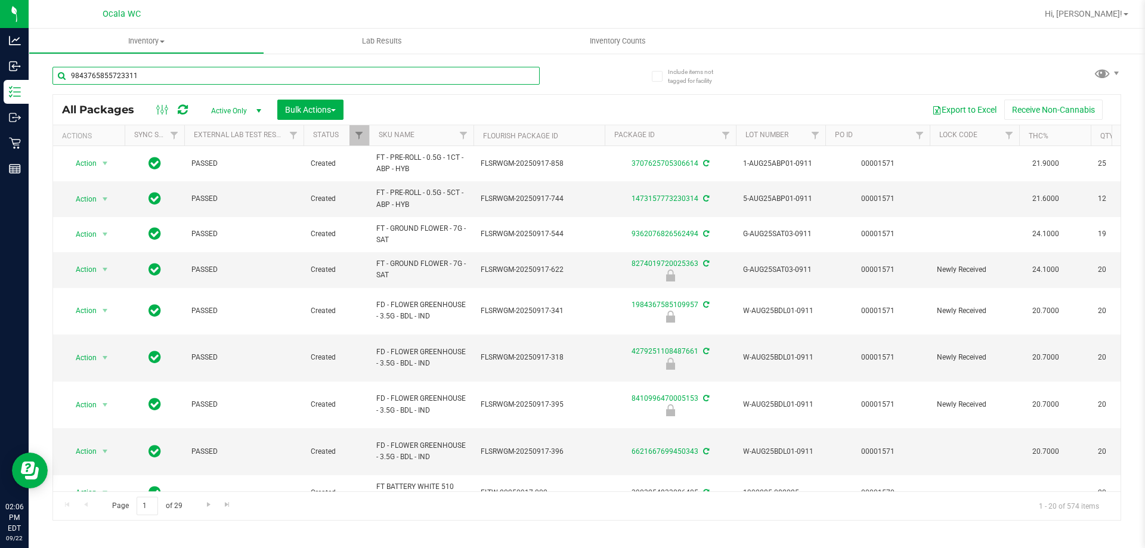
type input "9843765855723311"
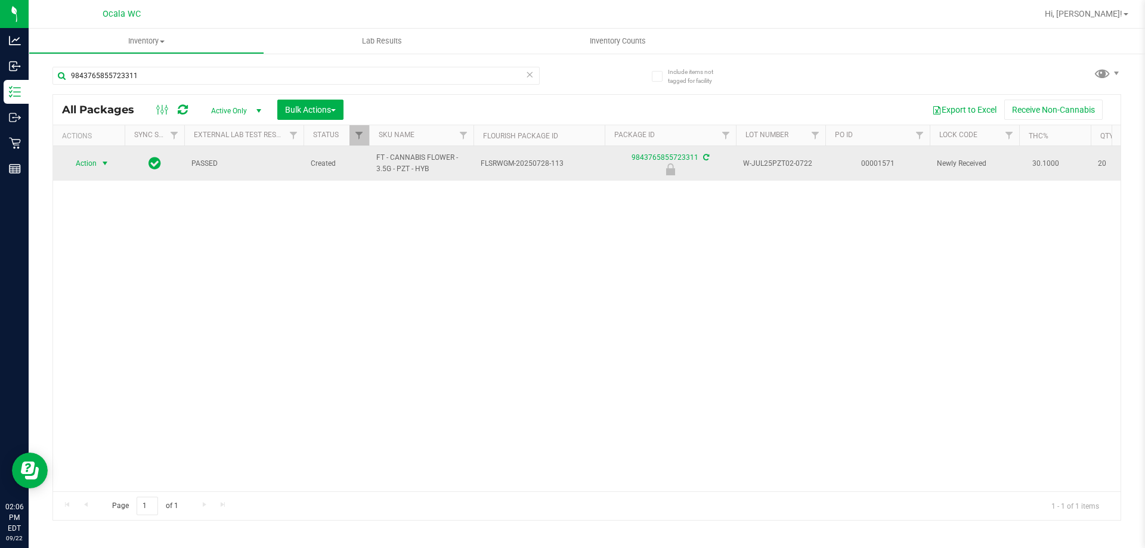
click at [91, 162] on span "Action" at bounding box center [81, 163] width 32 height 17
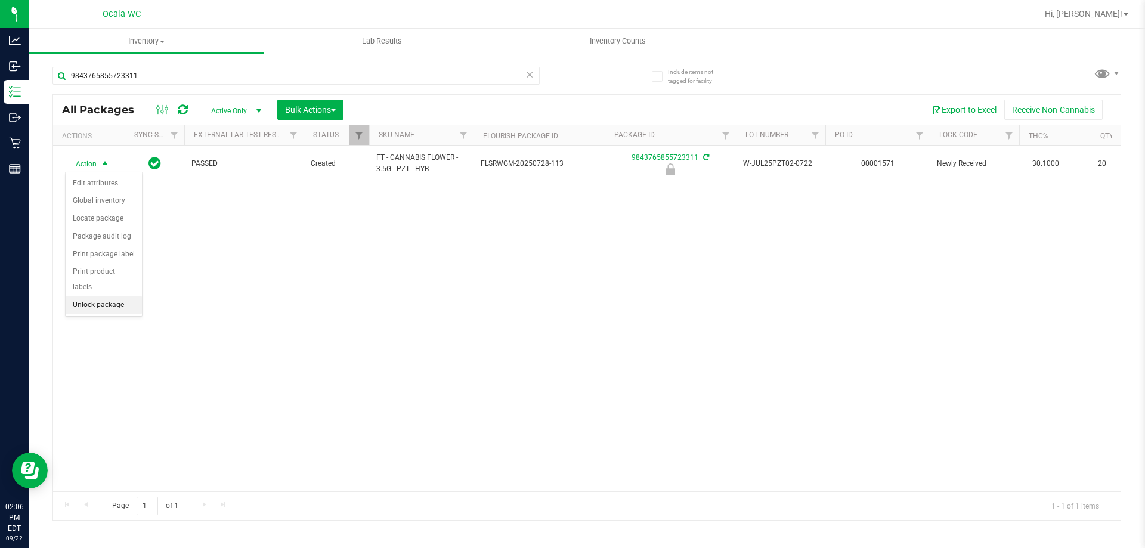
click at [100, 296] on li "Unlock package" at bounding box center [104, 305] width 76 height 18
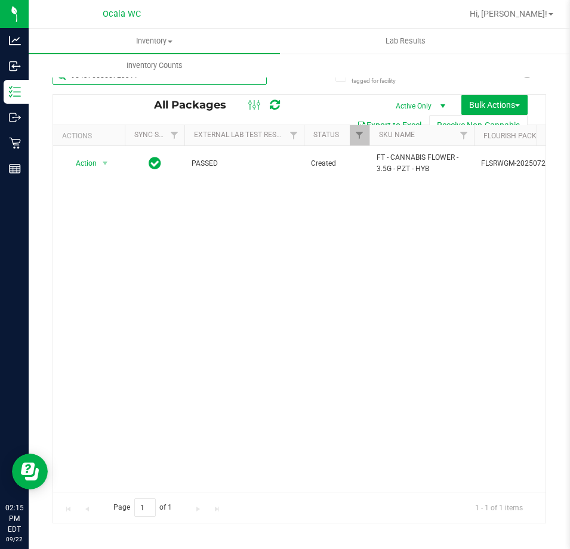
click at [175, 79] on input "9843765855723311" at bounding box center [159, 76] width 214 height 18
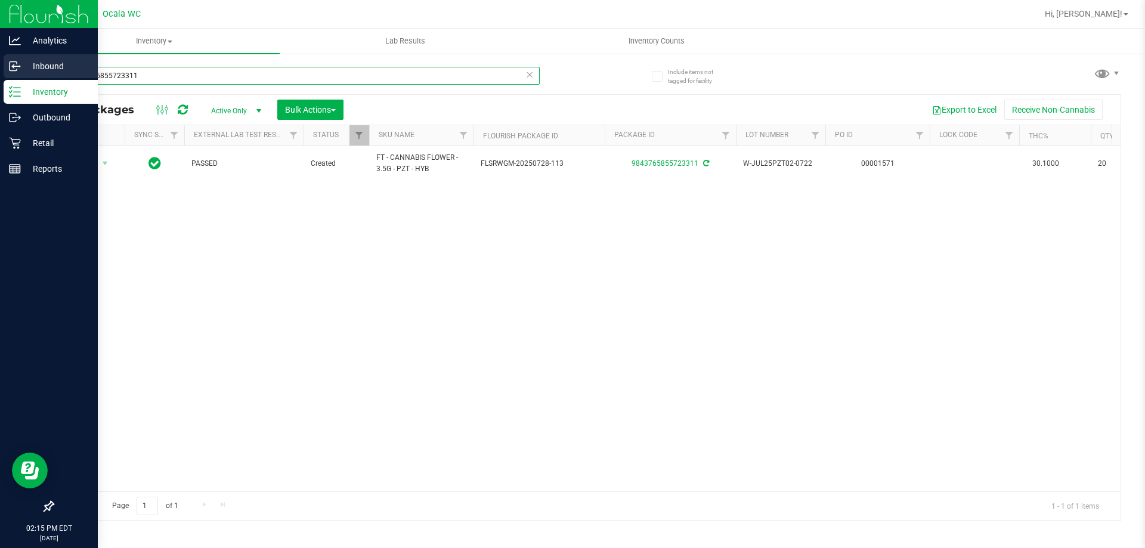
drag, startPoint x: 156, startPoint y: 81, endPoint x: 0, endPoint y: 60, distance: 157.1
click at [0, 60] on div "Analytics Inbound Inventory Outbound Retail Reports 02:15 PM EDT 09/22/2025 09/…" at bounding box center [572, 274] width 1145 height 548
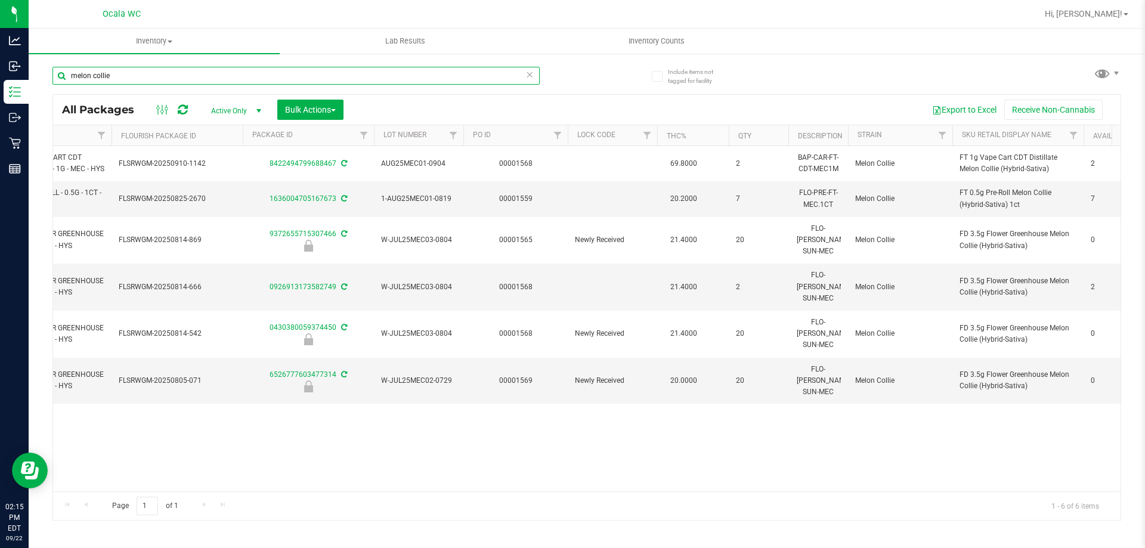
scroll to position [0, 355]
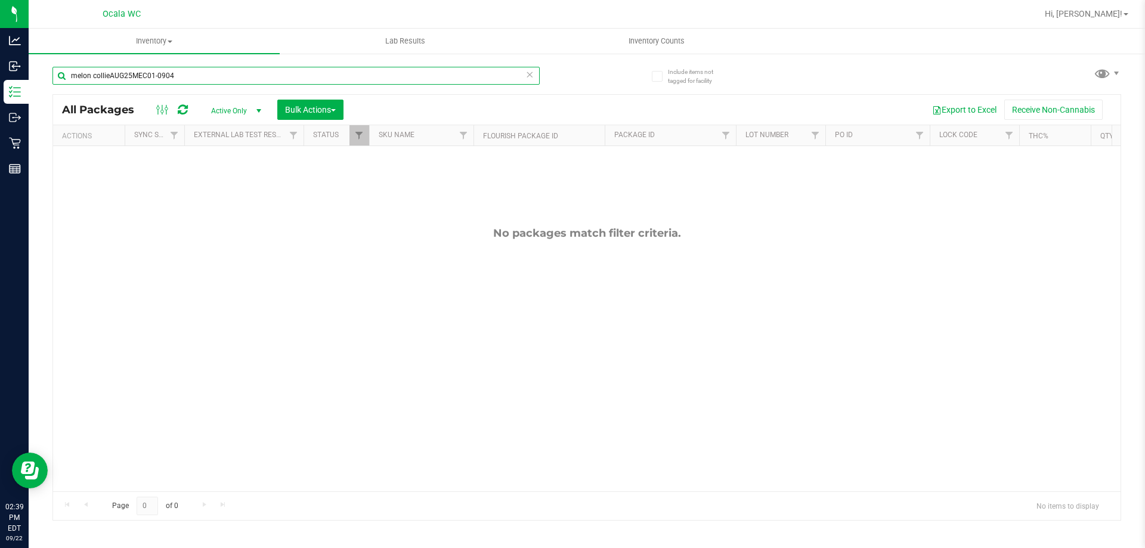
drag, startPoint x: 211, startPoint y: 72, endPoint x: 0, endPoint y: -72, distance: 255.8
click at [0, 0] on html "Analytics Inbound Inventory Outbound Retail Reports 02:39 PM EDT 09/22/2025 09/…" at bounding box center [572, 274] width 1145 height 548
type input "2298172646325707"
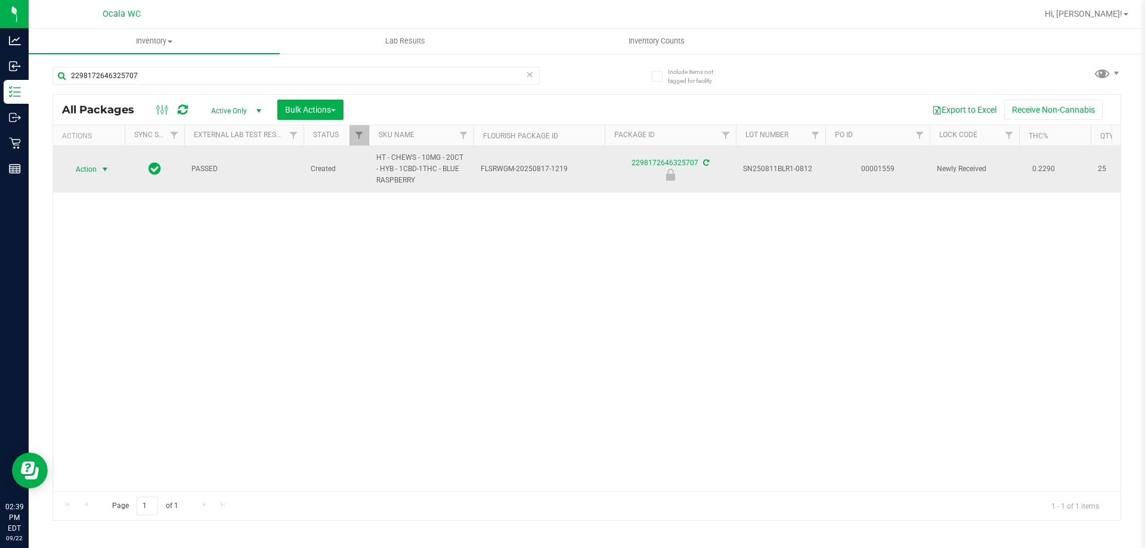
click at [97, 171] on span "Action" at bounding box center [81, 169] width 32 height 17
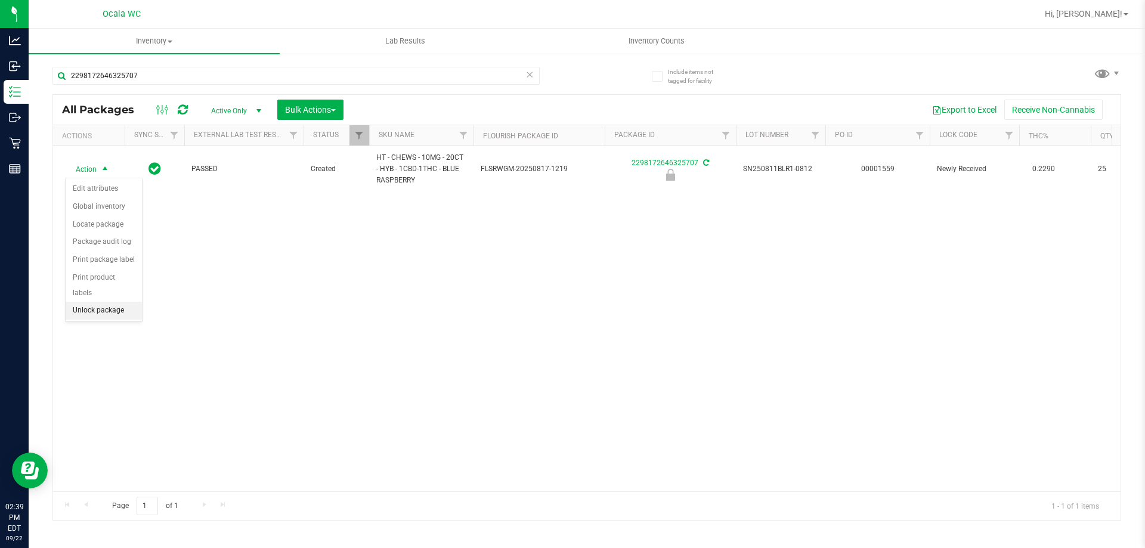
click at [99, 302] on li "Unlock package" at bounding box center [104, 311] width 76 height 18
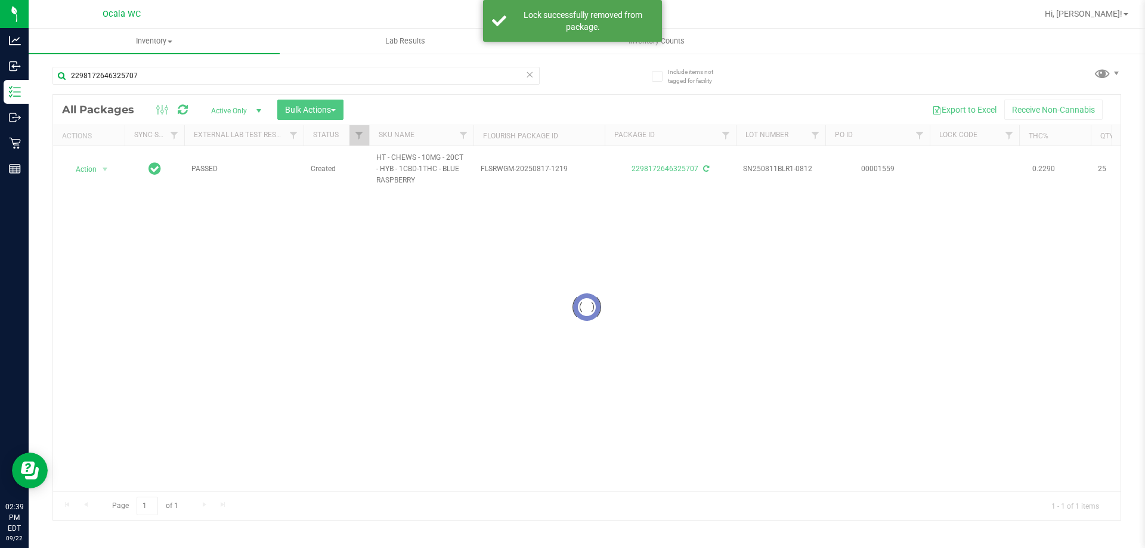
click at [399, 326] on div at bounding box center [587, 307] width 1068 height 425
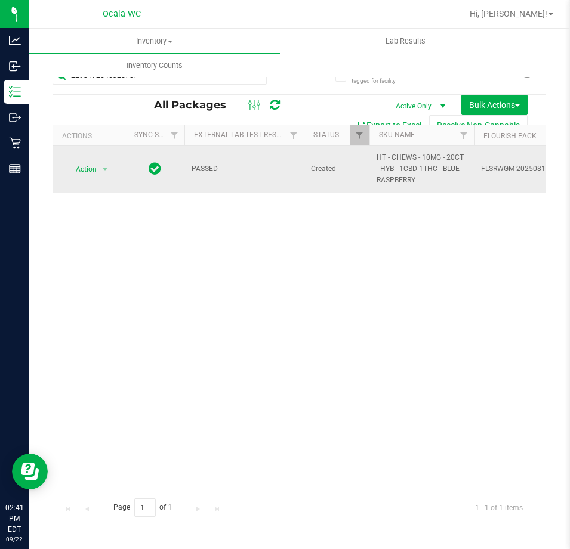
click at [78, 163] on span "Action" at bounding box center [81, 169] width 32 height 17
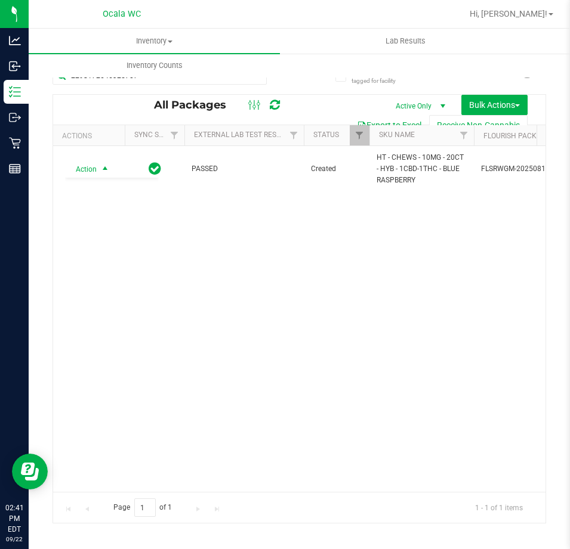
click at [266, 357] on div "Action Action Adjust qty Create package Edit attributes Global inventory Locate…" at bounding box center [299, 319] width 492 height 346
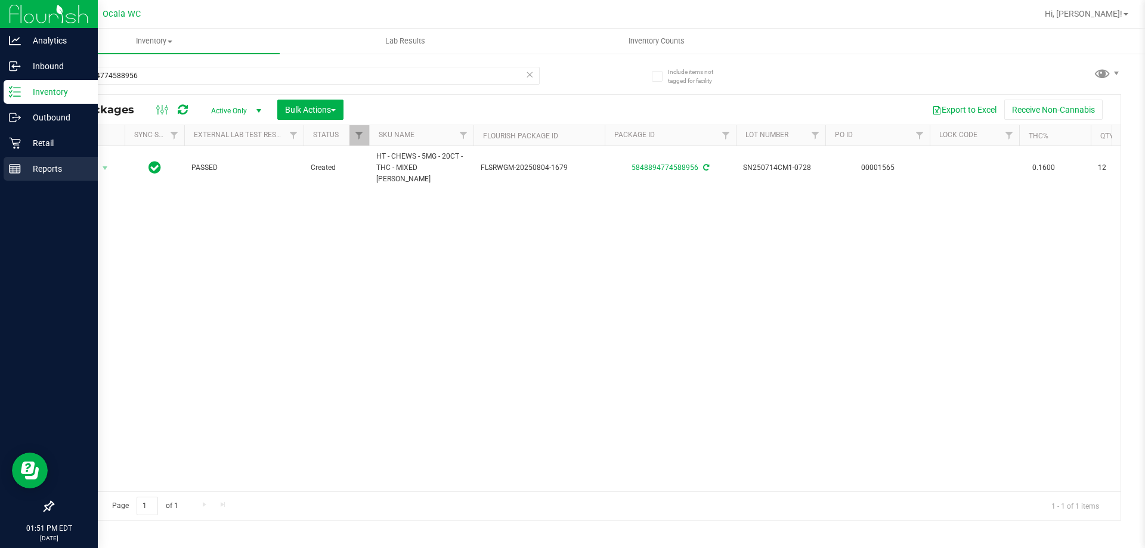
click at [17, 168] on line at bounding box center [17, 170] width 0 height 6
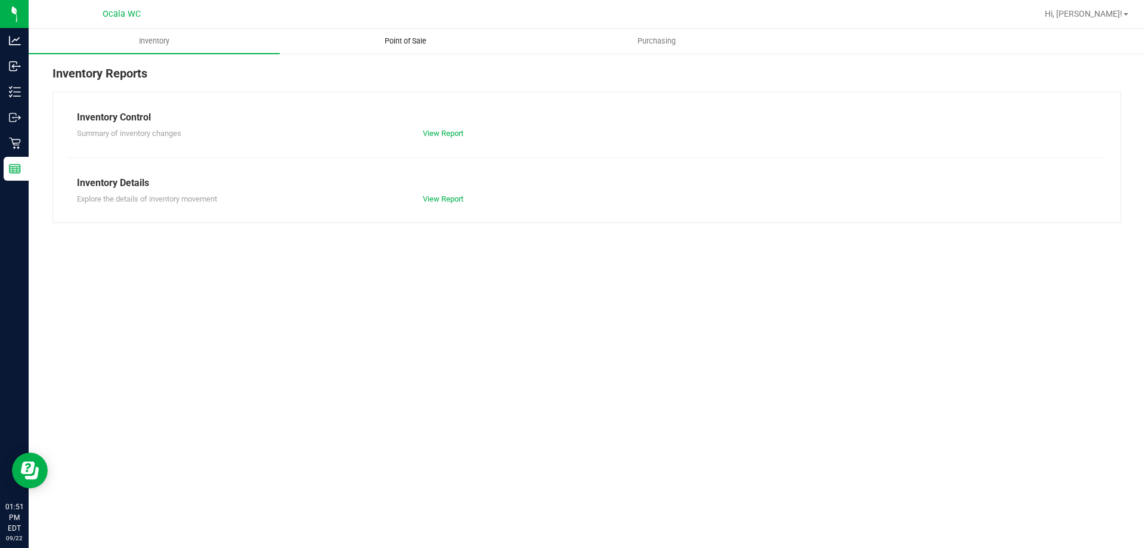
click at [407, 39] on span "Point of Sale" at bounding box center [406, 41] width 74 height 11
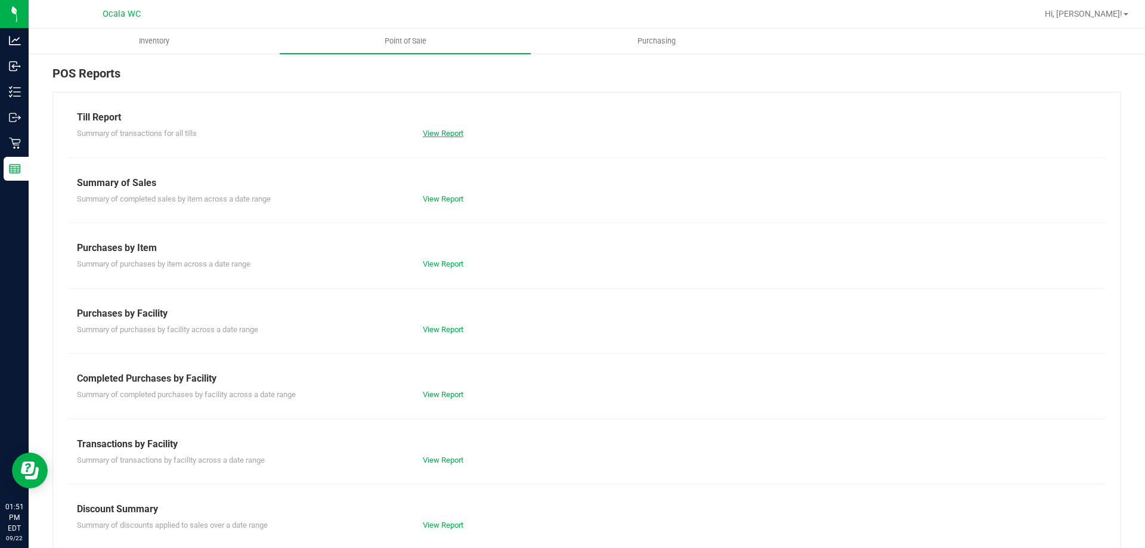
click at [443, 134] on link "View Report" at bounding box center [443, 133] width 41 height 9
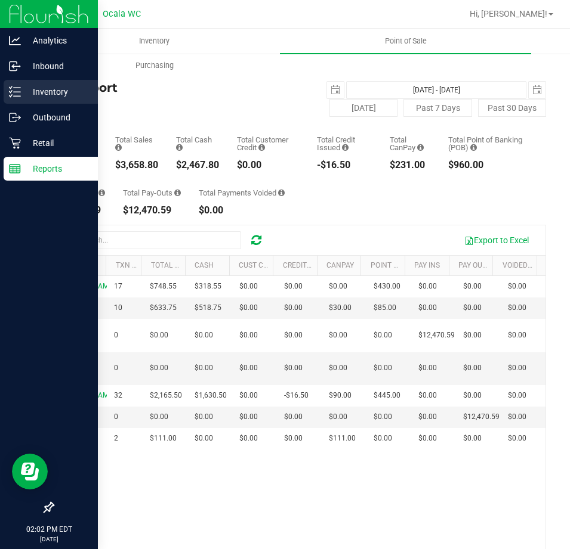
click at [17, 95] on icon at bounding box center [15, 92] width 12 height 12
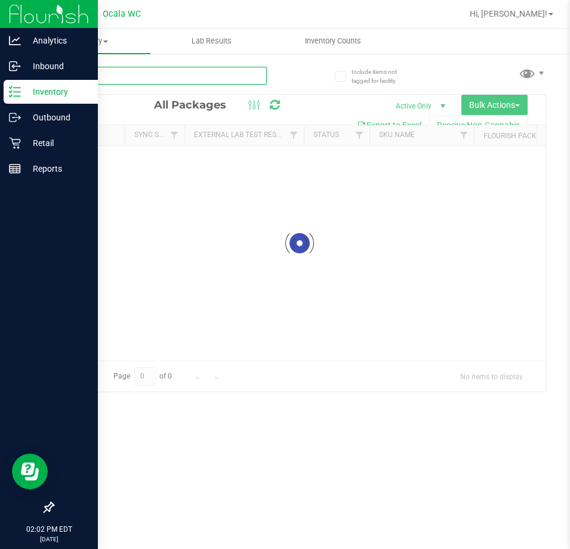
click at [135, 76] on input "text" at bounding box center [159, 76] width 214 height 18
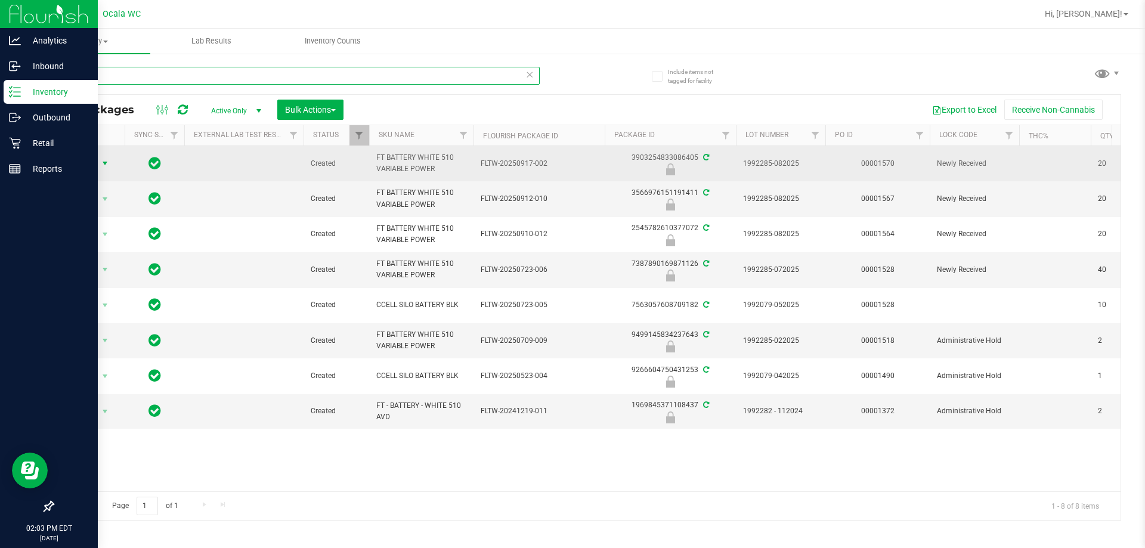
type input "battery"
click at [82, 160] on span "Action" at bounding box center [81, 163] width 32 height 17
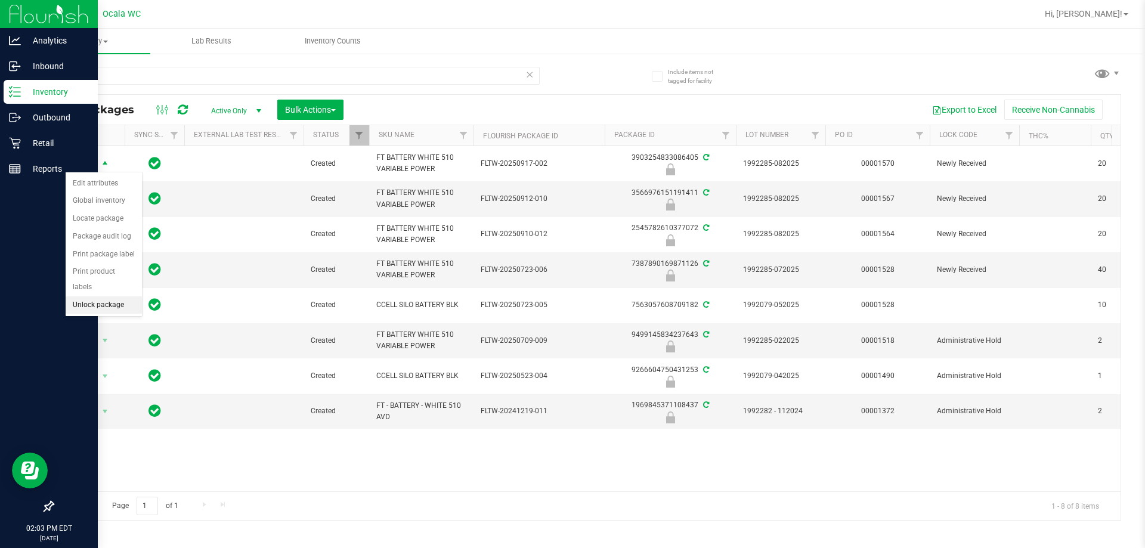
click at [94, 296] on li "Unlock package" at bounding box center [104, 305] width 76 height 18
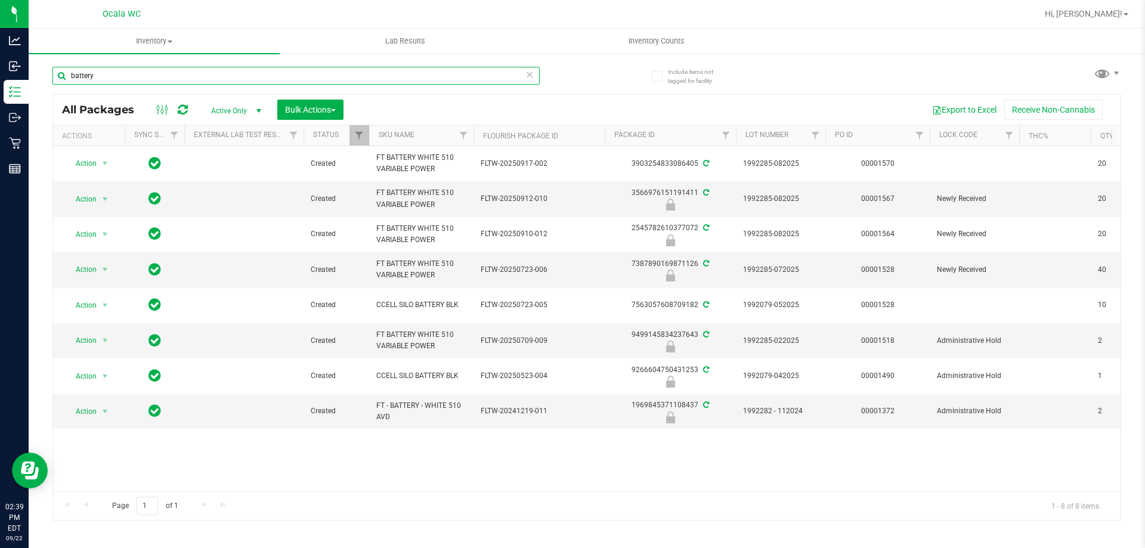
drag, startPoint x: 138, startPoint y: 78, endPoint x: 122, endPoint y: 71, distance: 17.4
click at [124, 71] on input "battery" at bounding box center [295, 76] width 487 height 18
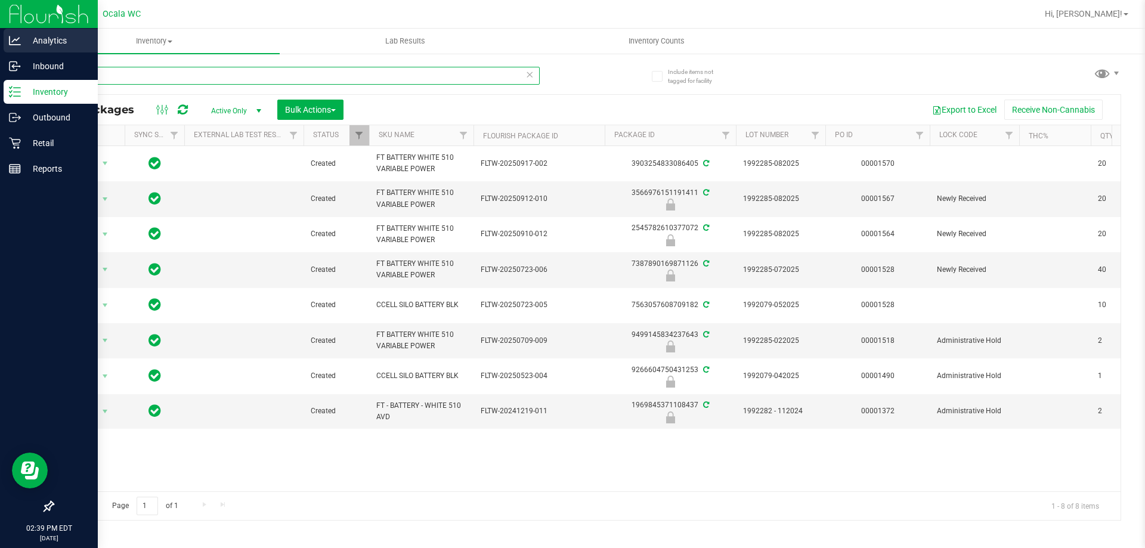
drag, startPoint x: 113, startPoint y: 70, endPoint x: 0, endPoint y: 51, distance: 114.3
click at [0, 52] on div "Analytics Inbound Inventory Outbound Retail Reports 02:39 PM EDT [DATE] 09/22 […" at bounding box center [572, 274] width 1145 height 548
click at [50, 92] on p "Inventory" at bounding box center [57, 92] width 72 height 14
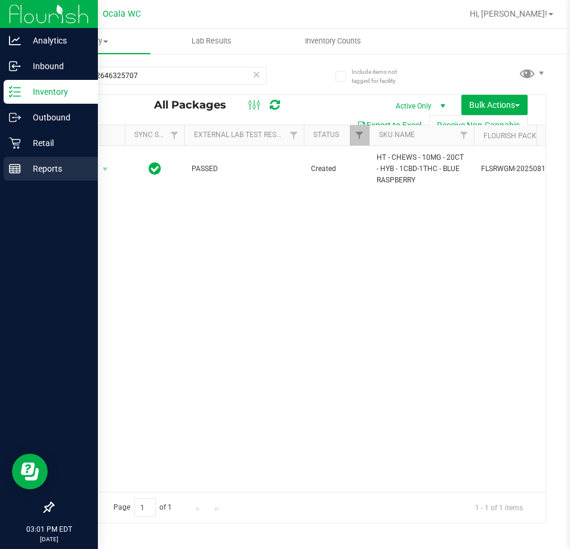
click at [17, 163] on icon at bounding box center [15, 169] width 12 height 12
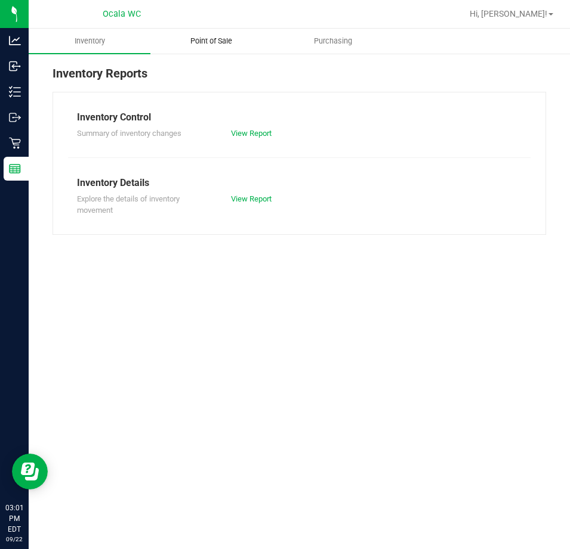
click at [199, 42] on span "Point of Sale" at bounding box center [211, 41] width 74 height 11
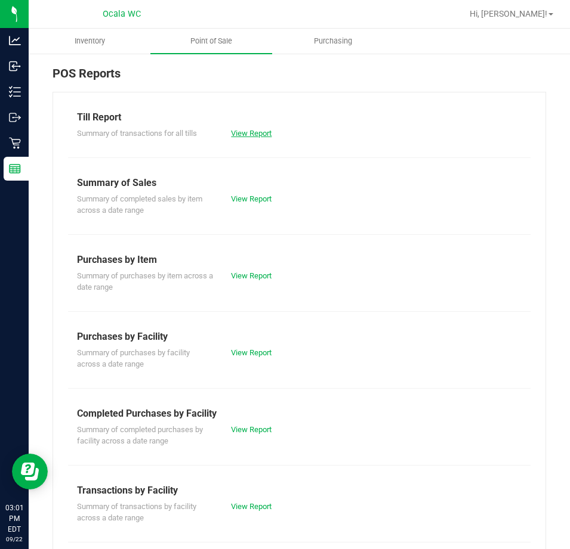
click at [255, 129] on link "View Report" at bounding box center [251, 133] width 41 height 9
